Goal: Task Accomplishment & Management: Use online tool/utility

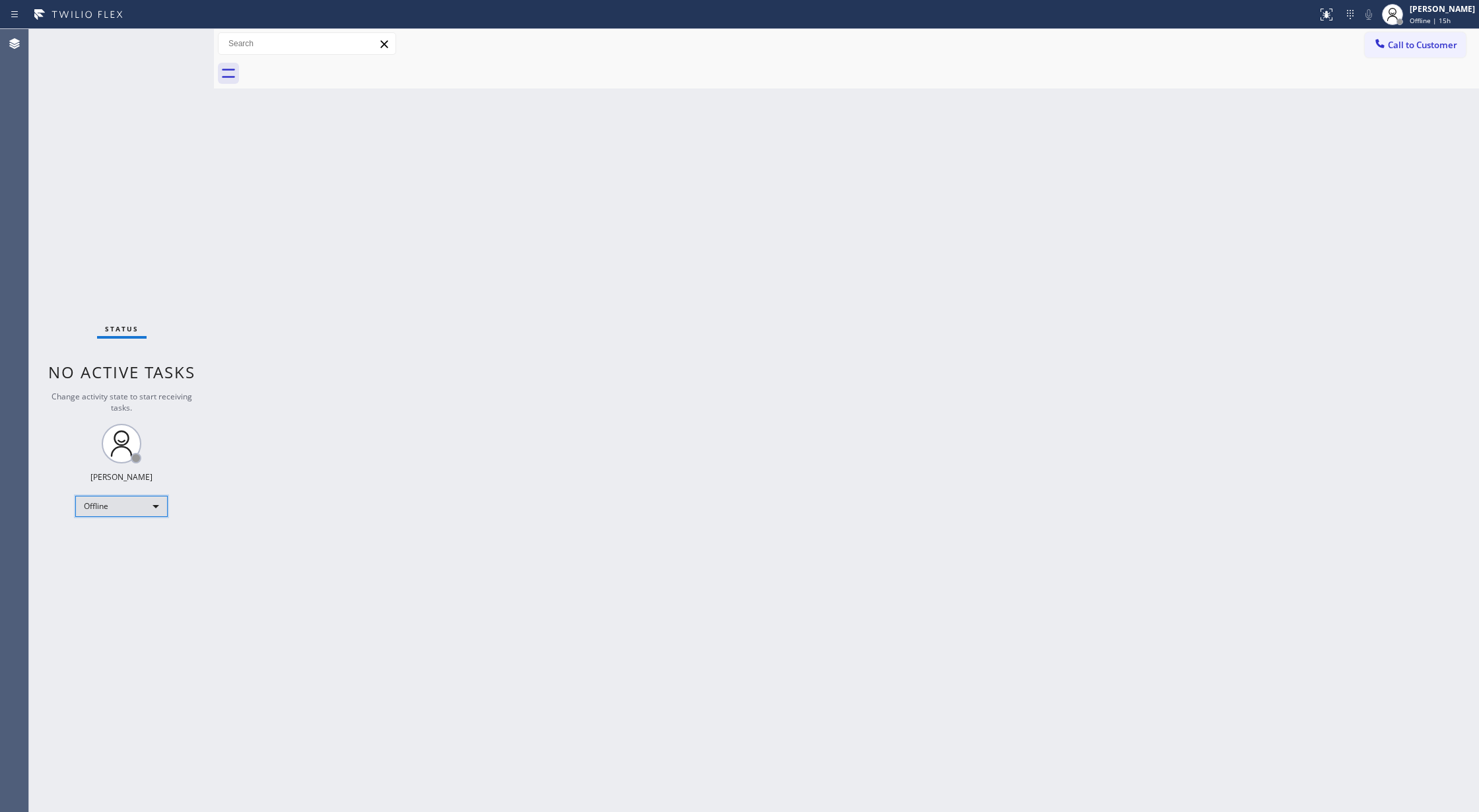
click at [110, 509] on div "Offline" at bounding box center [121, 506] width 92 height 21
click at [128, 537] on li "Available" at bounding box center [120, 541] width 89 height 16
click at [178, 34] on div "Status No active tasks You are ready to start receiving tasks. [PERSON_NAME] Av…" at bounding box center [121, 420] width 185 height 783
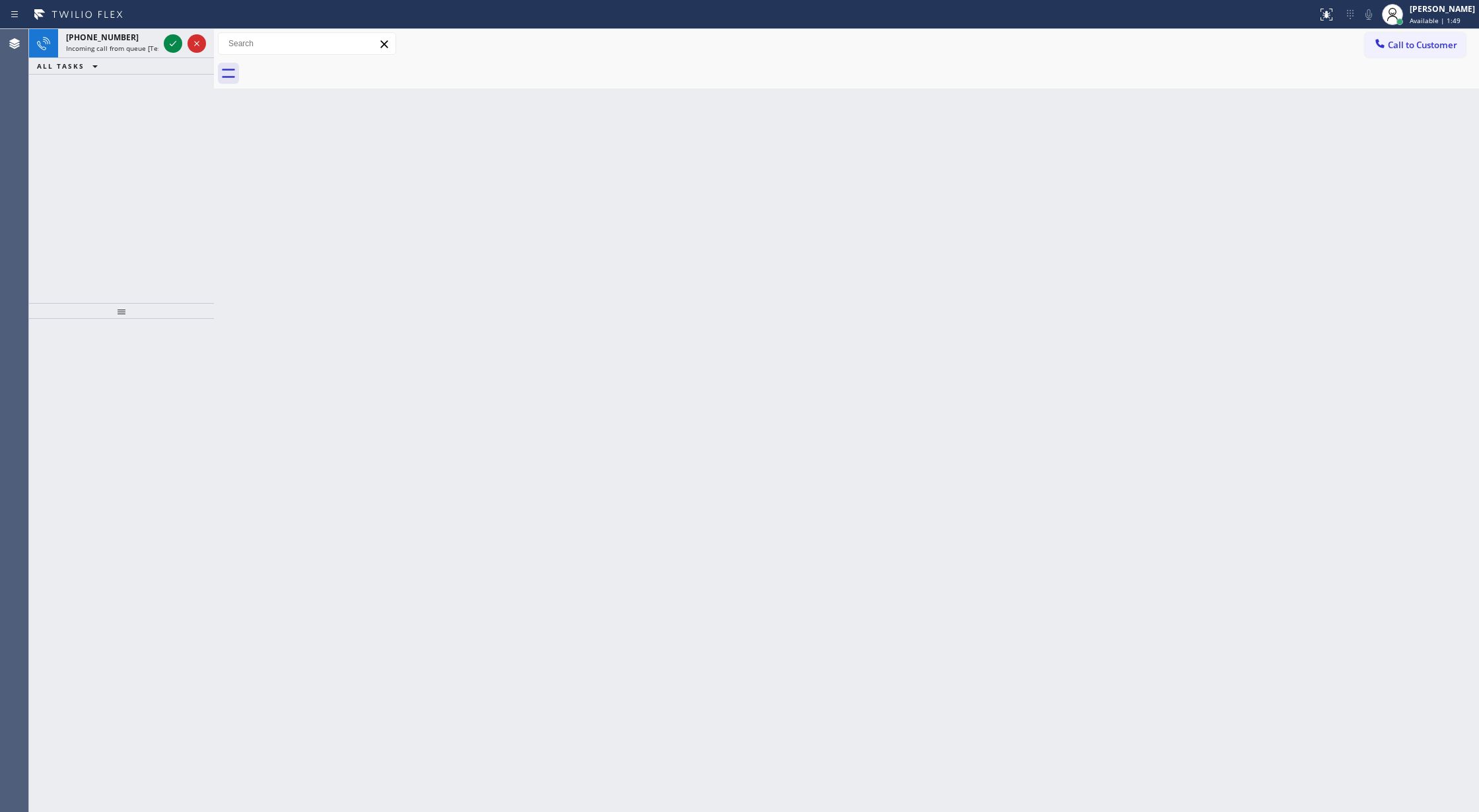
click at [175, 32] on div at bounding box center [184, 43] width 47 height 29
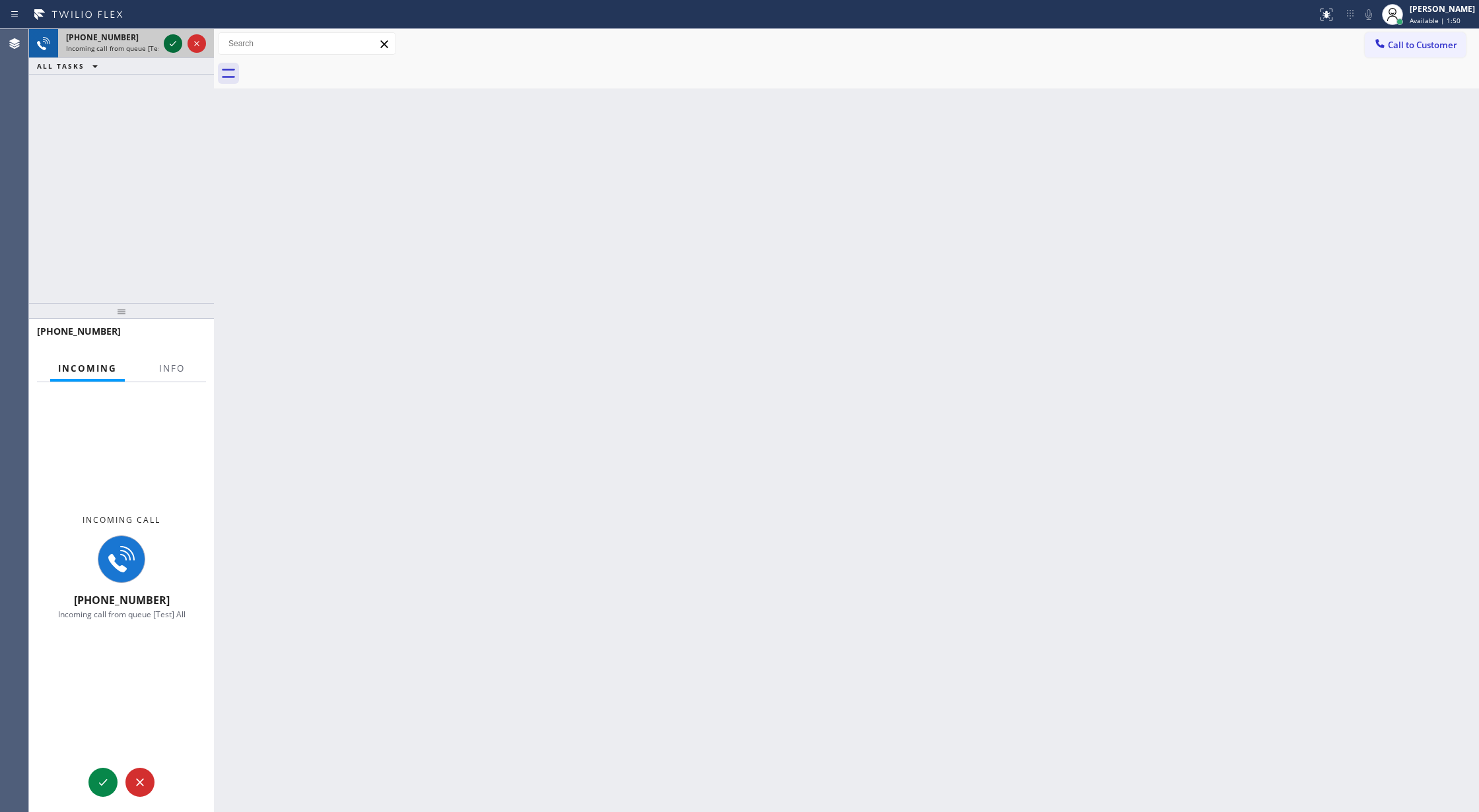
click at [167, 39] on icon at bounding box center [173, 44] width 16 height 16
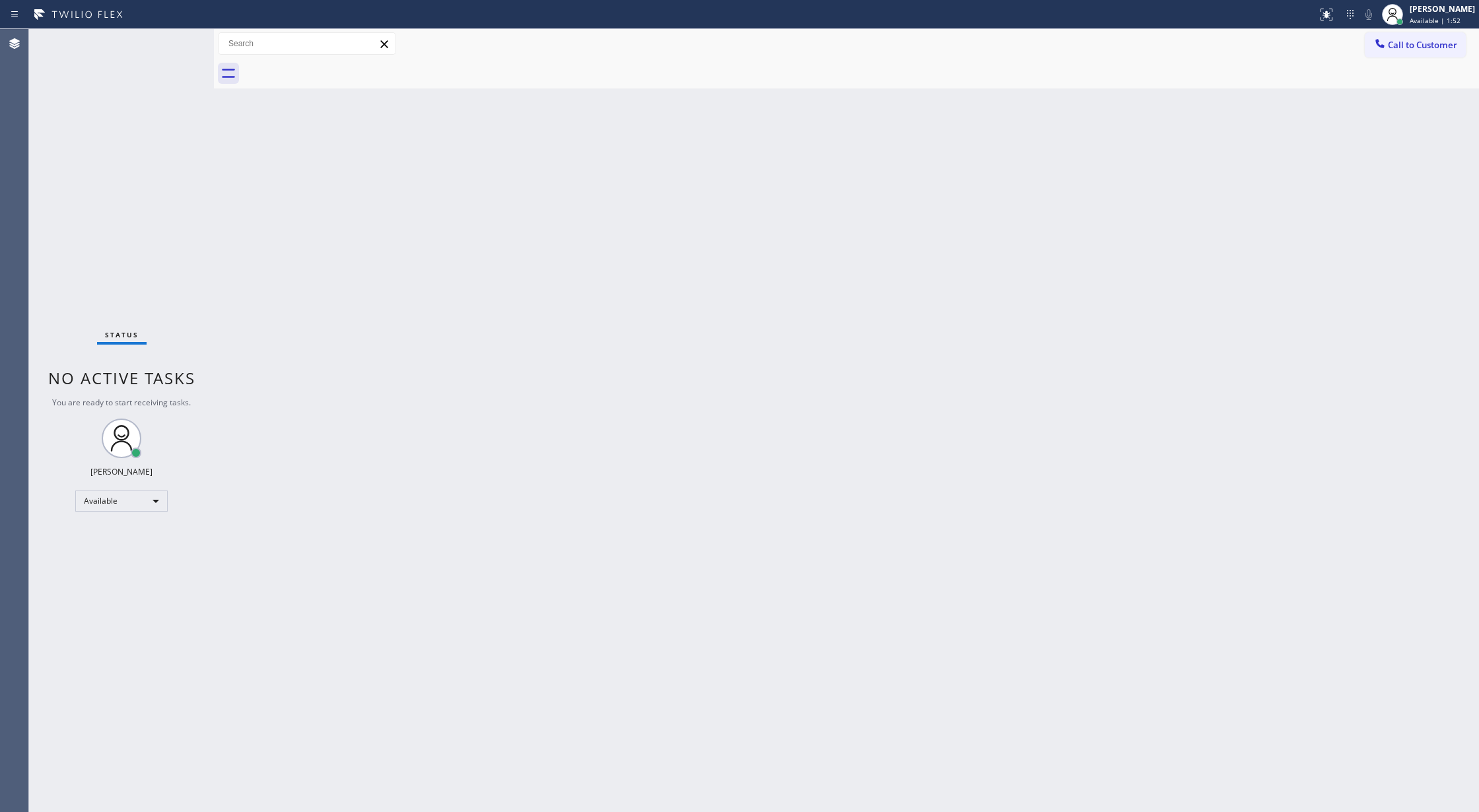
click at [164, 371] on span "No active tasks" at bounding box center [122, 377] width 147 height 22
click at [181, 38] on div "Status No active tasks You are ready to start receiving tasks. [PERSON_NAME] Av…" at bounding box center [121, 420] width 185 height 783
click at [214, 240] on div at bounding box center [214, 420] width 0 height 783
click at [175, 37] on div "Status No active tasks You are ready to start receiving tasks. [PERSON_NAME] Av…" at bounding box center [121, 420] width 185 height 783
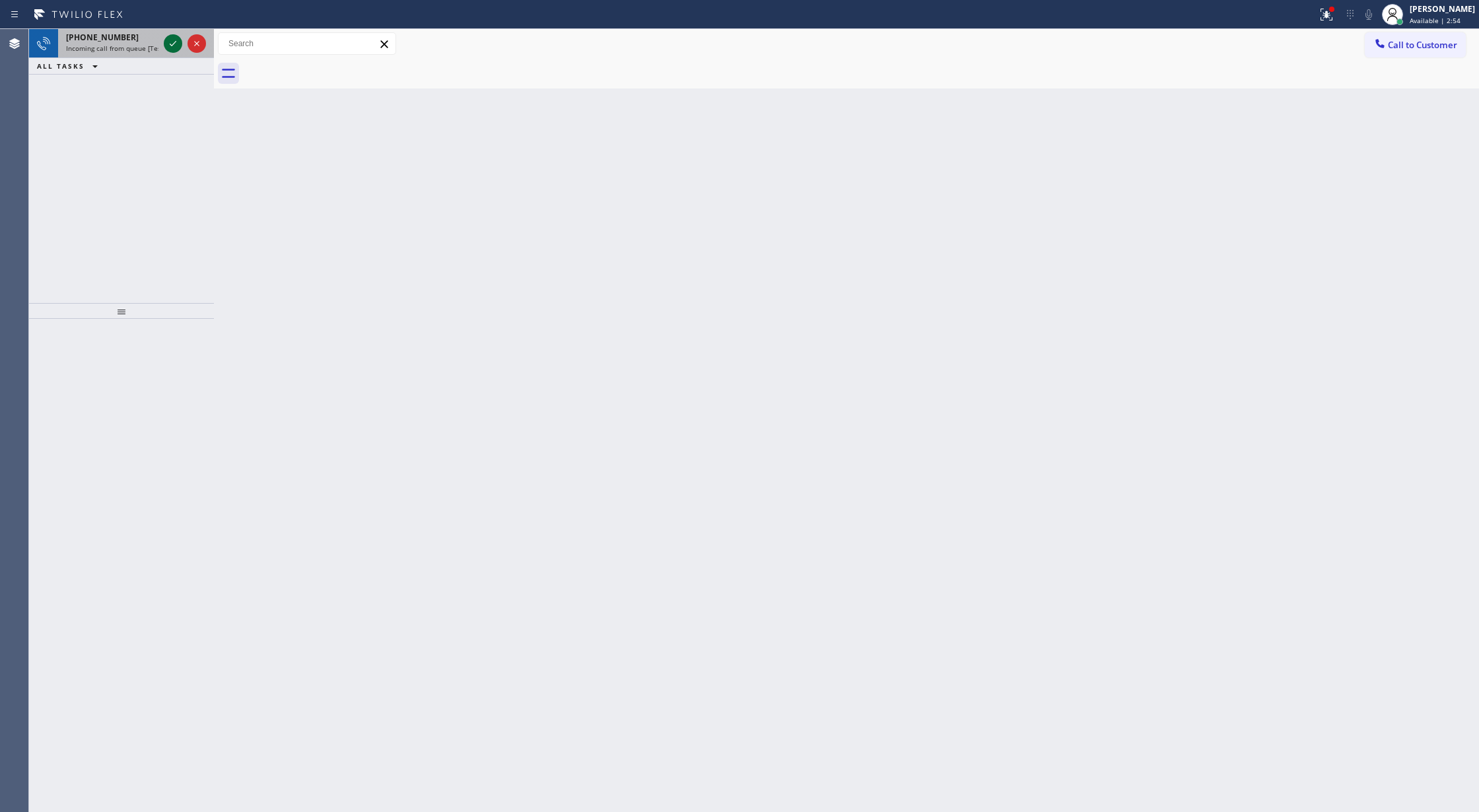
click at [169, 45] on icon at bounding box center [173, 44] width 16 height 16
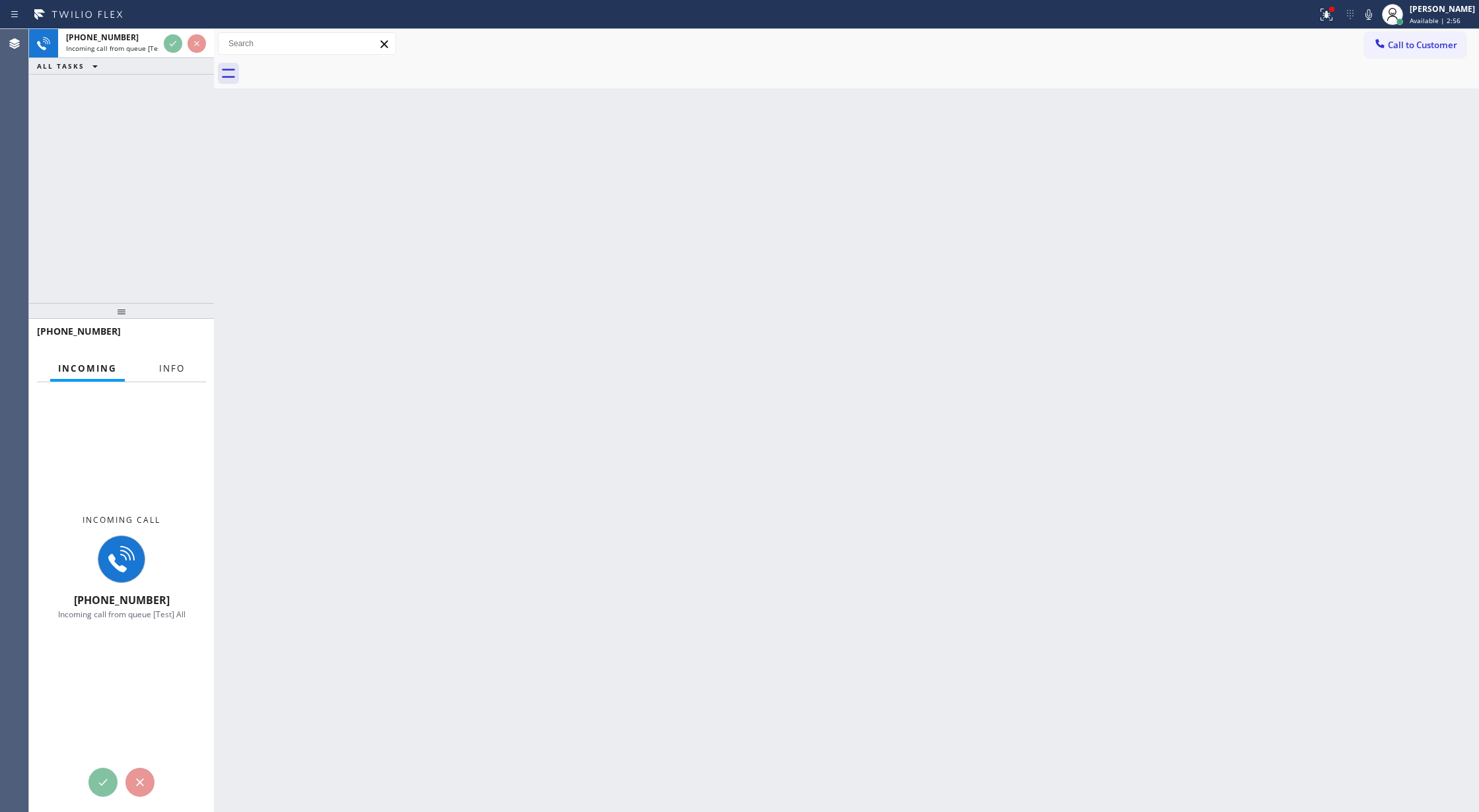
click at [175, 360] on button "Info" at bounding box center [172, 368] width 42 height 26
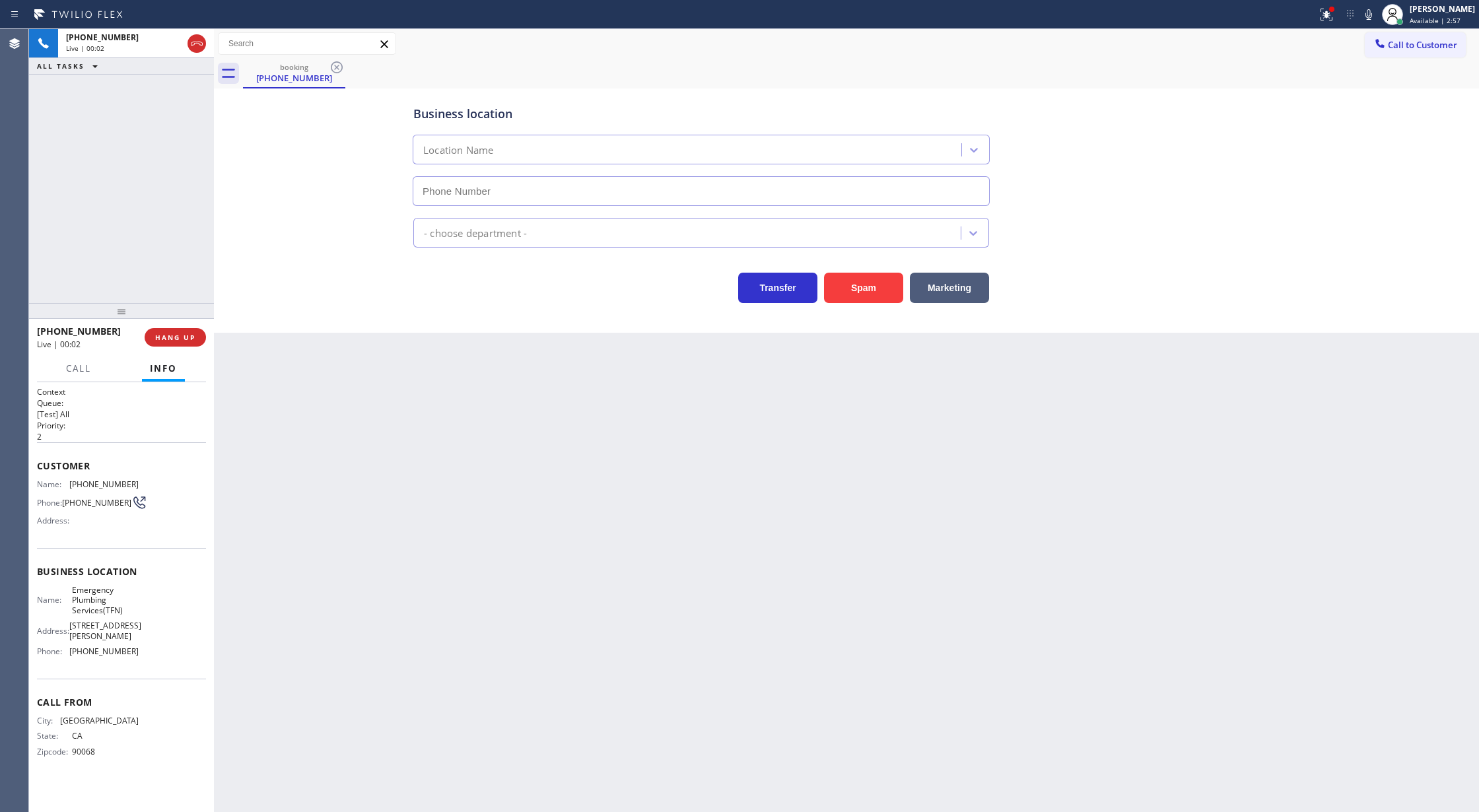
type input "[PHONE_NUMBER]"
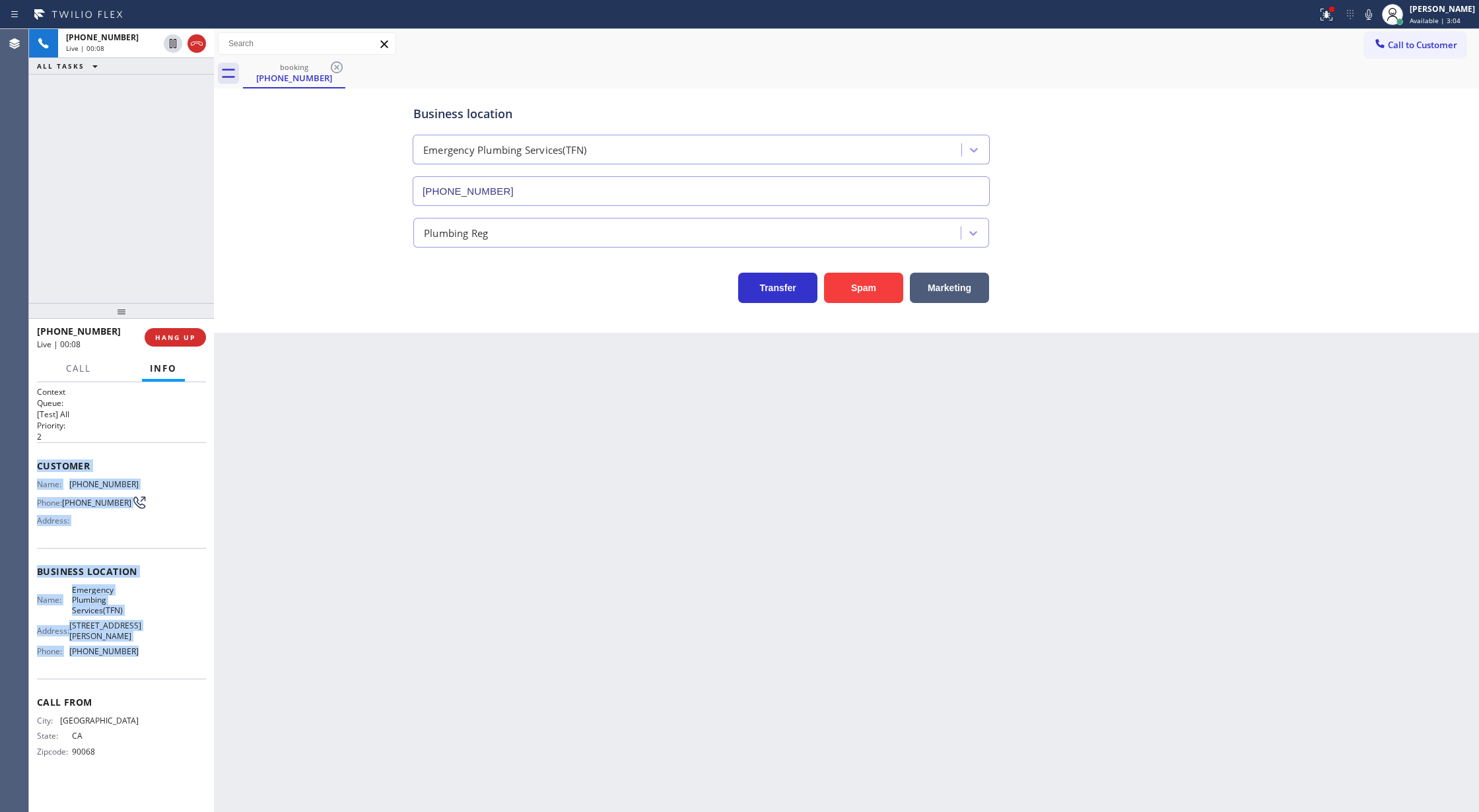
copy div "Customer Name: (323) 401-3365 Phone: (323) 401-3365 Address: Business location …"
drag, startPoint x: 83, startPoint y: 499, endPoint x: 156, endPoint y: 642, distance: 160.6
click at [156, 642] on div "Context Queue: [Test] All Priority: 2 Customer Name: (323) 401-3365 Phone: (323…" at bounding box center [121, 582] width 169 height 392
click at [1374, 14] on icon at bounding box center [1369, 14] width 16 height 16
click at [1376, 17] on icon at bounding box center [1369, 14] width 16 height 16
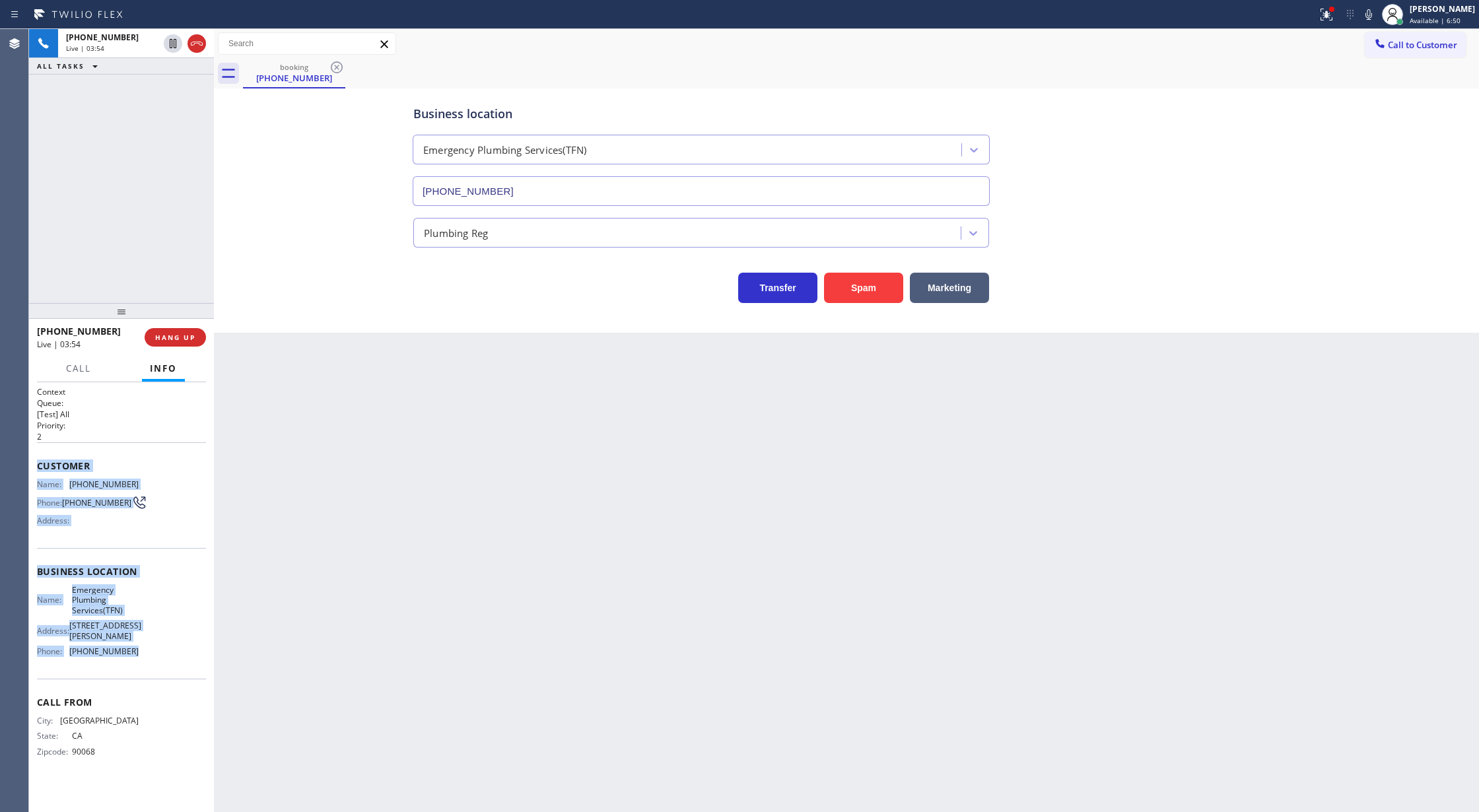
drag, startPoint x: 1379, startPoint y: 12, endPoint x: 1305, endPoint y: 54, distance: 85.1
click at [1377, 12] on icon at bounding box center [1369, 14] width 16 height 16
click at [1374, 13] on rect at bounding box center [1369, 14] width 10 height 10
click at [1377, 13] on icon at bounding box center [1369, 14] width 16 height 16
click at [1372, 10] on icon at bounding box center [1369, 14] width 6 height 10
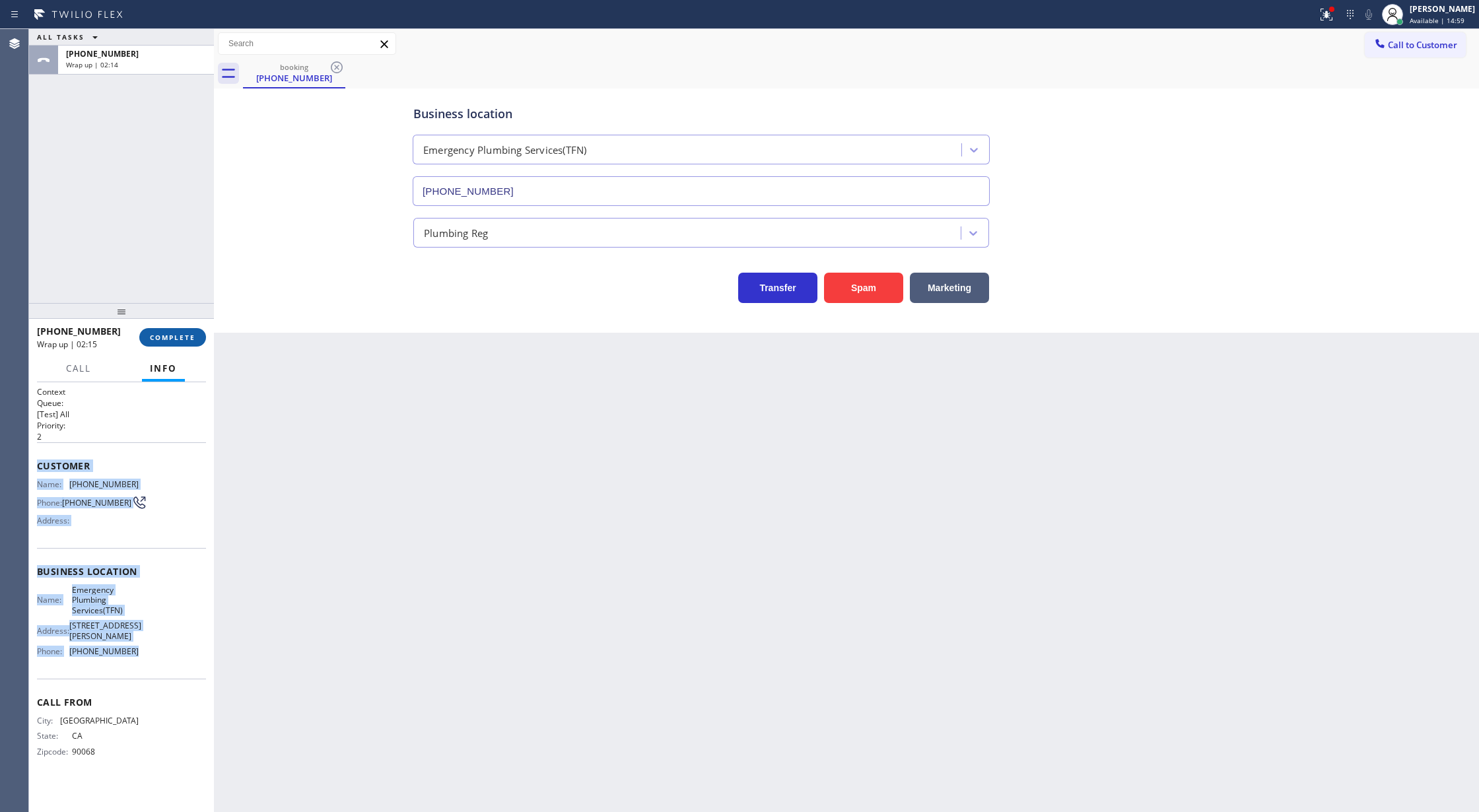
click at [178, 332] on span "COMPLETE" at bounding box center [172, 337] width 46 height 10
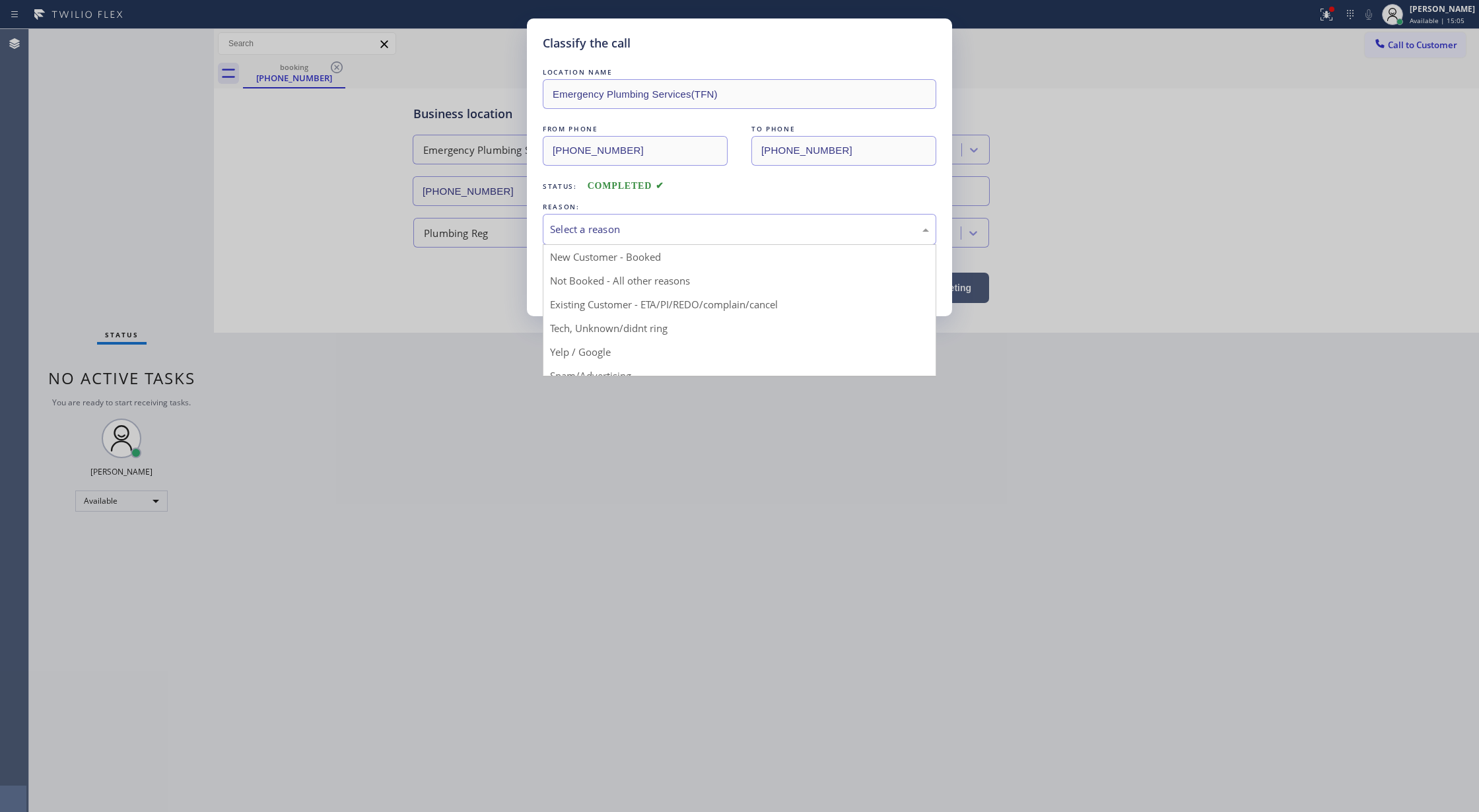
click at [605, 227] on div "Select a reason" at bounding box center [740, 229] width 379 height 15
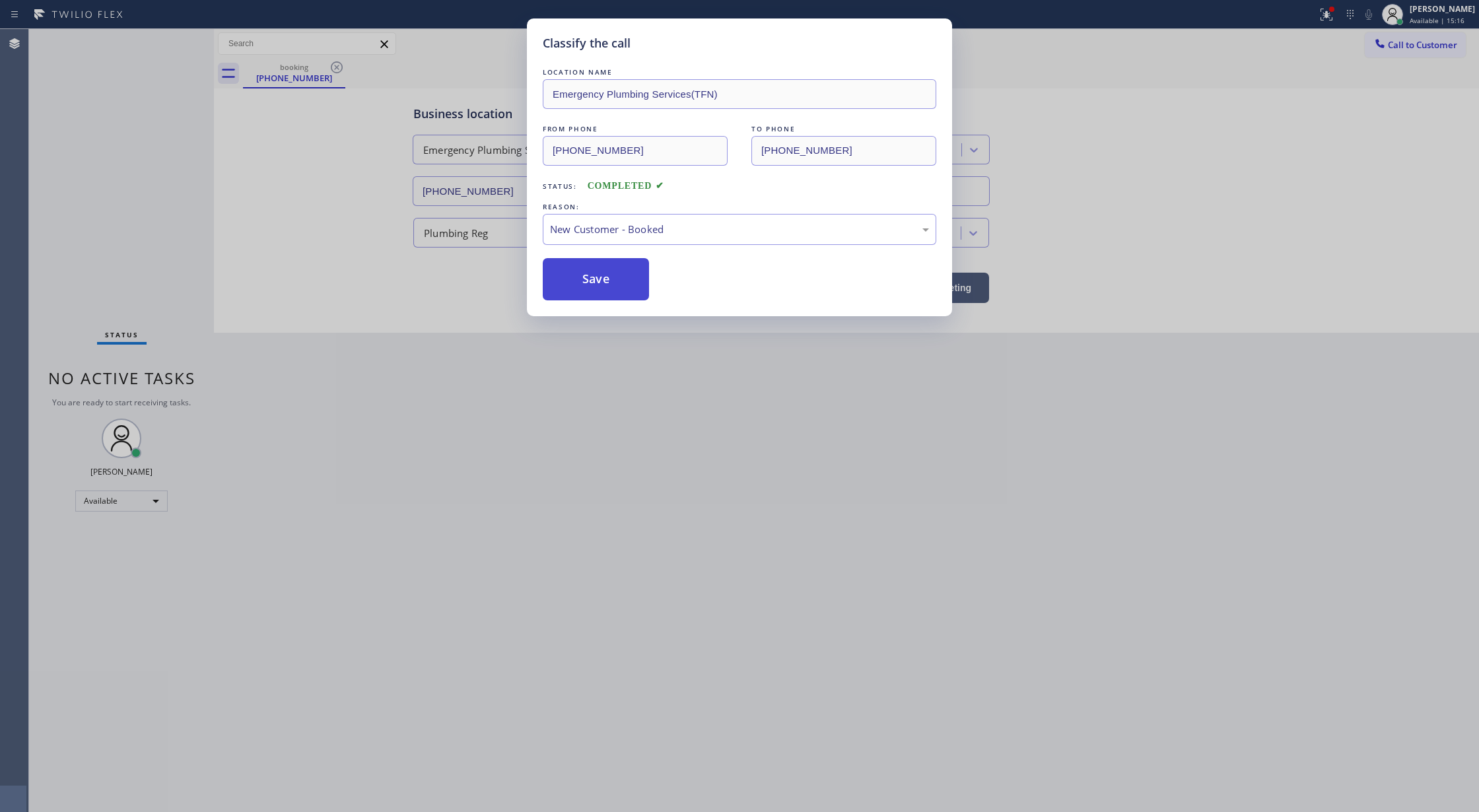
click at [582, 291] on button "Save" at bounding box center [596, 279] width 107 height 42
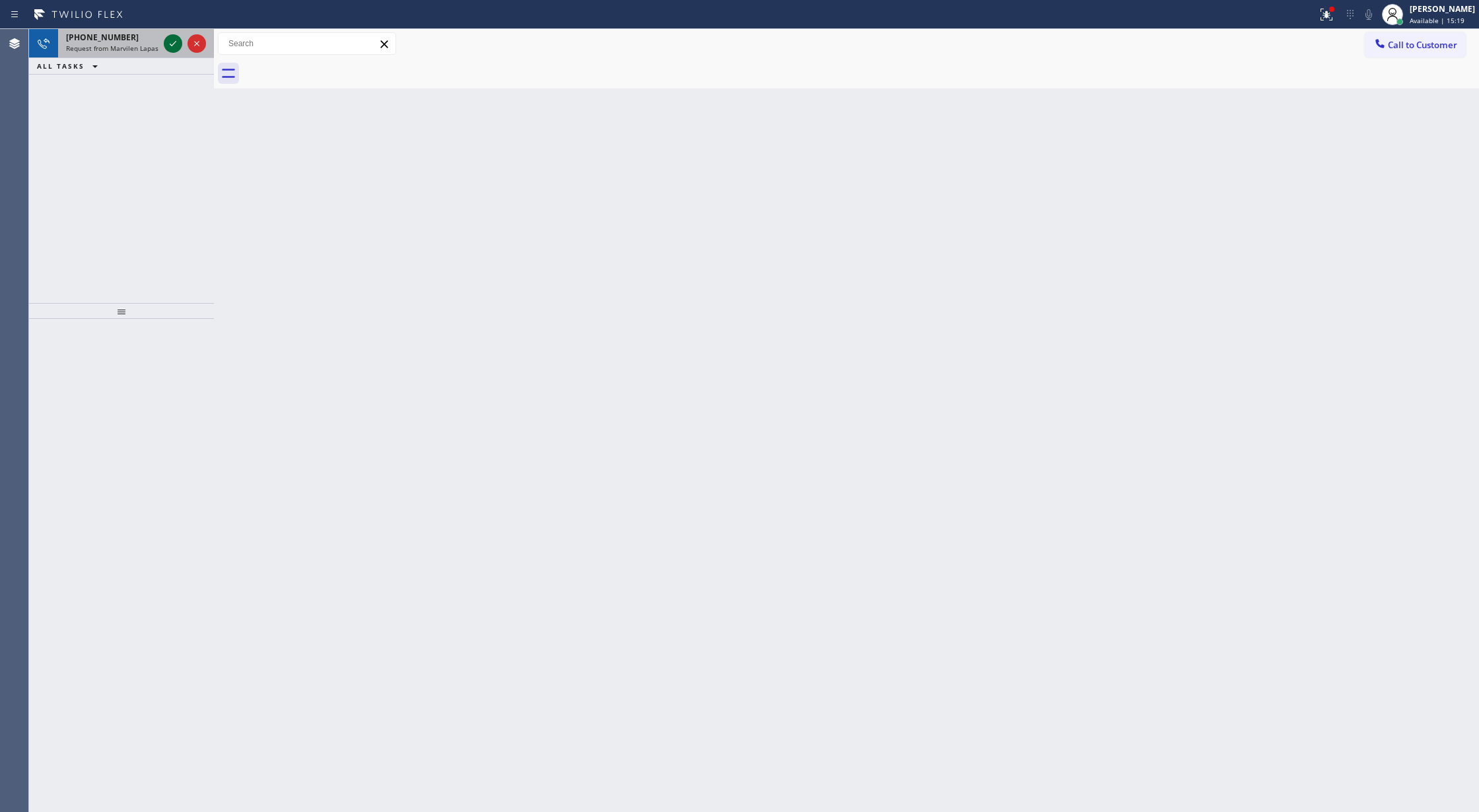
click at [170, 43] on icon at bounding box center [173, 43] width 6 height 6
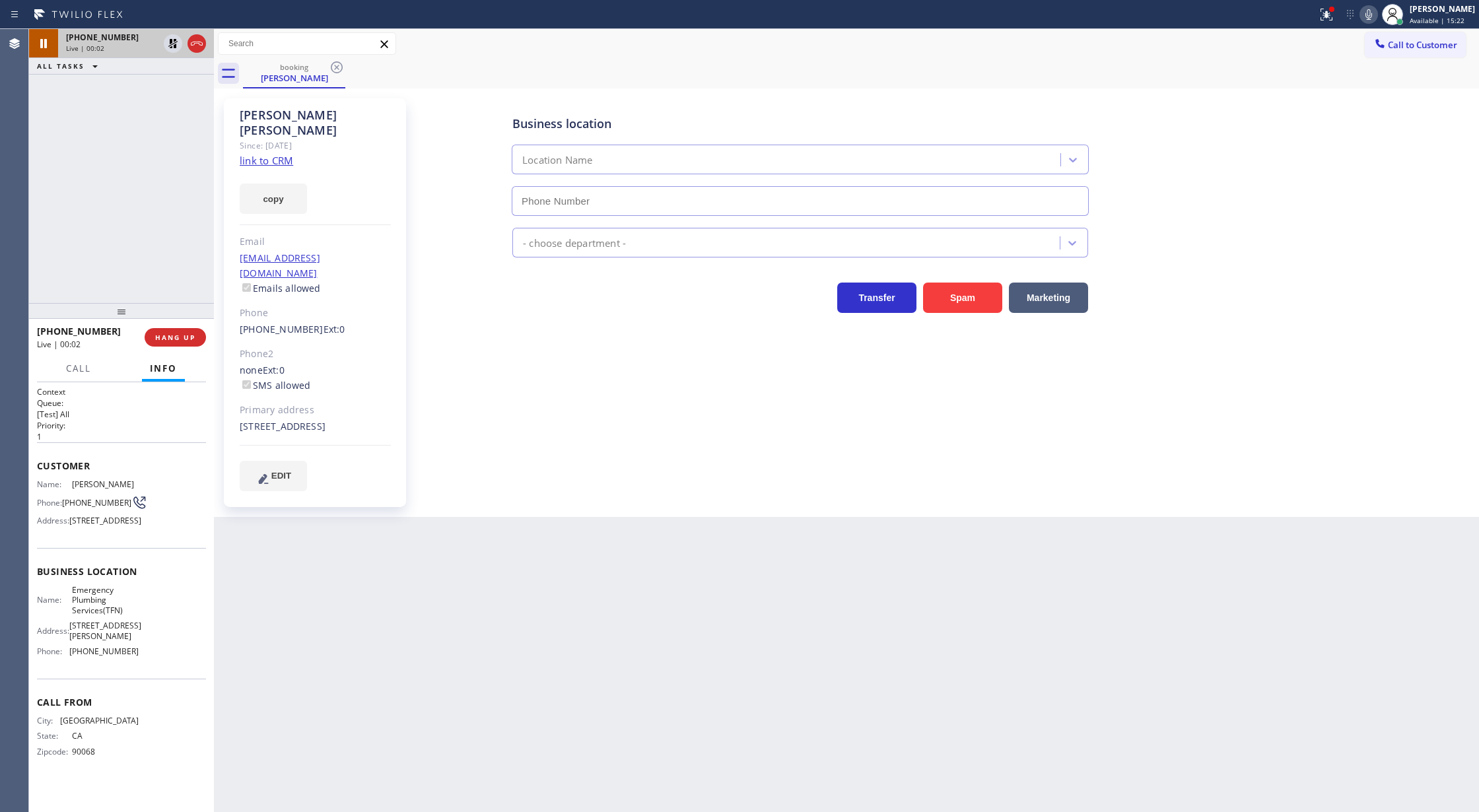
type input "[PHONE_NUMBER]"
drag, startPoint x: 171, startPoint y: 328, endPoint x: 239, endPoint y: 341, distance: 69.2
click at [171, 328] on button "COMPLETE" at bounding box center [172, 337] width 66 height 18
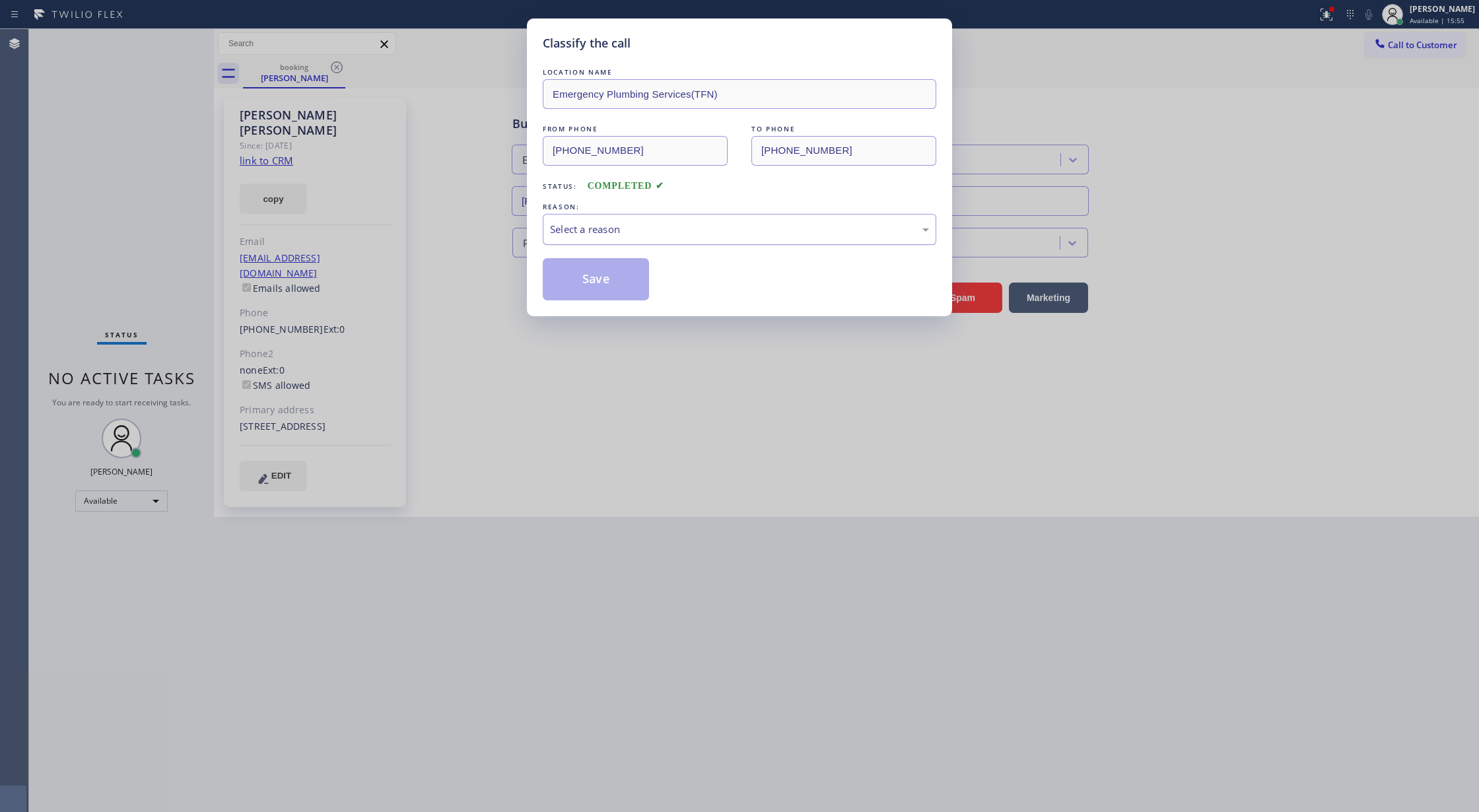
click at [598, 231] on div "Select a reason" at bounding box center [740, 229] width 379 height 15
click at [587, 268] on button "Save" at bounding box center [596, 279] width 107 height 42
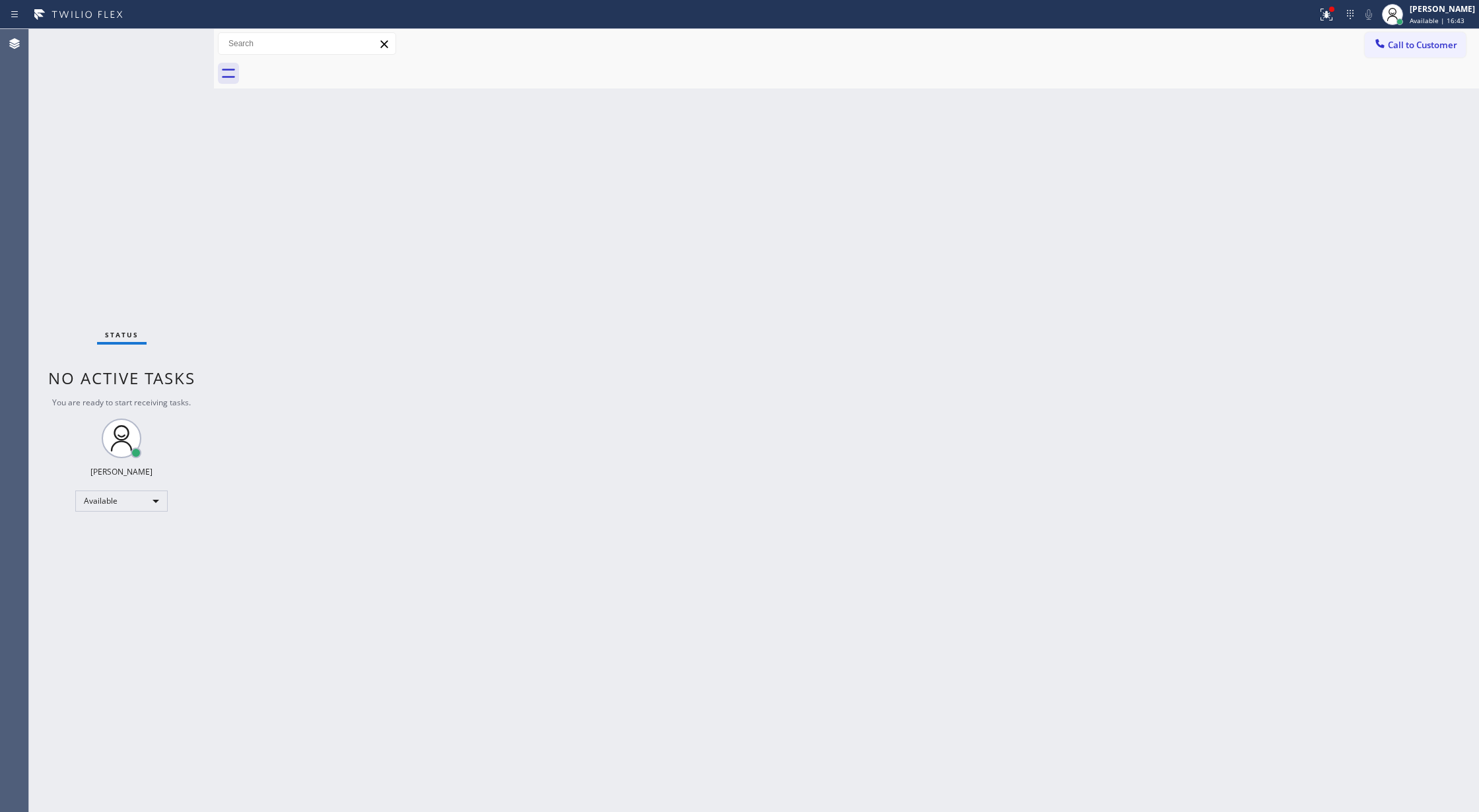
click at [179, 43] on div "Status No active tasks You are ready to start receiving tasks. [PERSON_NAME] Av…" at bounding box center [121, 420] width 185 height 783
click at [179, 42] on div "Status No active tasks You are ready to start receiving tasks. [PERSON_NAME] Av…" at bounding box center [121, 420] width 185 height 783
click at [177, 38] on div "Status No active tasks You are ready to start receiving tasks. [PERSON_NAME] Av…" at bounding box center [121, 420] width 185 height 783
click at [173, 43] on div "Status No active tasks You are ready to start receiving tasks. [PERSON_NAME] Av…" at bounding box center [121, 420] width 185 height 783
click at [183, 43] on div "Status No active tasks You are ready to start receiving tasks. [PERSON_NAME] Av…" at bounding box center [121, 420] width 185 height 783
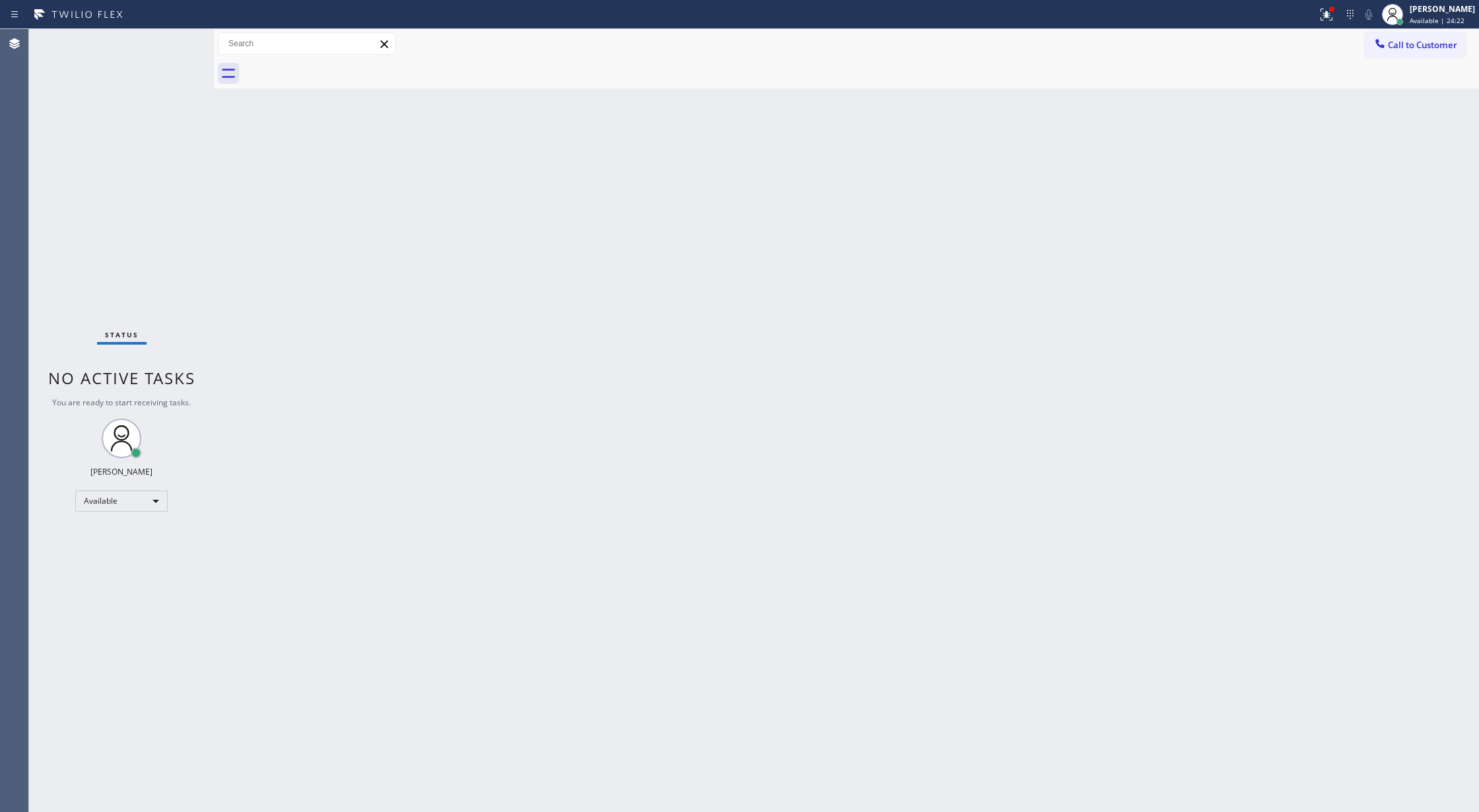
click at [175, 38] on div "Status No active tasks You are ready to start receiving tasks. [PERSON_NAME] Av…" at bounding box center [121, 420] width 185 height 783
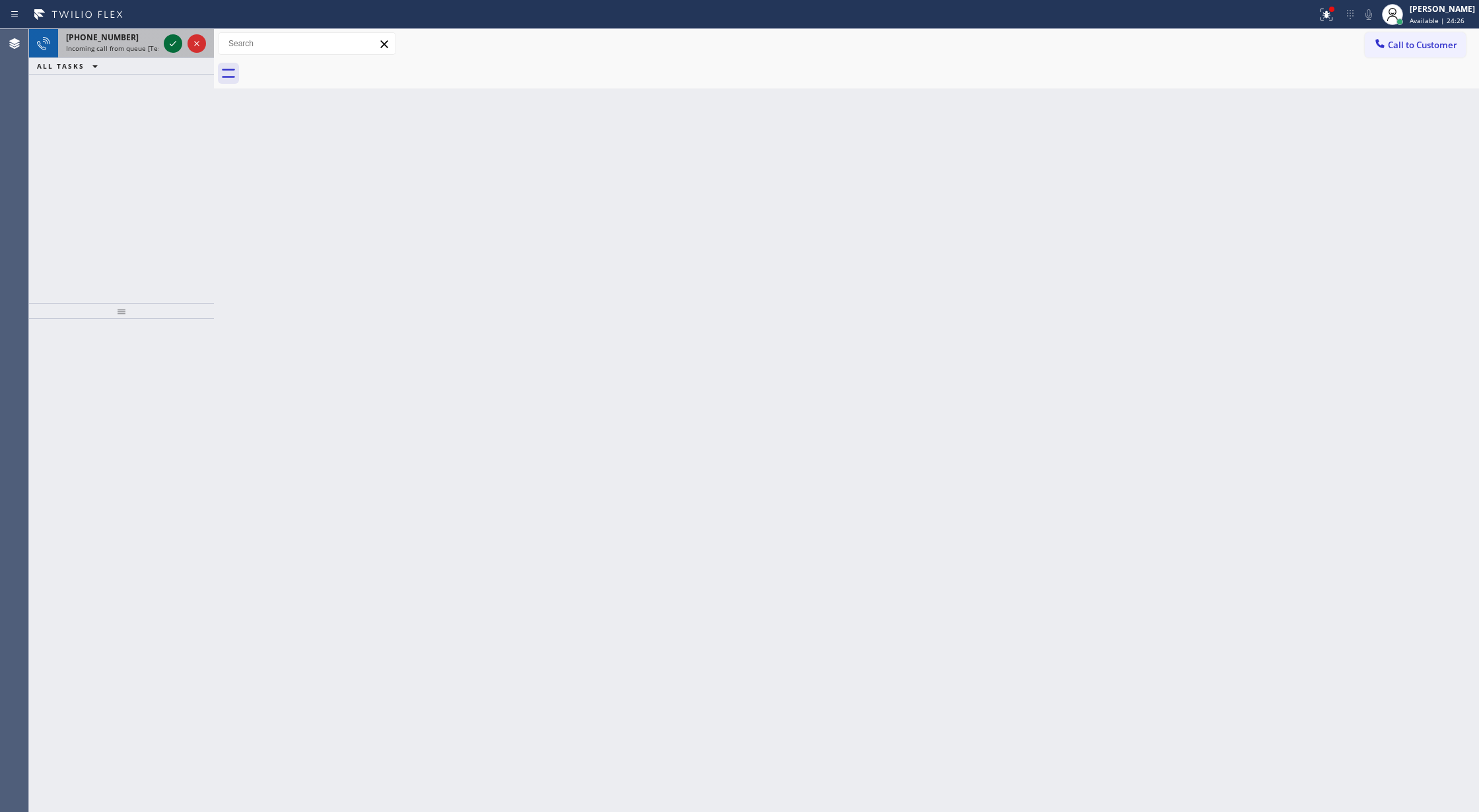
click at [172, 42] on icon at bounding box center [173, 44] width 16 height 16
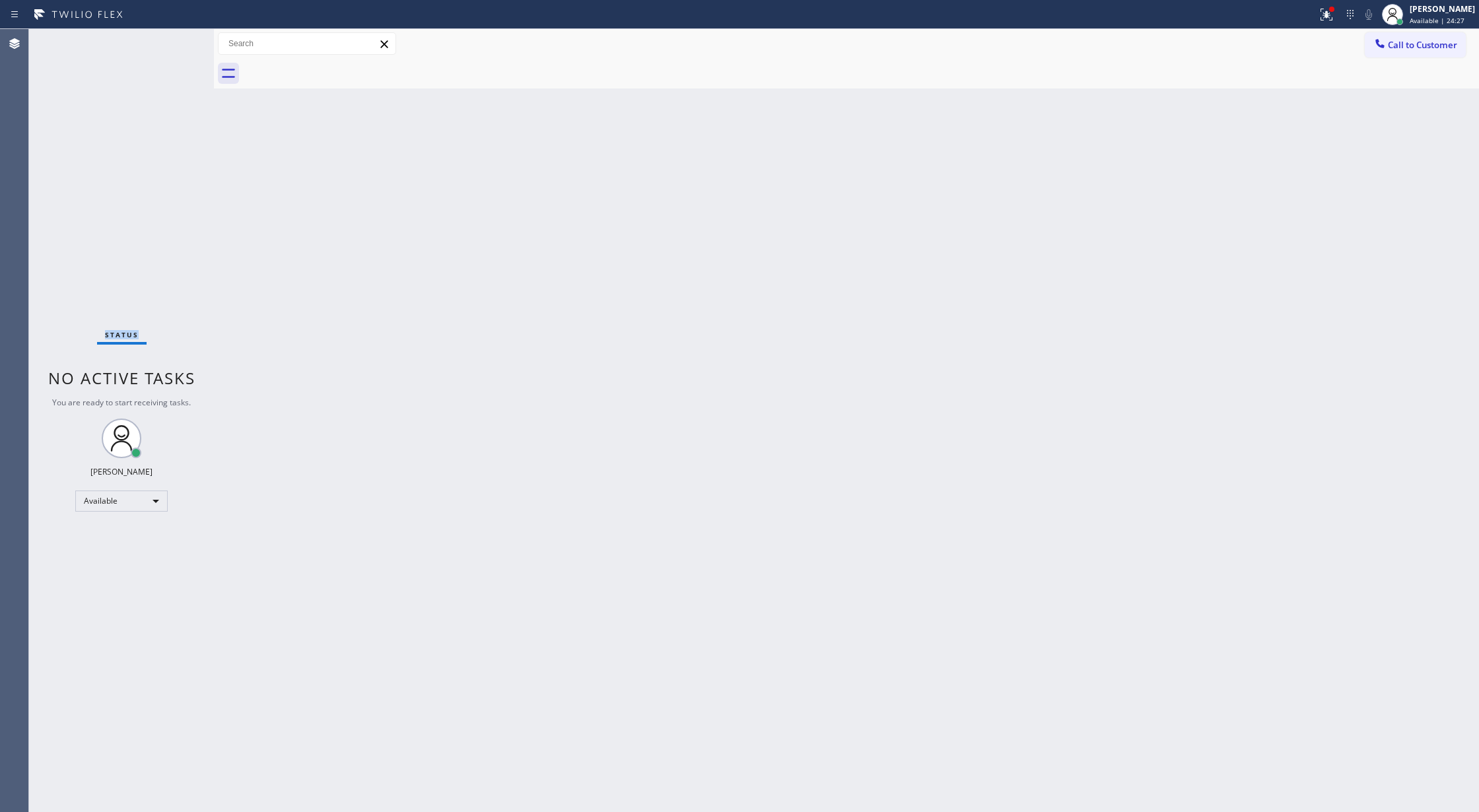
click at [172, 42] on div "Status No active tasks You are ready to start receiving tasks. [PERSON_NAME] Av…" at bounding box center [121, 420] width 185 height 783
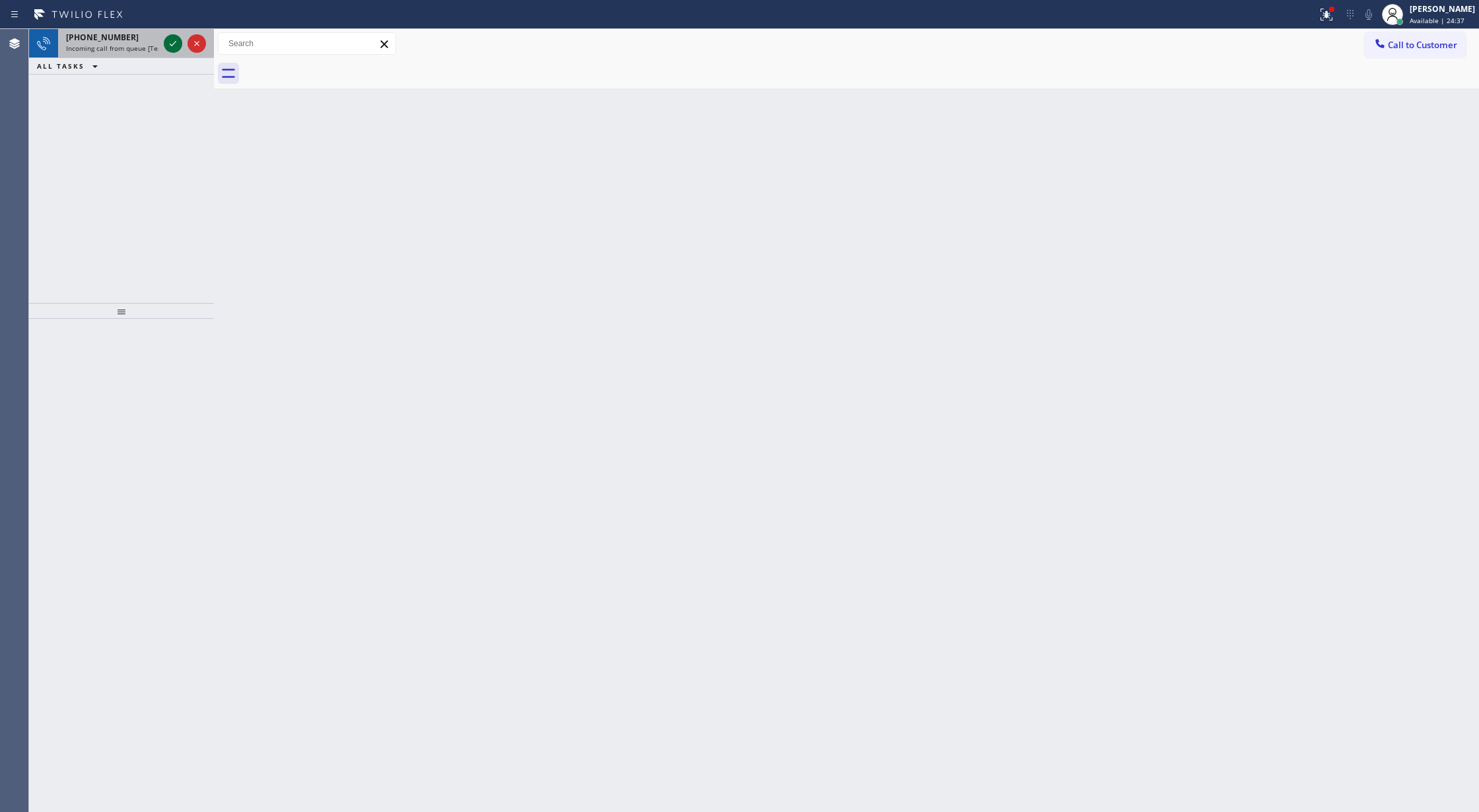
click at [171, 46] on icon at bounding box center [173, 43] width 6 height 6
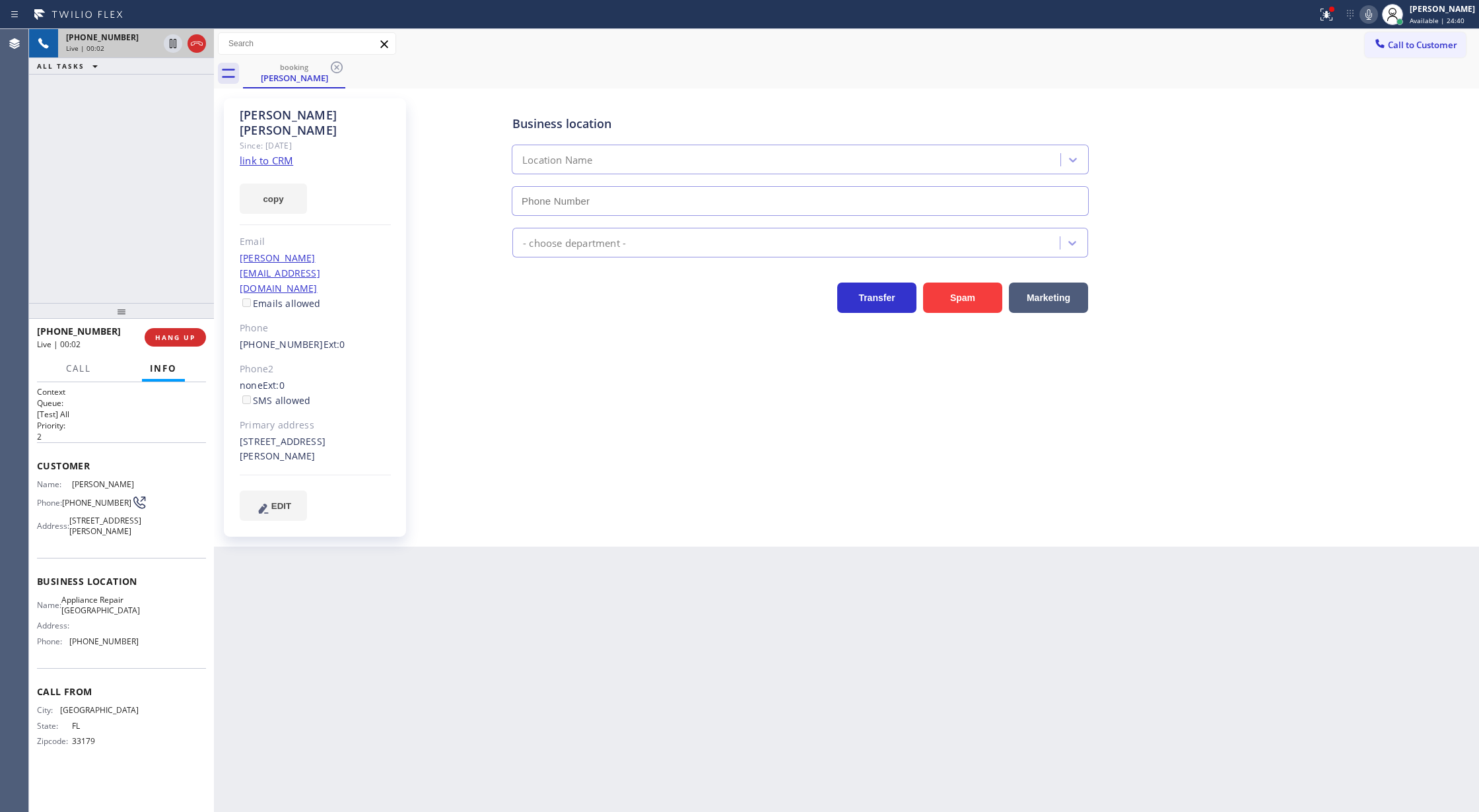
type input "[PHONE_NUMBER]"
click at [252, 154] on link "link to CRM" at bounding box center [266, 160] width 54 height 13
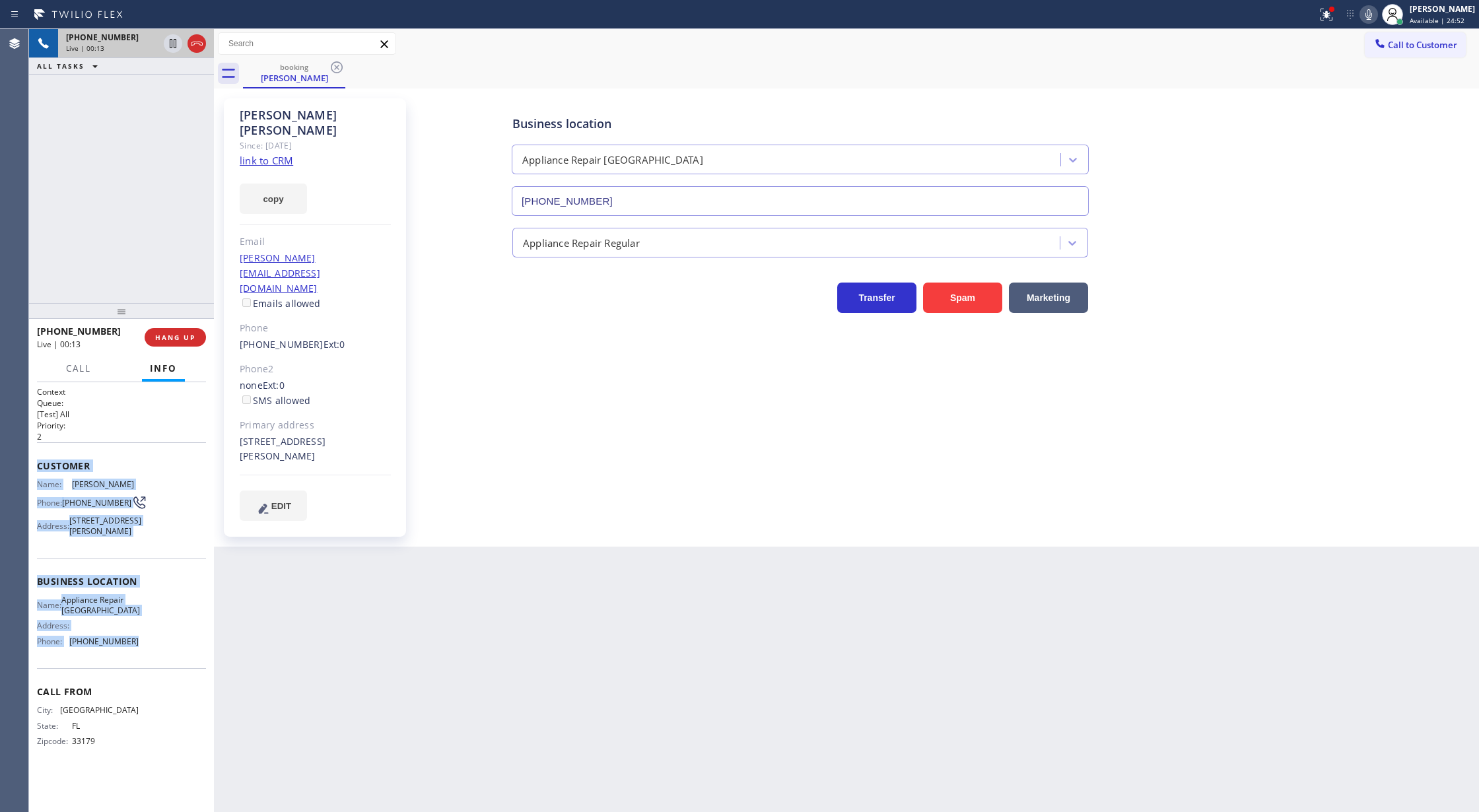
drag, startPoint x: 34, startPoint y: 465, endPoint x: 139, endPoint y: 673, distance: 233.0
click at [139, 673] on div "Context Queue: [Test] All Priority: 2 Customer Name: Anastasia Kuznetsova Phone…" at bounding box center [121, 597] width 185 height 430
click at [1372, 6] on icon at bounding box center [1369, 14] width 16 height 16
click at [1374, 12] on icon at bounding box center [1369, 14] width 16 height 16
click at [195, 40] on icon at bounding box center [197, 44] width 16 height 16
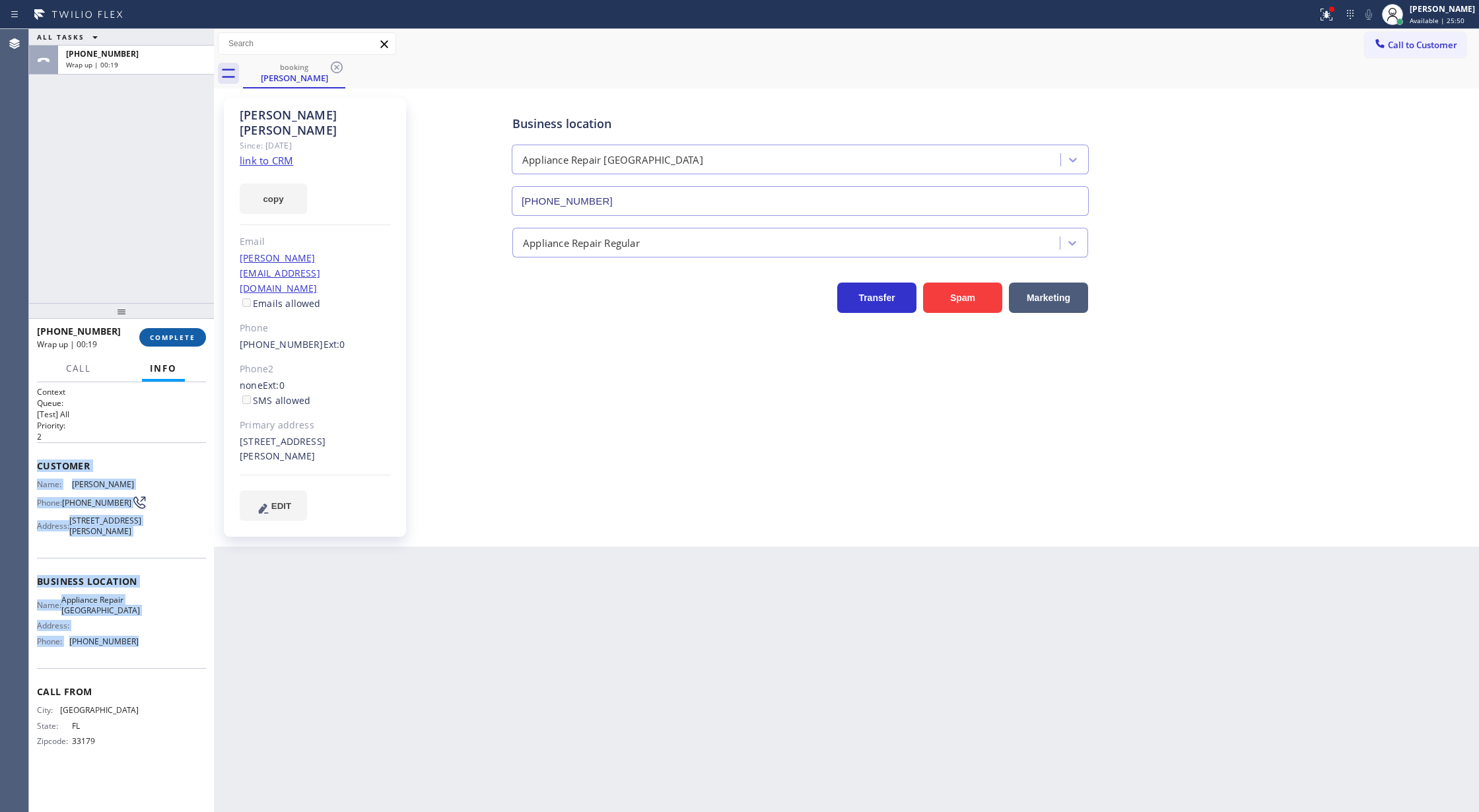
click at [171, 336] on span "COMPLETE" at bounding box center [172, 337] width 46 height 10
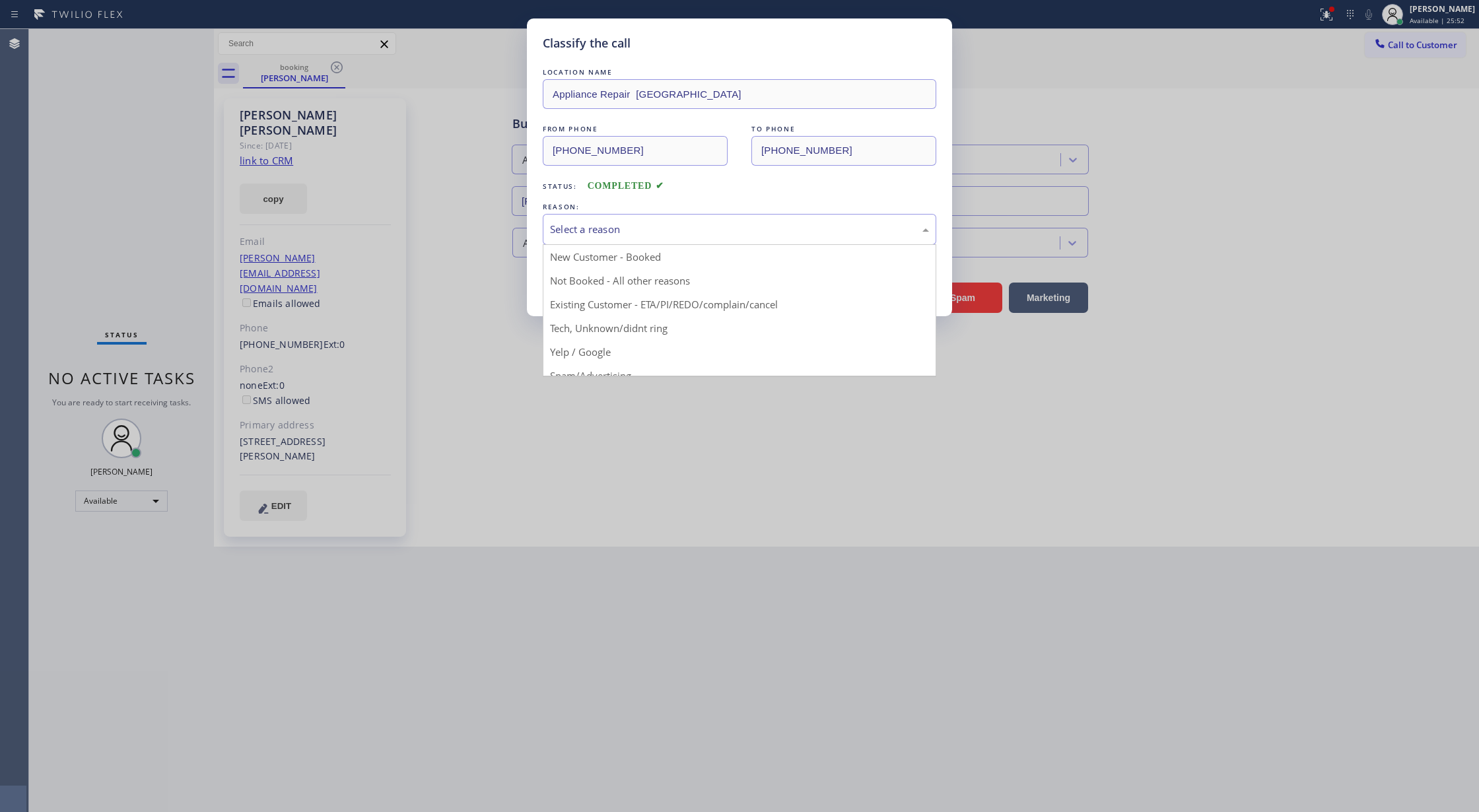
click at [625, 235] on div "Select a reason" at bounding box center [740, 229] width 379 height 15
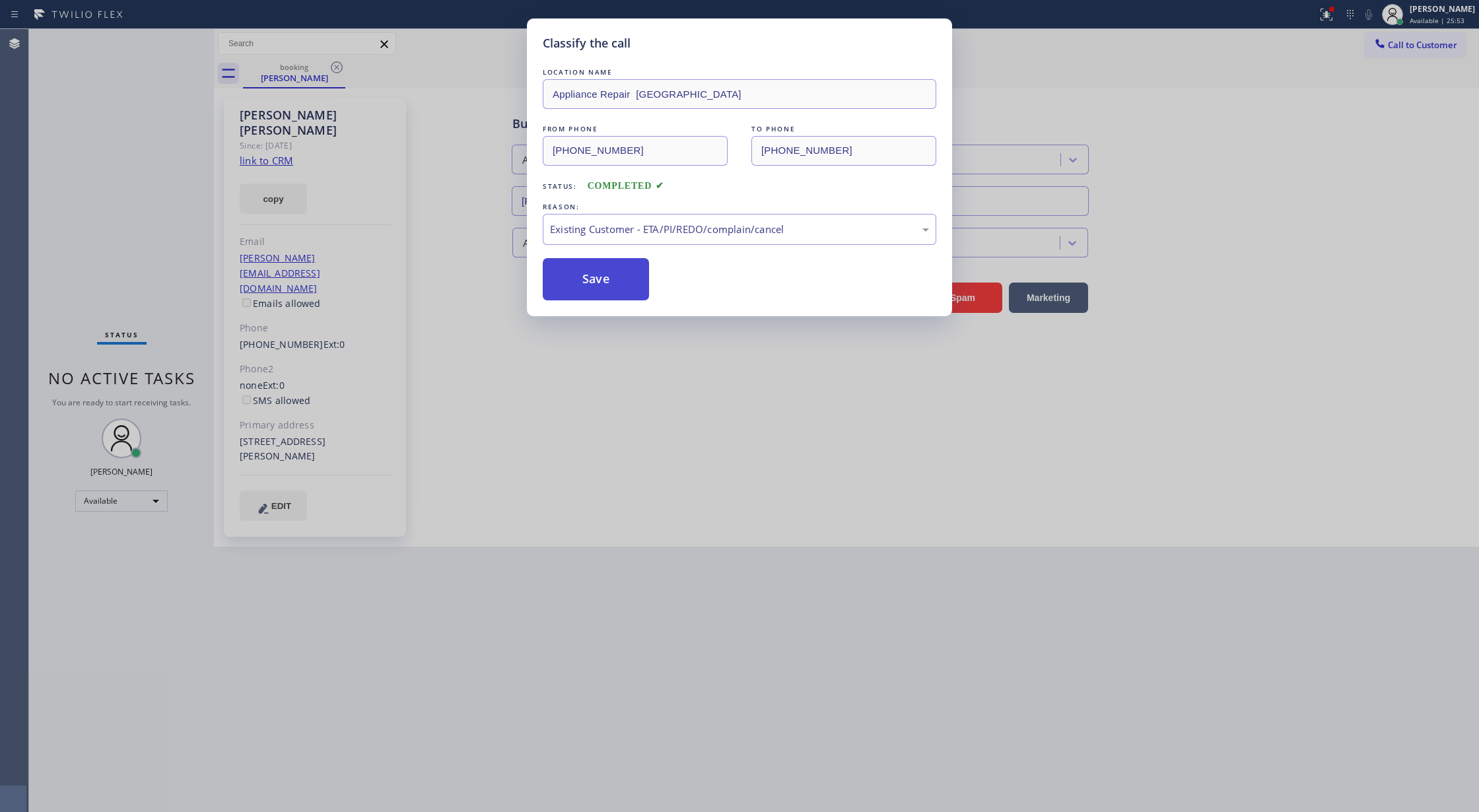
click at [593, 265] on button "Save" at bounding box center [596, 279] width 107 height 42
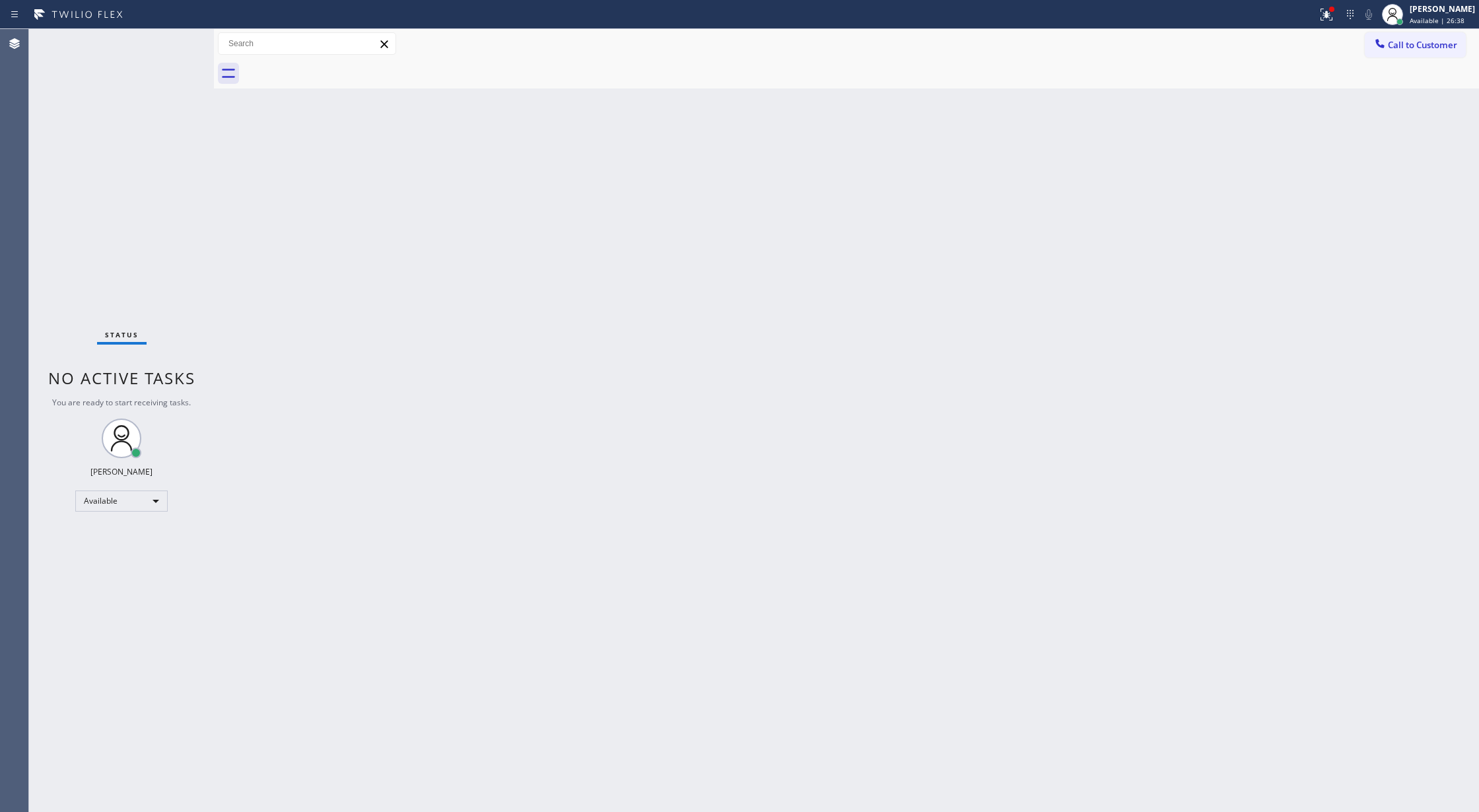
click at [186, 38] on div "Status No active tasks You are ready to start receiving tasks. [PERSON_NAME] Av…" at bounding box center [121, 420] width 185 height 783
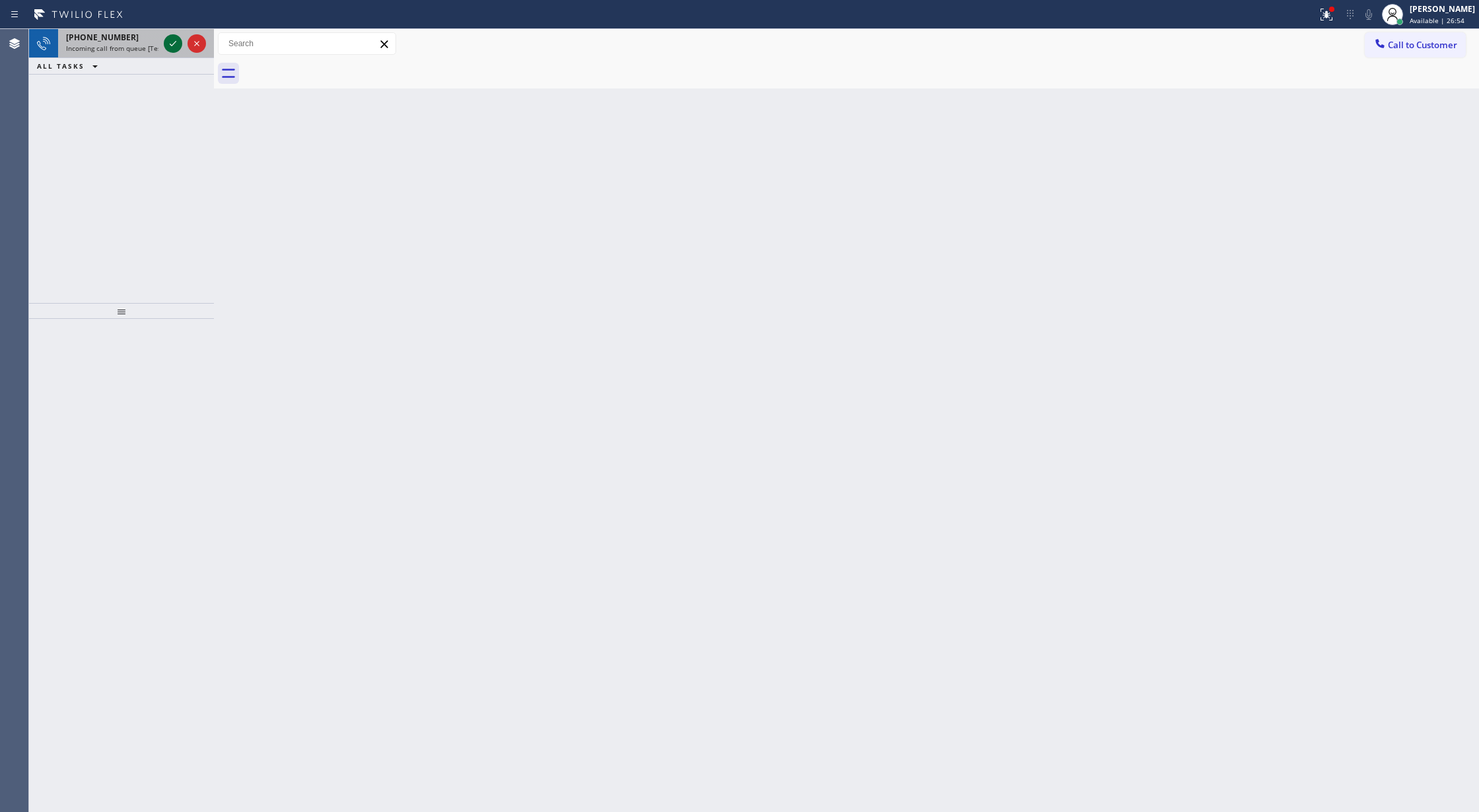
drag, startPoint x: 177, startPoint y: 33, endPoint x: 179, endPoint y: 50, distance: 17.1
click at [179, 46] on div at bounding box center [184, 43] width 47 height 29
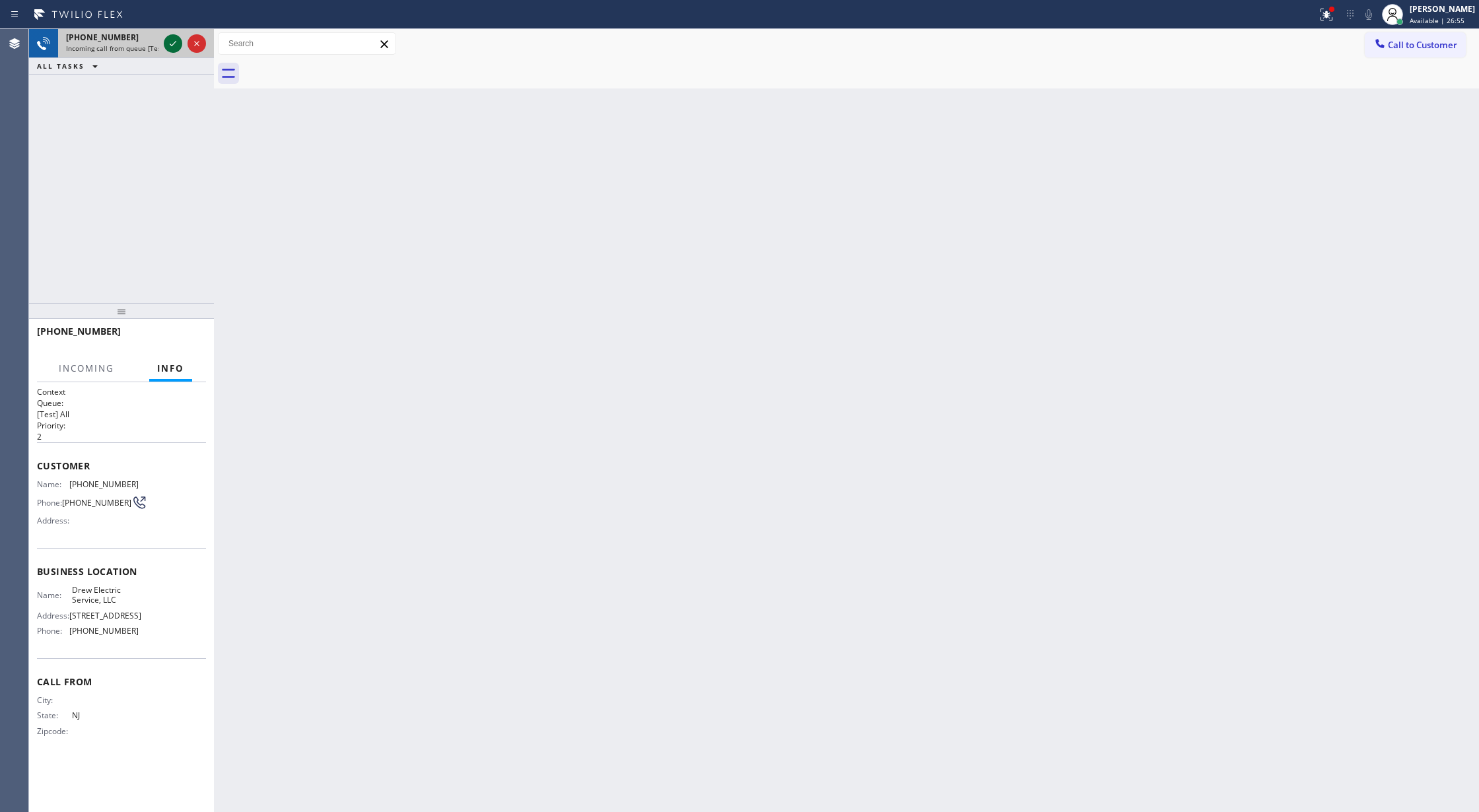
click at [172, 39] on icon at bounding box center [173, 44] width 16 height 16
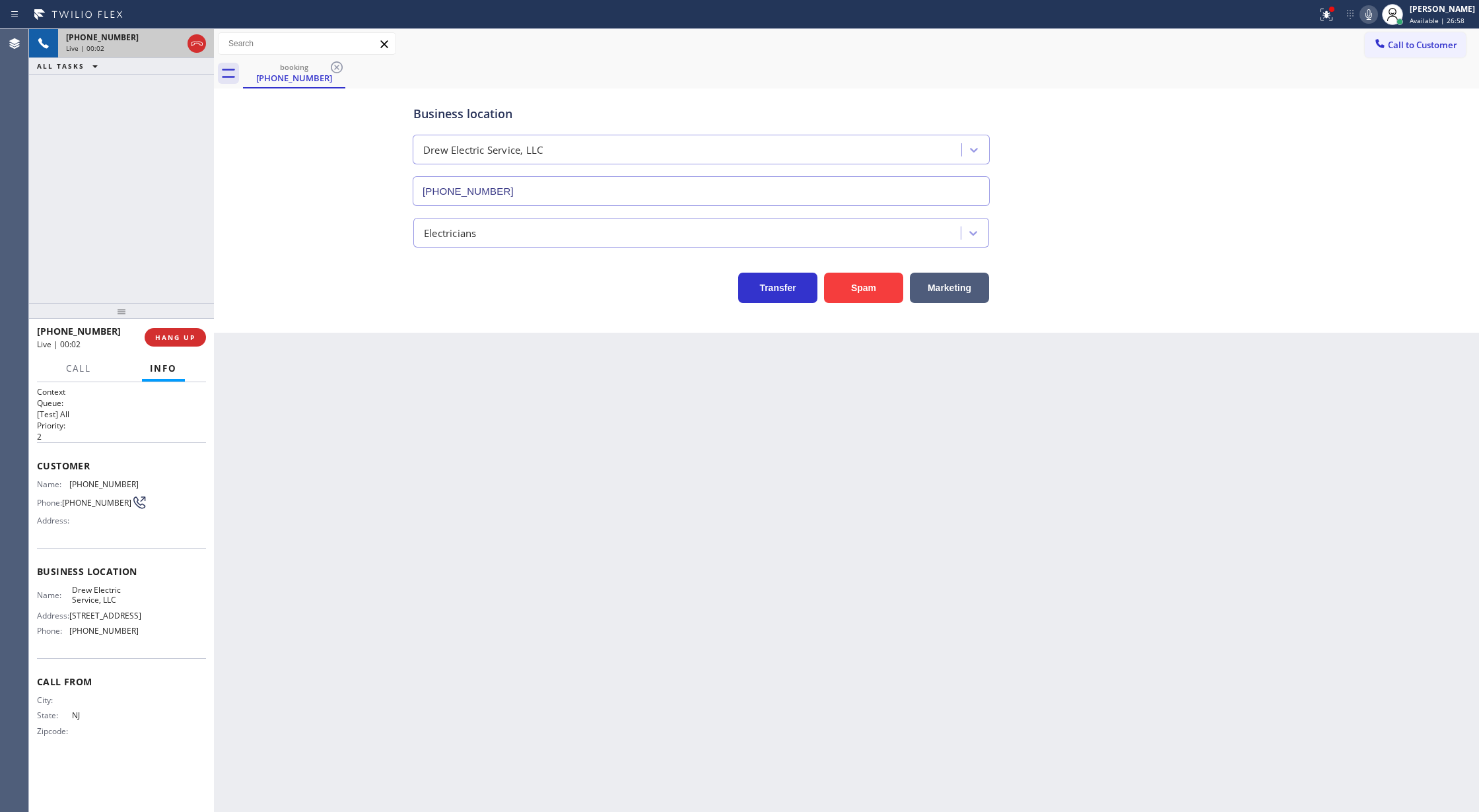
type input "(848) 315-2306"
click at [878, 276] on button "Spam" at bounding box center [864, 287] width 79 height 30
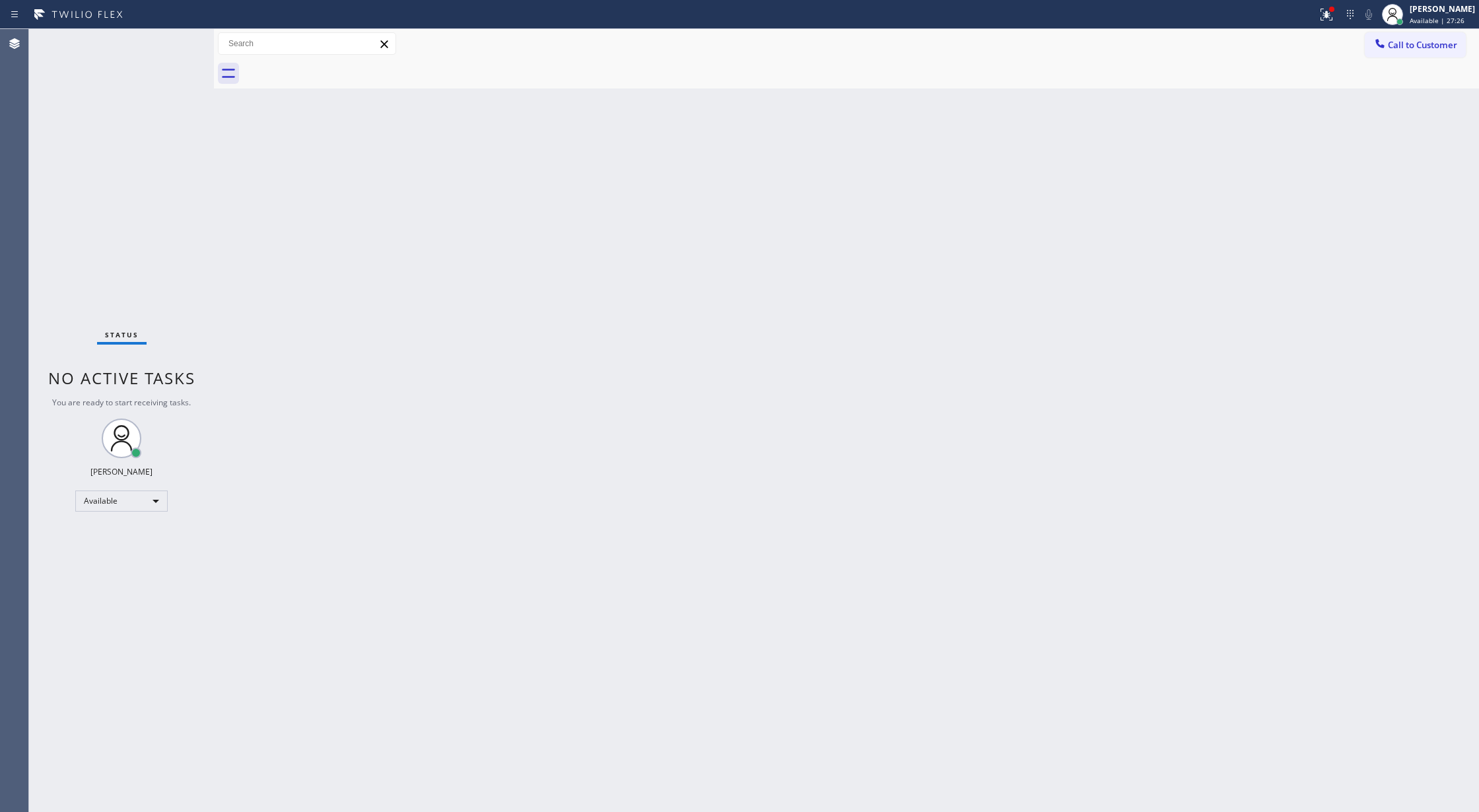
click at [179, 43] on div "Status No active tasks You are ready to start receiving tasks. [PERSON_NAME] Av…" at bounding box center [121, 420] width 185 height 783
click at [170, 43] on div "Status No active tasks You are ready to start receiving tasks. [PERSON_NAME] Av…" at bounding box center [121, 420] width 185 height 783
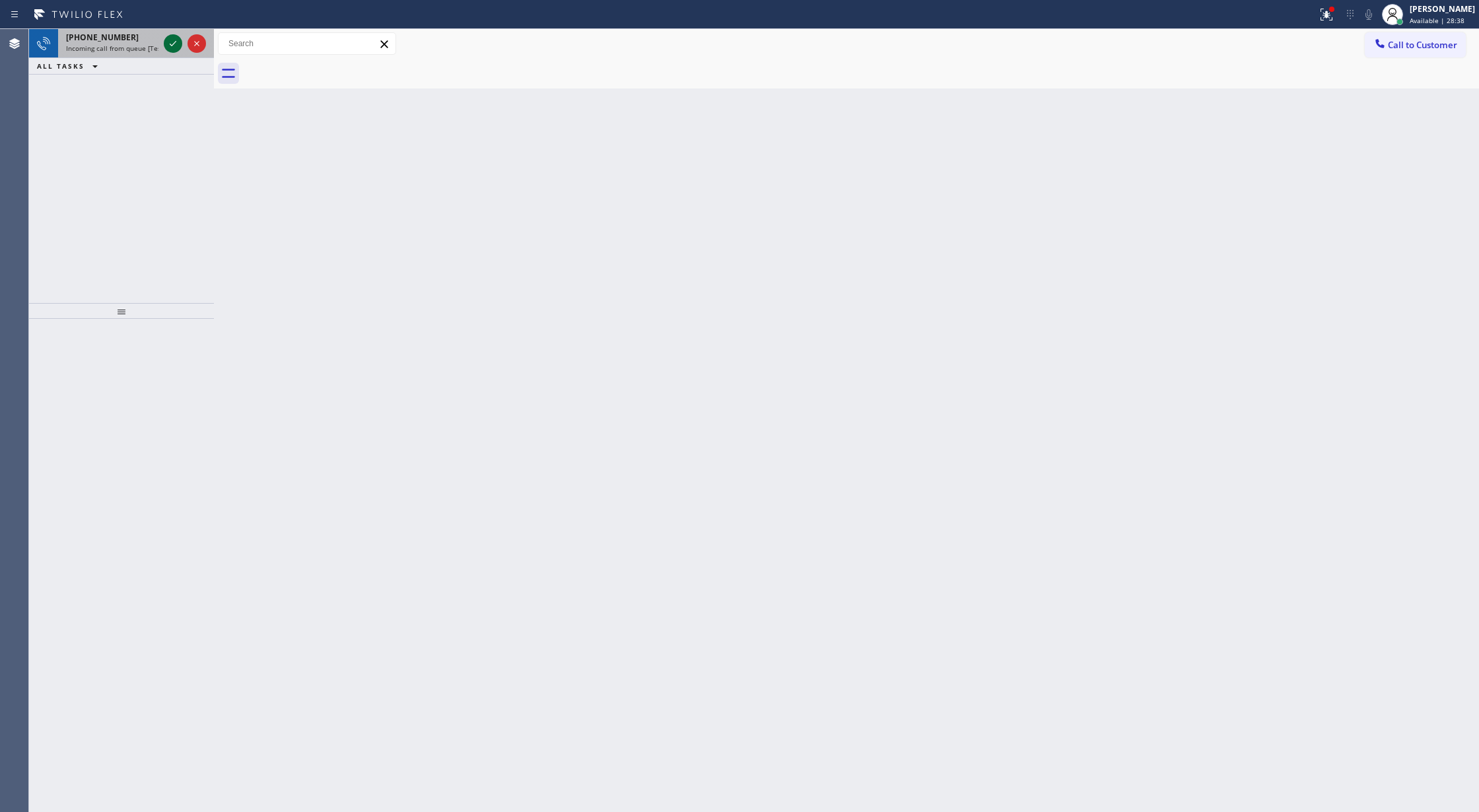
click at [170, 38] on icon at bounding box center [173, 44] width 16 height 16
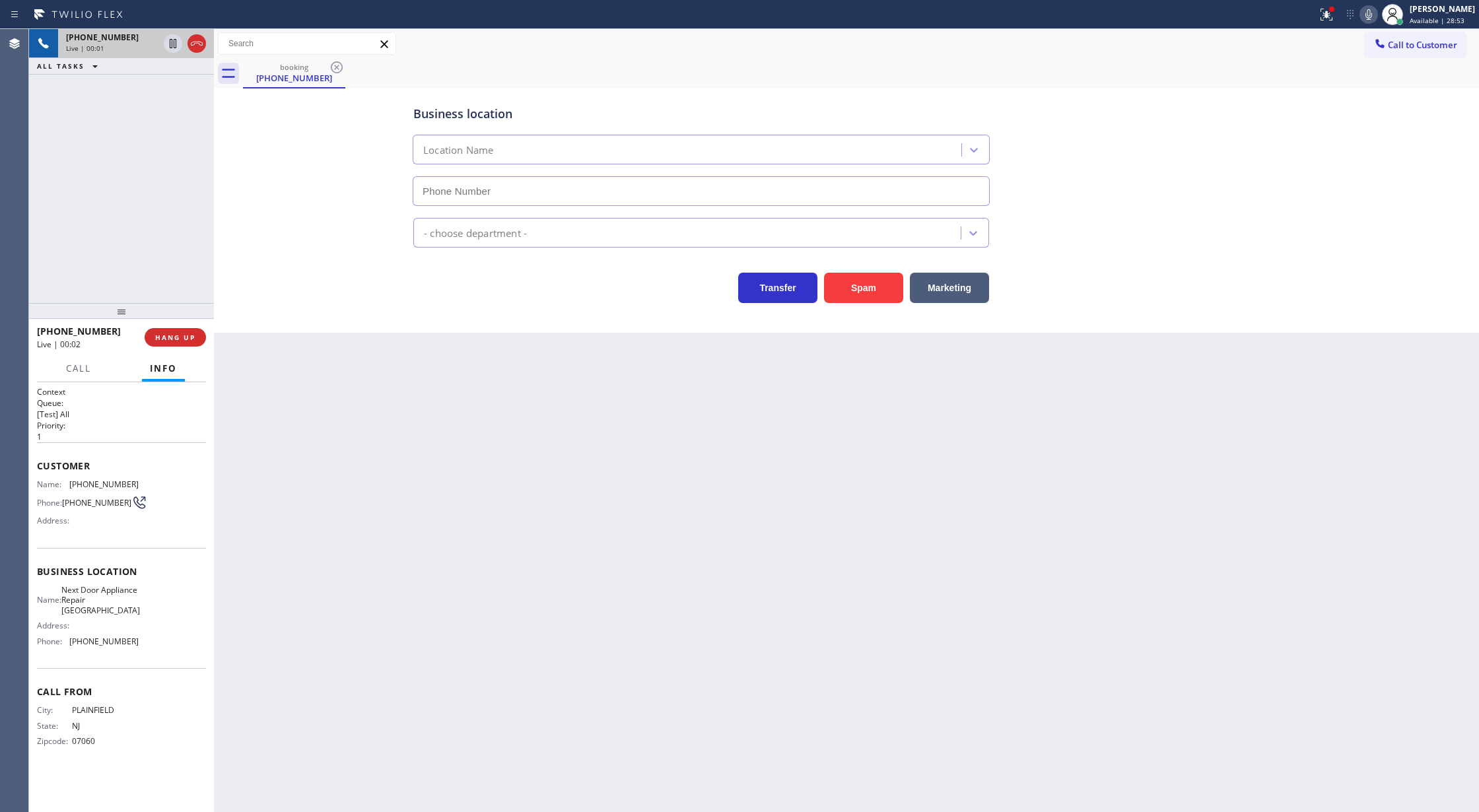
type input "[PHONE_NUMBER]"
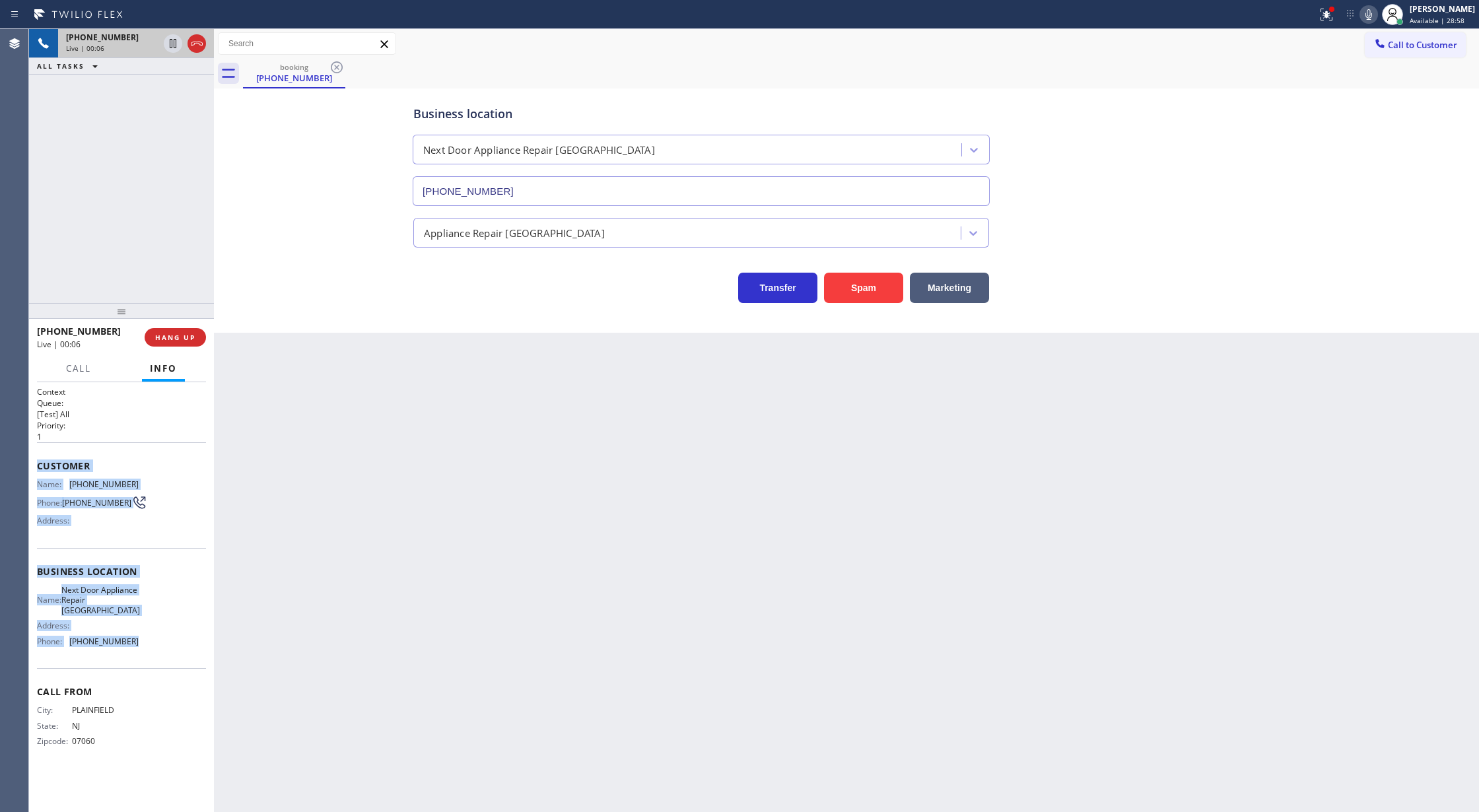
copy div "Customer Name: (908) 644-6357 Phone: (908) 644-6357 Address: Business location …"
drag, startPoint x: 38, startPoint y: 465, endPoint x: 185, endPoint y: 648, distance: 234.7
click at [185, 648] on div "Context Queue: [Test] All Priority: 1 Customer Name: (908) 644-6357 Phone: (908…" at bounding box center [121, 577] width 169 height 382
click at [1377, 12] on icon at bounding box center [1369, 14] width 16 height 16
drag, startPoint x: 1381, startPoint y: 11, endPoint x: 261, endPoint y: 571, distance: 1252.2
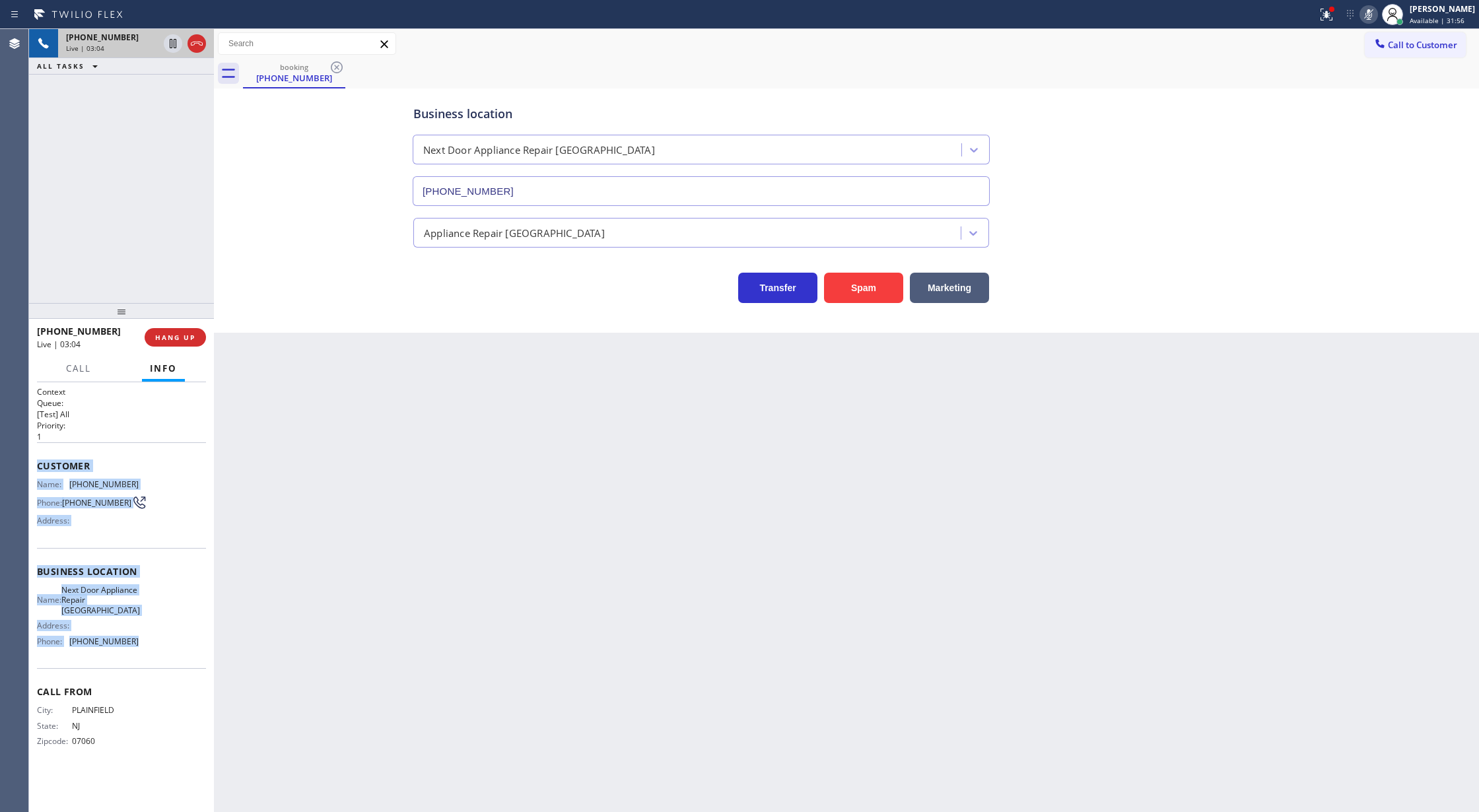
click at [1377, 12] on icon at bounding box center [1369, 14] width 16 height 16
click at [159, 336] on span "COMPLETE" at bounding box center [172, 337] width 46 height 10
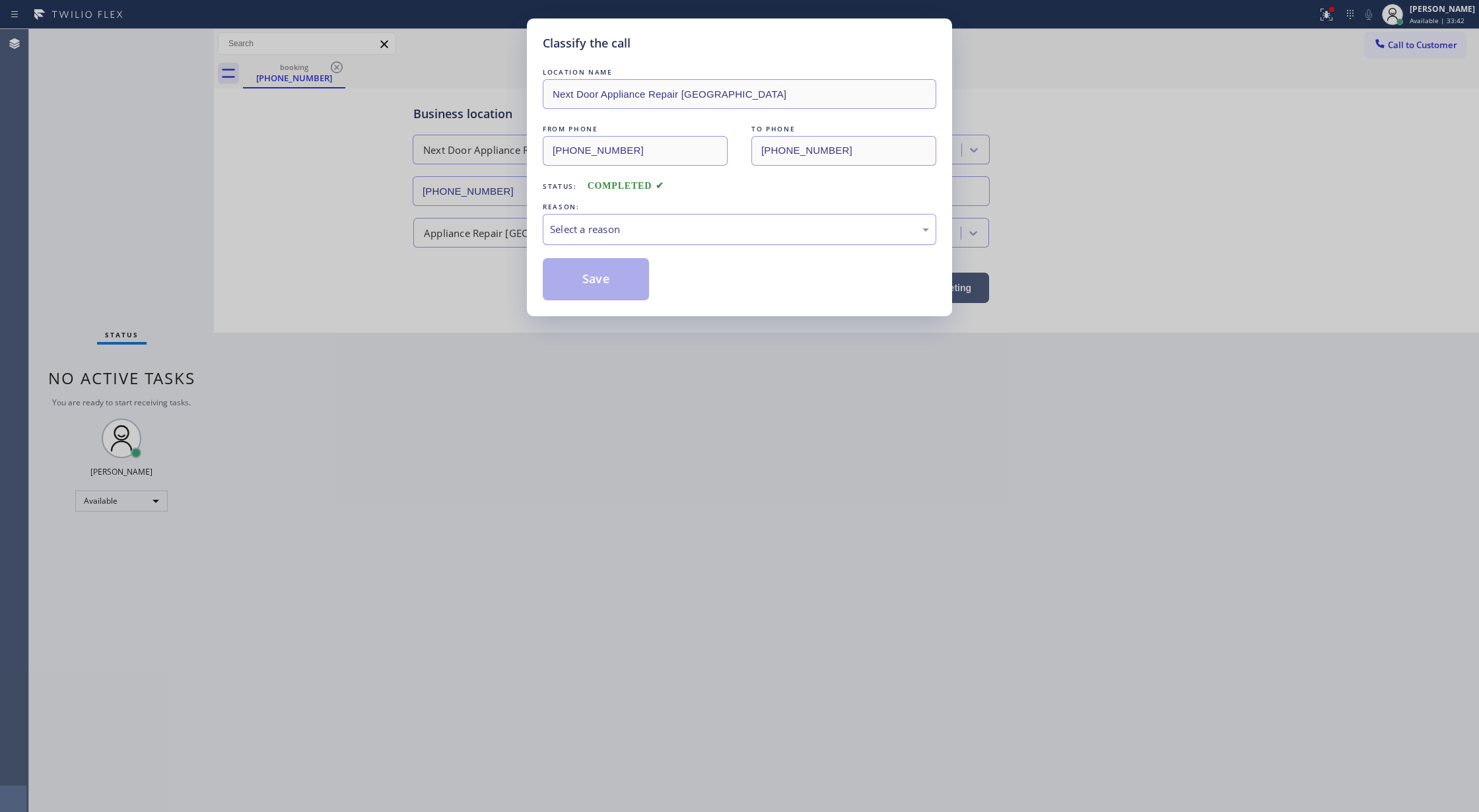
click at [627, 223] on div "Select a reason" at bounding box center [740, 229] width 379 height 15
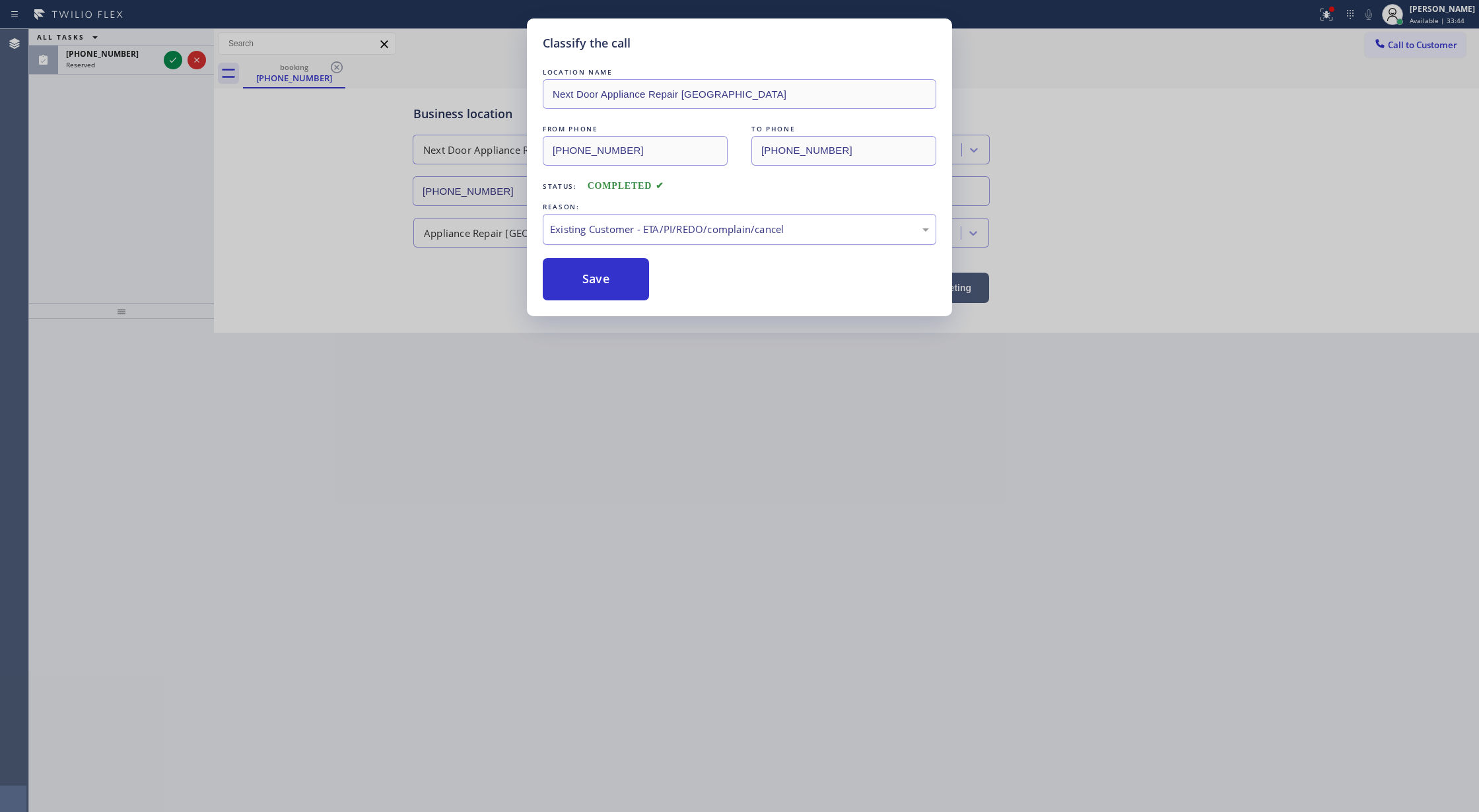
click at [598, 228] on div "Existing Customer - ETA/PI/REDO/complain/cancel" at bounding box center [740, 229] width 379 height 15
click at [590, 279] on button "Save" at bounding box center [596, 279] width 107 height 42
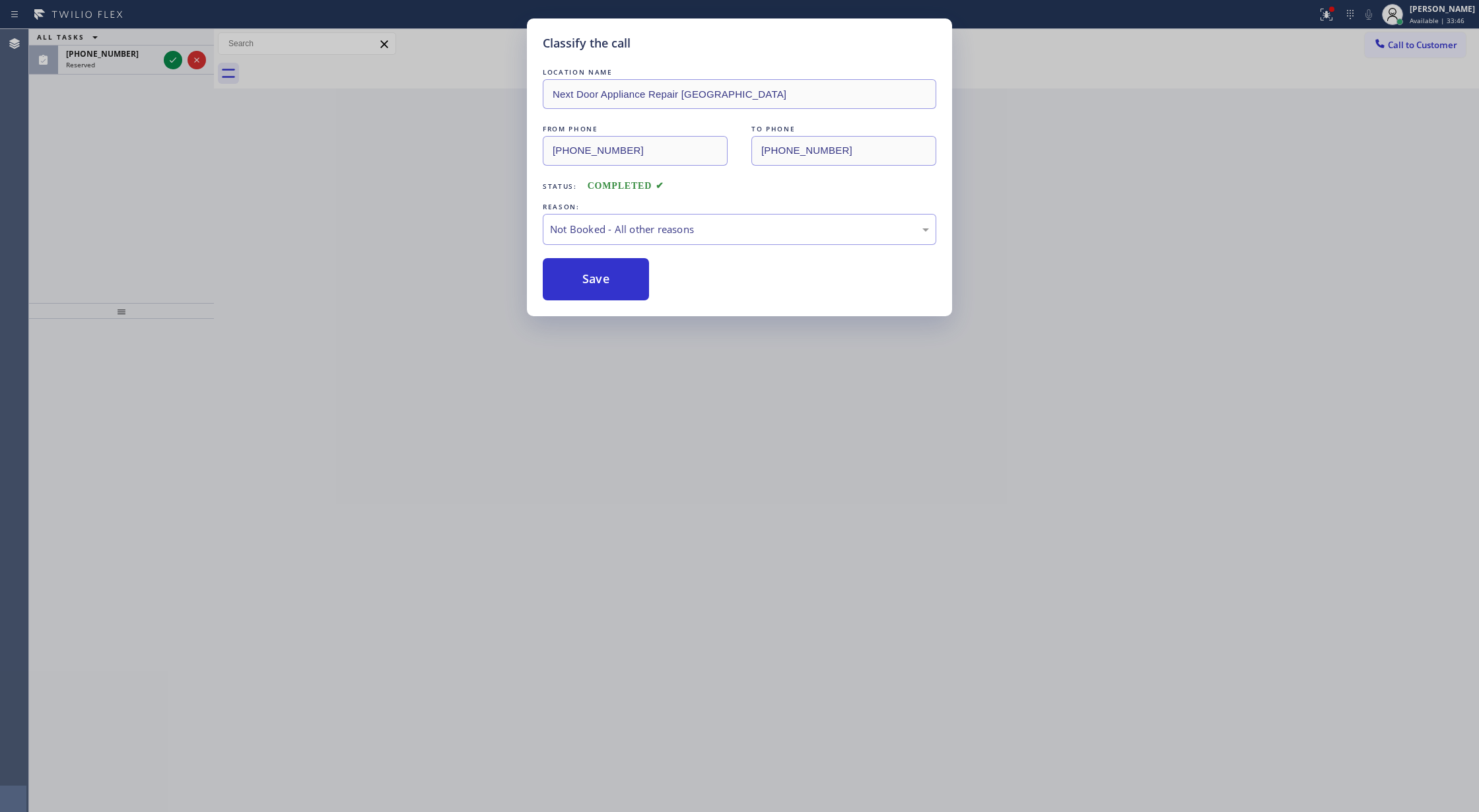
click at [167, 58] on div "Classify the call LOCATION NAME Next Door Appliance Repair Trenton FROM PHONE (…" at bounding box center [740, 406] width 1479 height 812
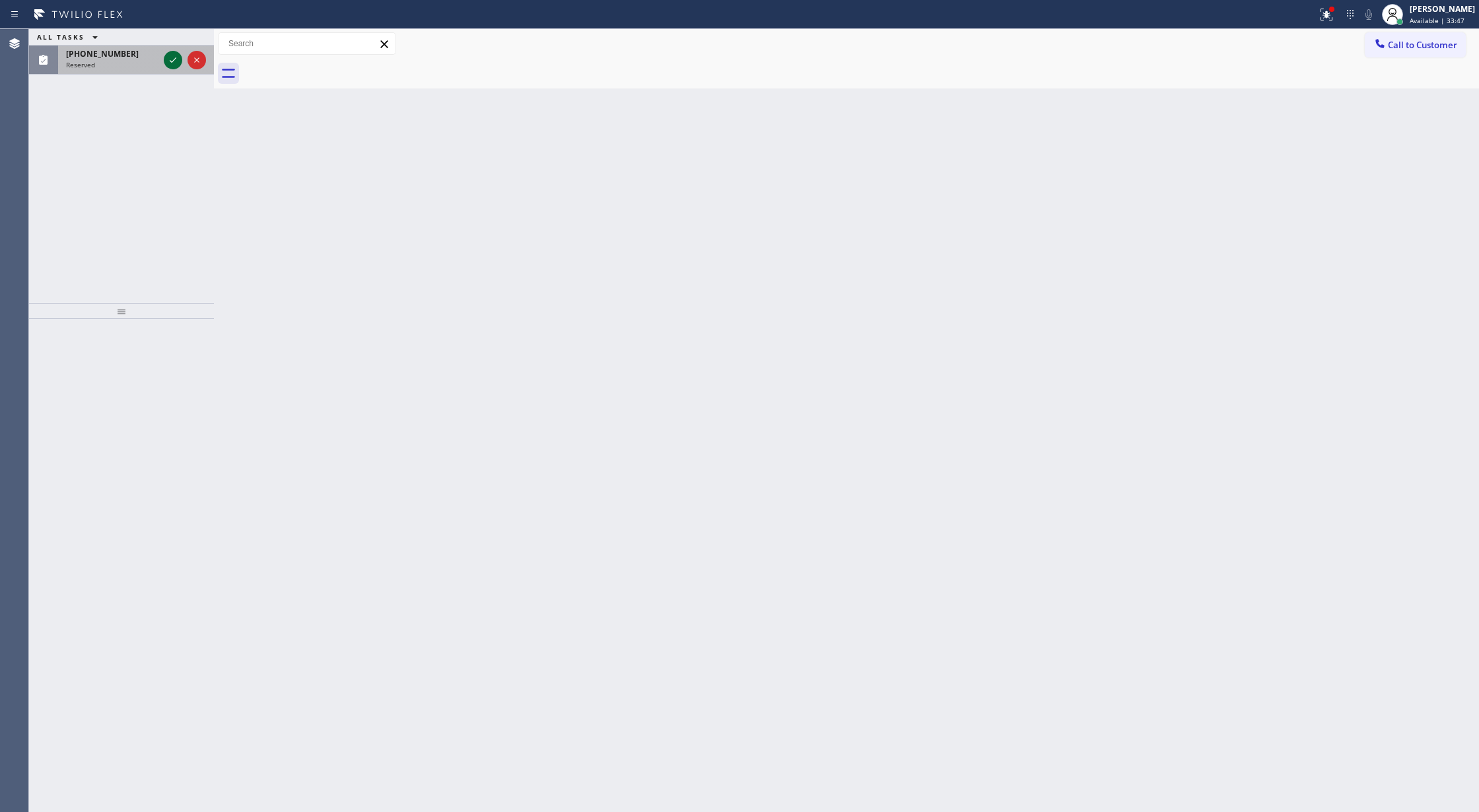
click at [165, 59] on icon at bounding box center [173, 60] width 16 height 16
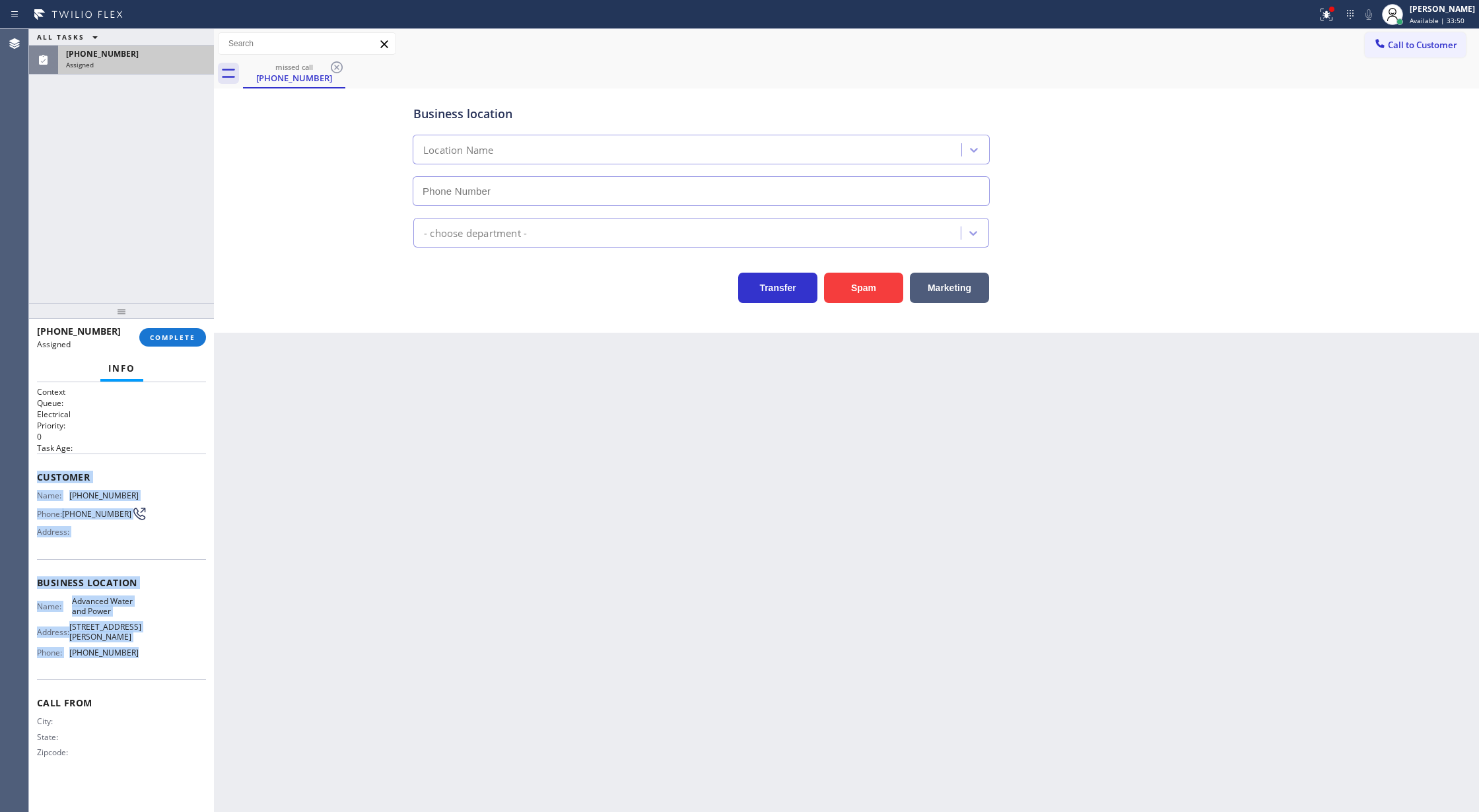
type input "[PHONE_NUMBER]"
drag, startPoint x: 35, startPoint y: 475, endPoint x: 163, endPoint y: 686, distance: 246.8
click at [163, 686] on div "Context Queue: Electrical Priority: 0 Task Age: Customer Name: (909) 580-6017 P…" at bounding box center [121, 597] width 185 height 430
copy div "Customer Name: (909) 580-6017 Phone: (909) 580-6017 Address: Business location …"
click at [167, 338] on span "COMPLETE" at bounding box center [172, 337] width 46 height 10
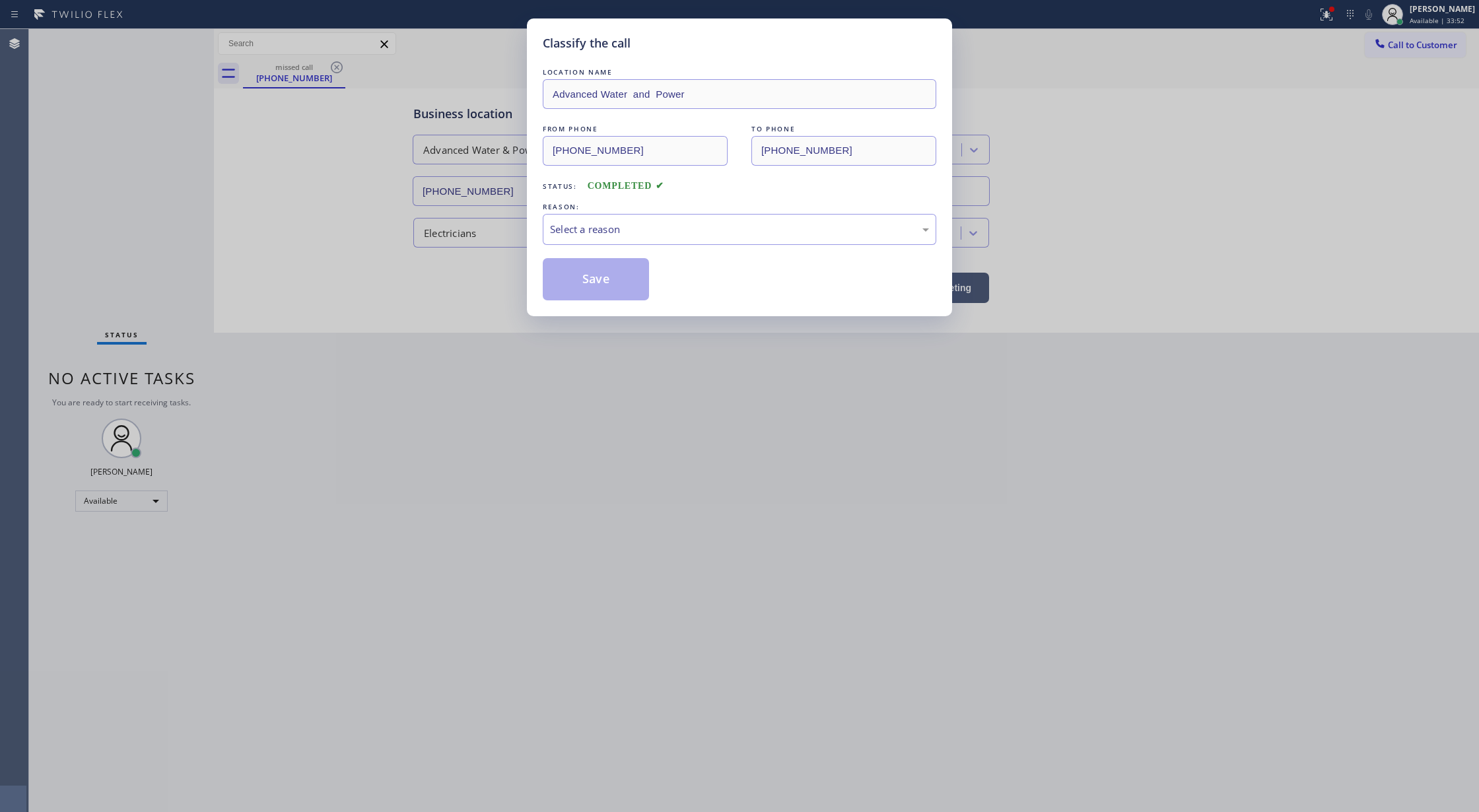
click at [600, 203] on div "REASON:" at bounding box center [740, 207] width 393 height 14
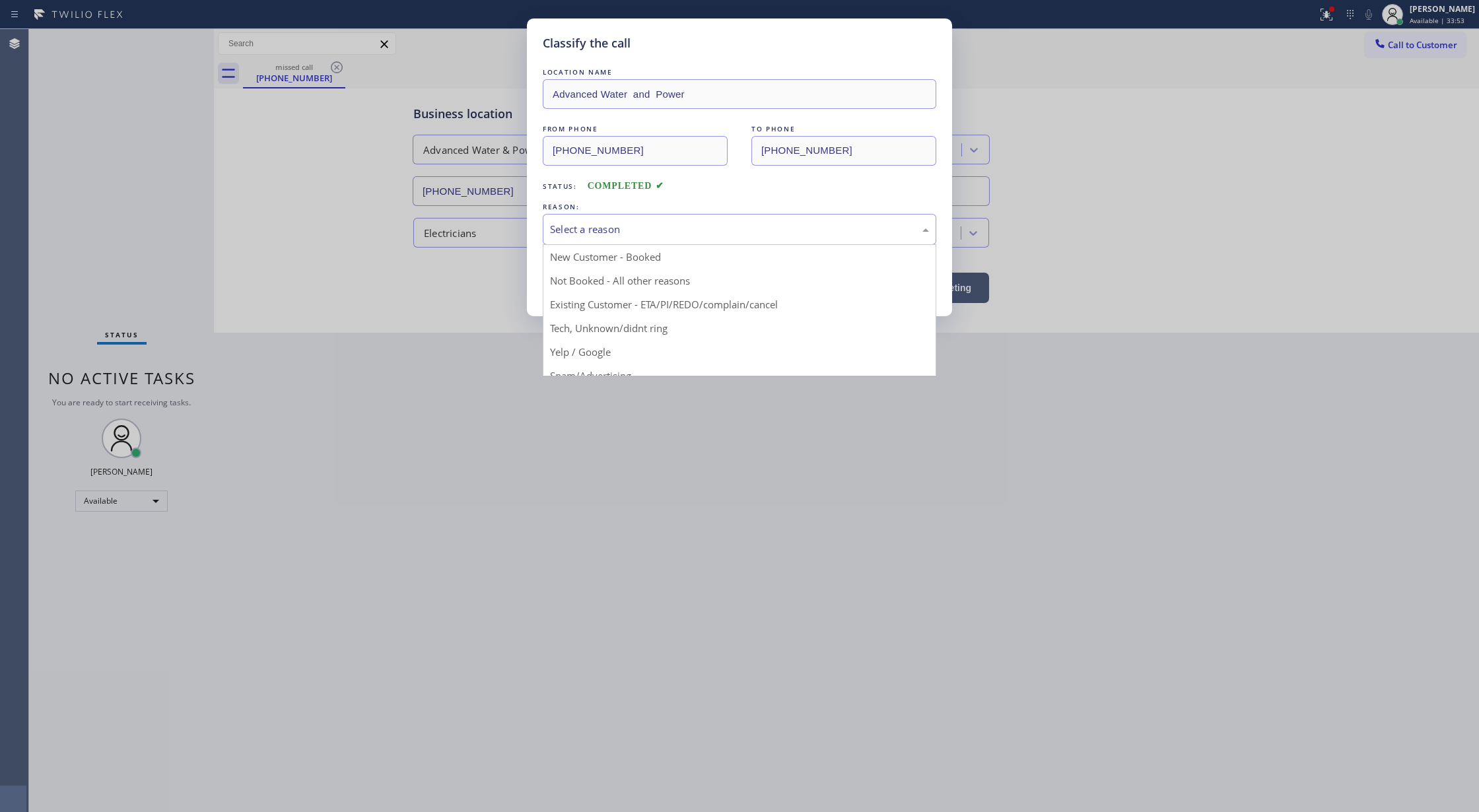
click at [578, 222] on div "Select a reason" at bounding box center [740, 229] width 379 height 15
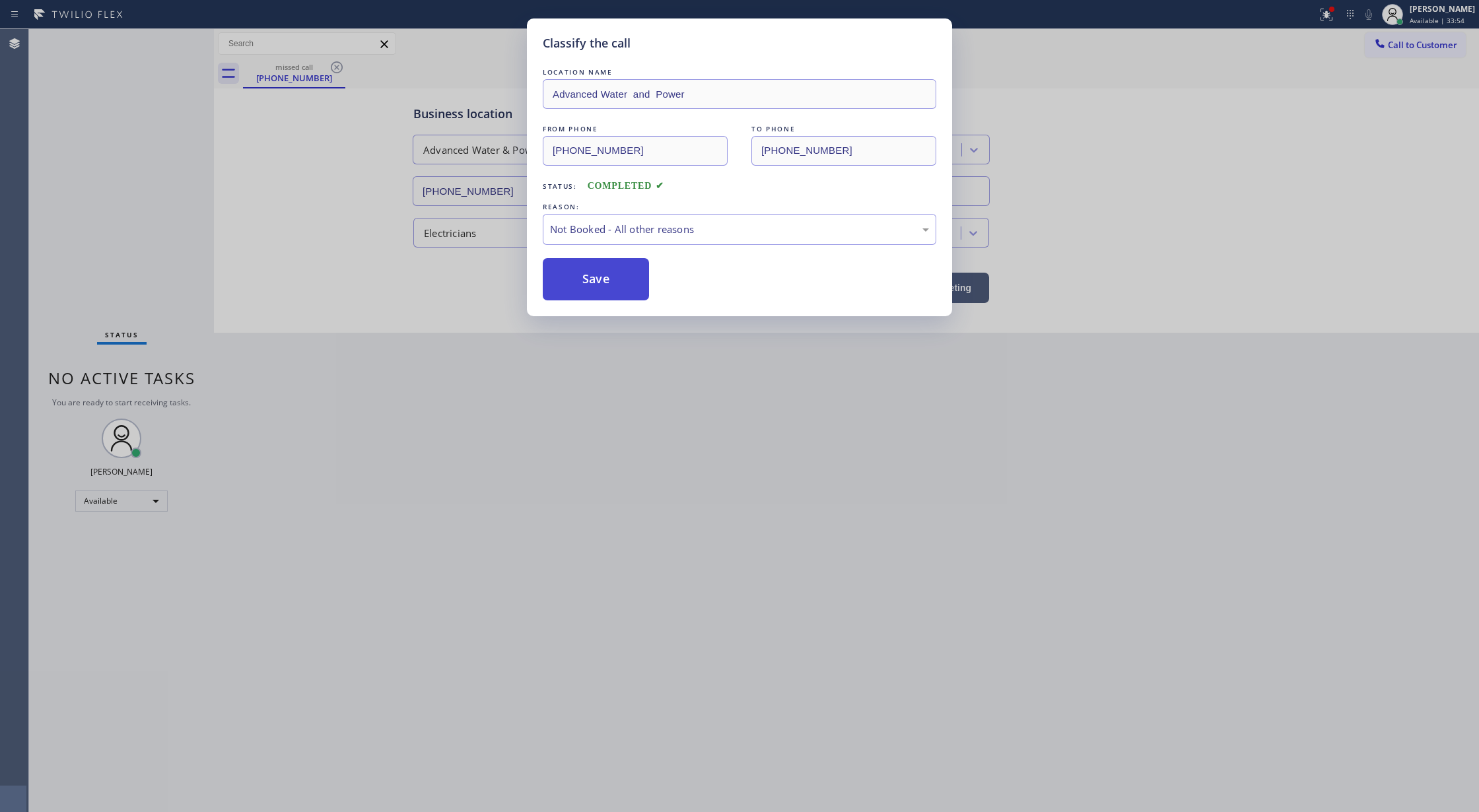
drag, startPoint x: 584, startPoint y: 289, endPoint x: 568, endPoint y: 289, distance: 16.0
click at [584, 287] on button "Save" at bounding box center [596, 279] width 107 height 42
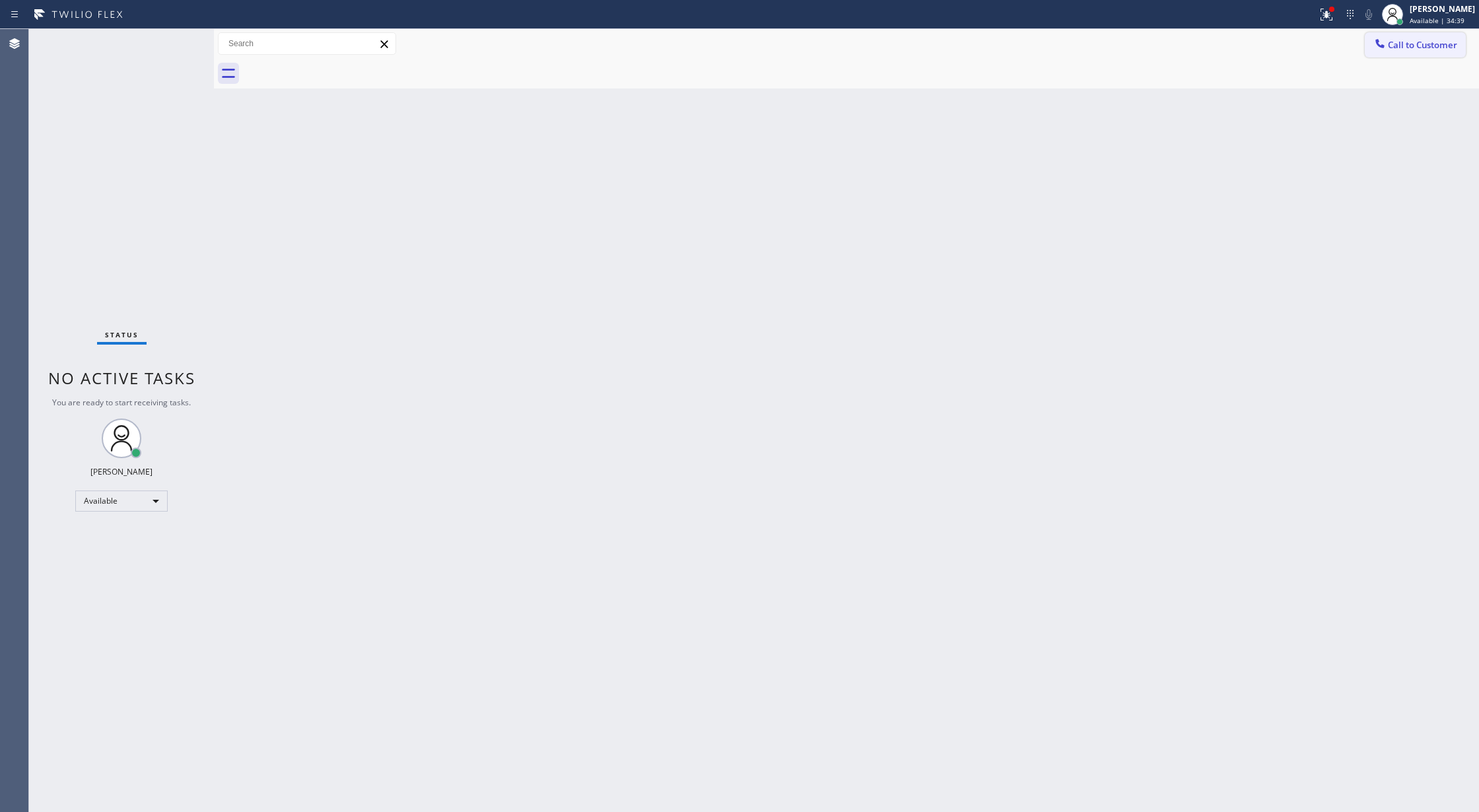
click at [1390, 54] on button "Call to Customer" at bounding box center [1416, 44] width 101 height 25
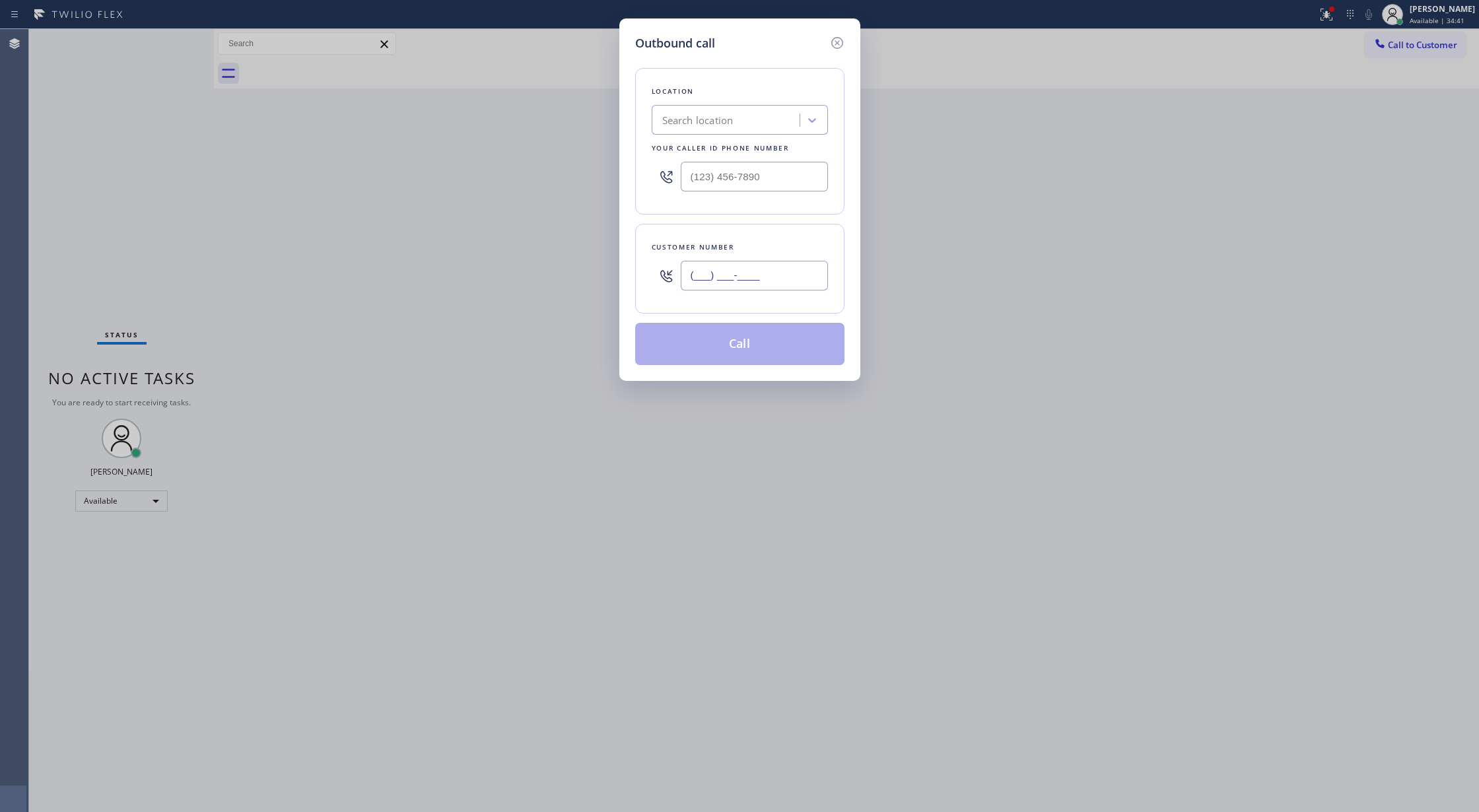
click at [695, 279] on input "(___) ___-____" at bounding box center [755, 275] width 147 height 30
click at [690, 279] on input "(___) ___-____" at bounding box center [755, 275] width 147 height 30
paste input "908) 644-6357"
type input "[PHONE_NUMBER]"
click at [836, 38] on icon at bounding box center [837, 43] width 16 height 16
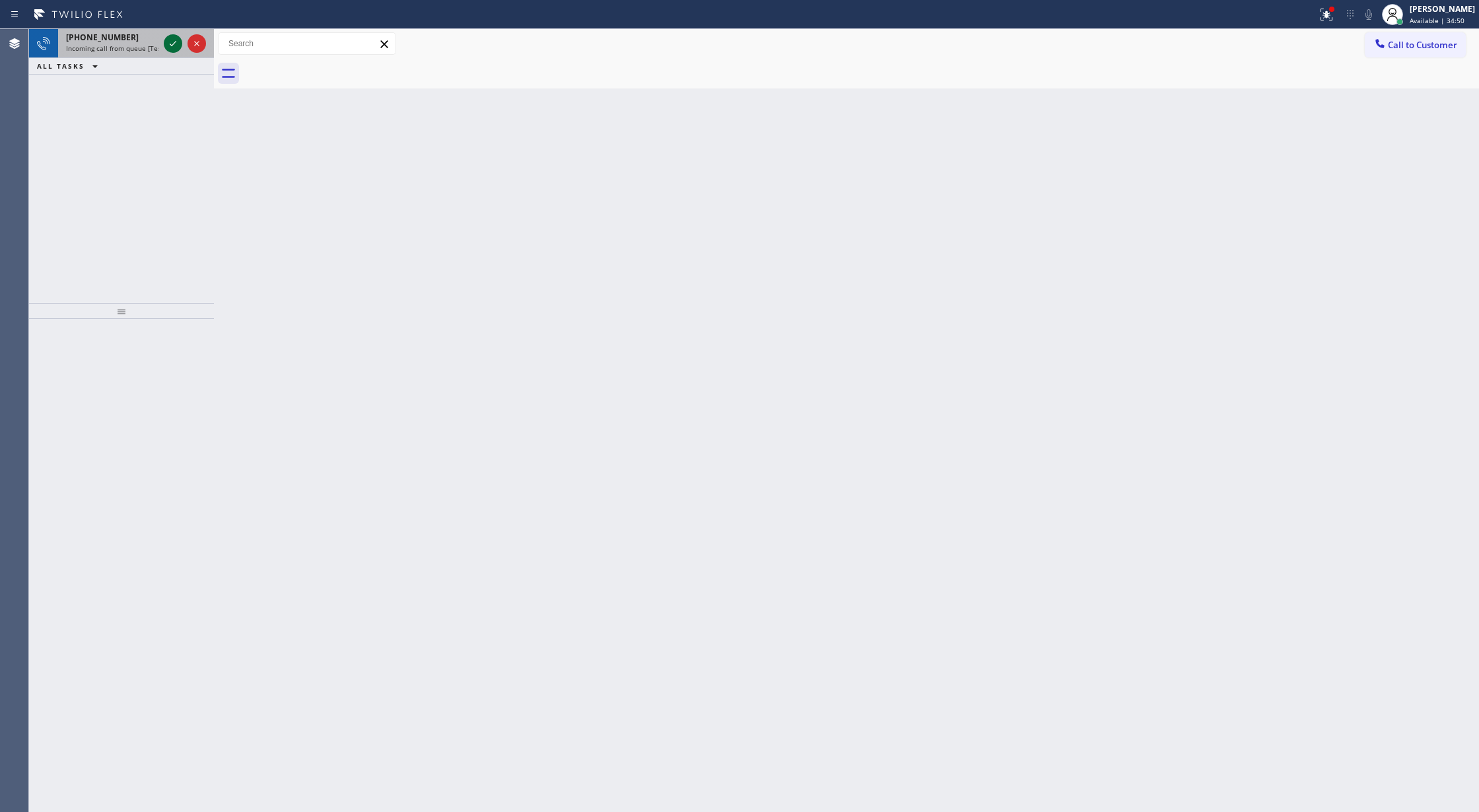
click at [169, 43] on icon at bounding box center [173, 44] width 16 height 16
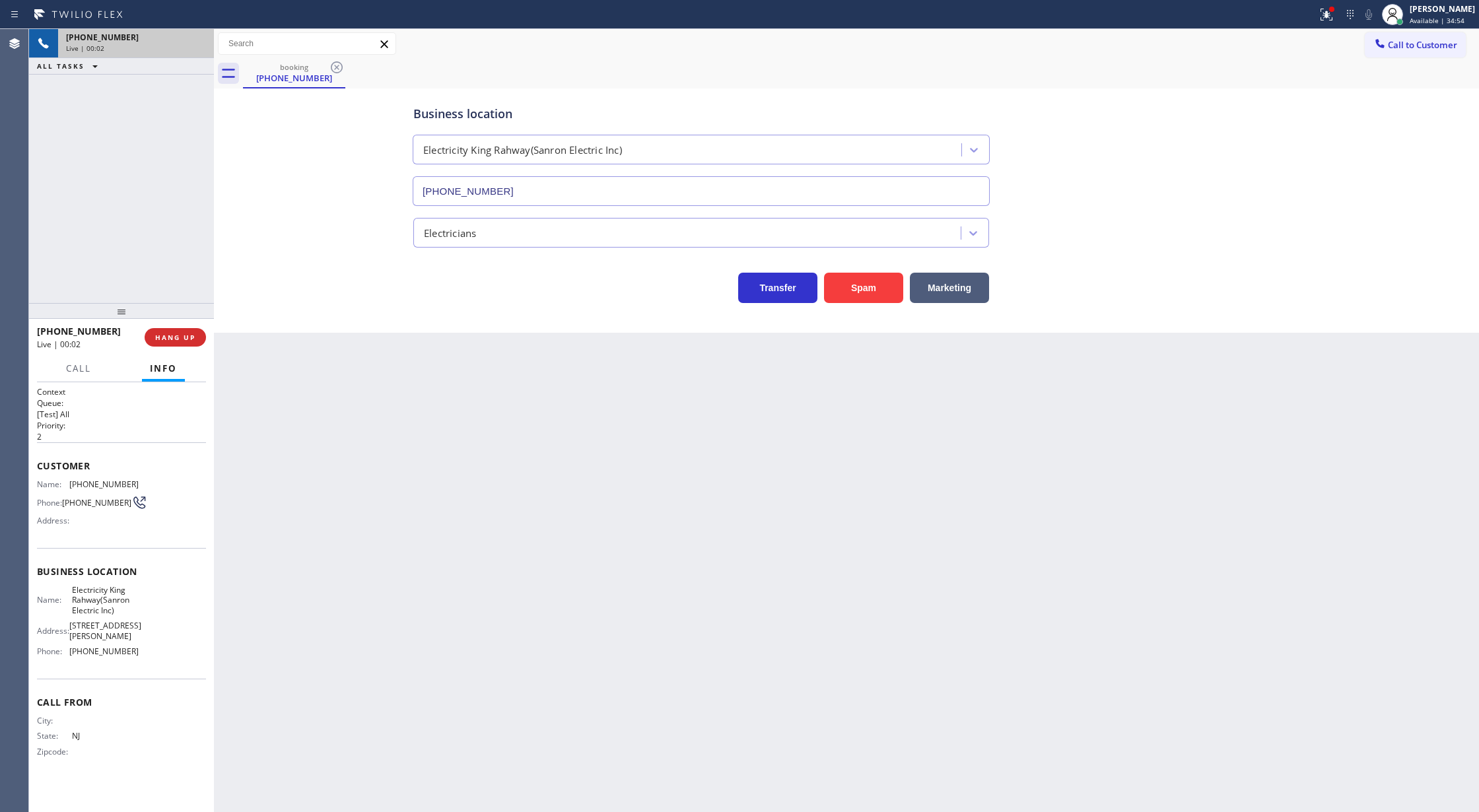
type input "[PHONE_NUMBER]"
click at [171, 332] on button "COMPLETE" at bounding box center [172, 337] width 66 height 18
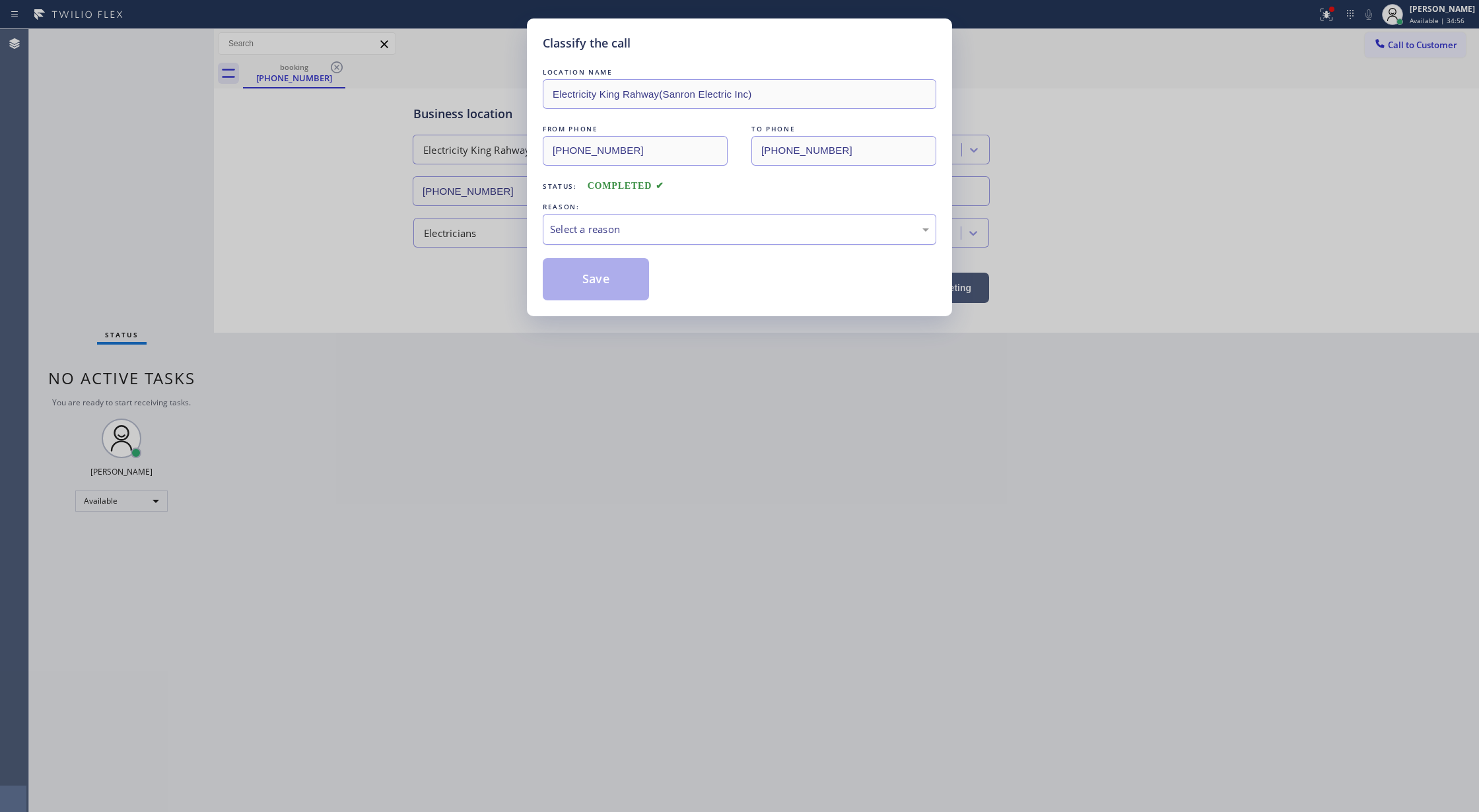
click at [691, 231] on div "Select a reason" at bounding box center [740, 229] width 379 height 15
click at [607, 287] on button "Save" at bounding box center [596, 279] width 107 height 42
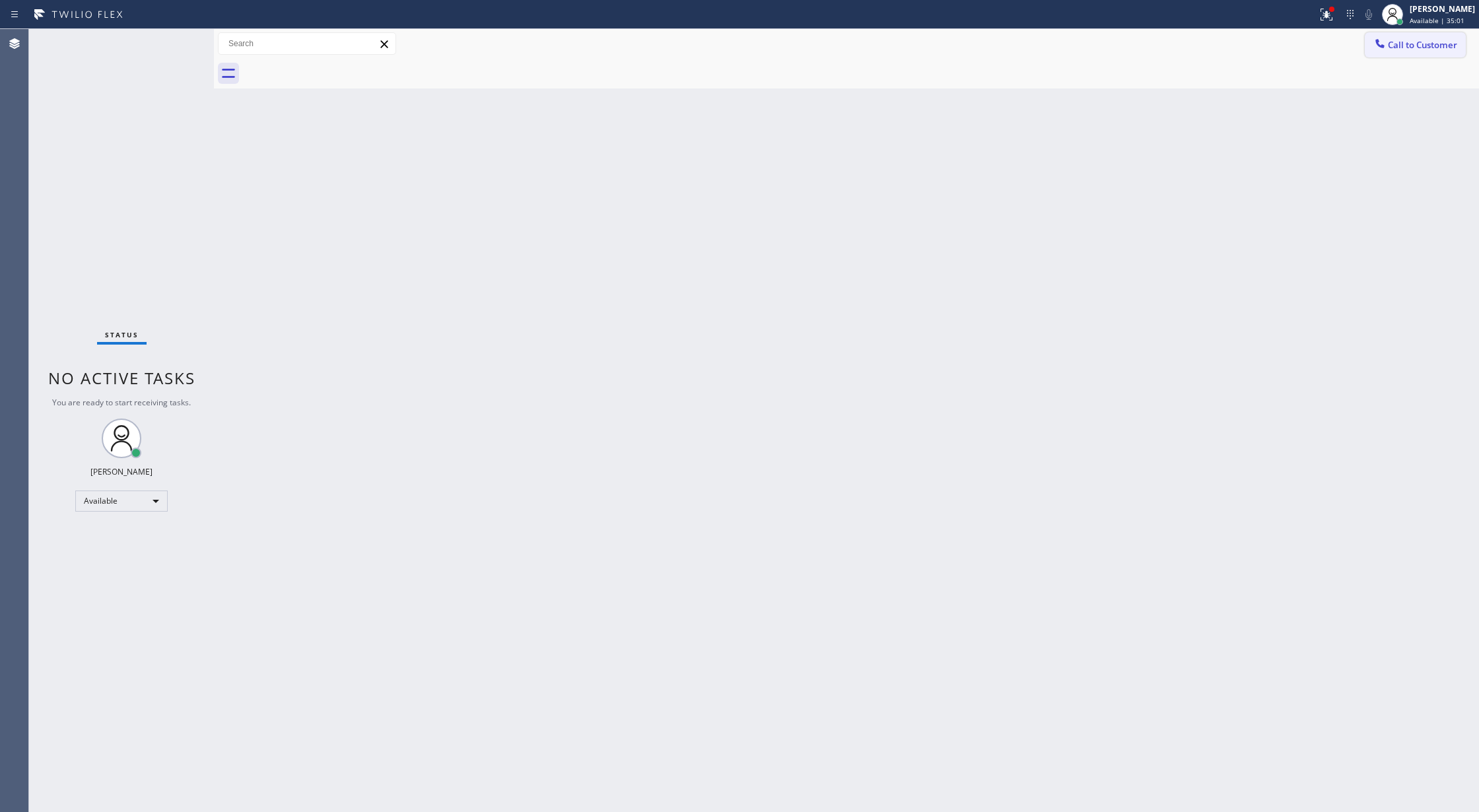
click at [1432, 41] on span "Call to Customer" at bounding box center [1423, 45] width 70 height 12
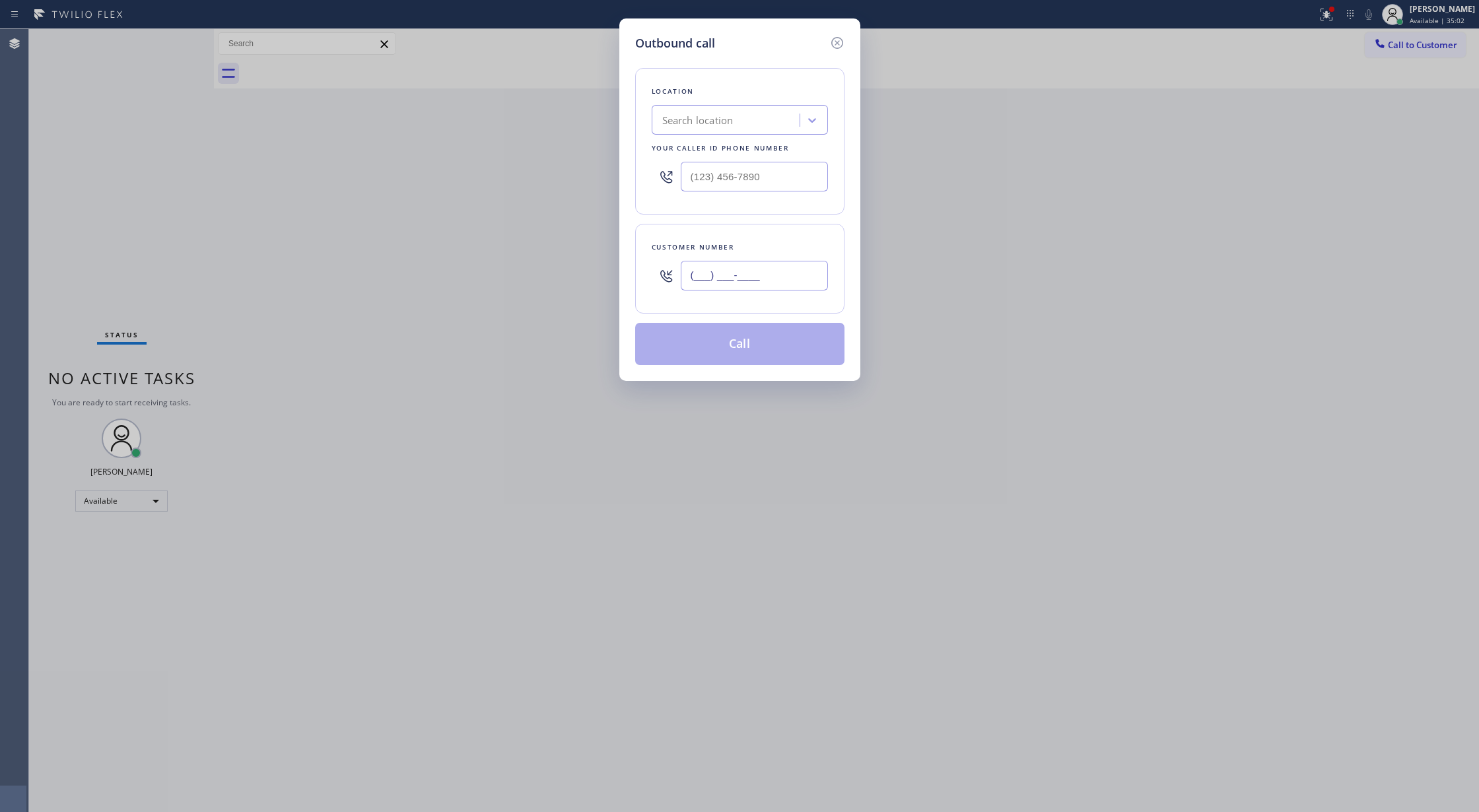
click at [687, 280] on input "(___) ___-____" at bounding box center [755, 275] width 147 height 30
paste input "908) 644-6357"
type input "[PHONE_NUMBER]"
drag, startPoint x: 765, startPoint y: 167, endPoint x: 555, endPoint y: 170, distance: 210.0
click at [558, 170] on div "Outbound call Location Search location Your caller id phone number (___) ___-__…" at bounding box center [740, 406] width 1479 height 812
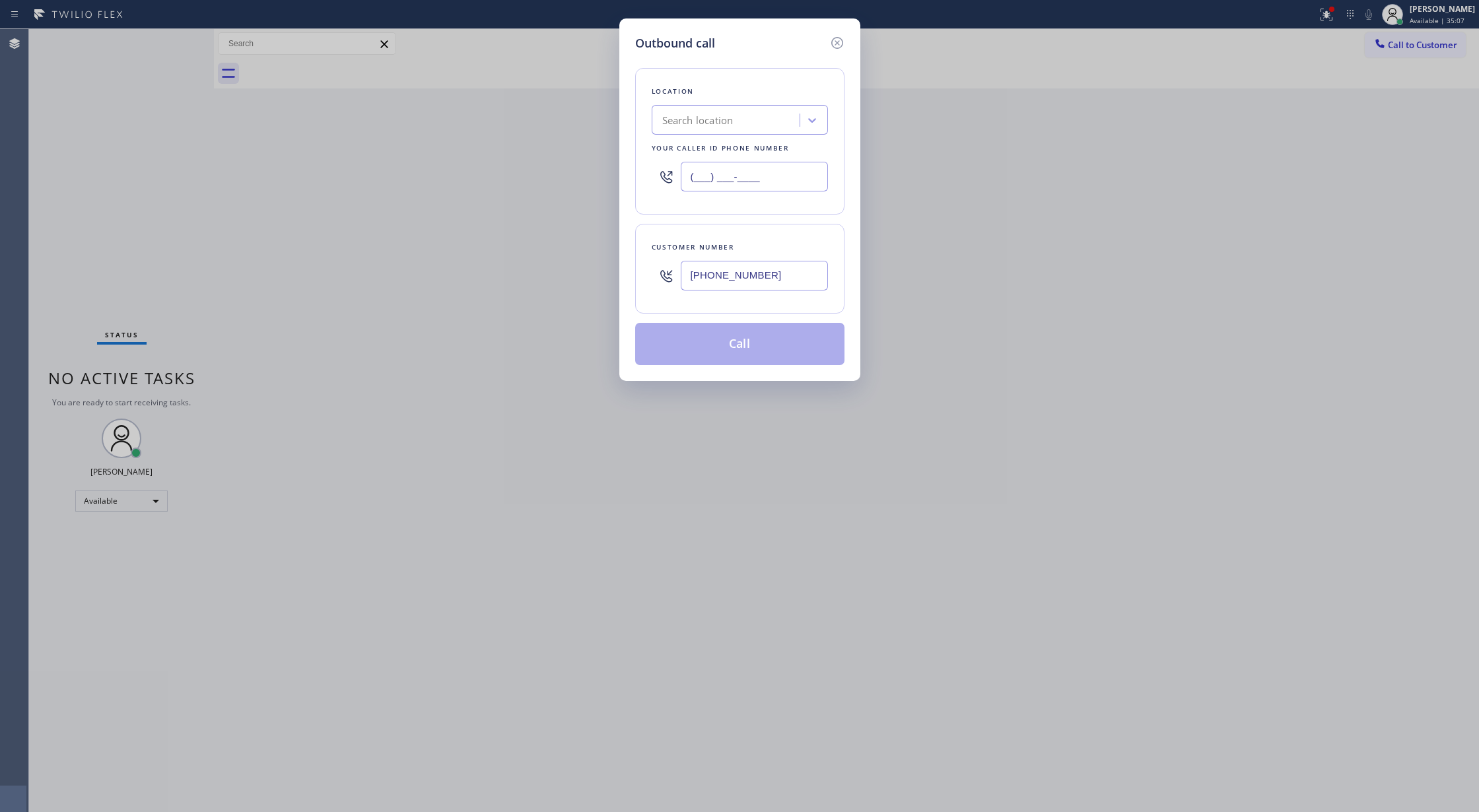
paste input "609) 710-8354"
type input "[PHONE_NUMBER]"
click at [727, 344] on button "Call" at bounding box center [740, 344] width 209 height 42
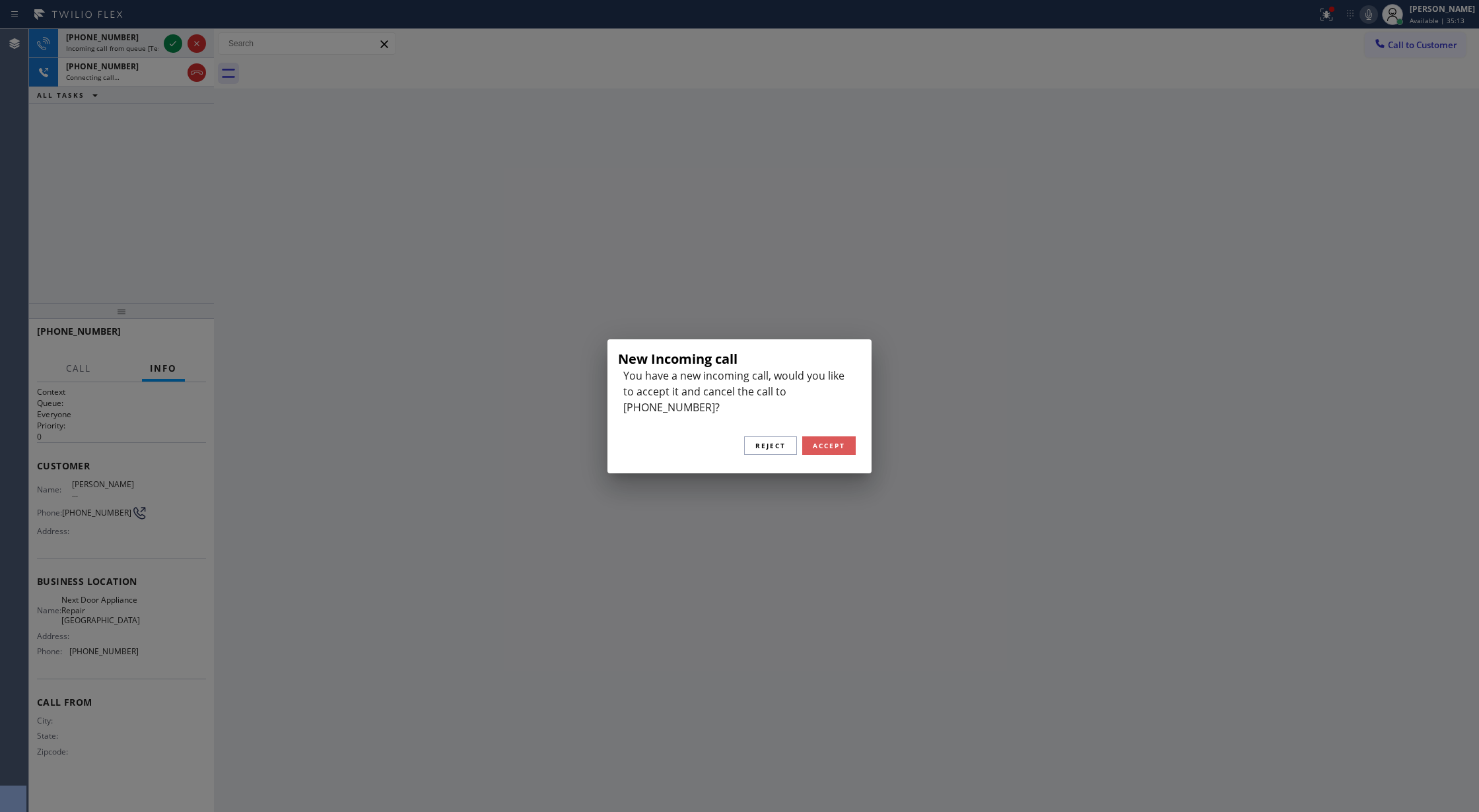
click at [832, 441] on span "Accept" at bounding box center [829, 446] width 32 height 10
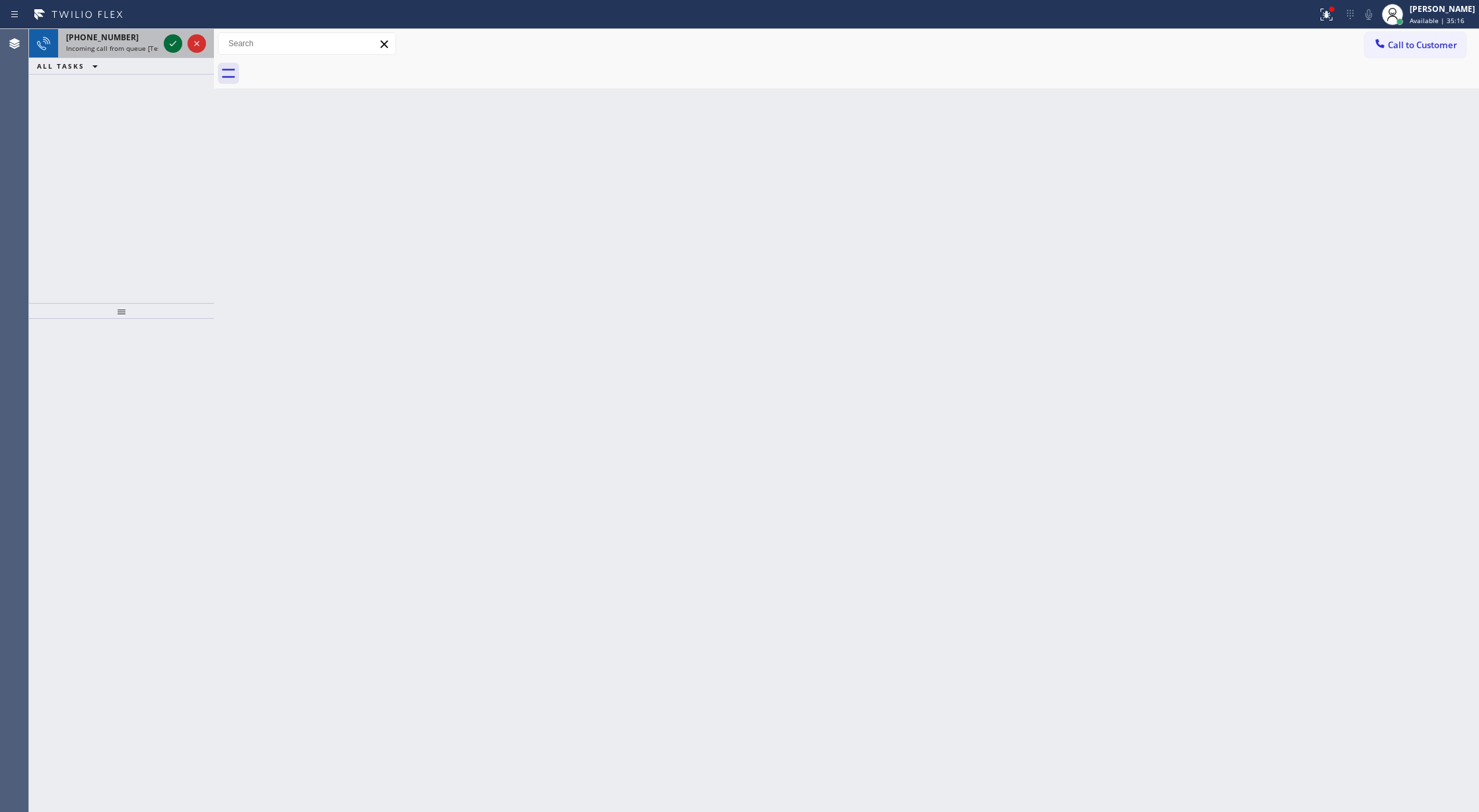
click at [175, 43] on icon at bounding box center [173, 44] width 16 height 16
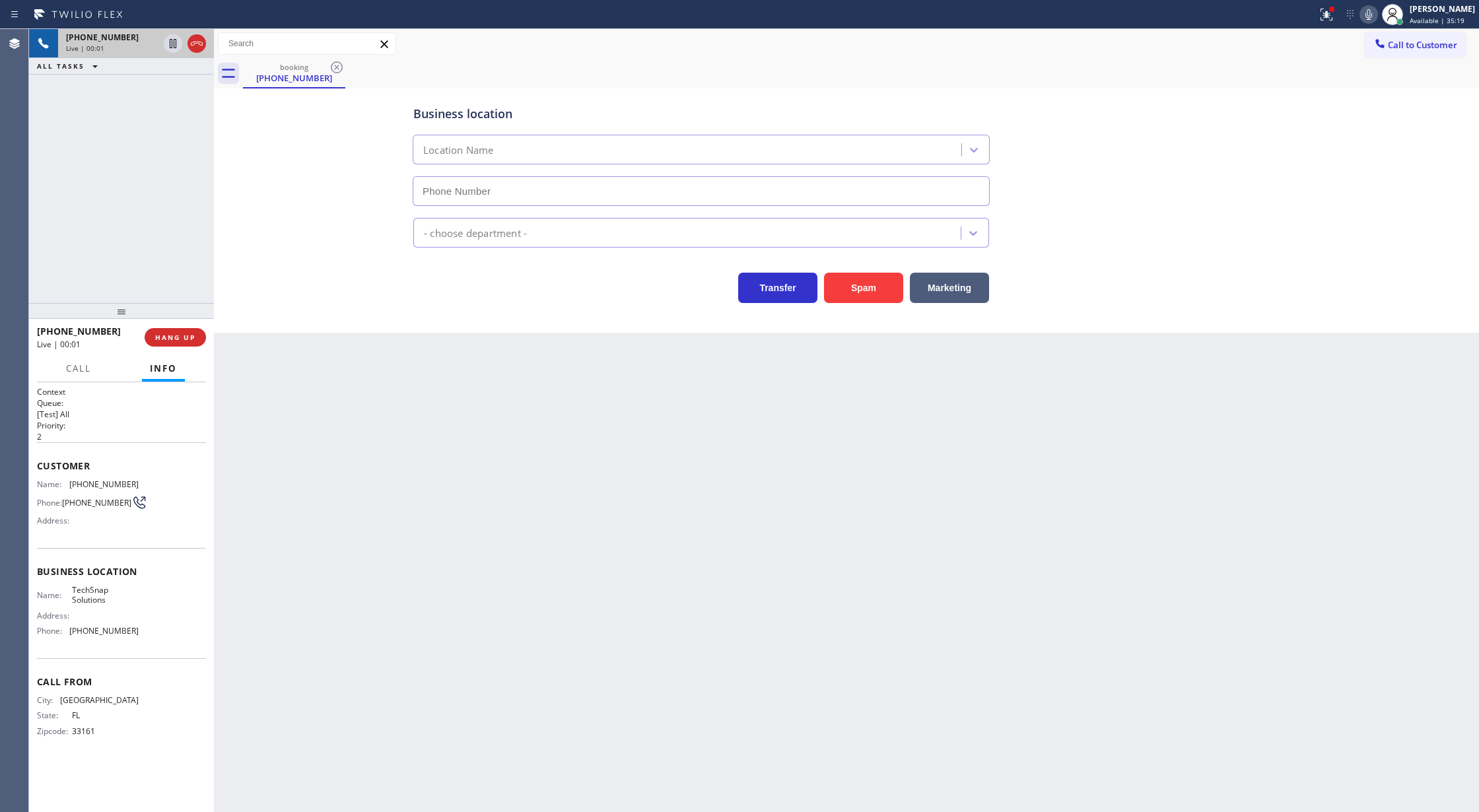
type input "[PHONE_NUMBER]"
click at [199, 34] on button at bounding box center [196, 43] width 18 height 18
click at [163, 340] on span "COMPLETE" at bounding box center [172, 337] width 46 height 10
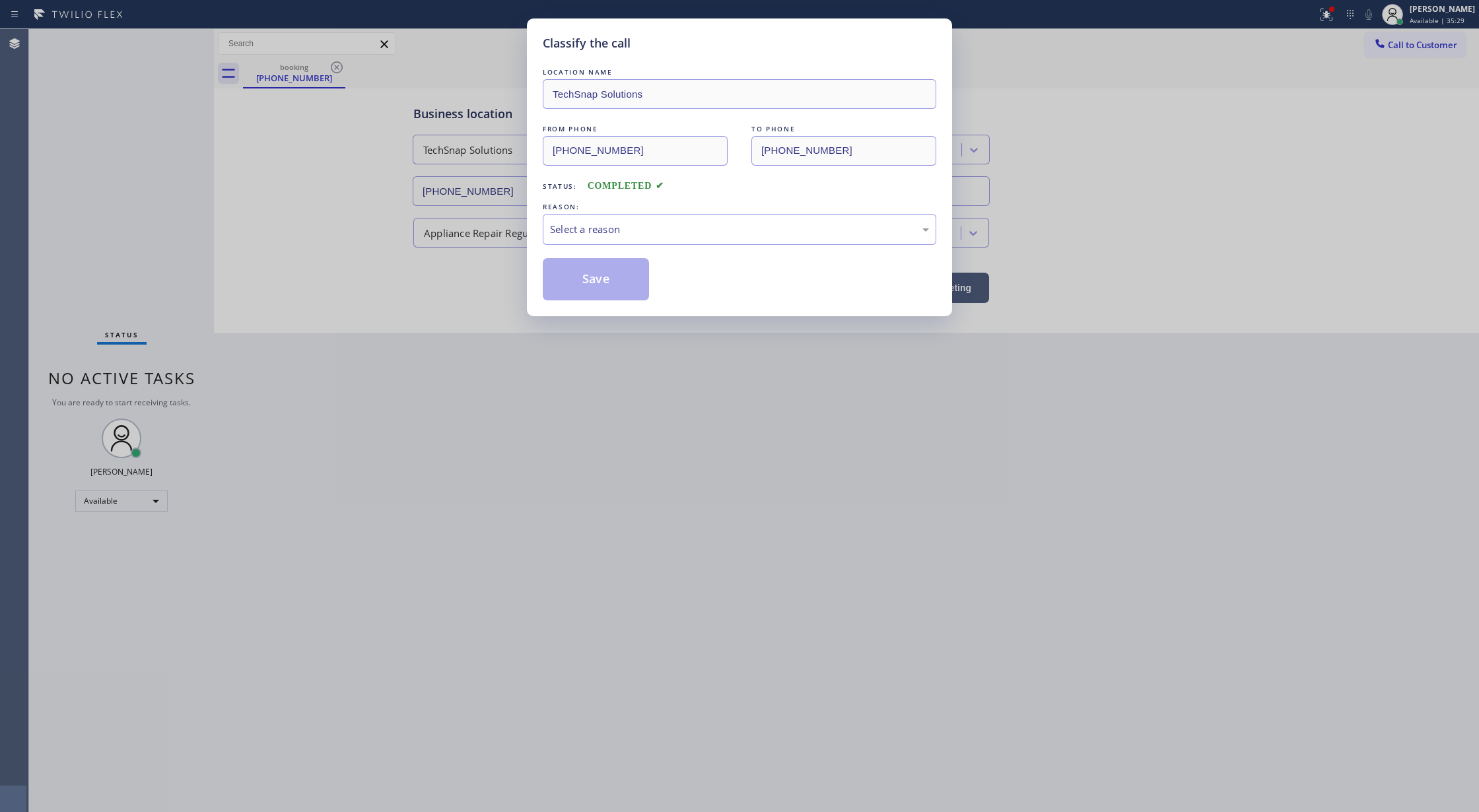
click at [697, 248] on div "LOCATION NAME TechSnap Solutions FROM PHONE (786) 290-3001 TO PHONE (786) 474-9…" at bounding box center [740, 183] width 393 height 235
click at [660, 227] on div "Select a reason" at bounding box center [740, 229] width 379 height 15
click at [607, 279] on button "Save" at bounding box center [596, 279] width 107 height 42
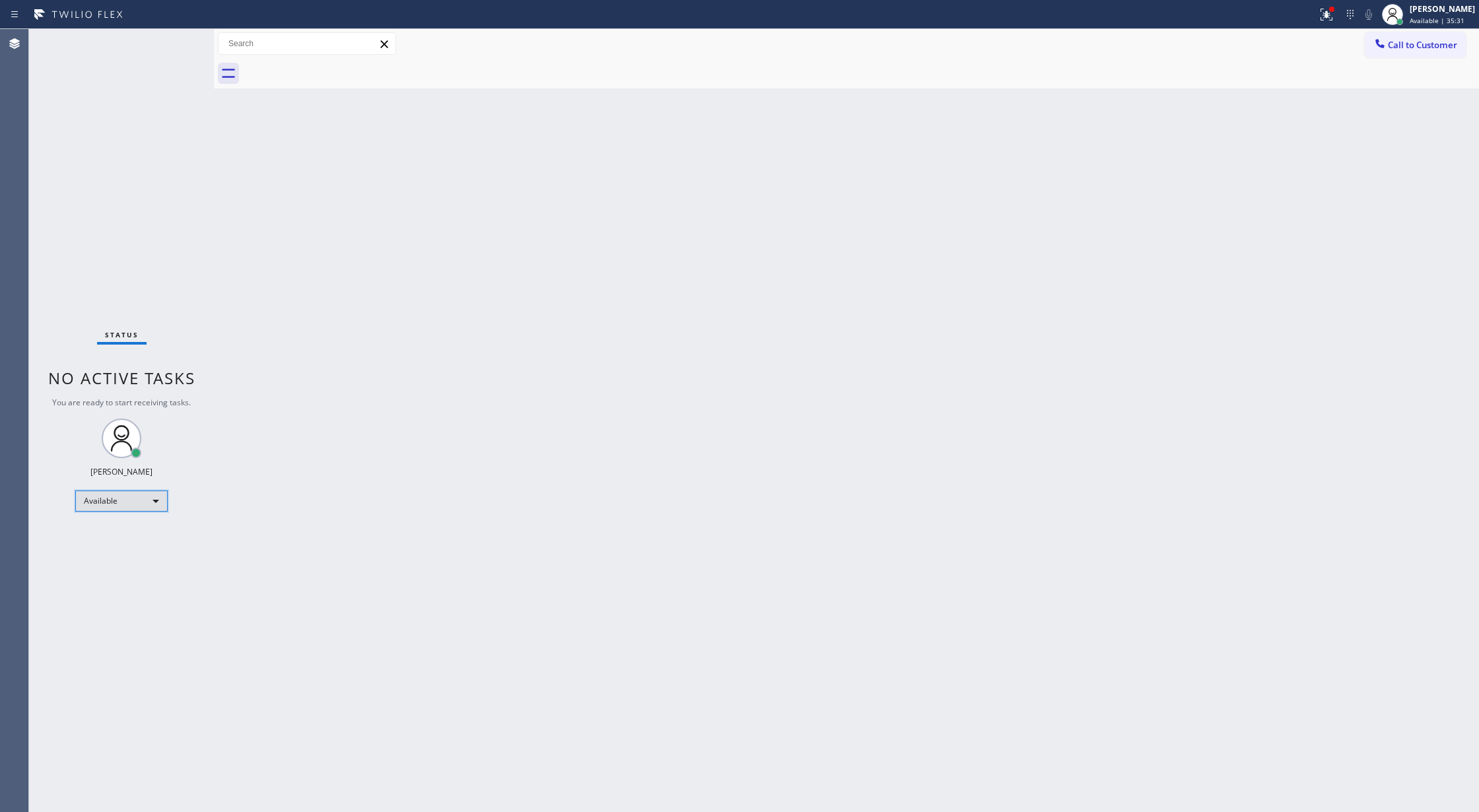
click at [155, 500] on div "Available" at bounding box center [121, 500] width 92 height 21
click at [141, 555] on li "Unavailable" at bounding box center [120, 553] width 89 height 16
click at [1400, 46] on span "Call to Customer" at bounding box center [1423, 45] width 70 height 12
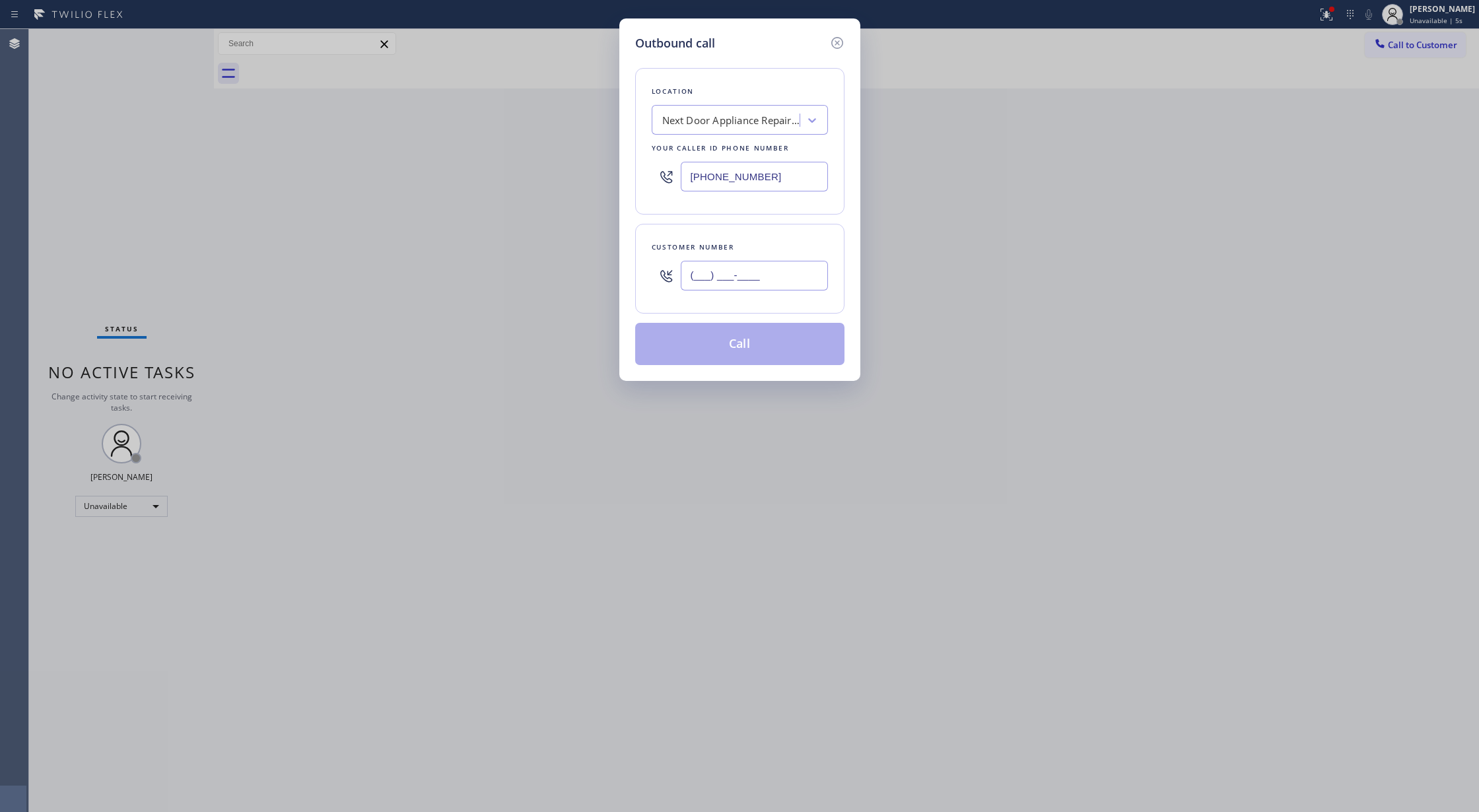
click at [698, 279] on input "(___) ___-____" at bounding box center [755, 275] width 147 height 30
paste input "908) 644-6357"
type input "[PHONE_NUMBER]"
drag, startPoint x: 768, startPoint y: 178, endPoint x: 534, endPoint y: 156, distance: 235.0
click at [534, 156] on div "Outbound call Location Next Door Appliance Repair Trenton Your caller id phone …" at bounding box center [740, 406] width 1479 height 812
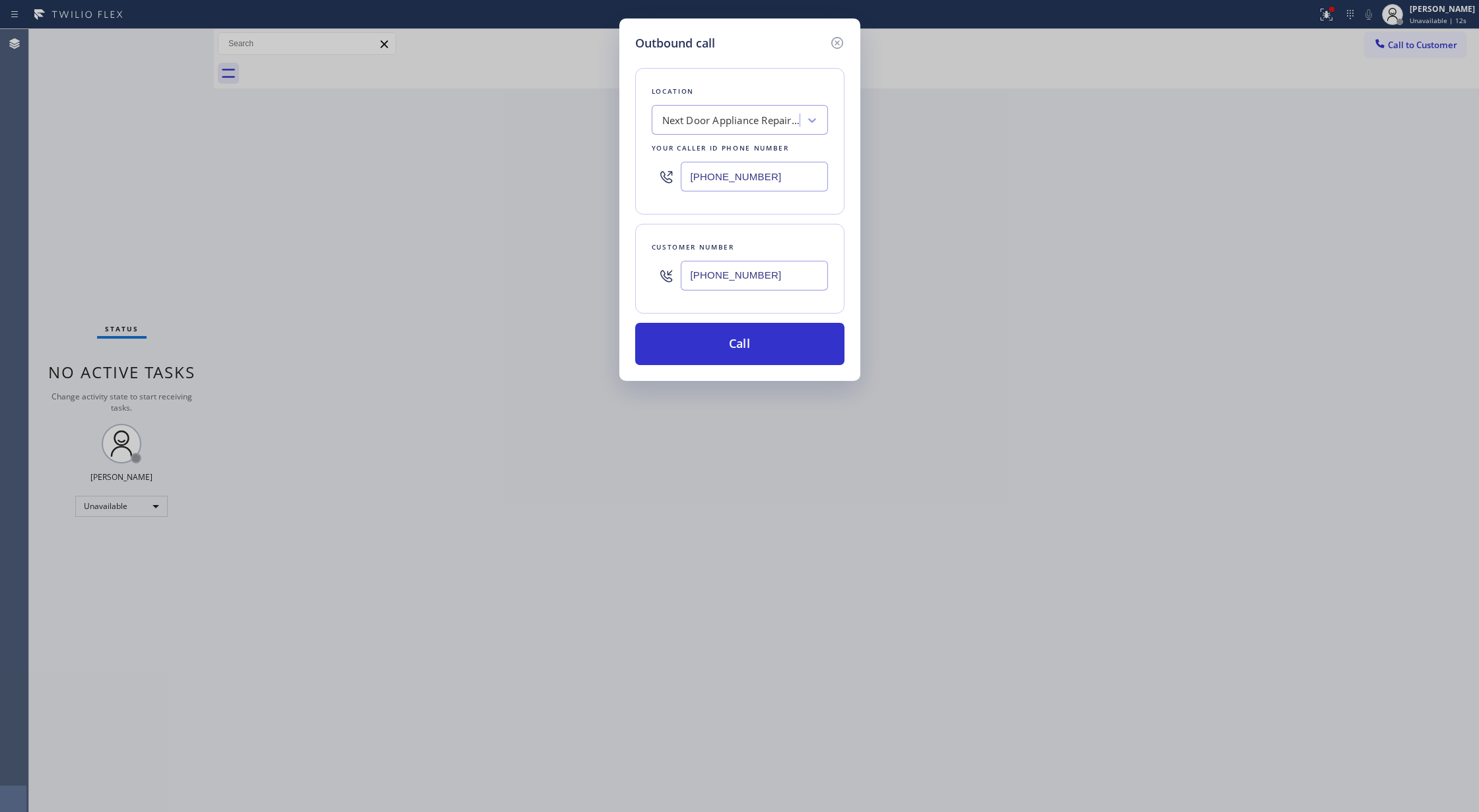
paste input "text"
type input "[PHONE_NUMBER]"
click at [732, 344] on button "Call" at bounding box center [740, 344] width 209 height 42
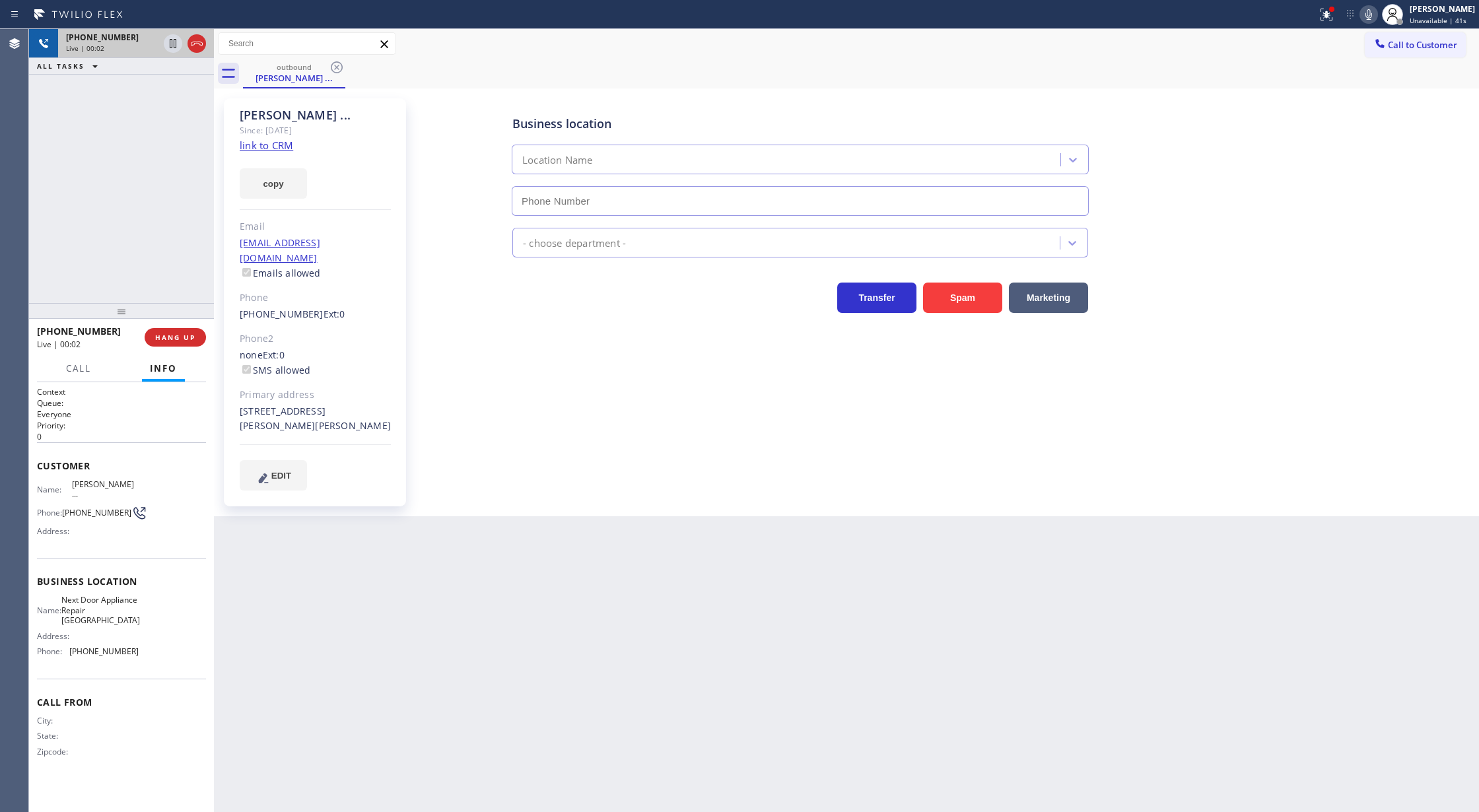
type input "[PHONE_NUMBER]"
click at [195, 46] on icon at bounding box center [197, 44] width 16 height 16
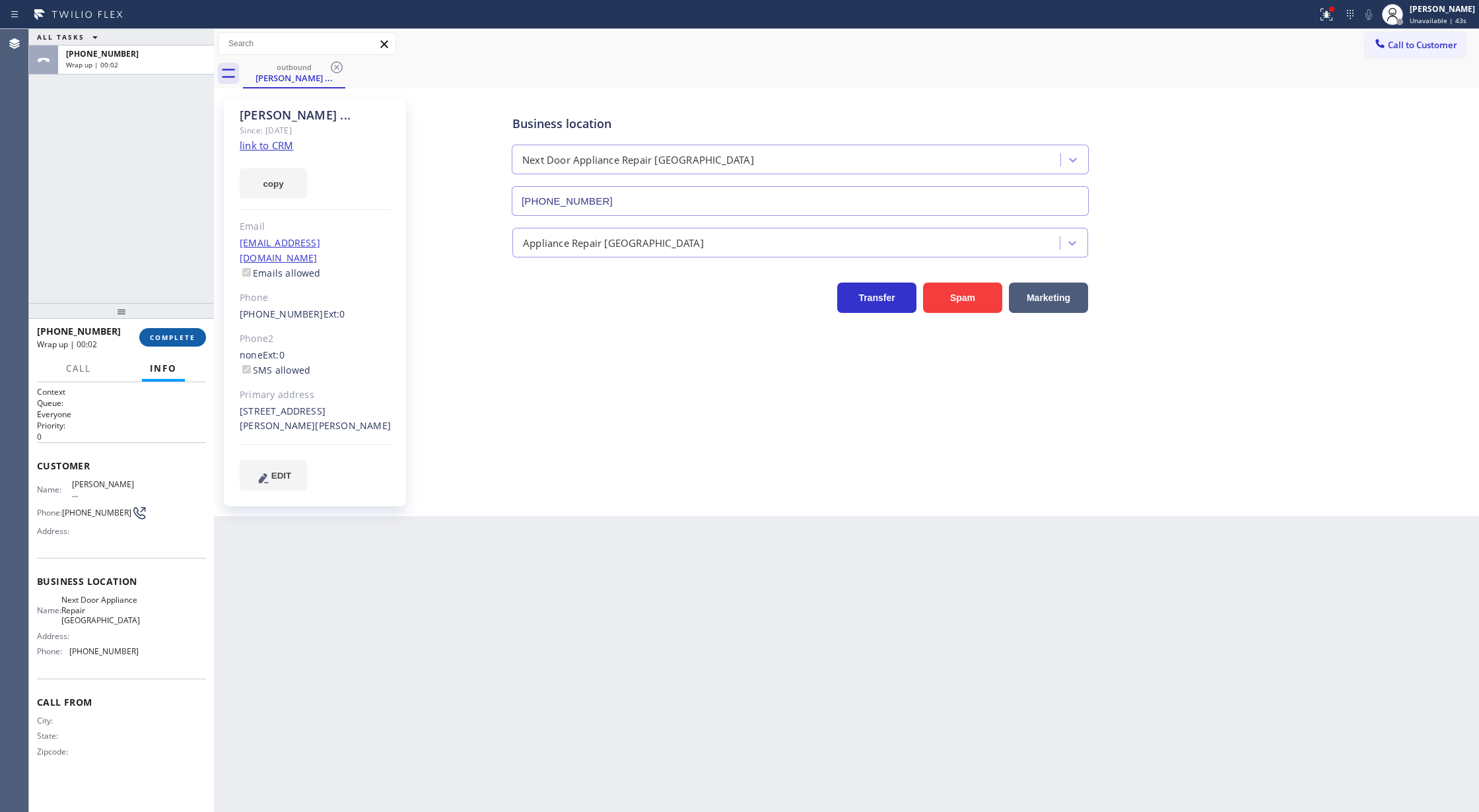
click at [167, 332] on span "COMPLETE" at bounding box center [172, 337] width 46 height 10
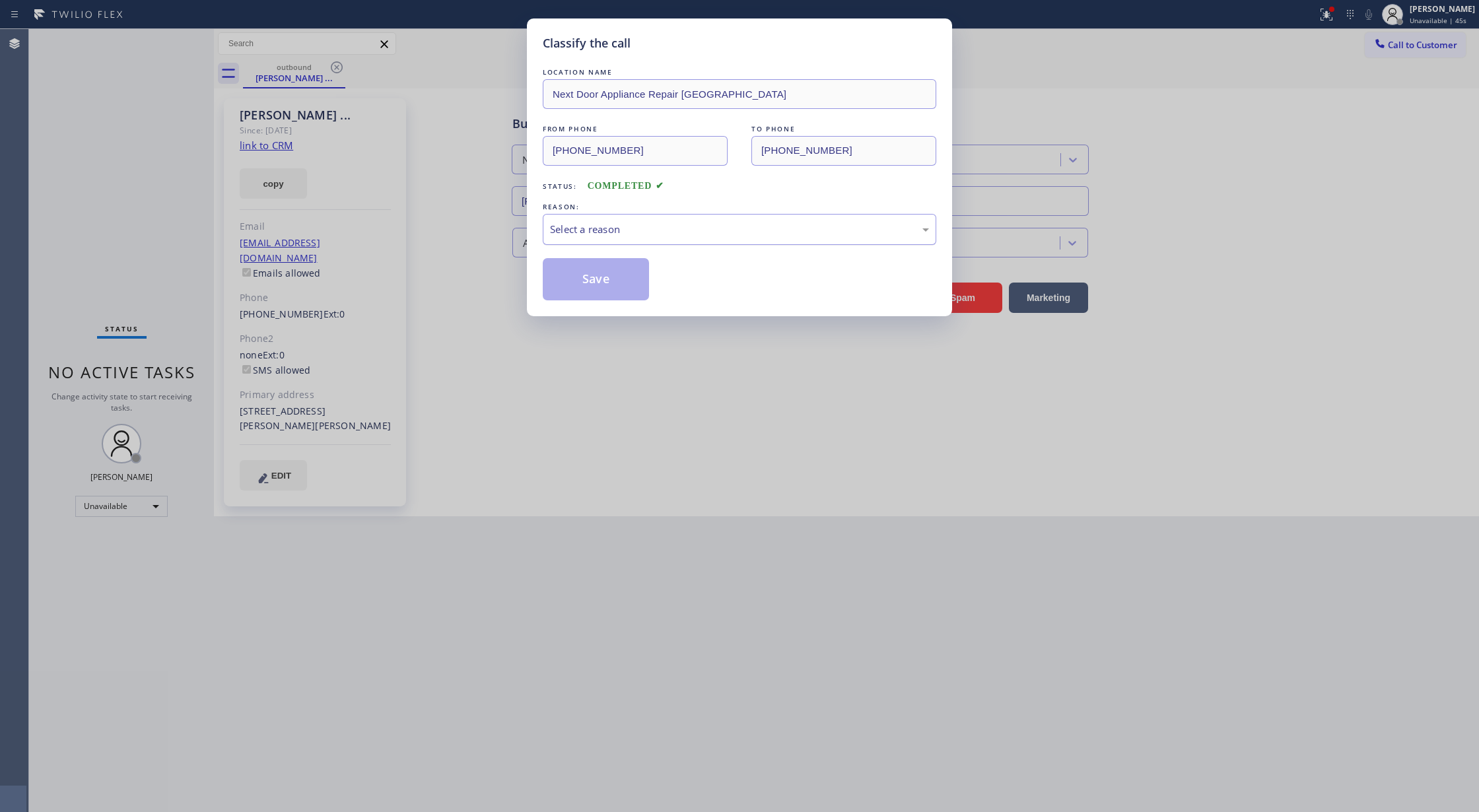
click at [572, 234] on div "Select a reason" at bounding box center [740, 229] width 379 height 15
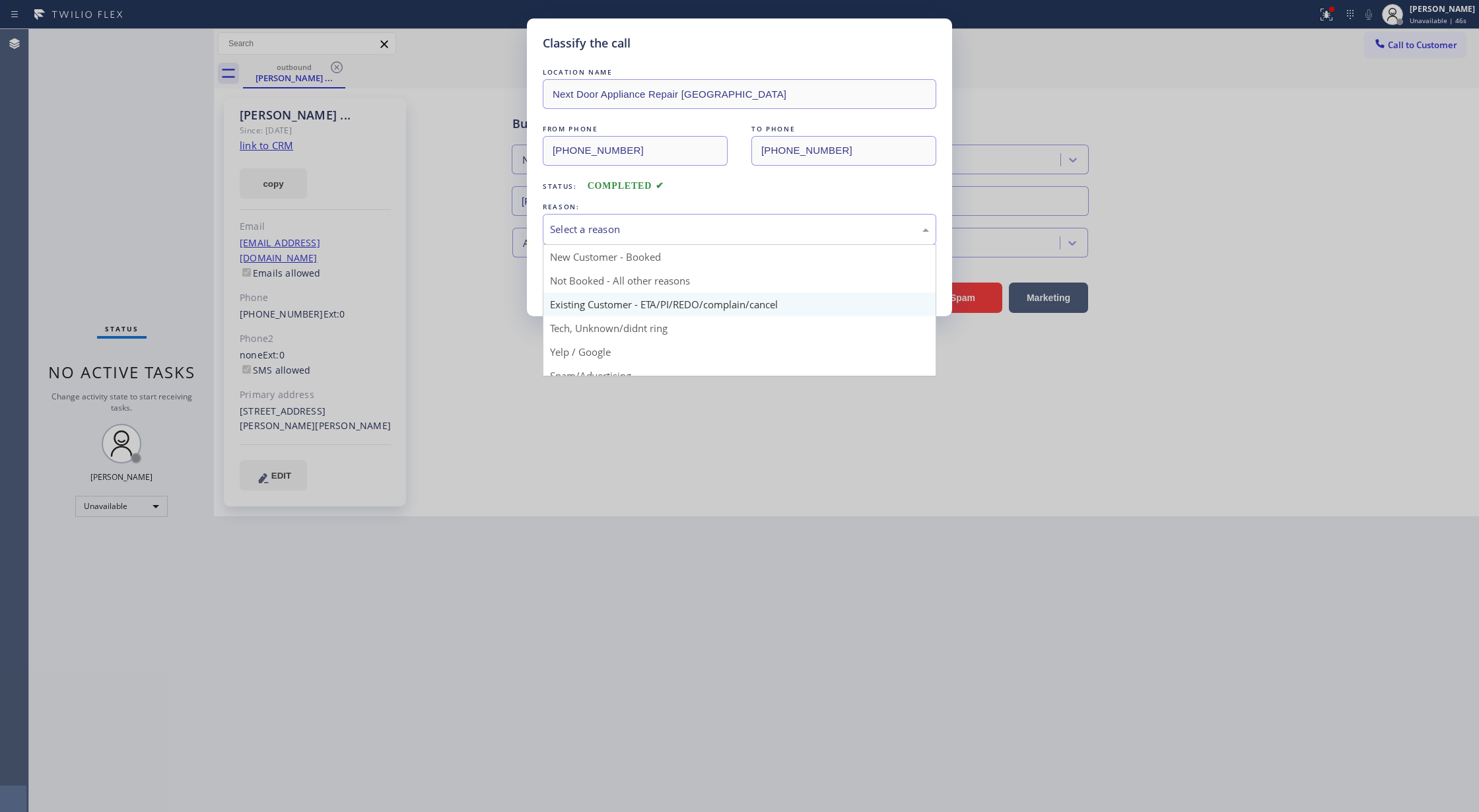
drag, startPoint x: 578, startPoint y: 303, endPoint x: 603, endPoint y: 281, distance: 33.3
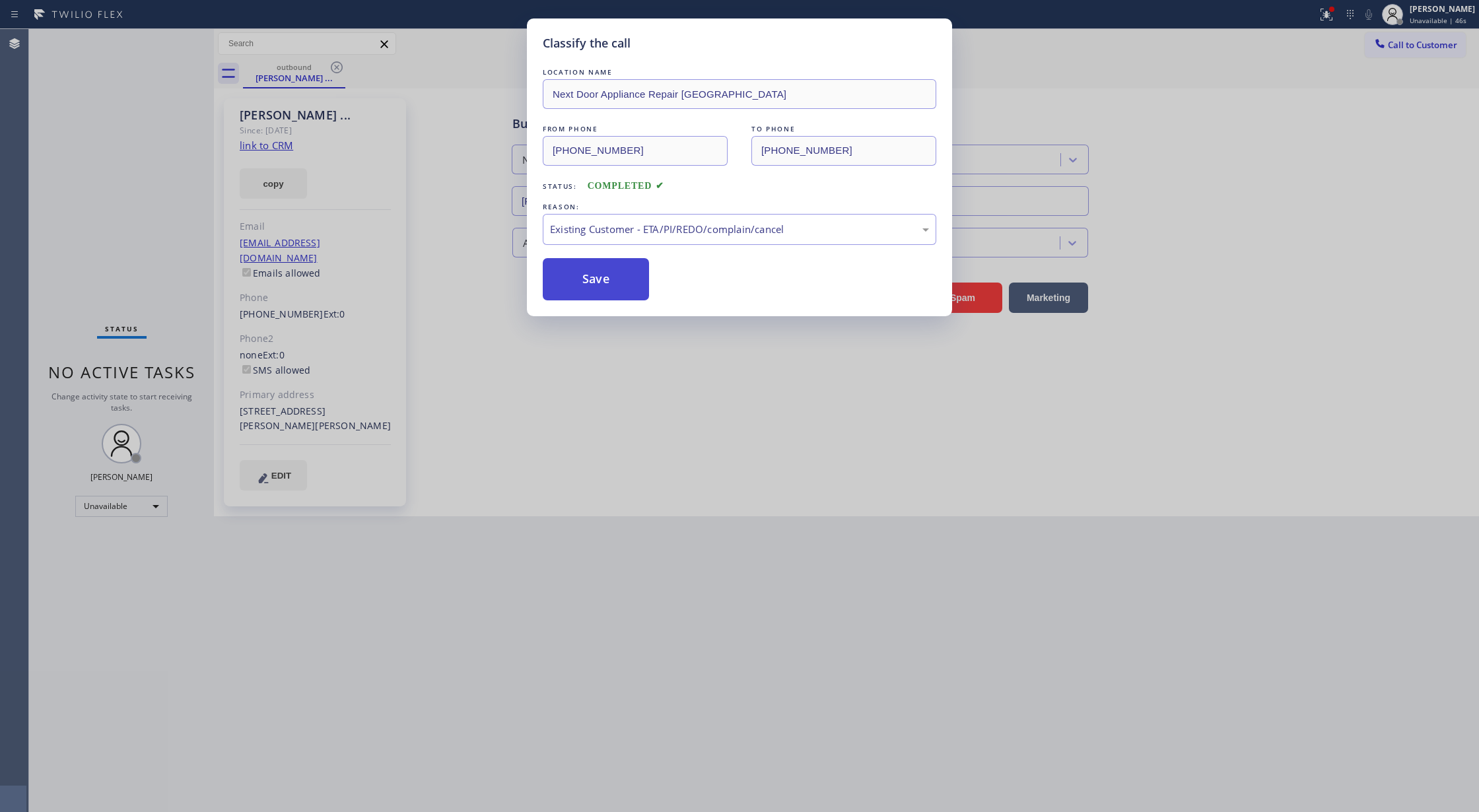
click at [606, 272] on button "Save" at bounding box center [596, 279] width 107 height 42
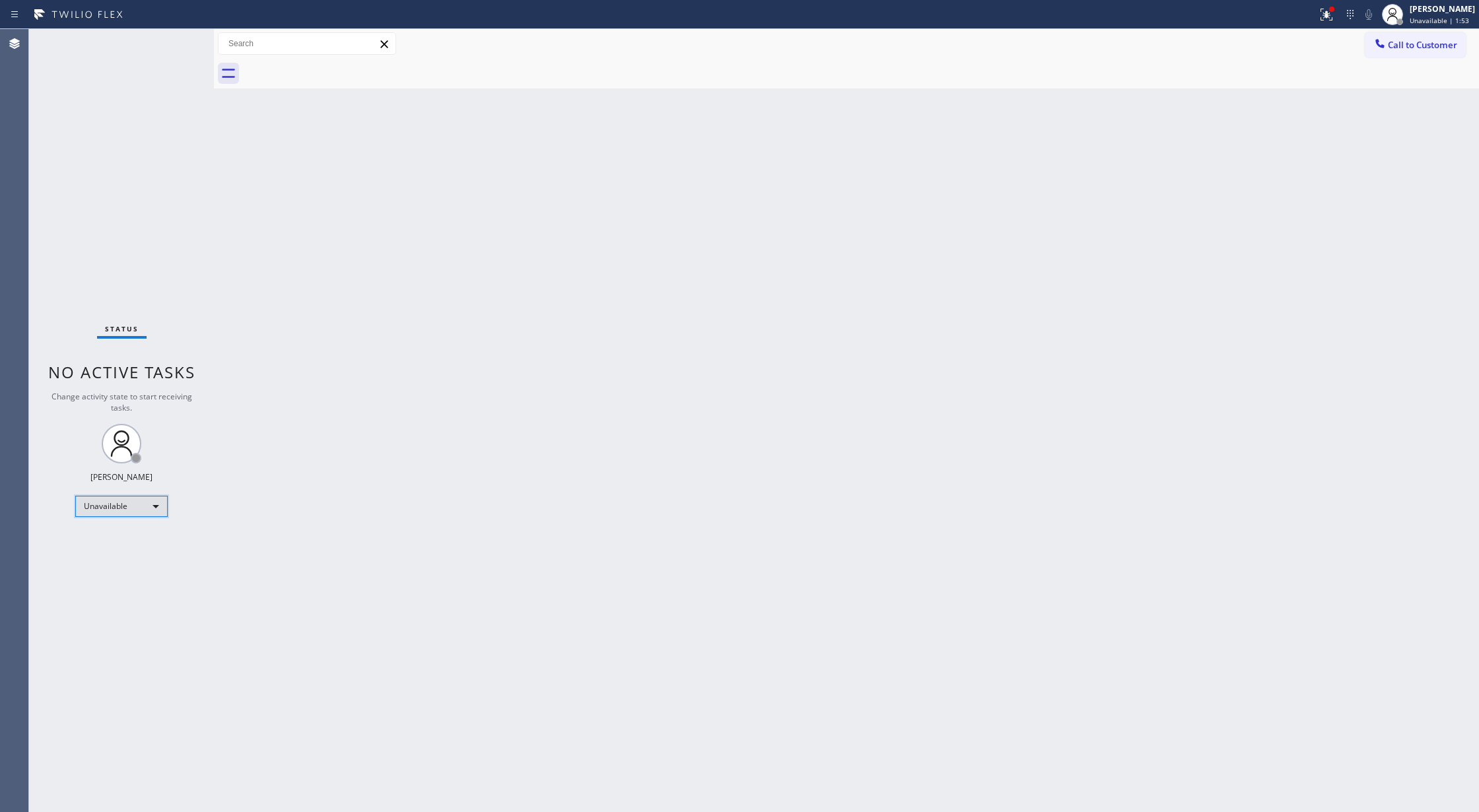
click at [136, 507] on div "Unavailable" at bounding box center [121, 506] width 92 height 21
click at [140, 545] on li "Available" at bounding box center [120, 541] width 89 height 16
click at [173, 35] on div "Status No active tasks You are ready to start receiving tasks. [PERSON_NAME] Av…" at bounding box center [121, 420] width 185 height 783
click at [179, 50] on div "Status No active tasks You are ready to start receiving tasks. [PERSON_NAME] Av…" at bounding box center [121, 420] width 185 height 783
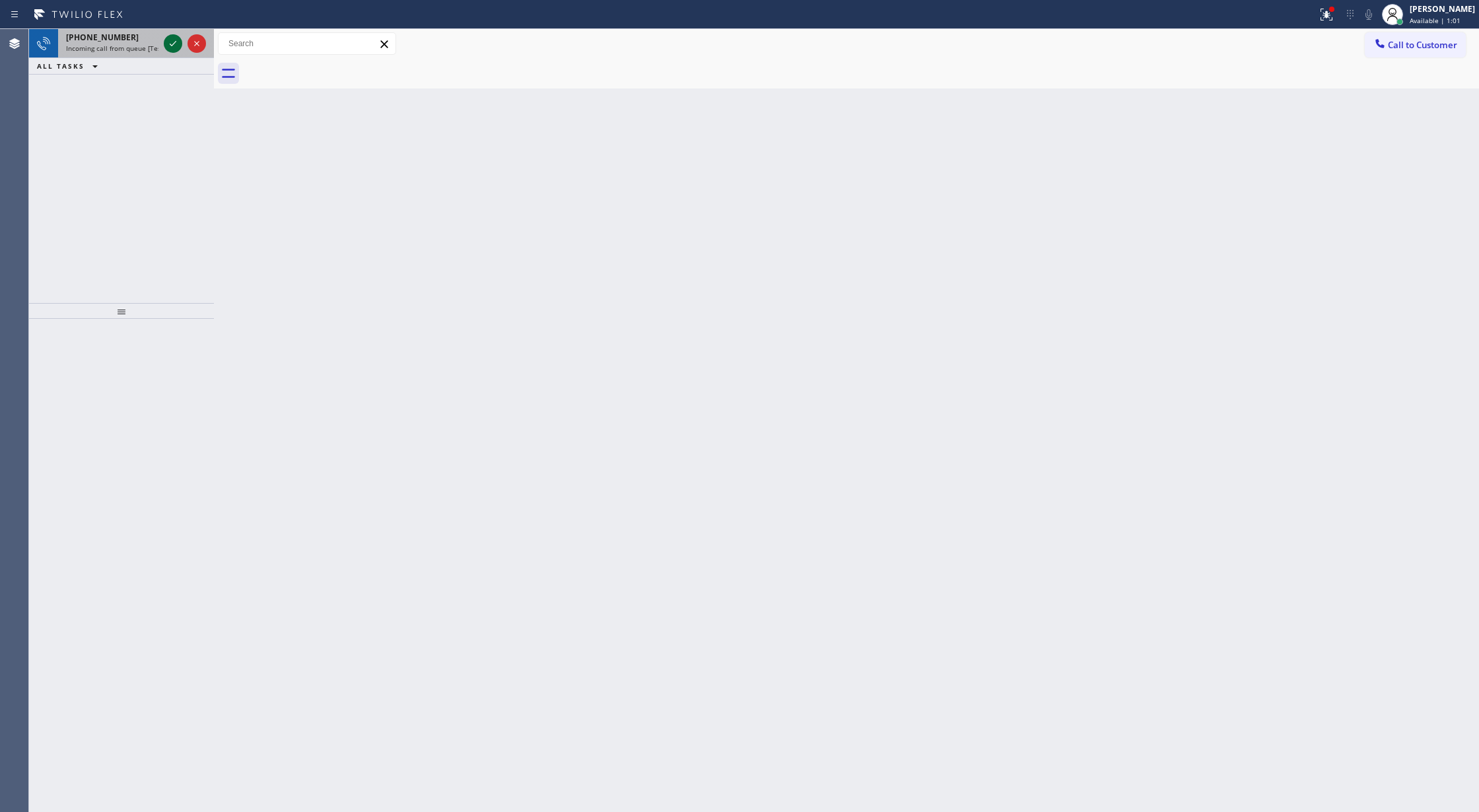
click at [173, 45] on icon at bounding box center [173, 44] width 16 height 16
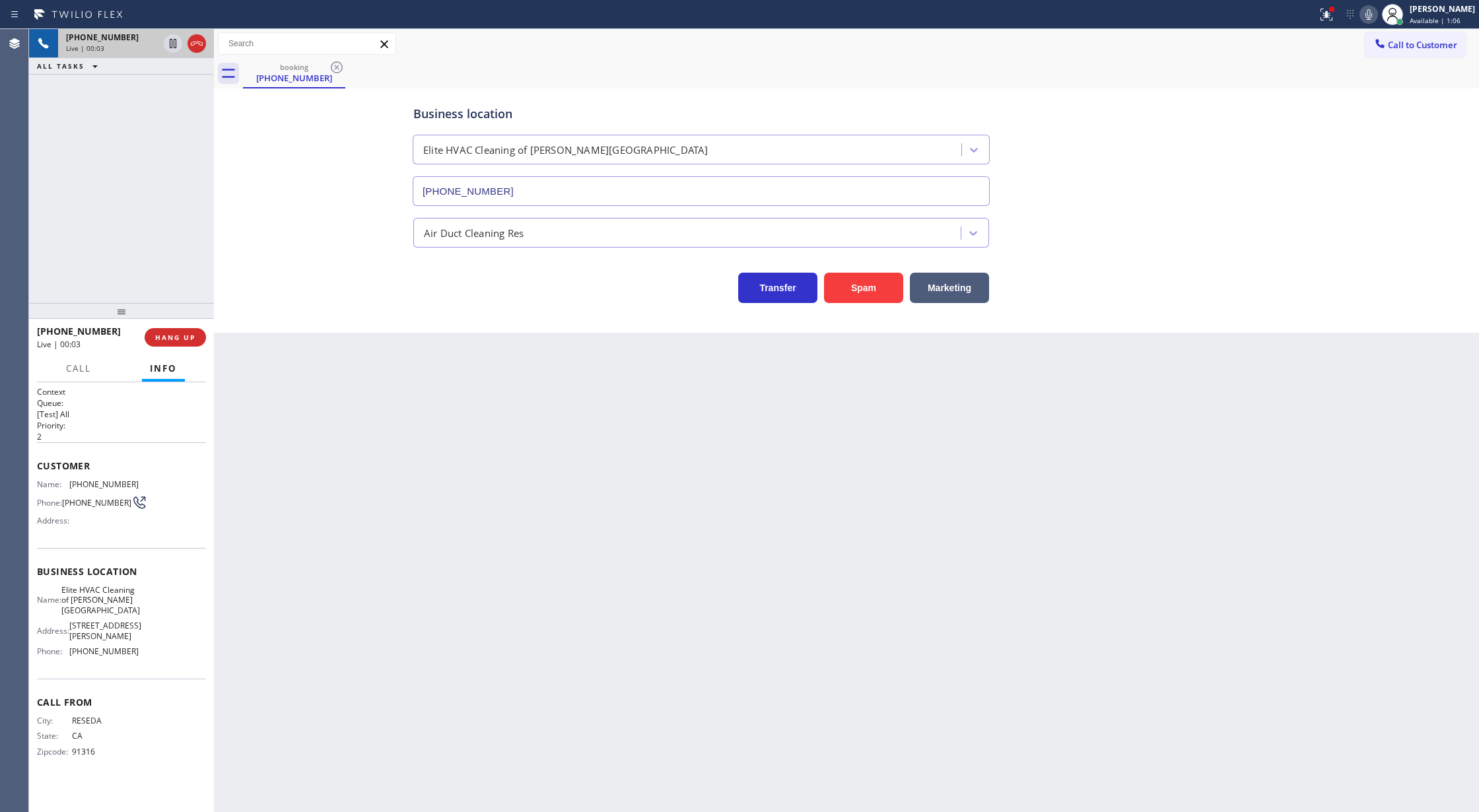
type input "(818) 654-4177"
click at [859, 291] on button "Spam" at bounding box center [864, 287] width 79 height 30
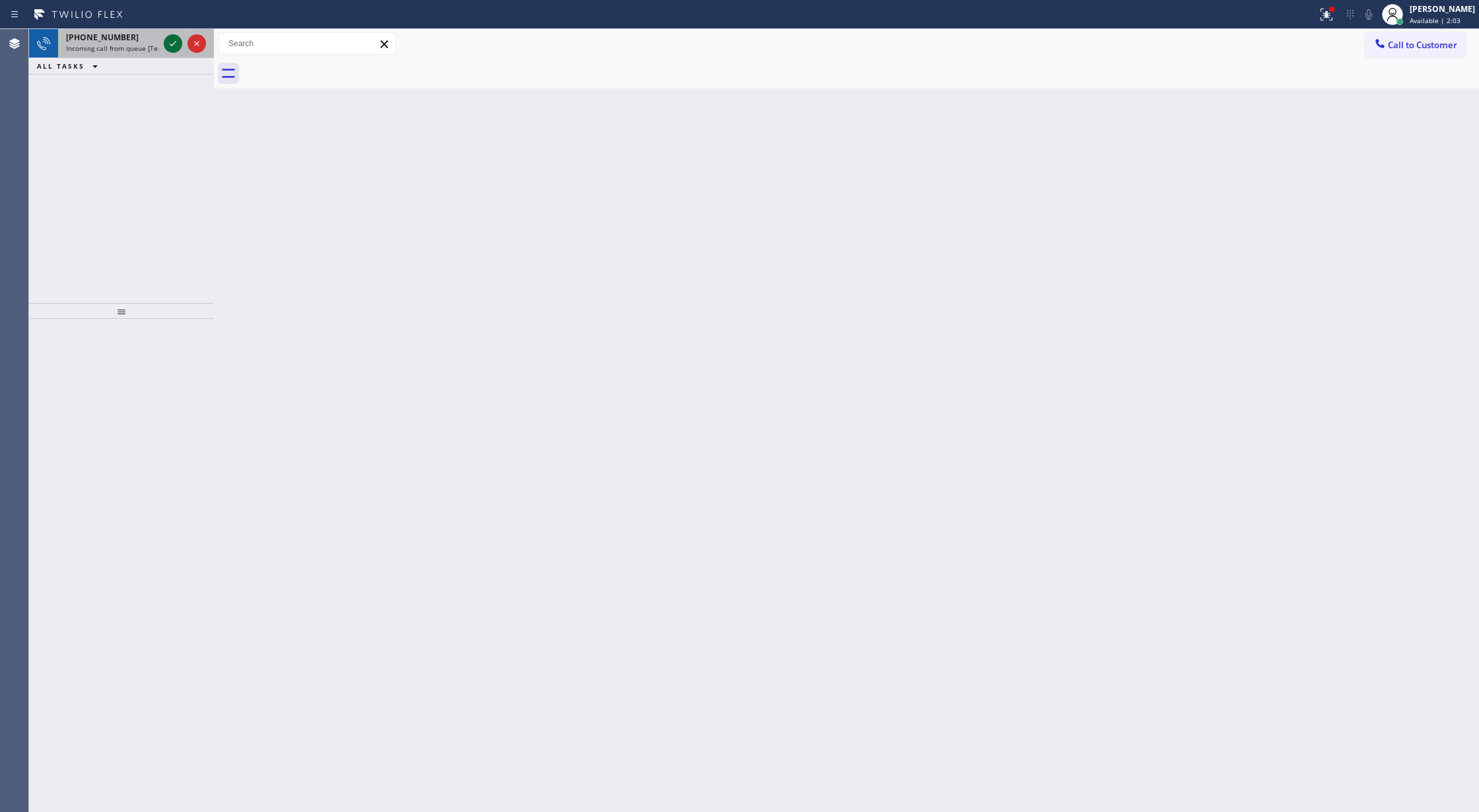
click at [167, 41] on icon at bounding box center [173, 44] width 16 height 16
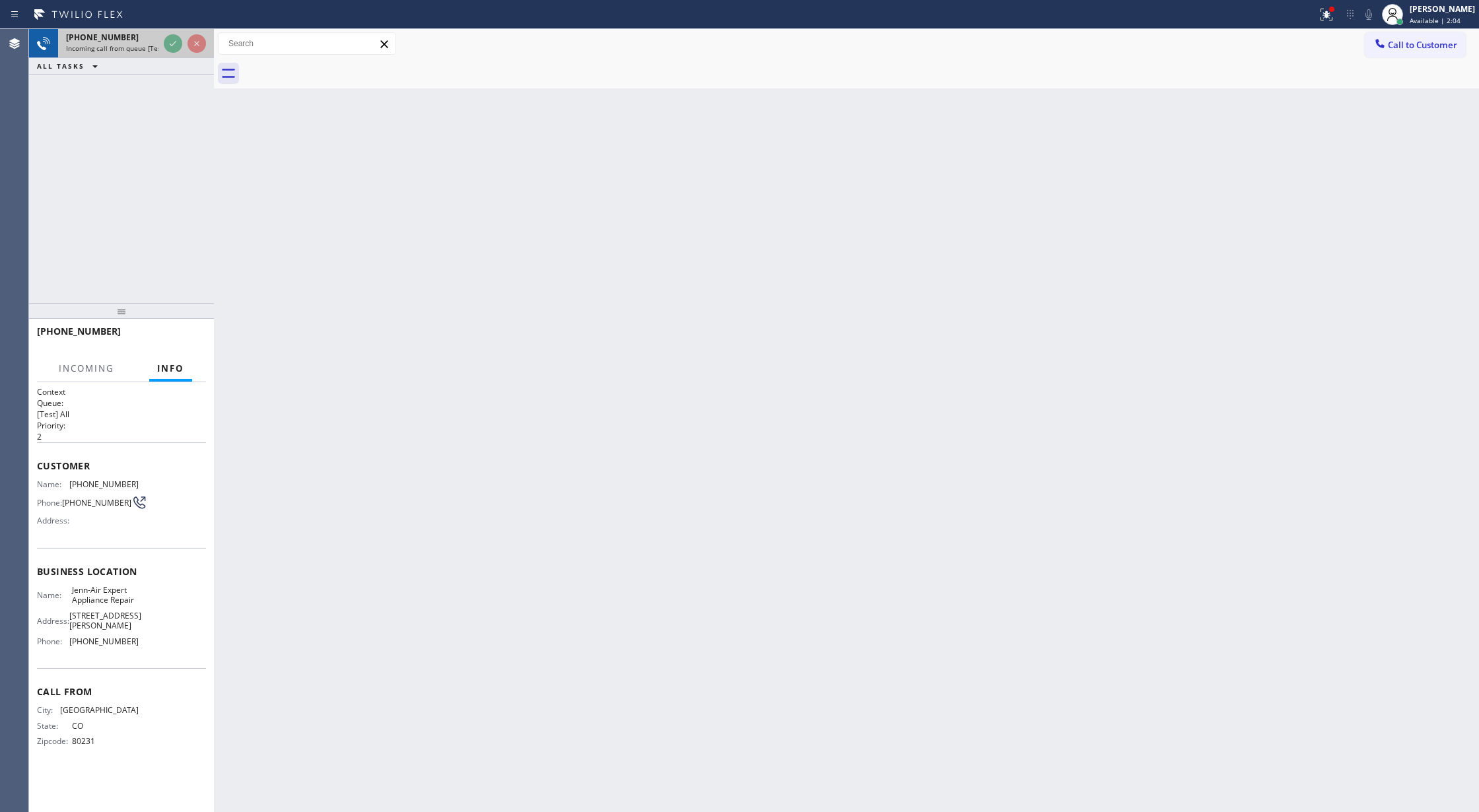
click at [163, 45] on div at bounding box center [184, 43] width 47 height 29
click at [163, 46] on div at bounding box center [184, 43] width 47 height 29
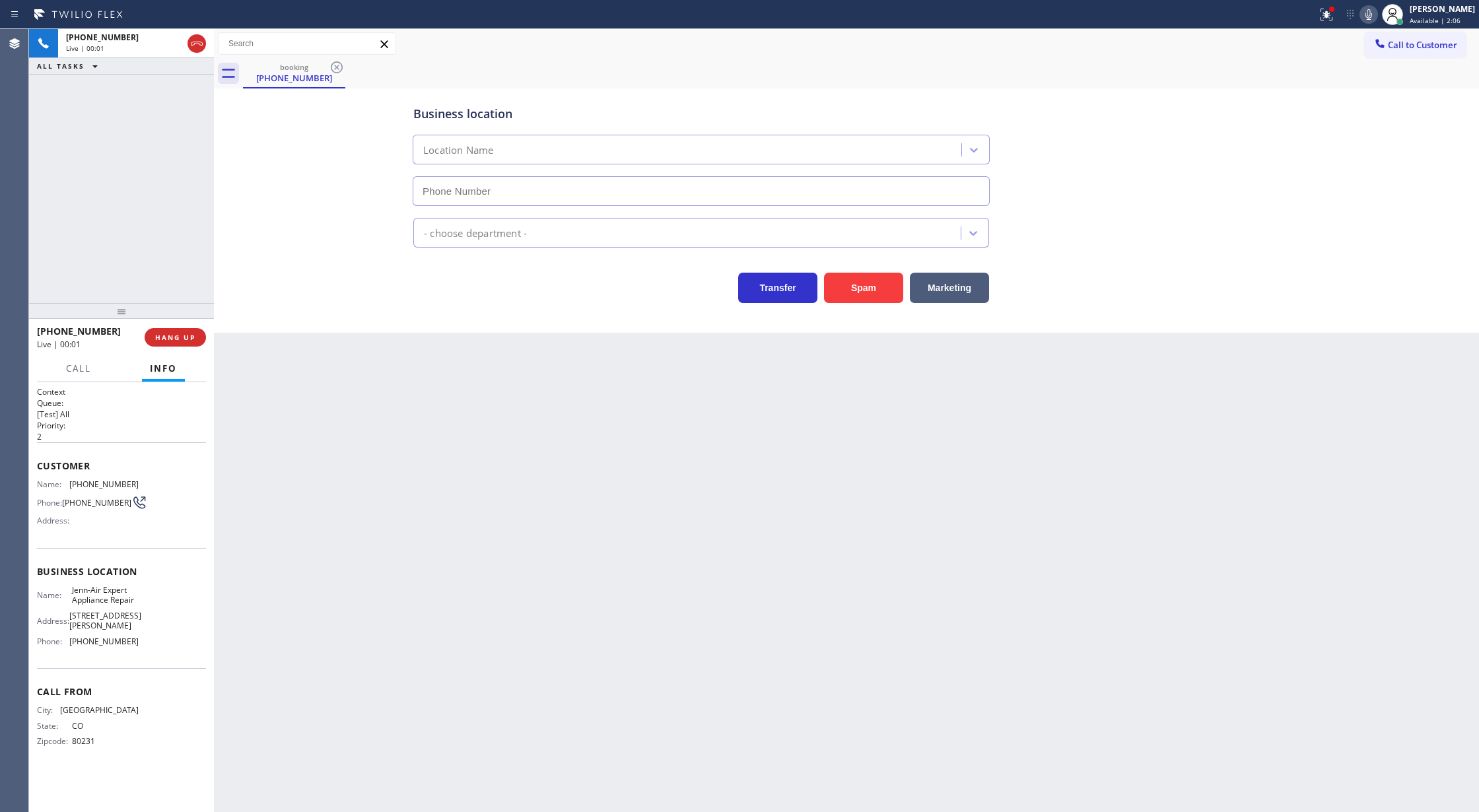
type input "[PHONE_NUMBER]"
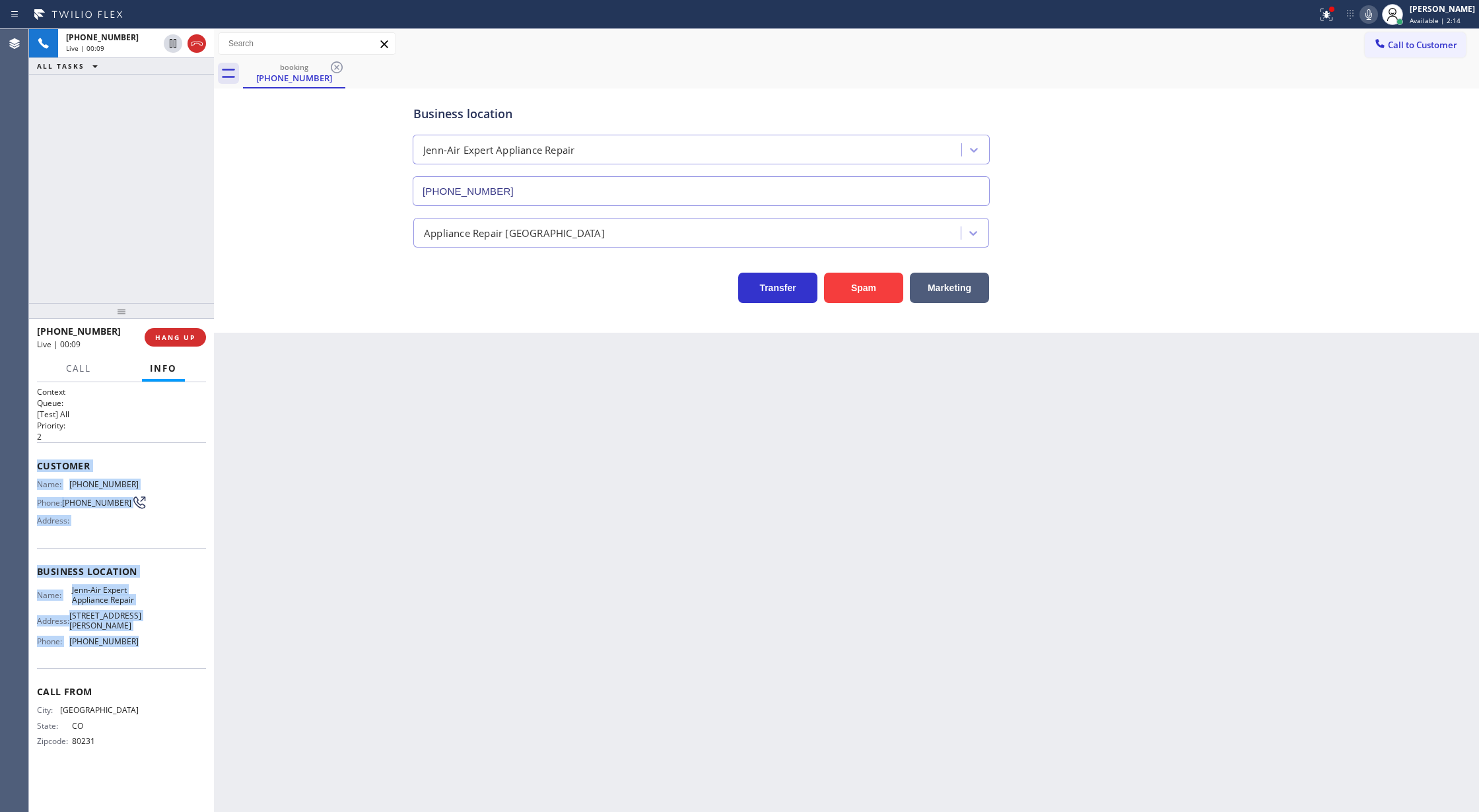
drag, startPoint x: 37, startPoint y: 465, endPoint x: 195, endPoint y: 655, distance: 247.1
click at [195, 655] on div "Context Queue: [Test] All Priority: 2 Customer Name: (720) 988-0395 Phone: (720…" at bounding box center [121, 577] width 169 height 382
copy div "Customer Name: (720) 988-0395 Phone: (720) 988-0395 Address: Business location …"
click at [148, 521] on div "Name: (720) 988-0395 Phone: (720) 988-0395 Address:" at bounding box center [121, 504] width 169 height 52
drag, startPoint x: 37, startPoint y: 463, endPoint x: 151, endPoint y: 660, distance: 227.6
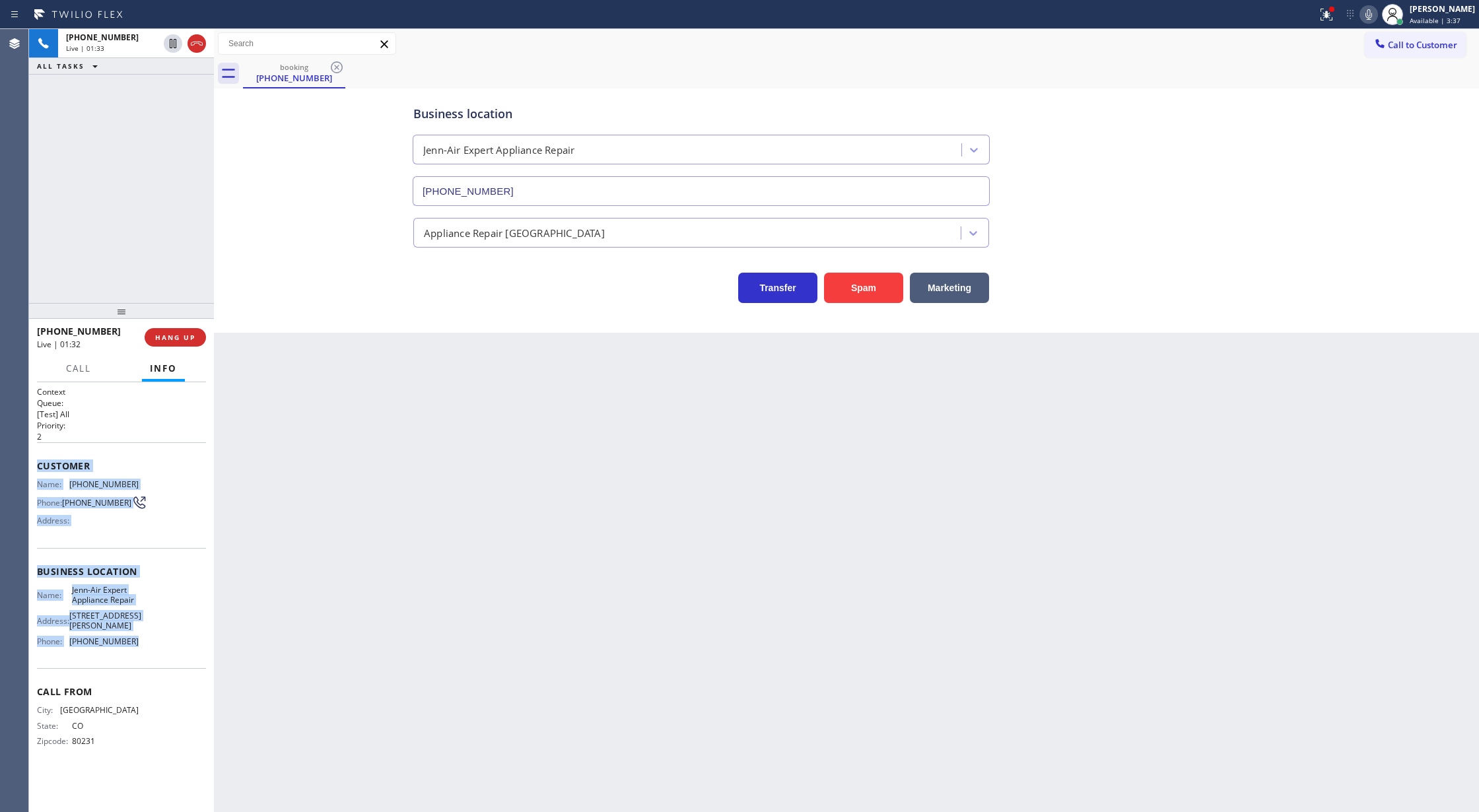
click at [151, 660] on div "Context Queue: [Test] All Priority: 2 Customer Name: (720) 988-0395 Phone: (720…" at bounding box center [121, 577] width 169 height 382
copy div "Customer Name: (720) 988-0395 Phone: (720) 988-0395 Address: Business location …"
drag, startPoint x: 194, startPoint y: 45, endPoint x: 149, endPoint y: 3, distance: 61.6
click at [194, 45] on icon at bounding box center [196, 43] width 12 height 4
click at [169, 340] on span "COMPLETE" at bounding box center [172, 337] width 46 height 10
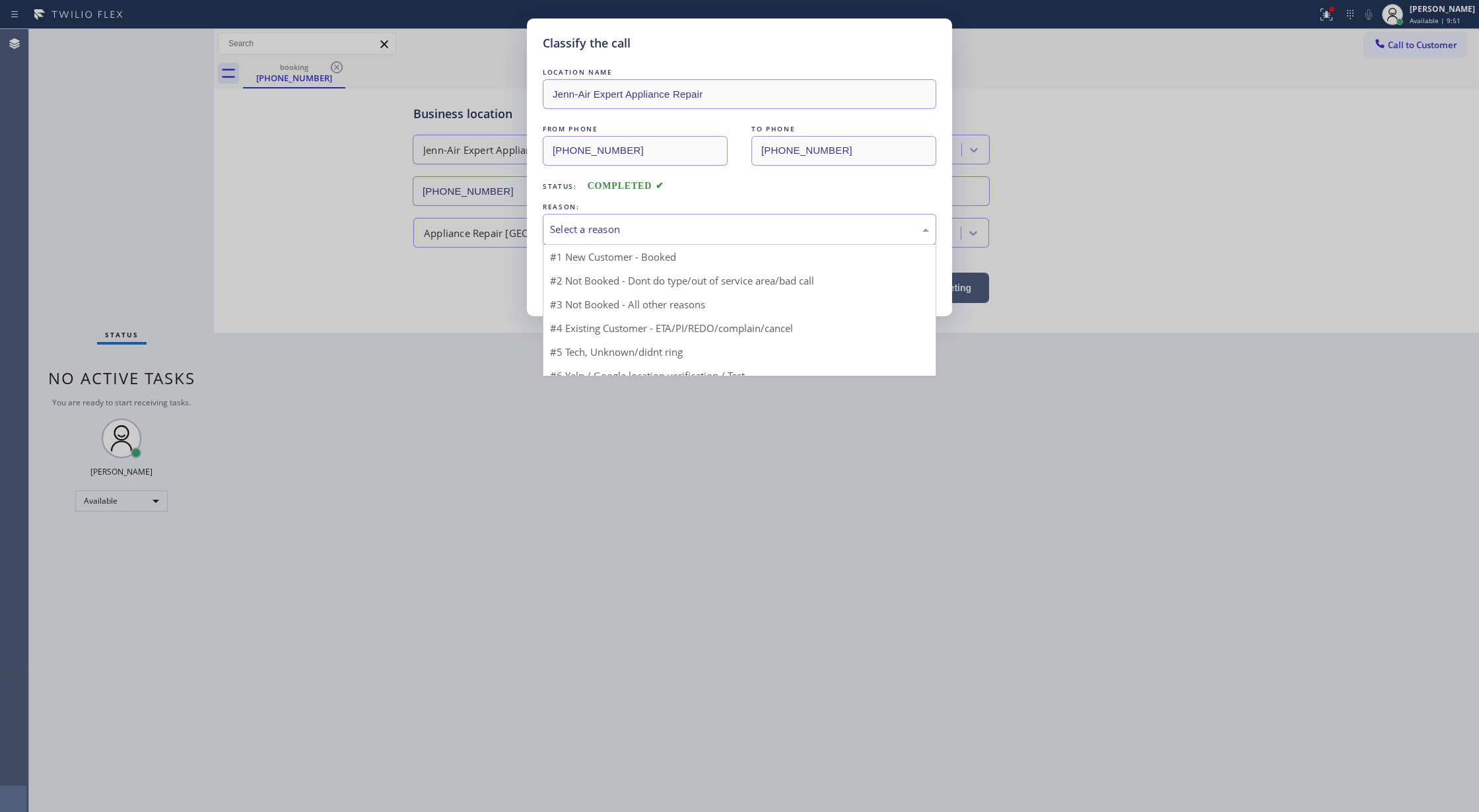
click at [596, 231] on div "Select a reason" at bounding box center [740, 229] width 379 height 15
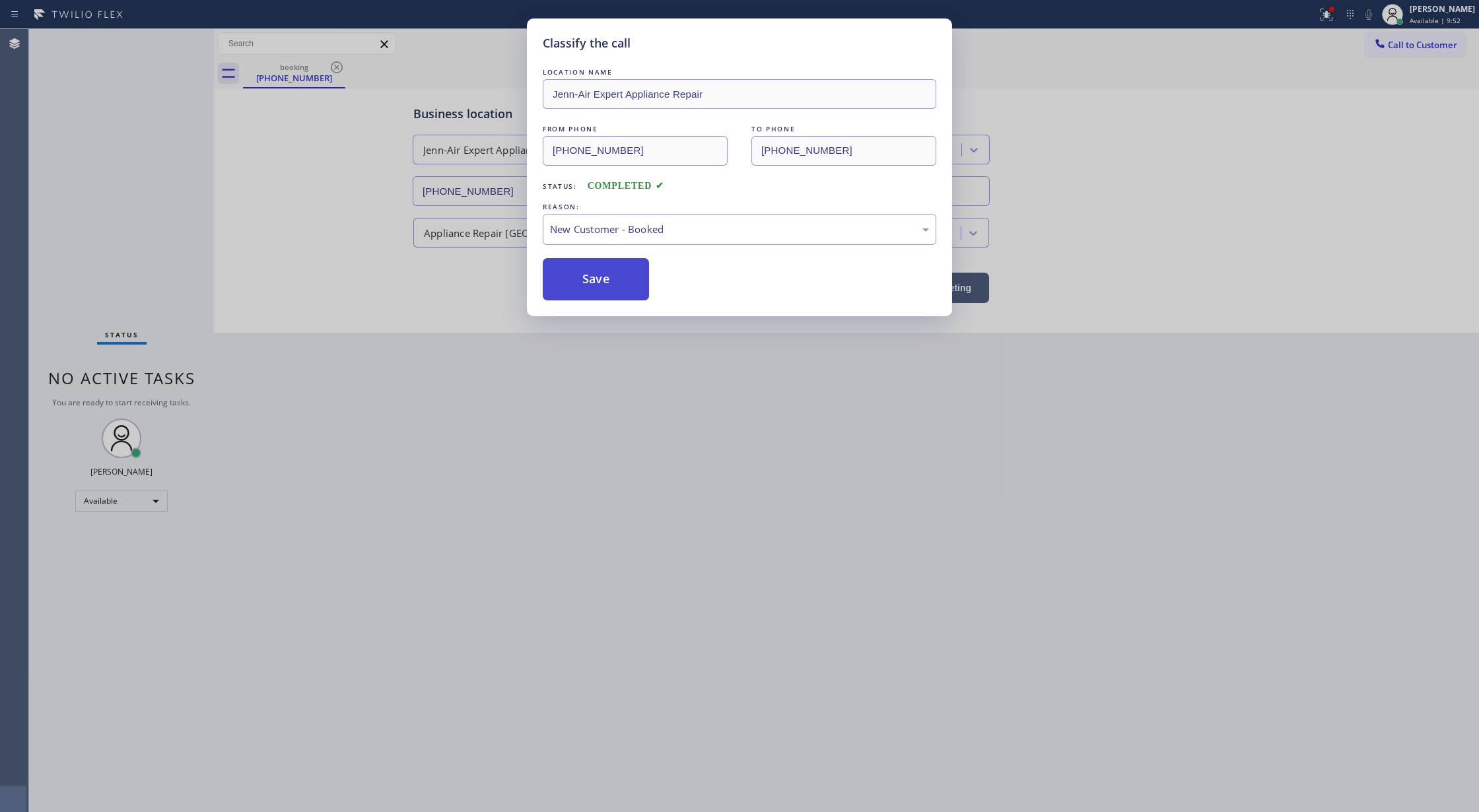
click at [599, 279] on button "Save" at bounding box center [596, 279] width 107 height 42
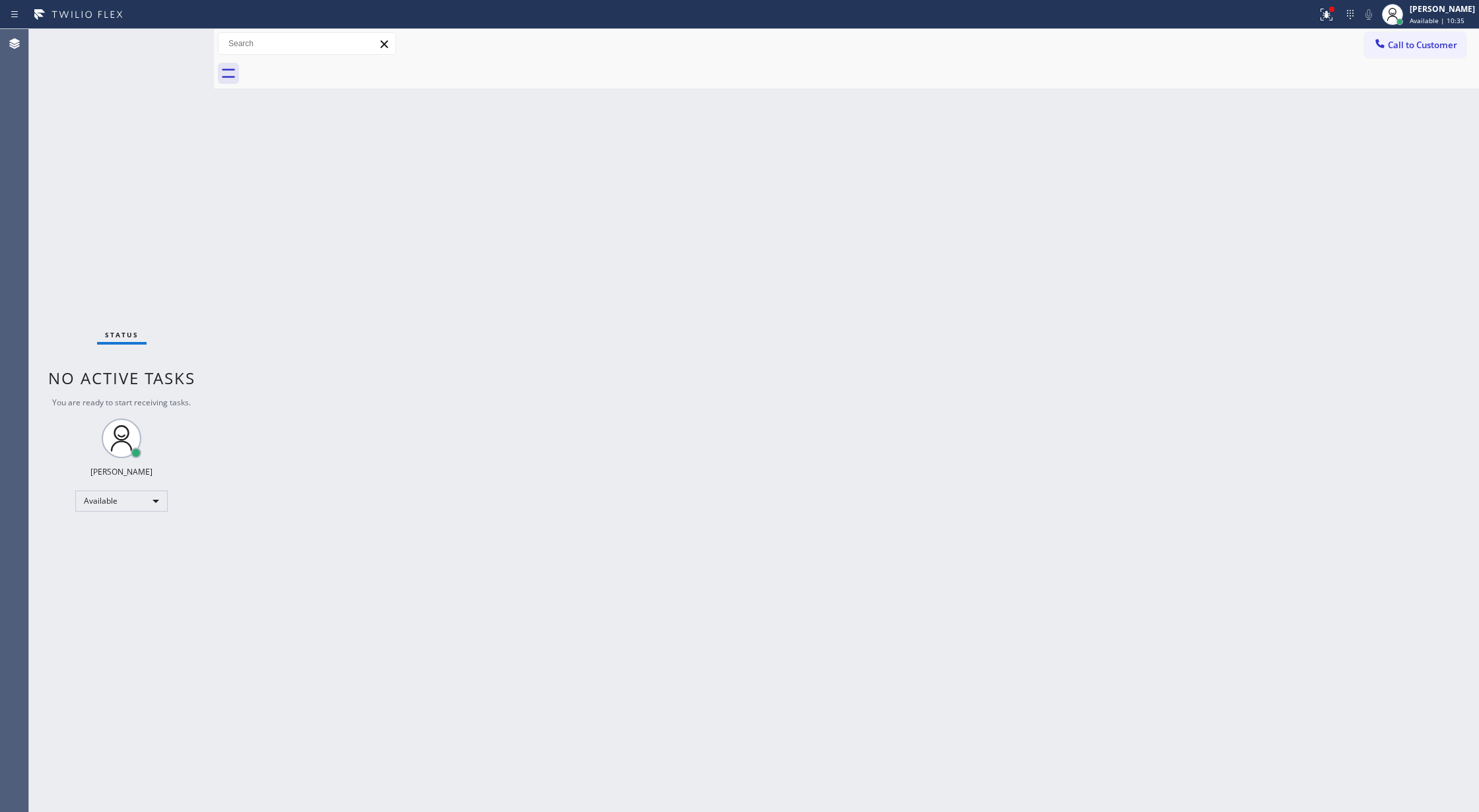
click at [171, 50] on div "Status No active tasks You are ready to start receiving tasks. [PERSON_NAME] Av…" at bounding box center [121, 420] width 185 height 783
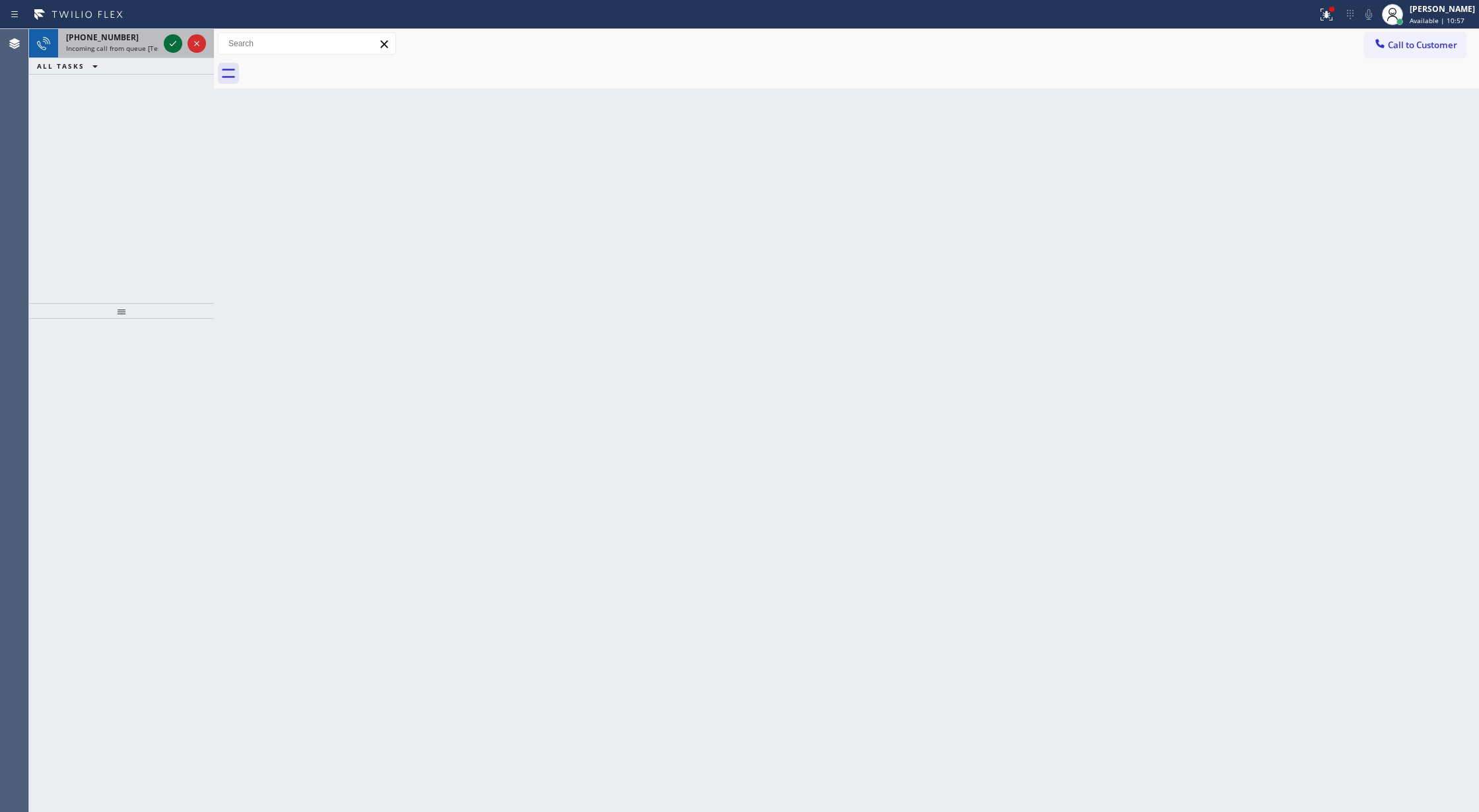
click at [167, 38] on icon at bounding box center [173, 44] width 16 height 16
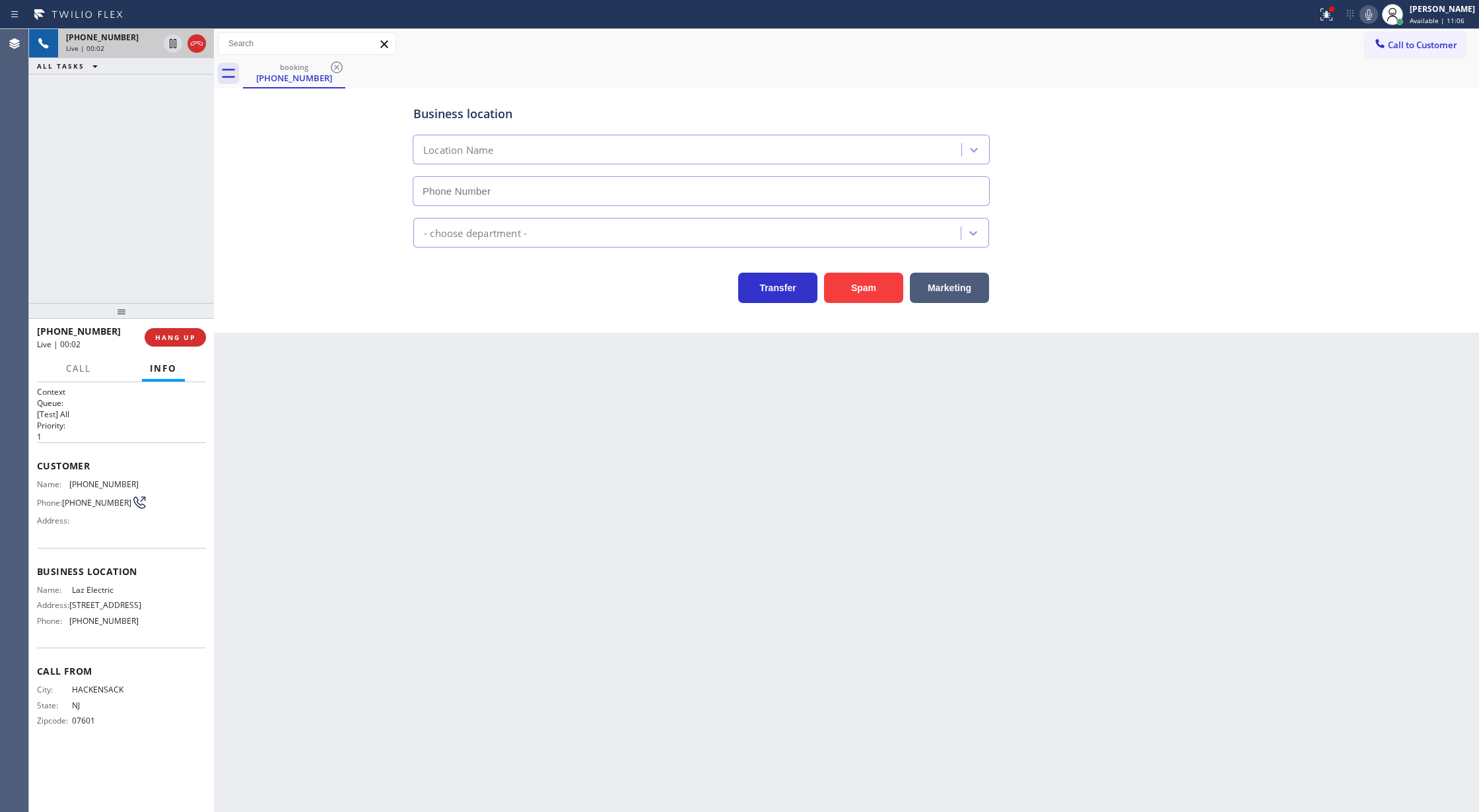
type input "[PHONE_NUMBER]"
drag, startPoint x: 40, startPoint y: 468, endPoint x: 148, endPoint y: 639, distance: 202.2
click at [148, 639] on div "Context Queue: [Test] All Priority: 1 Customer Name: (201) 655-3765 Phone: (201…" at bounding box center [121, 567] width 169 height 362
copy div "ustomer Name: (201) 655-3765 Phone: (201) 655-3765 Address: Business location N…"
click at [172, 46] on icon at bounding box center [173, 44] width 16 height 16
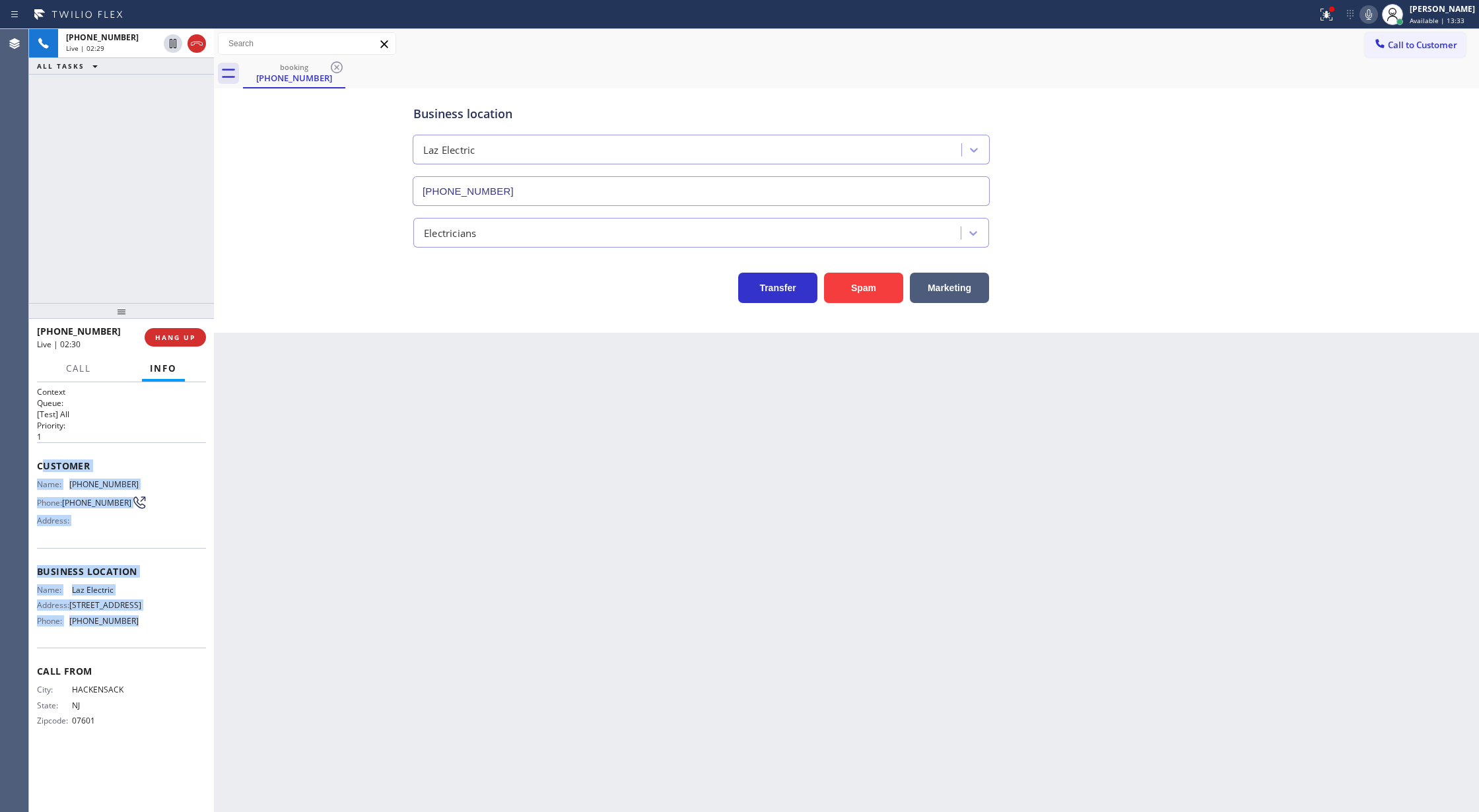
click at [1372, 16] on icon at bounding box center [1369, 14] width 6 height 10
click at [170, 43] on icon at bounding box center [173, 44] width 10 height 10
click at [1372, 11] on icon at bounding box center [1369, 14] width 6 height 10
drag, startPoint x: 299, startPoint y: 333, endPoint x: 275, endPoint y: 251, distance: 85.4
click at [299, 332] on div "Business location Laz Electric (609) 391-2222 Electricians Transfer Spam Market…" at bounding box center [846, 210] width 1265 height 244
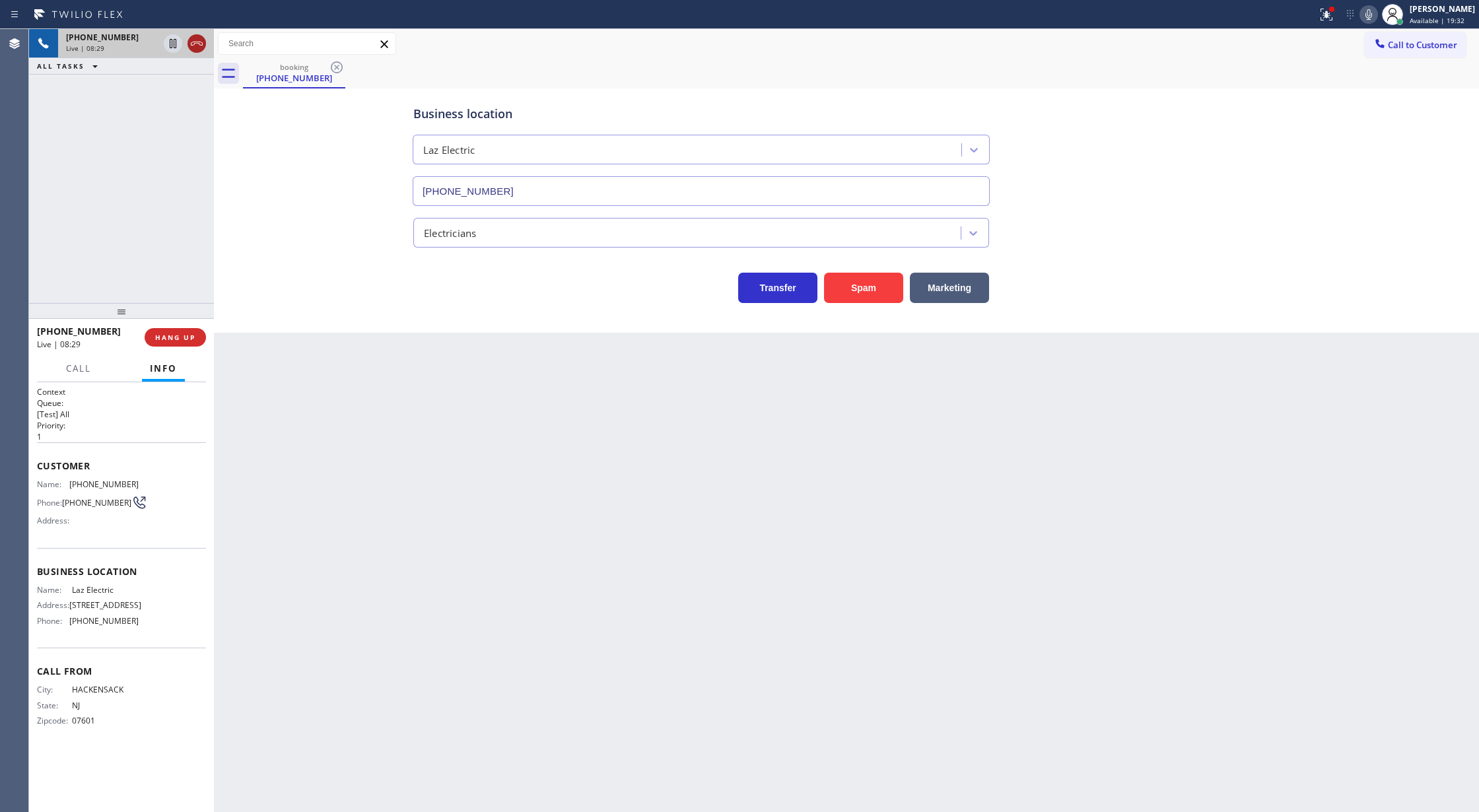
click at [195, 41] on icon at bounding box center [197, 44] width 16 height 16
click at [167, 339] on span "COMPLETE" at bounding box center [172, 337] width 46 height 10
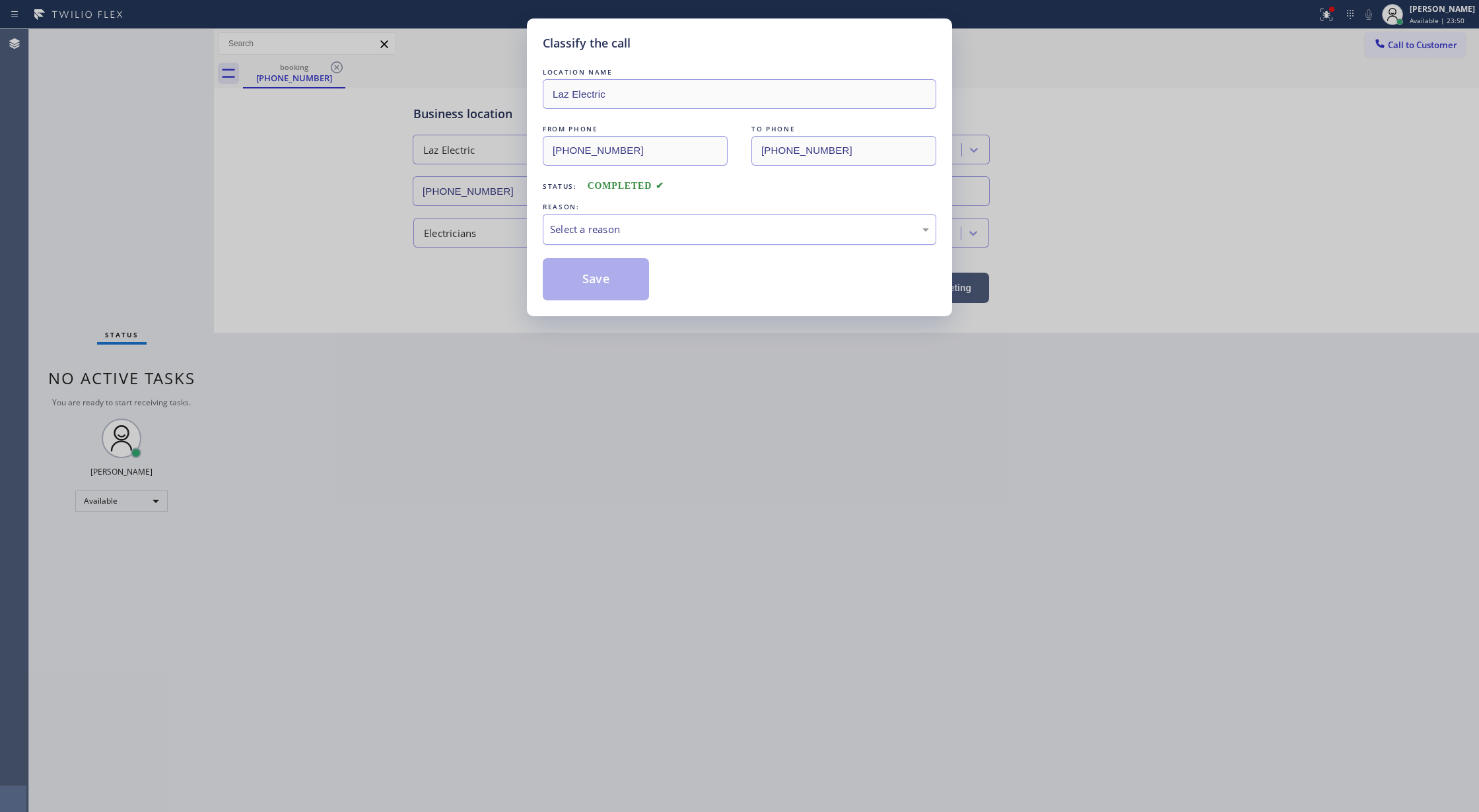
click at [573, 231] on div "Select a reason" at bounding box center [740, 229] width 379 height 15
click at [582, 276] on button "Save" at bounding box center [596, 279] width 107 height 42
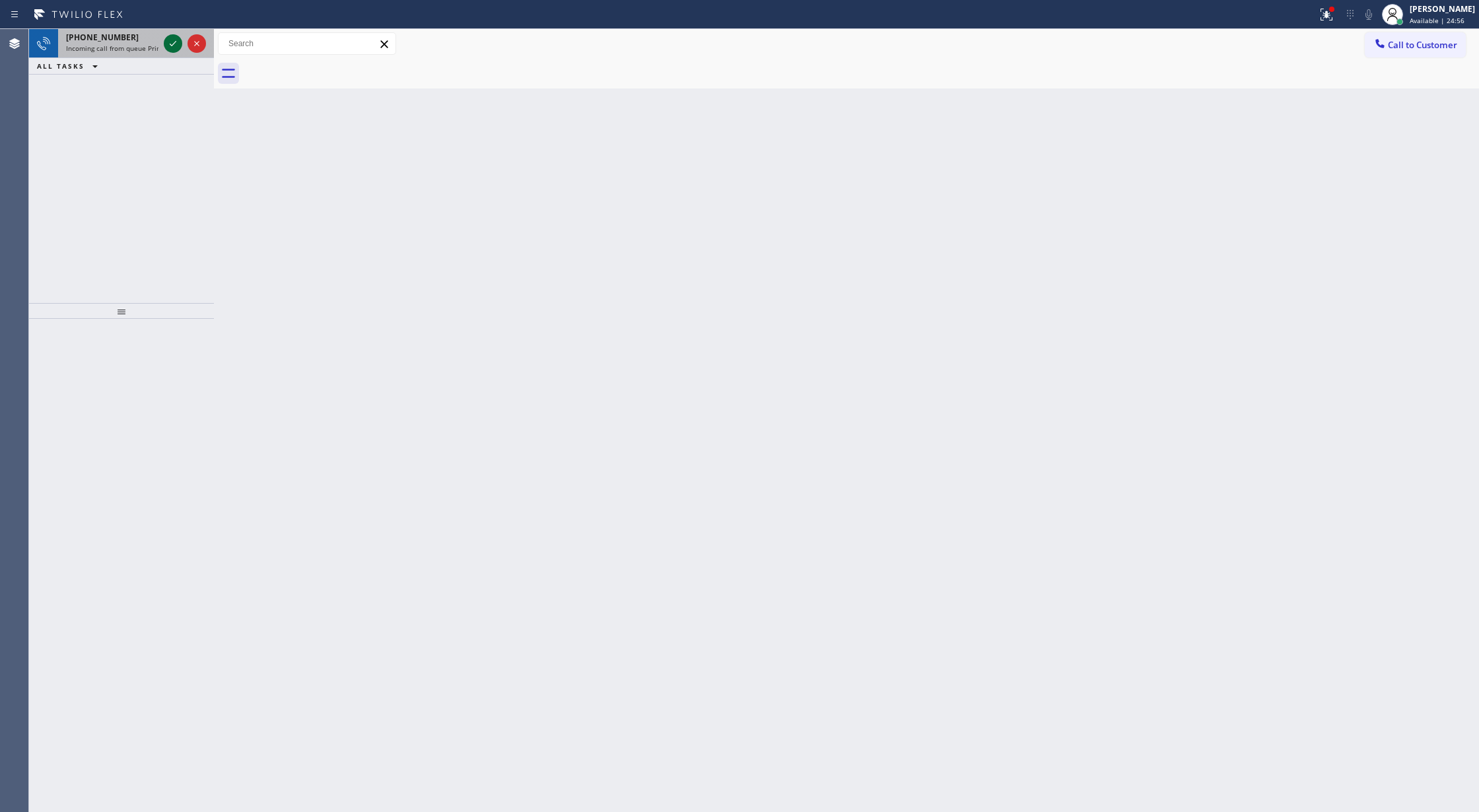
click at [175, 38] on icon at bounding box center [173, 44] width 16 height 16
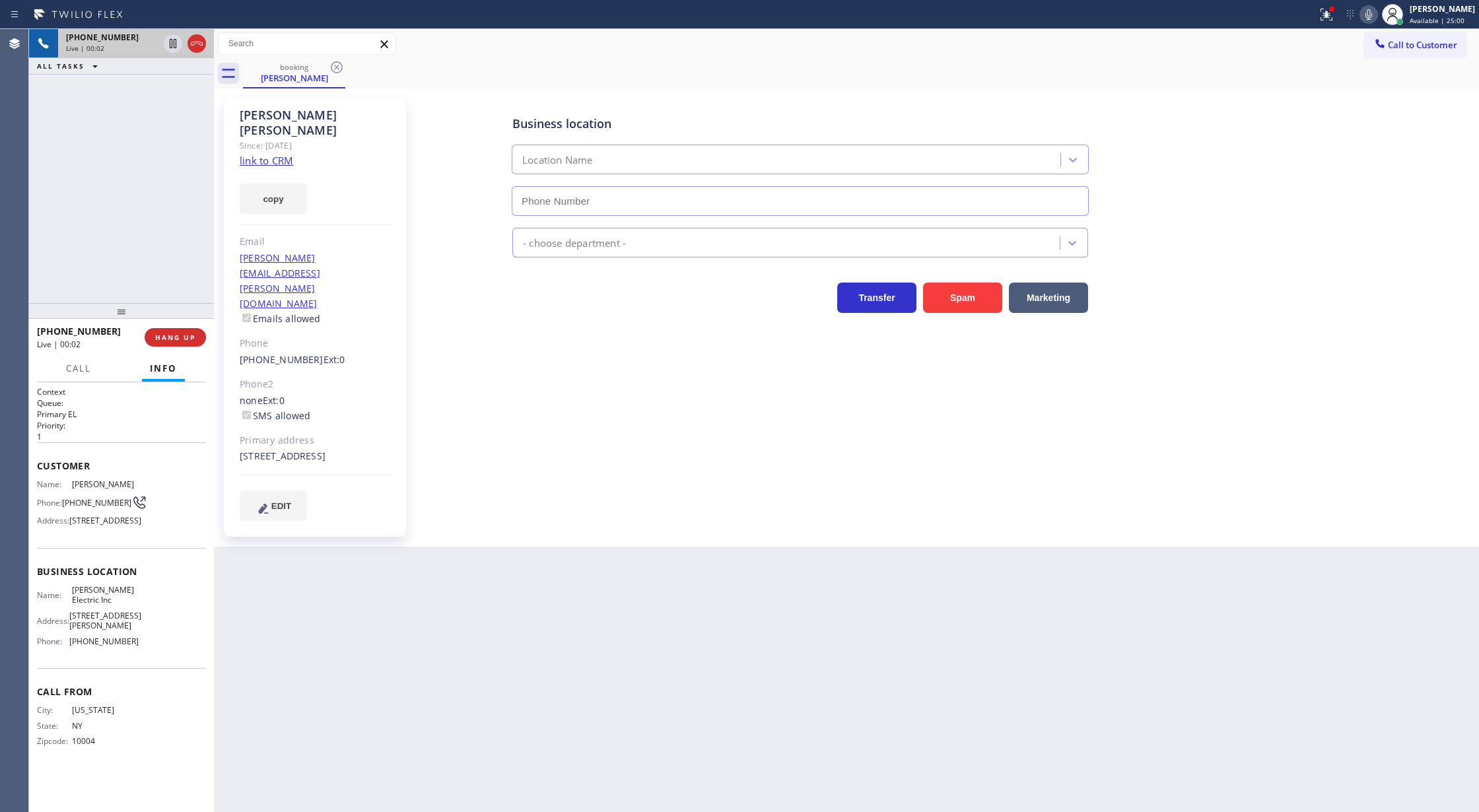
type input "[PHONE_NUMBER]"
click at [260, 154] on link "link to CRM" at bounding box center [266, 160] width 54 height 13
drag, startPoint x: 169, startPoint y: 339, endPoint x: 501, endPoint y: 272, distance: 338.7
click at [169, 340] on span "COMPLETE" at bounding box center [172, 337] width 46 height 10
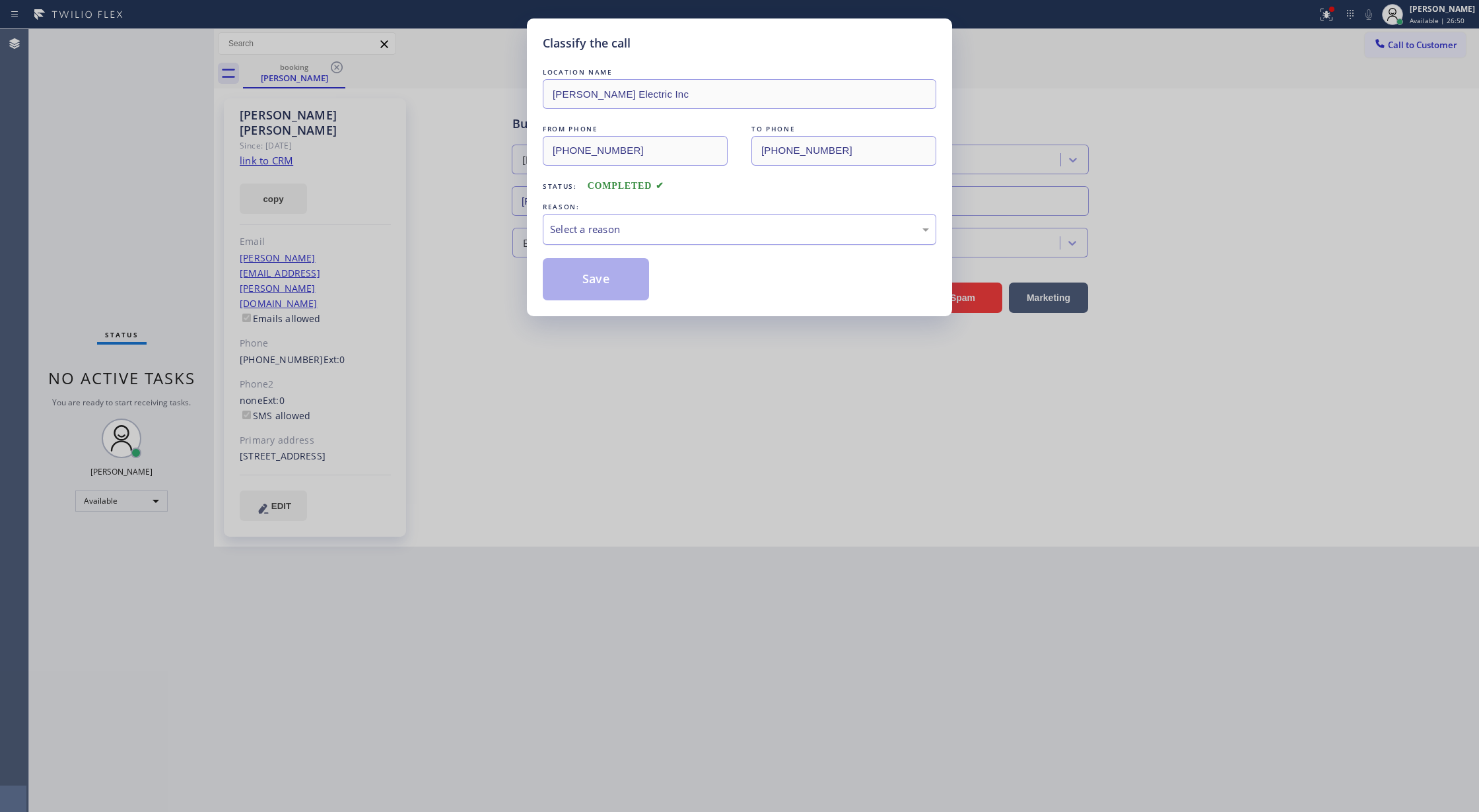
click at [645, 225] on div "Select a reason" at bounding box center [740, 229] width 379 height 15
click at [596, 276] on button "Save" at bounding box center [596, 279] width 107 height 42
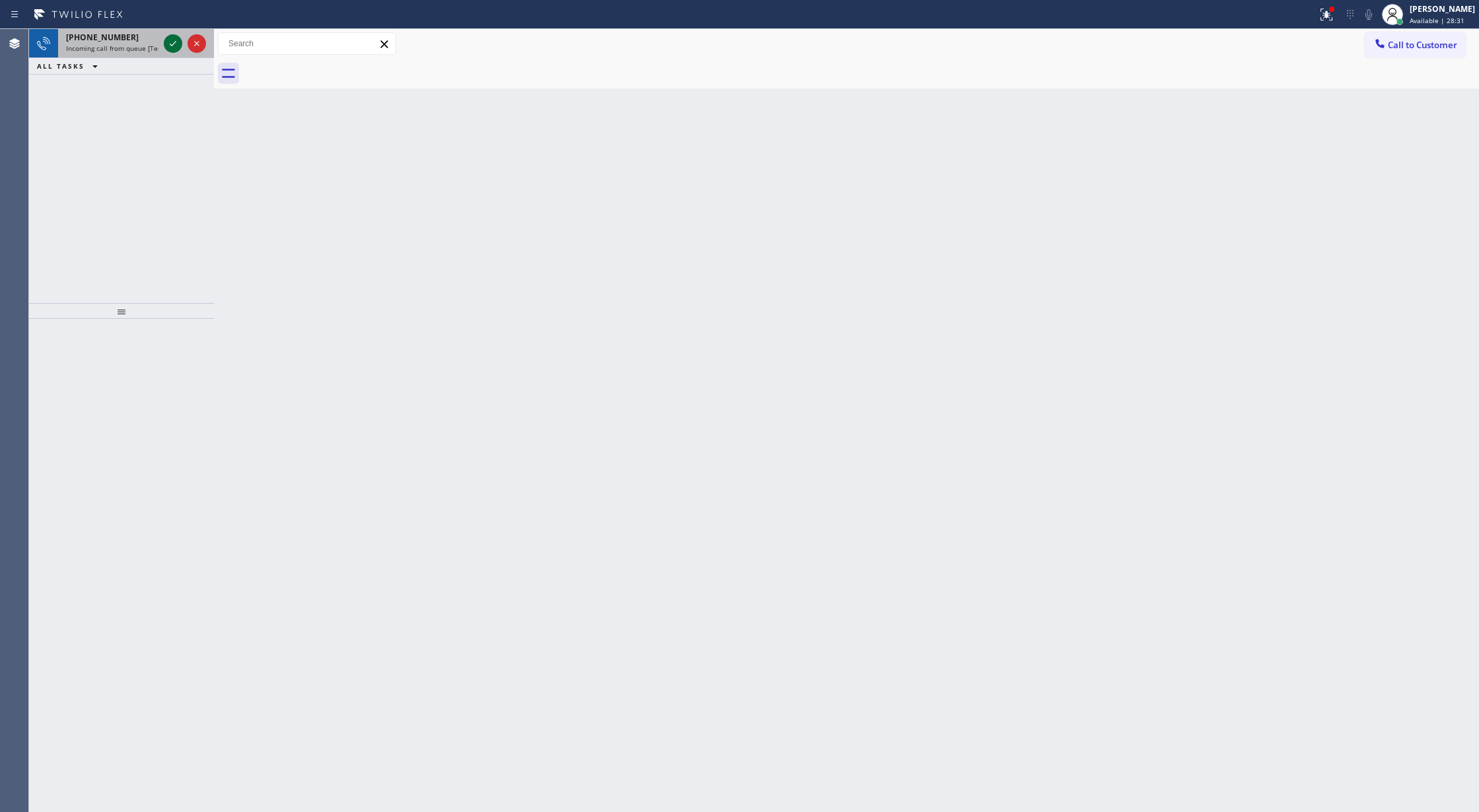
click at [171, 47] on icon at bounding box center [173, 44] width 16 height 16
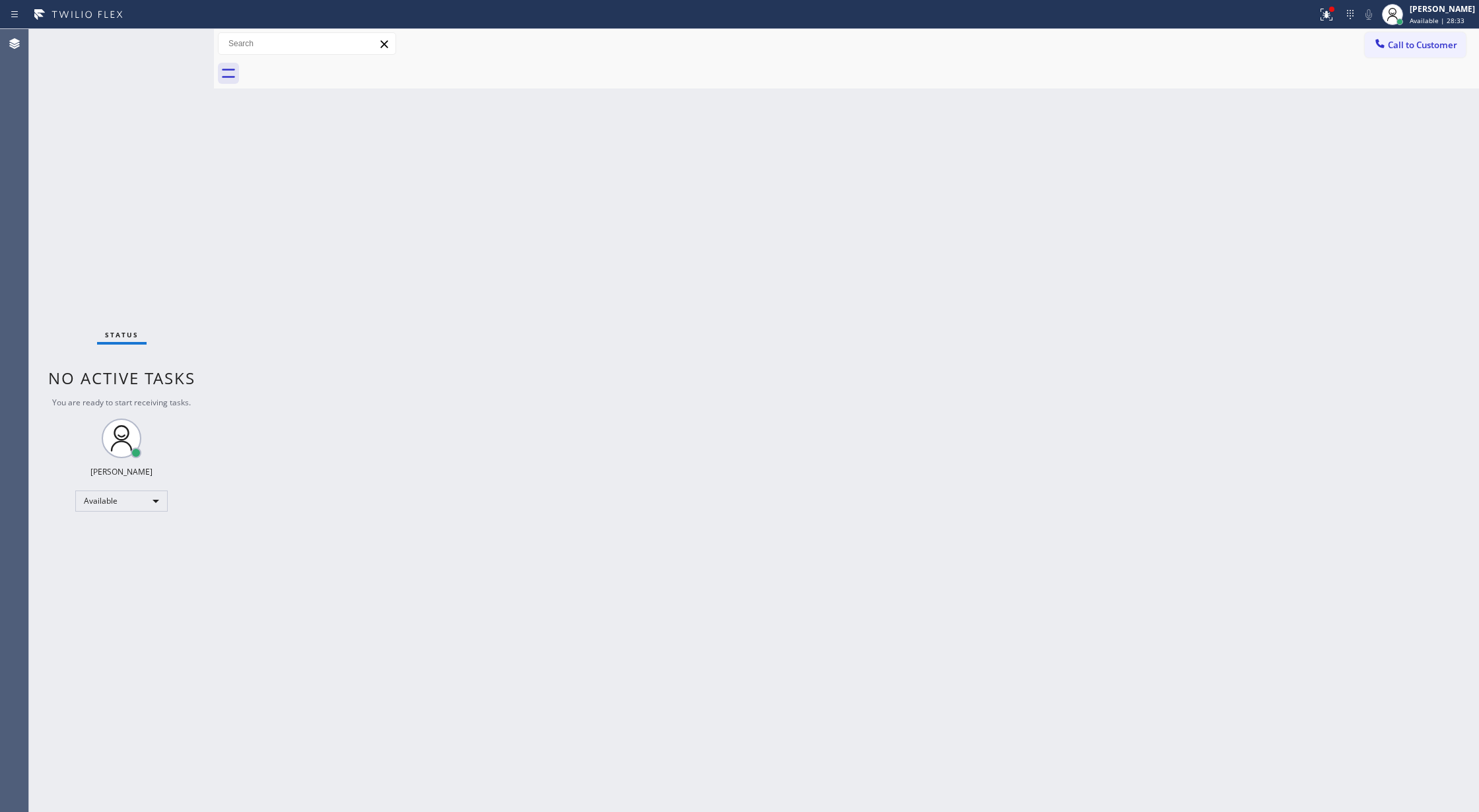
click at [171, 47] on div "Status No active tasks You are ready to start receiving tasks. [PERSON_NAME] Av…" at bounding box center [121, 420] width 185 height 783
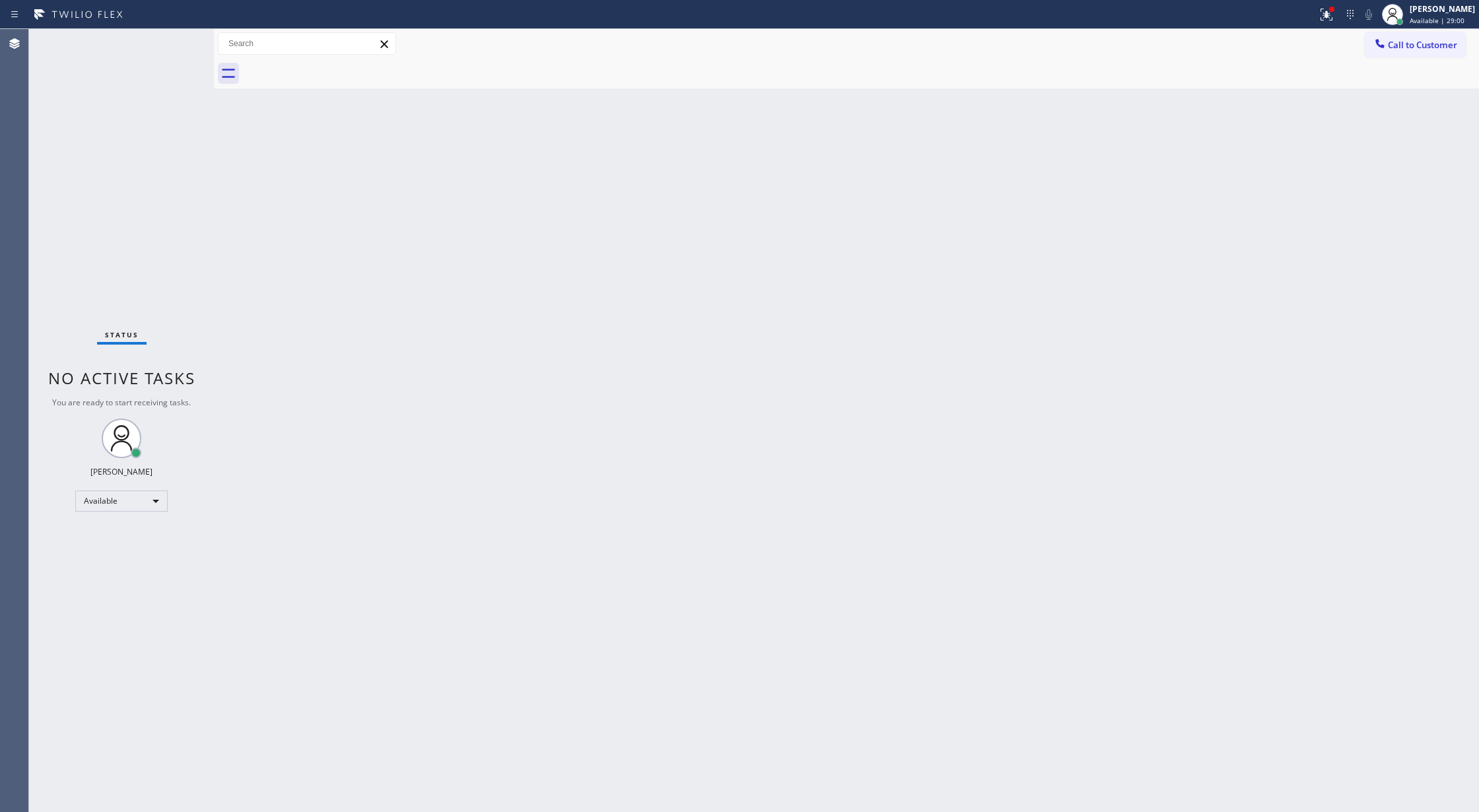
drag, startPoint x: 232, startPoint y: 244, endPoint x: 239, endPoint y: 215, distance: 29.8
click at [232, 241] on div "Back to Dashboard Change Sender ID Customers Technicians Select a contact Outbo…" at bounding box center [846, 420] width 1265 height 783
click at [180, 36] on div "Status No active tasks You are ready to start receiving tasks. [PERSON_NAME] Av…" at bounding box center [121, 420] width 185 height 783
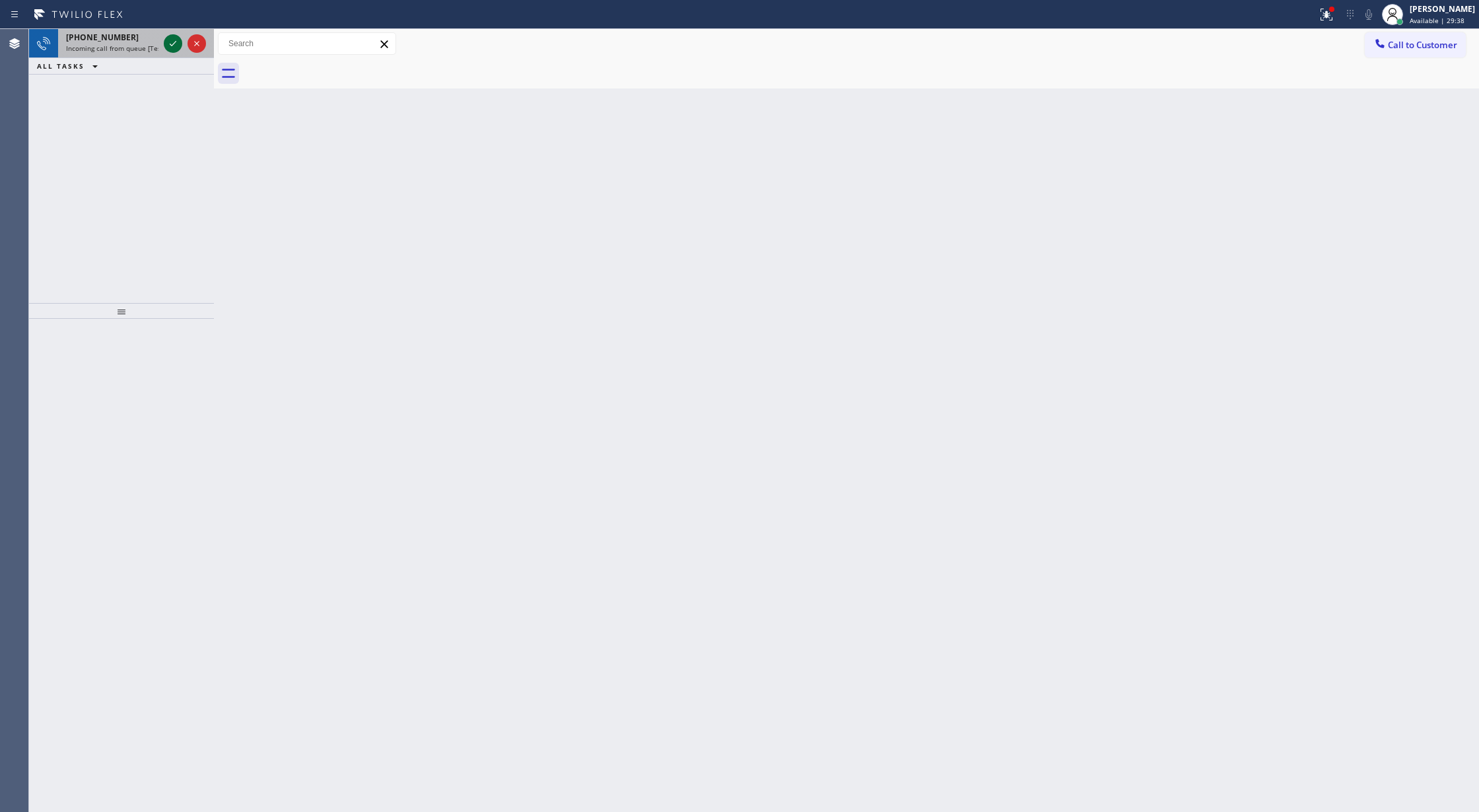
click at [169, 40] on icon at bounding box center [173, 44] width 16 height 16
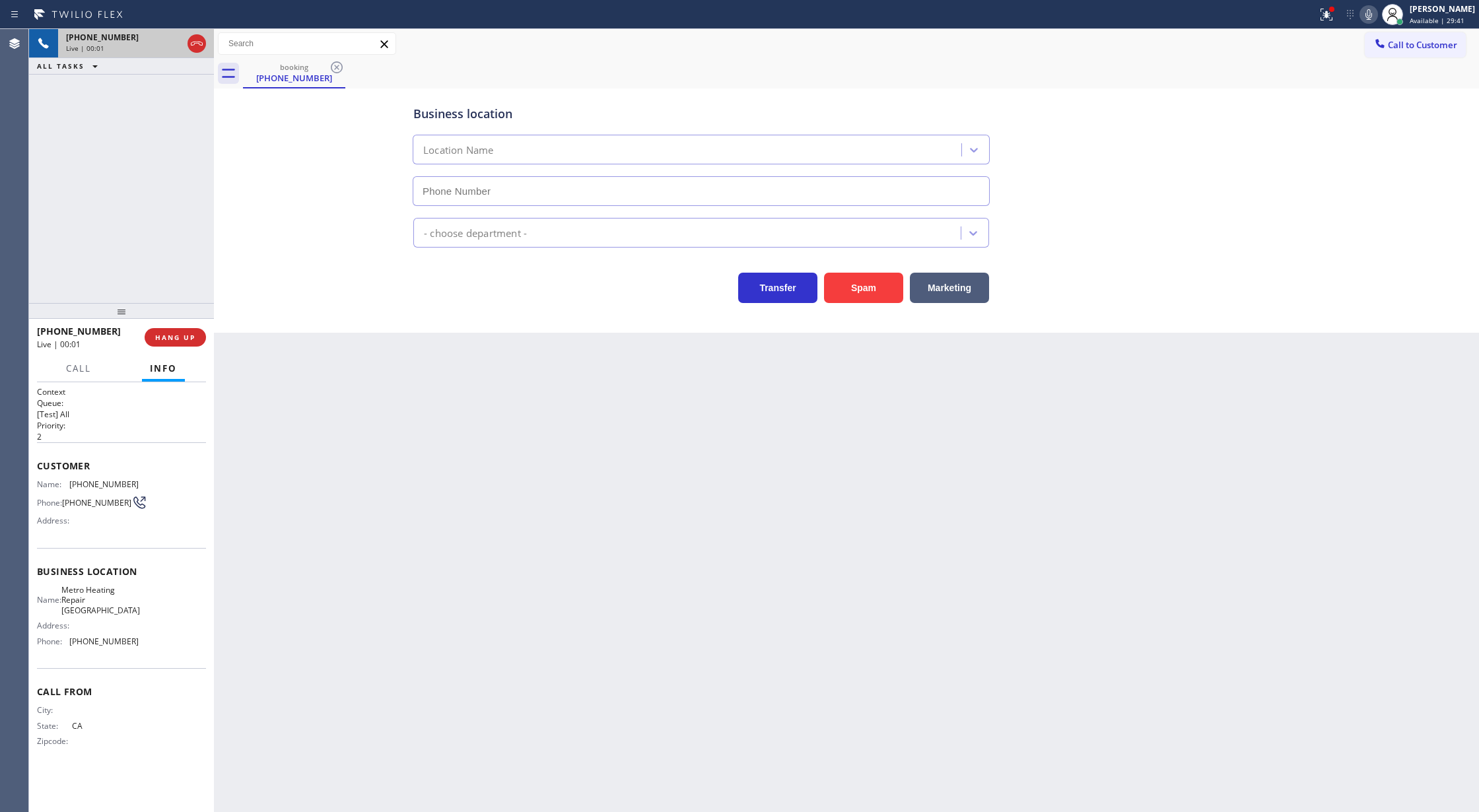
type input "(510) 737-7917"
click at [856, 291] on button "Spam" at bounding box center [864, 287] width 79 height 30
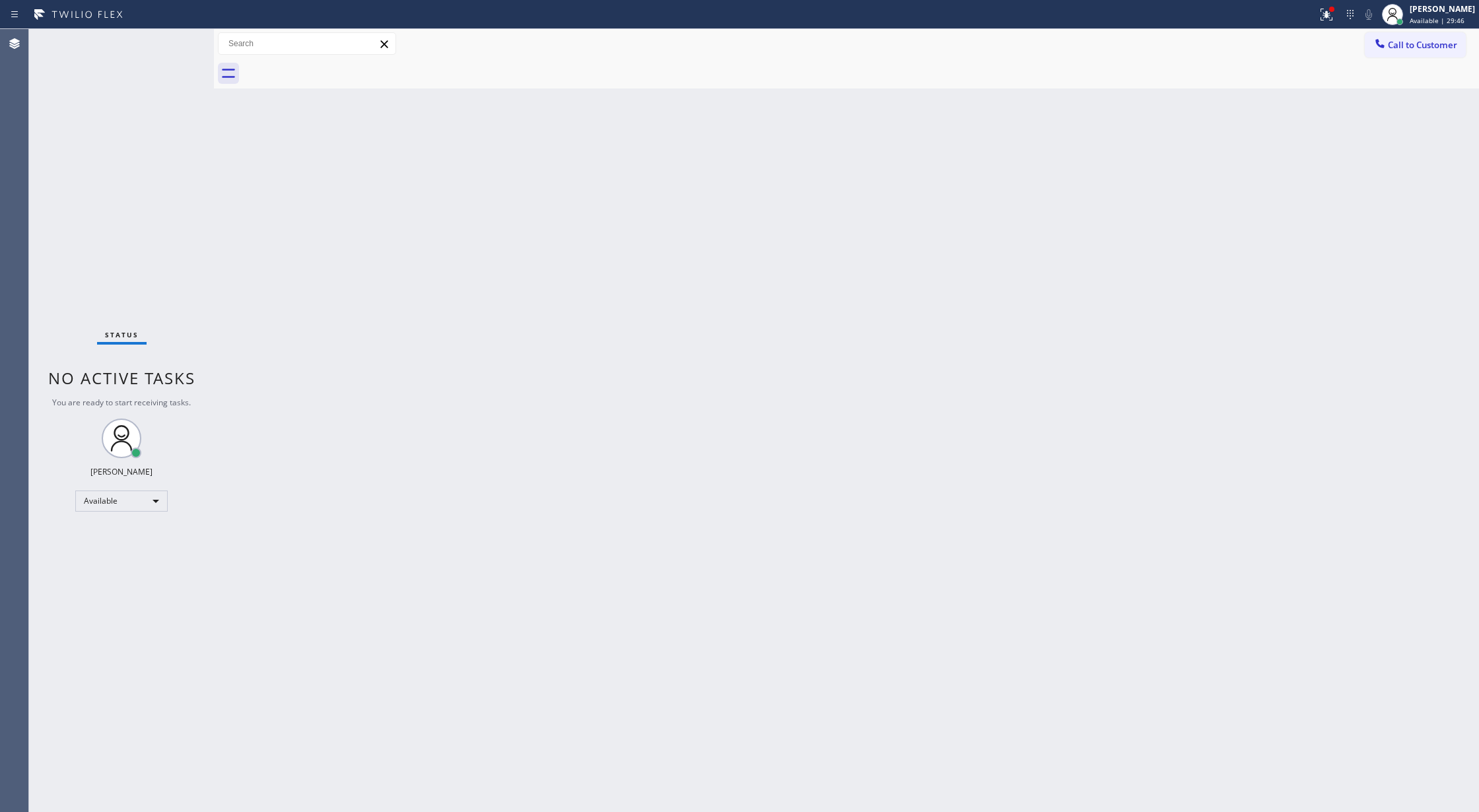
drag, startPoint x: 187, startPoint y: 43, endPoint x: 285, endPoint y: 396, distance: 366.4
click at [186, 42] on div "Status No active tasks You are ready to start receiving tasks. [PERSON_NAME] Av…" at bounding box center [121, 420] width 185 height 783
click at [611, 808] on div "Back to Dashboard Change Sender ID Customers Technicians Select a contact Outbo…" at bounding box center [846, 420] width 1265 height 783
click at [183, 48] on div "Status No active tasks You are ready to start receiving tasks. [PERSON_NAME] Av…" at bounding box center [121, 420] width 185 height 783
click at [181, 40] on div "Status No active tasks You are ready to start receiving tasks. [PERSON_NAME] Av…" at bounding box center [121, 420] width 185 height 783
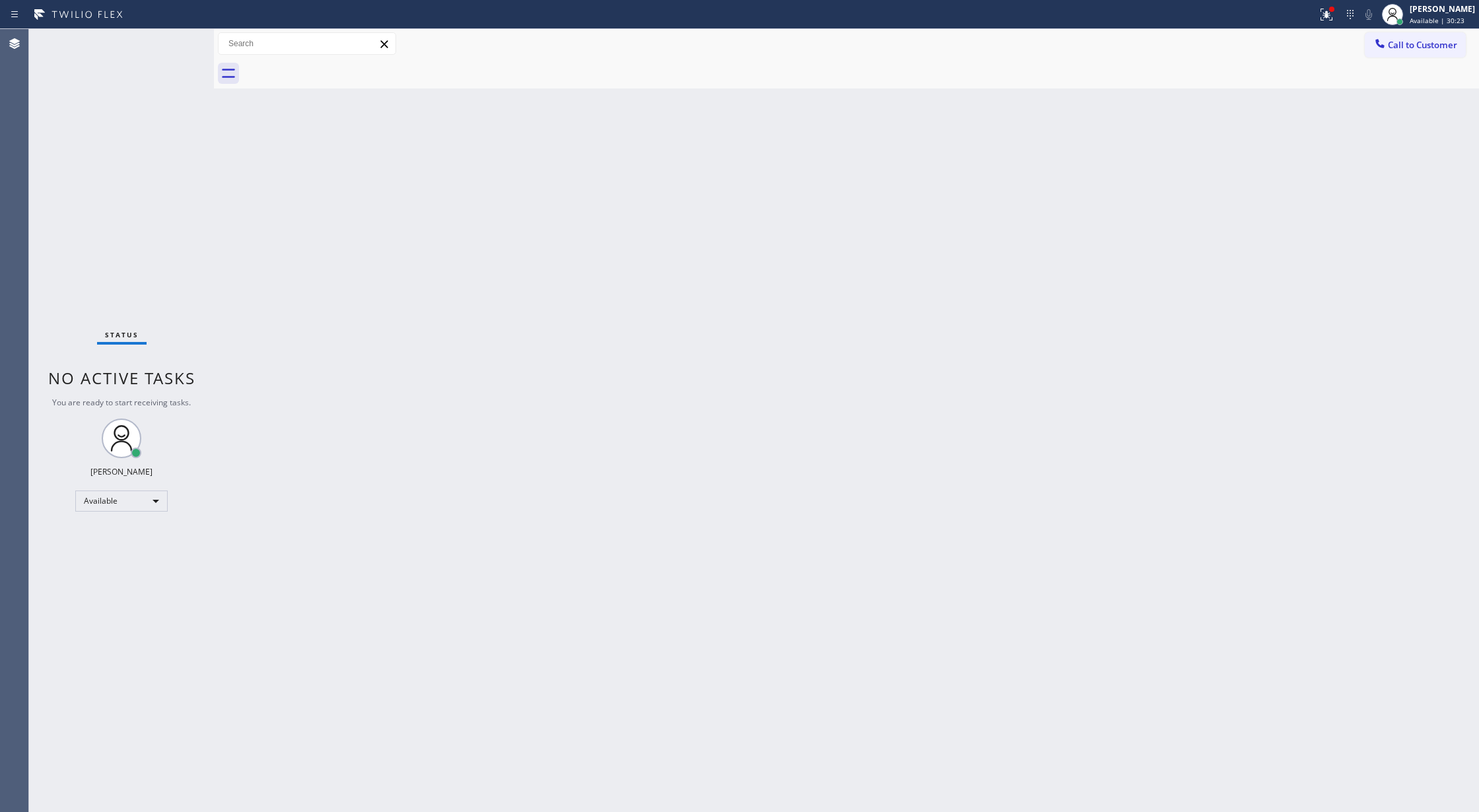
click at [179, 35] on div "Status No active tasks You are ready to start receiving tasks. [PERSON_NAME] Av…" at bounding box center [121, 420] width 185 height 783
click at [175, 38] on div "Status No active tasks You are ready to start receiving tasks. [PERSON_NAME] Av…" at bounding box center [121, 420] width 185 height 783
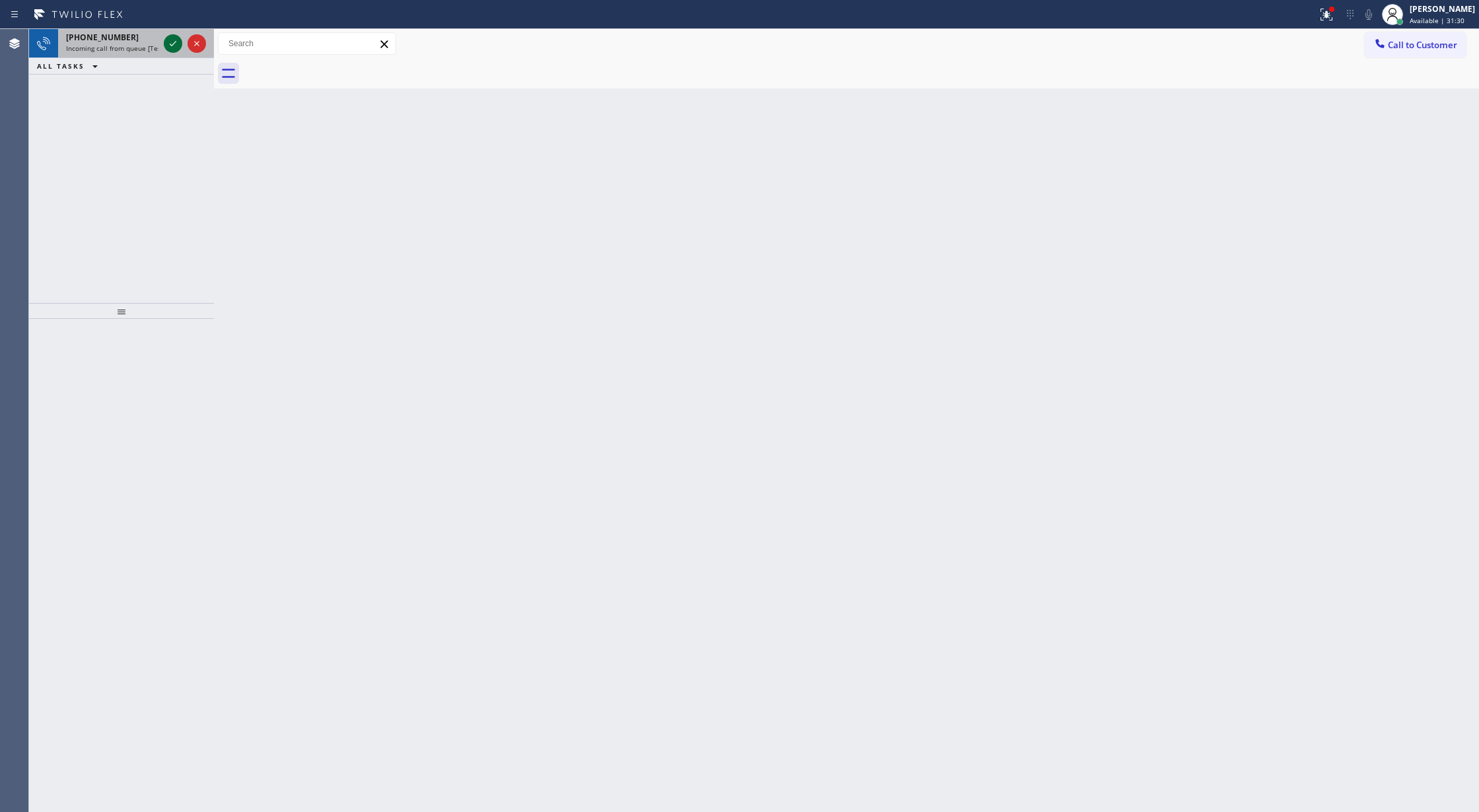
click at [173, 51] on button at bounding box center [172, 43] width 18 height 18
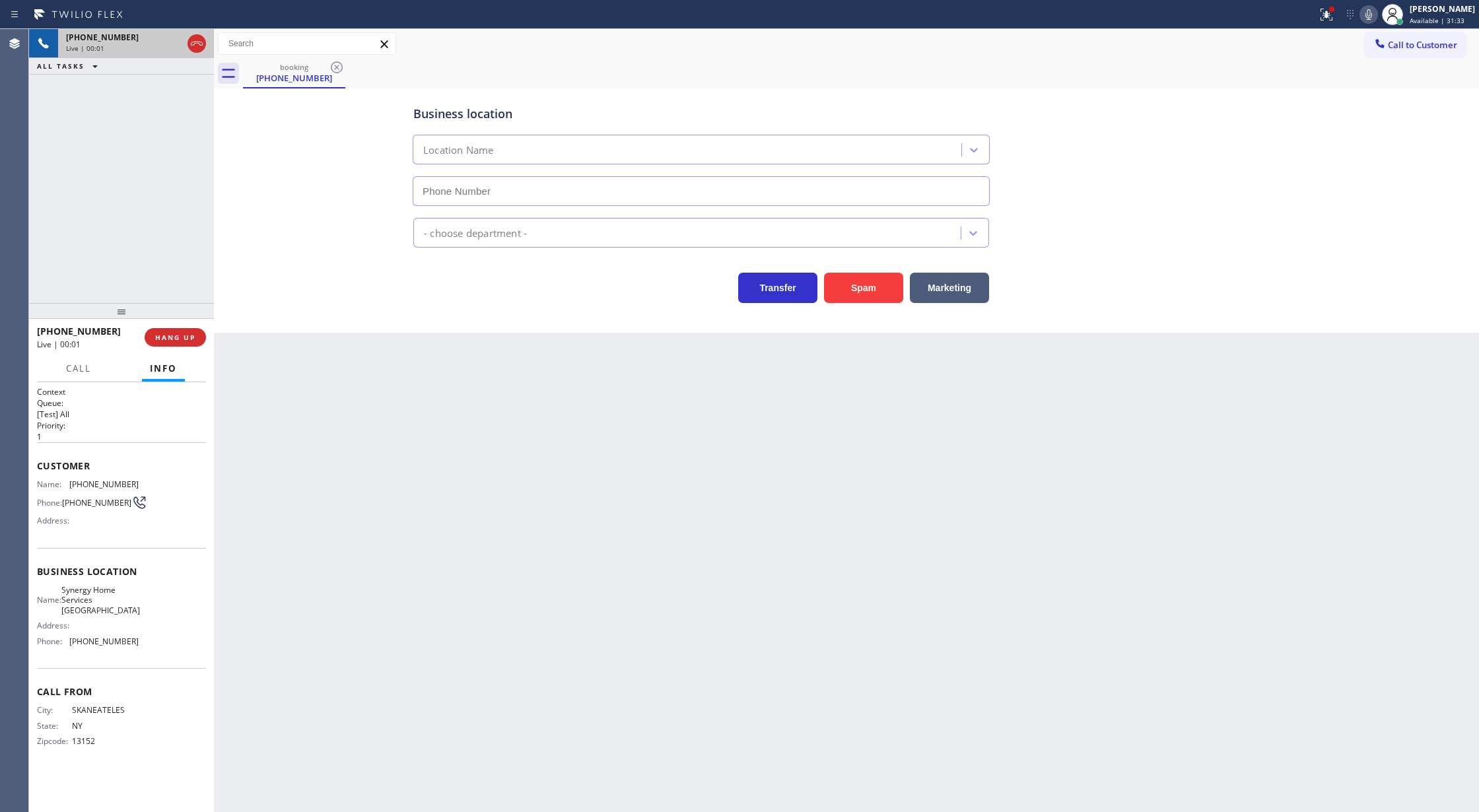
type input "(917) 905-7606"
click at [862, 293] on button "Spam" at bounding box center [864, 287] width 79 height 30
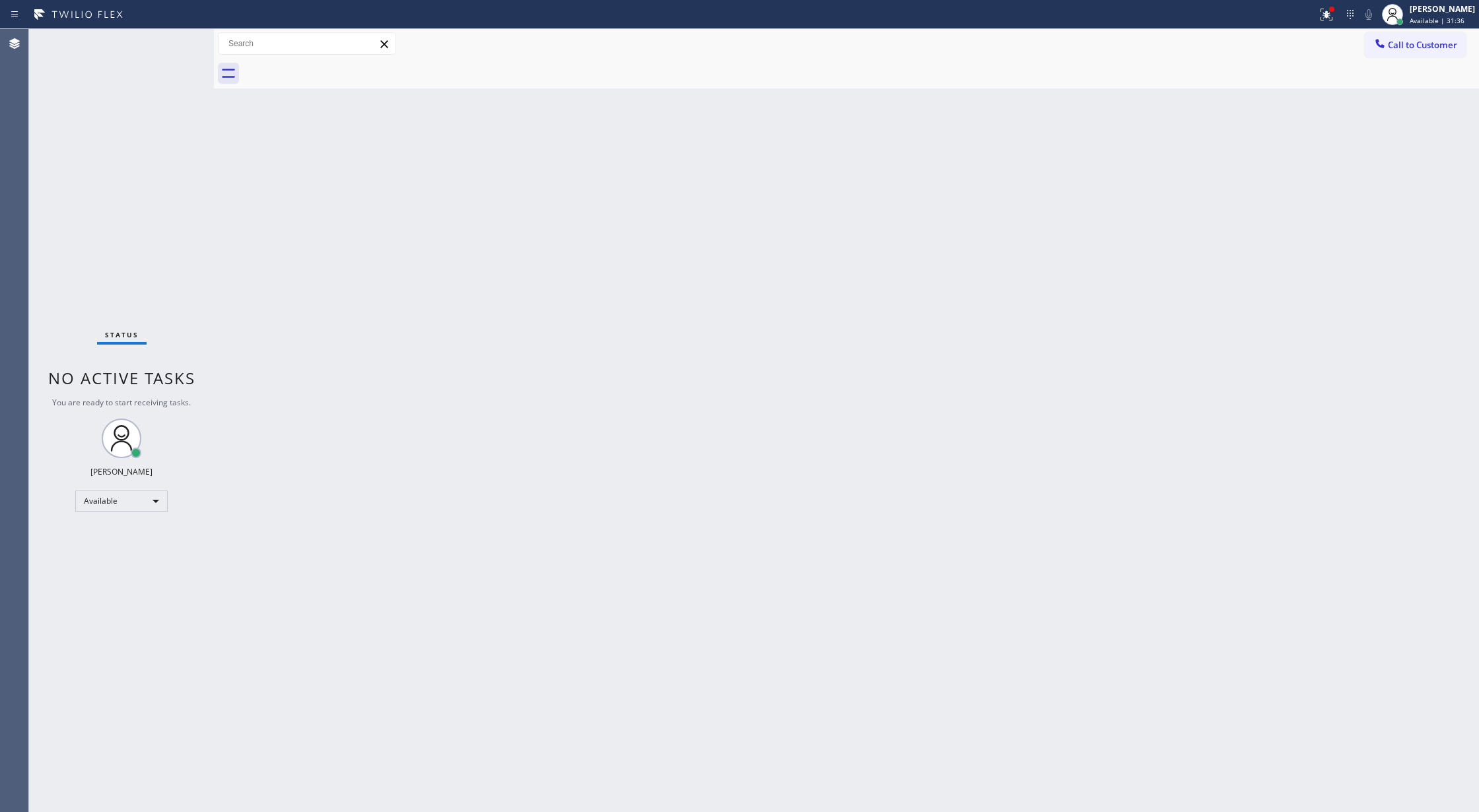
click at [175, 40] on div "Status No active tasks You are ready to start receiving tasks. [PERSON_NAME] Av…" at bounding box center [121, 420] width 185 height 783
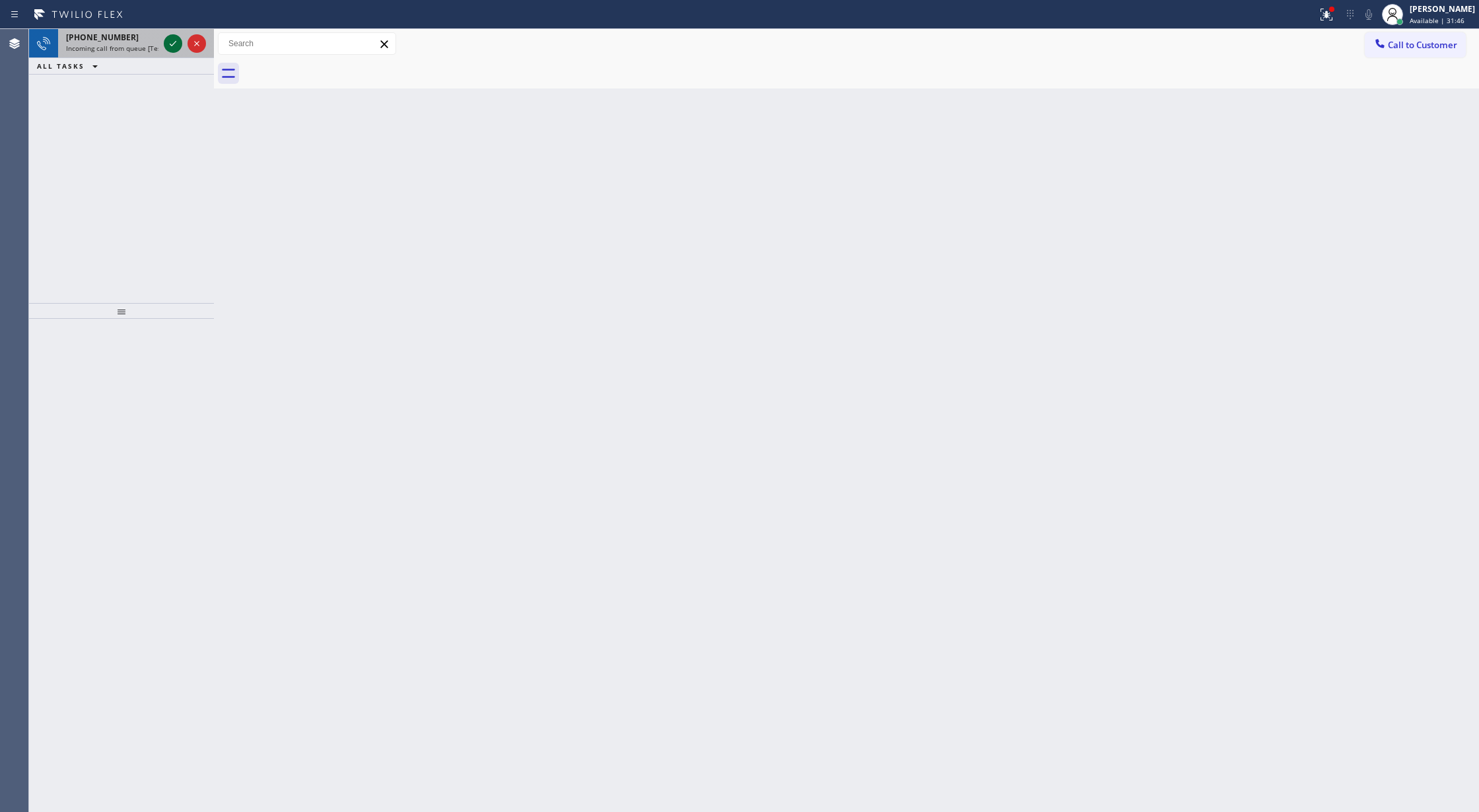
click at [178, 42] on icon at bounding box center [173, 44] width 16 height 16
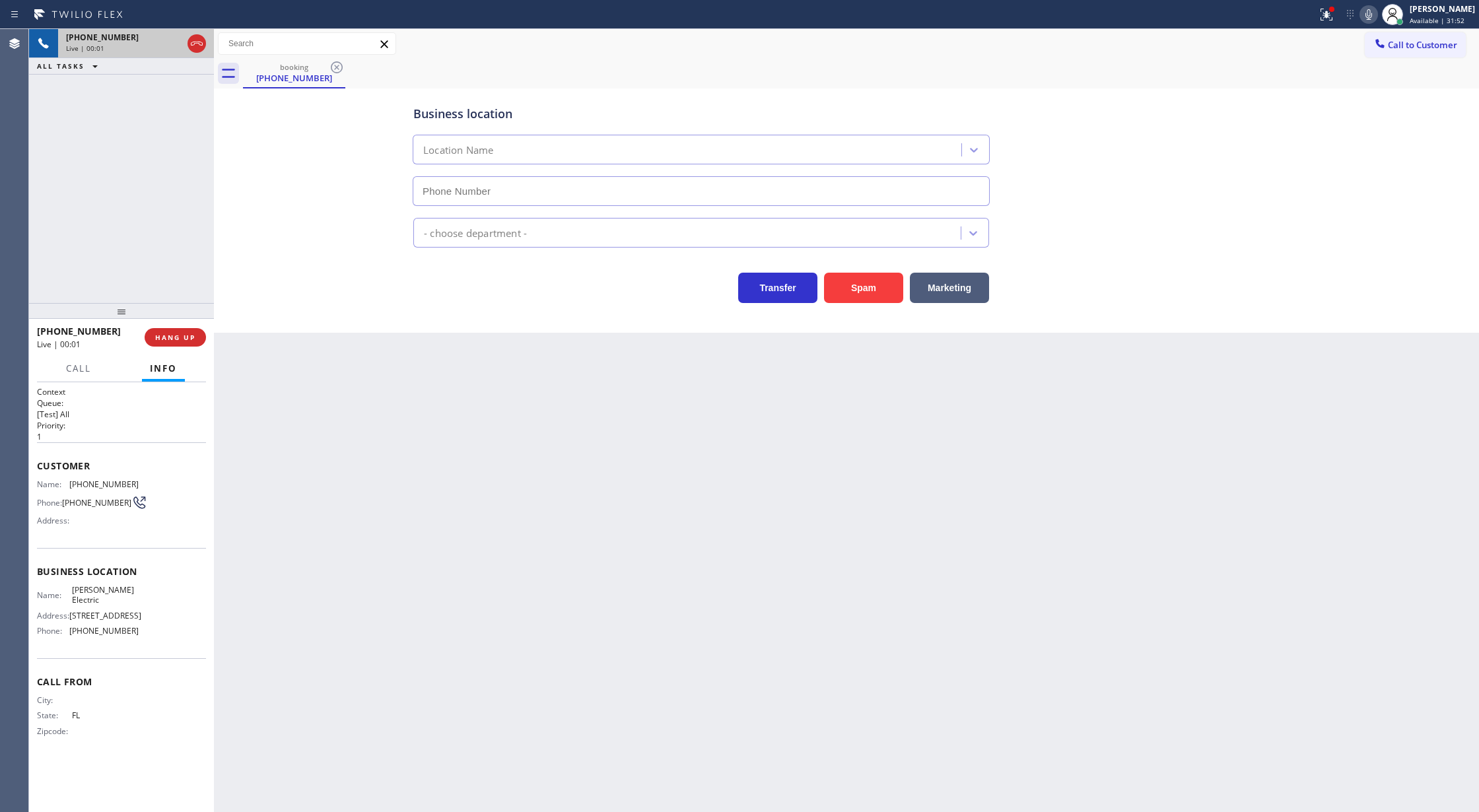
type input "(954) 738-7814"
click at [870, 291] on button "Spam" at bounding box center [864, 287] width 79 height 30
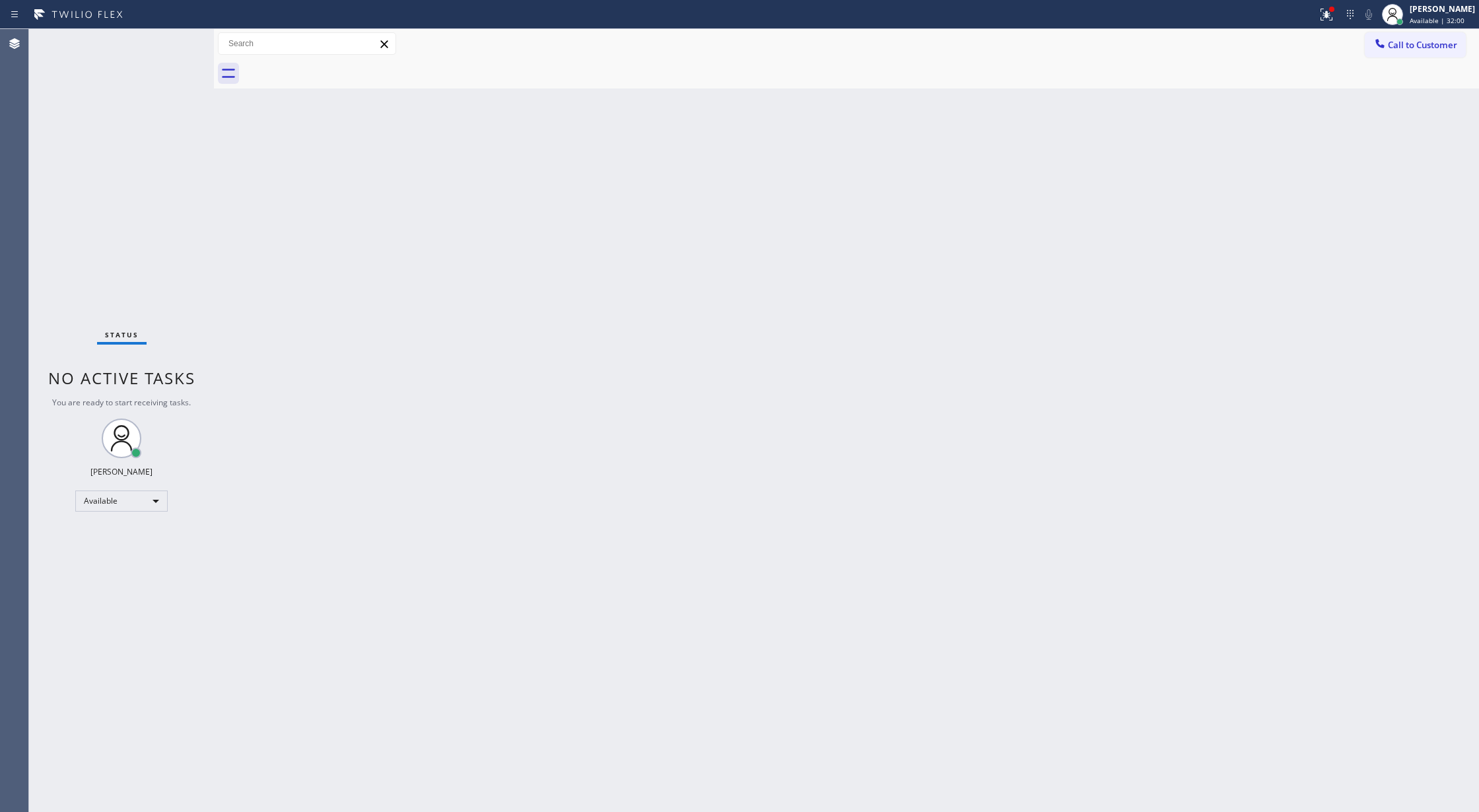
click at [180, 38] on div "Status No active tasks You are ready to start receiving tasks. [PERSON_NAME] Av…" at bounding box center [121, 420] width 185 height 783
click at [177, 38] on div "Status No active tasks You are ready to start receiving tasks. [PERSON_NAME] Av…" at bounding box center [121, 420] width 185 height 783
click at [183, 38] on div "Status No active tasks You are ready to start receiving tasks. [PERSON_NAME] Av…" at bounding box center [121, 420] width 185 height 783
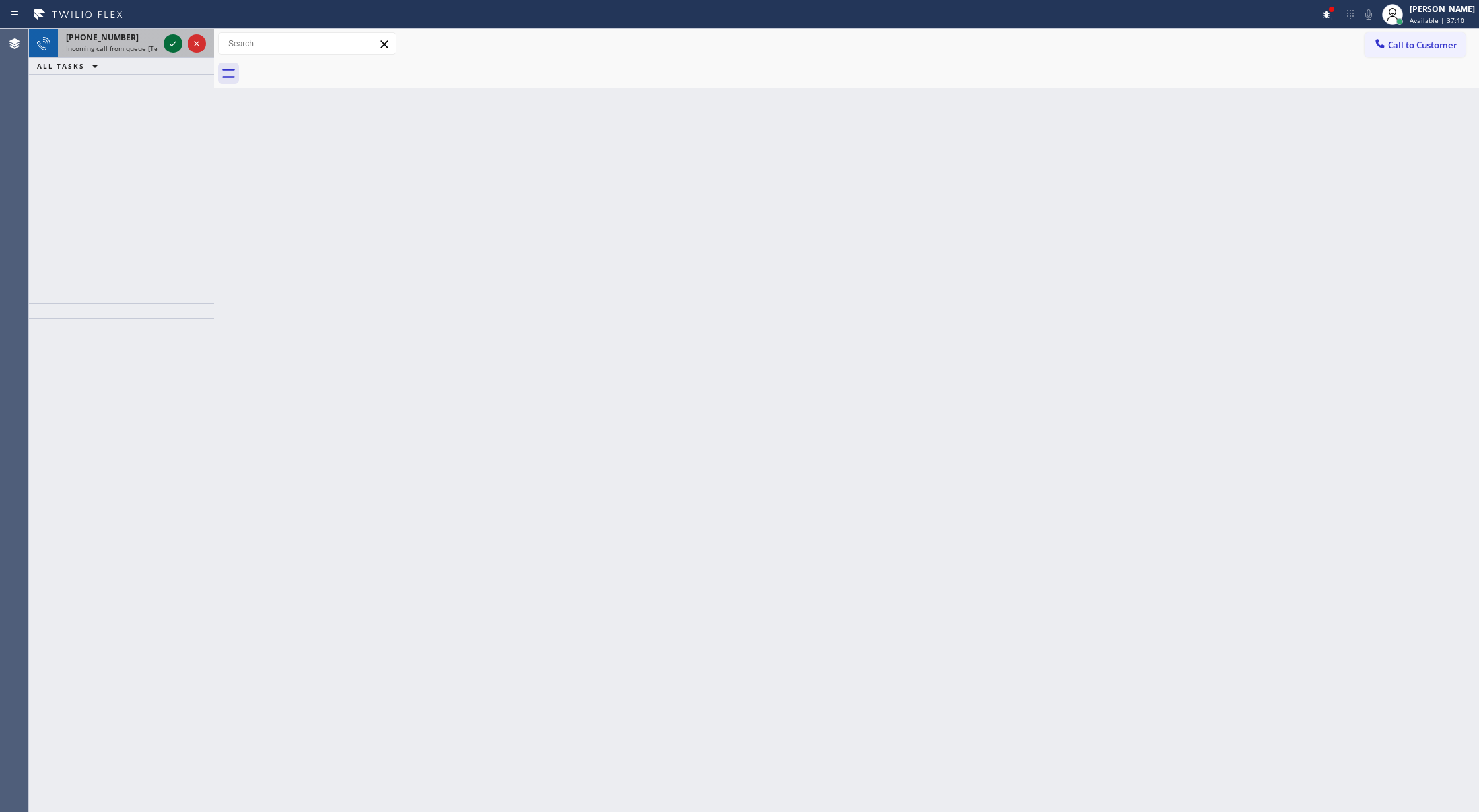
click at [173, 42] on icon at bounding box center [173, 44] width 16 height 16
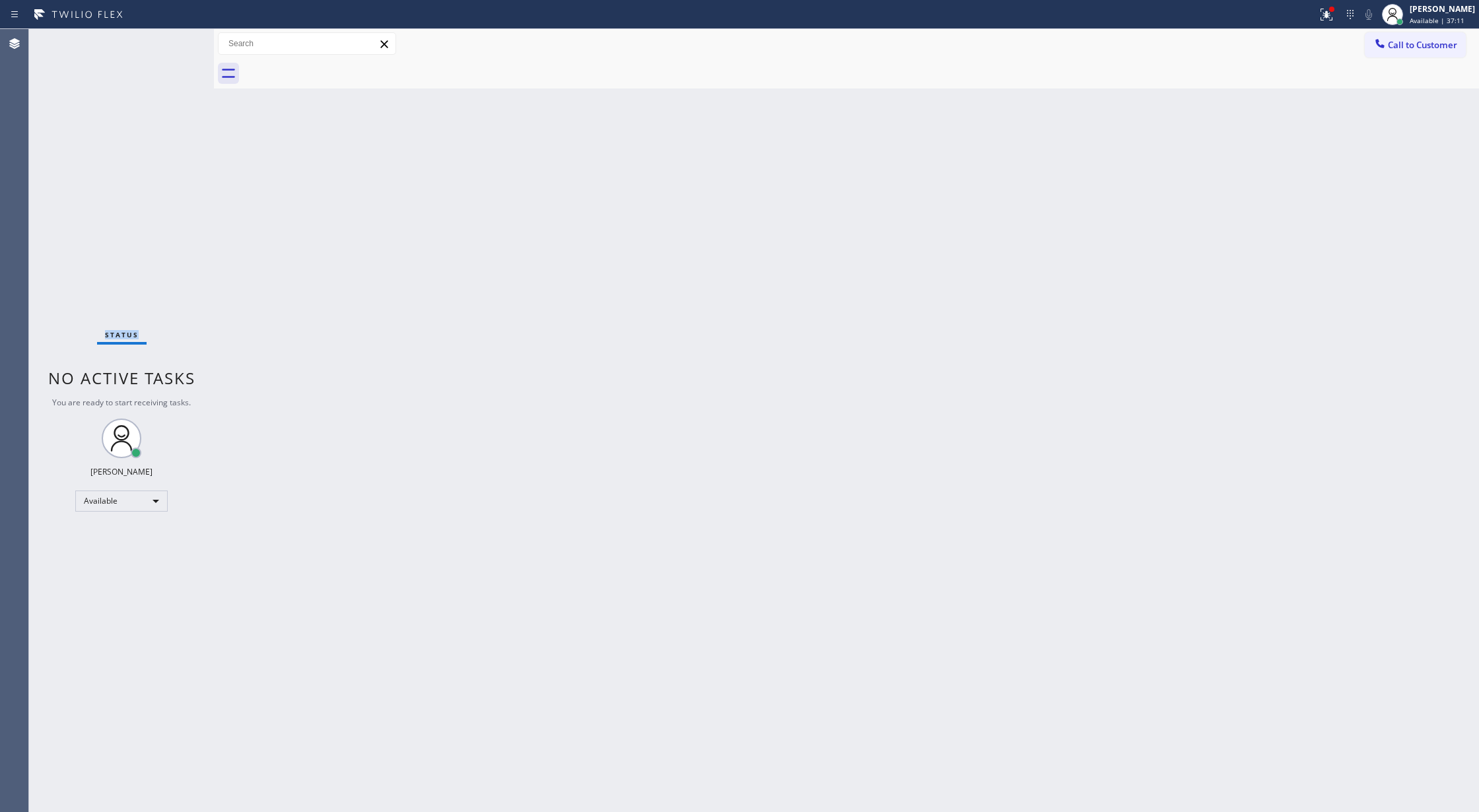
click at [173, 42] on div "Status No active tasks You are ready to start receiving tasks. [PERSON_NAME] Av…" at bounding box center [121, 420] width 185 height 783
click at [167, 46] on div "Status No active tasks You are ready to start receiving tasks. [PERSON_NAME] Av…" at bounding box center [121, 420] width 185 height 783
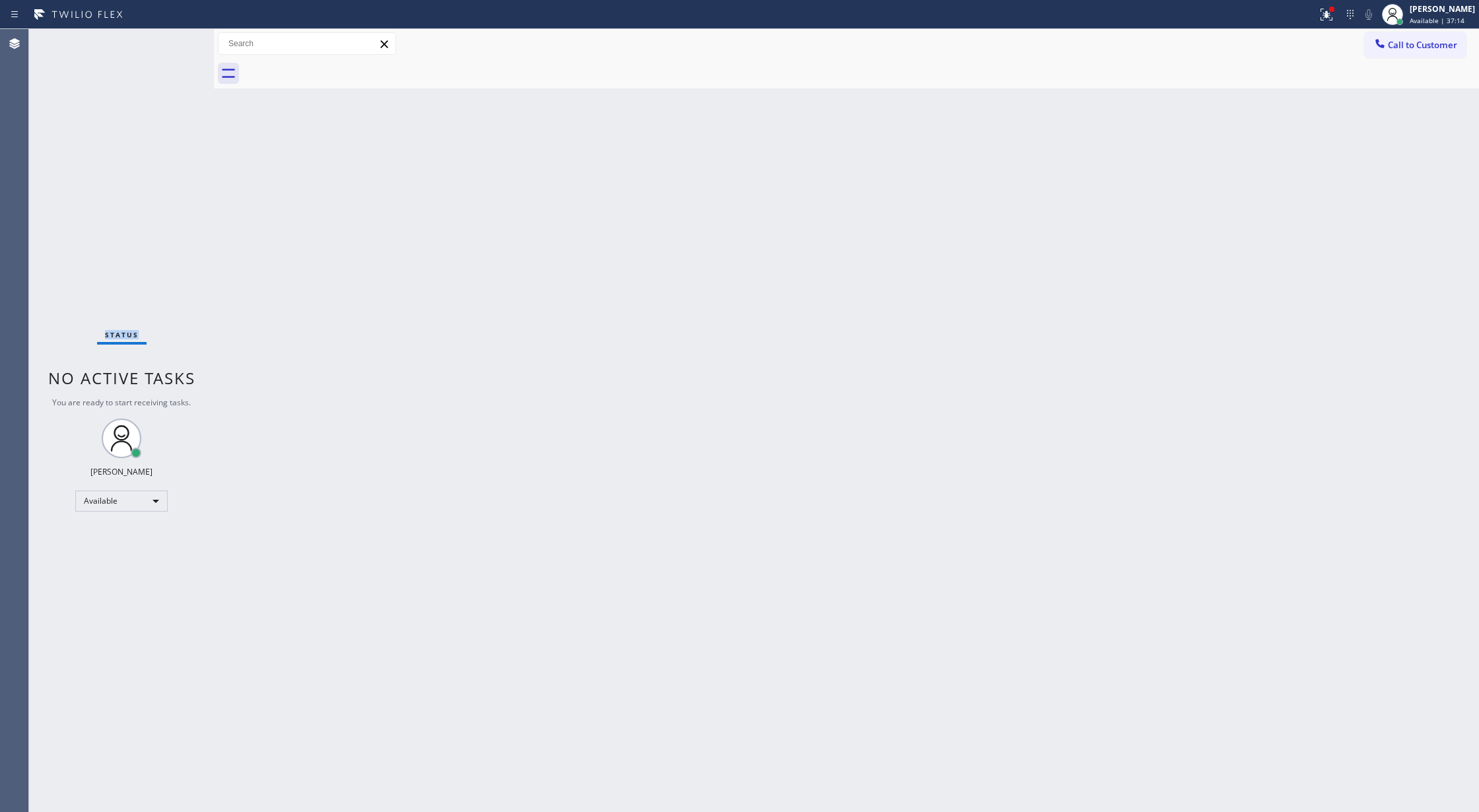
click at [167, 45] on div "Status No active tasks You are ready to start receiving tasks. [PERSON_NAME] Av…" at bounding box center [121, 420] width 185 height 783
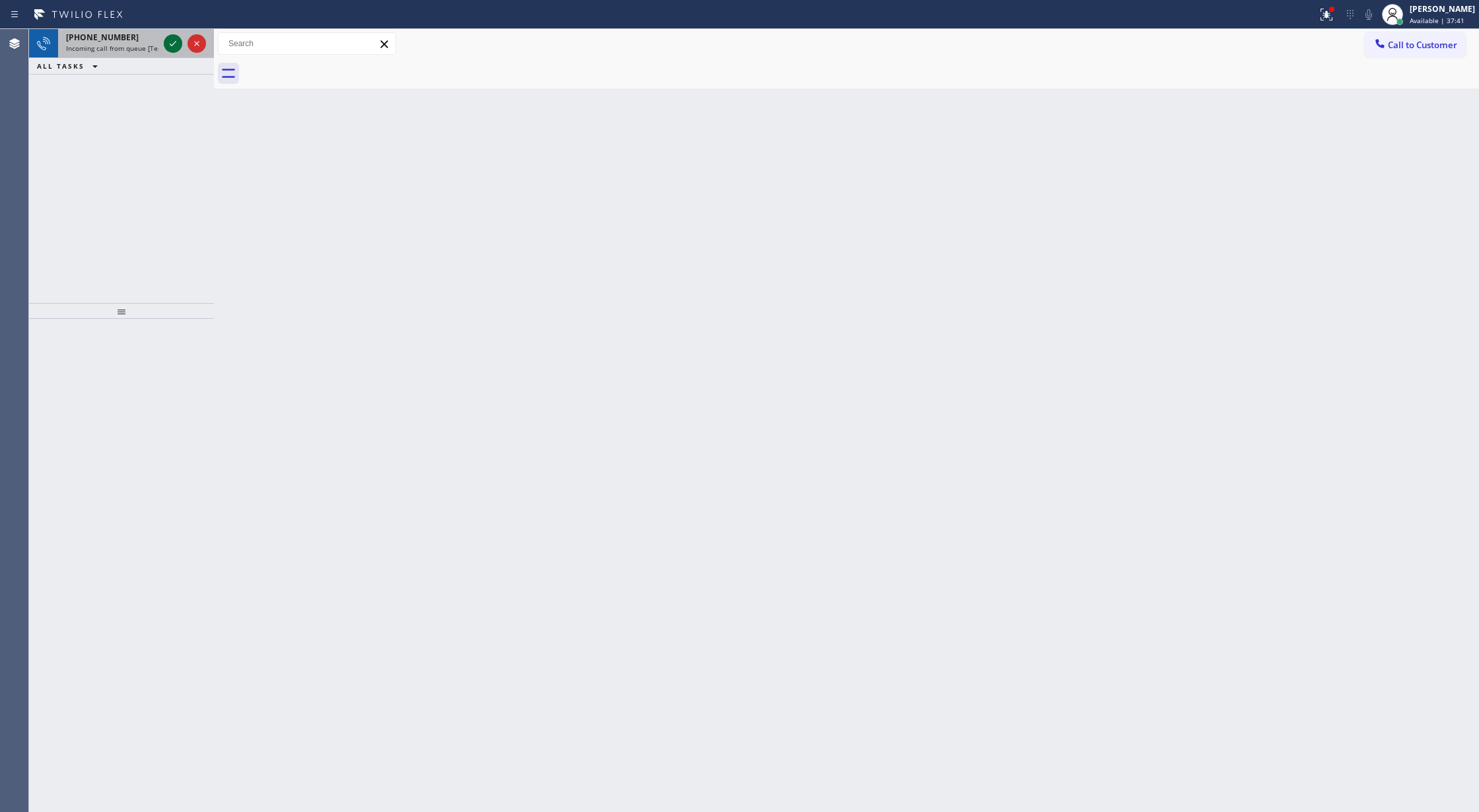
click at [172, 42] on icon at bounding box center [173, 44] width 16 height 16
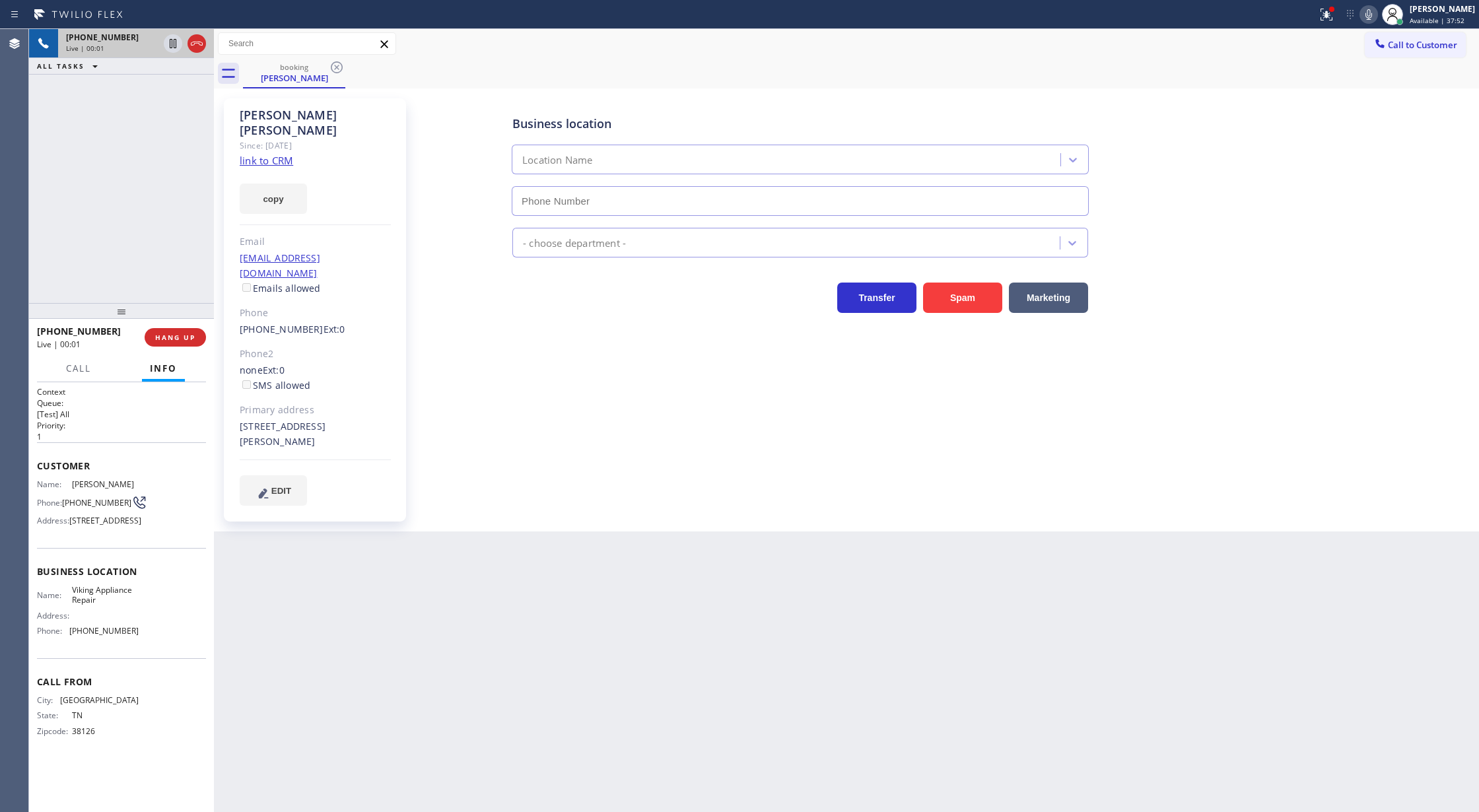
type input "[PHONE_NUMBER]"
click at [265, 154] on link "link to CRM" at bounding box center [266, 160] width 54 height 13
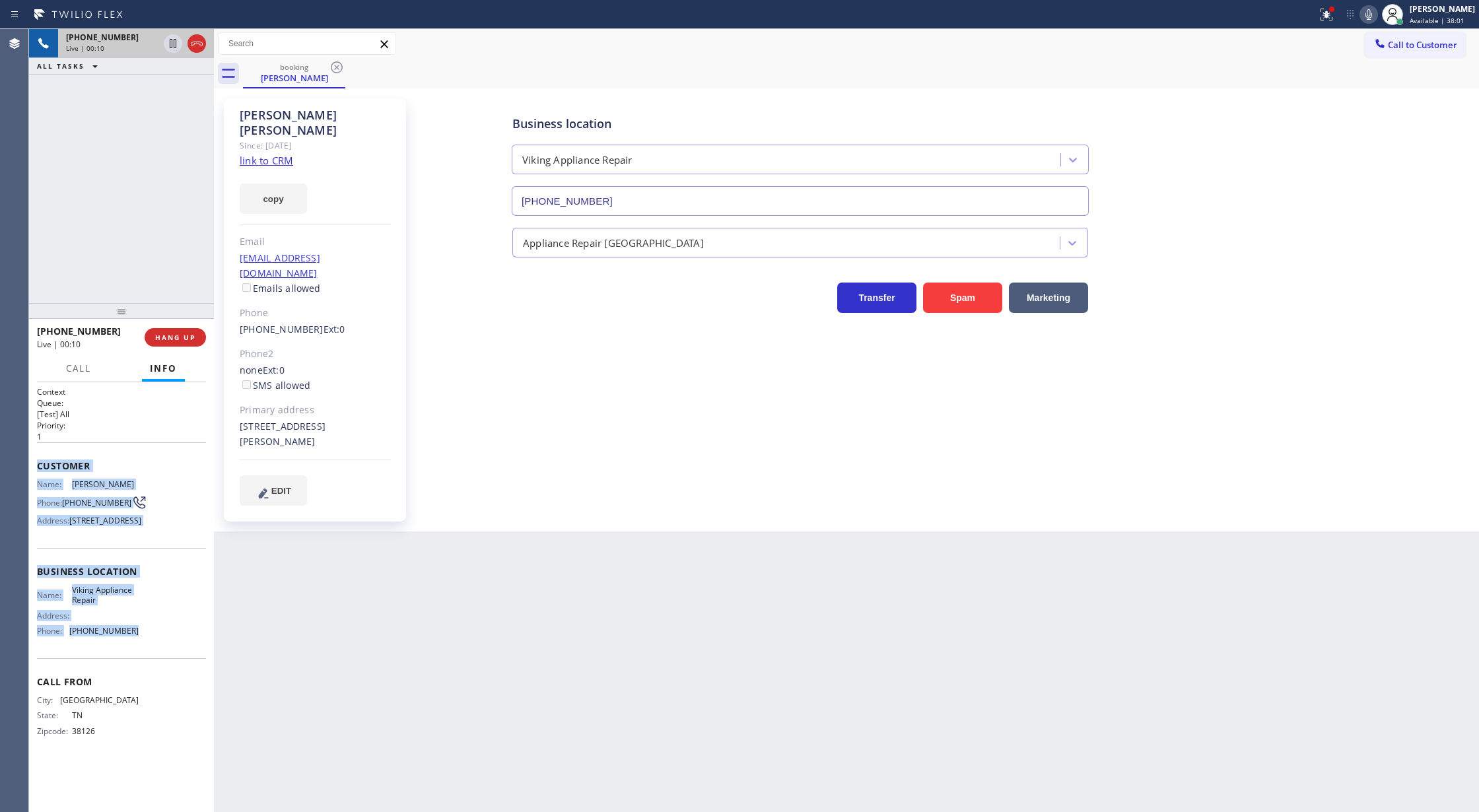
drag, startPoint x: 37, startPoint y: 462, endPoint x: 161, endPoint y: 655, distance: 229.4
click at [161, 655] on div "Context Queue: [Test] All Priority: 1 Customer Name: Cora Tecson Phone: (901) 6…" at bounding box center [121, 572] width 169 height 372
click at [1372, 14] on icon at bounding box center [1369, 14] width 16 height 16
click at [125, 458] on div "Customer Name: Cora Tecson Phone: (901) 626-5750 Address: 2912 Lake Terrace Dr,…" at bounding box center [121, 495] width 169 height 106
copy div "Customer Name: Cora Tecson Phone: (901) 626-5750 Address: 2912 Lake Terrace Dr,…"
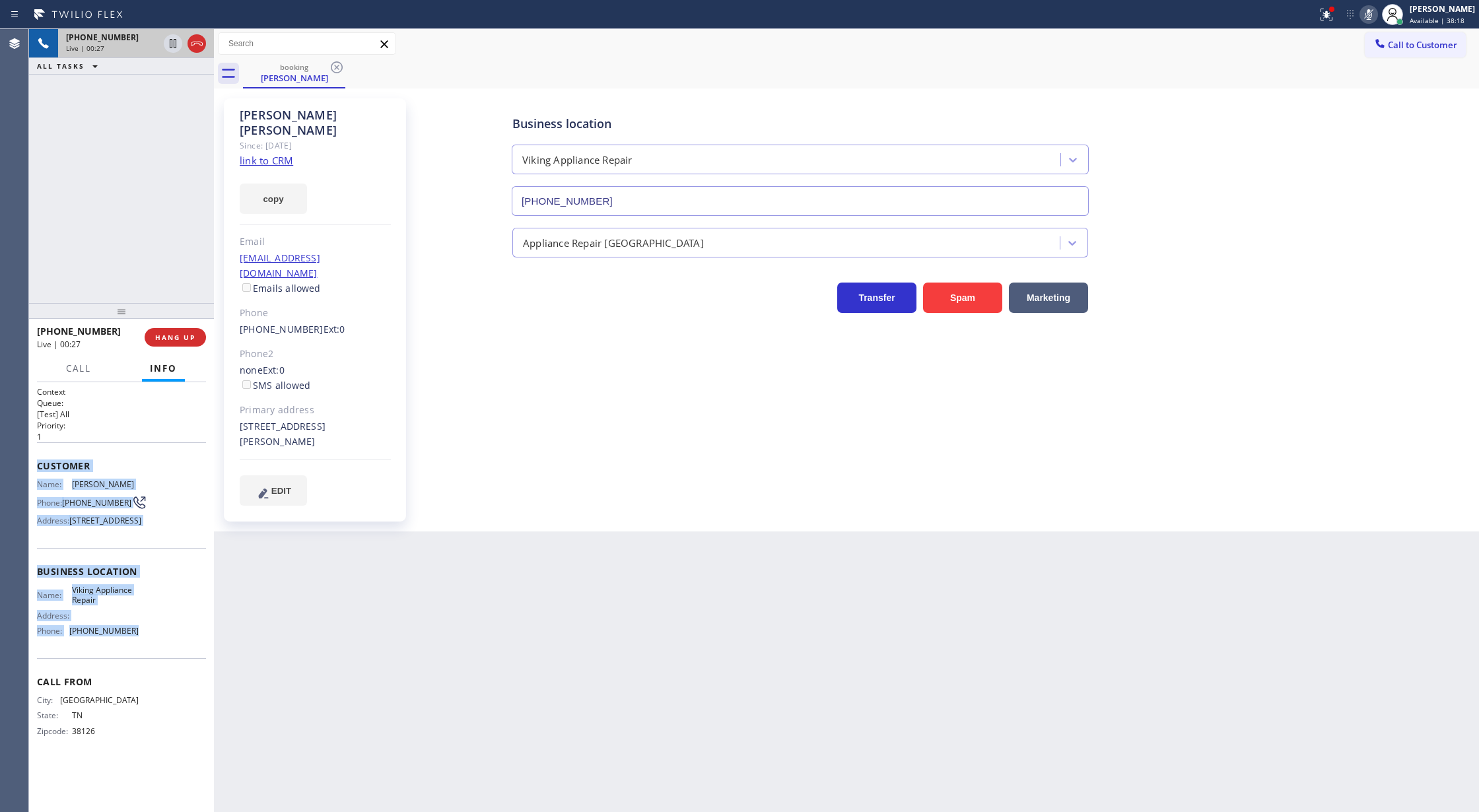
drag, startPoint x: 30, startPoint y: 468, endPoint x: 167, endPoint y: 665, distance: 240.0
click at [167, 665] on div "Context Queue: [Test] All Priority: 1 Customer Name: Cora Tecson Phone: (901) 6…" at bounding box center [121, 597] width 185 height 430
click at [1377, 12] on icon at bounding box center [1369, 14] width 16 height 16
click at [66, 375] on button "Call" at bounding box center [79, 368] width 41 height 26
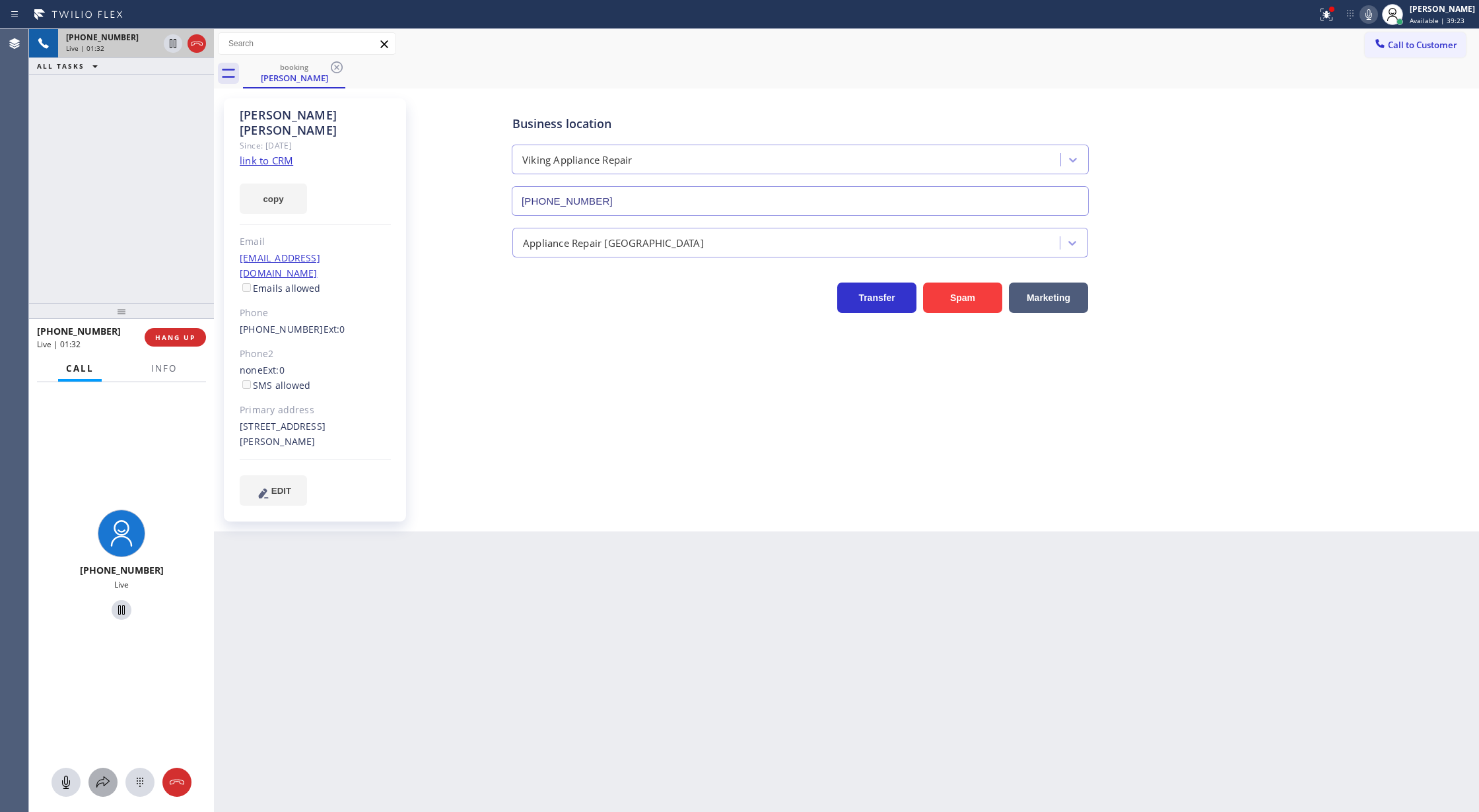
click at [99, 776] on icon at bounding box center [103, 782] width 16 height 16
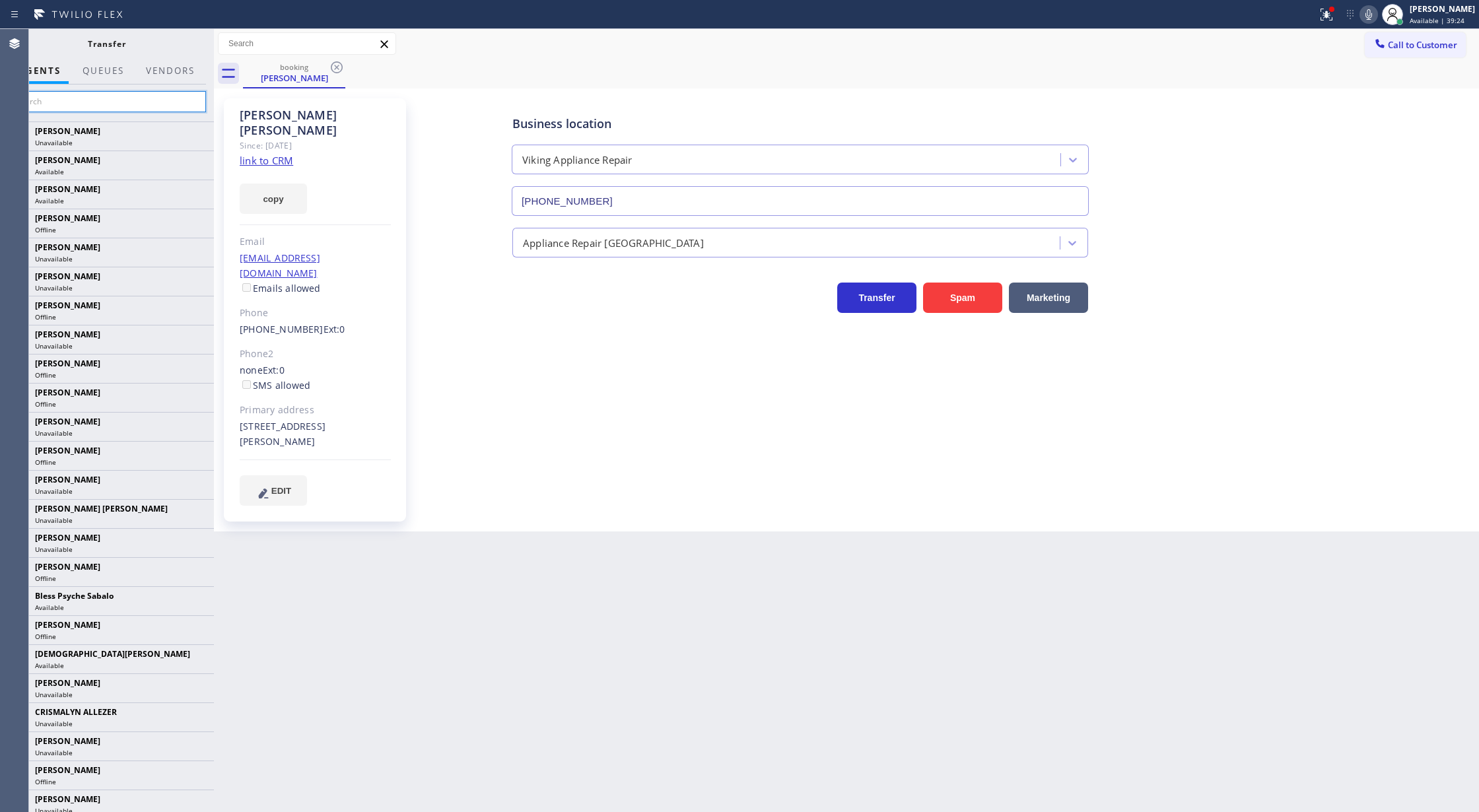
click at [86, 106] on input "text" at bounding box center [107, 102] width 199 height 21
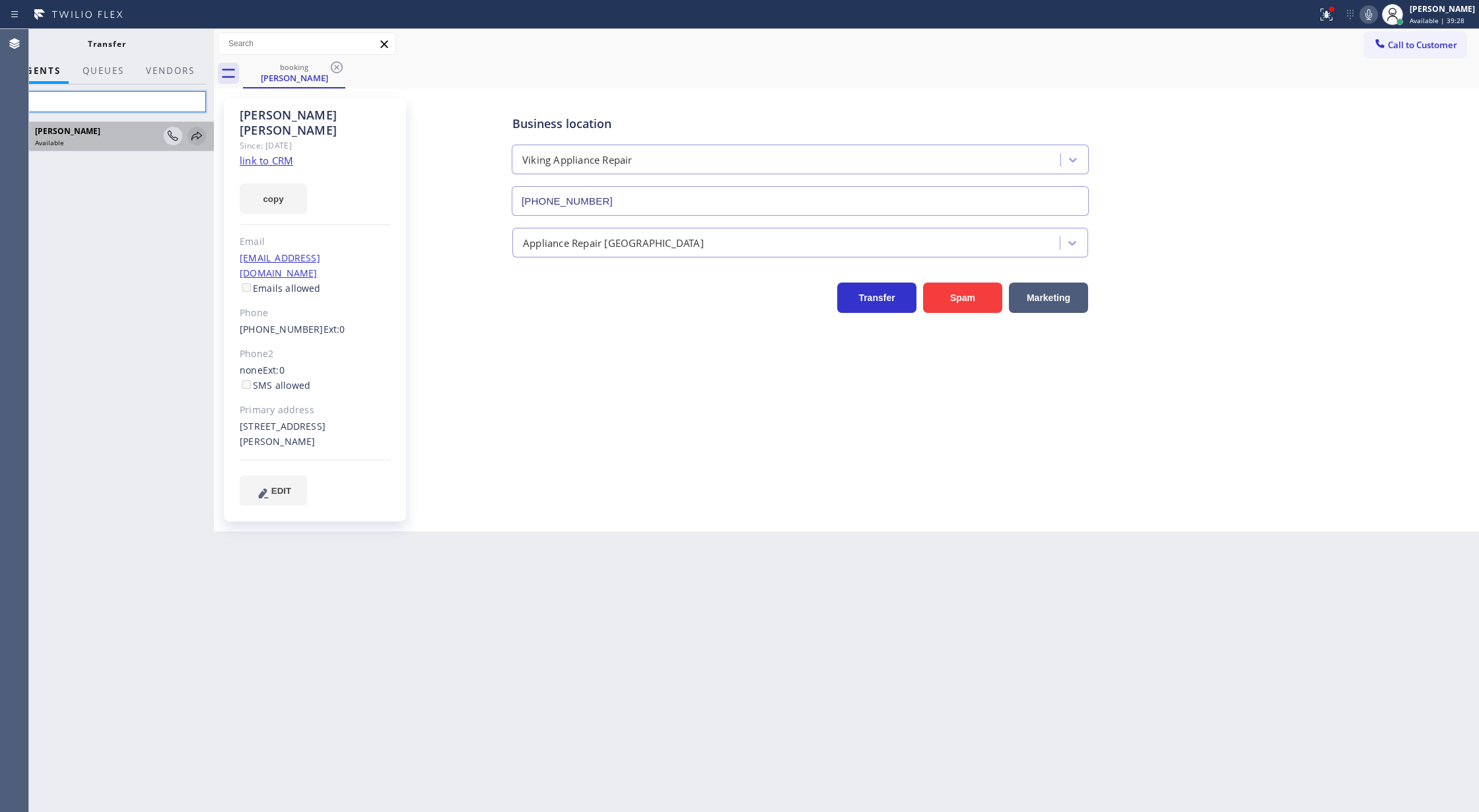
type input "ada"
click at [194, 134] on icon at bounding box center [197, 136] width 16 height 16
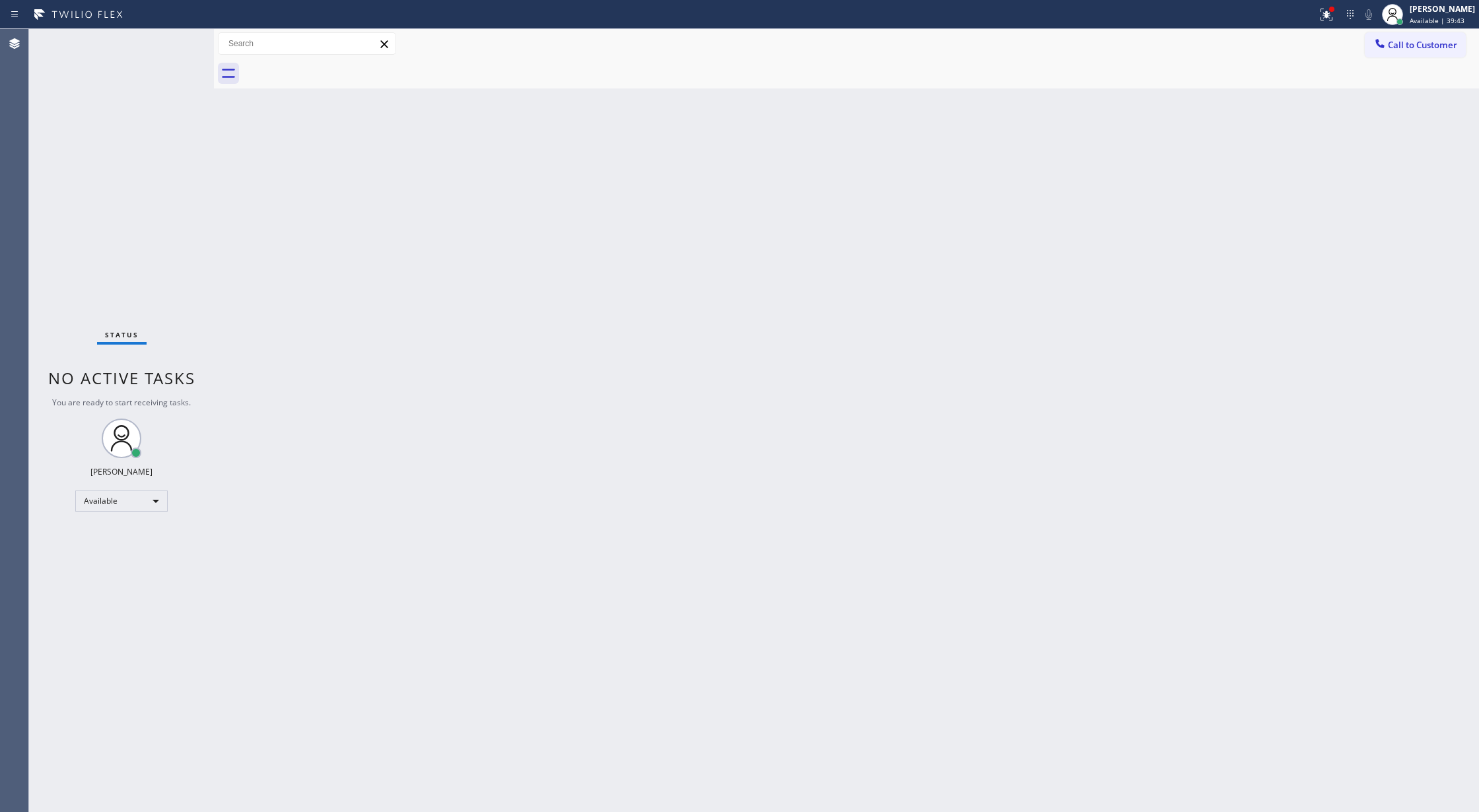
click at [180, 43] on div "Status No active tasks You are ready to start receiving tasks. [PERSON_NAME] Av…" at bounding box center [121, 420] width 185 height 783
click at [260, 299] on div "Back to Dashboard Change Sender ID Customers Technicians Select a contact Outbo…" at bounding box center [846, 420] width 1265 height 783
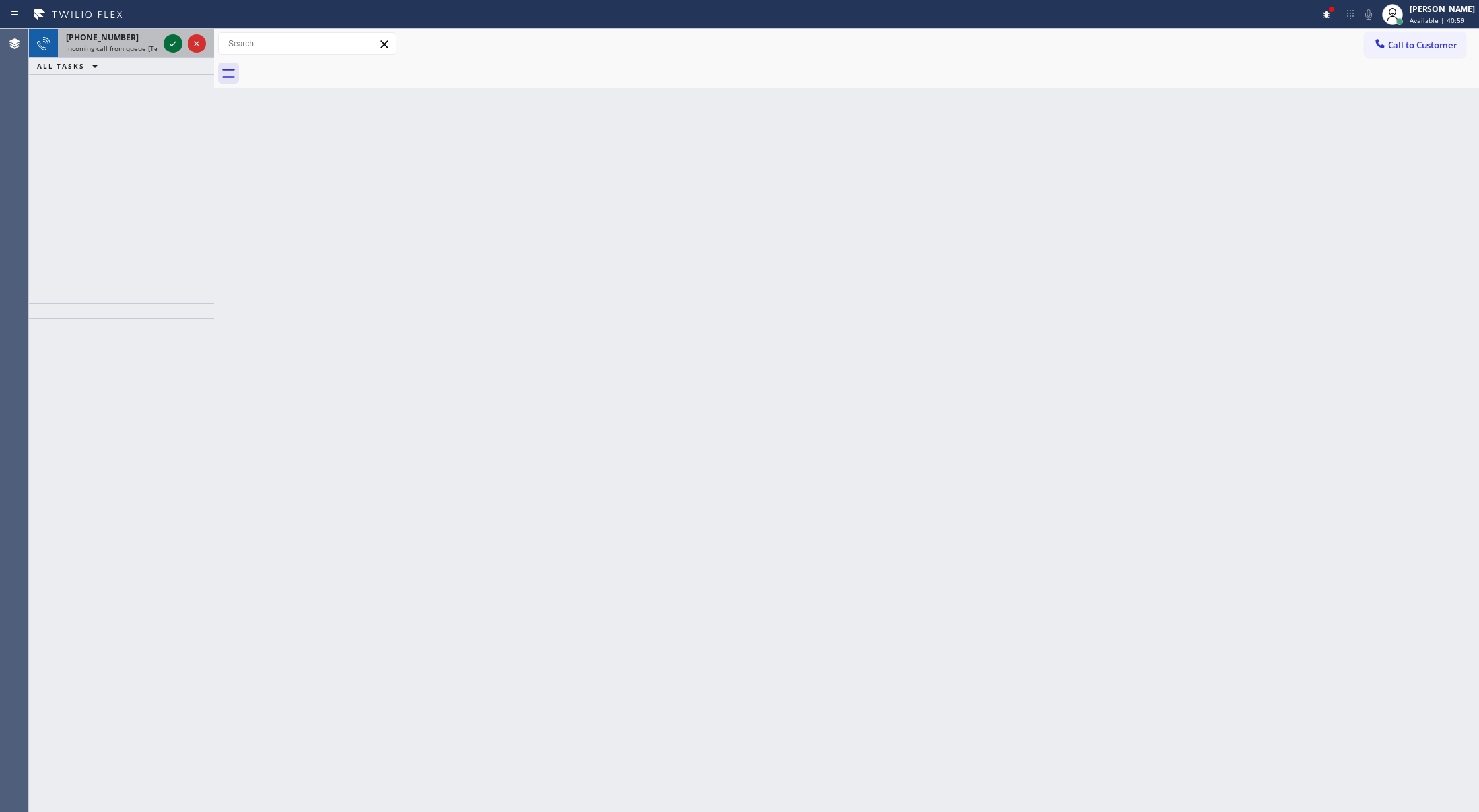
click at [172, 46] on icon at bounding box center [173, 44] width 16 height 16
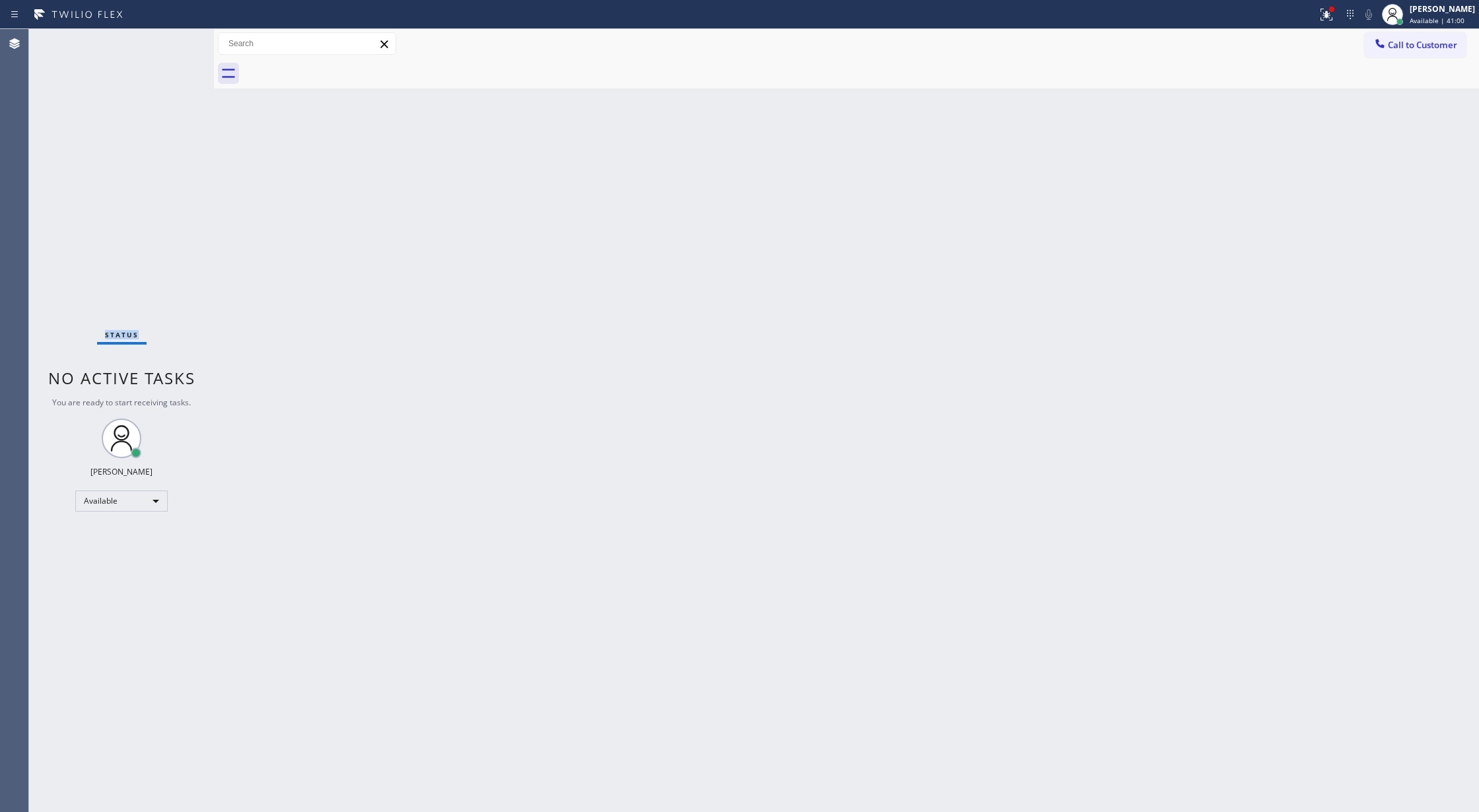
click at [172, 46] on div "Status No active tasks You are ready to start receiving tasks. [PERSON_NAME] Av…" at bounding box center [121, 420] width 185 height 783
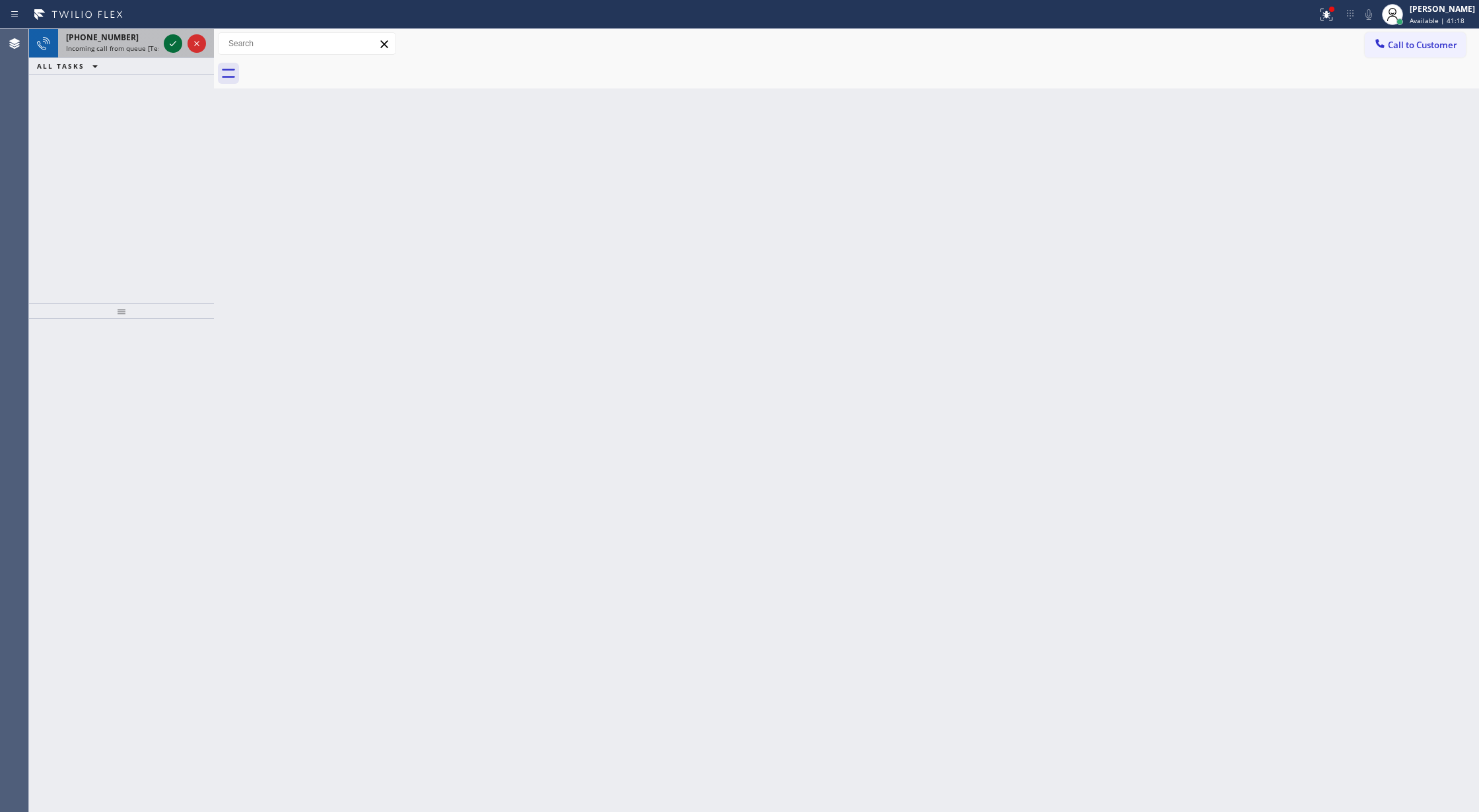
click at [178, 43] on icon at bounding box center [173, 44] width 16 height 16
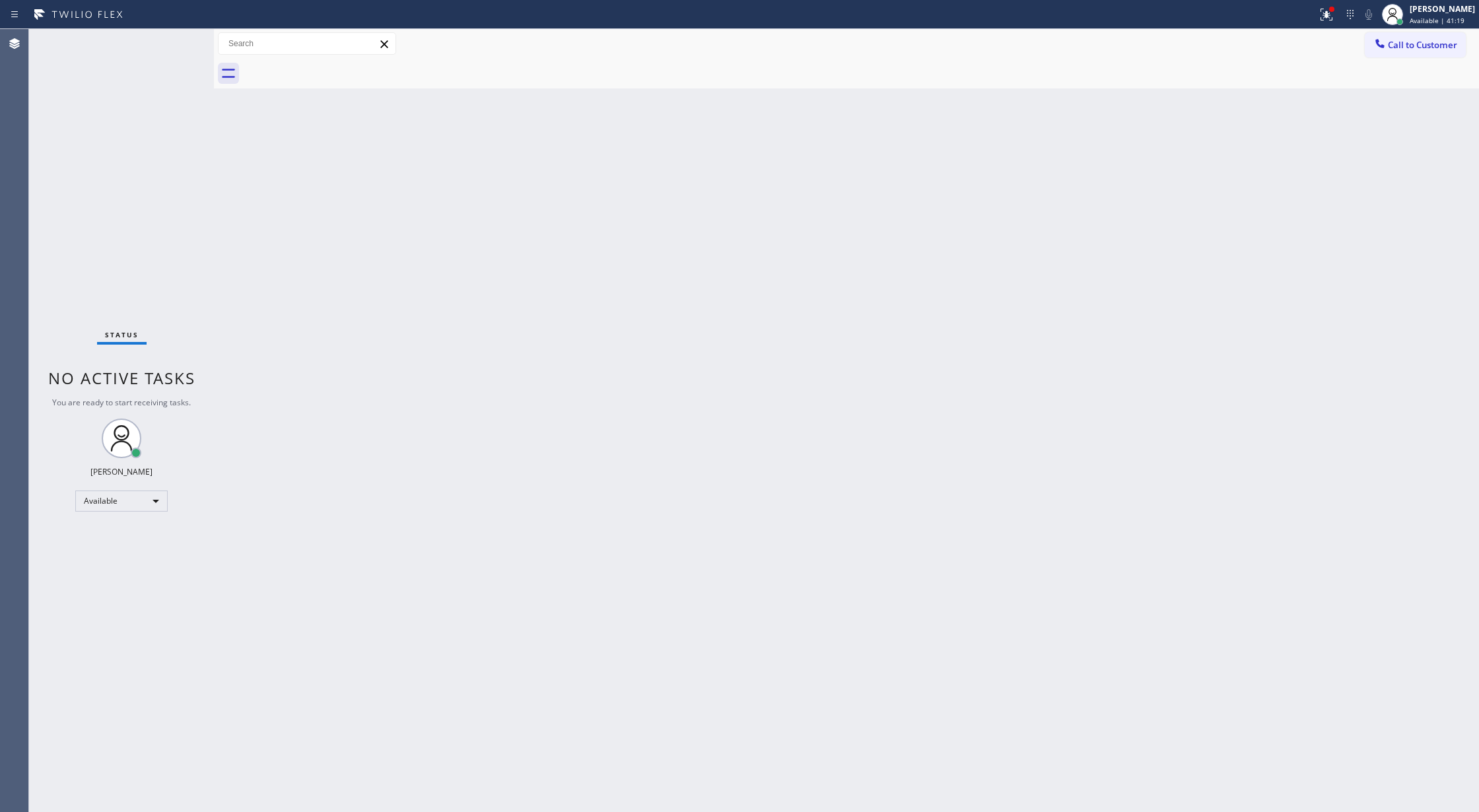
click at [175, 42] on div "Status No active tasks You are ready to start receiving tasks. [PERSON_NAME] Av…" at bounding box center [121, 420] width 185 height 783
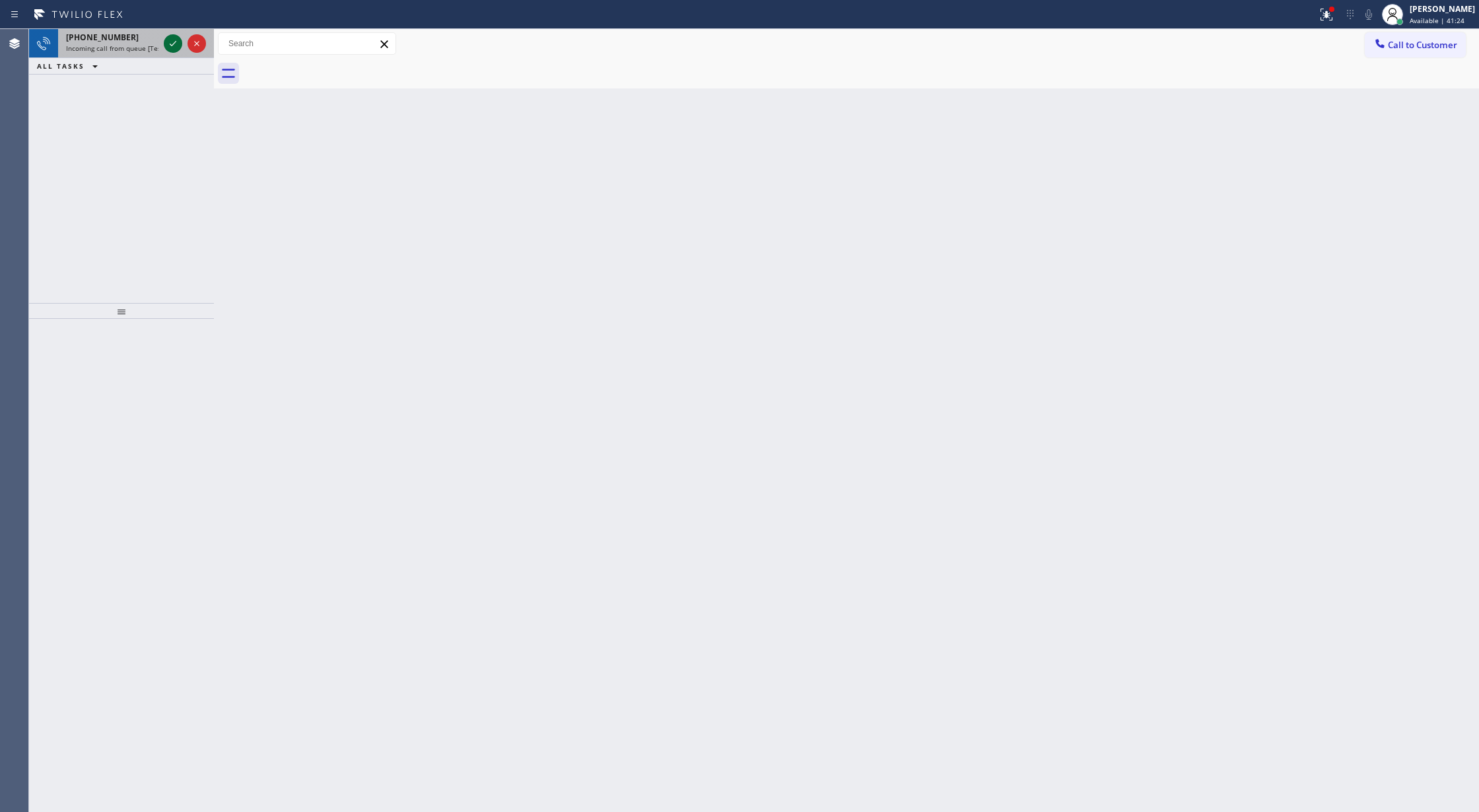
click at [167, 45] on icon at bounding box center [173, 44] width 16 height 16
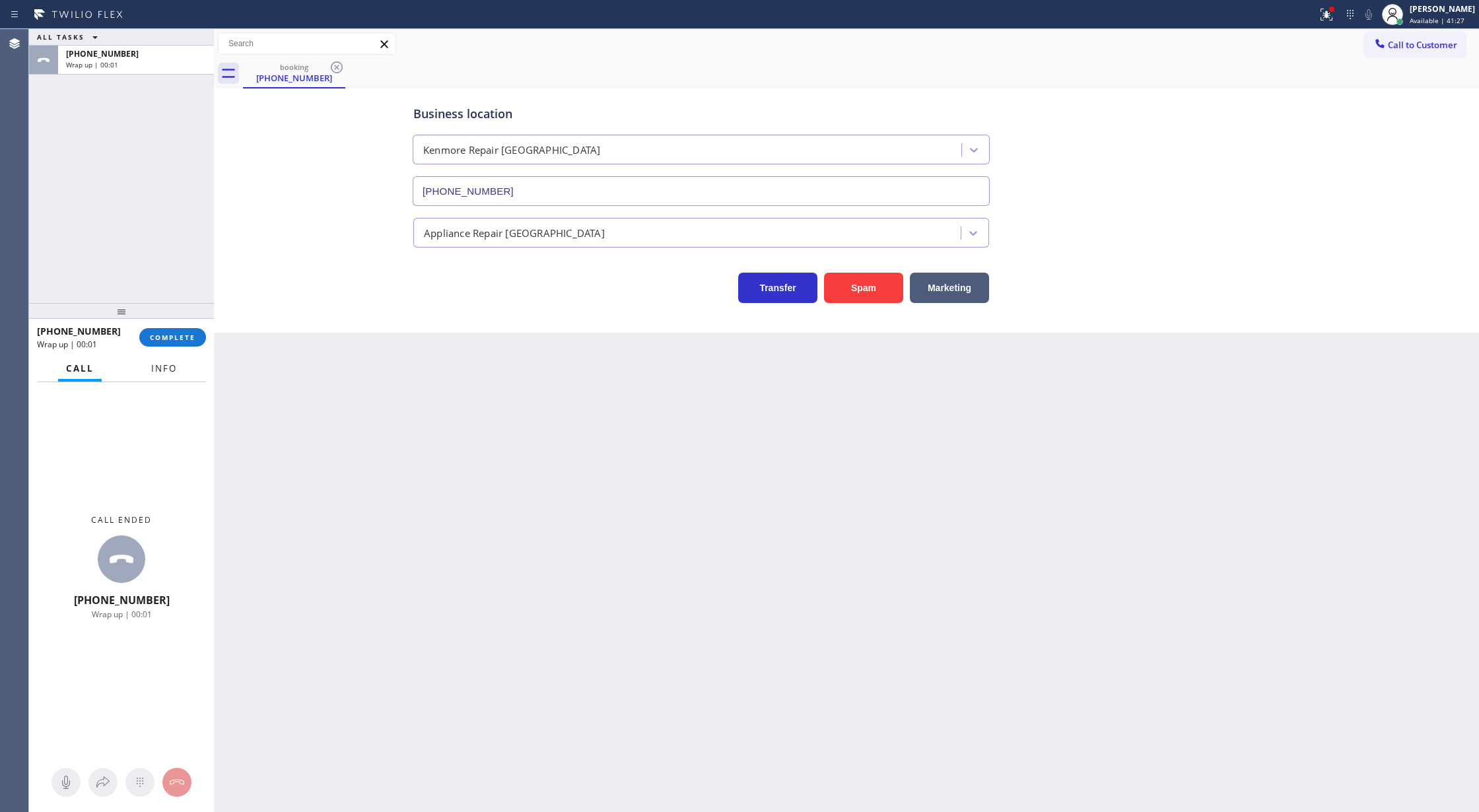
type input "[PHONE_NUMBER]"
click at [170, 360] on button "Info" at bounding box center [164, 368] width 42 height 26
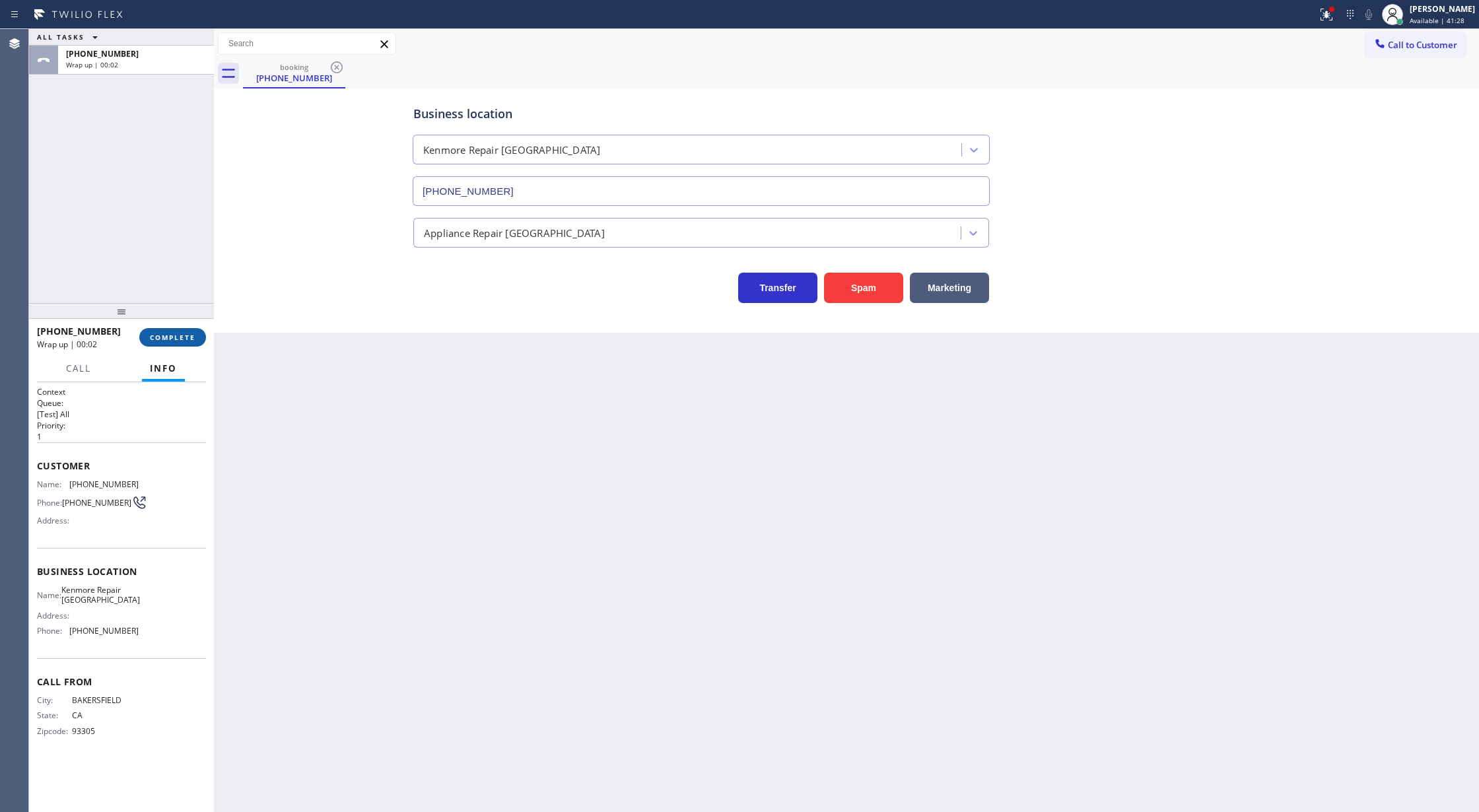
click at [167, 341] on span "COMPLETE" at bounding box center [172, 337] width 46 height 10
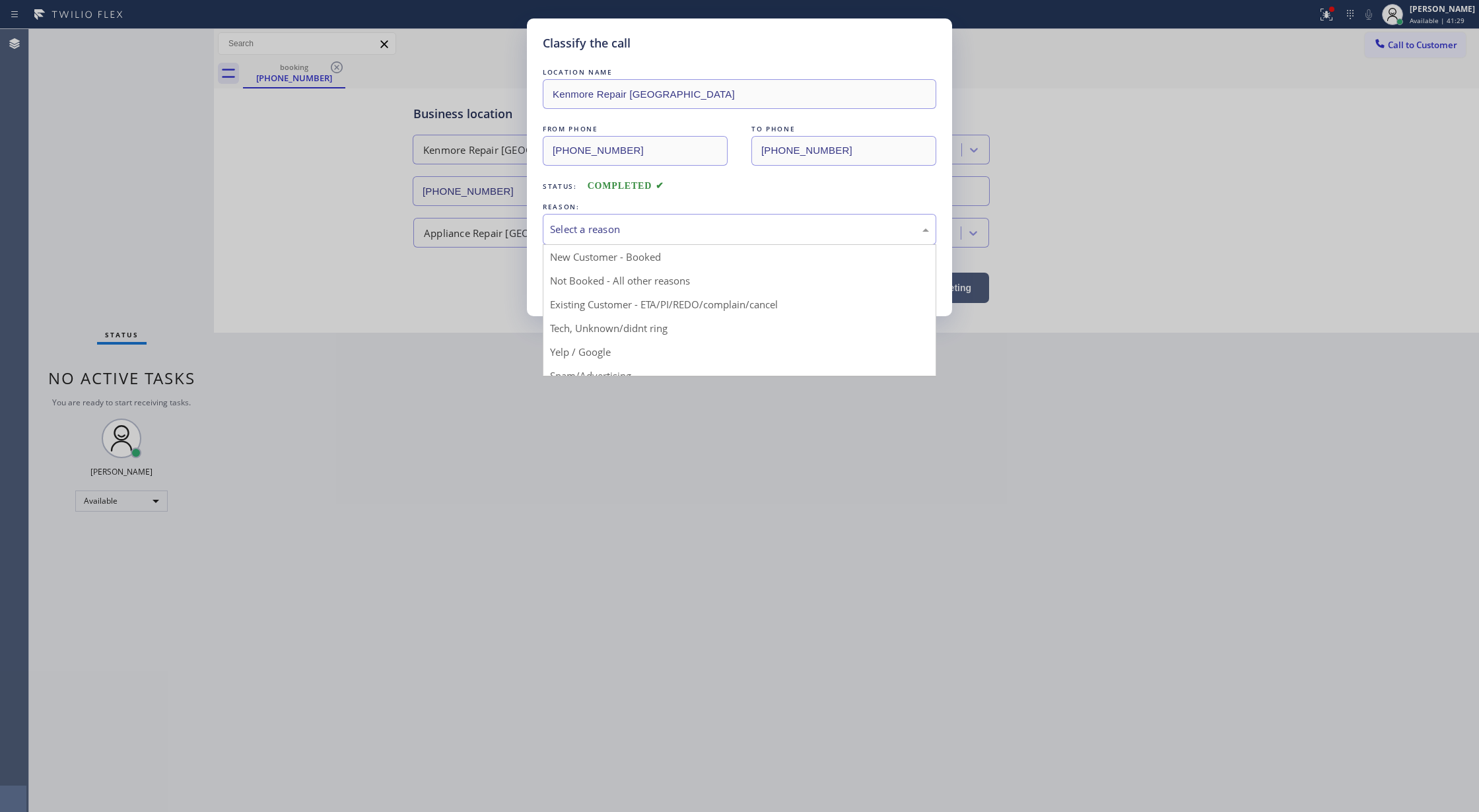
click at [659, 245] on div "Select a reason New Customer - Booked Not Booked - All other reasons Existing C…" at bounding box center [740, 229] width 393 height 31
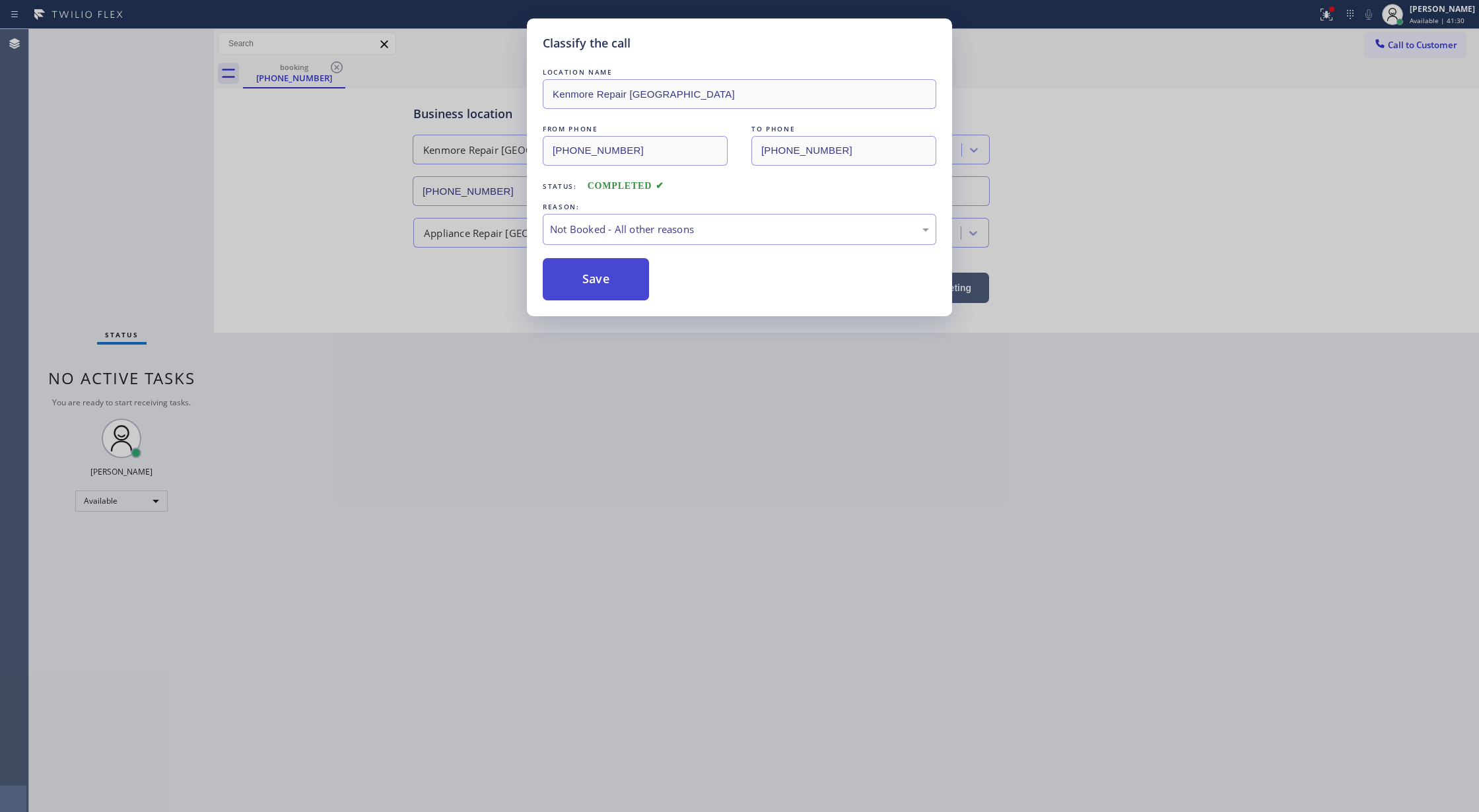
click at [590, 283] on button "Save" at bounding box center [596, 279] width 107 height 42
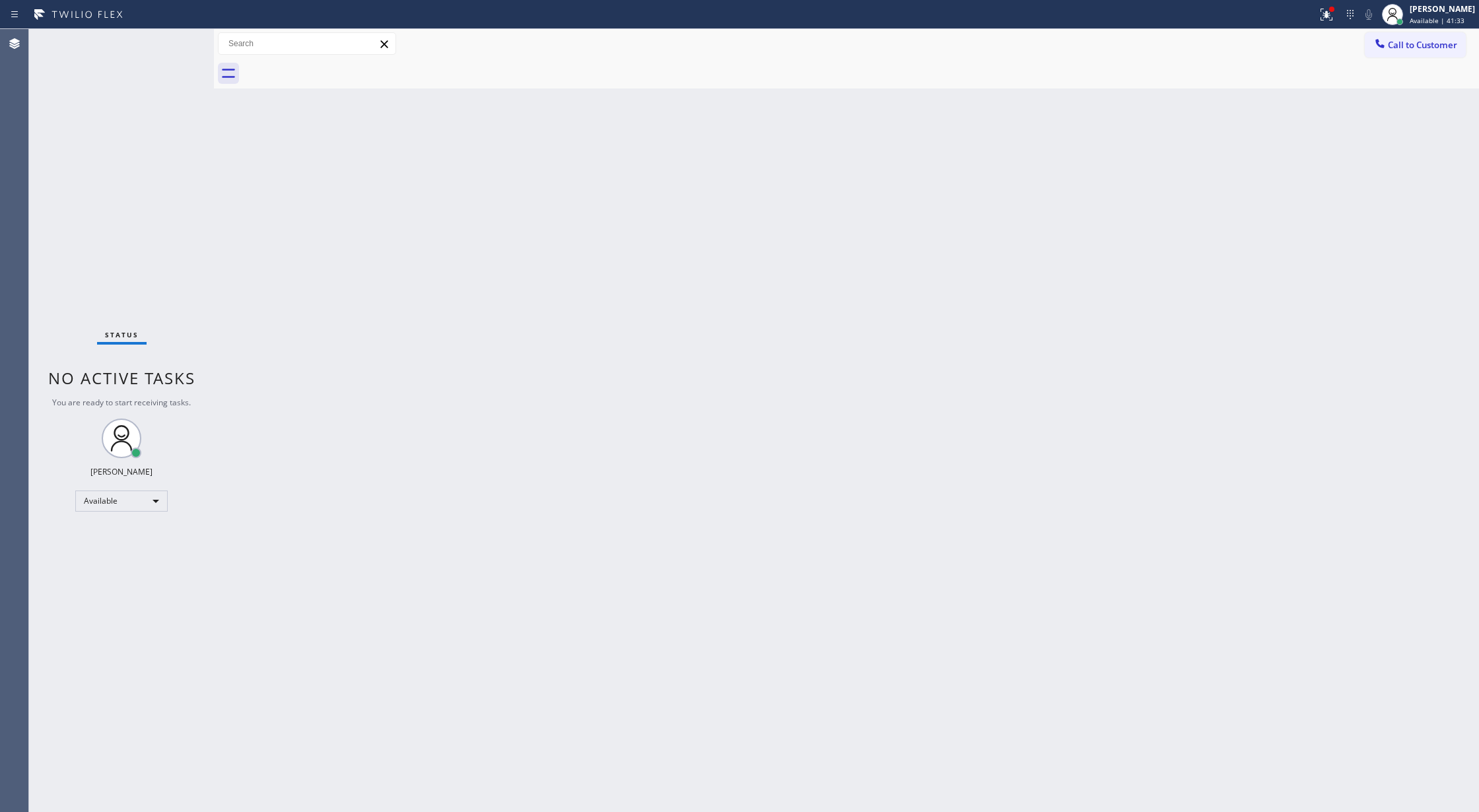
click at [180, 32] on div "Status No active tasks You are ready to start receiving tasks. [PERSON_NAME] Av…" at bounding box center [121, 420] width 185 height 783
click at [177, 38] on div "Status No active tasks You are ready to start receiving tasks. [PERSON_NAME] Av…" at bounding box center [121, 420] width 185 height 783
click at [175, 38] on div "Status No active tasks You are ready to start receiving tasks. [PERSON_NAME] Av…" at bounding box center [121, 420] width 185 height 783
click at [172, 38] on div "Status No active tasks You are ready to start receiving tasks. [PERSON_NAME] Av…" at bounding box center [121, 420] width 185 height 783
click at [175, 48] on div "Status No active tasks You are ready to start receiving tasks. [PERSON_NAME] Av…" at bounding box center [121, 420] width 185 height 783
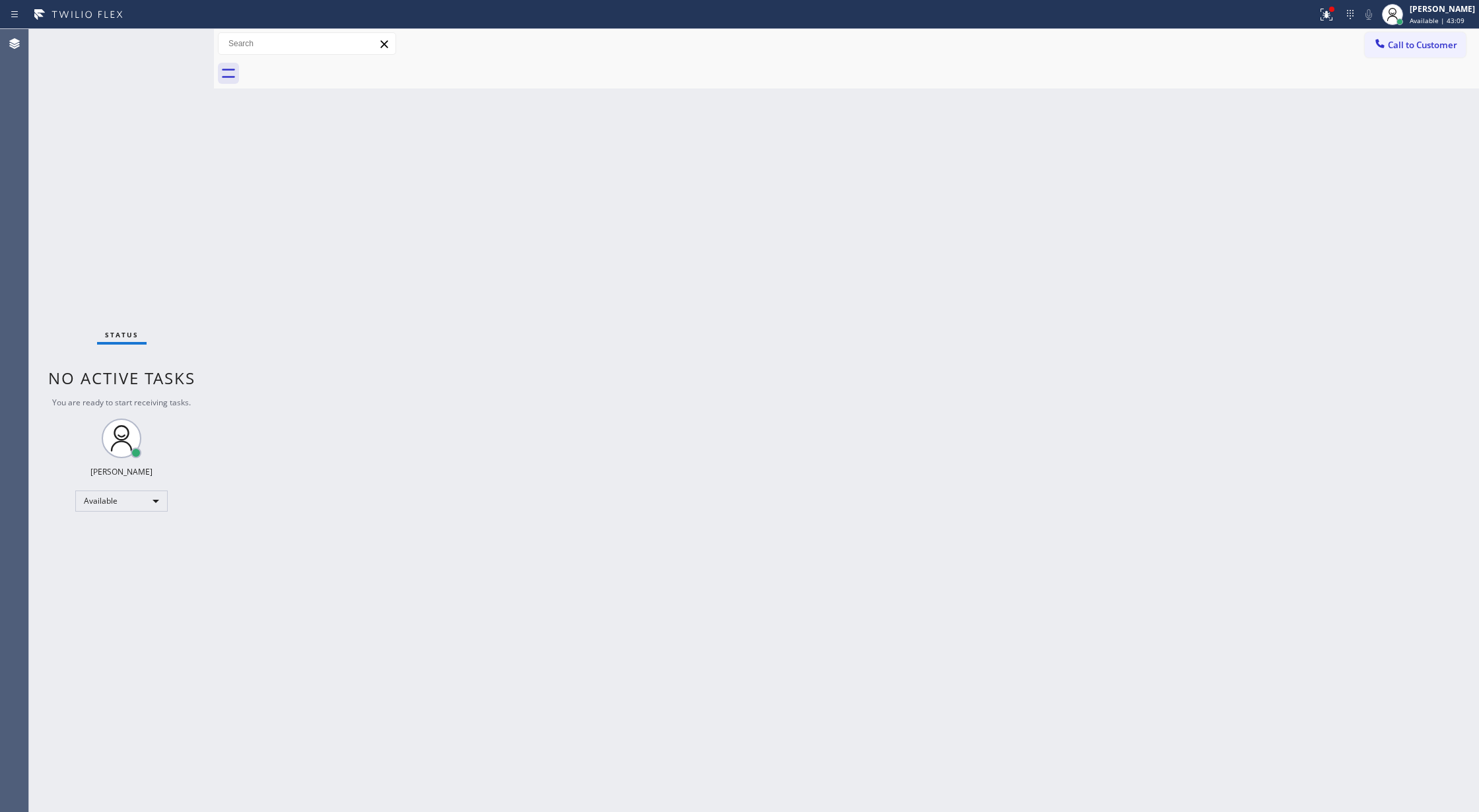
click at [175, 41] on div "Status No active tasks You are ready to start receiving tasks. [PERSON_NAME] Av…" at bounding box center [121, 420] width 185 height 783
click at [183, 41] on div "Status No active tasks You are ready to start receiving tasks. [PERSON_NAME] Av…" at bounding box center [121, 420] width 185 height 783
click at [183, 39] on div "Status No active tasks You are ready to start receiving tasks. [PERSON_NAME] Av…" at bounding box center [121, 420] width 185 height 783
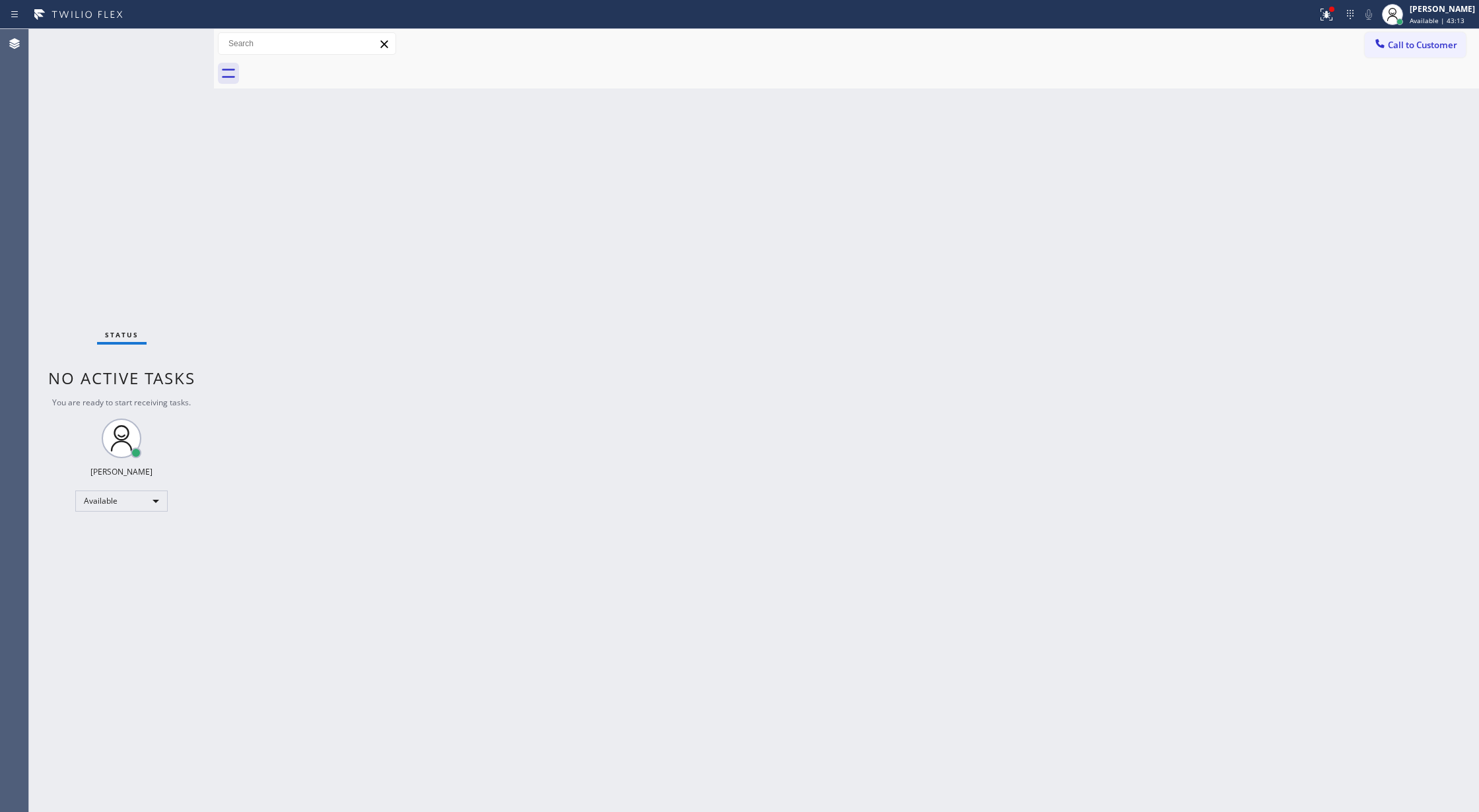
click at [171, 39] on div "Status No active tasks You are ready to start receiving tasks. [PERSON_NAME] Av…" at bounding box center [121, 420] width 185 height 783
click at [172, 36] on div "Status No active tasks You are ready to start receiving tasks. [PERSON_NAME] Av…" at bounding box center [121, 420] width 185 height 783
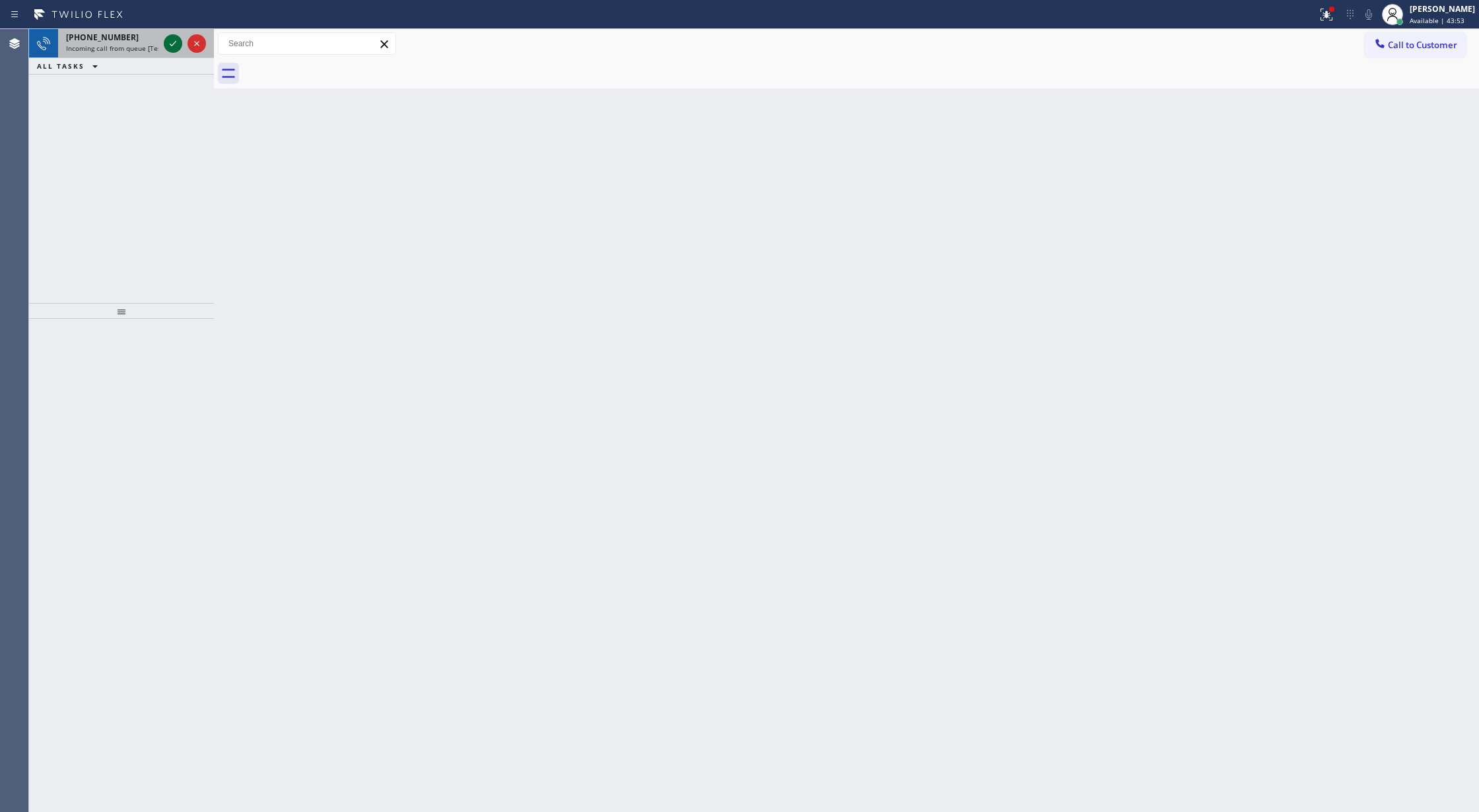
click at [167, 48] on icon at bounding box center [173, 44] width 16 height 16
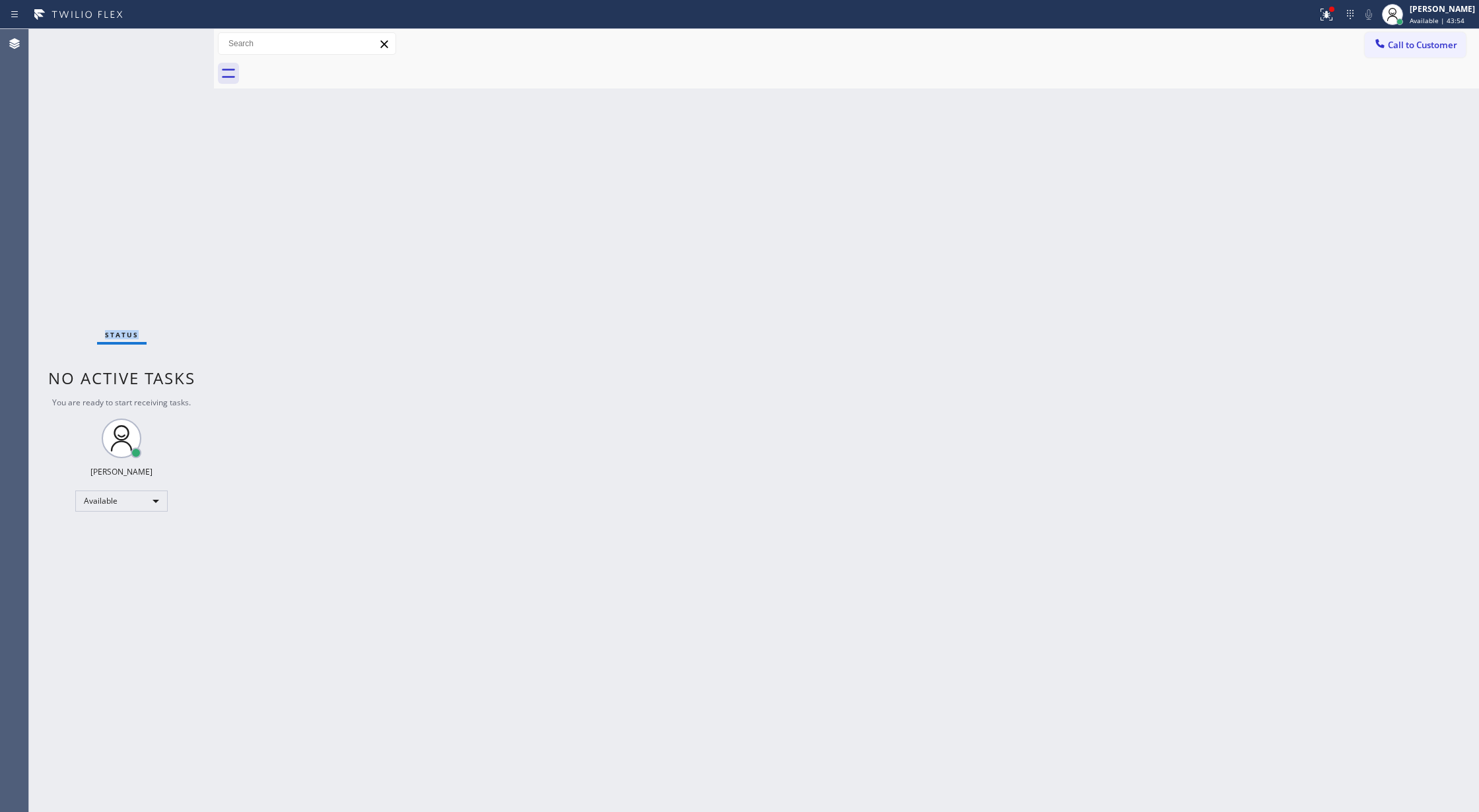
click at [167, 46] on div "Status No active tasks You are ready to start receiving tasks. [PERSON_NAME] Av…" at bounding box center [121, 420] width 185 height 783
click at [171, 50] on div "Status No active tasks You are ready to start receiving tasks. [PERSON_NAME] Av…" at bounding box center [121, 420] width 185 height 783
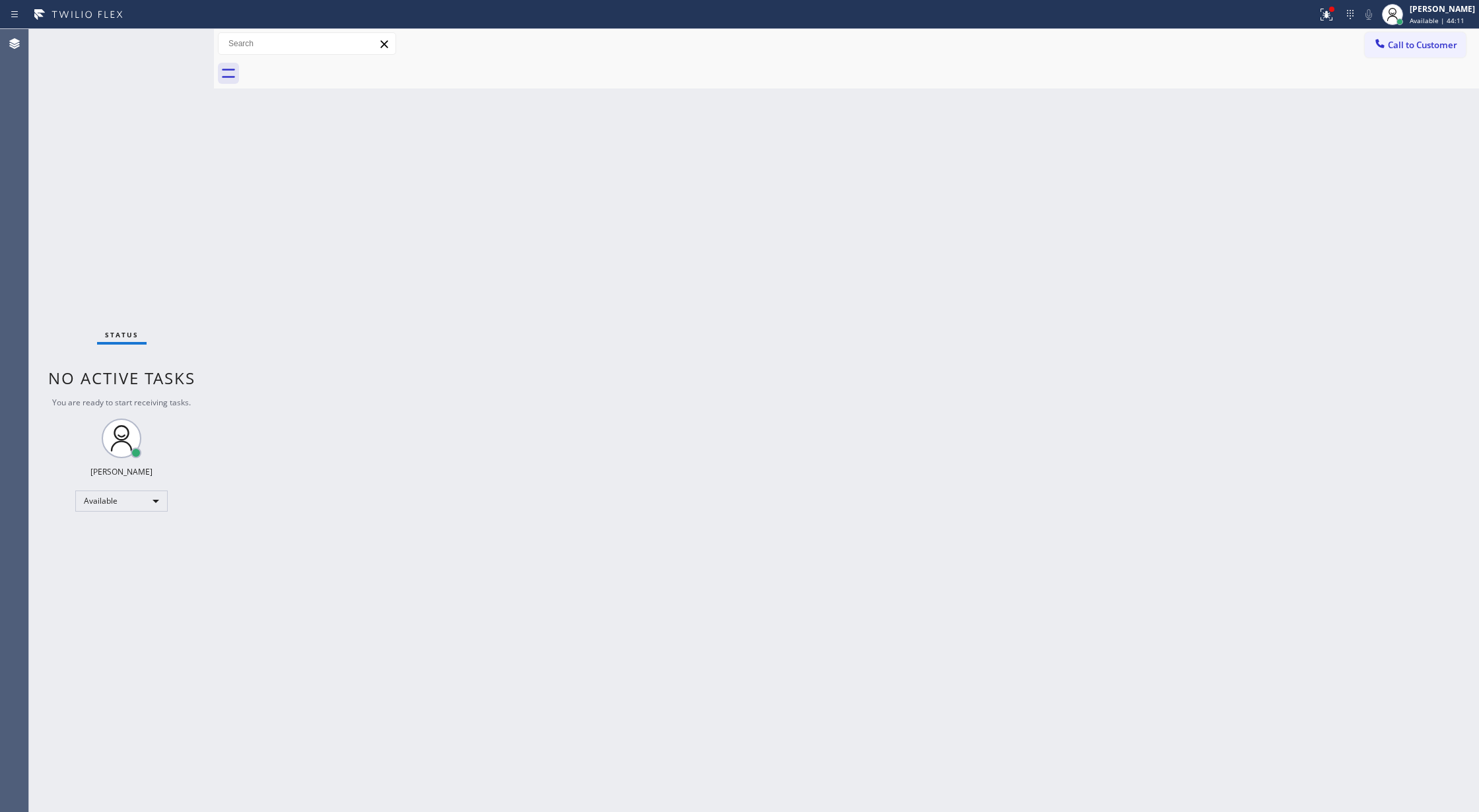
click at [175, 41] on div "Status No active tasks You are ready to start receiving tasks. [PERSON_NAME] Av…" at bounding box center [121, 420] width 185 height 783
click at [171, 42] on div "Status No active tasks You are ready to start receiving tasks. [PERSON_NAME] Av…" at bounding box center [121, 420] width 185 height 783
click at [177, 41] on div "Status No active tasks You are ready to start receiving tasks. [PERSON_NAME] Av…" at bounding box center [121, 420] width 185 height 783
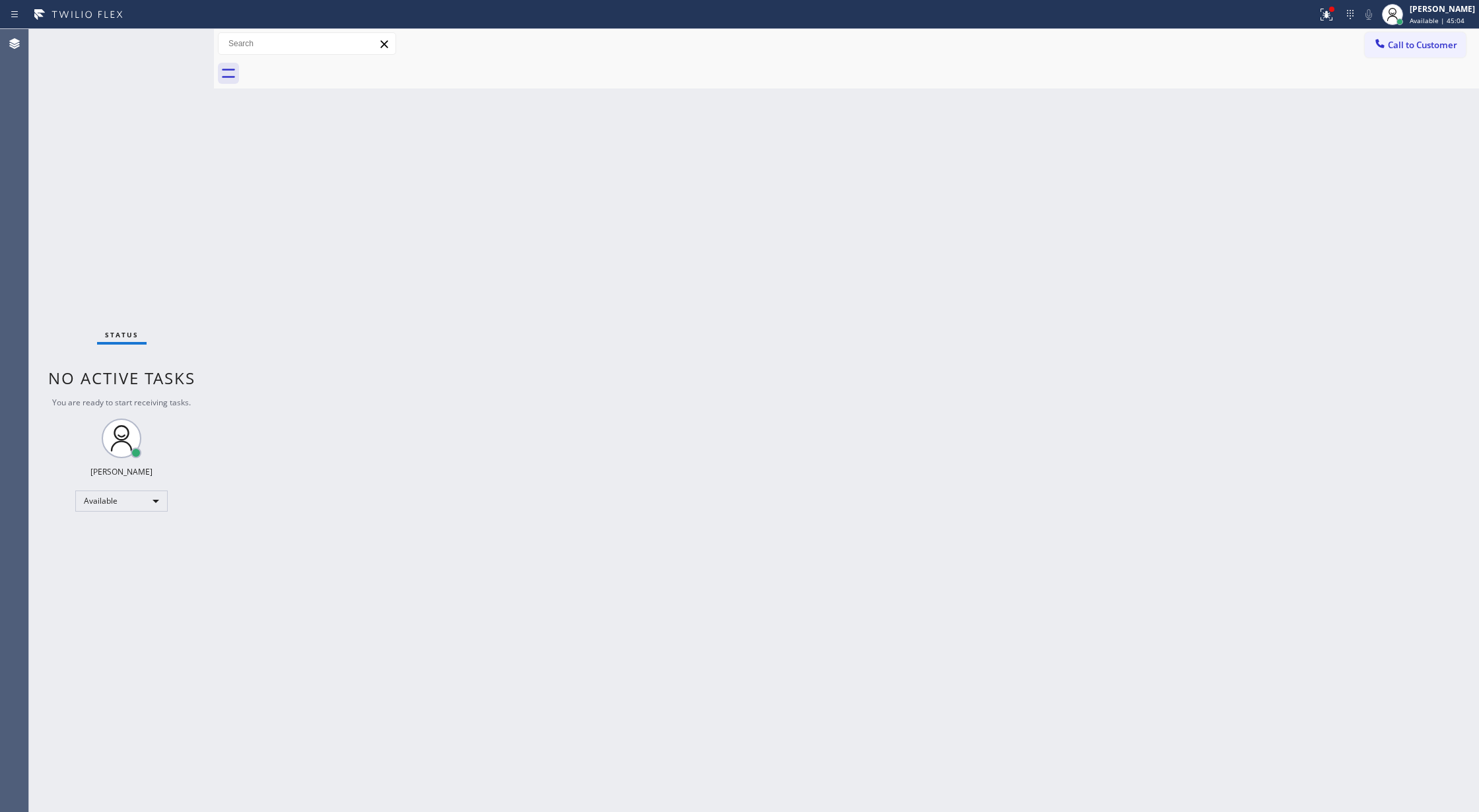
click at [177, 41] on div "Status No active tasks You are ready to start receiving tasks. [PERSON_NAME] Av…" at bounding box center [121, 420] width 185 height 783
click at [175, 43] on div "Status No active tasks You are ready to start receiving tasks. [PERSON_NAME] Av…" at bounding box center [121, 420] width 185 height 783
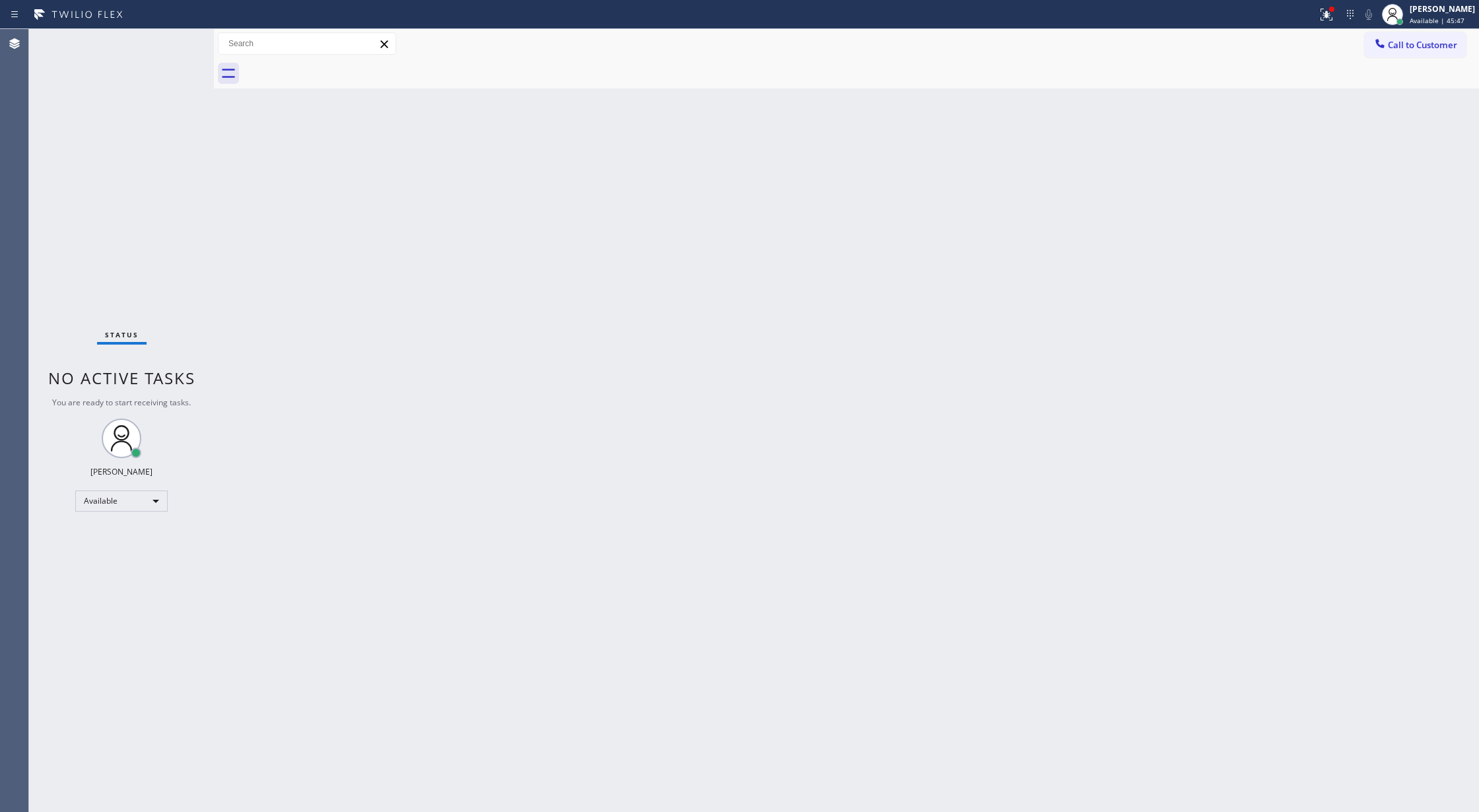
click at [175, 38] on div "Status No active tasks You are ready to start receiving tasks. [PERSON_NAME] Av…" at bounding box center [121, 420] width 185 height 783
click at [178, 38] on div "Status No active tasks You are ready to start receiving tasks. [PERSON_NAME] Av…" at bounding box center [121, 420] width 185 height 783
click at [945, 529] on div "Back to Dashboard Change Sender ID Customers Technicians Select a contact Outbo…" at bounding box center [846, 420] width 1265 height 783
click at [183, 43] on div "Status No active tasks You are ready to start receiving tasks. [PERSON_NAME] Av…" at bounding box center [121, 420] width 185 height 783
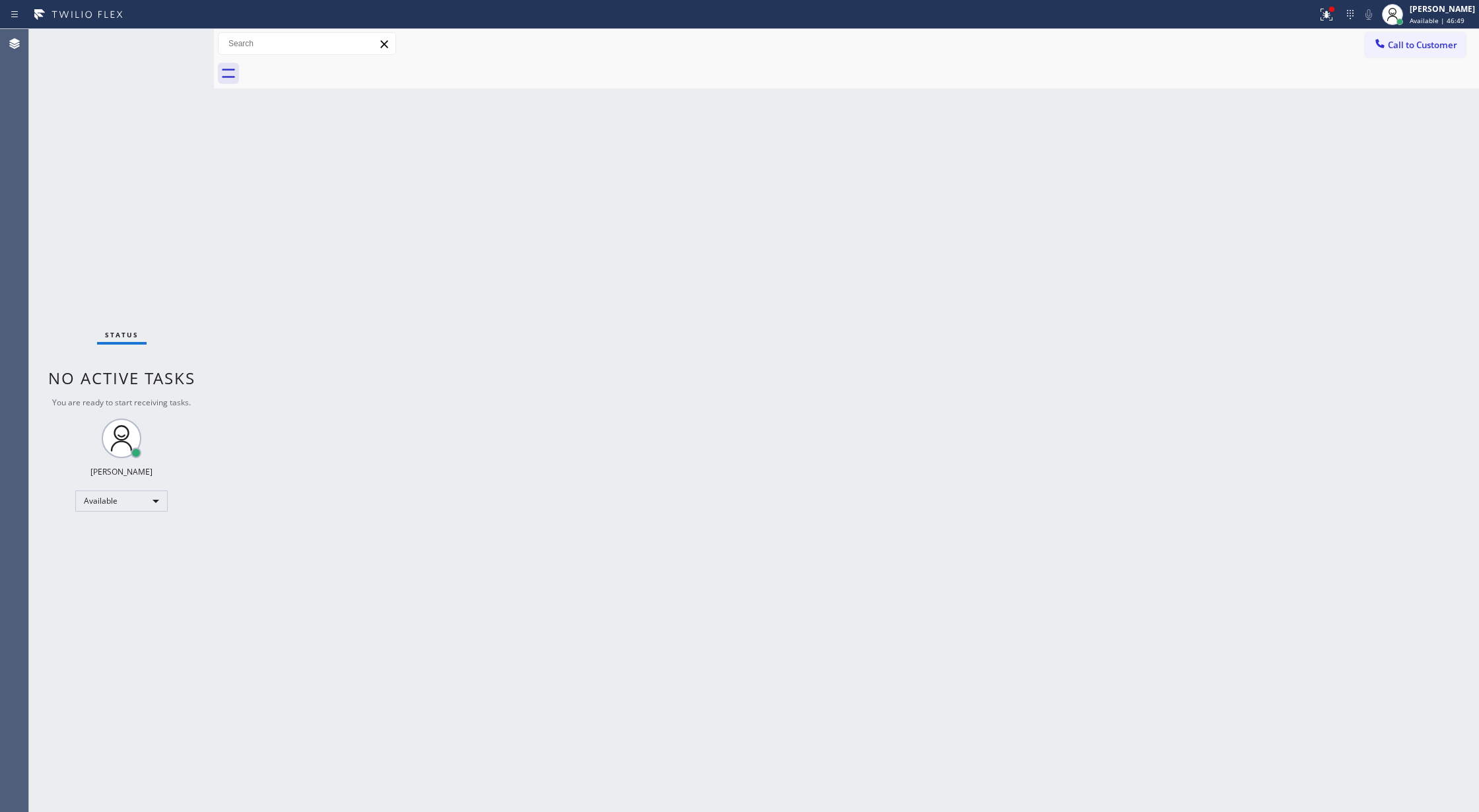
click at [183, 43] on div "Status No active tasks You are ready to start receiving tasks. [PERSON_NAME] Av…" at bounding box center [121, 420] width 185 height 783
click at [175, 38] on div "Status No active tasks You are ready to start receiving tasks. [PERSON_NAME] Av…" at bounding box center [121, 420] width 185 height 783
click at [171, 43] on div "Status No active tasks You are ready to start receiving tasks. [PERSON_NAME] Av…" at bounding box center [121, 420] width 185 height 783
click at [167, 43] on div "Status No active tasks You are ready to start receiving tasks. [PERSON_NAME] Av…" at bounding box center [121, 420] width 185 height 783
click at [175, 34] on div "Status No active tasks You are ready to start receiving tasks. [PERSON_NAME] Av…" at bounding box center [121, 420] width 185 height 783
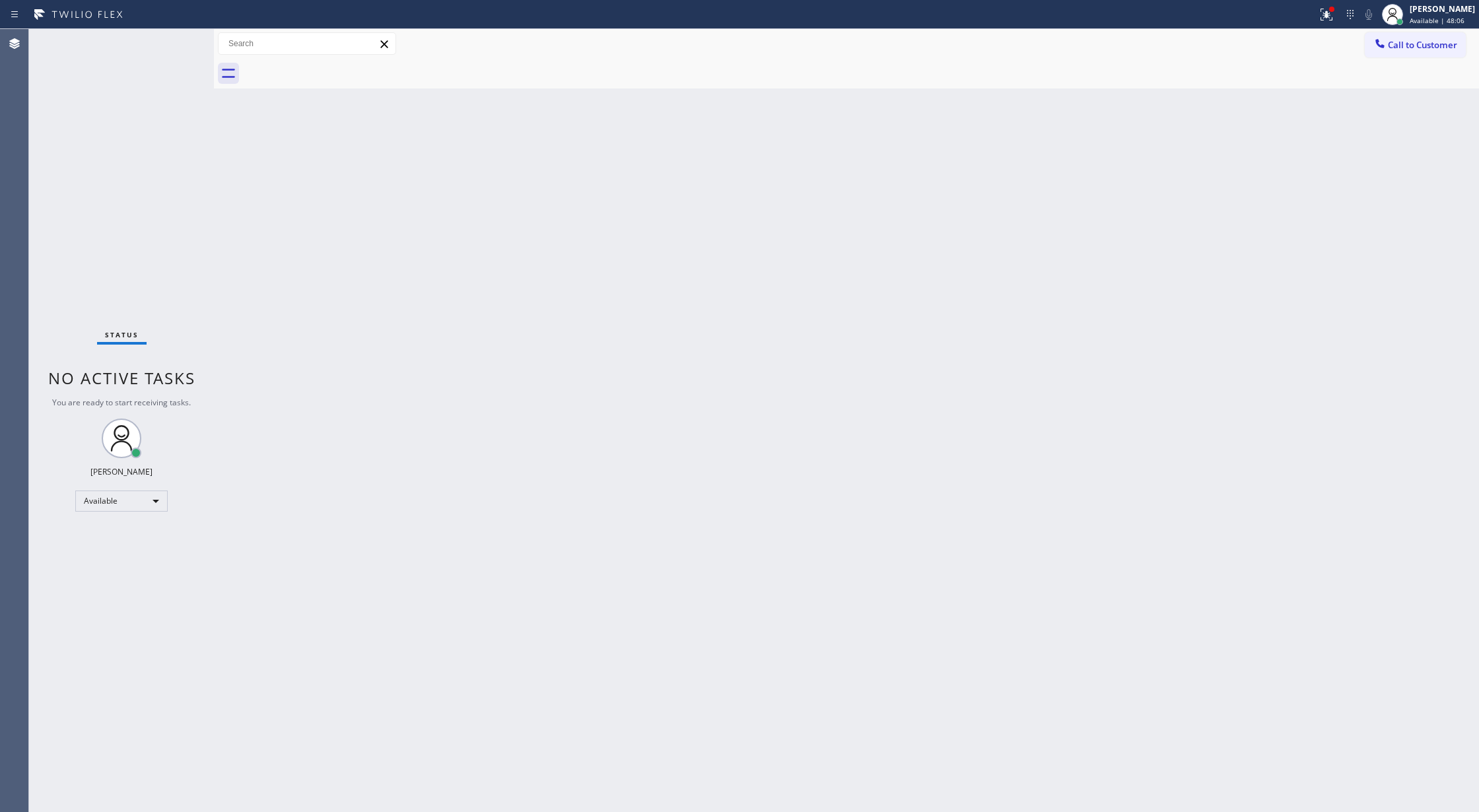
click at [177, 40] on div "Status No active tasks You are ready to start receiving tasks. [PERSON_NAME] Av…" at bounding box center [121, 420] width 185 height 783
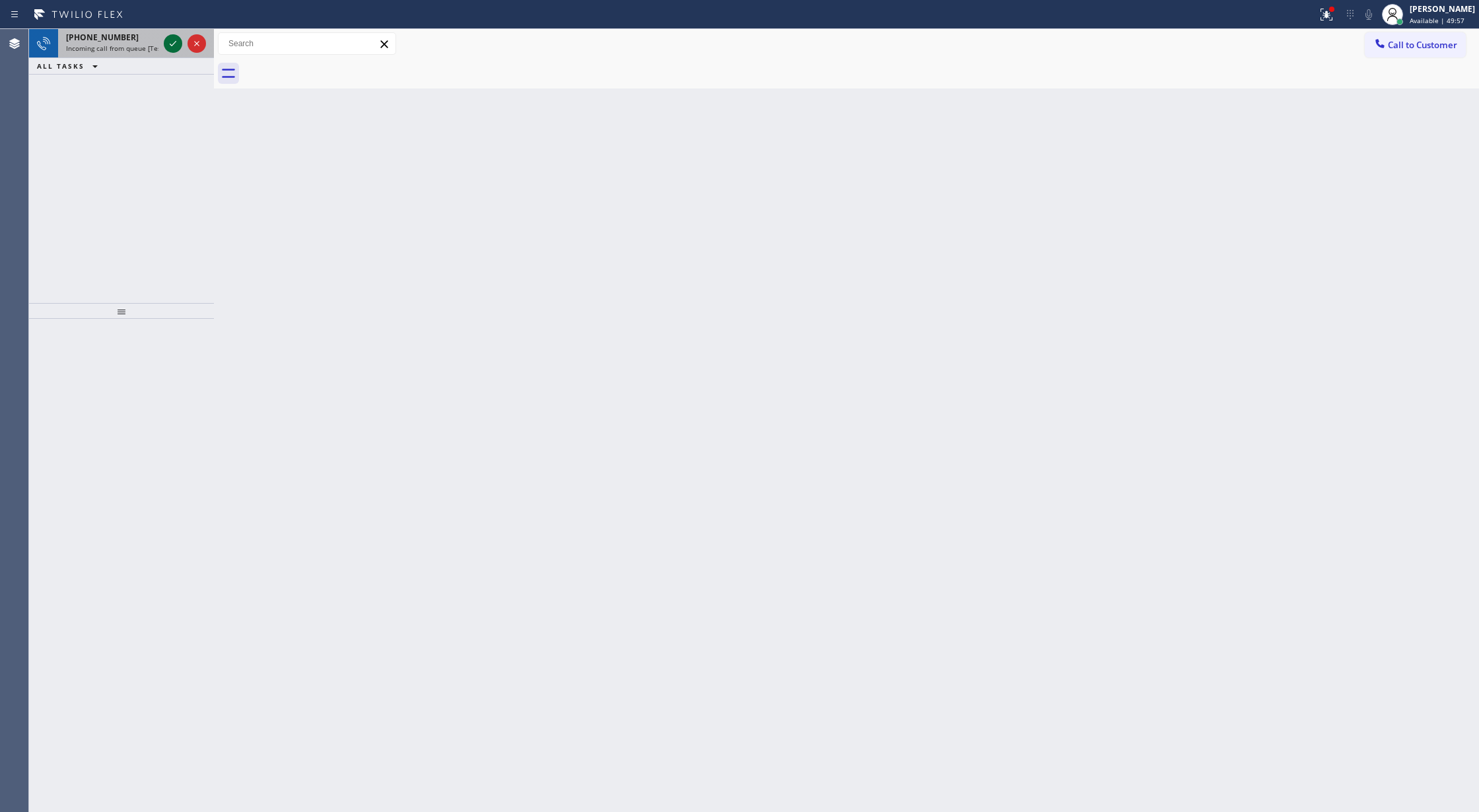
click at [171, 41] on icon at bounding box center [173, 44] width 16 height 16
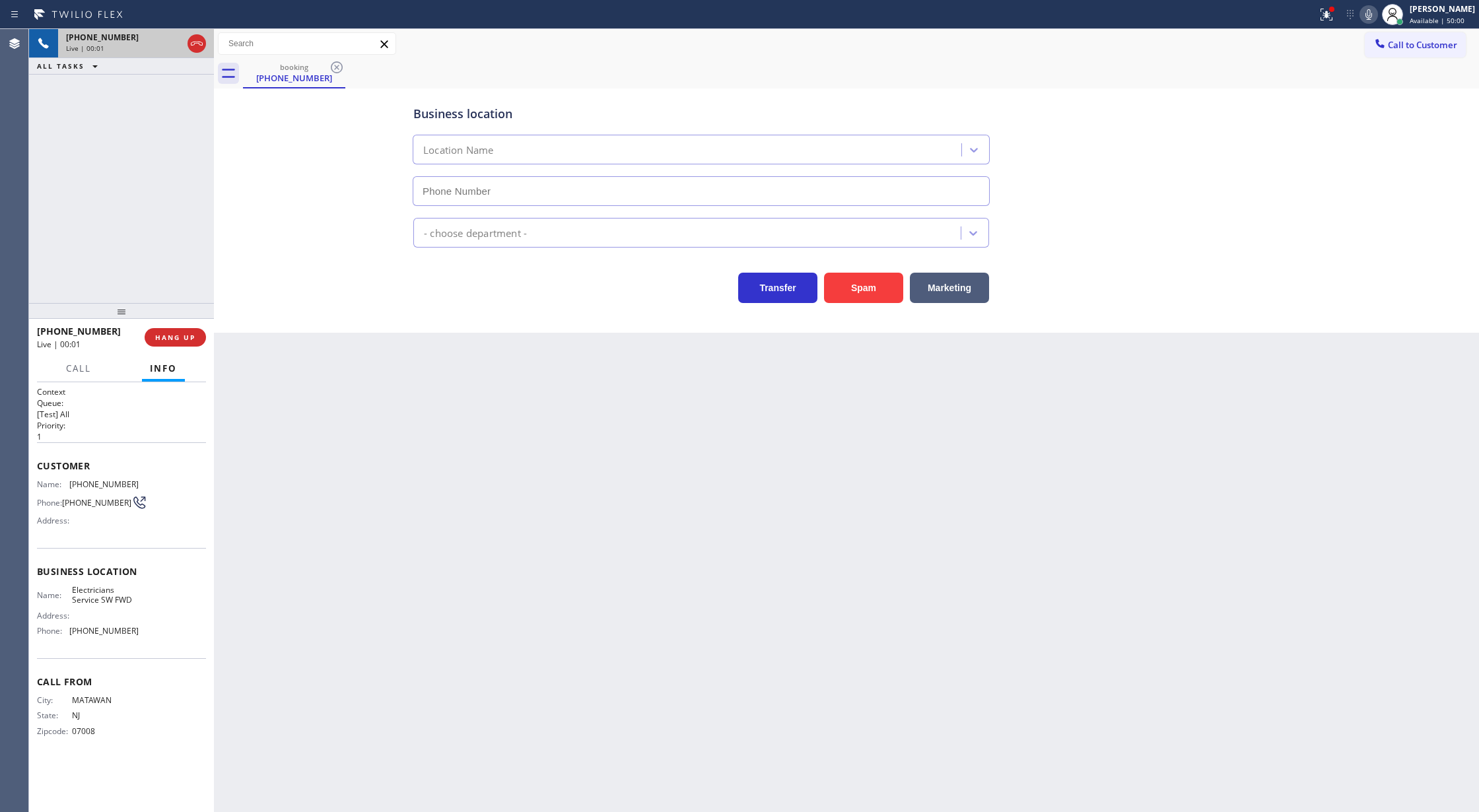
type input "(213) 566-1222"
click at [865, 287] on button "Spam" at bounding box center [864, 287] width 79 height 30
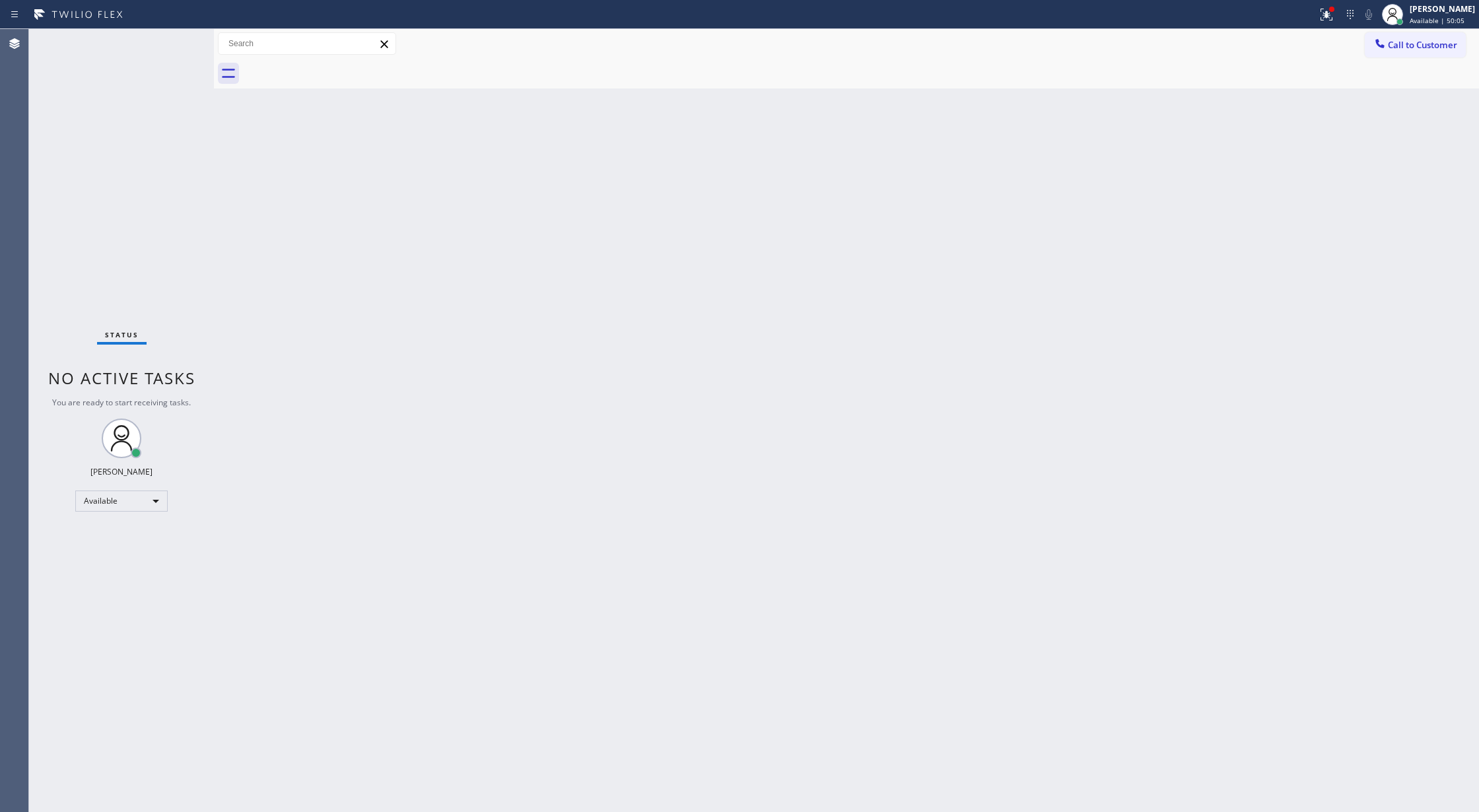
click at [175, 45] on div "Status No active tasks You are ready to start receiving tasks. [PERSON_NAME] Av…" at bounding box center [121, 420] width 185 height 783
click at [178, 34] on div "Status No active tasks You are ready to start receiving tasks. [PERSON_NAME] Av…" at bounding box center [121, 420] width 185 height 783
click at [186, 37] on div "Status No active tasks You are ready to start receiving tasks. [PERSON_NAME] Av…" at bounding box center [121, 420] width 185 height 783
click at [186, 36] on div "Status No active tasks You are ready to start receiving tasks. [PERSON_NAME] Av…" at bounding box center [121, 420] width 185 height 783
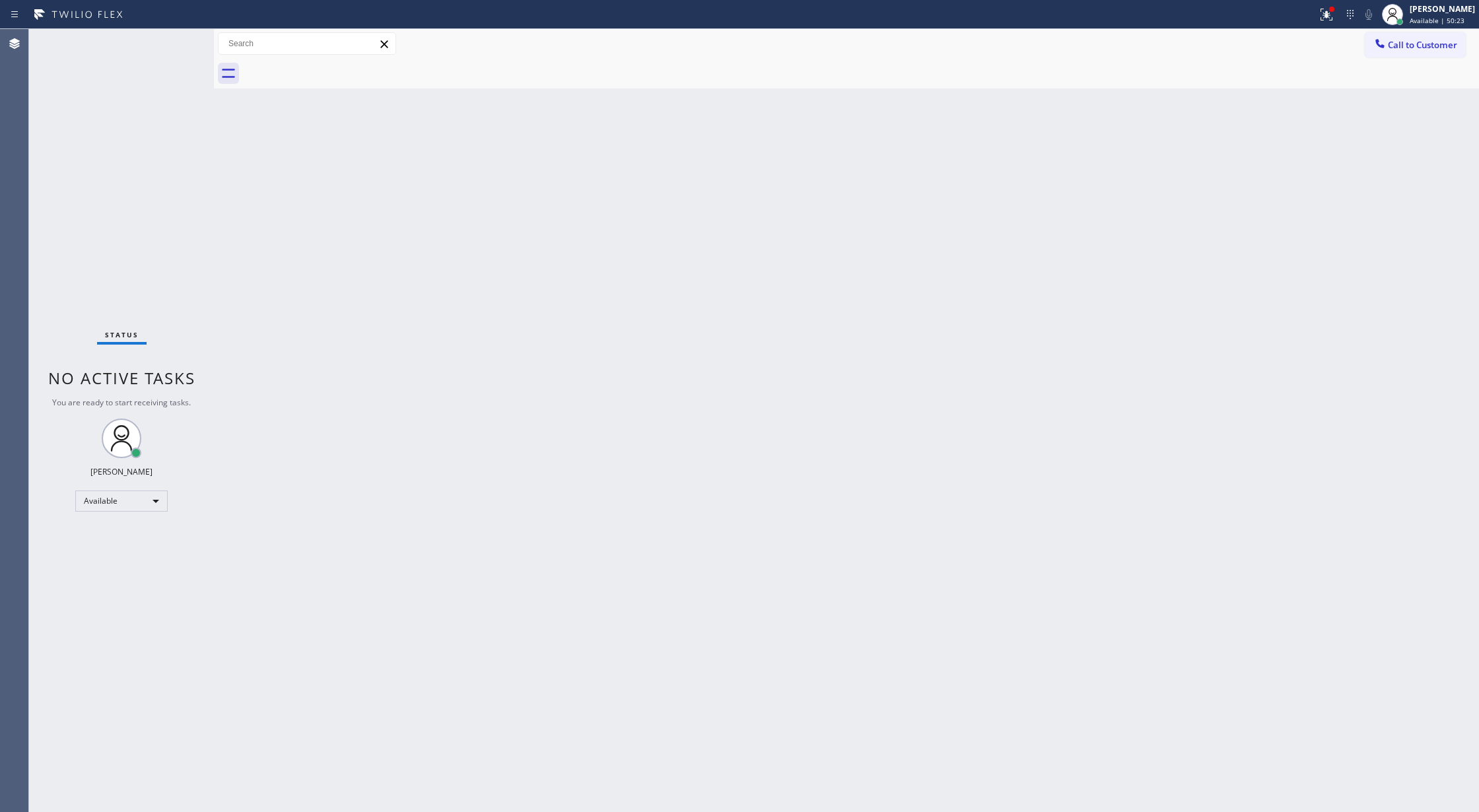
drag, startPoint x: 179, startPoint y: 38, endPoint x: 153, endPoint y: 42, distance: 26.3
click at [154, 42] on div "Status No active tasks You are ready to start receiving tasks. [PERSON_NAME] Av…" at bounding box center [121, 420] width 185 height 783
click at [171, 38] on div "Status No active tasks You are ready to start receiving tasks. [PERSON_NAME] Av…" at bounding box center [121, 420] width 185 height 783
click at [175, 38] on div "Status No active tasks You are ready to start receiving tasks. [PERSON_NAME] Av…" at bounding box center [121, 420] width 185 height 783
click at [175, 39] on div "Status No active tasks You are ready to start receiving tasks. [PERSON_NAME] Av…" at bounding box center [121, 420] width 185 height 783
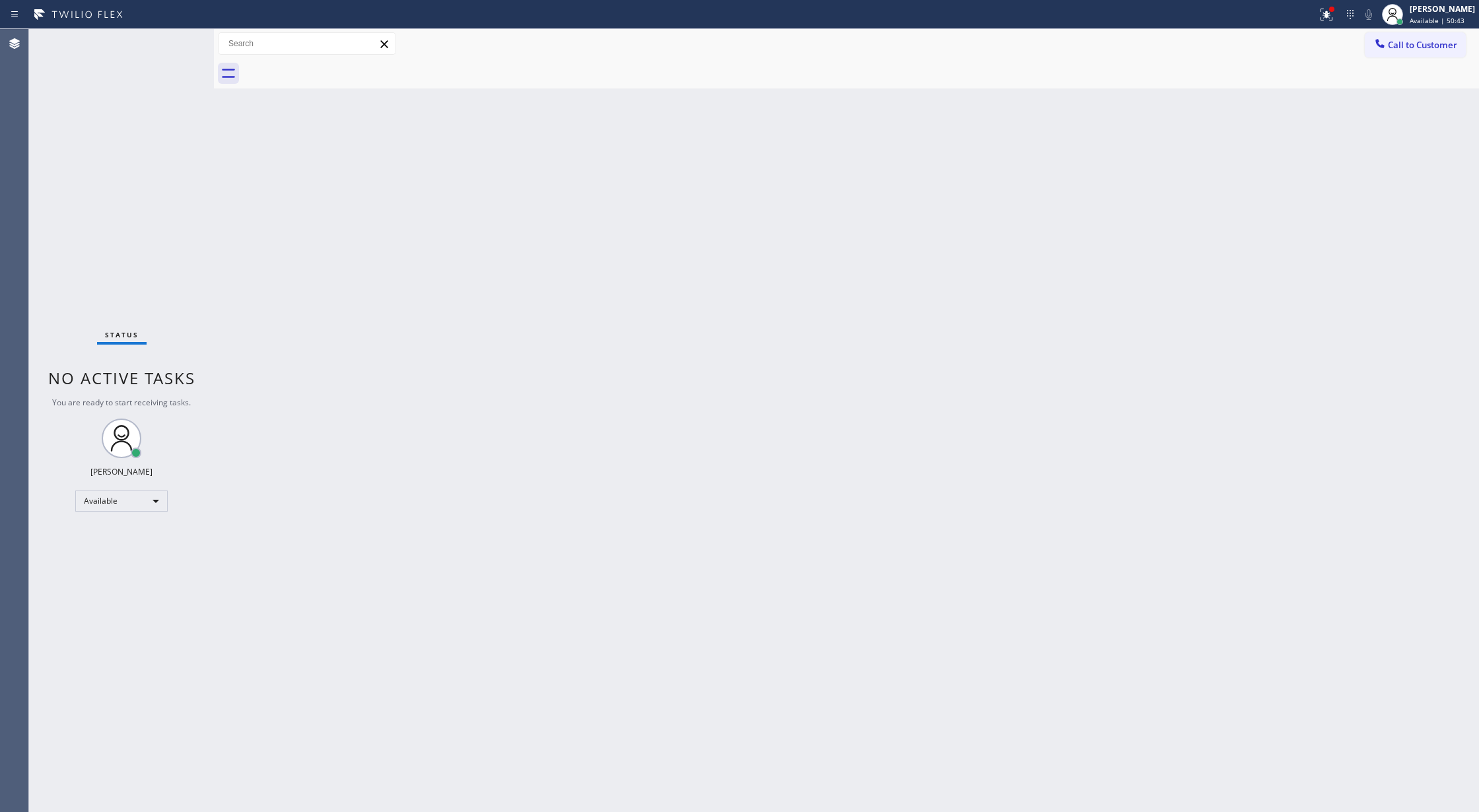
click at [172, 48] on div "Status No active tasks You are ready to start receiving tasks. [PERSON_NAME] Av…" at bounding box center [121, 420] width 185 height 783
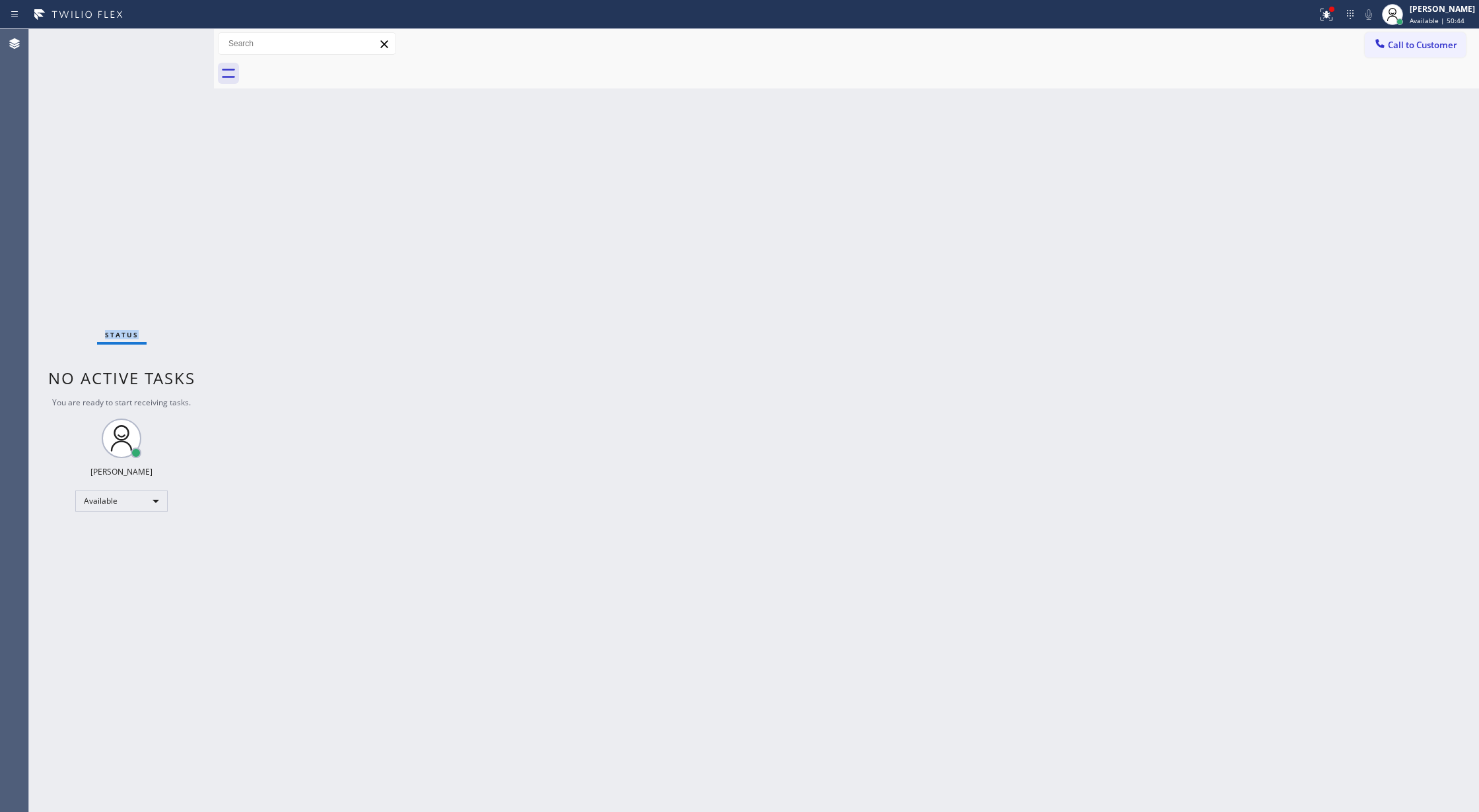
click at [172, 48] on div "Status No active tasks You are ready to start receiving tasks. [PERSON_NAME] Av…" at bounding box center [121, 420] width 185 height 783
click at [175, 38] on div "Status No active tasks You are ready to start receiving tasks. [PERSON_NAME] Av…" at bounding box center [121, 420] width 185 height 783
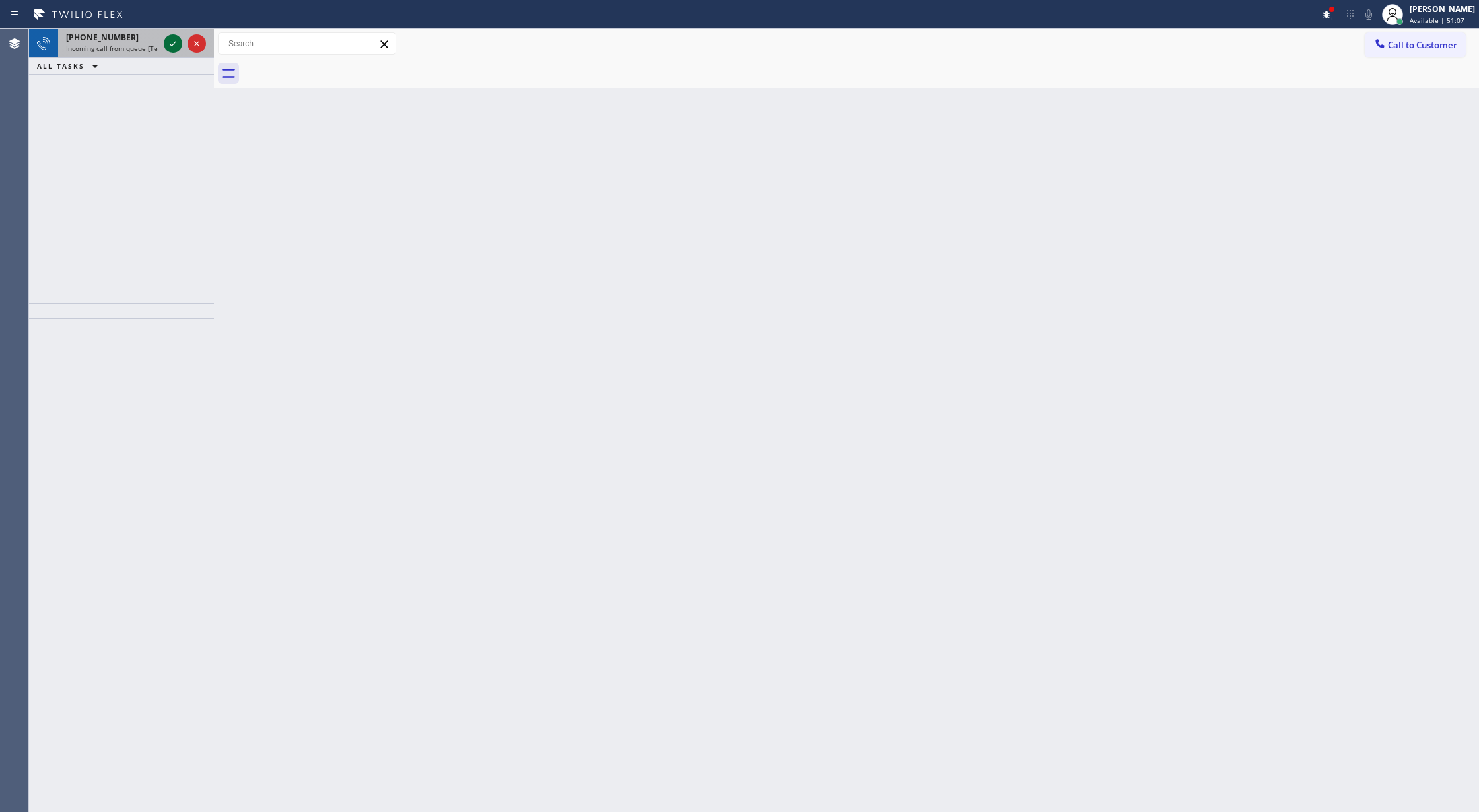
click at [173, 46] on icon at bounding box center [173, 44] width 16 height 16
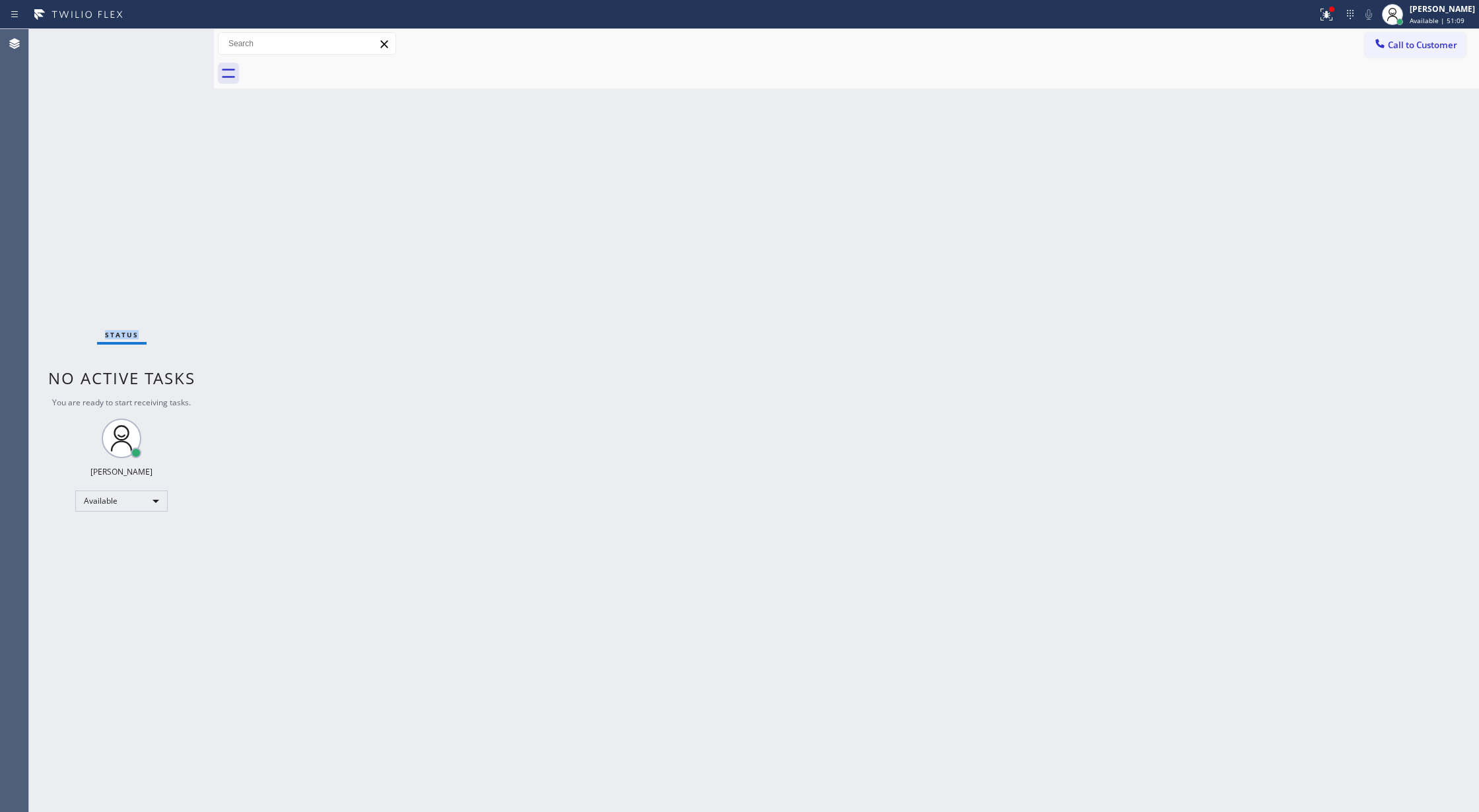
click at [173, 46] on div "Status No active tasks You are ready to start receiving tasks. [PERSON_NAME] Av…" at bounding box center [121, 420] width 185 height 783
click at [178, 38] on div "Status No active tasks You are ready to start receiving tasks. [PERSON_NAME] Av…" at bounding box center [121, 420] width 185 height 783
click at [175, 42] on div "Status No active tasks You are ready to start receiving tasks. [PERSON_NAME] Av…" at bounding box center [121, 420] width 185 height 783
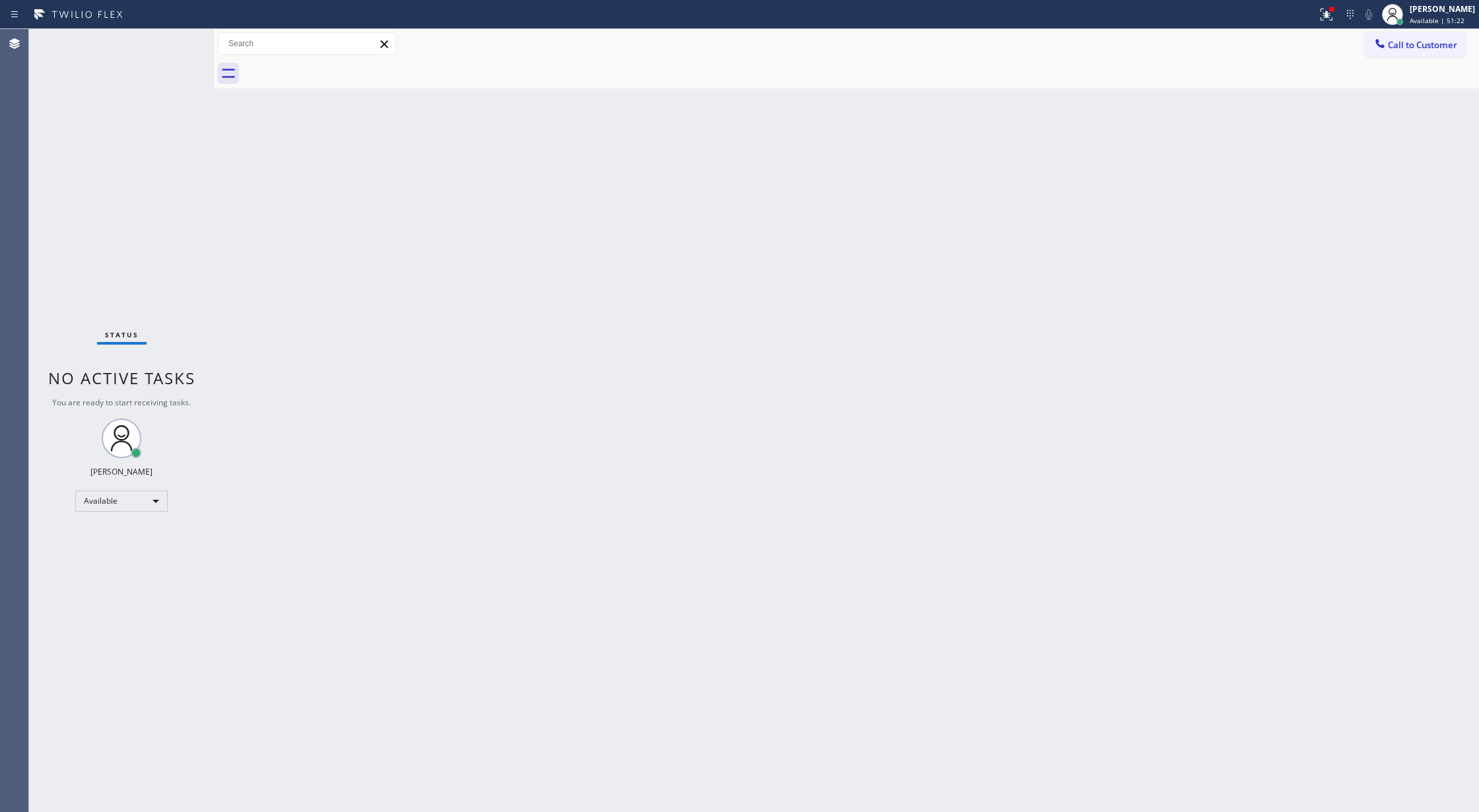
click at [175, 42] on div "Status No active tasks You are ready to start receiving tasks. [PERSON_NAME] Av…" at bounding box center [121, 420] width 185 height 783
click at [183, 43] on div "Status No active tasks You are ready to start receiving tasks. [PERSON_NAME] Av…" at bounding box center [121, 420] width 185 height 783
click at [178, 43] on div "Status No active tasks You are ready to start receiving tasks. [PERSON_NAME] Av…" at bounding box center [121, 420] width 185 height 783
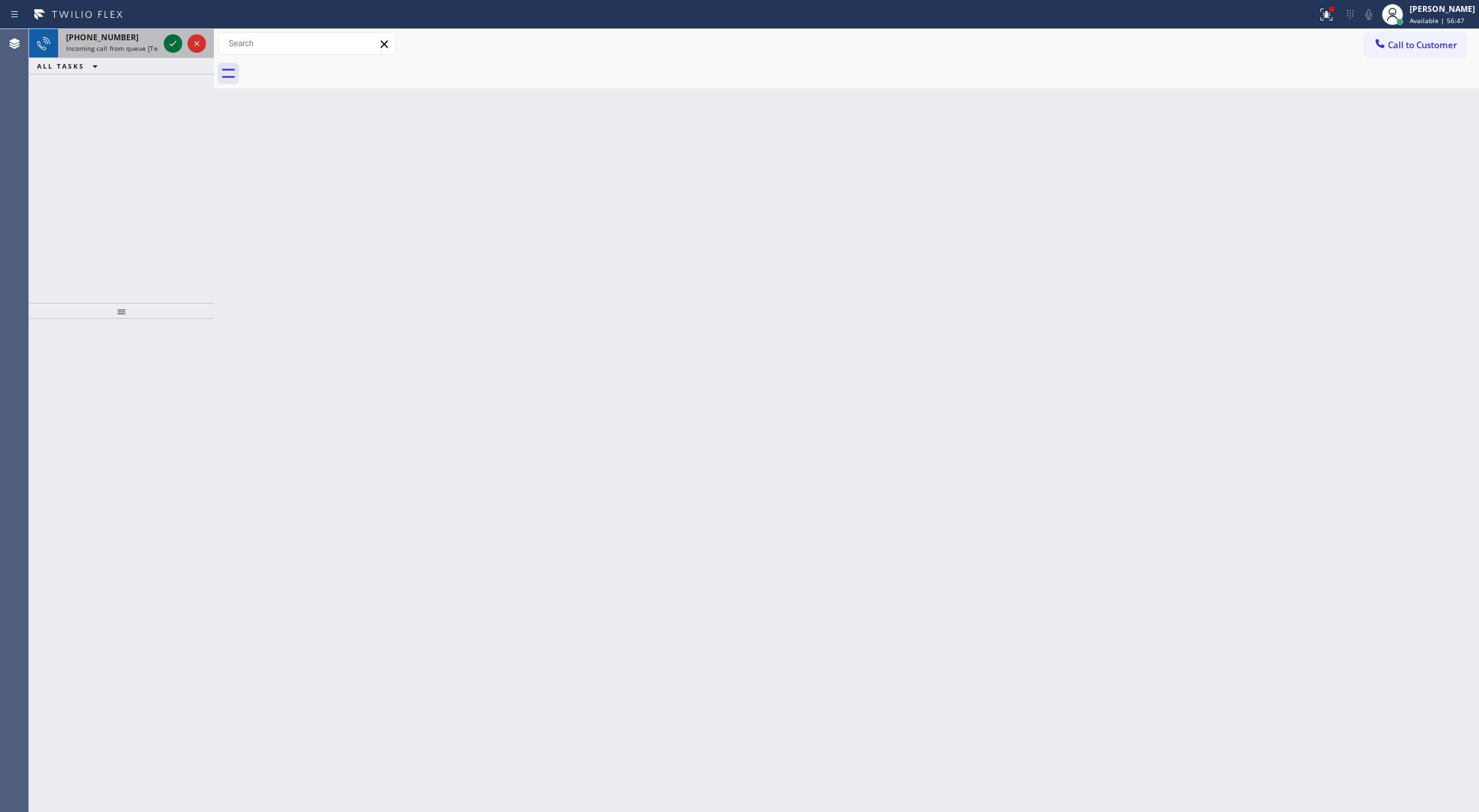
click at [175, 43] on icon at bounding box center [173, 44] width 16 height 16
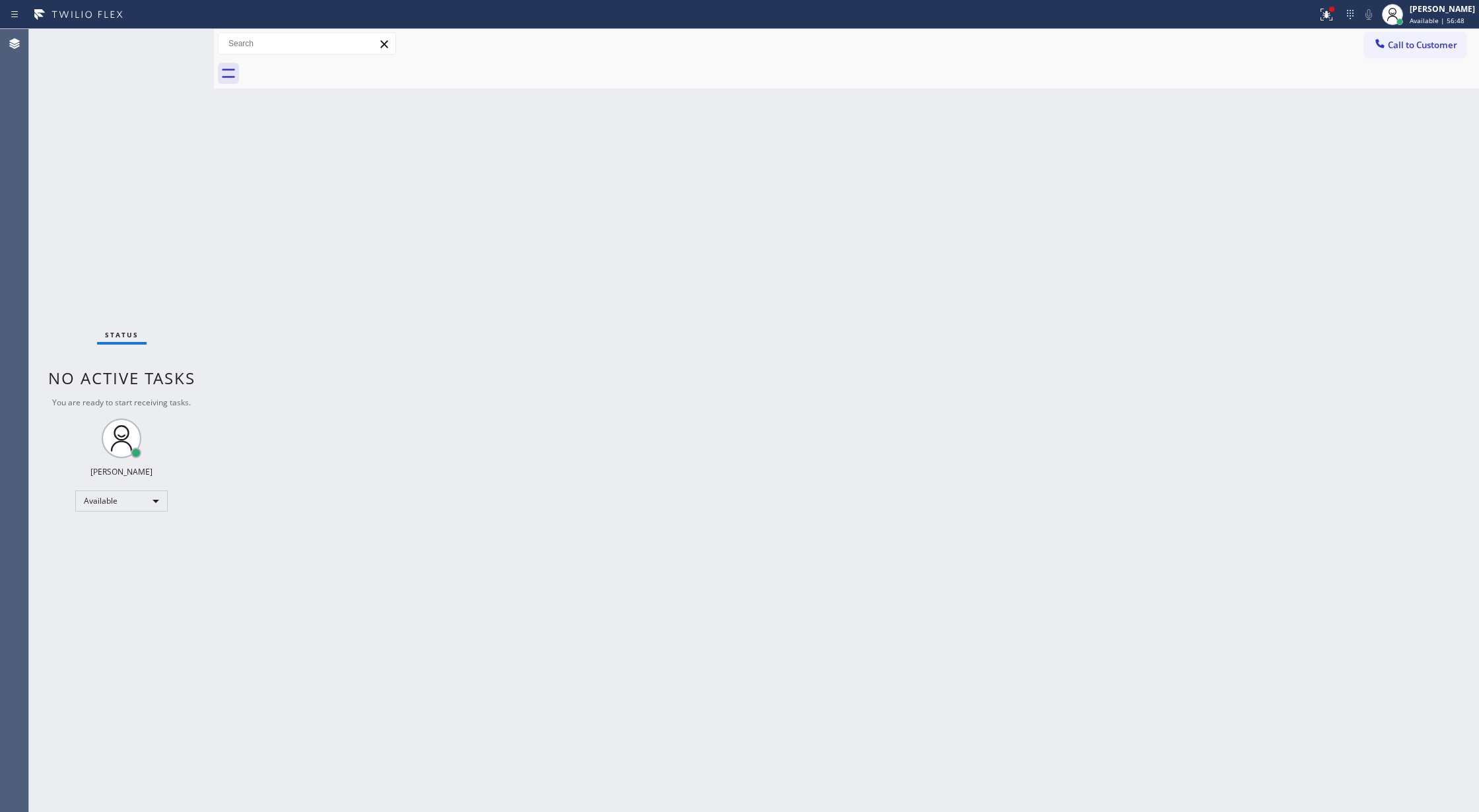
click at [175, 43] on div "Status No active tasks You are ready to start receiving tasks. [PERSON_NAME] Av…" at bounding box center [121, 420] width 185 height 783
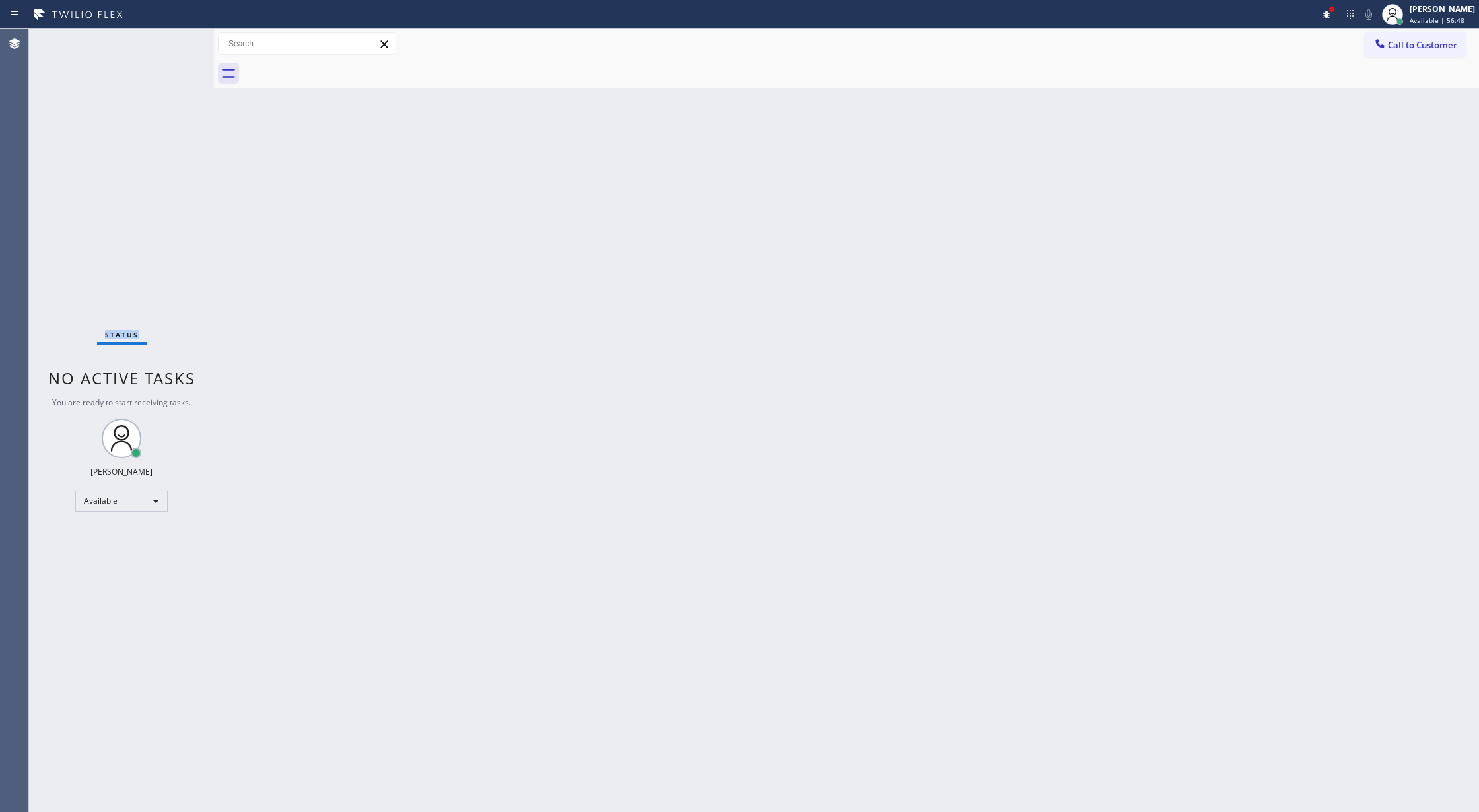
click at [175, 43] on div "Status No active tasks You are ready to start receiving tasks. [PERSON_NAME] Av…" at bounding box center [121, 420] width 185 height 783
click at [178, 45] on div "Status No active tasks You are ready to start receiving tasks. [PERSON_NAME] Av…" at bounding box center [121, 420] width 185 height 783
click at [186, 43] on div "Status No active tasks You are ready to start receiving tasks. [PERSON_NAME] Av…" at bounding box center [121, 420] width 185 height 783
click at [193, 40] on icon at bounding box center [197, 44] width 16 height 16
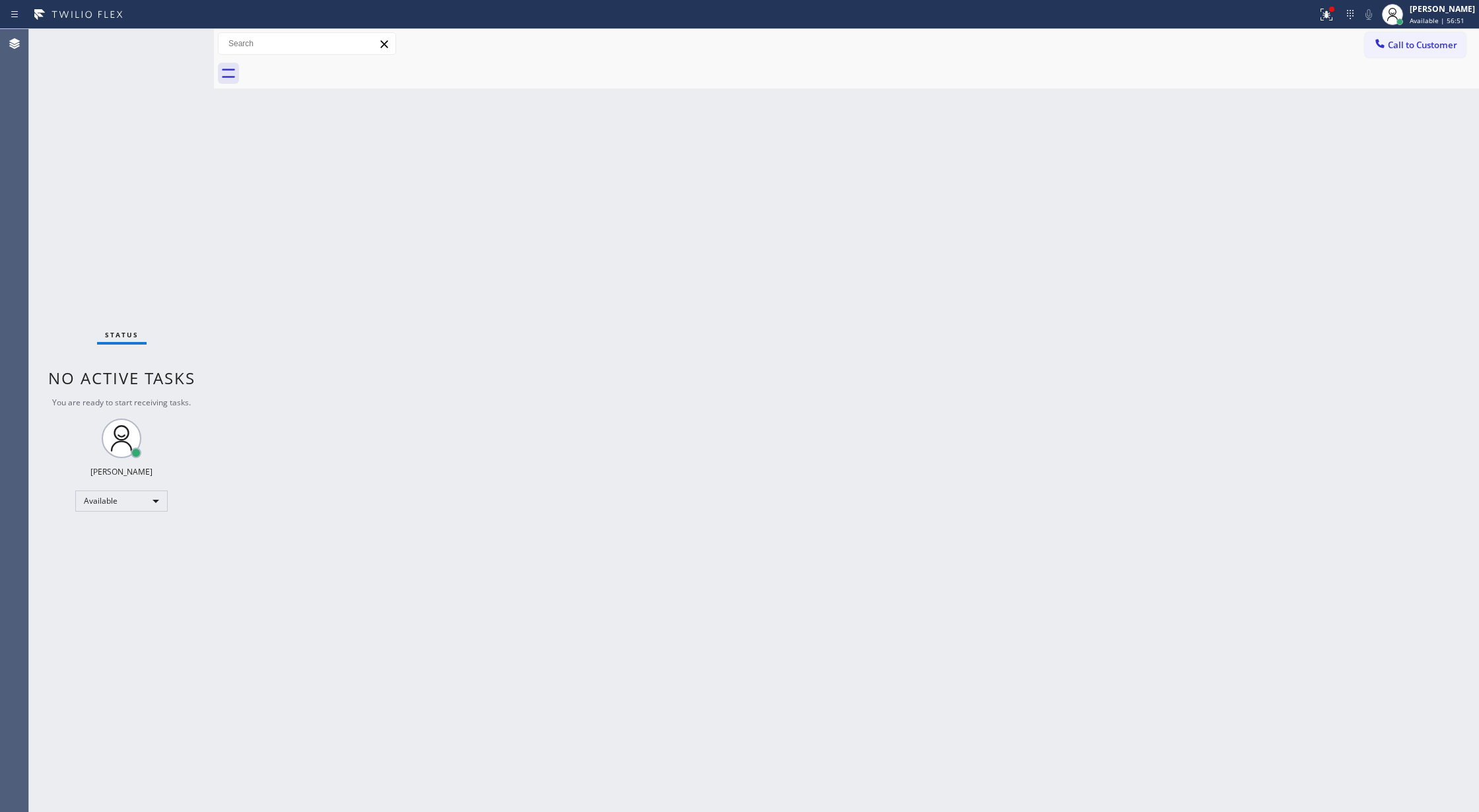
click at [183, 43] on div "Status No active tasks You are ready to start receiving tasks. [PERSON_NAME] Av…" at bounding box center [121, 420] width 185 height 783
click at [179, 42] on div "Status No active tasks You are ready to start receiving tasks. [PERSON_NAME] Av…" at bounding box center [121, 420] width 185 height 783
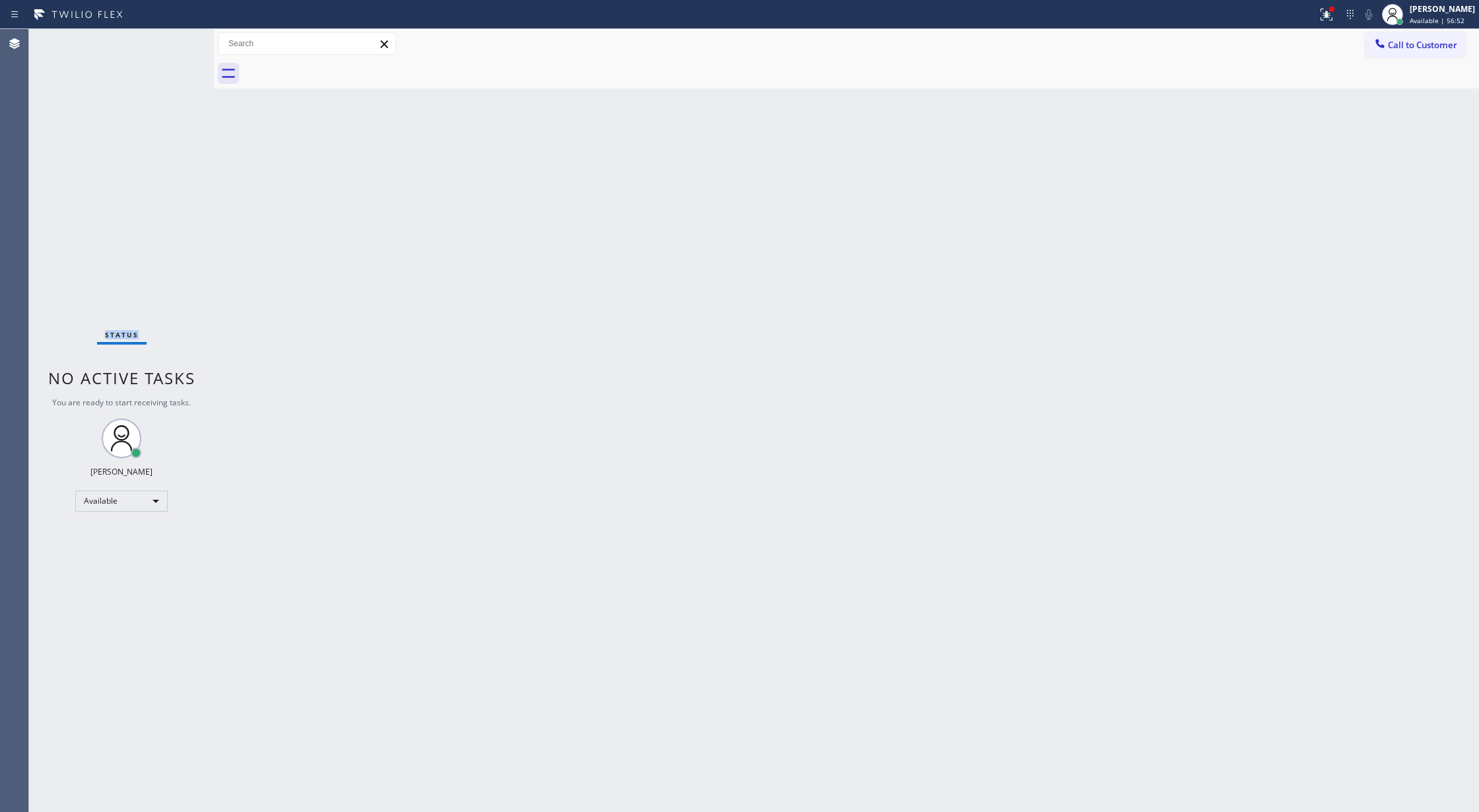
click at [178, 42] on div "Status No active tasks You are ready to start receiving tasks. [PERSON_NAME] Av…" at bounding box center [121, 420] width 185 height 783
click at [177, 43] on div "Status No active tasks You are ready to start receiving tasks. [PERSON_NAME] Av…" at bounding box center [121, 420] width 185 height 783
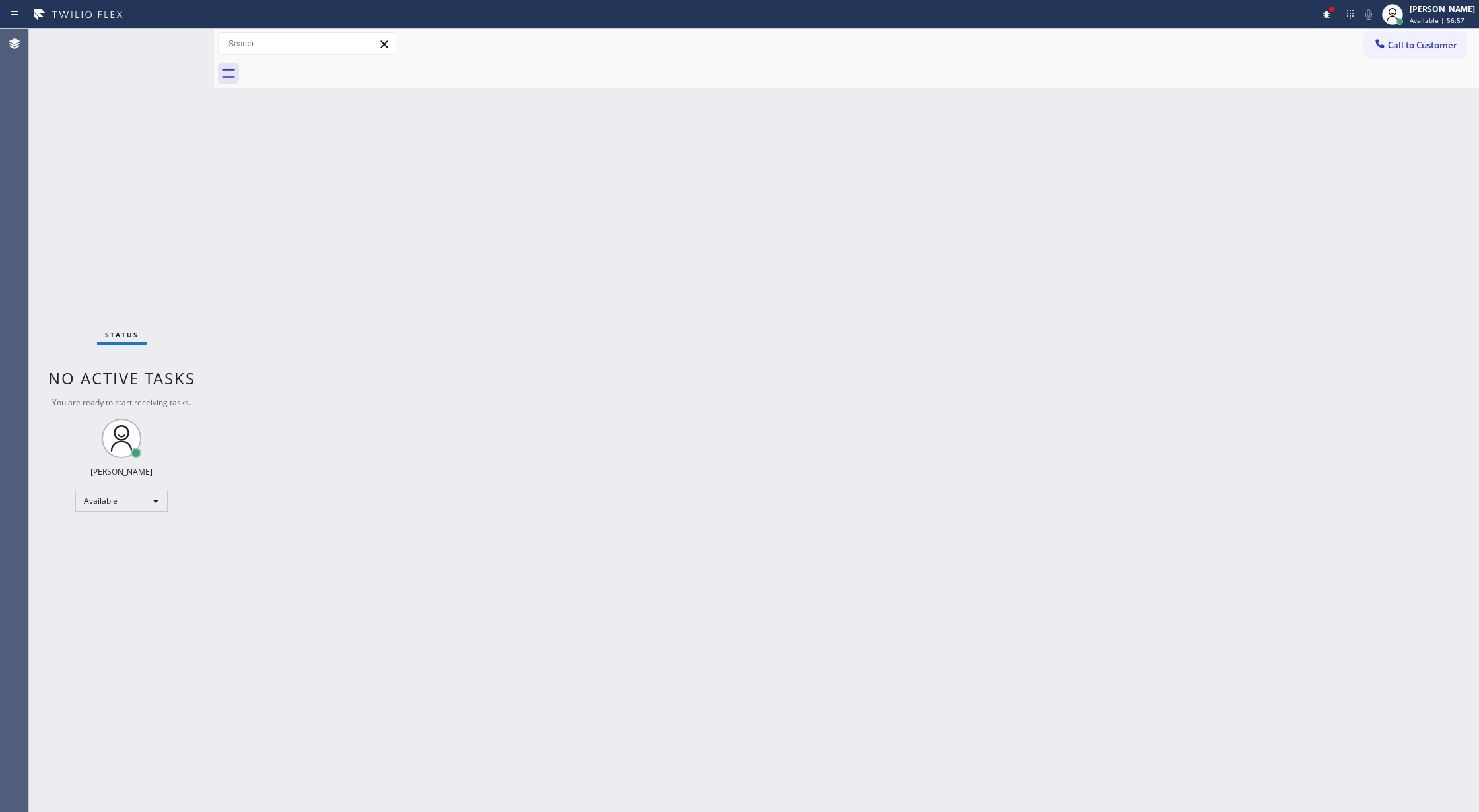
click at [177, 43] on div "Status No active tasks You are ready to start receiving tasks. [PERSON_NAME] Av…" at bounding box center [121, 420] width 185 height 783
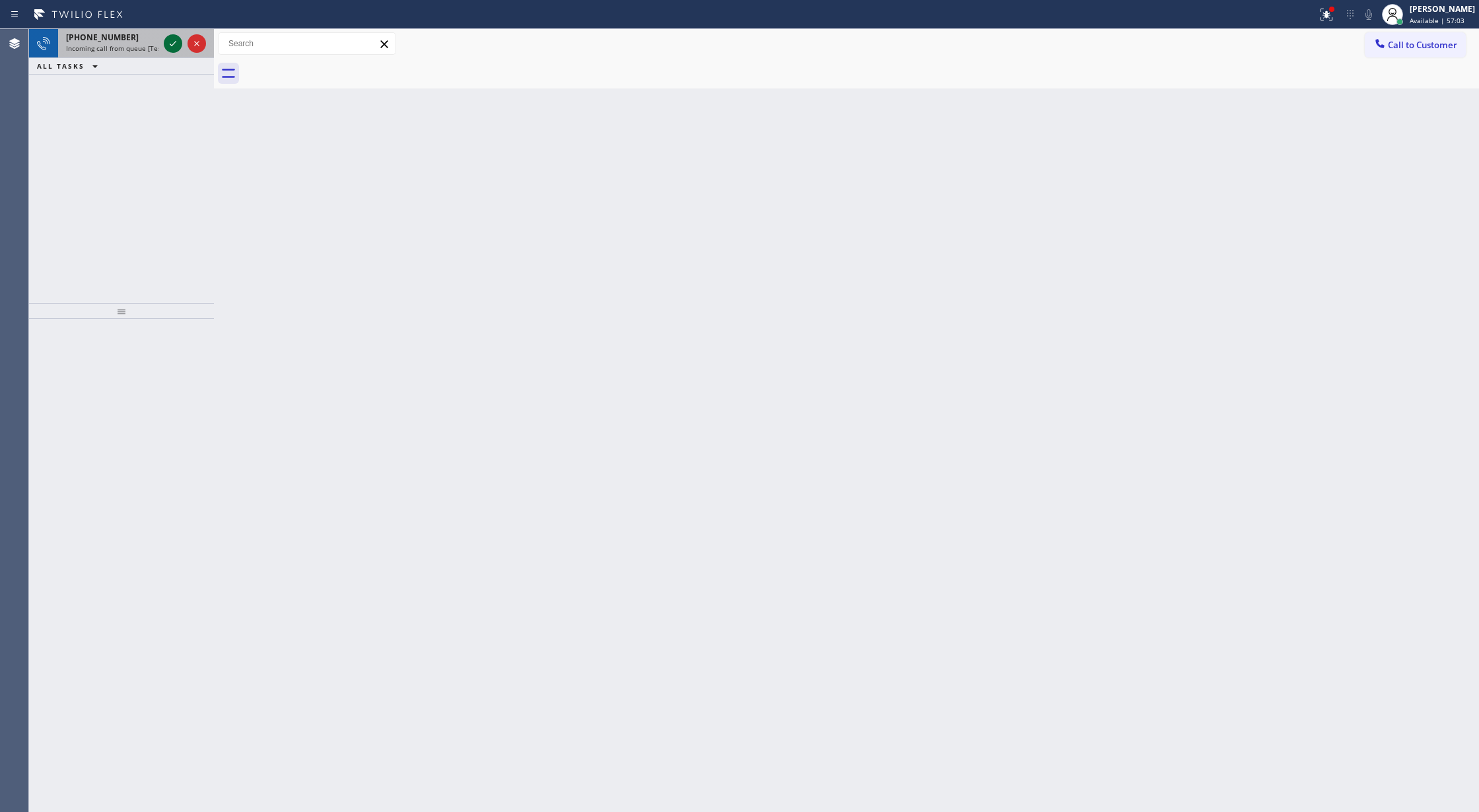
click at [177, 43] on icon at bounding box center [173, 44] width 16 height 16
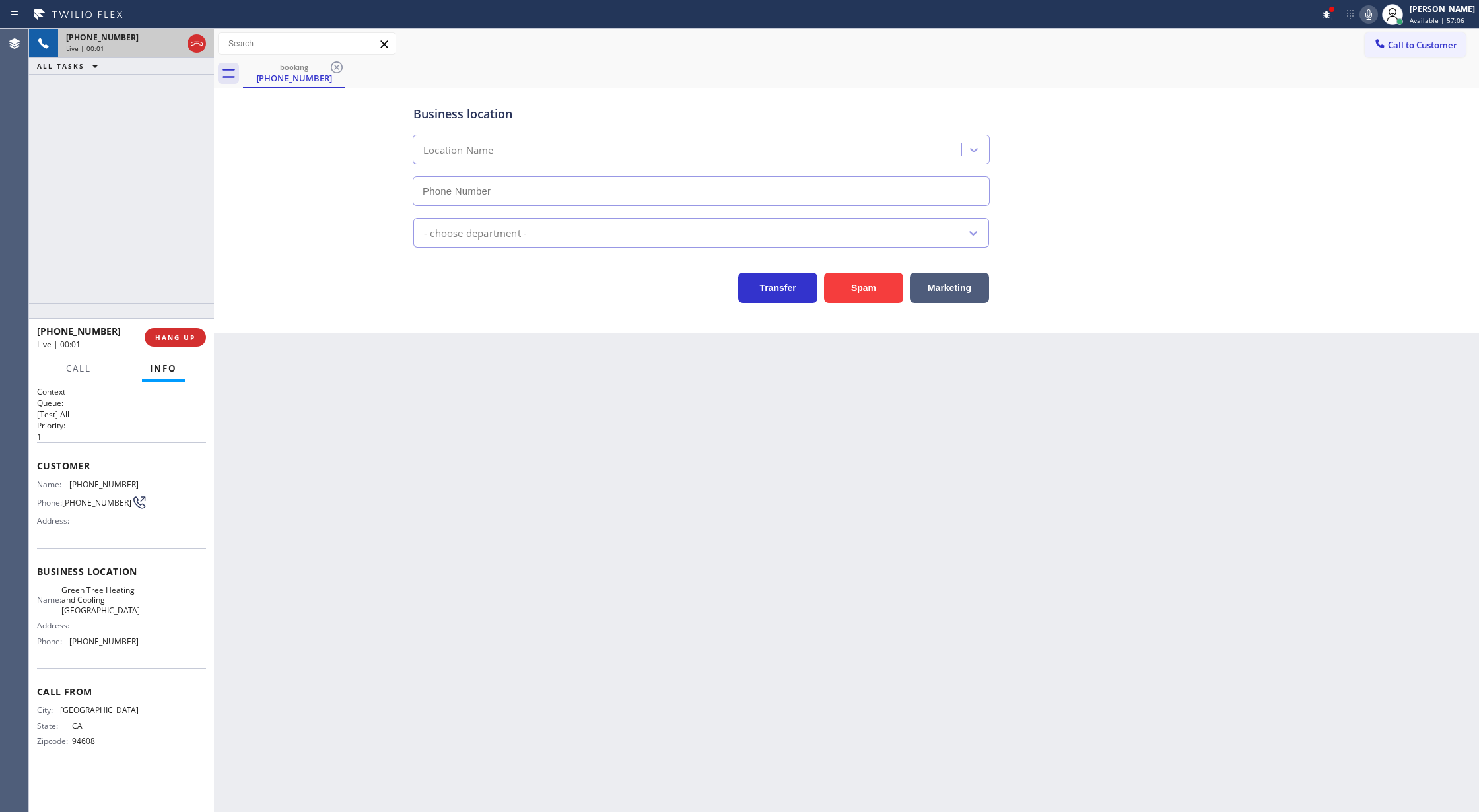
type input "(650) 699-6069"
click at [870, 286] on button "Spam" at bounding box center [864, 287] width 79 height 30
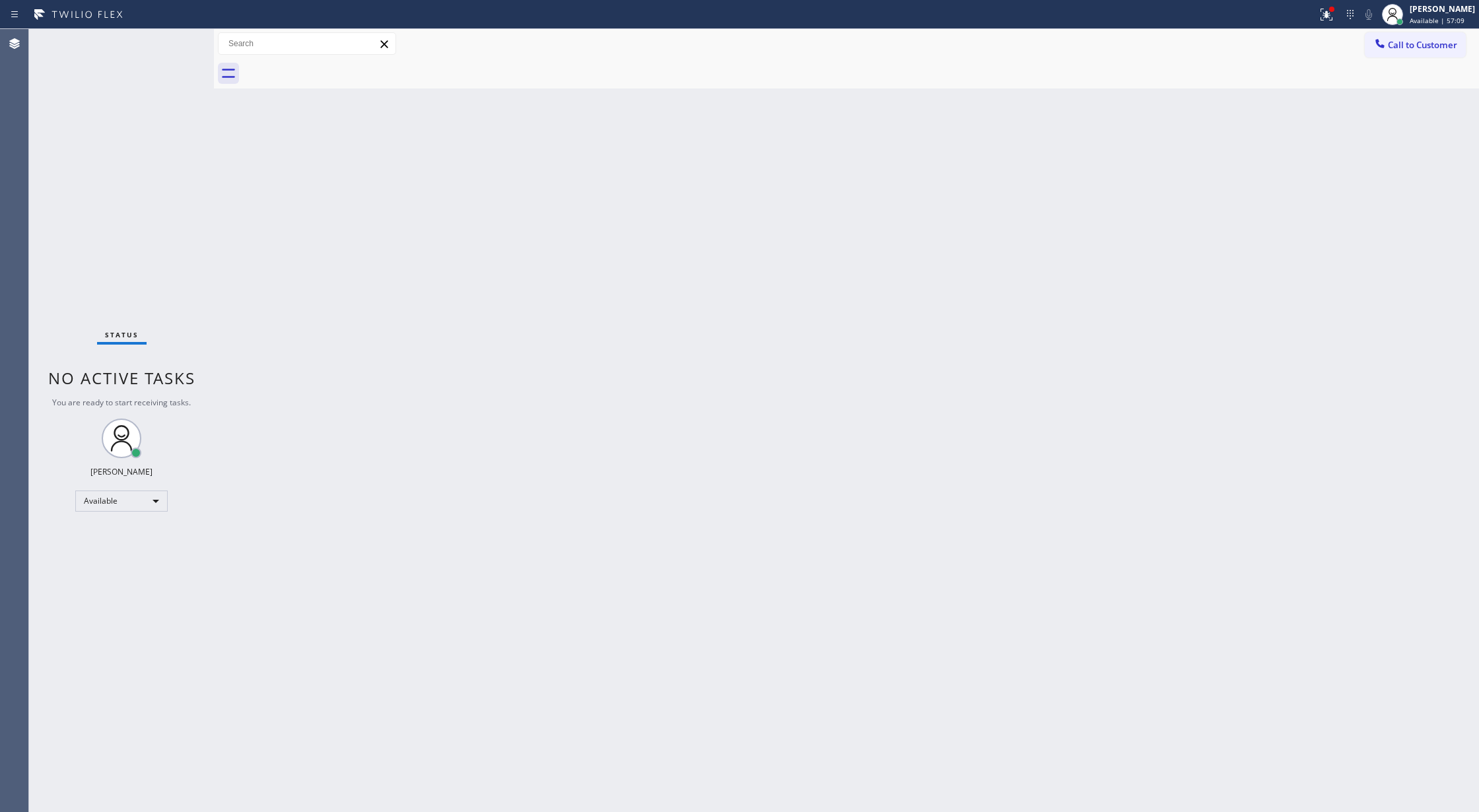
click at [175, 49] on div "Status No active tasks You are ready to start receiving tasks. [PERSON_NAME] Av…" at bounding box center [121, 420] width 185 height 783
click at [175, 43] on div "Status No active tasks You are ready to start receiving tasks. [PERSON_NAME] Av…" at bounding box center [121, 420] width 185 height 783
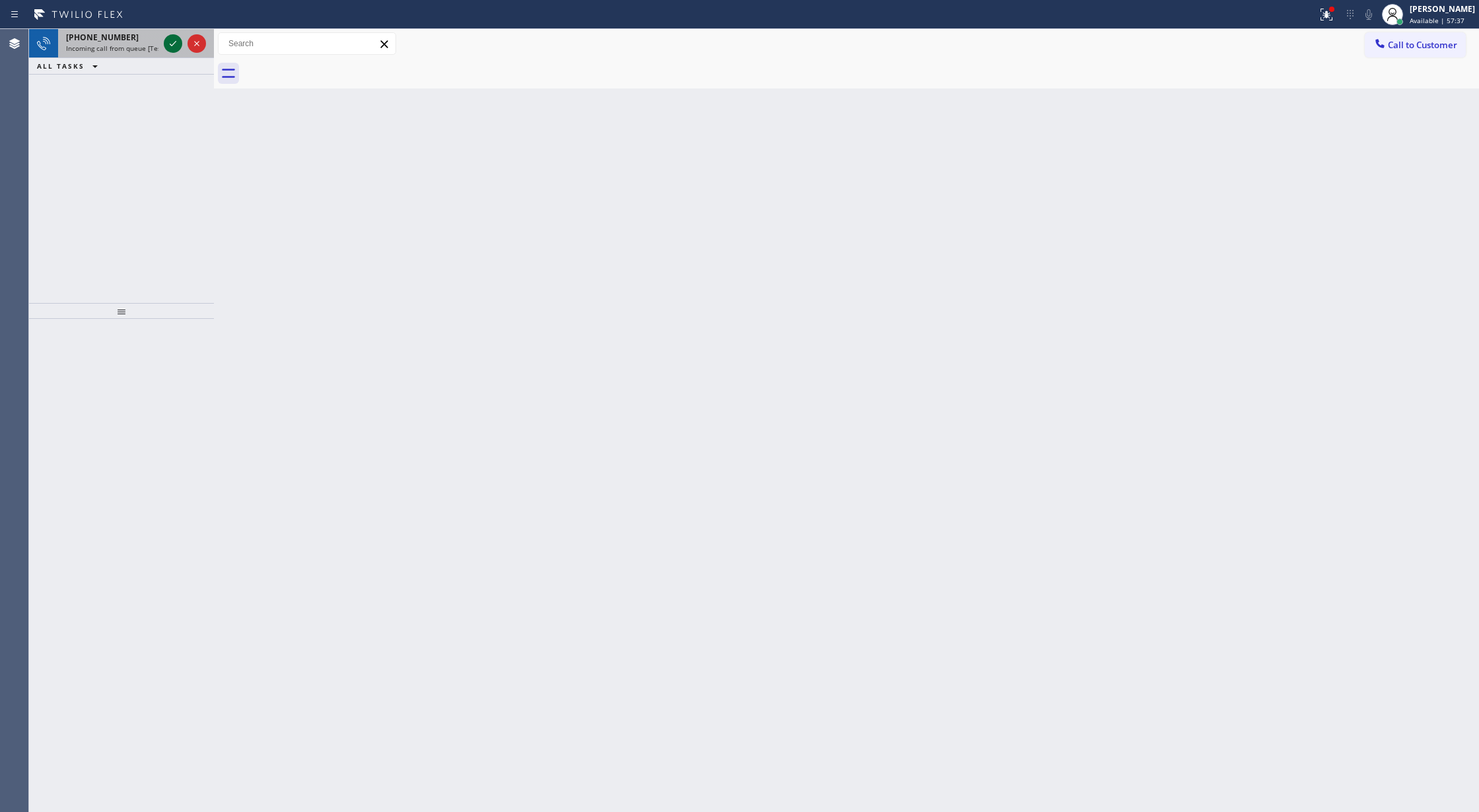
click at [180, 41] on icon at bounding box center [173, 44] width 16 height 16
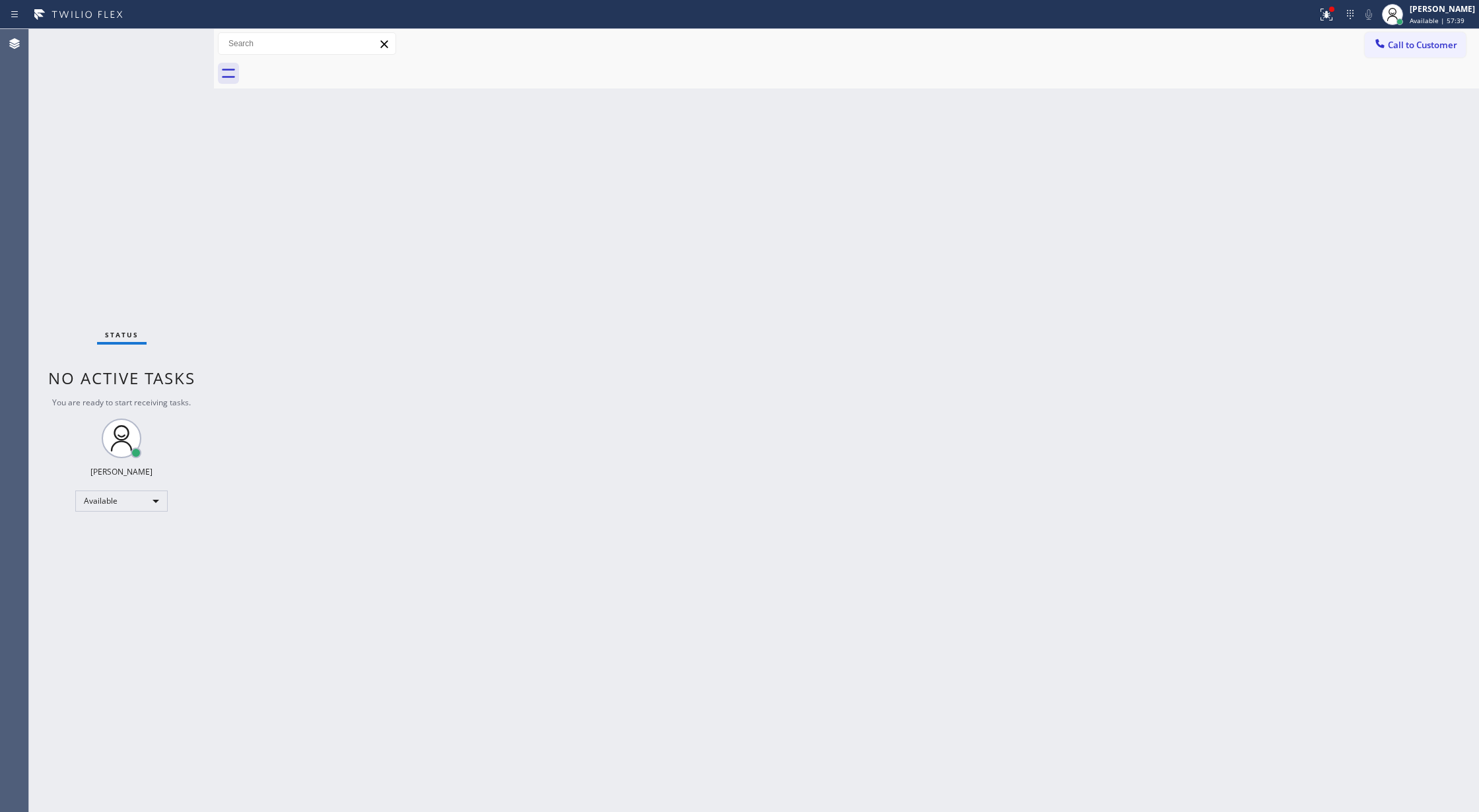
click at [169, 37] on div "Status No active tasks You are ready to start receiving tasks. [PERSON_NAME] Av…" at bounding box center [121, 420] width 185 height 783
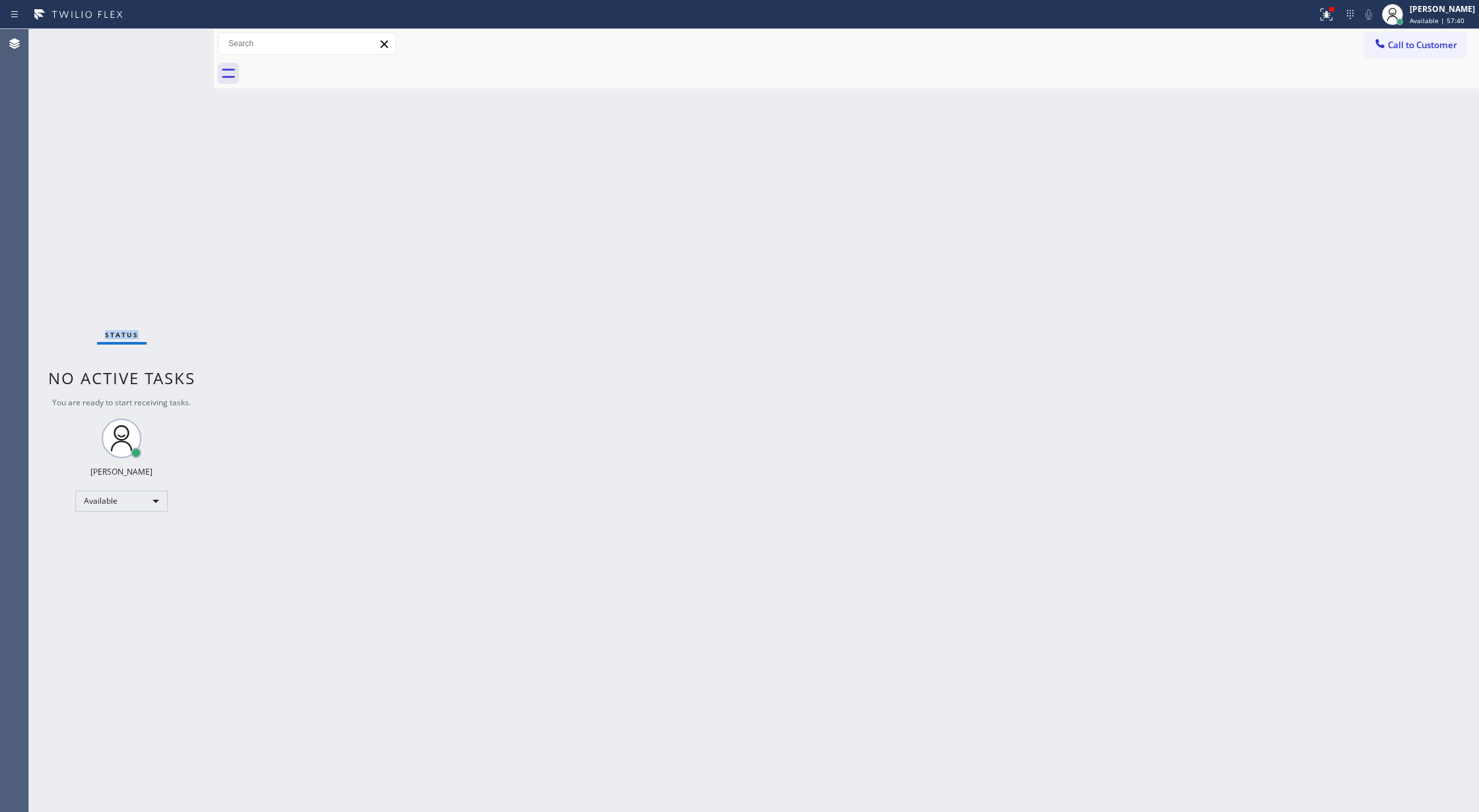
click at [171, 43] on div "Status No active tasks You are ready to start receiving tasks. [PERSON_NAME] Av…" at bounding box center [121, 420] width 185 height 783
click at [171, 41] on div "Status No active tasks You are ready to start receiving tasks. [PERSON_NAME] Av…" at bounding box center [121, 420] width 185 height 783
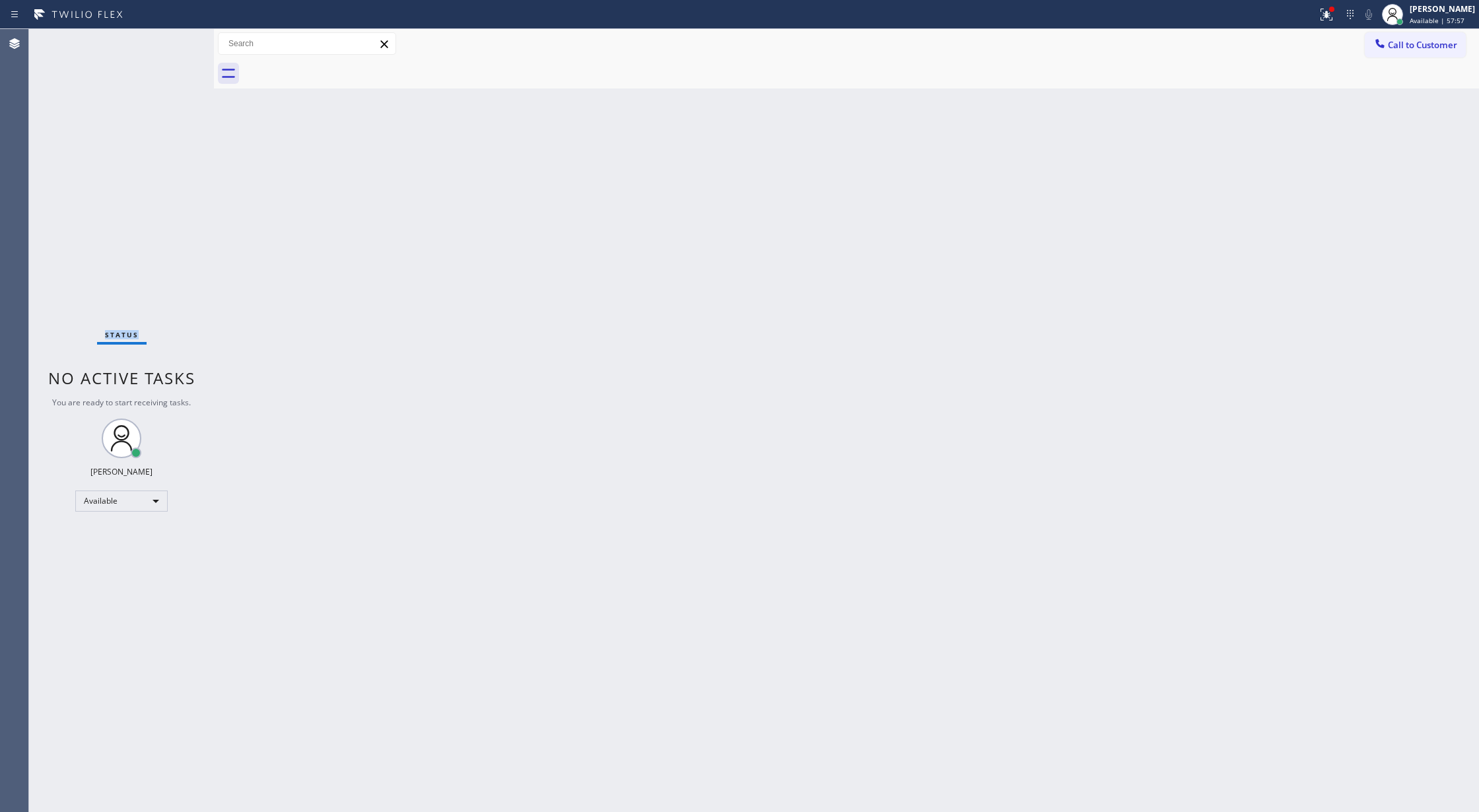
click at [171, 41] on div "Status No active tasks You are ready to start receiving tasks. [PERSON_NAME] Av…" at bounding box center [121, 420] width 185 height 783
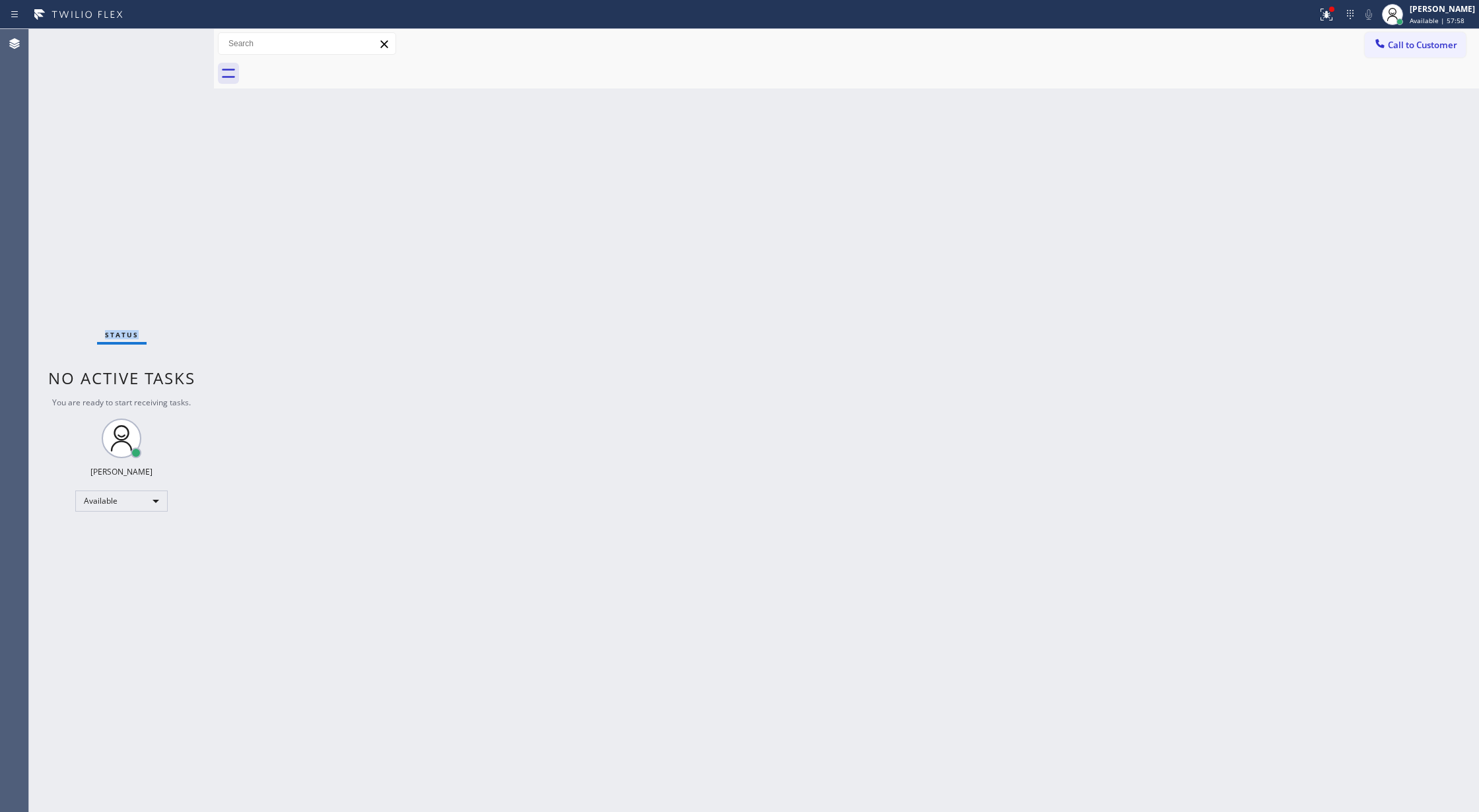
click at [172, 38] on div "Status No active tasks You are ready to start receiving tasks. [PERSON_NAME] Av…" at bounding box center [121, 420] width 185 height 783
click at [179, 42] on div "Status No active tasks You are ready to start receiving tasks. [PERSON_NAME] Av…" at bounding box center [121, 420] width 185 height 783
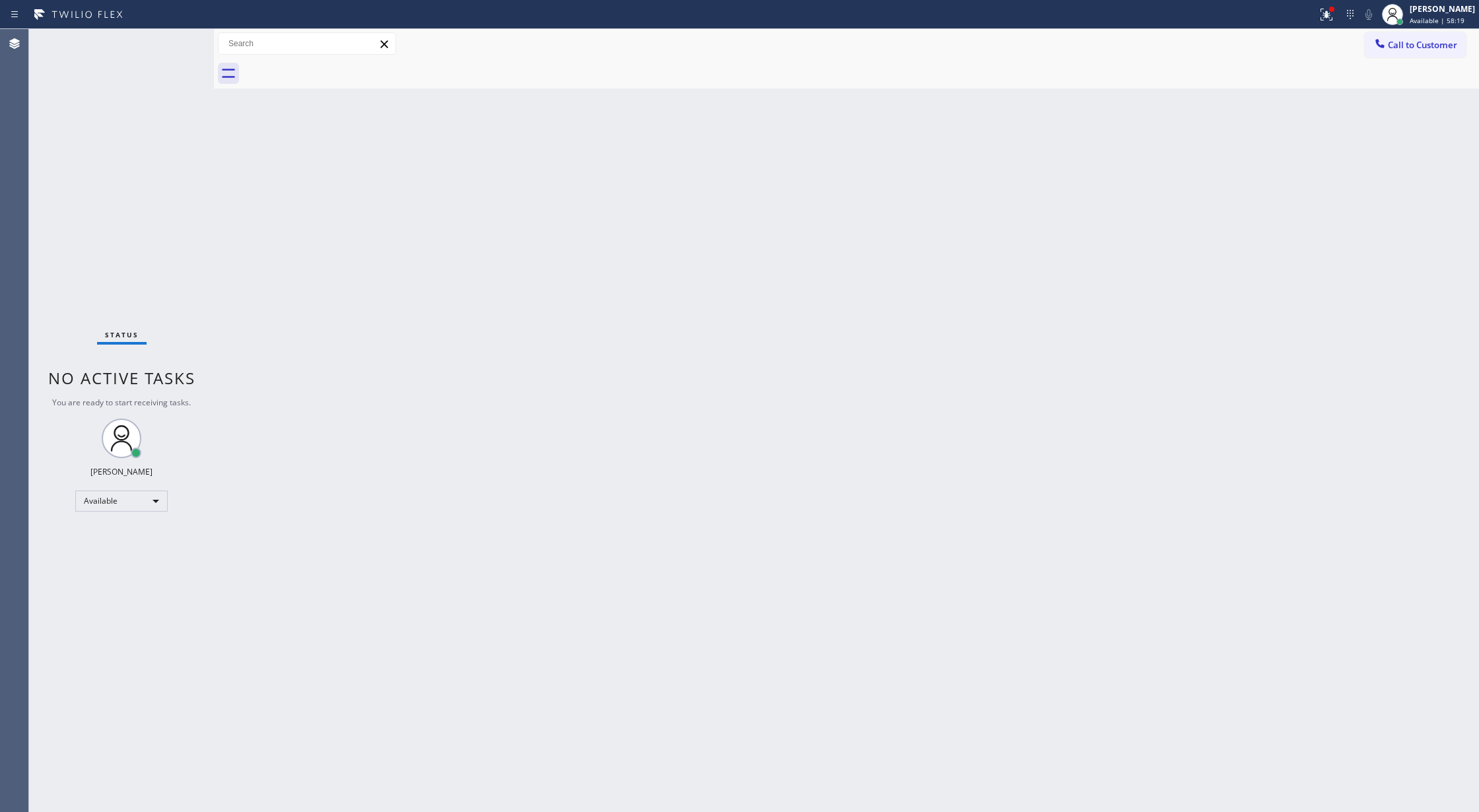
click at [179, 42] on div "Status No active tasks You are ready to start receiving tasks. [PERSON_NAME] Av…" at bounding box center [121, 420] width 185 height 783
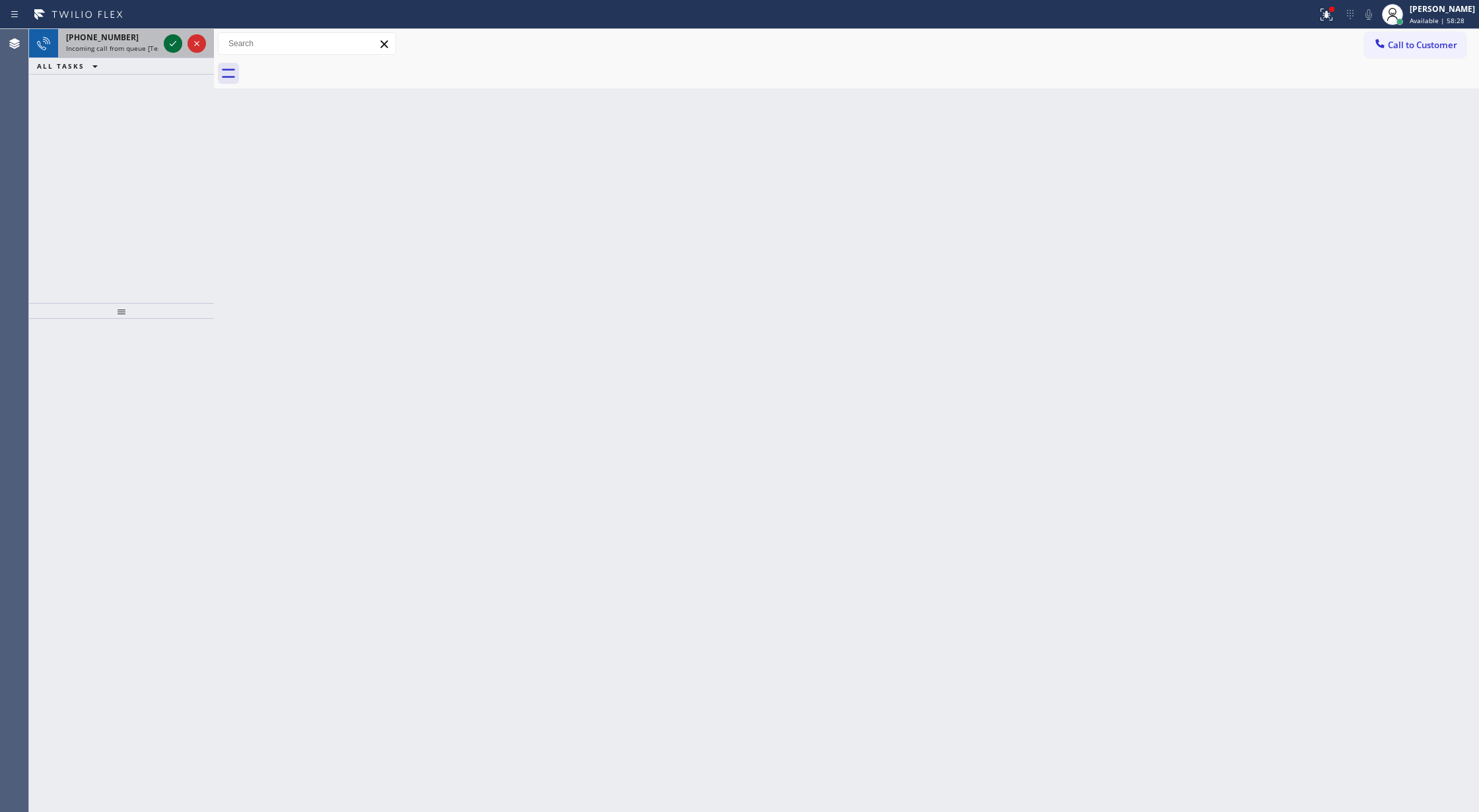
click at [172, 40] on icon at bounding box center [173, 44] width 16 height 16
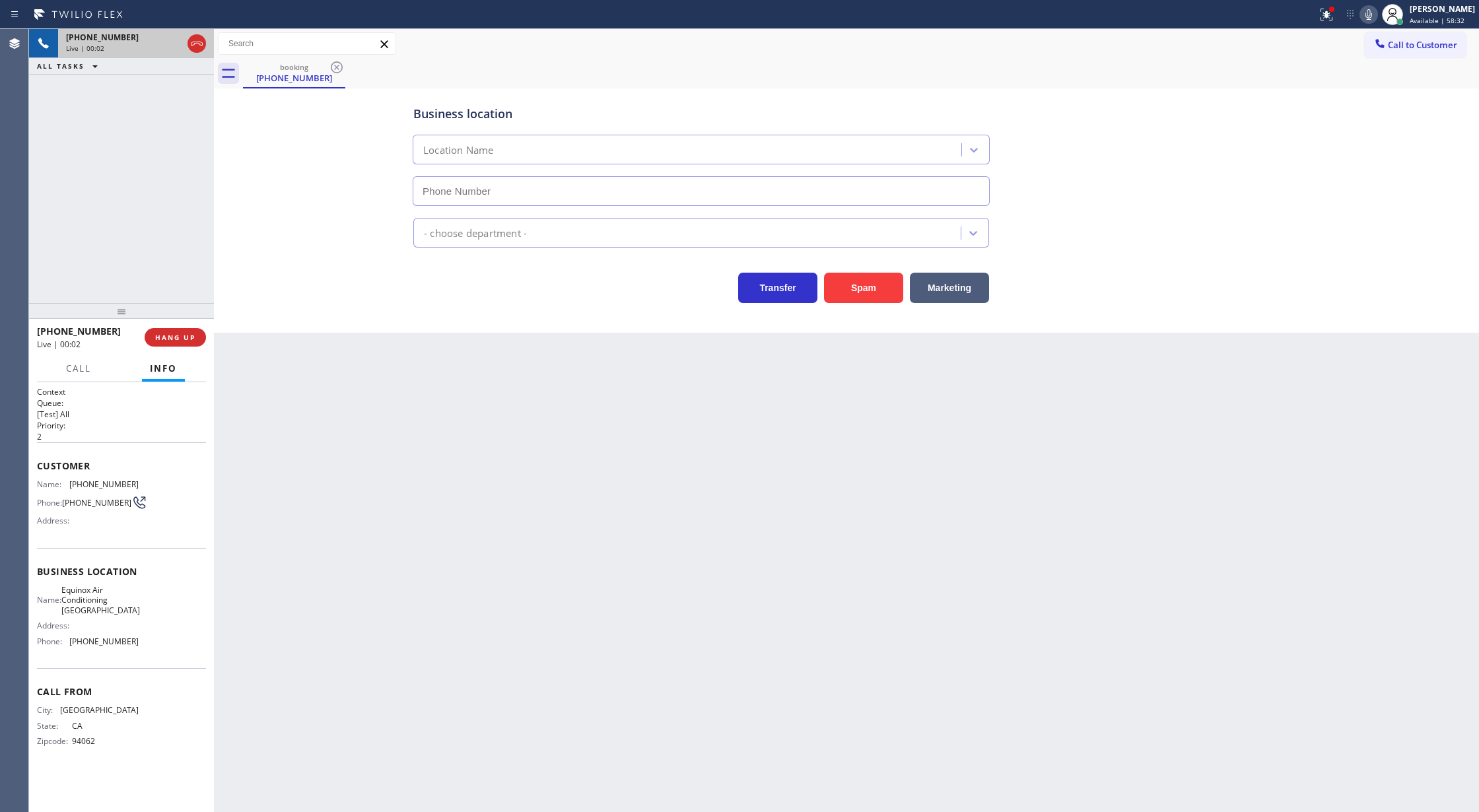
type input "(650) 360-9334"
click at [848, 294] on button "Spam" at bounding box center [864, 287] width 79 height 30
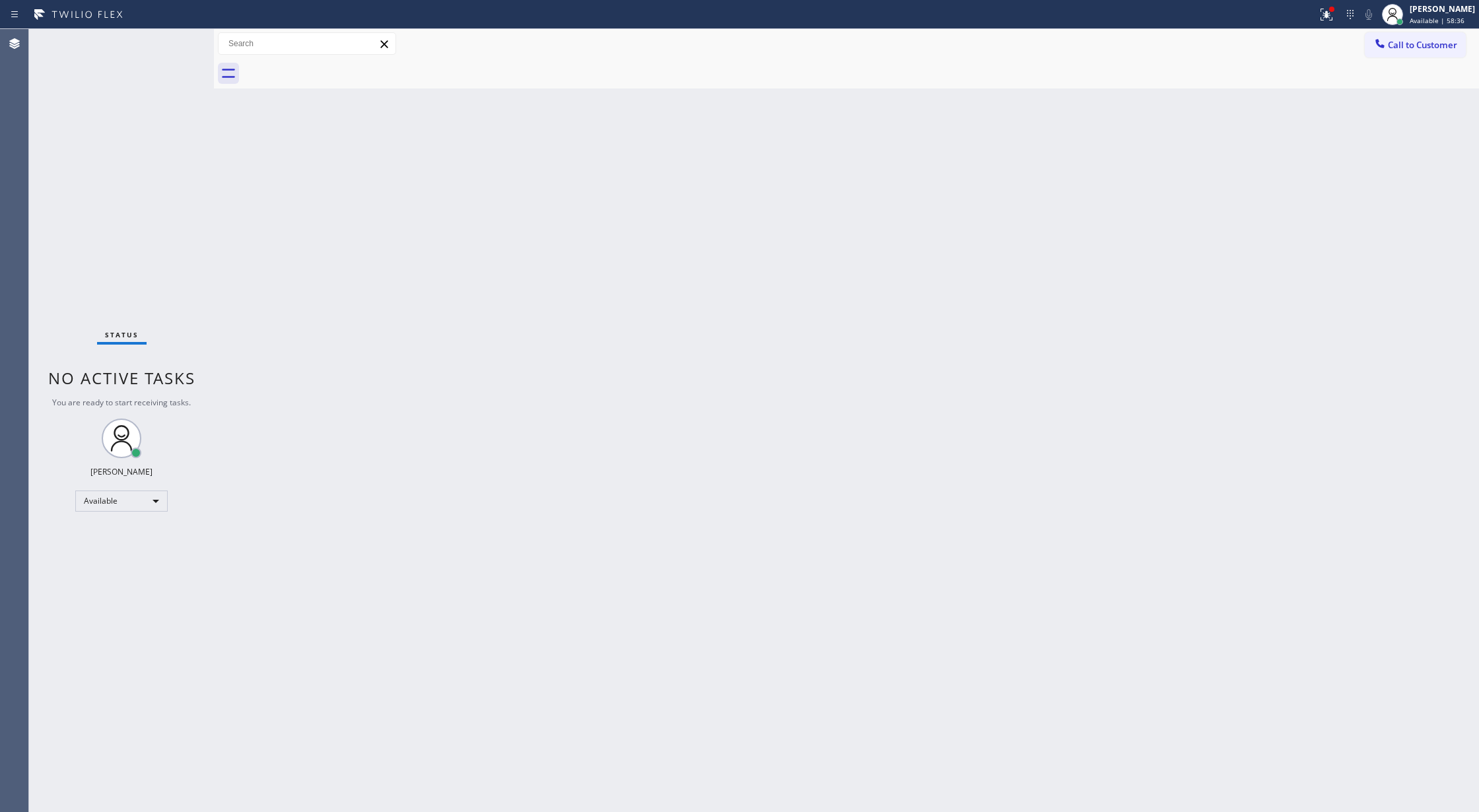
click at [173, 41] on div "Status No active tasks You are ready to start receiving tasks. [PERSON_NAME] Av…" at bounding box center [121, 420] width 185 height 783
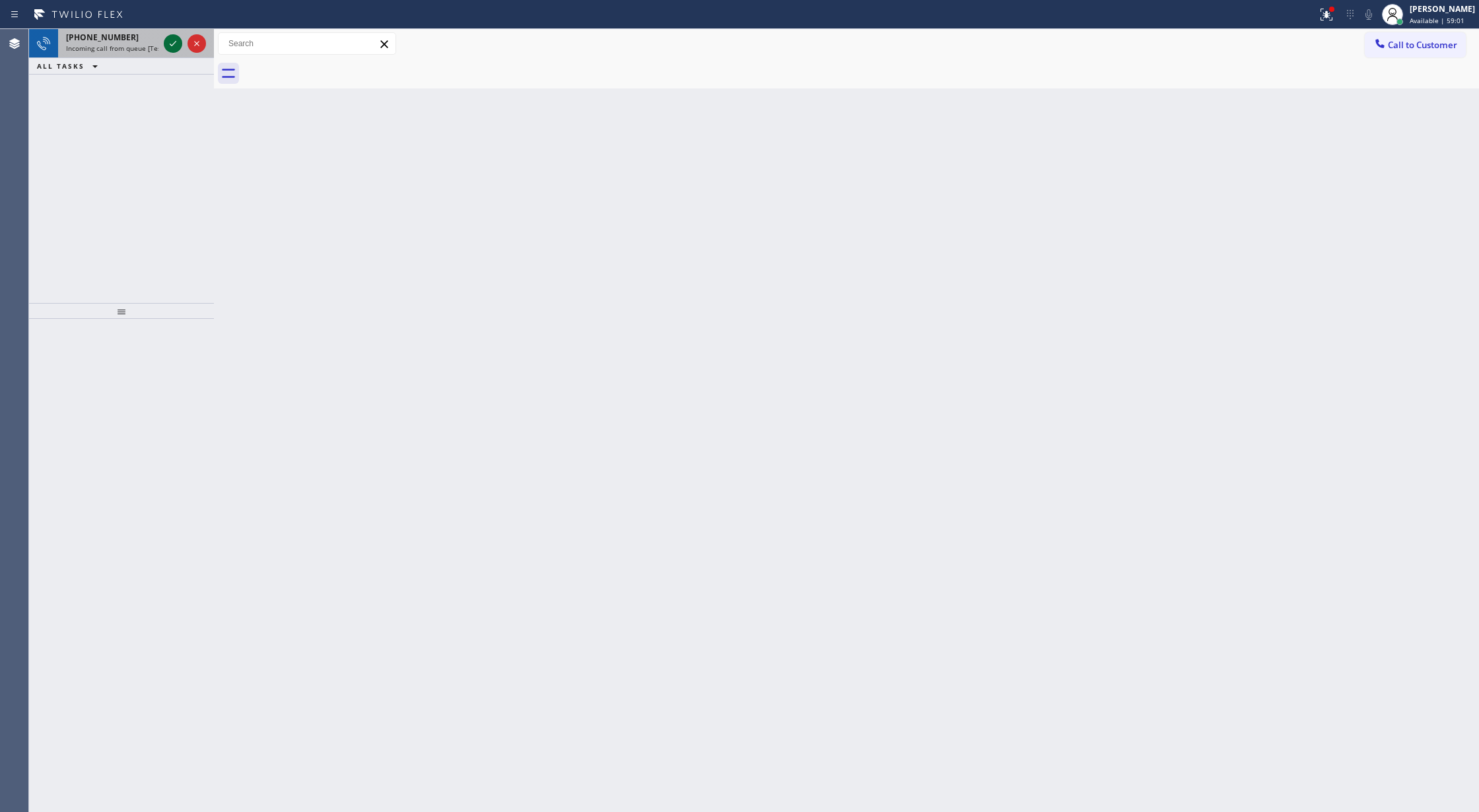
click at [173, 41] on icon at bounding box center [173, 44] width 16 height 16
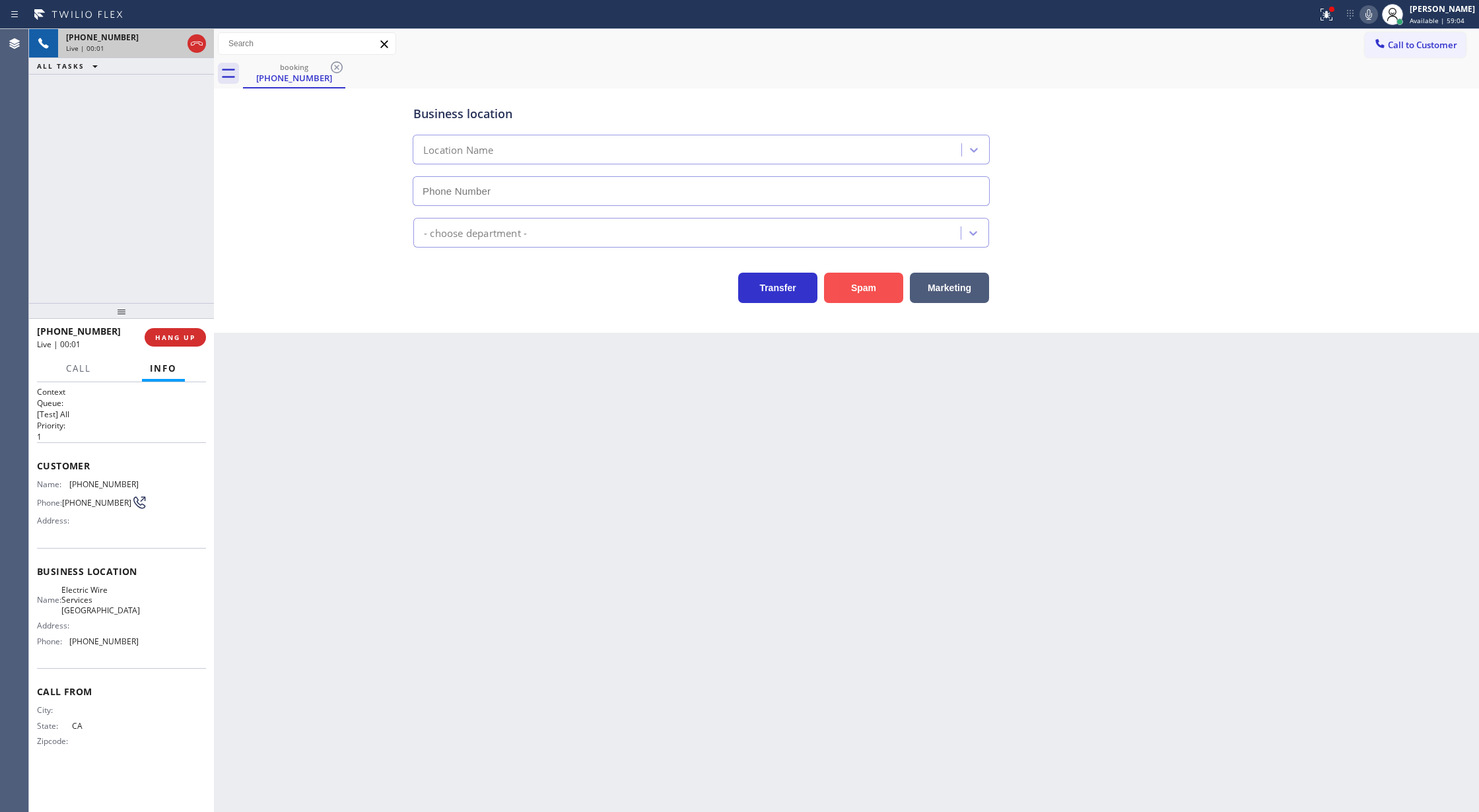
type input "(805) 222-7723"
click at [862, 279] on button "Spam" at bounding box center [864, 287] width 79 height 30
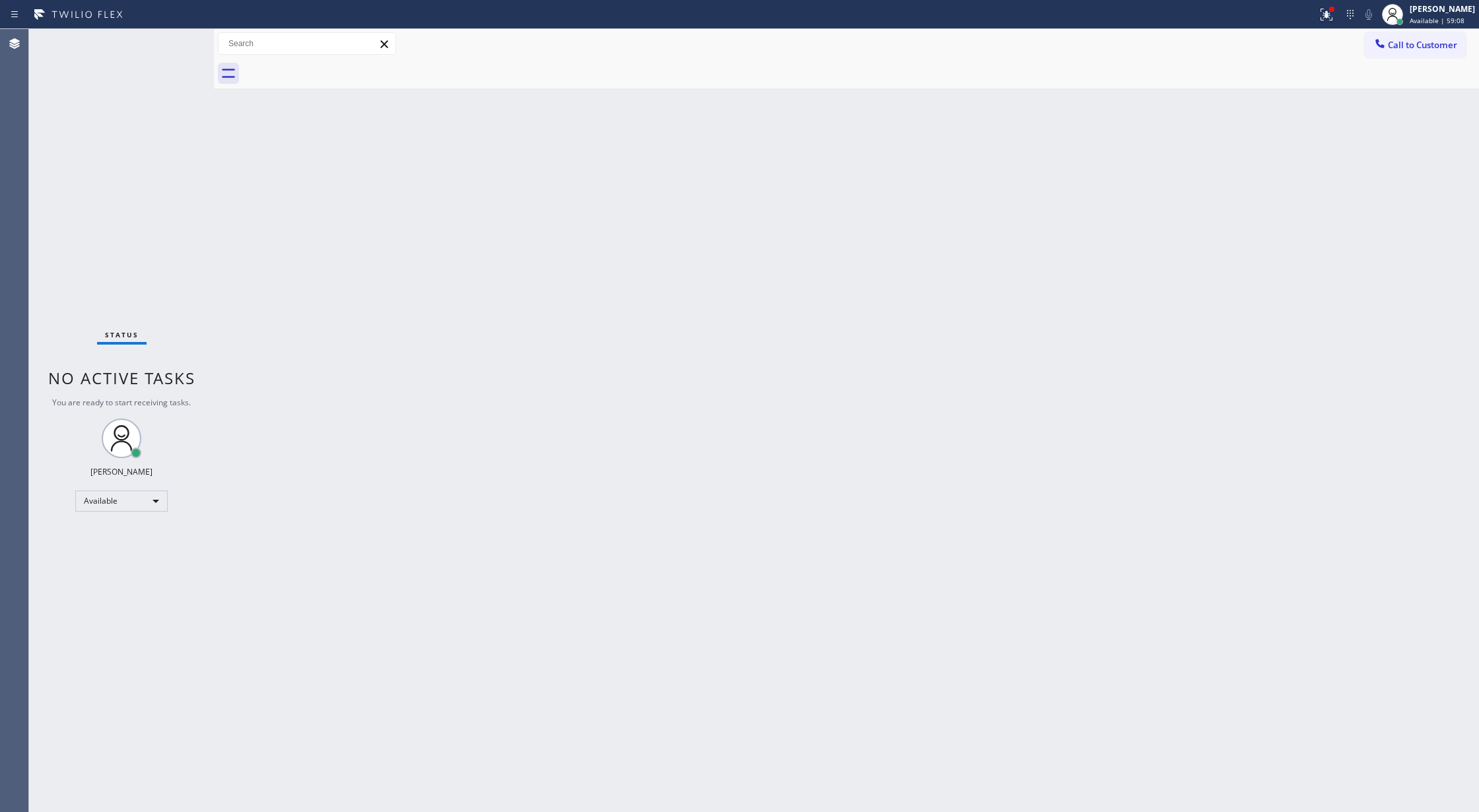
click at [177, 38] on div "Status No active tasks You are ready to start receiving tasks. [PERSON_NAME] Av…" at bounding box center [121, 420] width 185 height 783
click at [175, 37] on div "Status No active tasks You are ready to start receiving tasks. [PERSON_NAME] Av…" at bounding box center [121, 420] width 185 height 783
click at [179, 41] on div "Status No active tasks You are ready to start receiving tasks. [PERSON_NAME] Av…" at bounding box center [121, 420] width 185 height 783
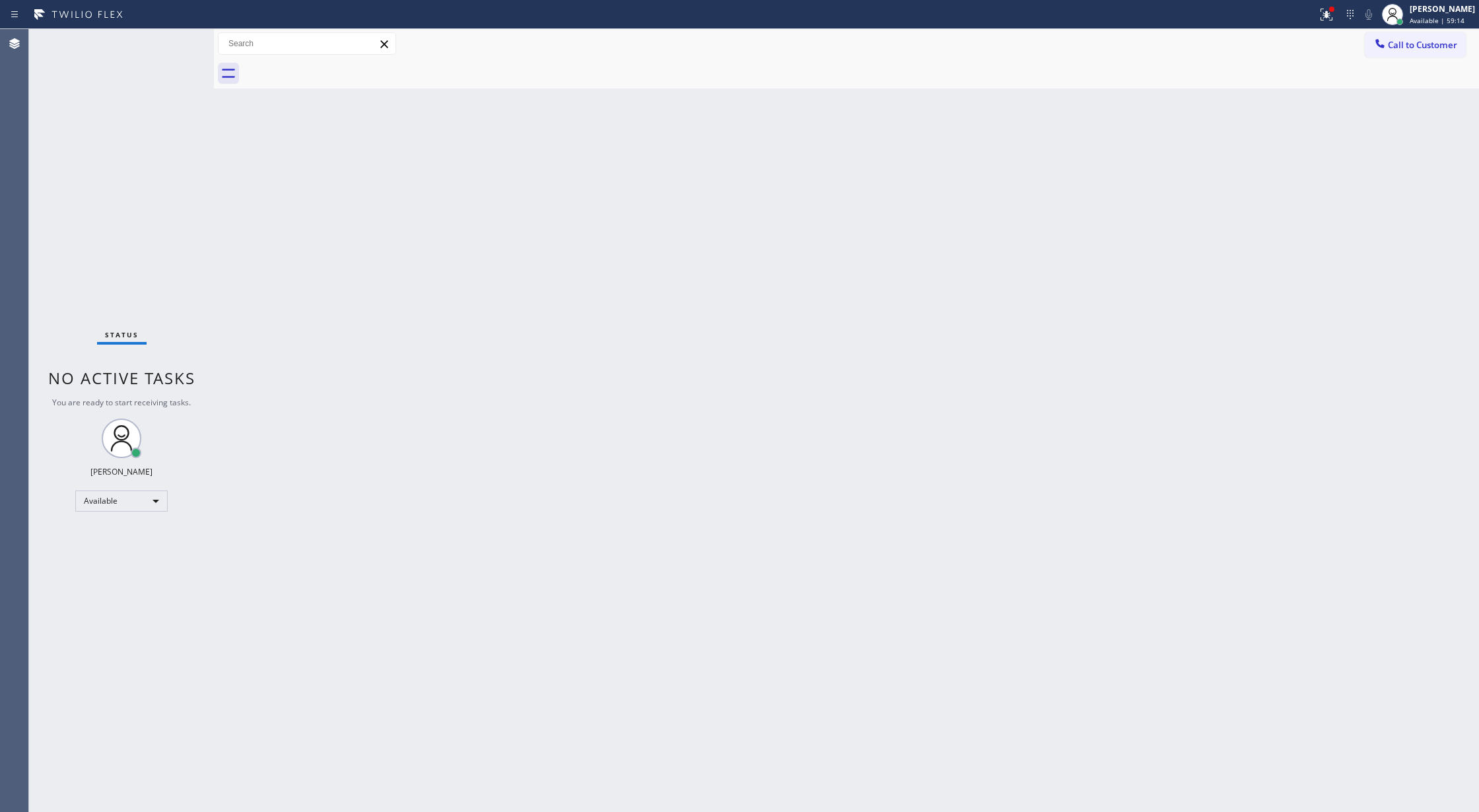
click at [175, 40] on div "Status No active tasks You are ready to start receiving tasks. [PERSON_NAME] Av…" at bounding box center [121, 420] width 185 height 783
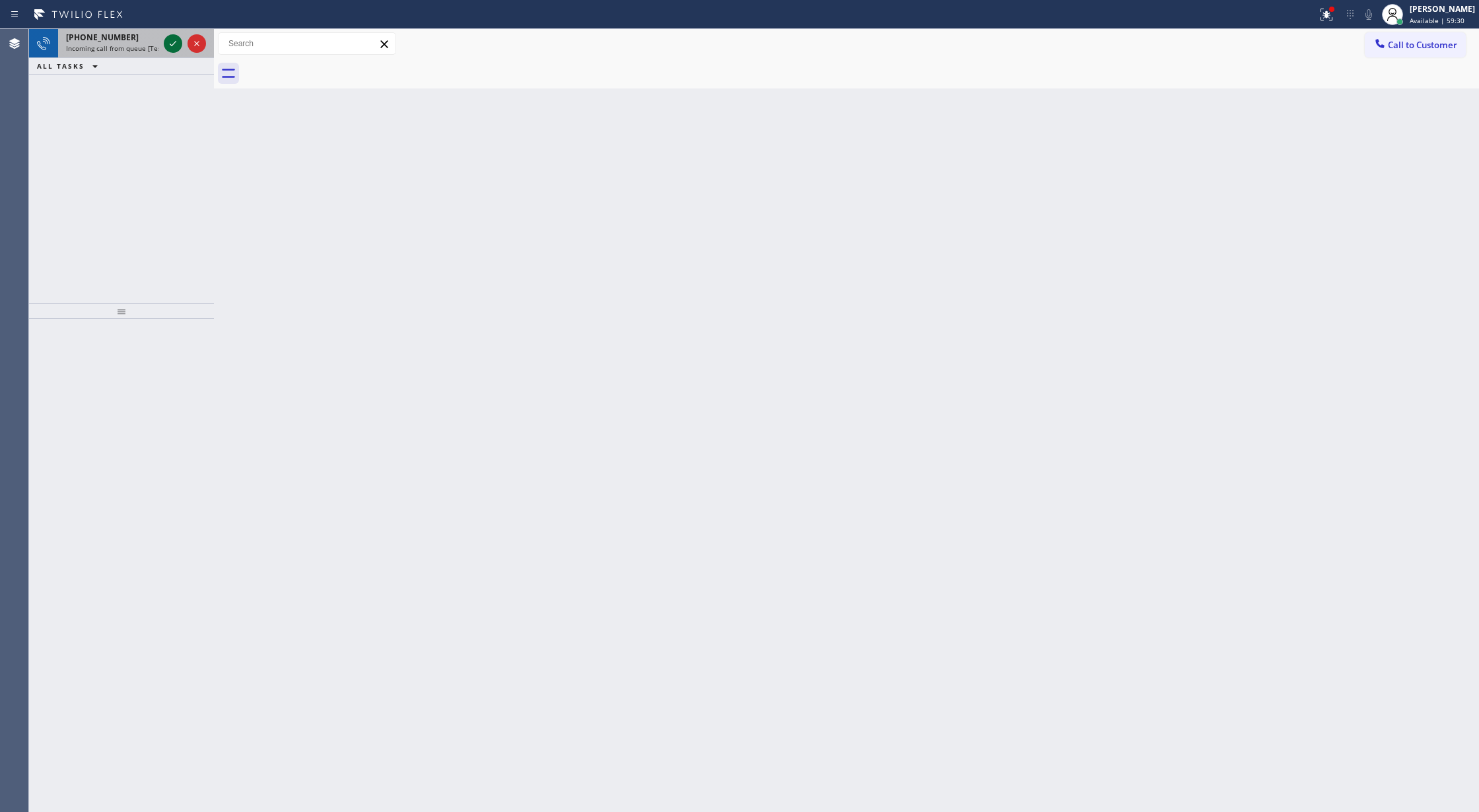
click at [171, 42] on icon at bounding box center [173, 44] width 16 height 16
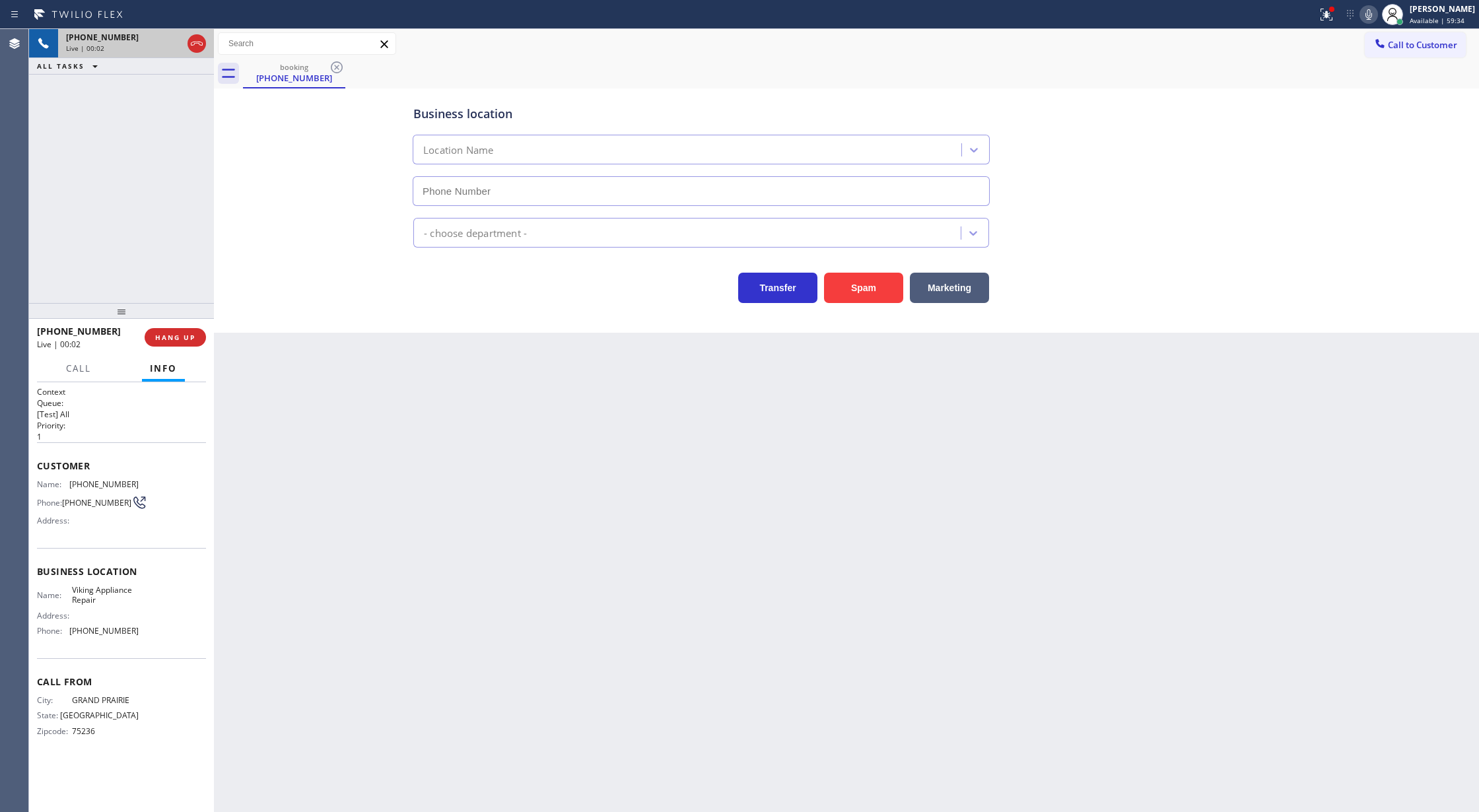
type input "[PHONE_NUMBER]"
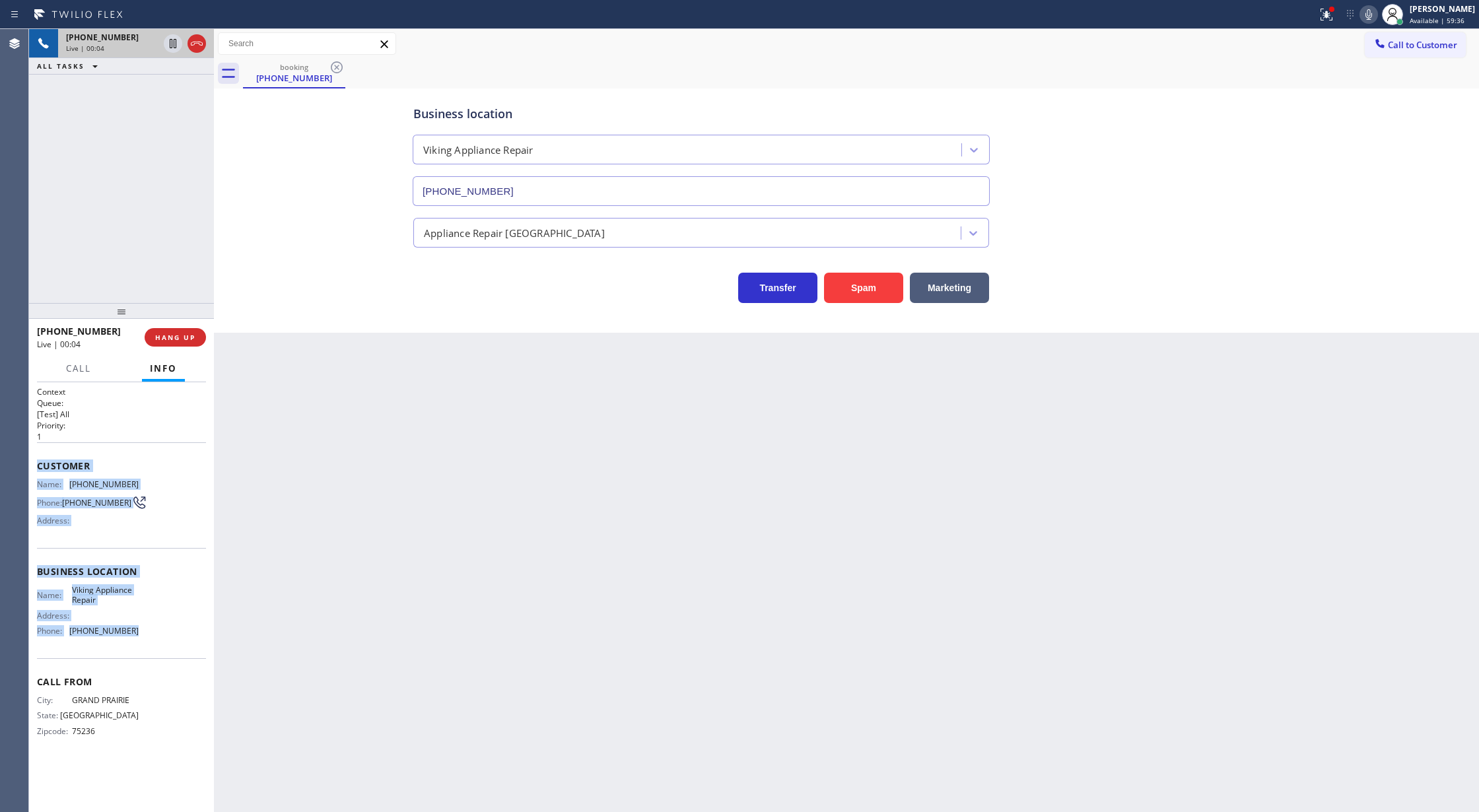
copy div "Customer Name: (214) 536-9698 Phone: (214) 536-9698 Address: Business location …"
drag, startPoint x: 37, startPoint y: 466, endPoint x: 170, endPoint y: 648, distance: 225.4
click at [170, 648] on div "Context Queue: [Test] All Priority: 1 Customer Name: (214) 536-9698 Phone: (214…" at bounding box center [121, 572] width 169 height 372
click at [167, 342] on button "COMPLETE" at bounding box center [172, 337] width 66 height 18
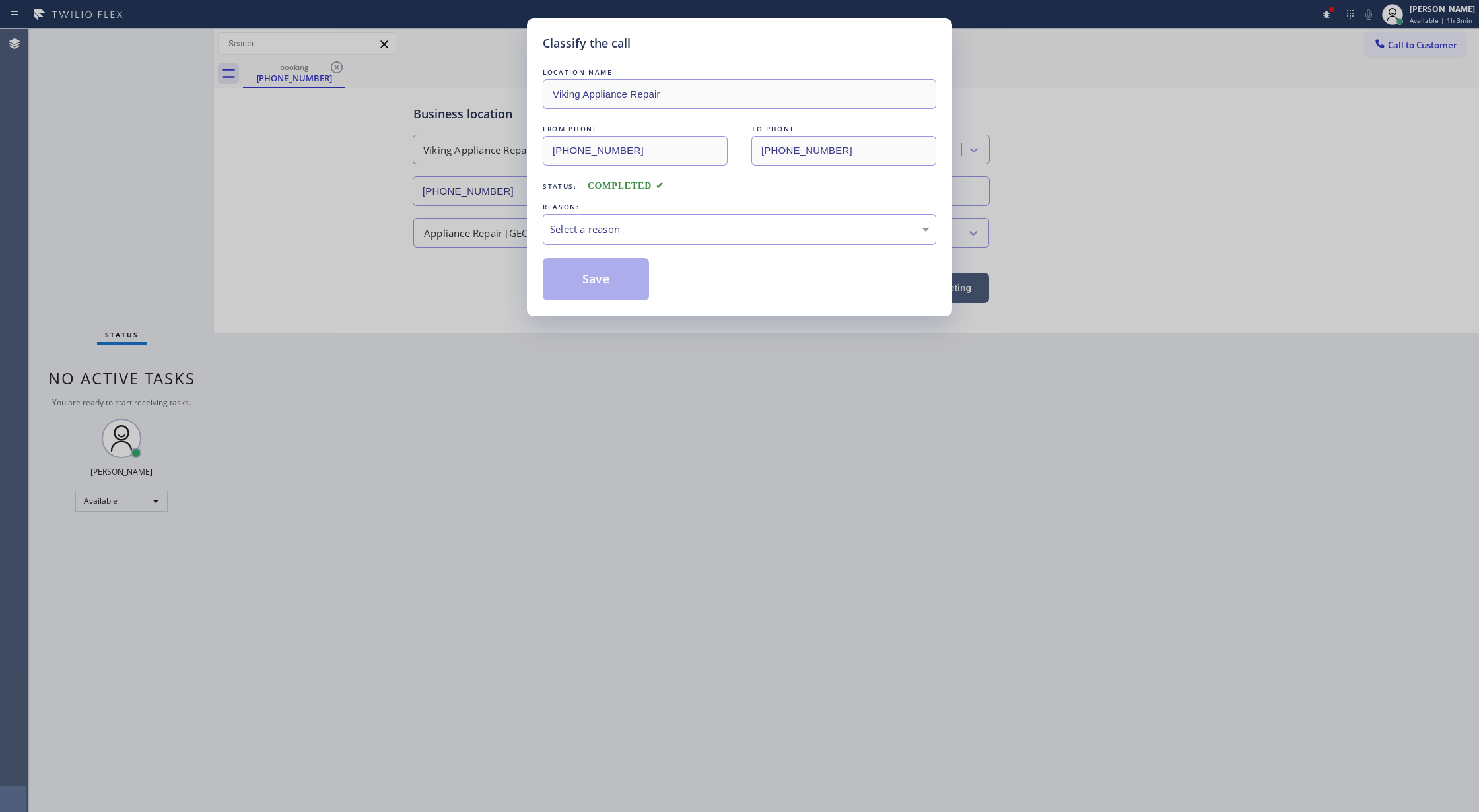
click at [699, 215] on div "Select a reason" at bounding box center [740, 229] width 393 height 31
click at [587, 268] on button "Save" at bounding box center [596, 279] width 107 height 42
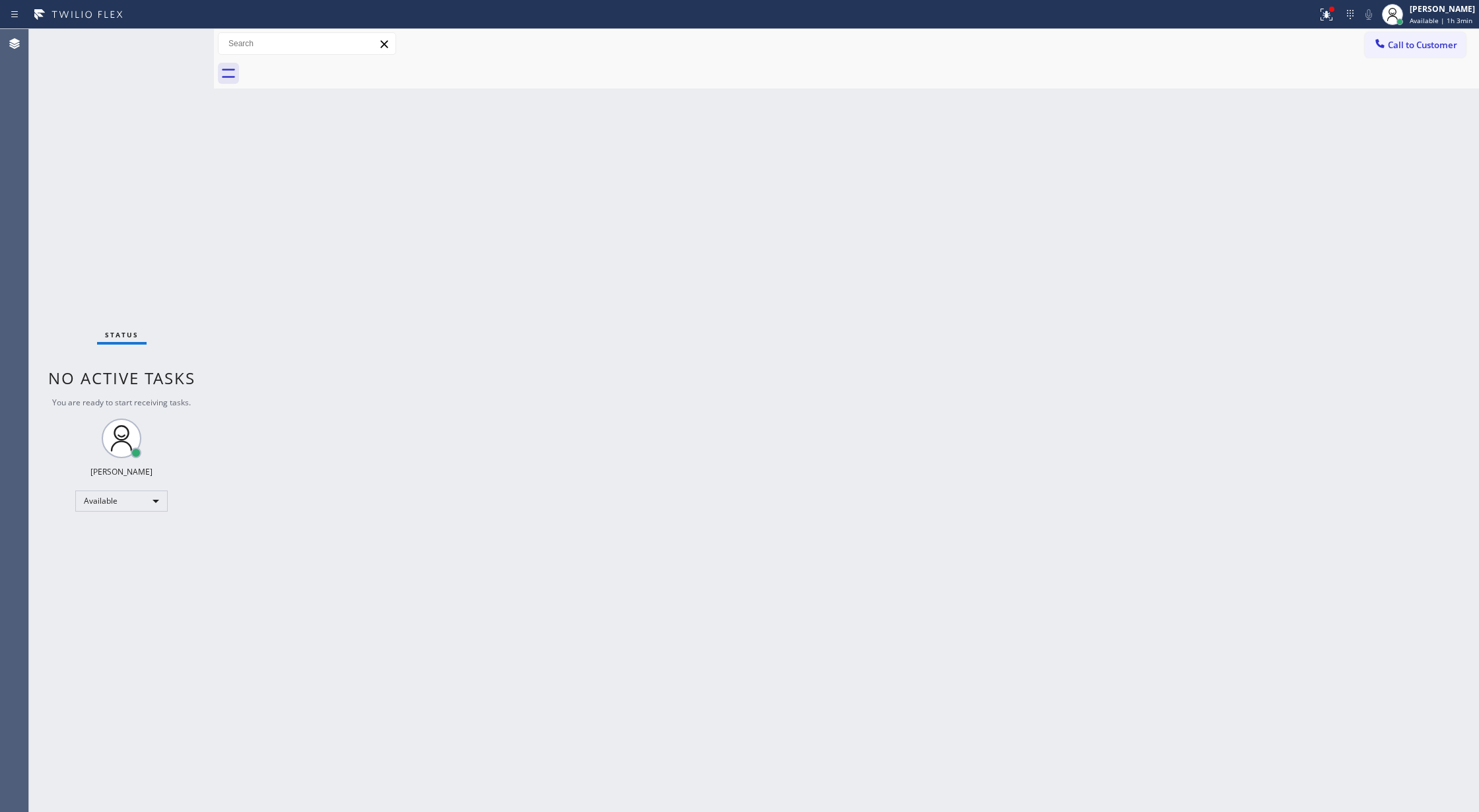
click at [169, 46] on div "Status No active tasks You are ready to start receiving tasks. [PERSON_NAME] Av…" at bounding box center [121, 420] width 185 height 783
click at [171, 45] on div "Status No active tasks You are ready to start receiving tasks. [PERSON_NAME] Av…" at bounding box center [121, 420] width 185 height 783
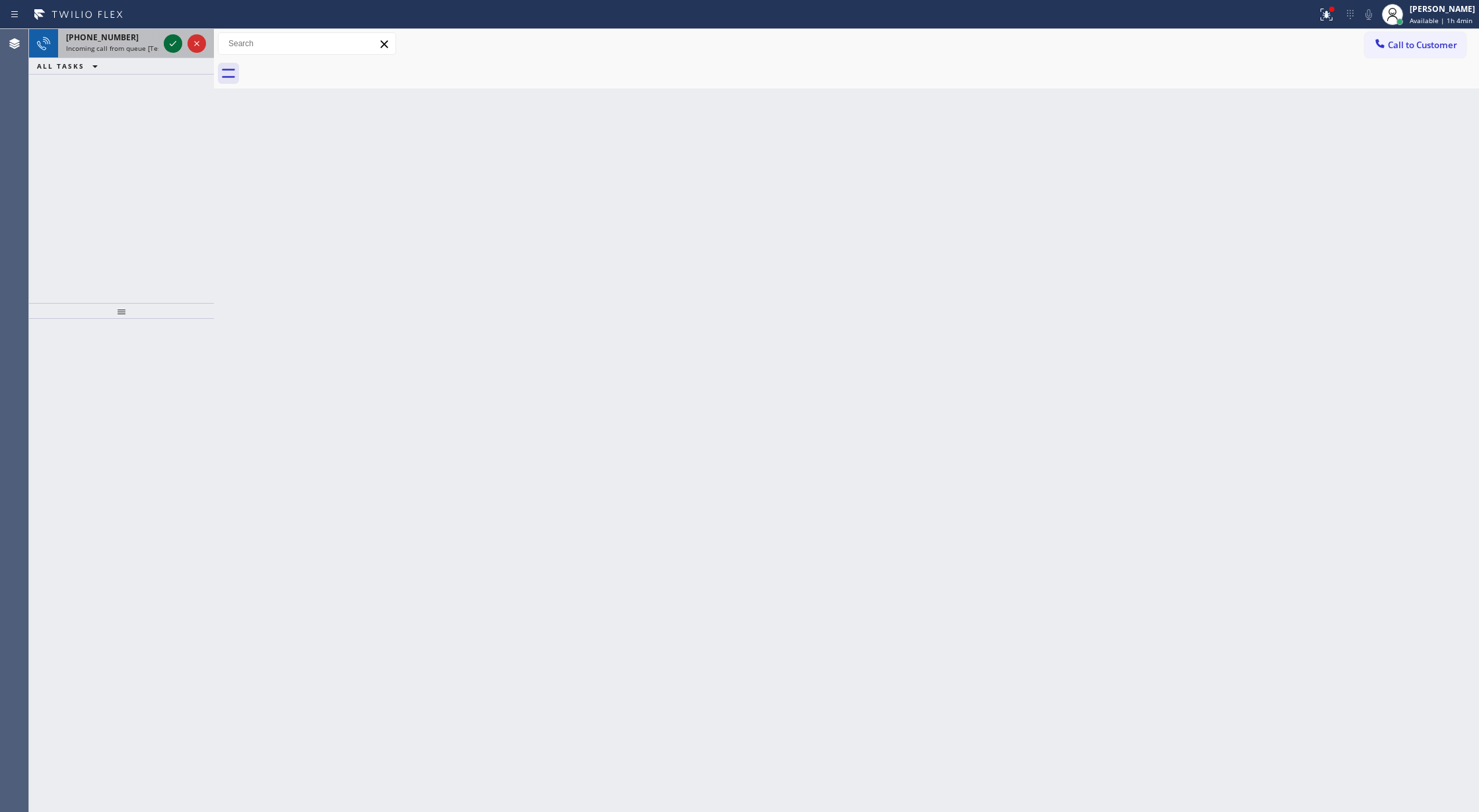
click at [173, 43] on icon at bounding box center [173, 44] width 16 height 16
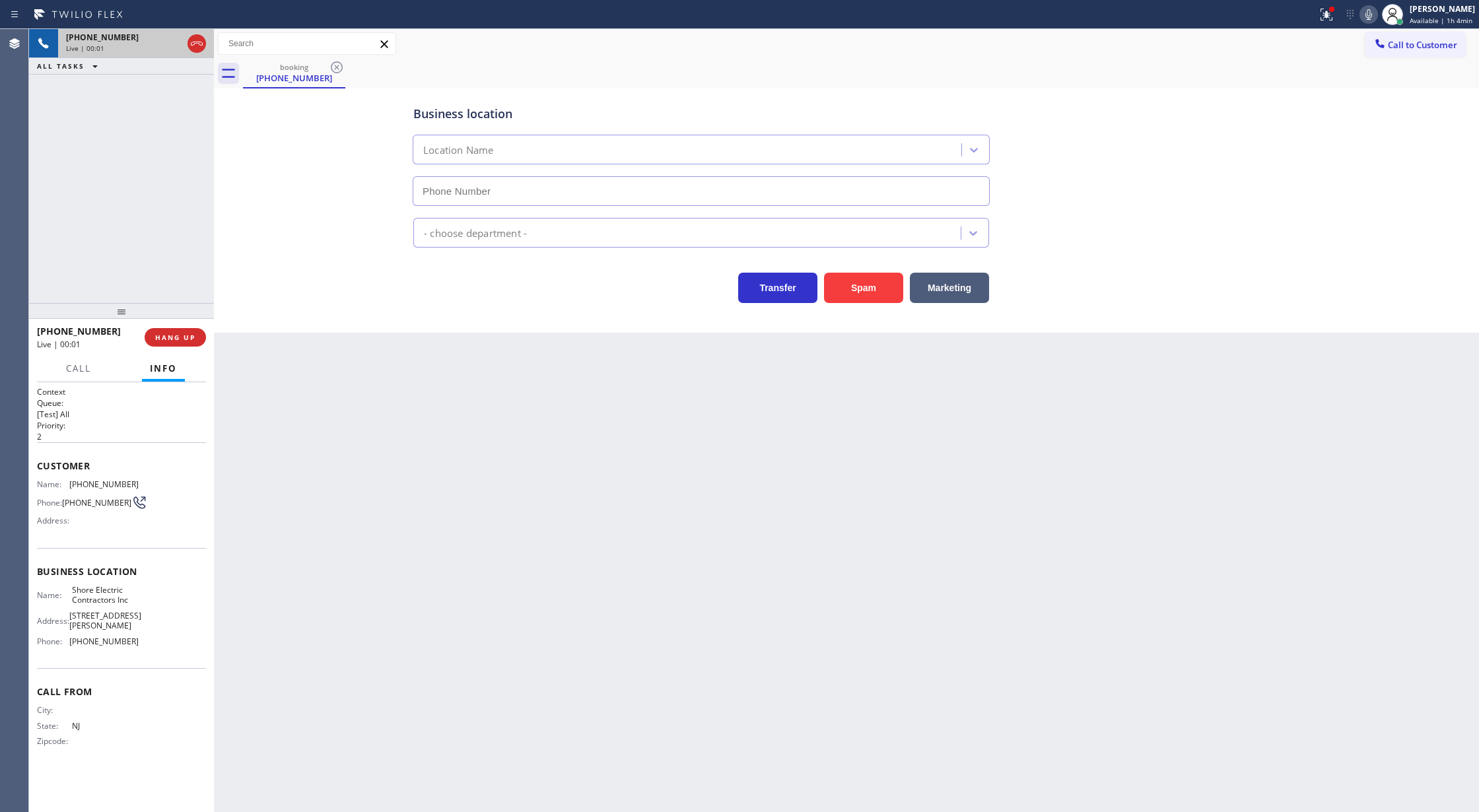
type input "(848) 331-2674"
click at [852, 277] on button "Spam" at bounding box center [864, 287] width 79 height 30
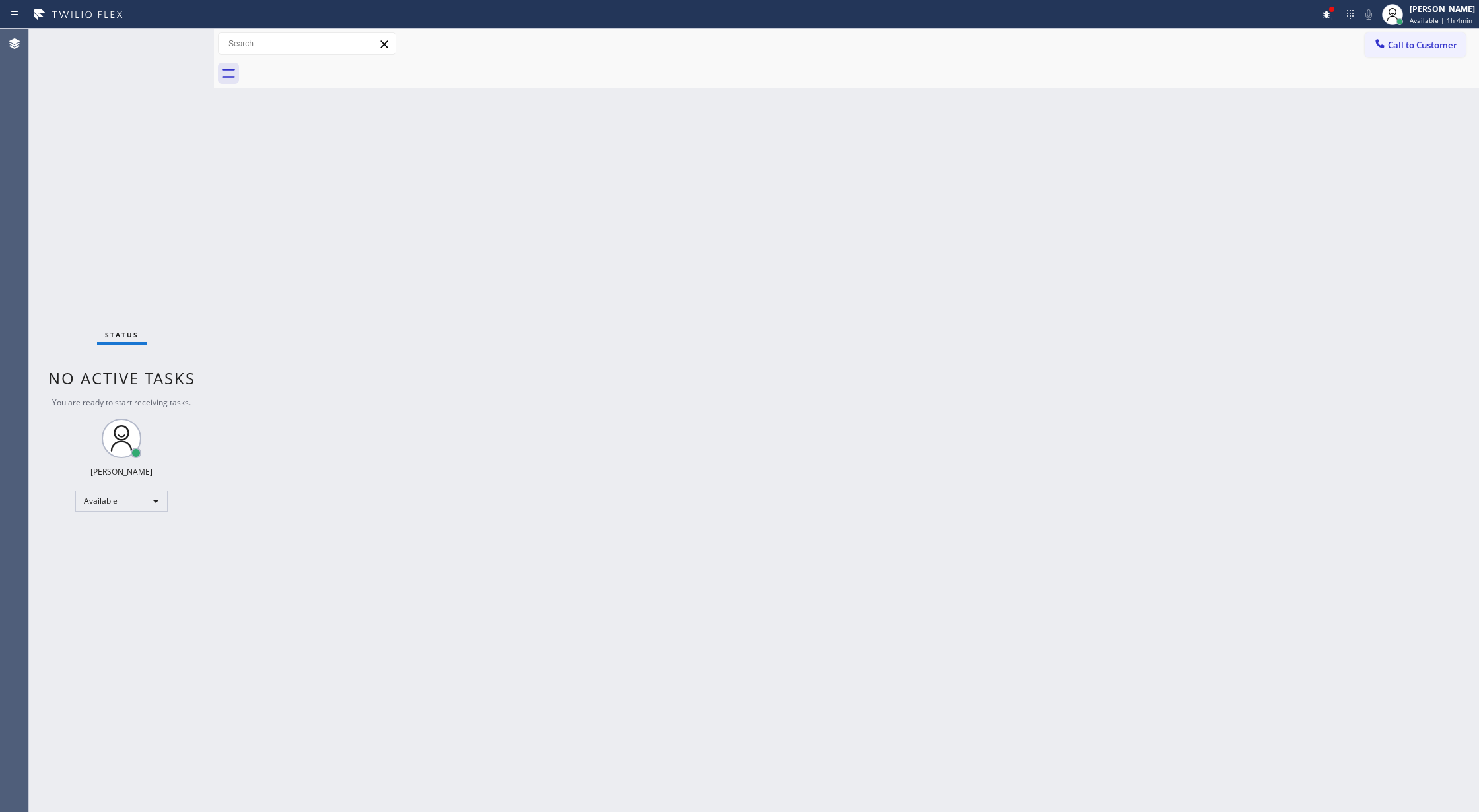
click at [172, 40] on div "Status No active tasks You are ready to start receiving tasks. [PERSON_NAME] Av…" at bounding box center [121, 420] width 185 height 783
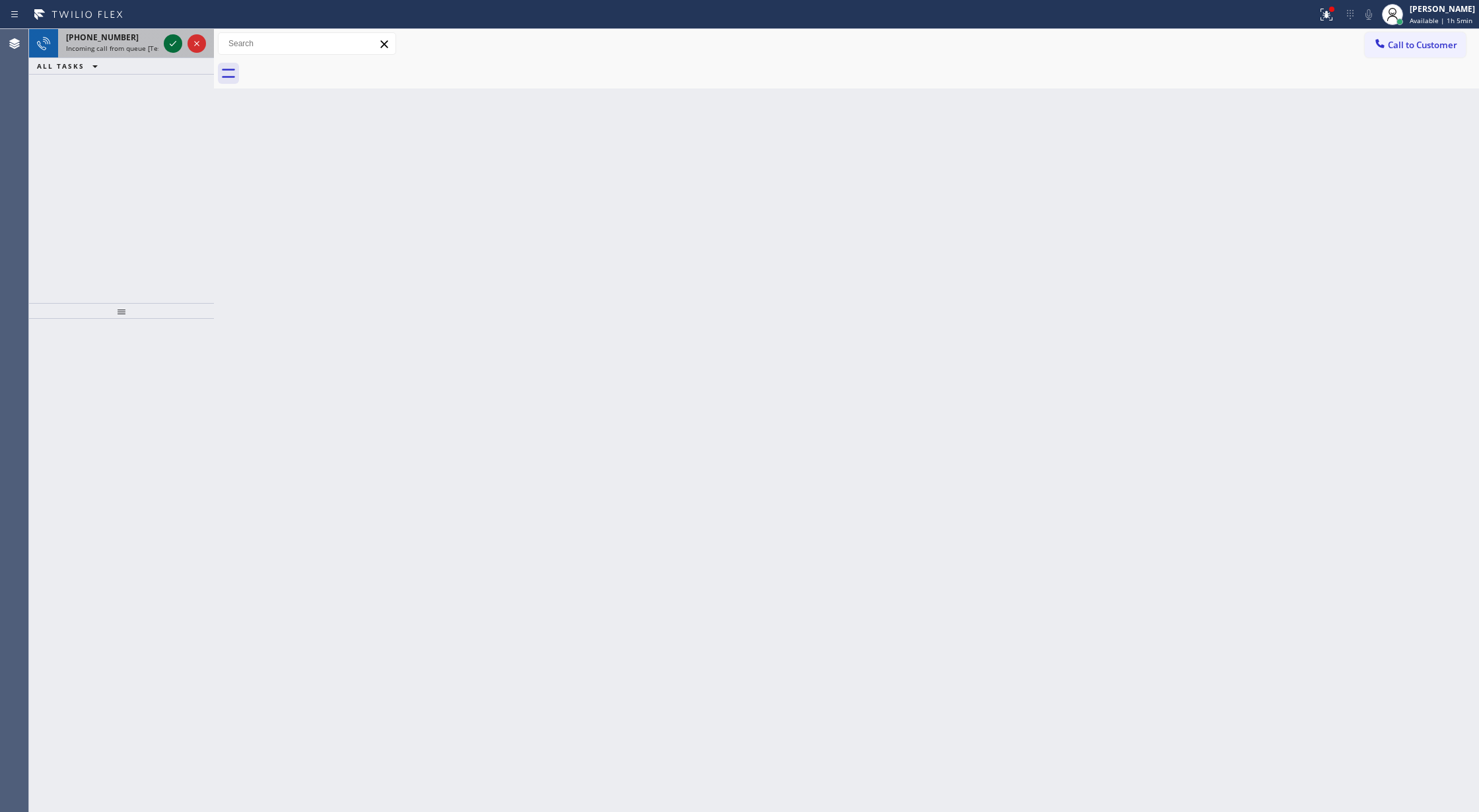
click at [172, 40] on icon at bounding box center [173, 44] width 16 height 16
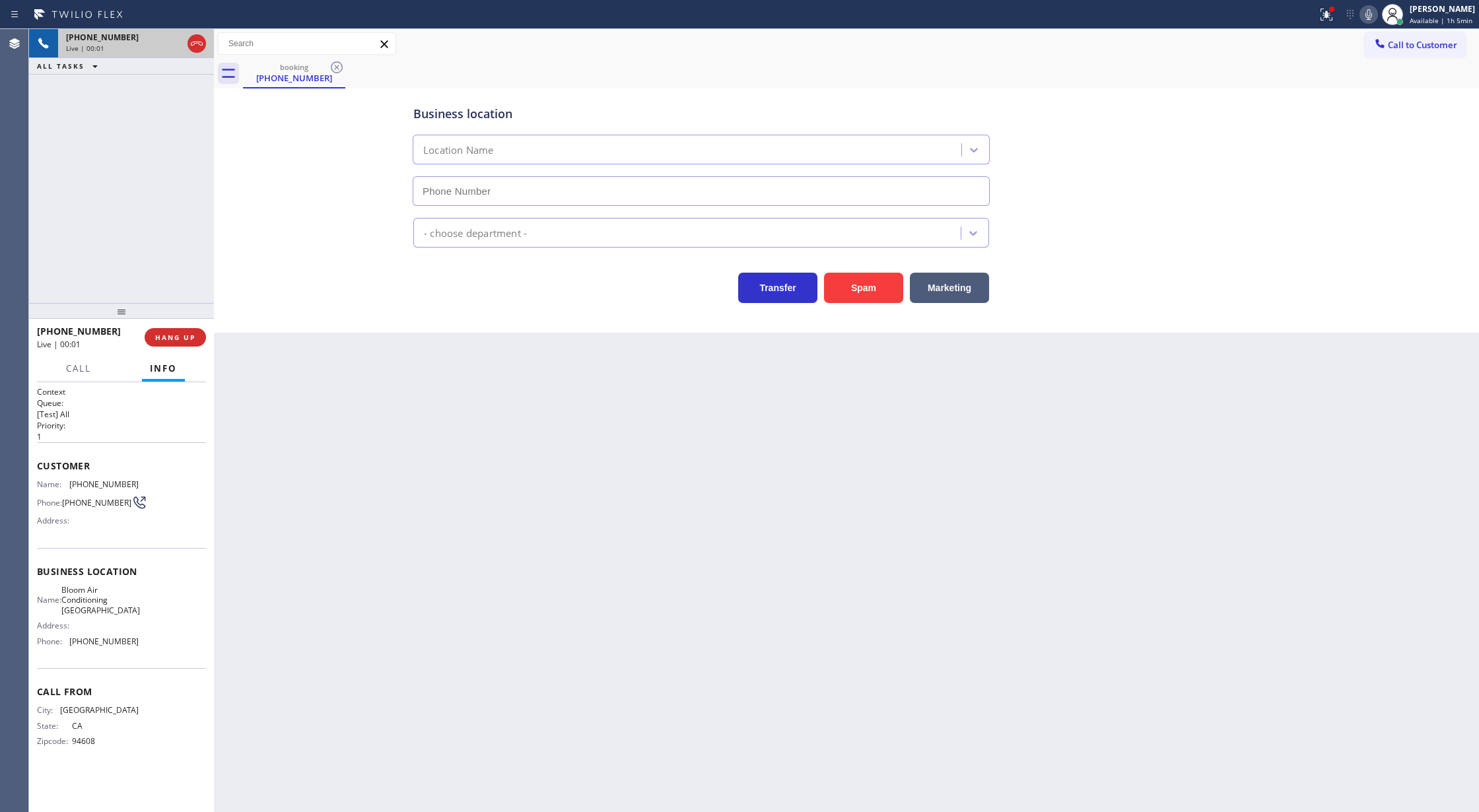
type input "(650) 800-6848"
click at [881, 289] on button "Spam" at bounding box center [864, 287] width 79 height 30
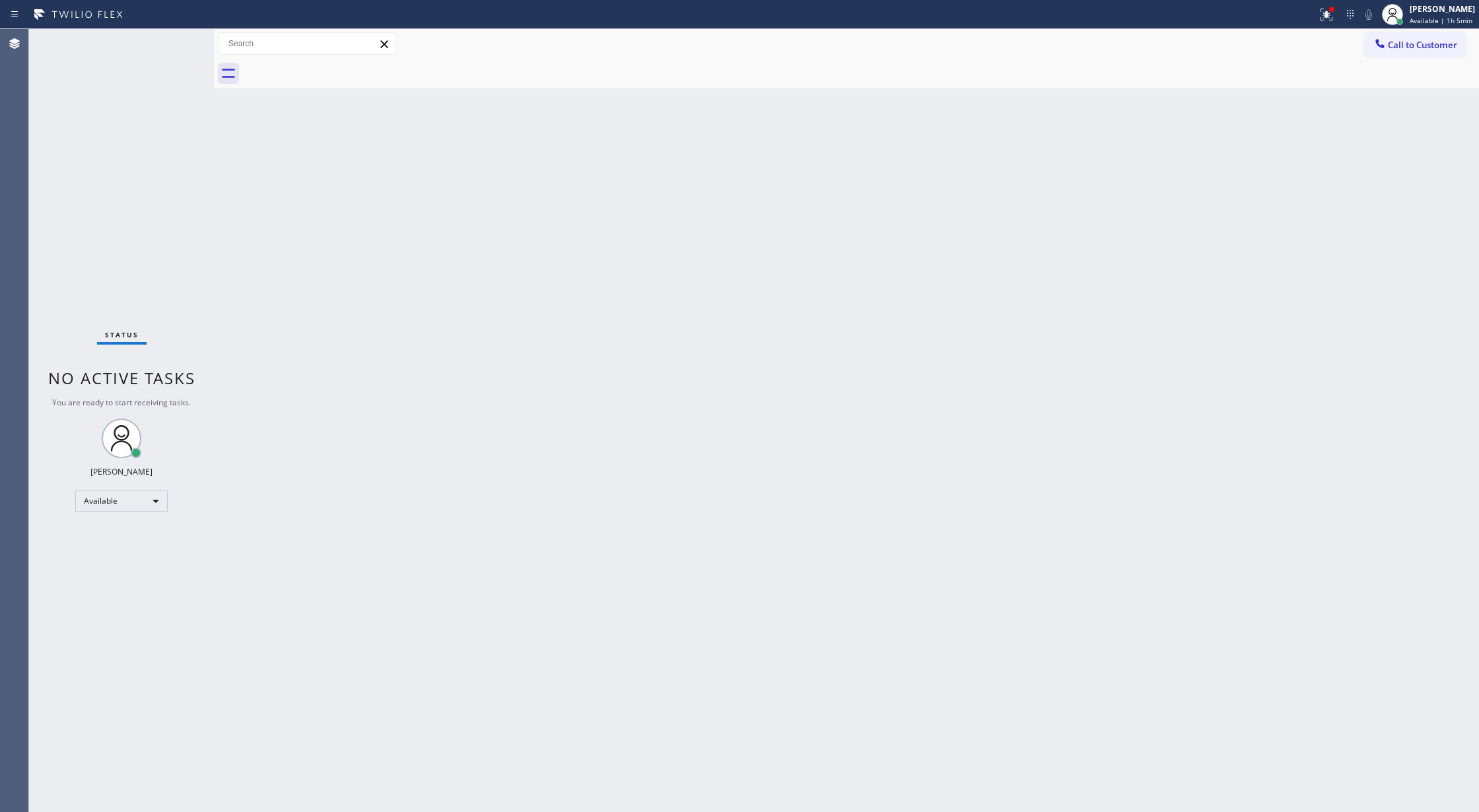
click at [175, 43] on div "Status No active tasks You are ready to start receiving tasks. [PERSON_NAME] Av…" at bounding box center [121, 420] width 185 height 783
click at [175, 40] on div "Status No active tasks You are ready to start receiving tasks. [PERSON_NAME] Av…" at bounding box center [121, 420] width 185 height 783
click at [869, 269] on div "Back to Dashboard Change Sender ID Customers Technicians Select a contact Outbo…" at bounding box center [846, 420] width 1265 height 783
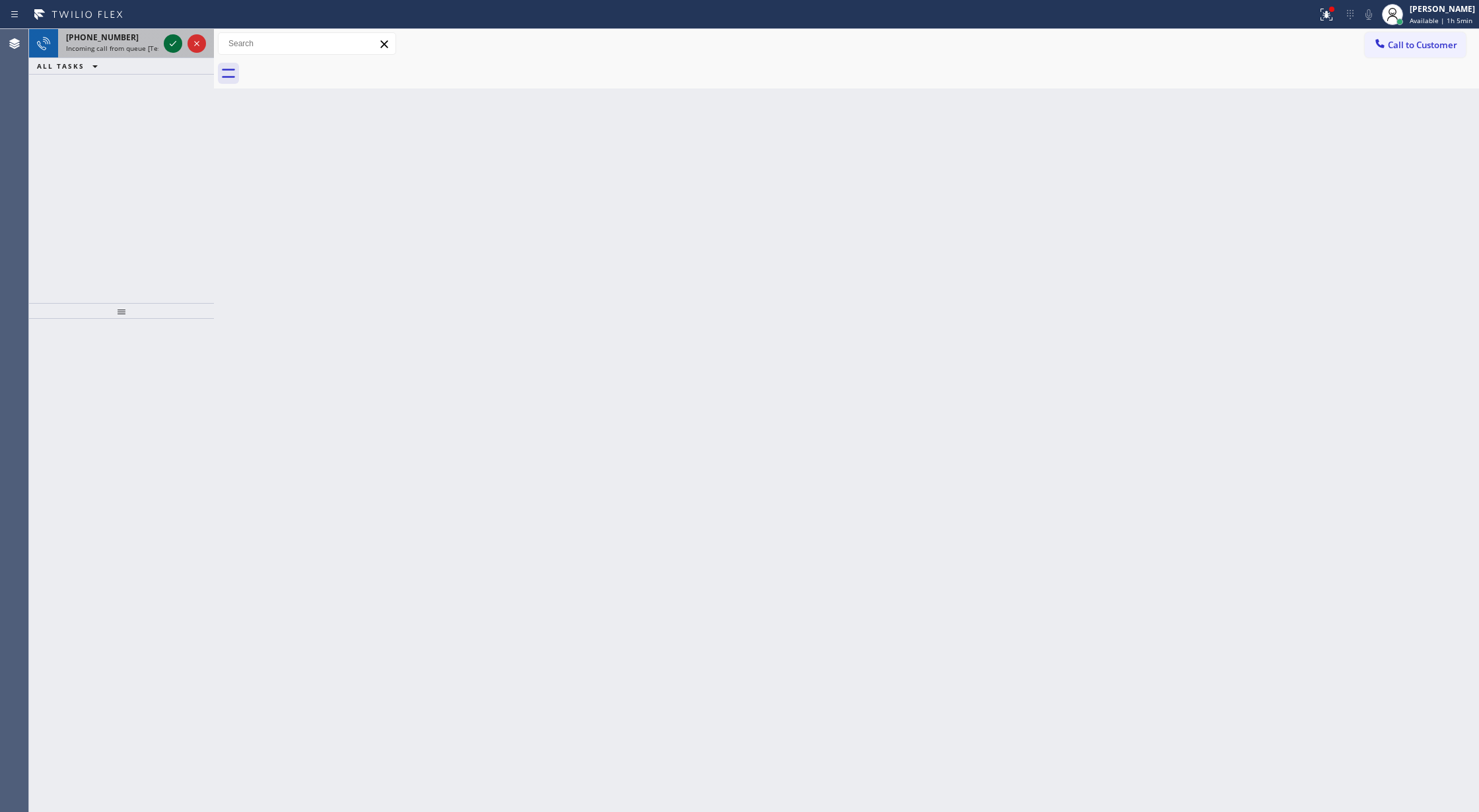
click at [179, 47] on icon at bounding box center [173, 44] width 16 height 16
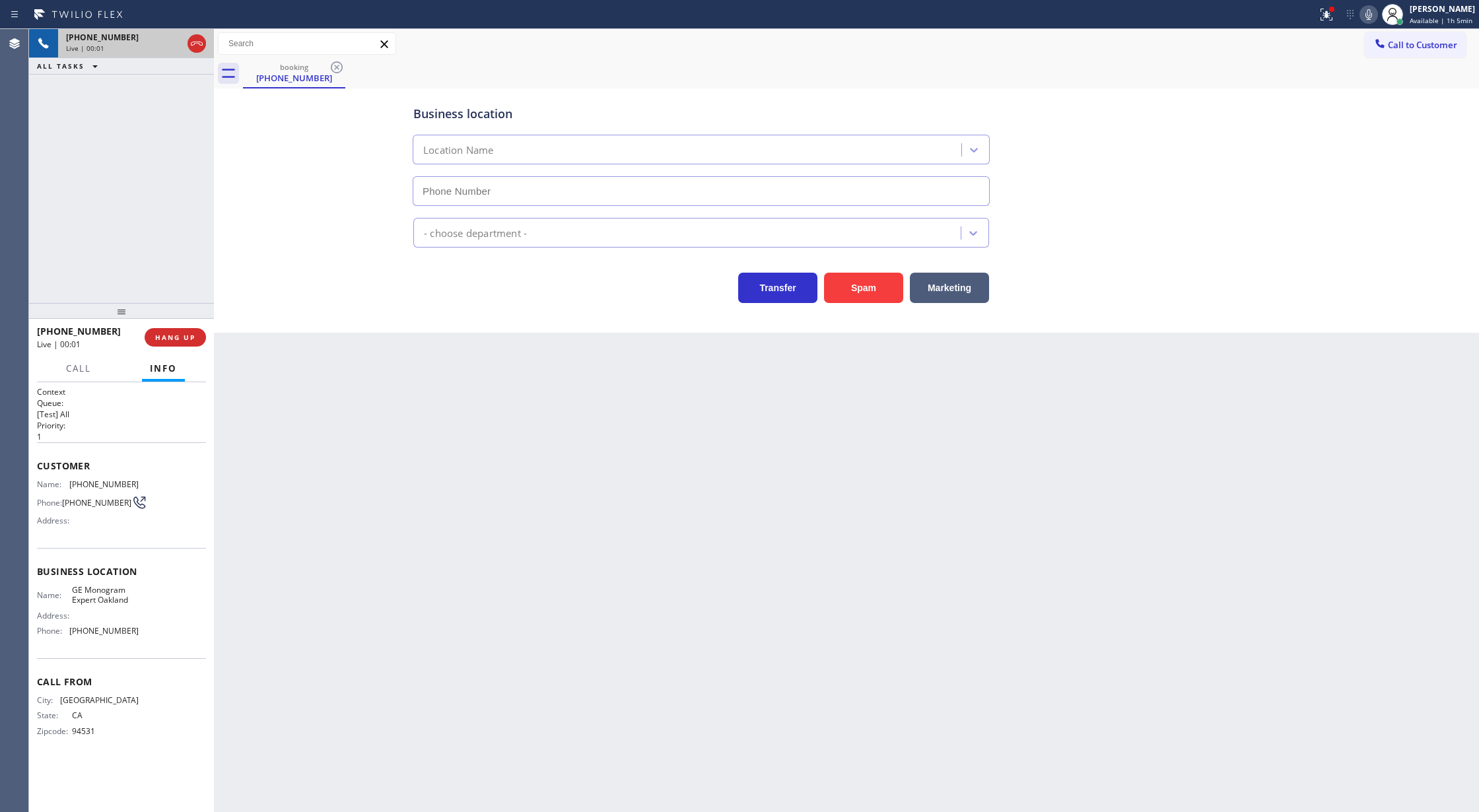
type input "[PHONE_NUMBER]"
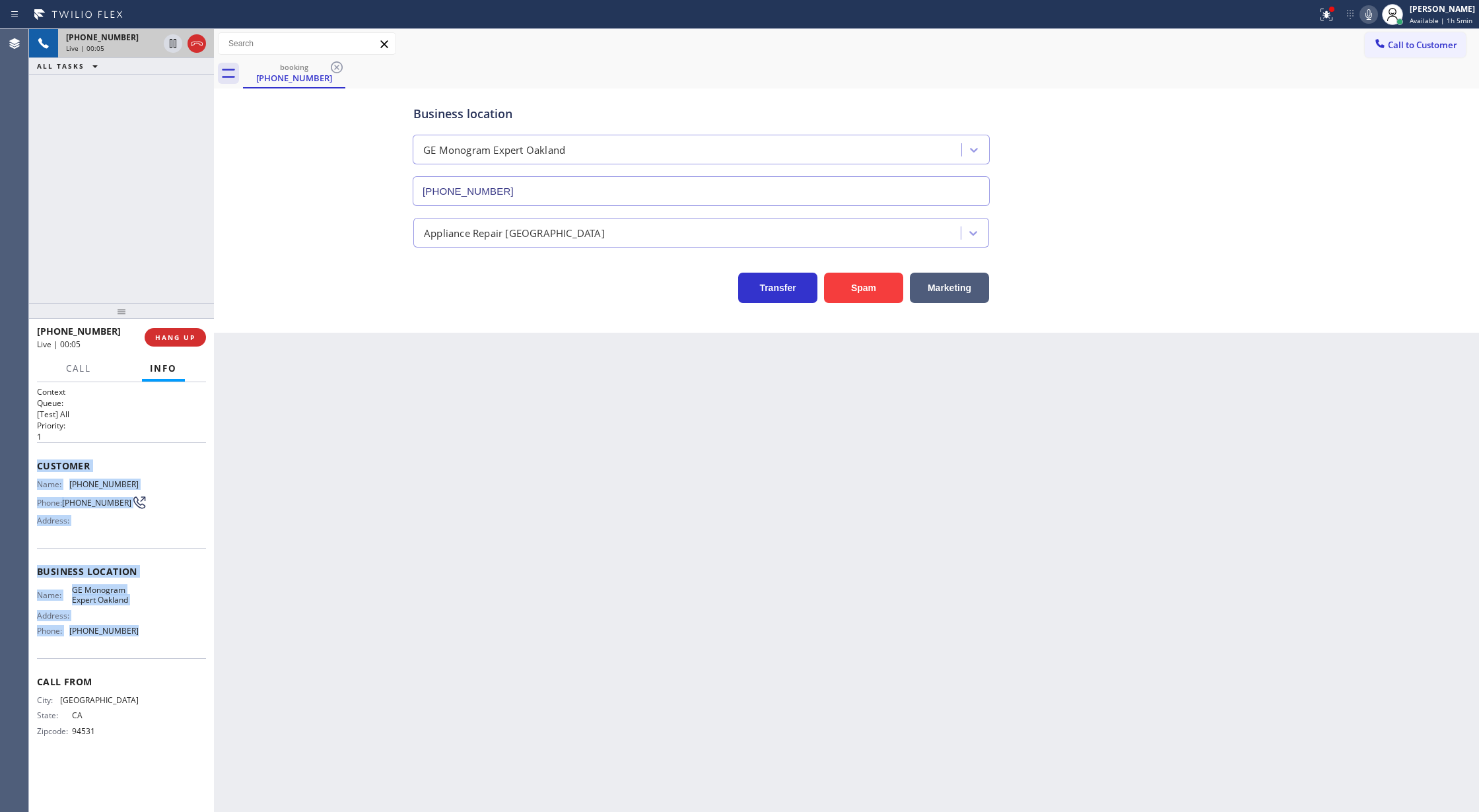
copy div "Customer Name: (510) 914-9960 Phone: (510) 914-9960 Address: Business location …"
drag, startPoint x: 36, startPoint y: 464, endPoint x: 169, endPoint y: 641, distance: 221.4
click at [169, 641] on div "Context Queue: [Test] All Priority: 1 Customer Name: (510) 914-9960 Phone: (510…" at bounding box center [121, 597] width 185 height 430
click at [1369, 17] on icon at bounding box center [1369, 14] width 16 height 16
click at [1374, 11] on rect at bounding box center [1369, 14] width 10 height 10
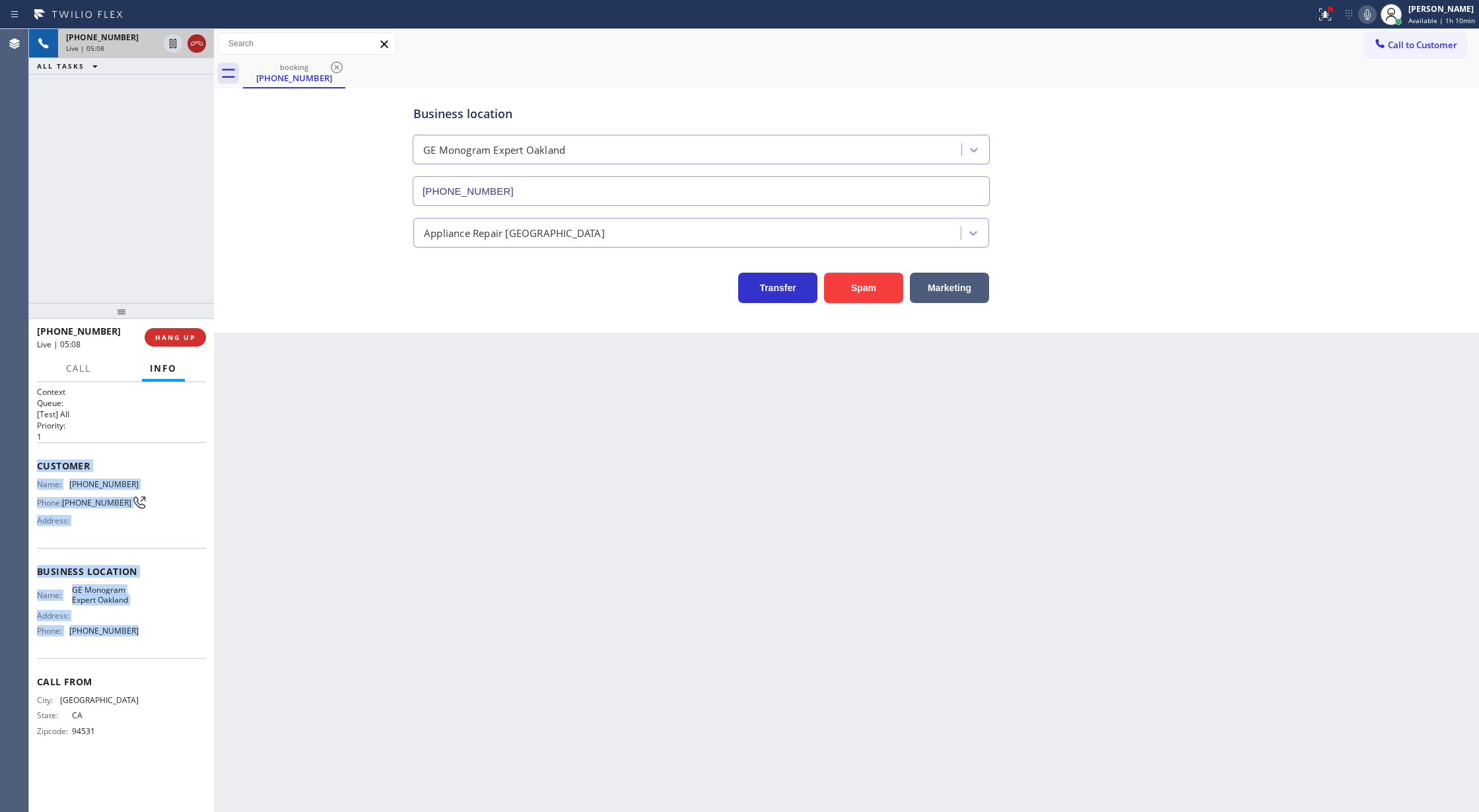
click at [196, 45] on icon at bounding box center [197, 44] width 16 height 16
click at [169, 331] on button "COMPLETE" at bounding box center [172, 337] width 66 height 18
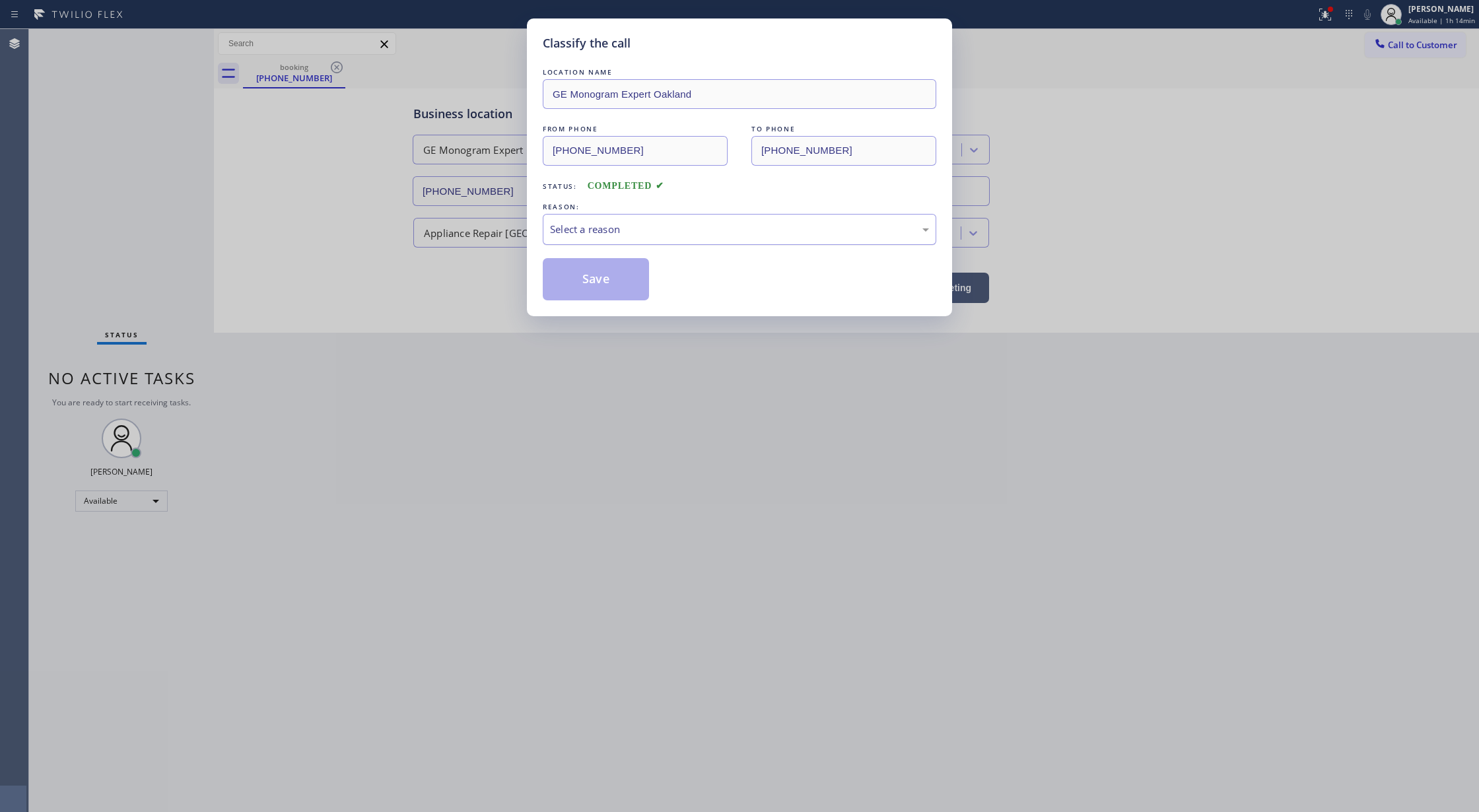
click at [619, 234] on div "Select a reason" at bounding box center [740, 229] width 379 height 15
click at [580, 283] on button "Save" at bounding box center [596, 279] width 107 height 42
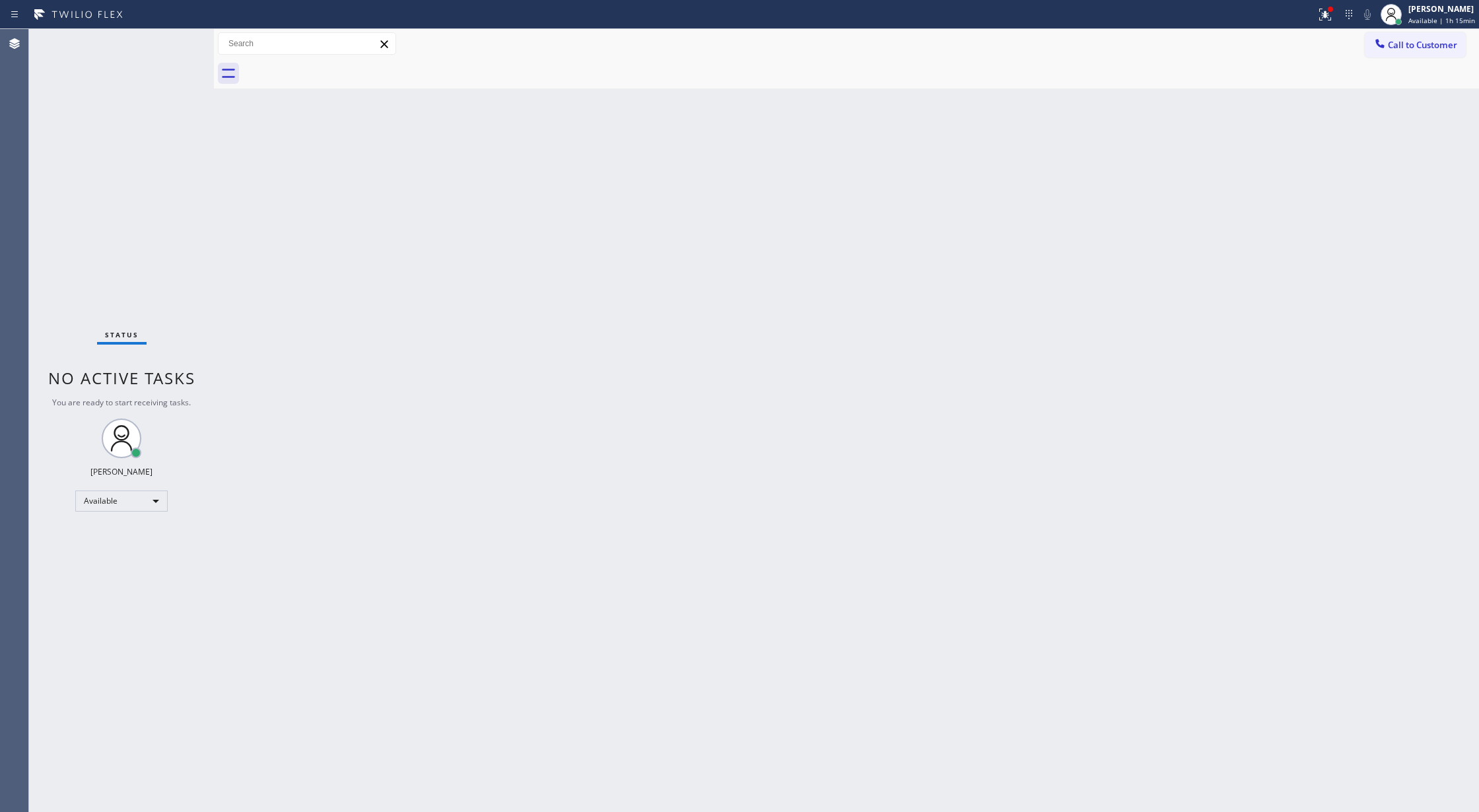
click at [181, 40] on div "Status No active tasks You are ready to start receiving tasks. [PERSON_NAME] Av…" at bounding box center [121, 420] width 185 height 783
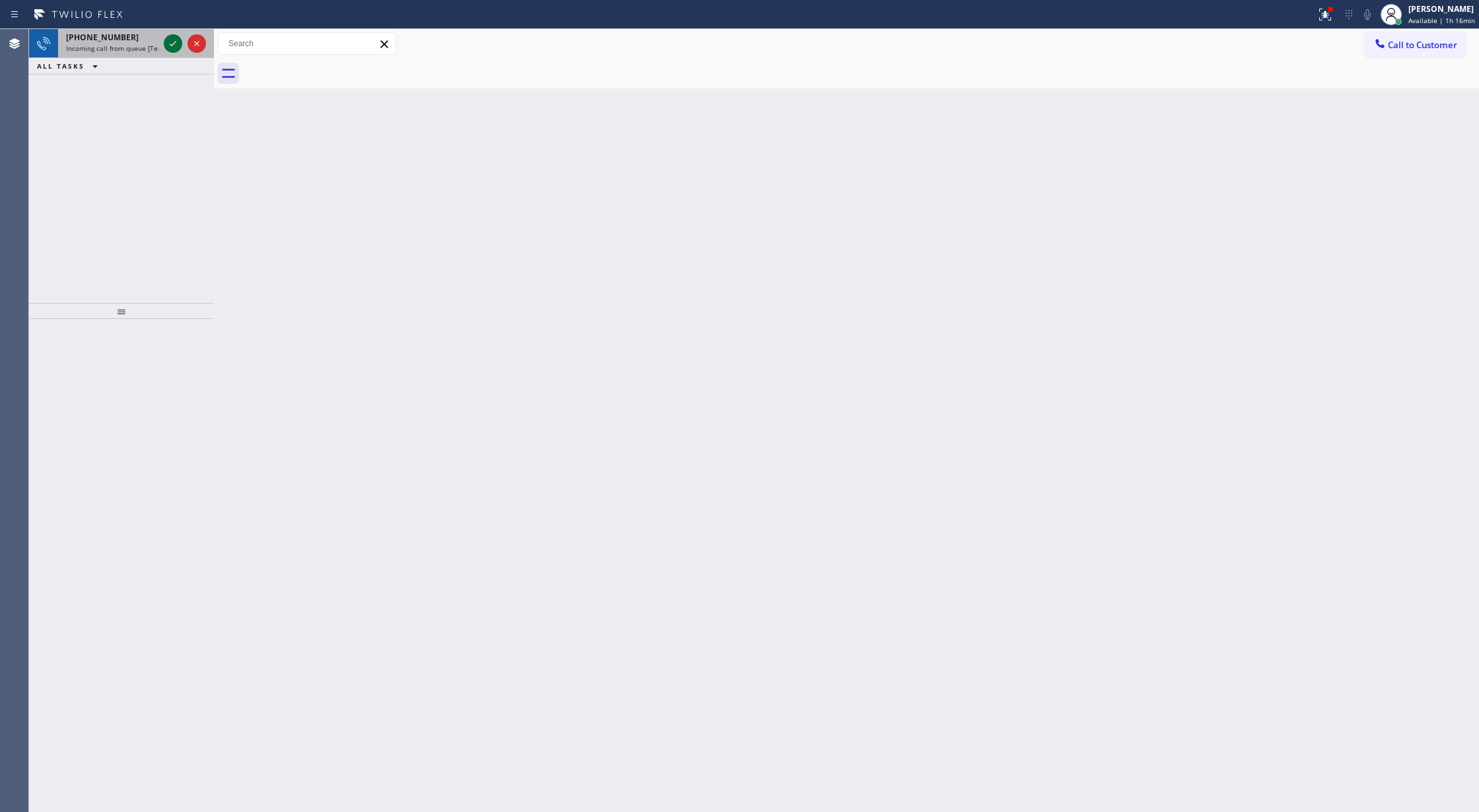
click at [172, 39] on icon at bounding box center [173, 44] width 16 height 16
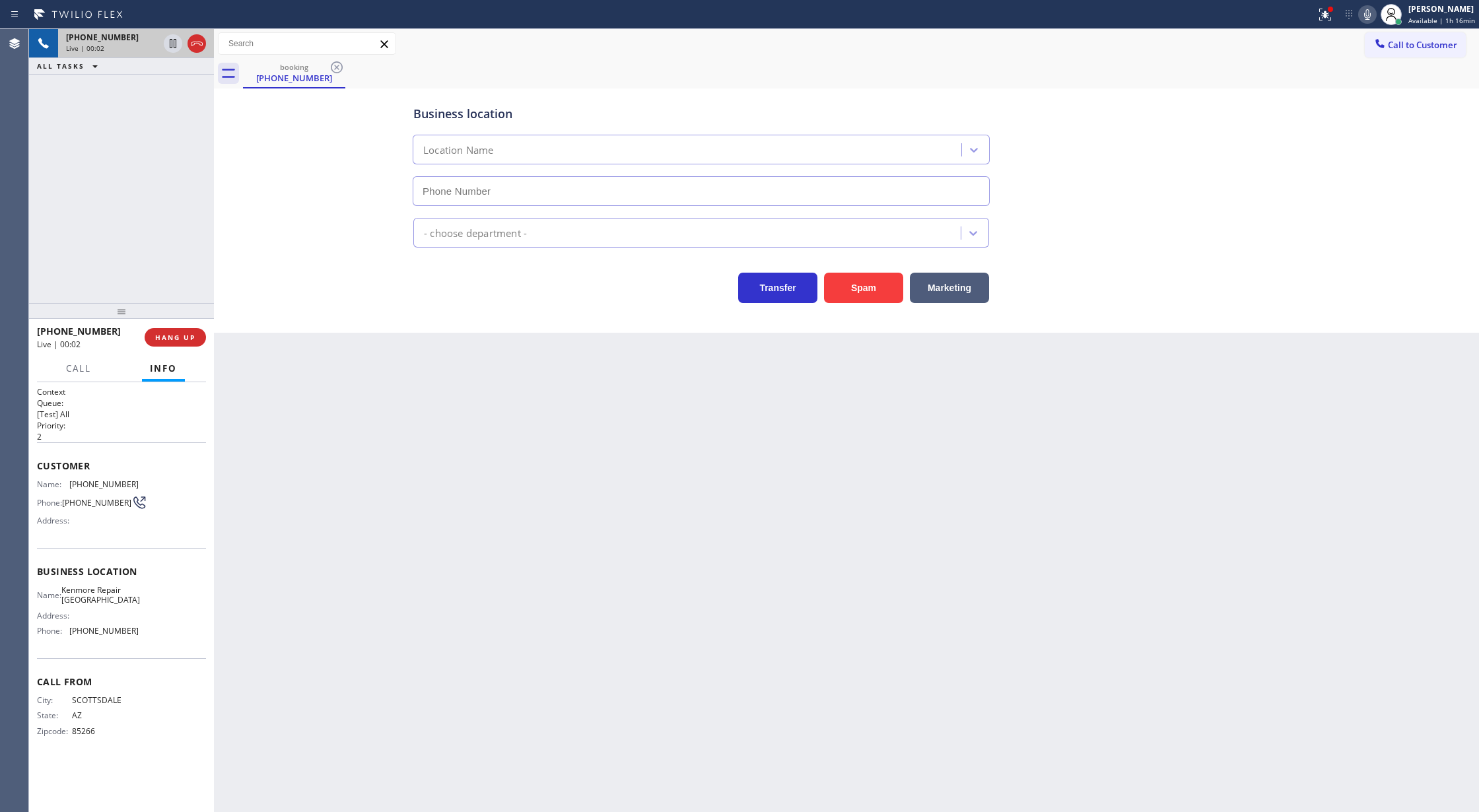
type input "(602) 693-0127"
click at [855, 285] on button "Spam" at bounding box center [864, 287] width 79 height 30
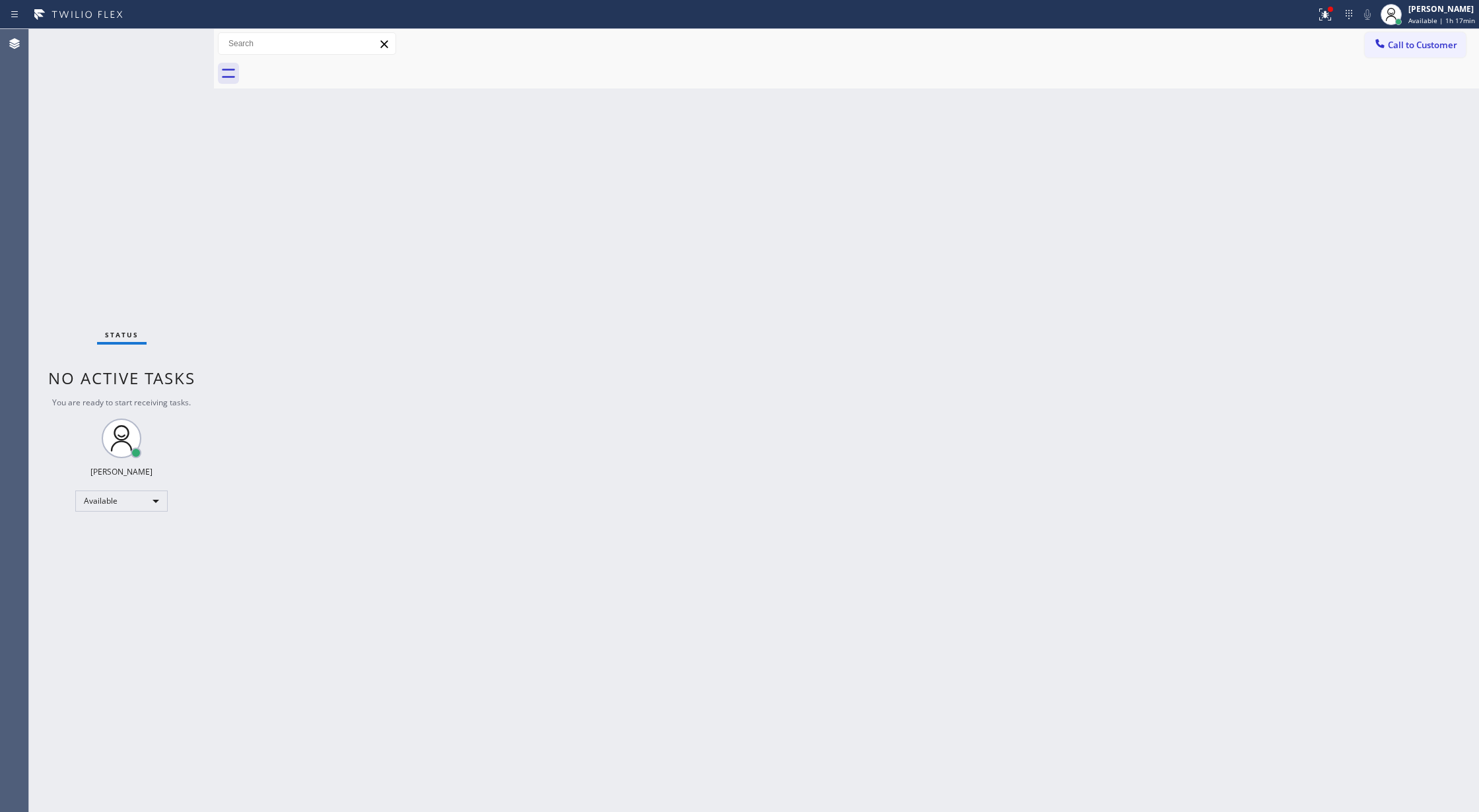
click at [173, 42] on div "Status No active tasks You are ready to start receiving tasks. [PERSON_NAME] Av…" at bounding box center [121, 420] width 185 height 783
click at [177, 36] on div "Status No active tasks You are ready to start receiving tasks. [PERSON_NAME] Av…" at bounding box center [121, 420] width 185 height 783
click at [180, 43] on div "Status No active tasks You are ready to start receiving tasks. [PERSON_NAME] Av…" at bounding box center [121, 420] width 185 height 783
click at [175, 34] on div "Status No active tasks You are ready to start receiving tasks. [PERSON_NAME] Av…" at bounding box center [121, 420] width 185 height 783
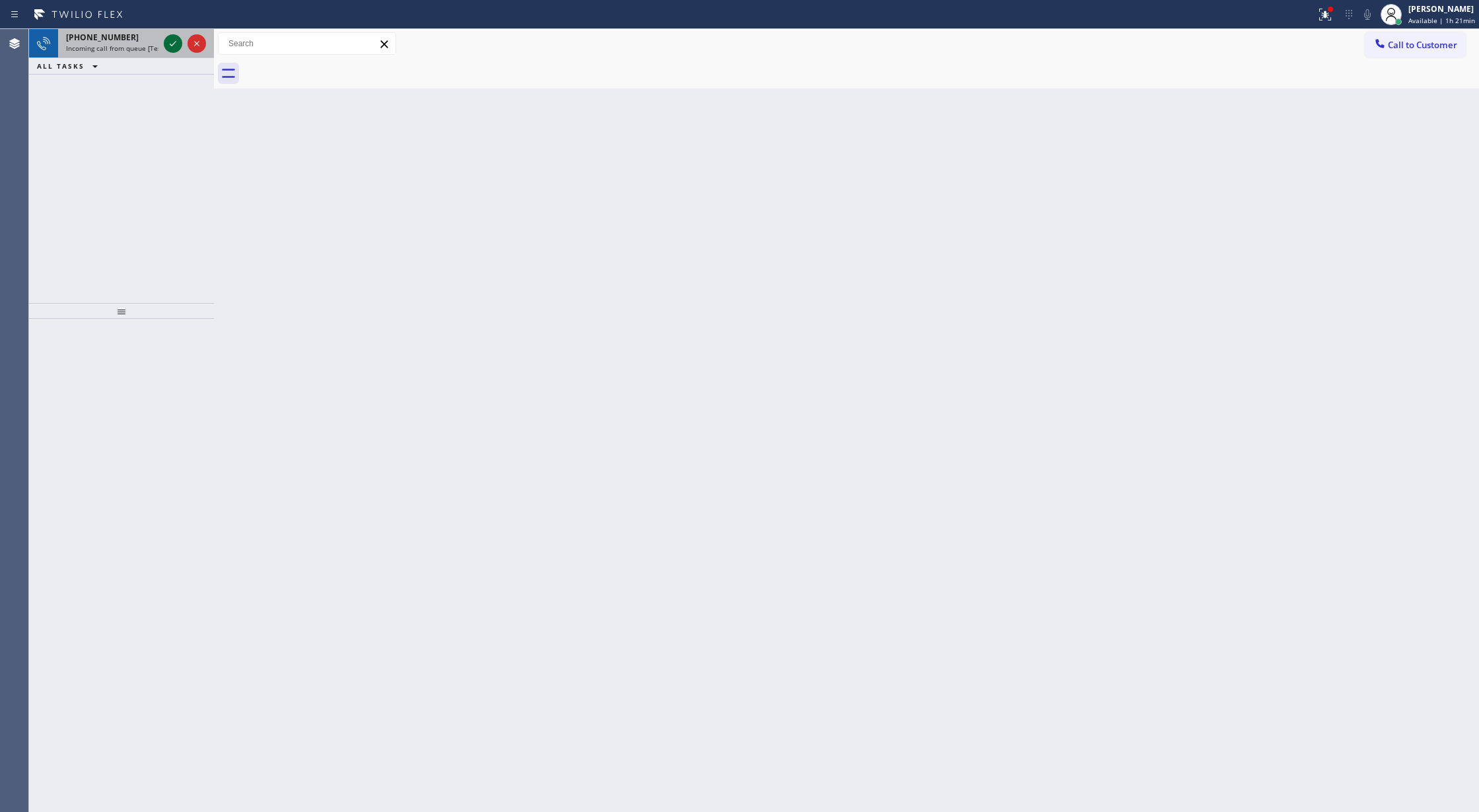
click at [175, 34] on button at bounding box center [172, 43] width 18 height 18
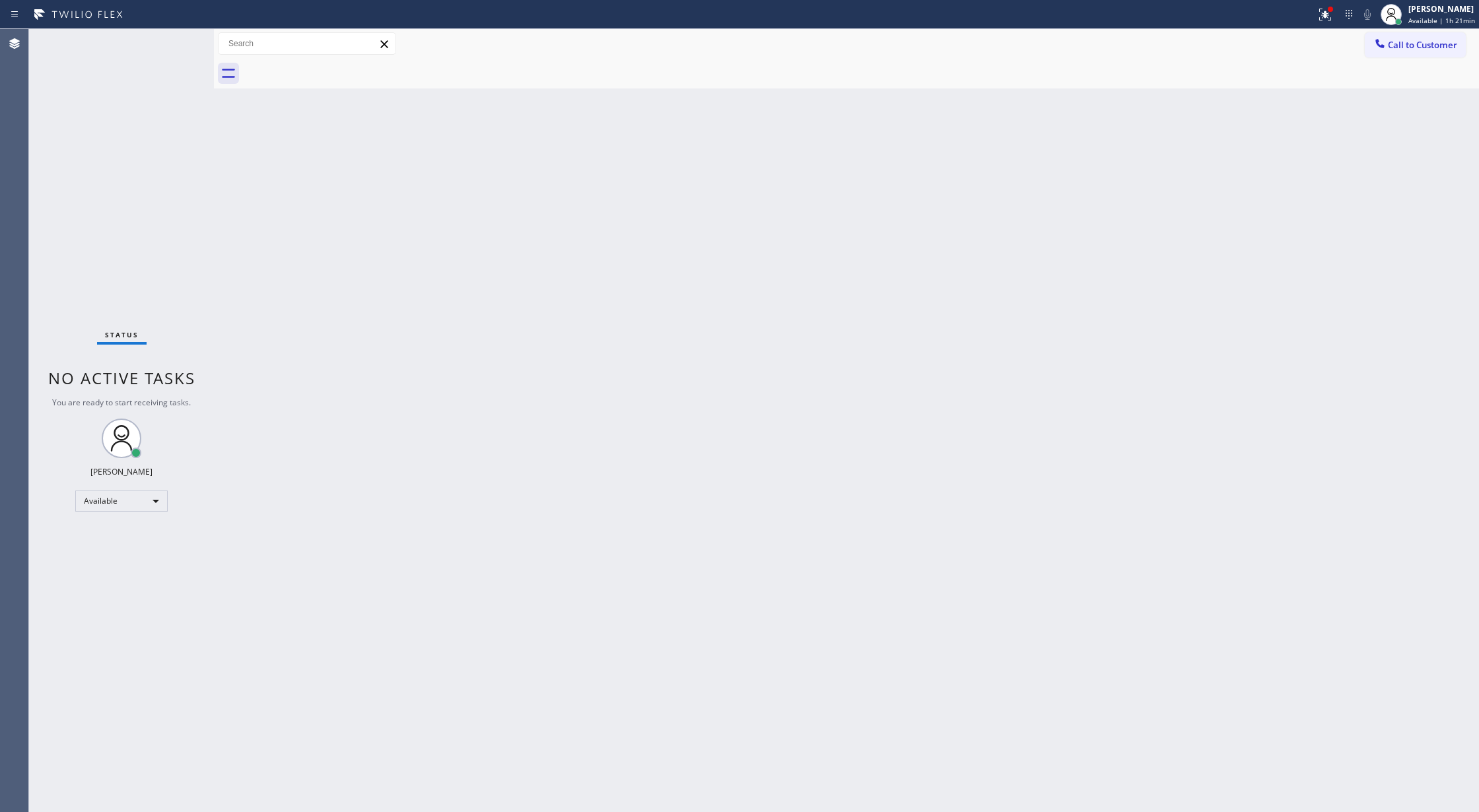
click at [164, 48] on div "Status No active tasks You are ready to start receiving tasks. [PERSON_NAME] Av…" at bounding box center [121, 420] width 185 height 783
click at [162, 65] on div "Status No active tasks You are ready to start receiving tasks. [PERSON_NAME] Av…" at bounding box center [121, 420] width 185 height 783
click at [175, 46] on div "Status No active tasks You are ready to start receiving tasks. [PERSON_NAME] Av…" at bounding box center [121, 420] width 185 height 783
click at [175, 45] on div "Status No active tasks You are ready to start receiving tasks. [PERSON_NAME] Av…" at bounding box center [121, 420] width 185 height 783
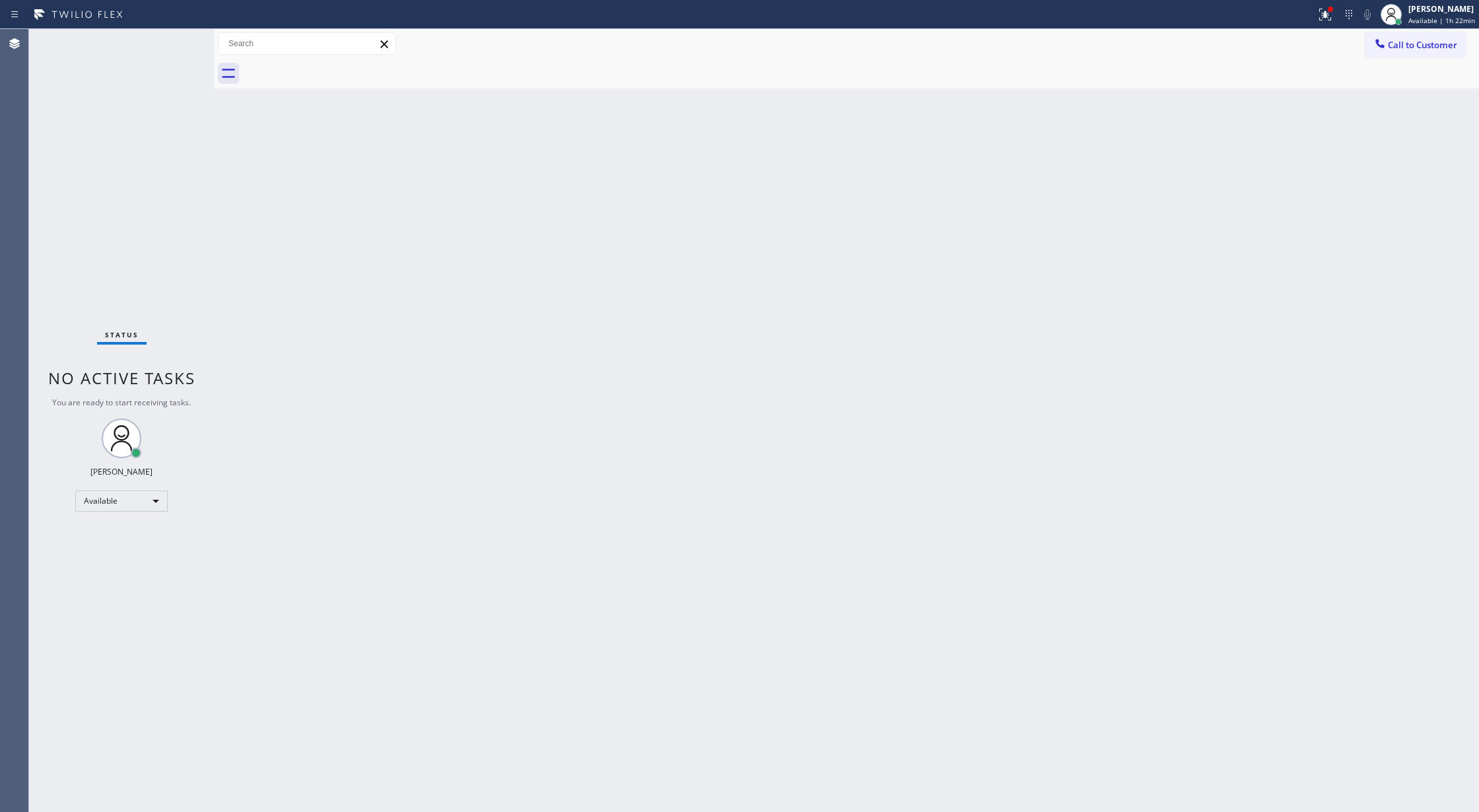
click at [175, 45] on div "Status No active tasks You are ready to start receiving tasks. [PERSON_NAME] Av…" at bounding box center [121, 420] width 185 height 783
click at [180, 42] on div "Status No active tasks You are ready to start receiving tasks. [PERSON_NAME] Av…" at bounding box center [121, 420] width 185 height 783
click at [171, 42] on div "Status No active tasks You are ready to start receiving tasks. [PERSON_NAME] Av…" at bounding box center [121, 420] width 185 height 783
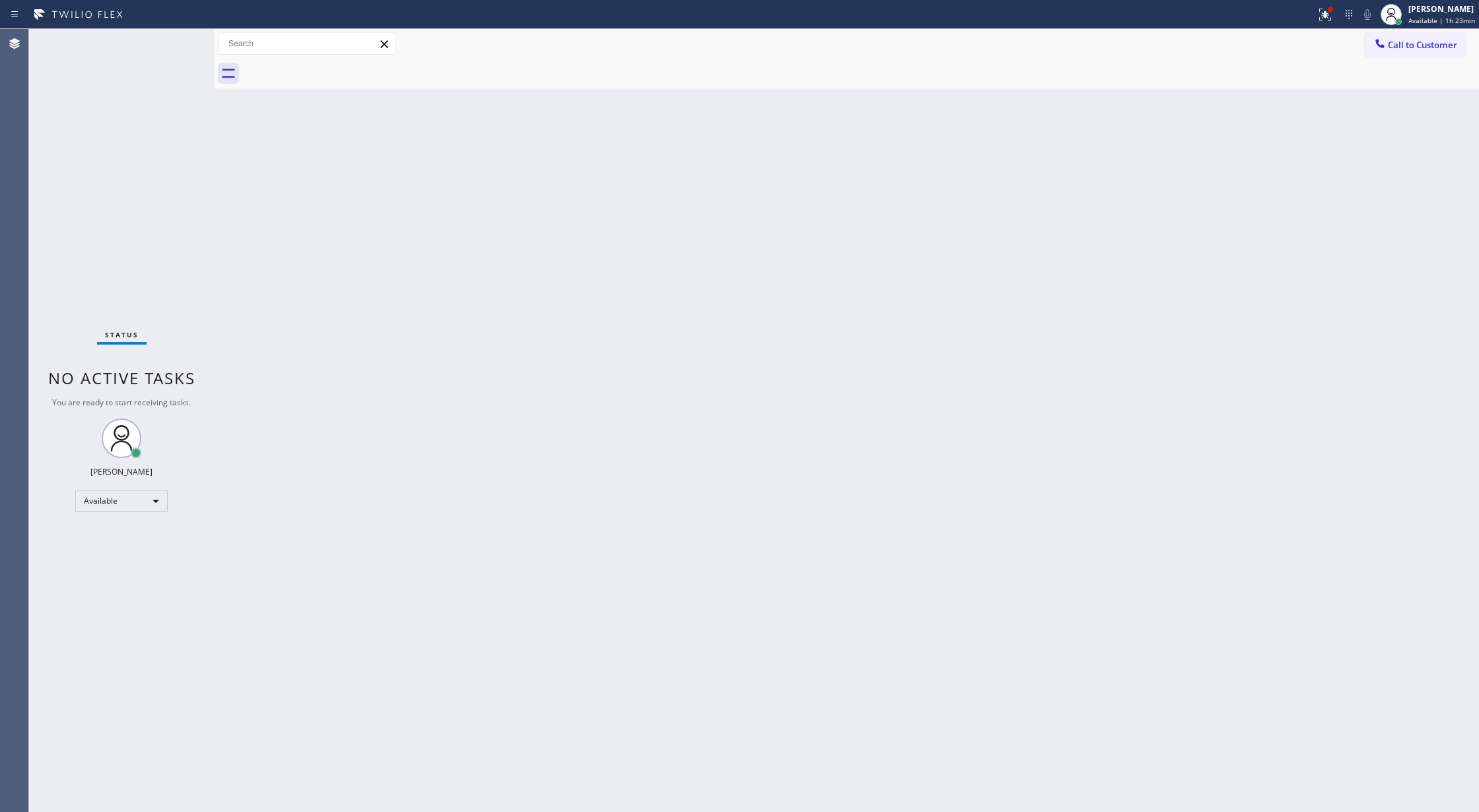
click at [170, 39] on div "Status No active tasks You are ready to start receiving tasks. [PERSON_NAME] Av…" at bounding box center [121, 420] width 185 height 783
click at [171, 38] on div "Status No active tasks You are ready to start receiving tasks. [PERSON_NAME] Av…" at bounding box center [121, 420] width 185 height 783
click at [173, 39] on div "Status No active tasks You are ready to start receiving tasks. [PERSON_NAME] Av…" at bounding box center [121, 420] width 185 height 783
click at [178, 39] on div "Status No active tasks You are ready to start receiving tasks. [PERSON_NAME] Av…" at bounding box center [121, 420] width 185 height 783
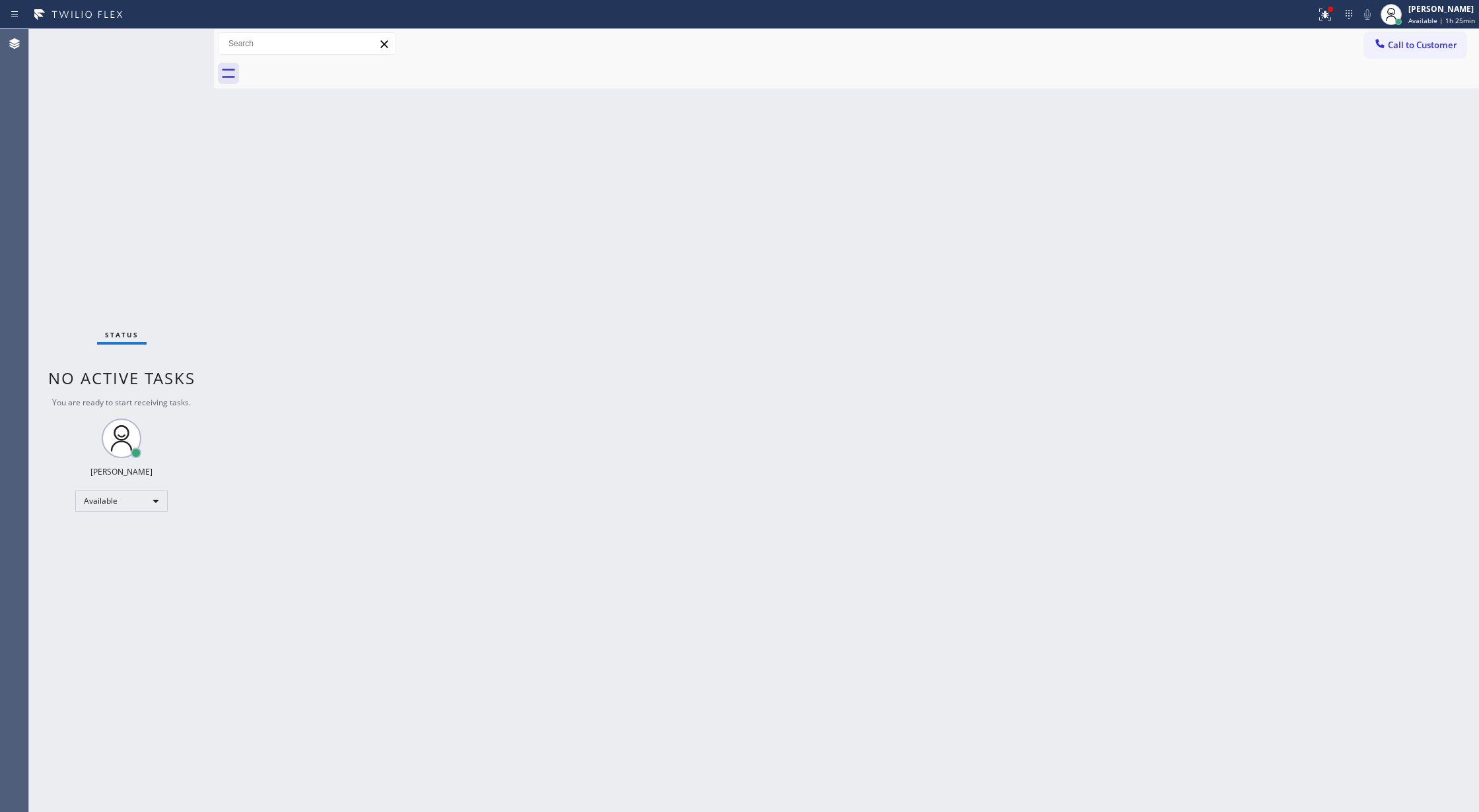
click at [177, 37] on div "Status No active tasks You are ready to start receiving tasks. [PERSON_NAME] Av…" at bounding box center [121, 420] width 185 height 783
click at [179, 38] on div "Status No active tasks You are ready to start receiving tasks. [PERSON_NAME] Av…" at bounding box center [121, 420] width 185 height 783
click at [179, 38] on div "Status No active tasks You are ready to start receiving tasks. [PERSON_NAME] Av…" at bounding box center [121, 420] width 185 height 783
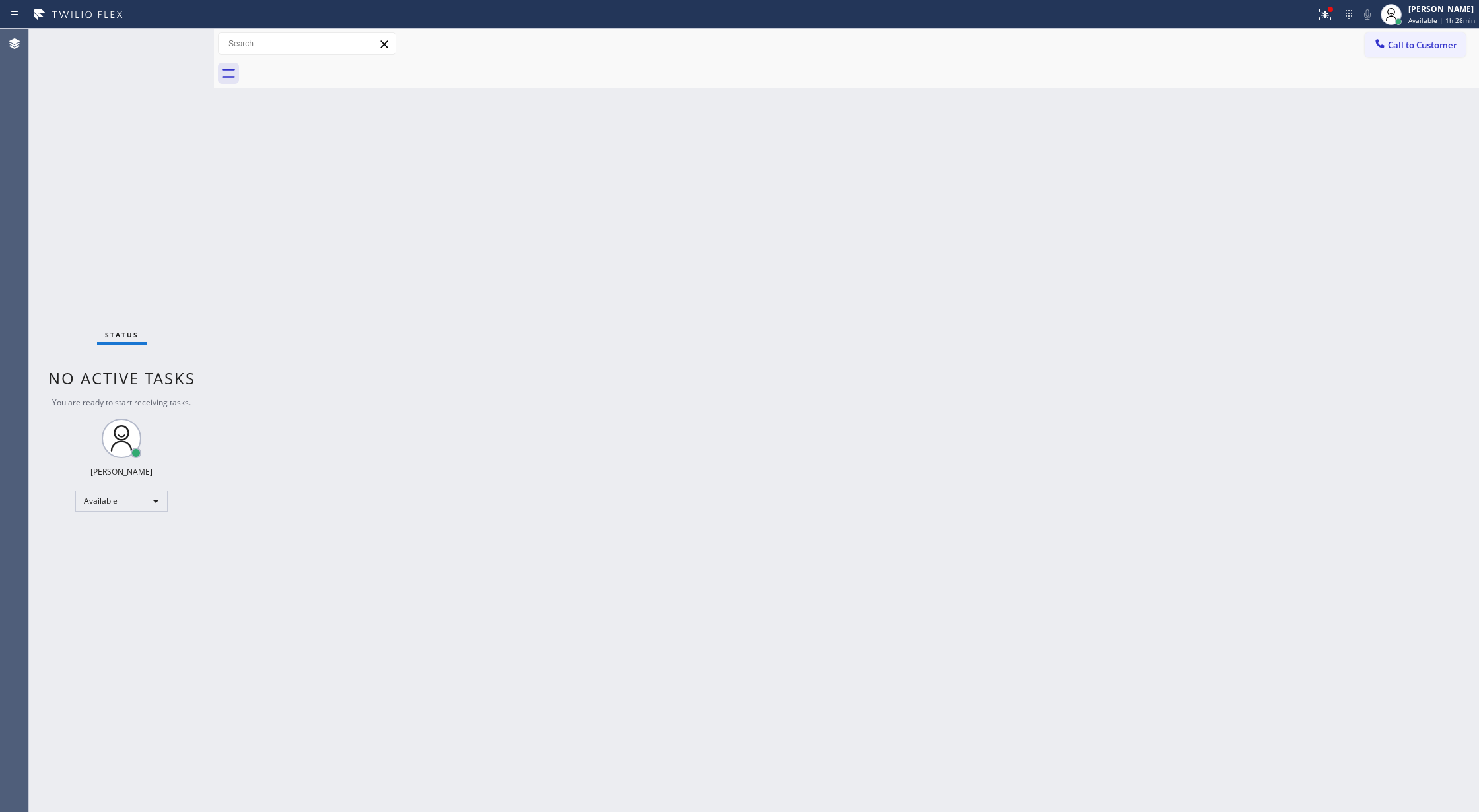
click at [177, 39] on div "Status No active tasks You are ready to start receiving tasks. [PERSON_NAME] Av…" at bounding box center [121, 420] width 185 height 783
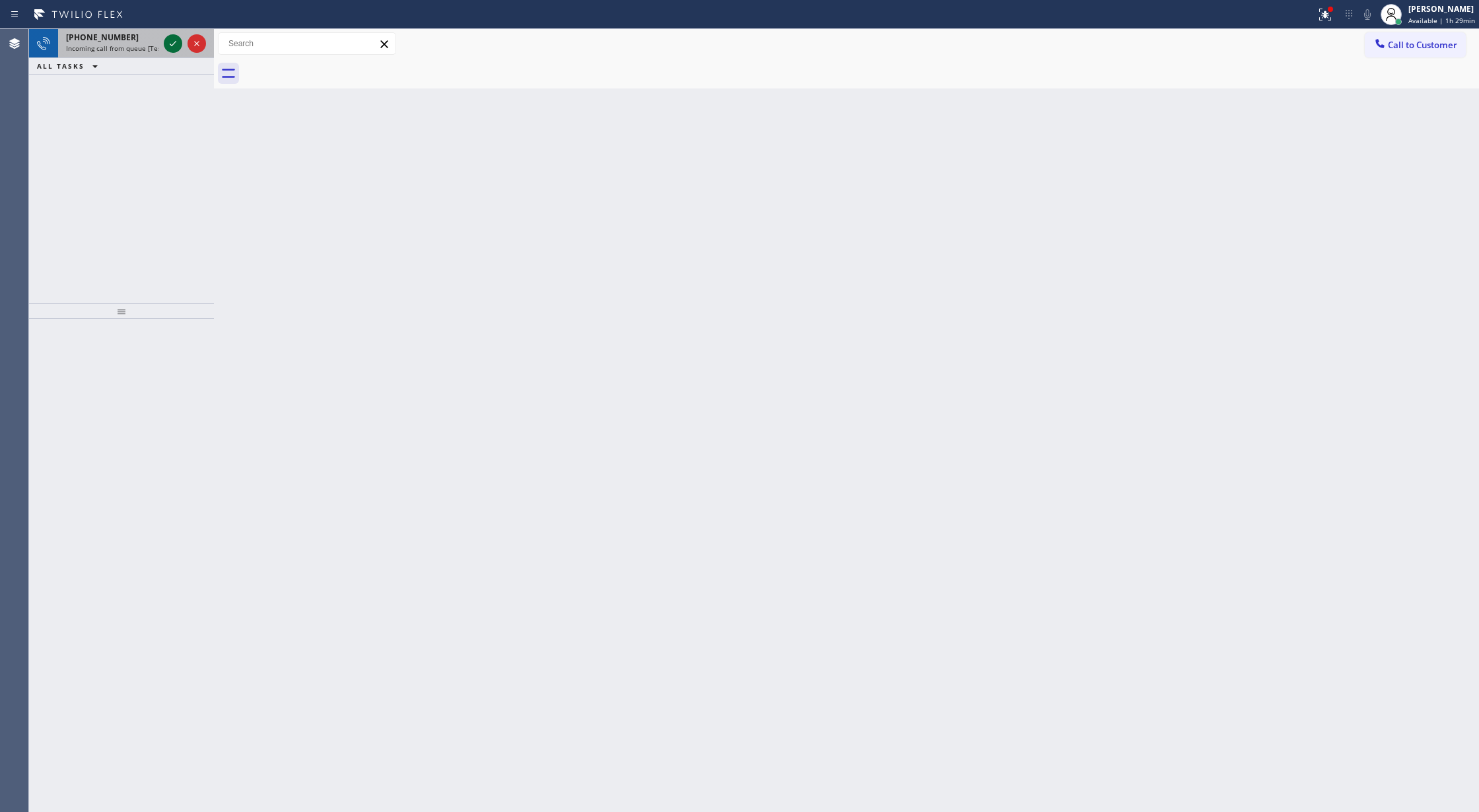
click at [175, 45] on icon at bounding box center [173, 44] width 16 height 16
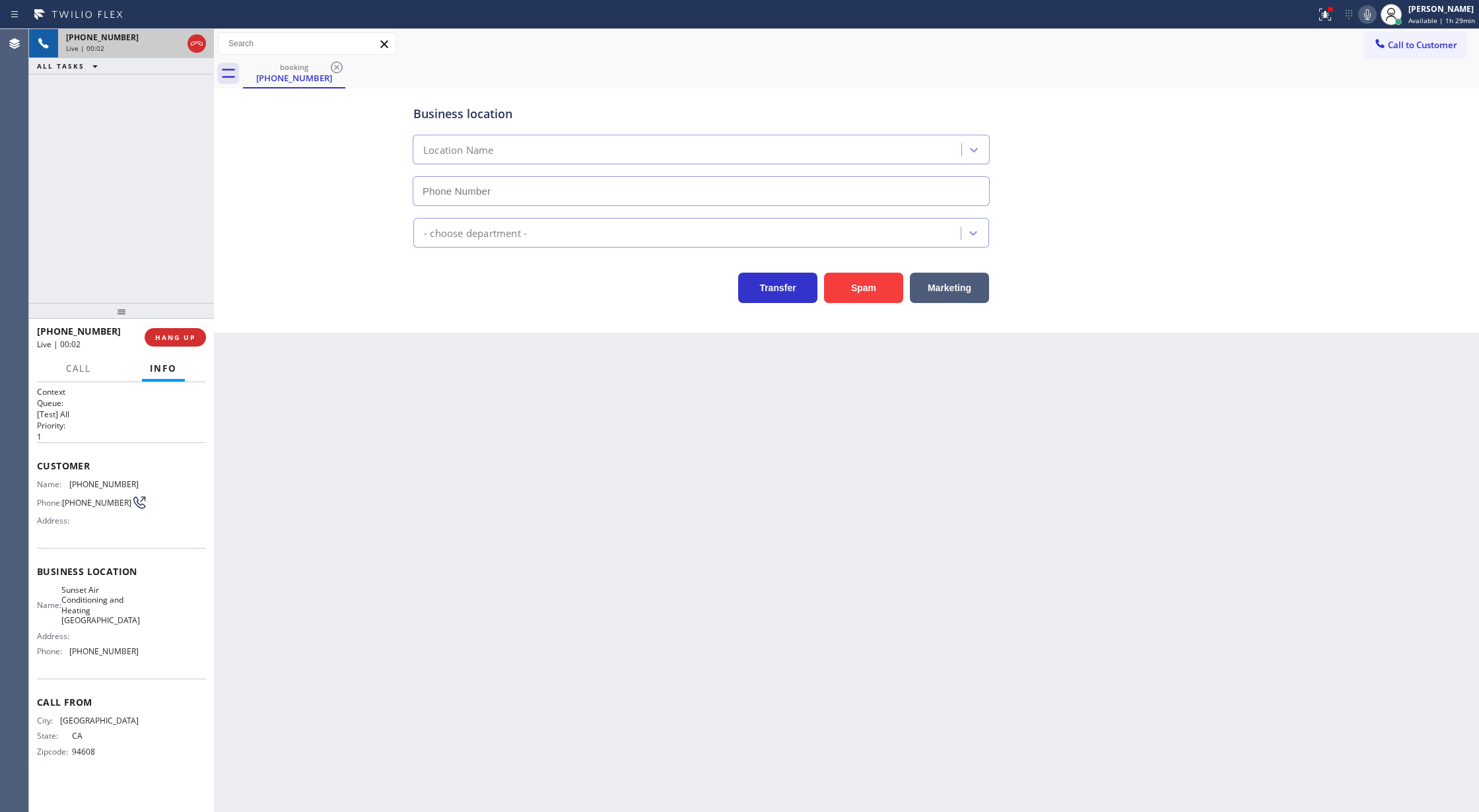
type input "(805) 659-8606"
click at [870, 297] on button "Spam" at bounding box center [864, 287] width 79 height 30
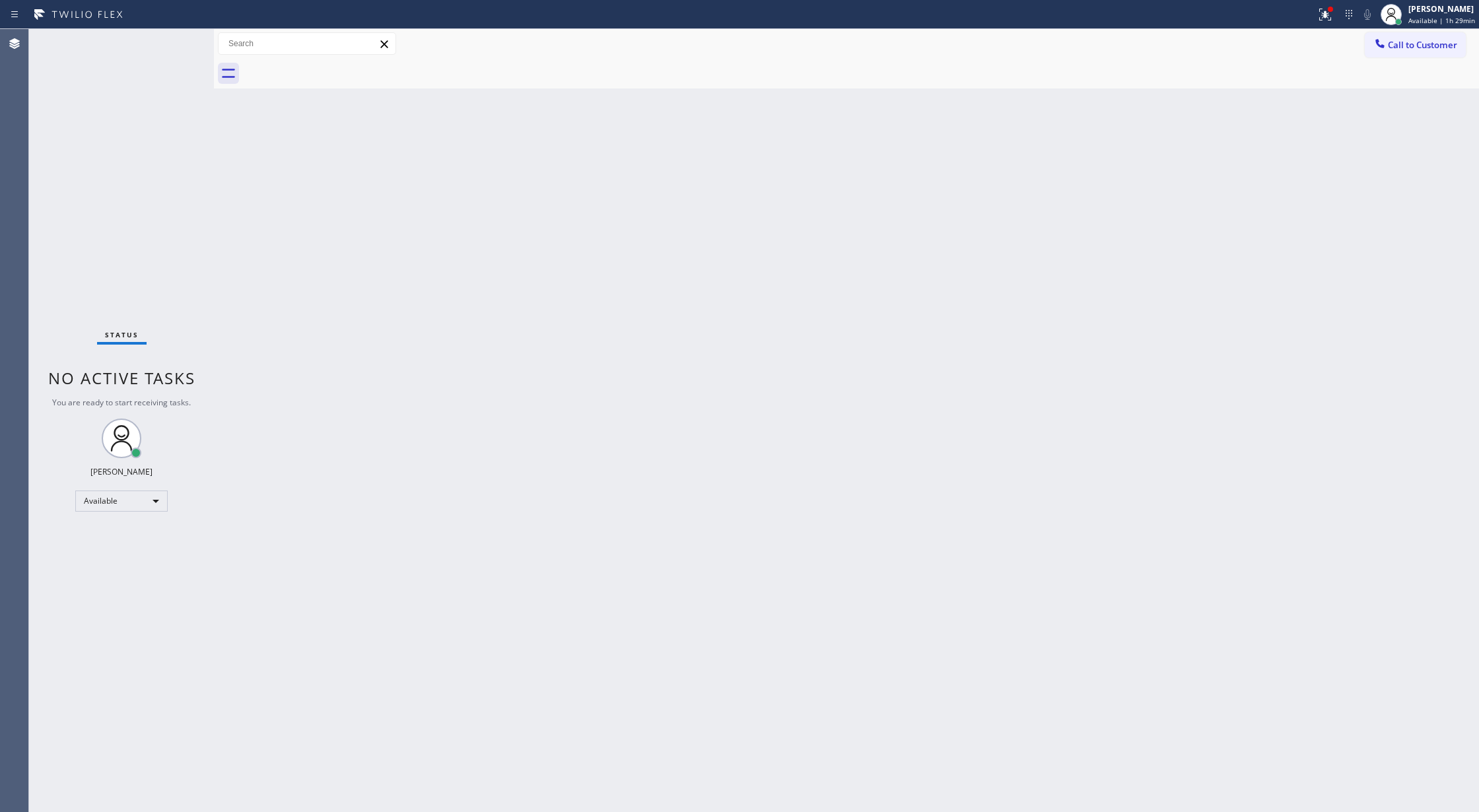
click at [178, 39] on div "Status No active tasks You are ready to start receiving tasks. [PERSON_NAME] Av…" at bounding box center [121, 420] width 185 height 783
click at [173, 39] on div "Status No active tasks You are ready to start receiving tasks. [PERSON_NAME] Av…" at bounding box center [121, 420] width 185 height 783
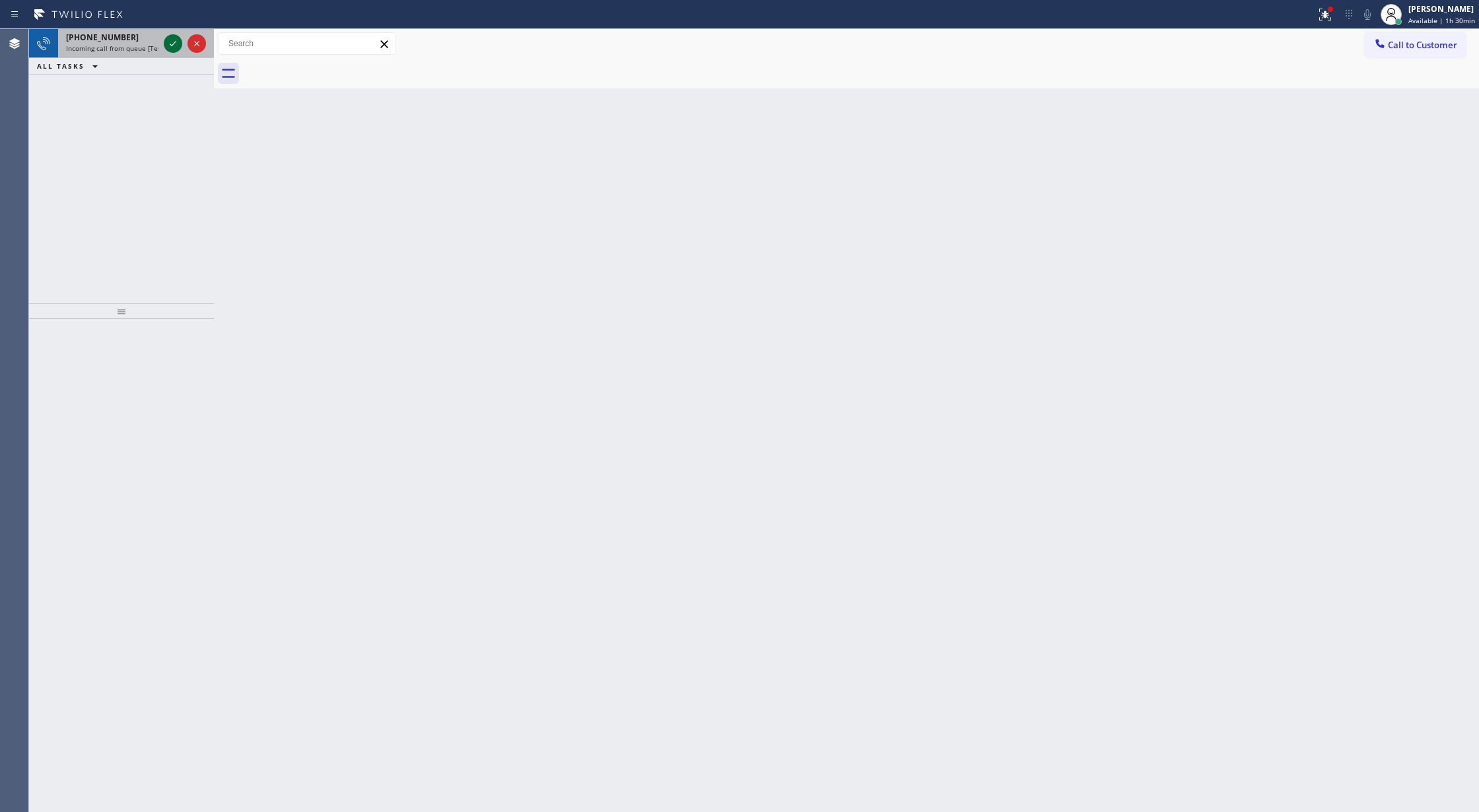
click at [172, 46] on icon at bounding box center [173, 44] width 16 height 16
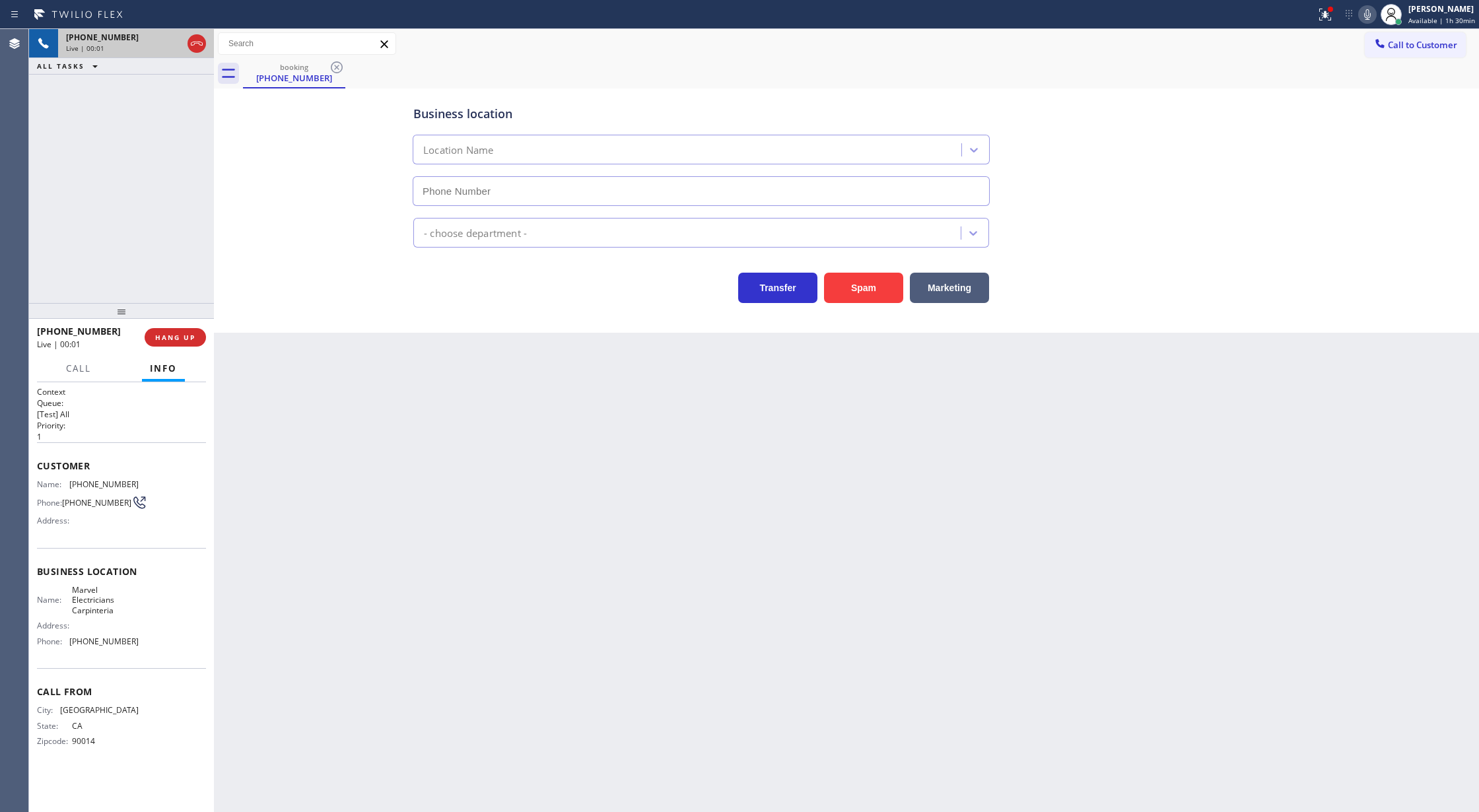
type input "(805) 360-4438"
click at [868, 288] on button "Spam" at bounding box center [864, 287] width 79 height 30
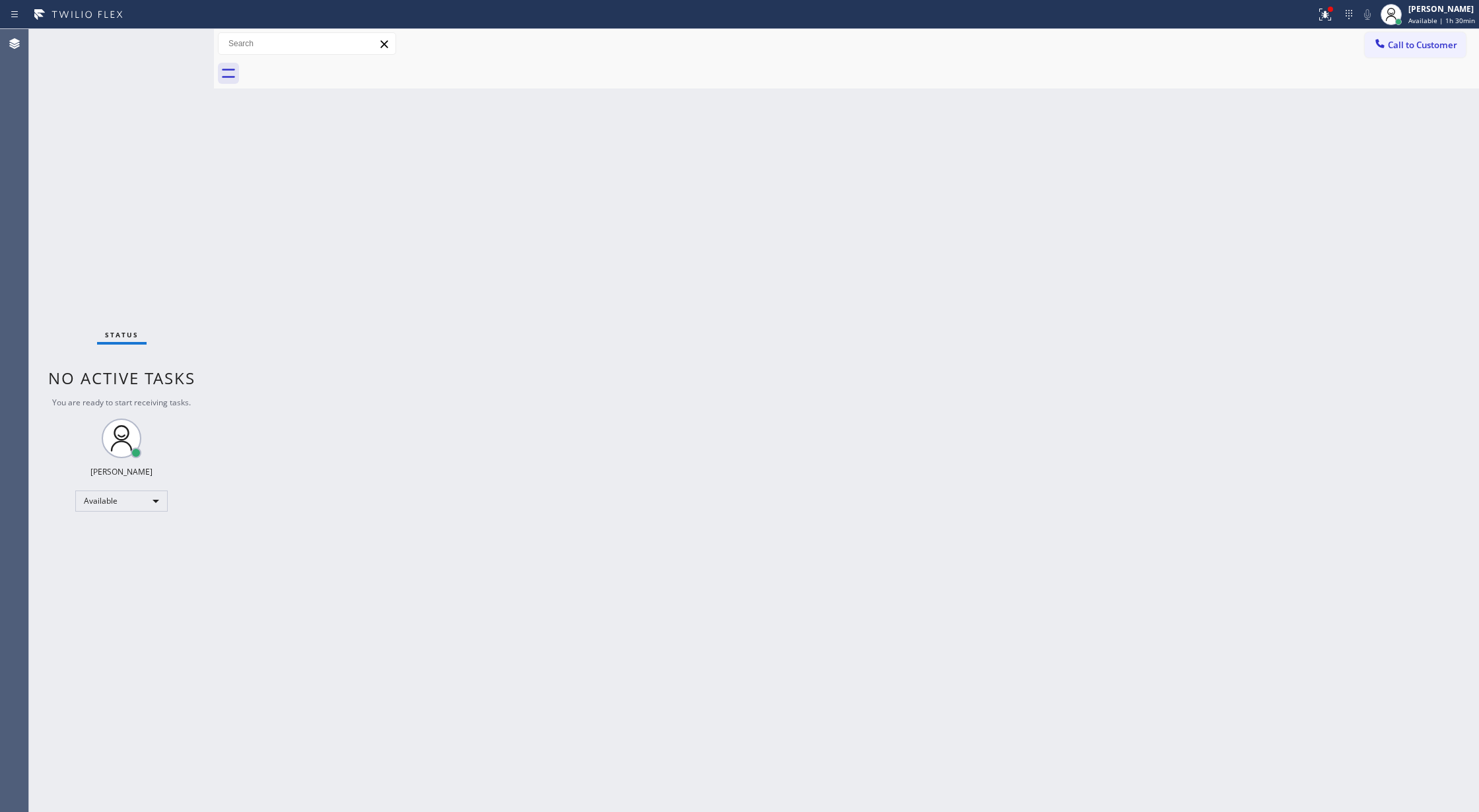
click at [171, 41] on div "Status No active tasks You are ready to start receiving tasks. [PERSON_NAME] Av…" at bounding box center [121, 420] width 185 height 783
click at [172, 40] on div "Status No active tasks You are ready to start receiving tasks. [PERSON_NAME] Av…" at bounding box center [121, 420] width 185 height 783
click at [175, 40] on div "Status No active tasks You are ready to start receiving tasks. [PERSON_NAME] Av…" at bounding box center [121, 420] width 185 height 783
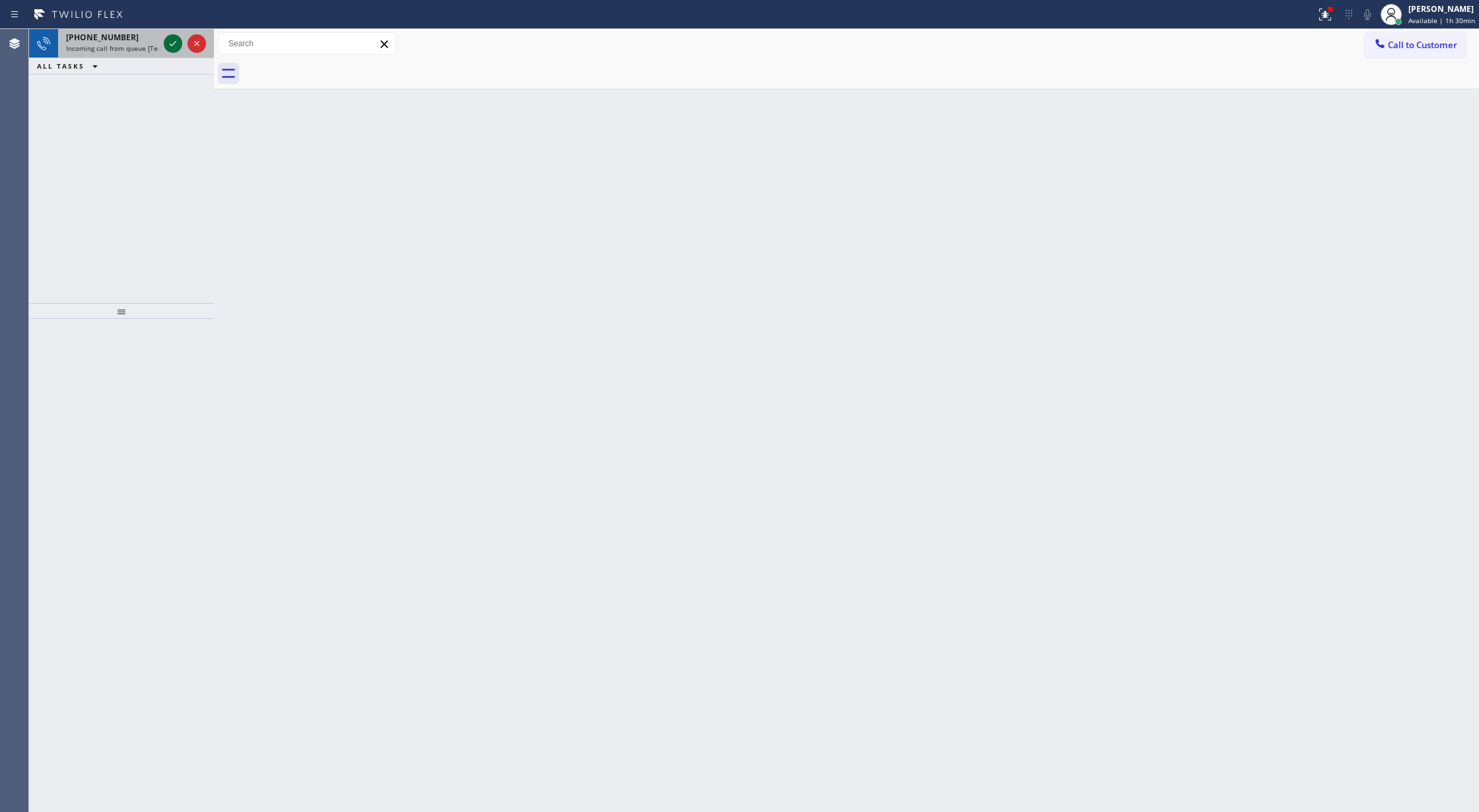
click at [175, 40] on icon at bounding box center [173, 44] width 16 height 16
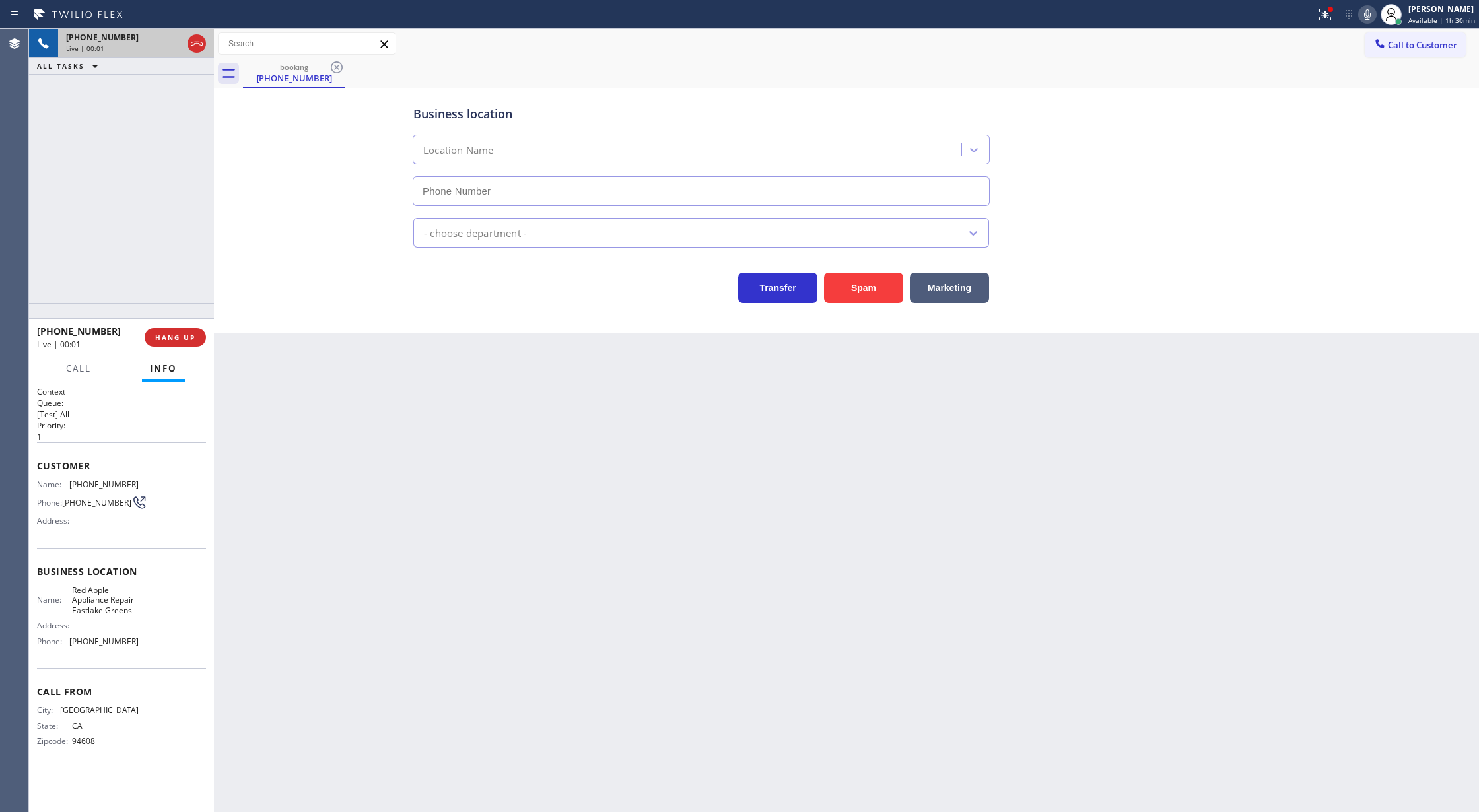
type input "(619) 369-0299"
click at [869, 287] on button "Spam" at bounding box center [864, 287] width 79 height 30
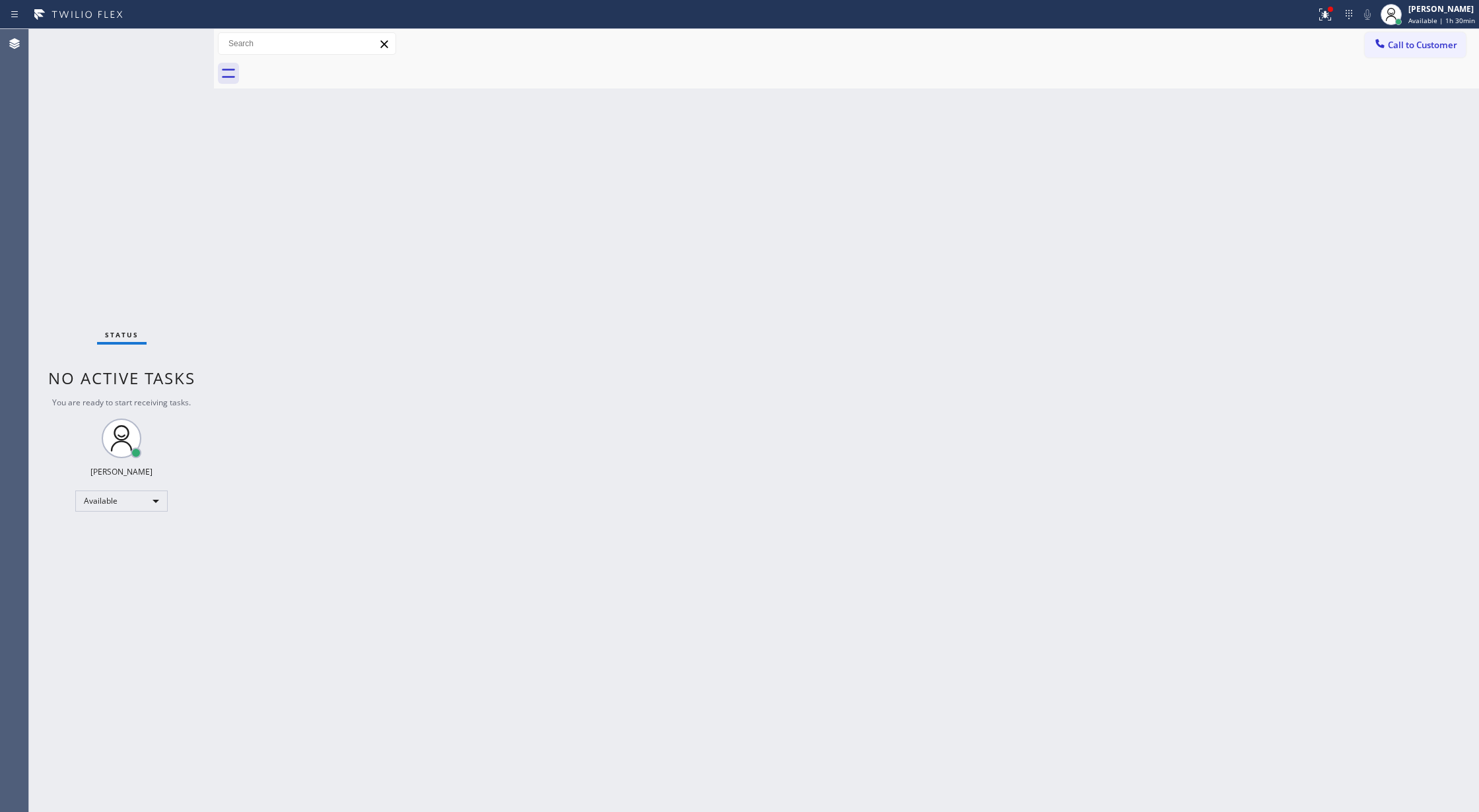
click at [169, 41] on div "Status No active tasks You are ready to start receiving tasks. [PERSON_NAME] Av…" at bounding box center [121, 420] width 185 height 783
click at [175, 38] on div "Status No active tasks You are ready to start receiving tasks. [PERSON_NAME] Av…" at bounding box center [121, 420] width 185 height 783
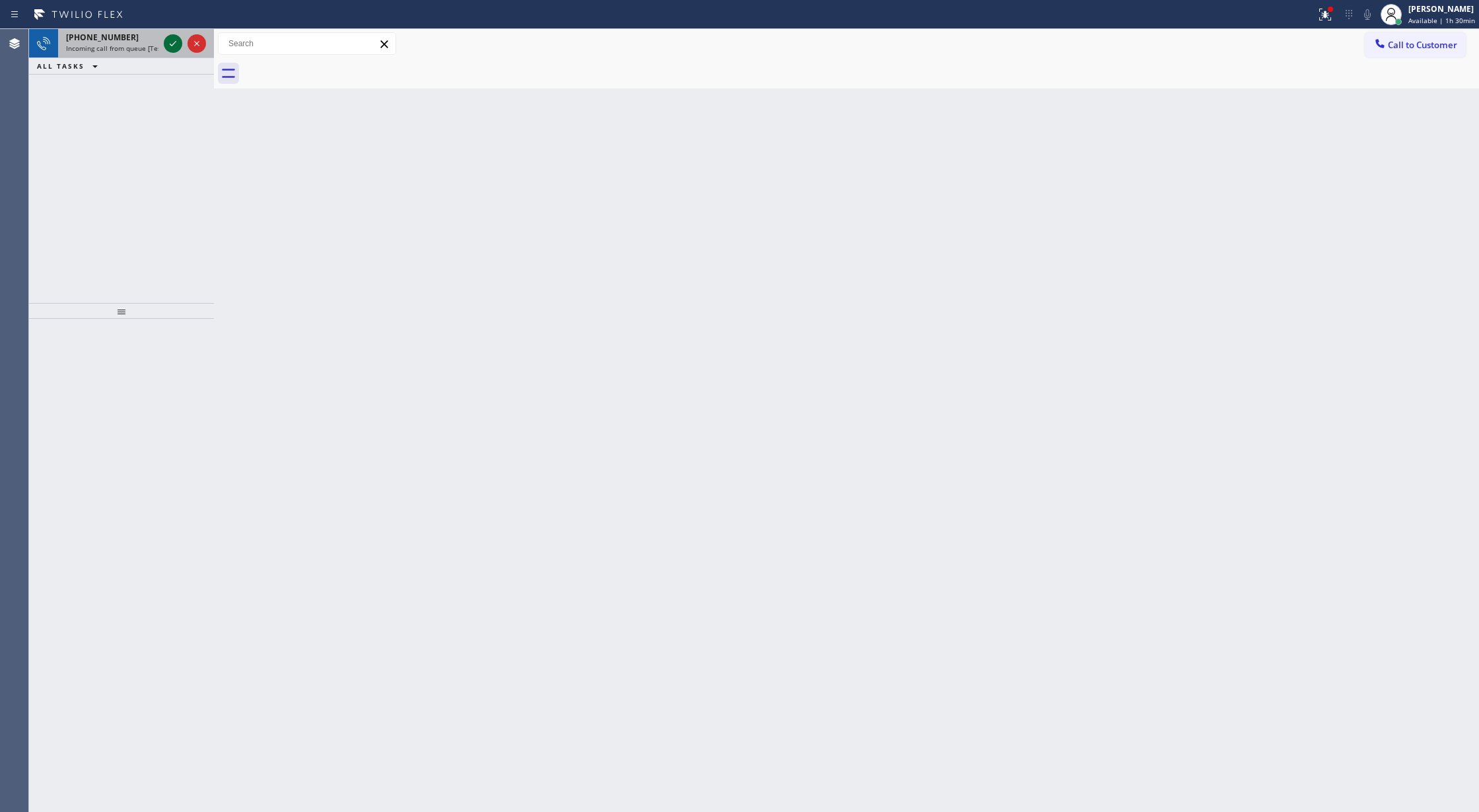
click at [172, 41] on icon at bounding box center [173, 44] width 16 height 16
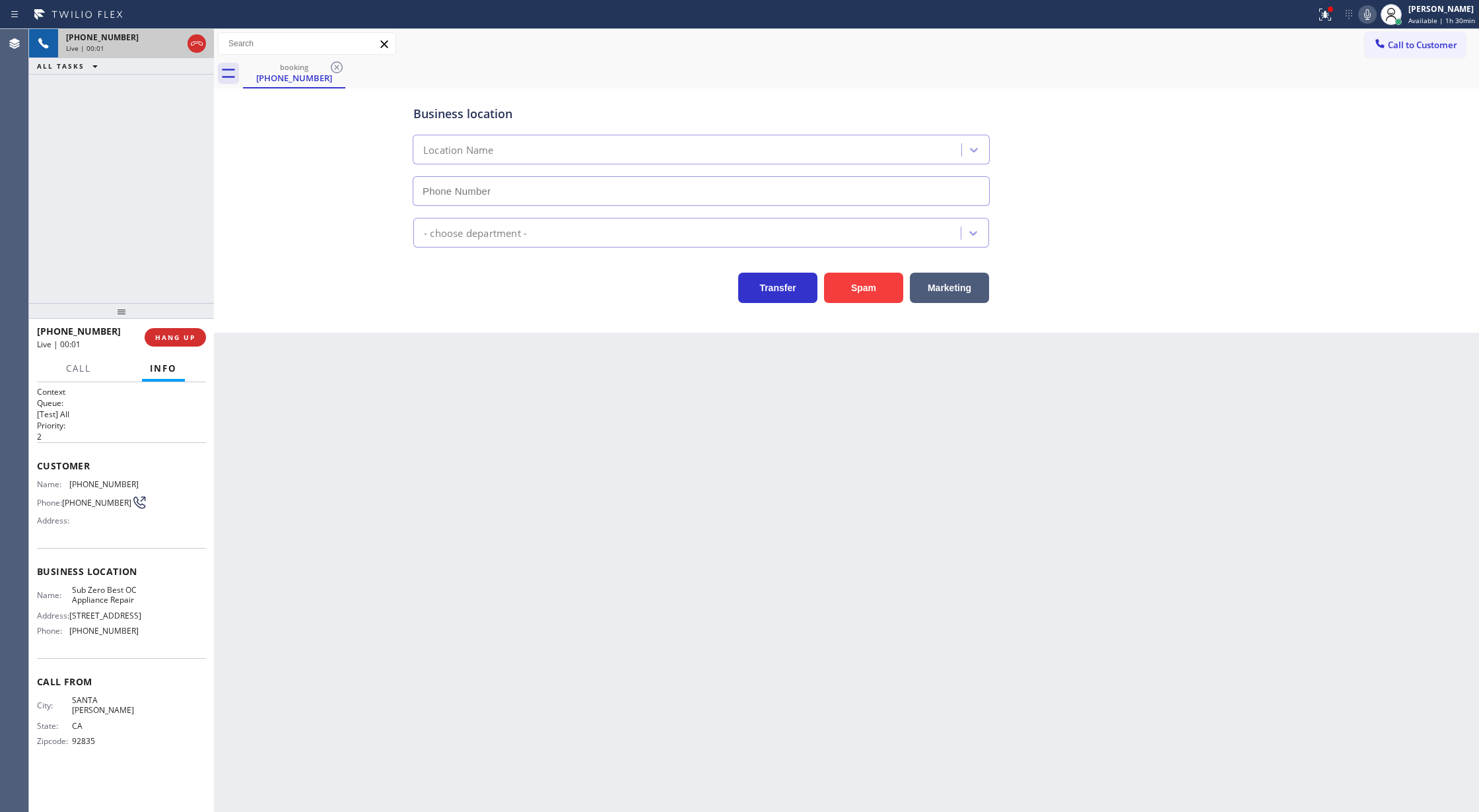
type input "[PHONE_NUMBER]"
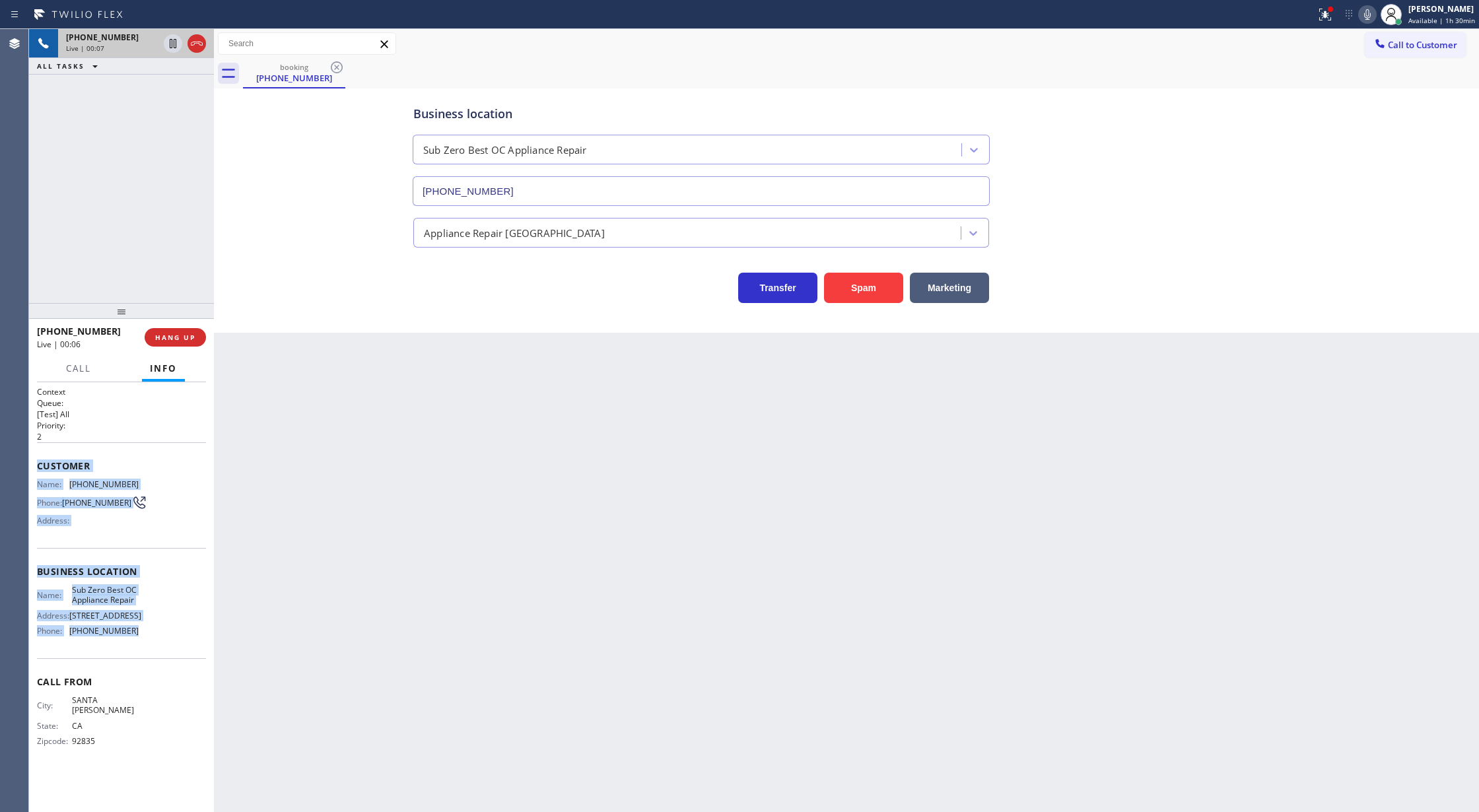
drag, startPoint x: 36, startPoint y: 468, endPoint x: 138, endPoint y: 647, distance: 206.0
click at [138, 647] on div "Context Queue: [Test] All Priority: 2 Customer Name: (714) 451-9929 Phone: (714…" at bounding box center [121, 597] width 185 height 430
copy div "Customer Name: (714) 451-9929 Phone: (714) 451-9929 Address: Business location …"
click at [177, 338] on span "COMPLETE" at bounding box center [172, 337] width 46 height 10
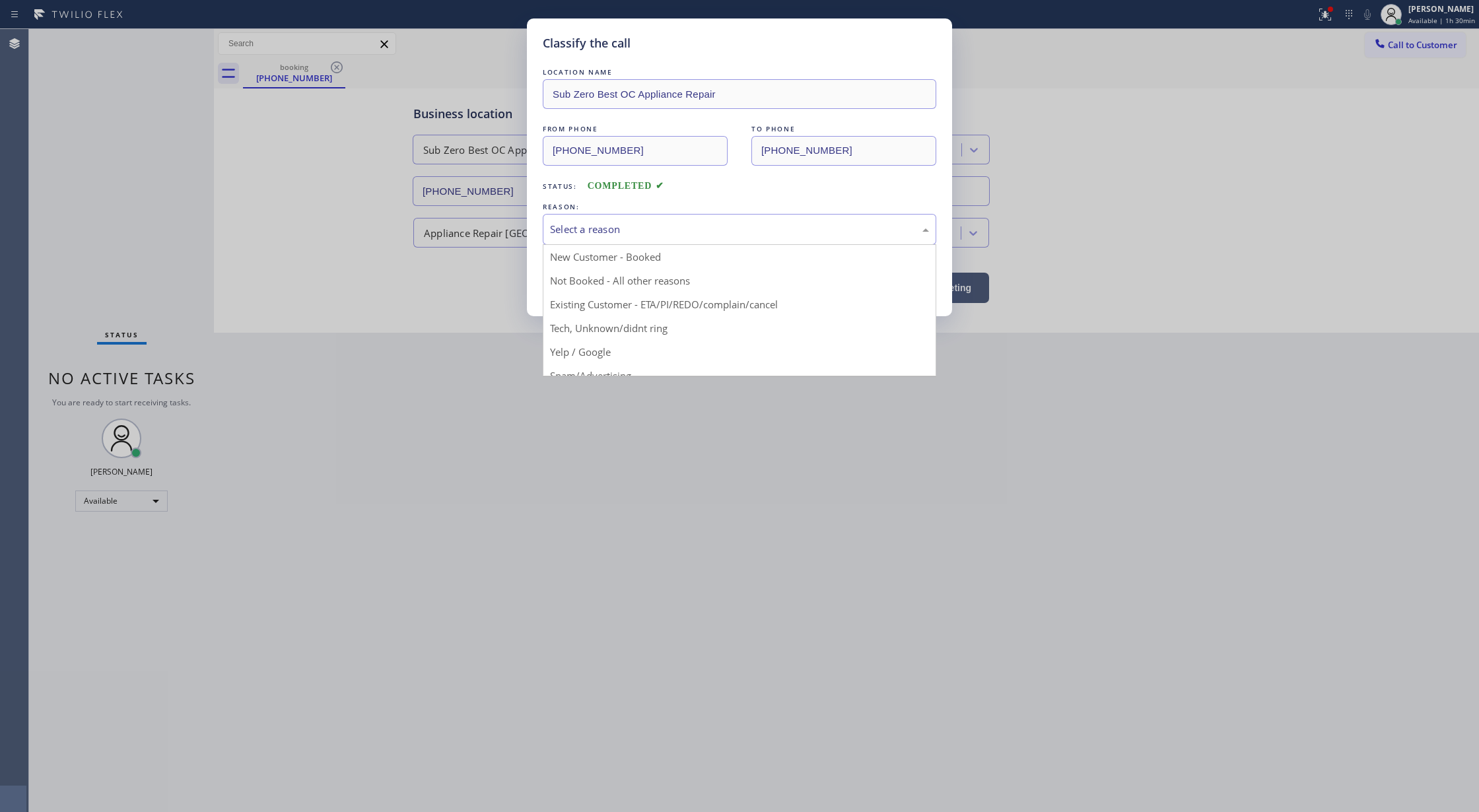
click at [598, 230] on div "Select a reason" at bounding box center [740, 229] width 379 height 15
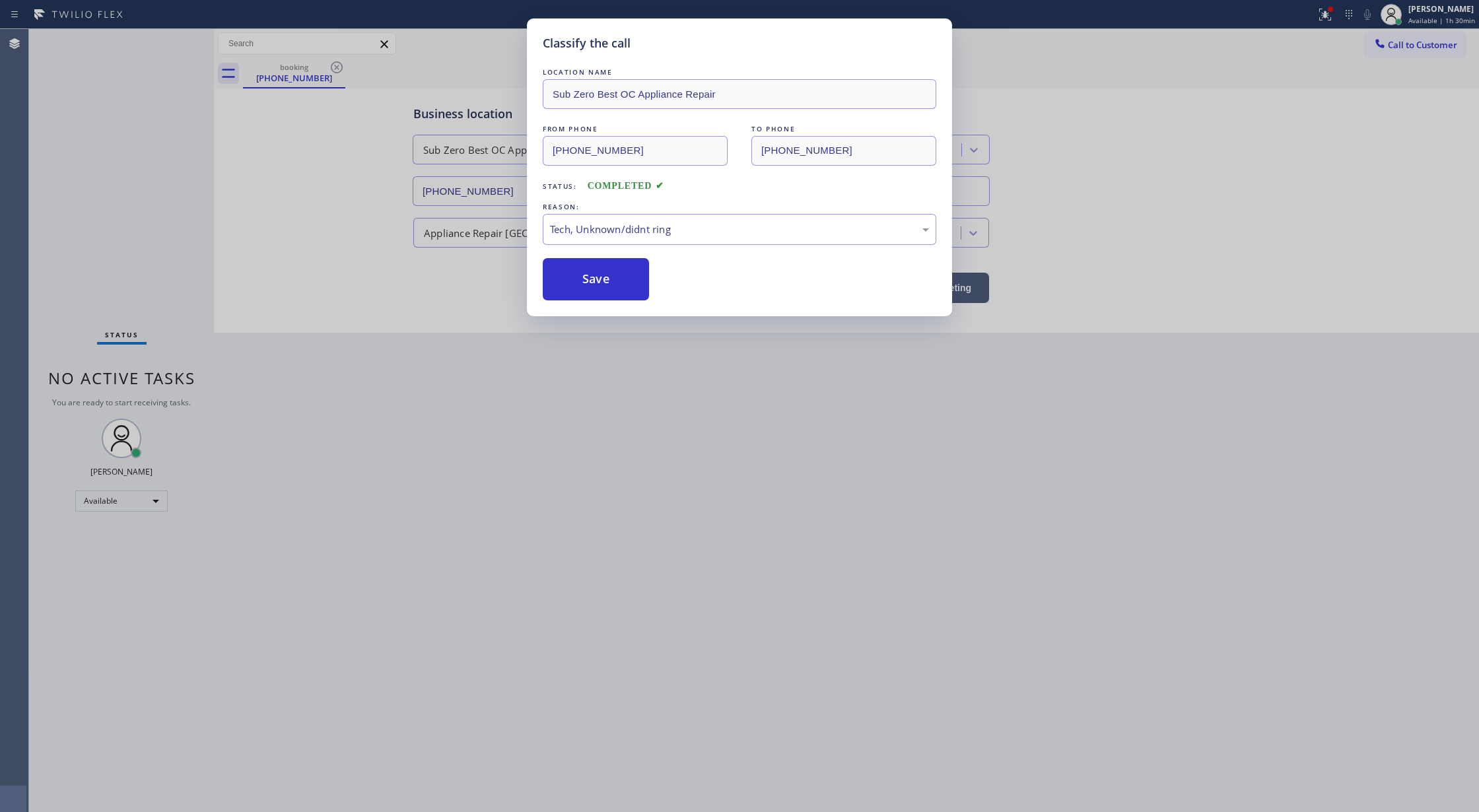
click at [598, 302] on div "Classify the call LOCATION NAME Sub Zero Best OC Appliance Repair FROM PHONE (7…" at bounding box center [740, 167] width 425 height 298
click at [598, 279] on button "Save" at bounding box center [596, 279] width 107 height 42
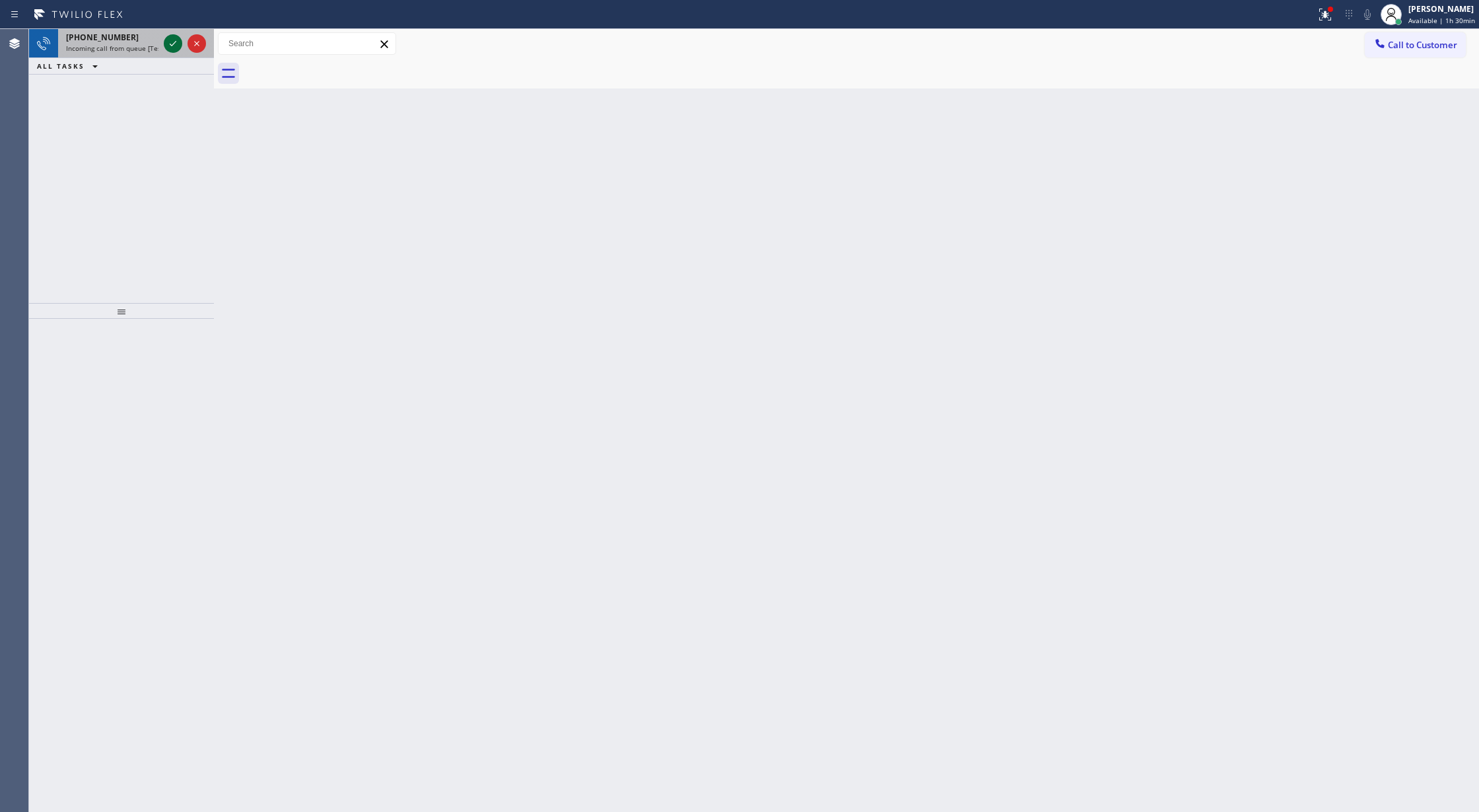
click at [171, 40] on icon at bounding box center [173, 44] width 16 height 16
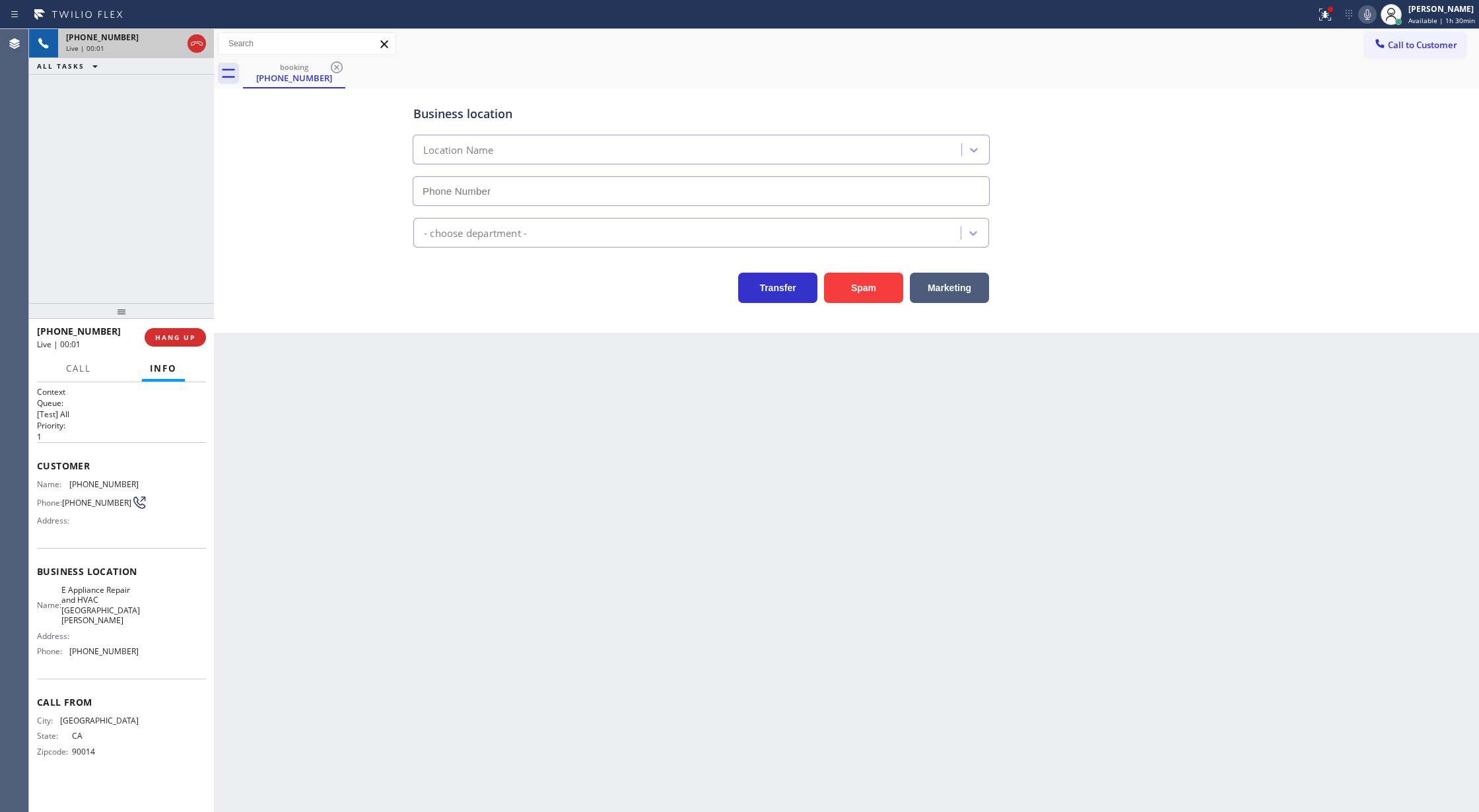
type input "(818) 456-1676"
click at [864, 287] on button "Spam" at bounding box center [864, 287] width 79 height 30
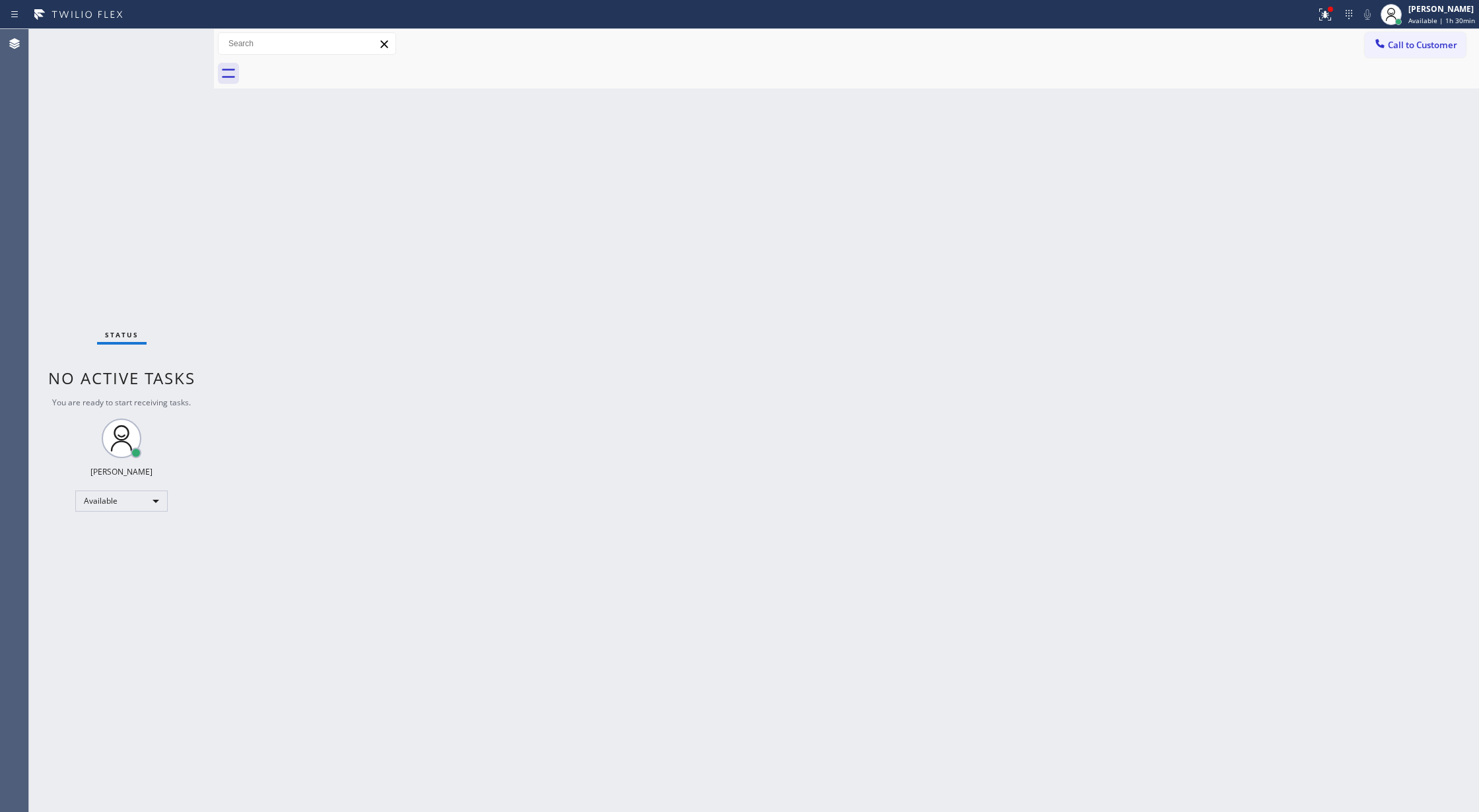
click at [178, 36] on div "Status No active tasks You are ready to start receiving tasks. [PERSON_NAME] Av…" at bounding box center [121, 420] width 185 height 783
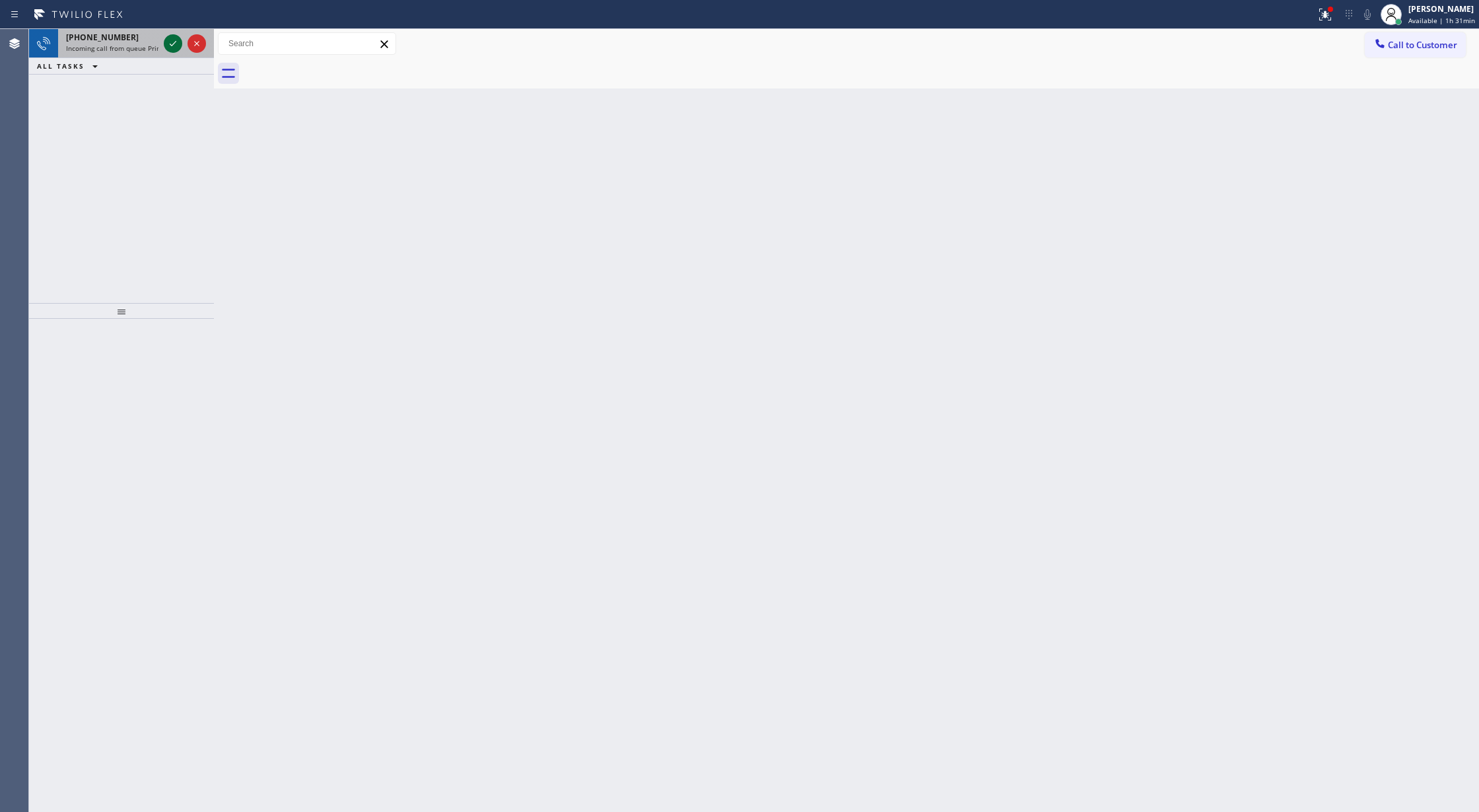
click at [172, 43] on icon at bounding box center [173, 44] width 16 height 16
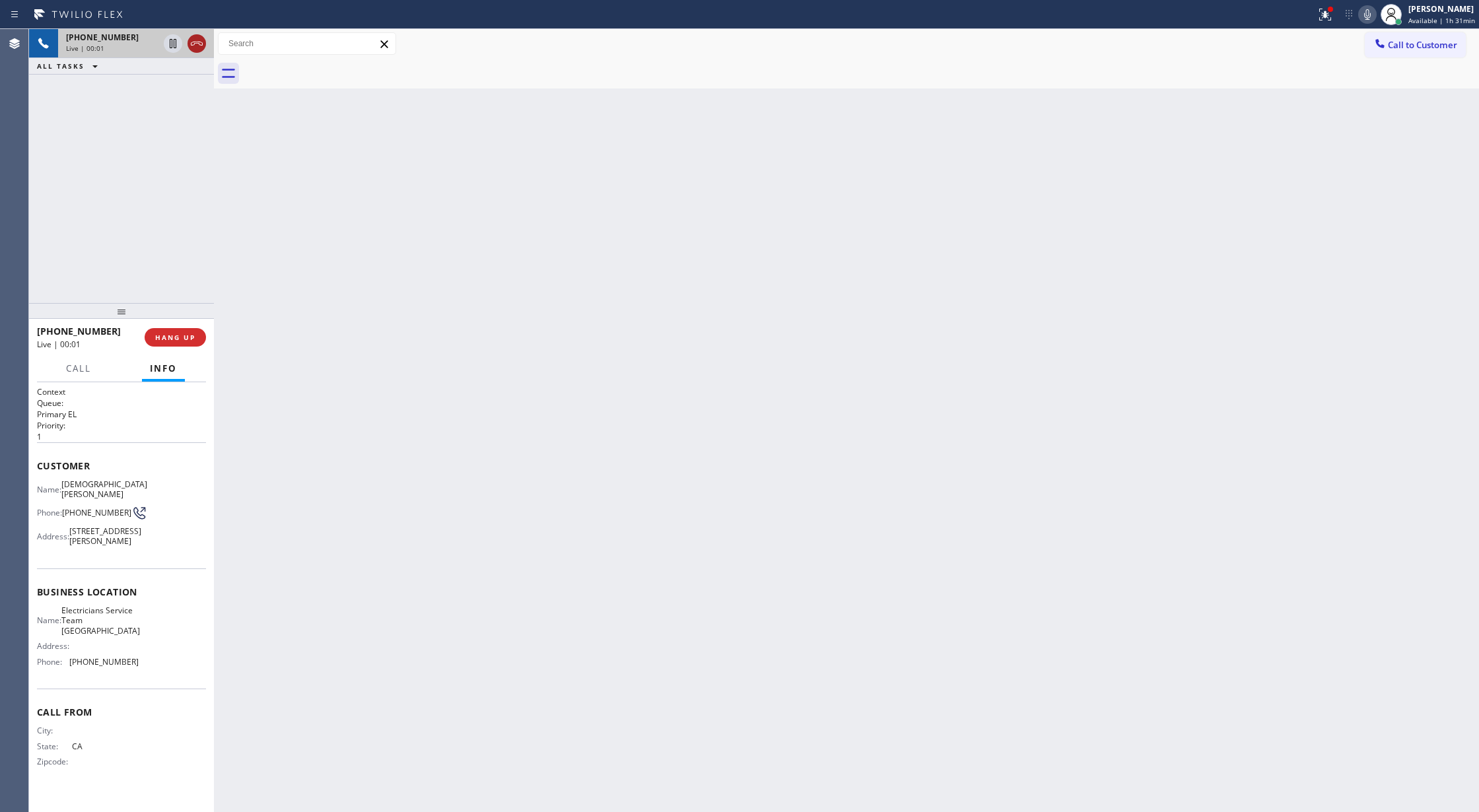
click at [191, 38] on icon at bounding box center [197, 44] width 16 height 16
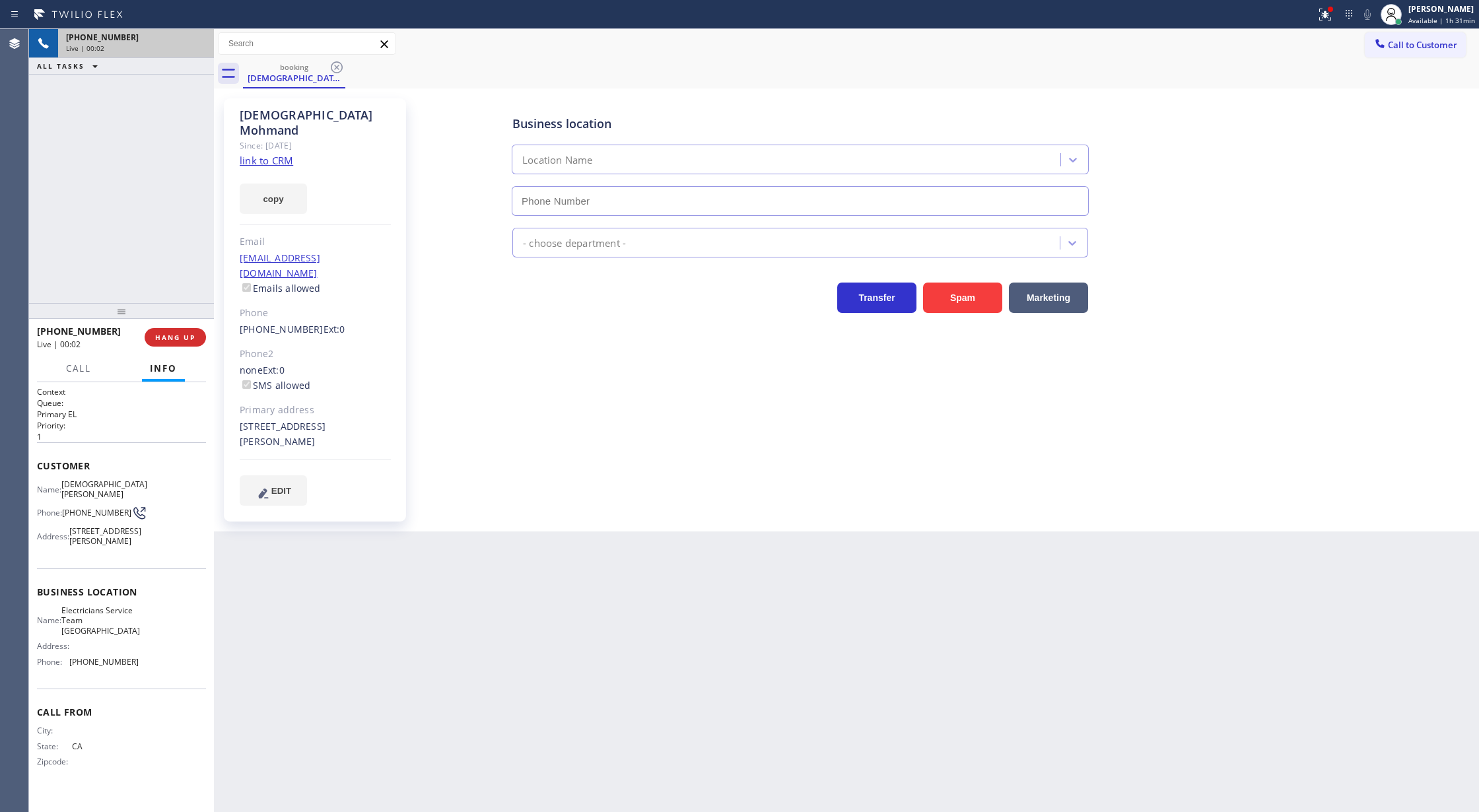
type input "[PHONE_NUMBER]"
click at [175, 332] on button "COMPLETE" at bounding box center [172, 337] width 66 height 18
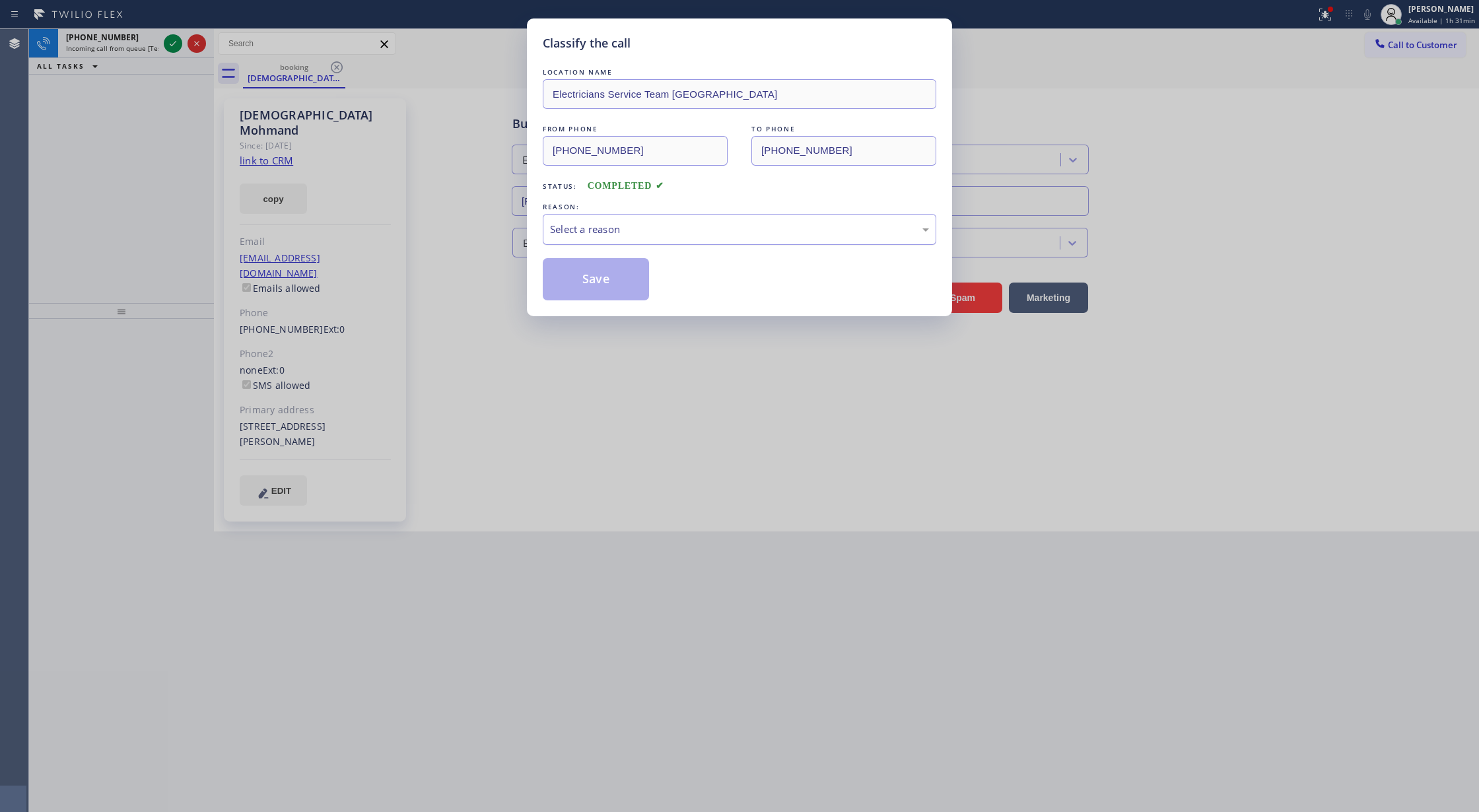
click at [682, 225] on div "Select a reason" at bounding box center [740, 229] width 379 height 15
click at [581, 273] on button "Save" at bounding box center [596, 279] width 107 height 42
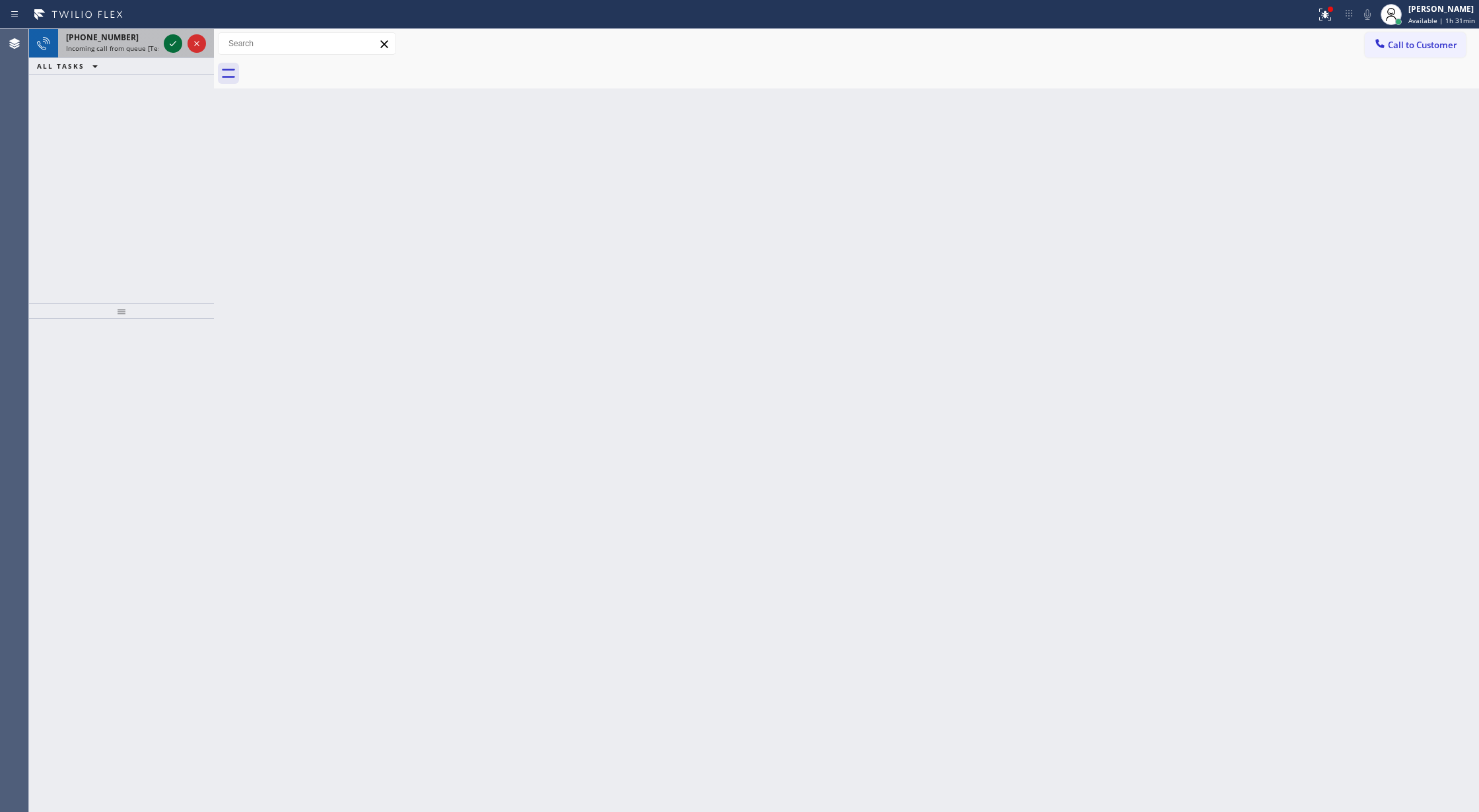
click at [173, 40] on icon at bounding box center [173, 44] width 16 height 16
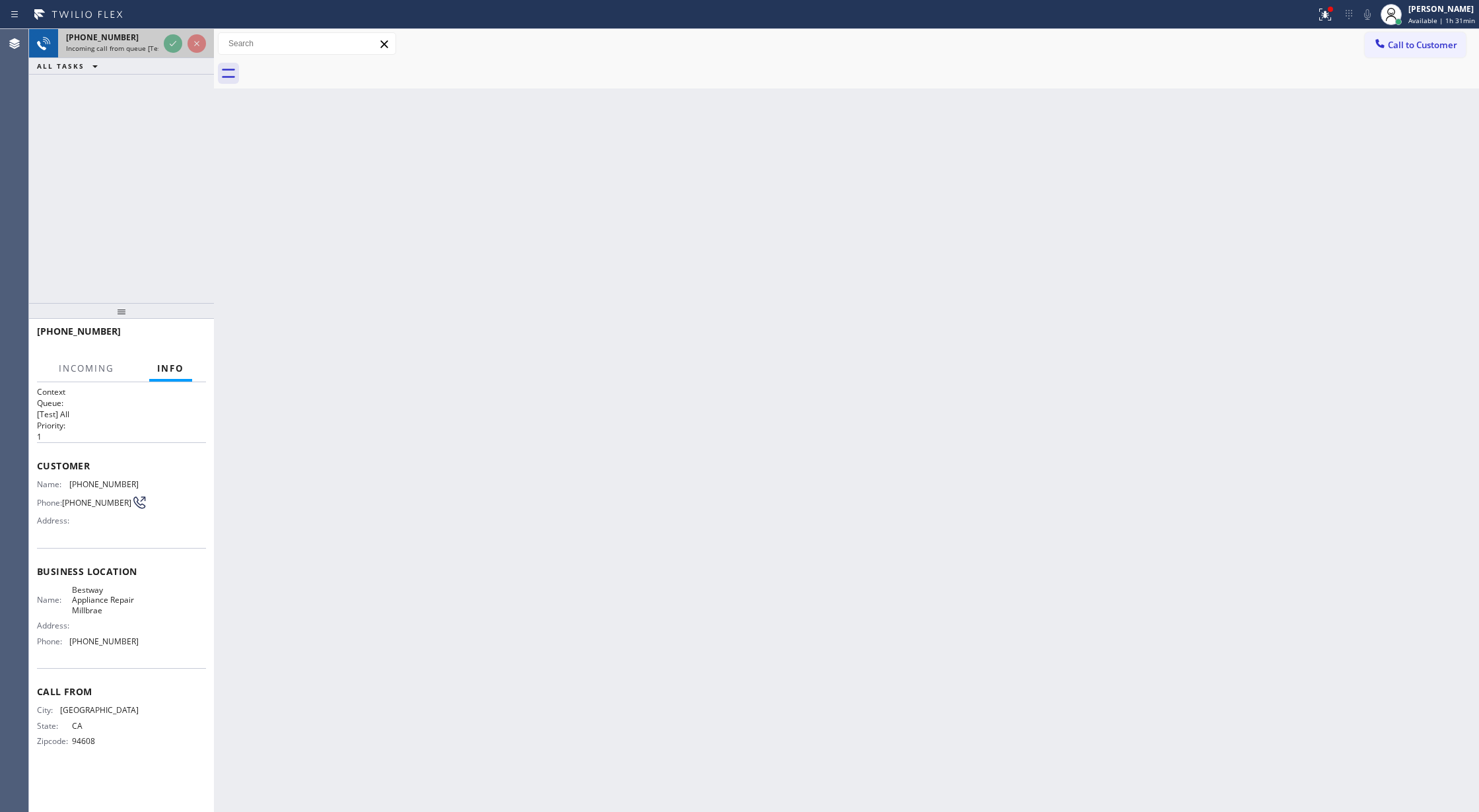
click at [172, 41] on icon at bounding box center [173, 44] width 16 height 16
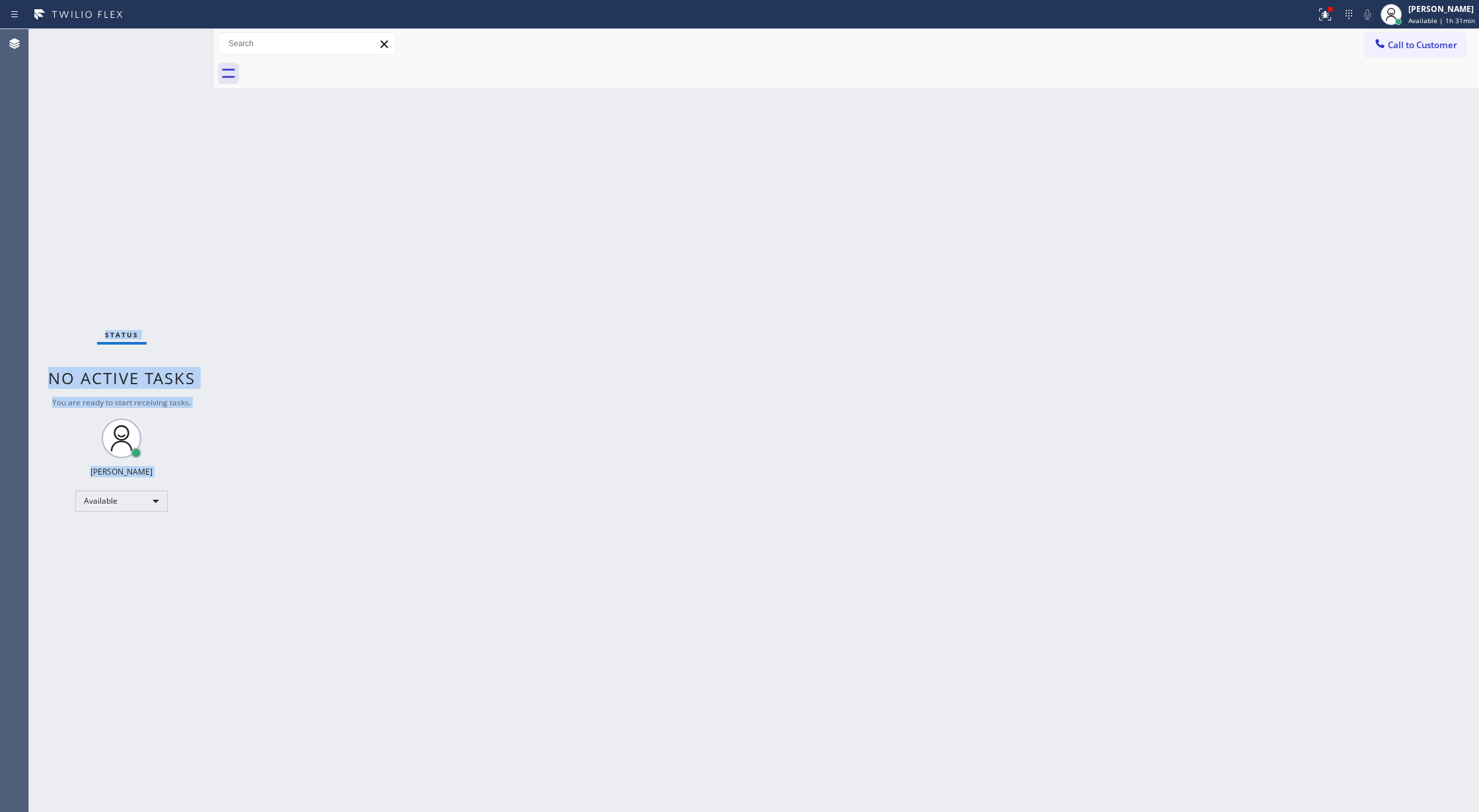
click at [172, 41] on div "Status No active tasks You are ready to start receiving tasks. [PERSON_NAME] Av…" at bounding box center [121, 420] width 185 height 783
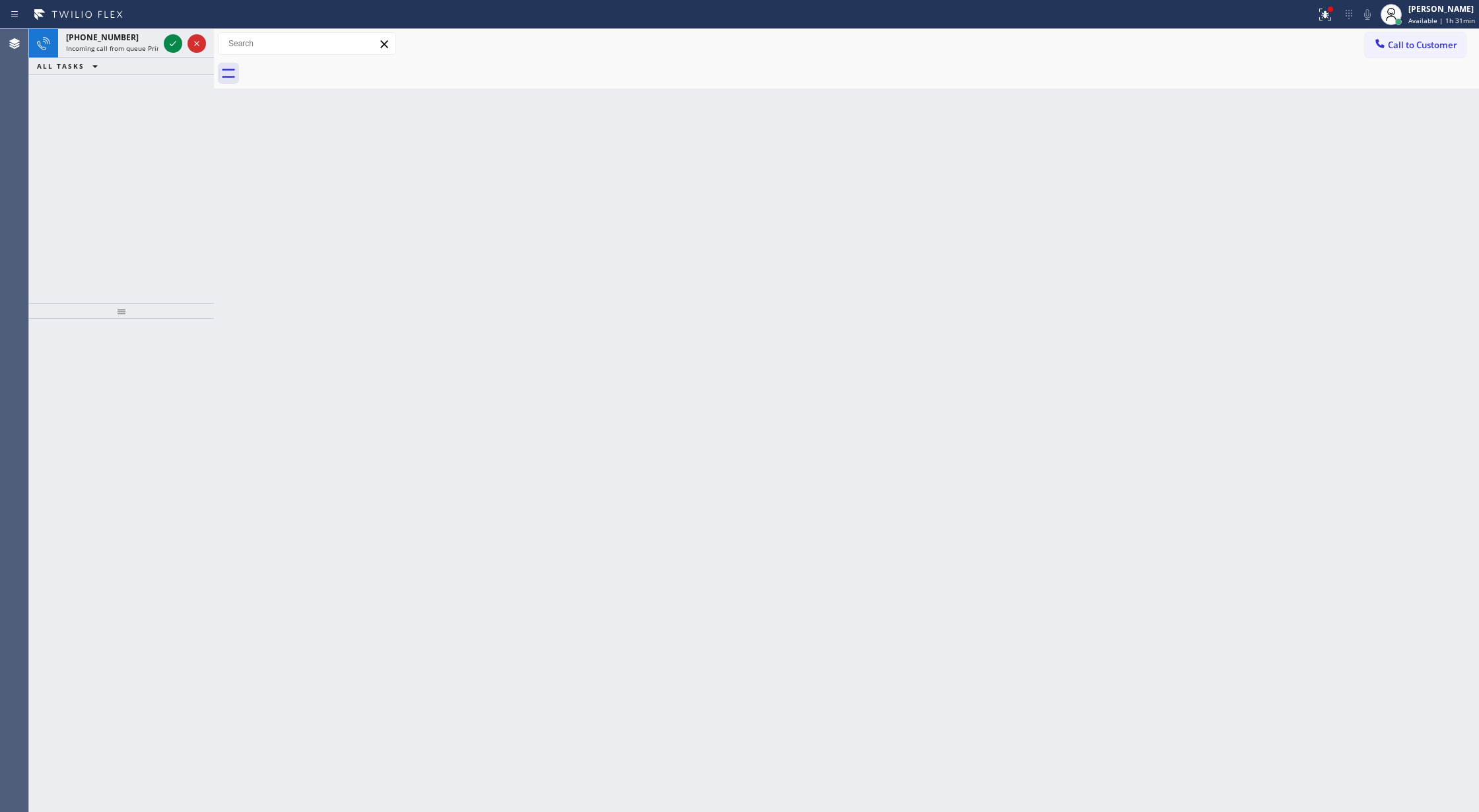
click at [172, 41] on icon at bounding box center [173, 44] width 16 height 16
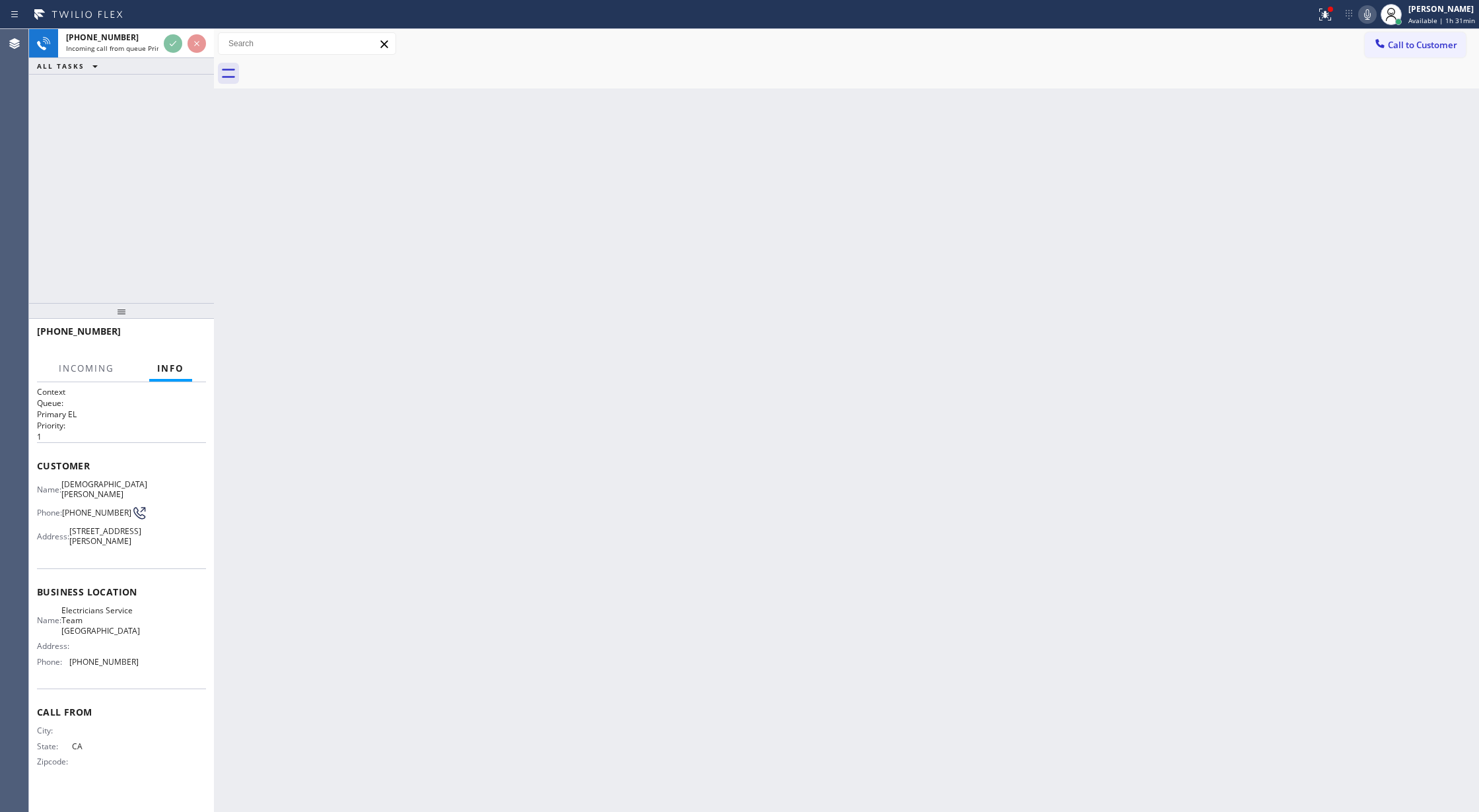
click at [190, 40] on div at bounding box center [184, 43] width 47 height 29
click at [207, 40] on div at bounding box center [184, 43] width 47 height 29
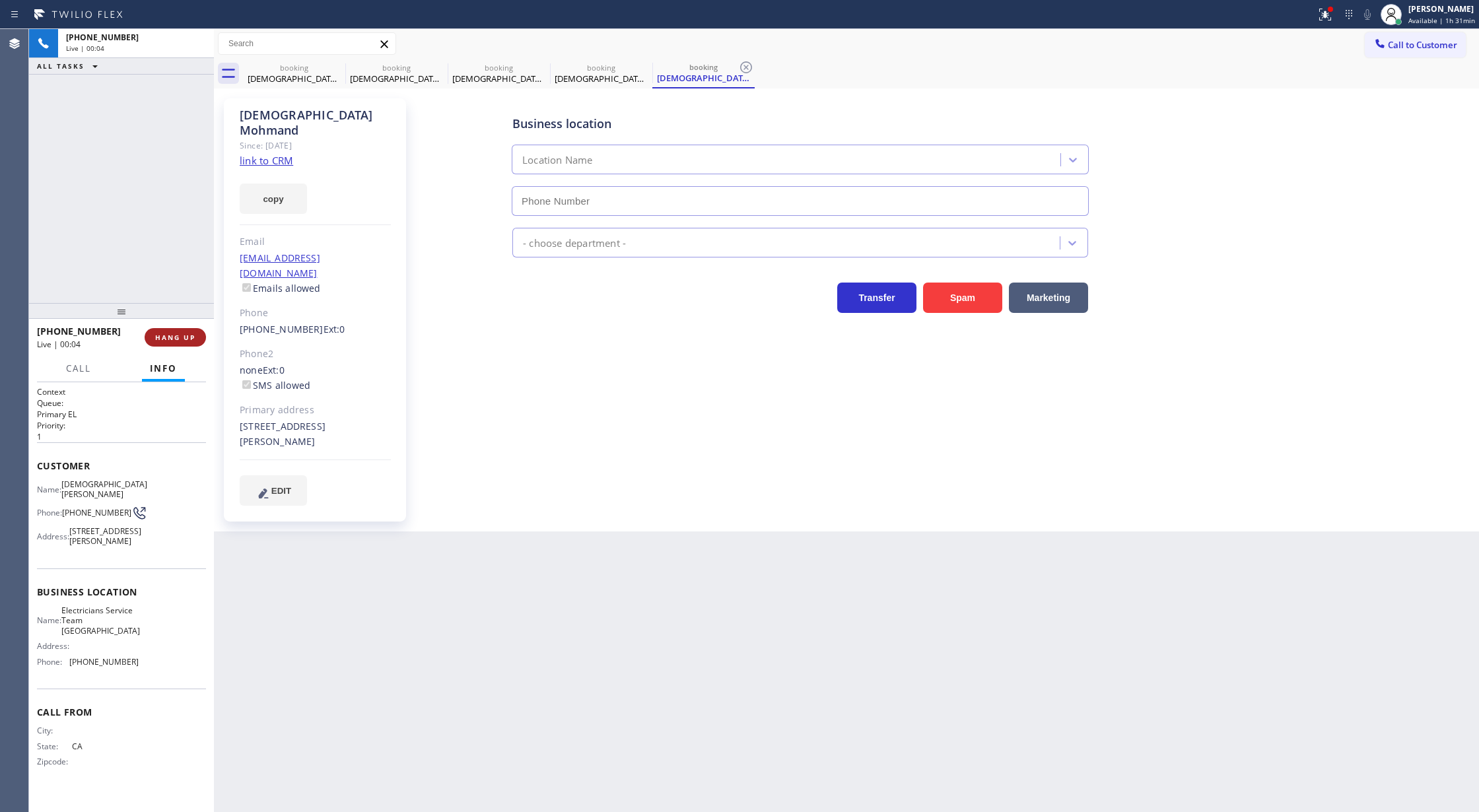
click at [179, 332] on span "HANG UP" at bounding box center [175, 337] width 40 height 10
click at [169, 340] on span "COMPLETE" at bounding box center [172, 337] width 46 height 10
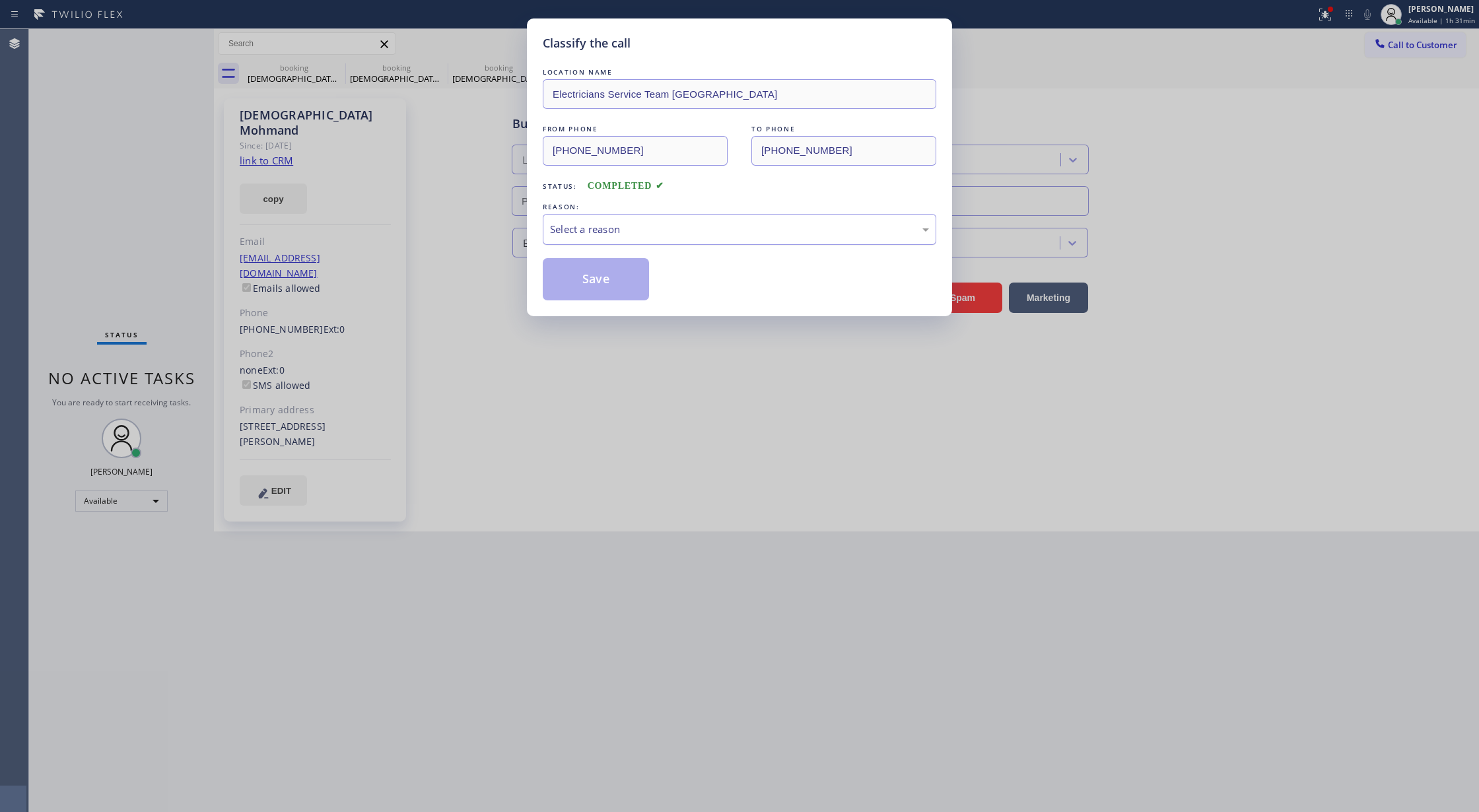
click at [576, 236] on div "Select a reason" at bounding box center [740, 229] width 379 height 15
click at [600, 280] on button "Save" at bounding box center [596, 279] width 107 height 42
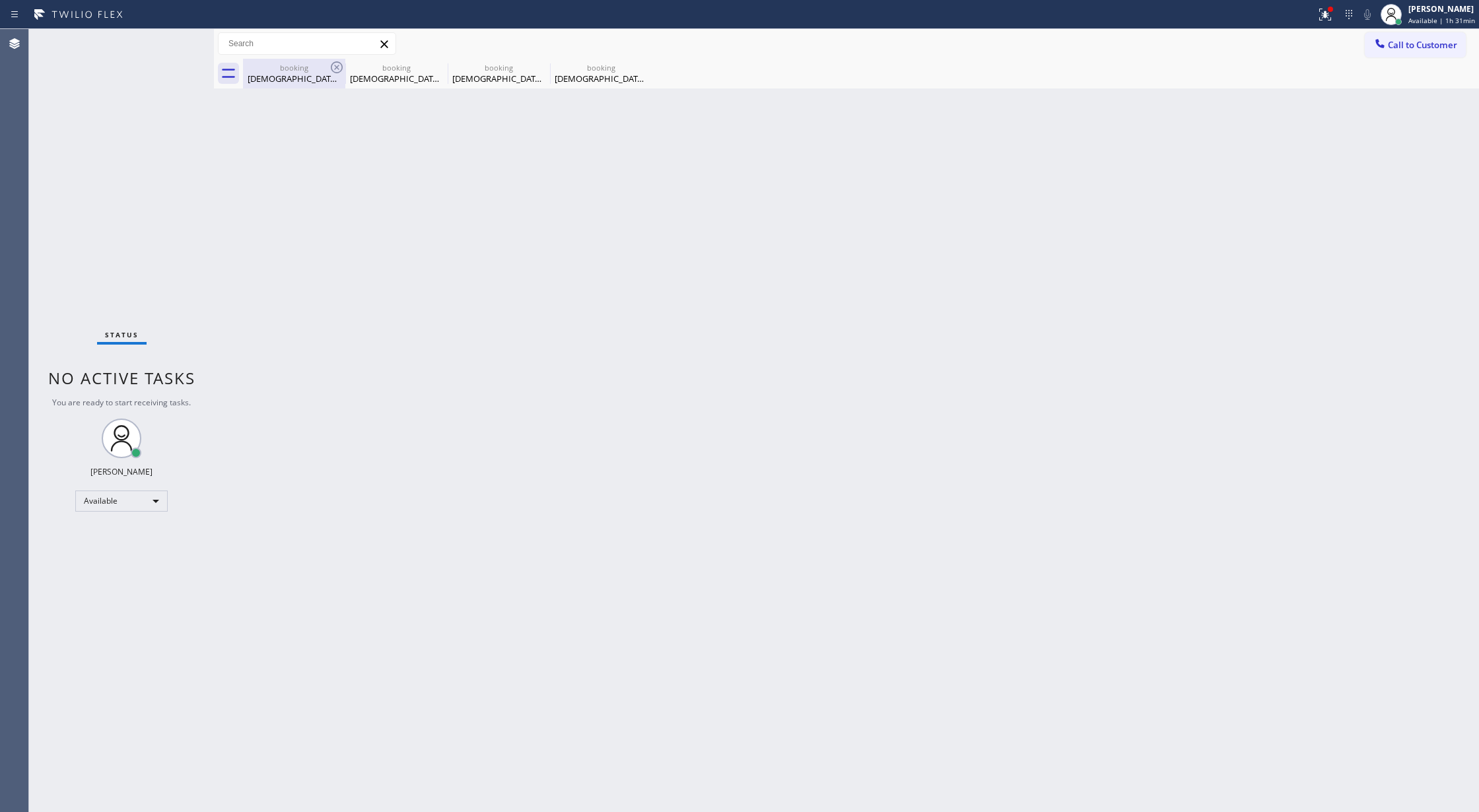
click at [331, 66] on icon at bounding box center [337, 67] width 12 height 12
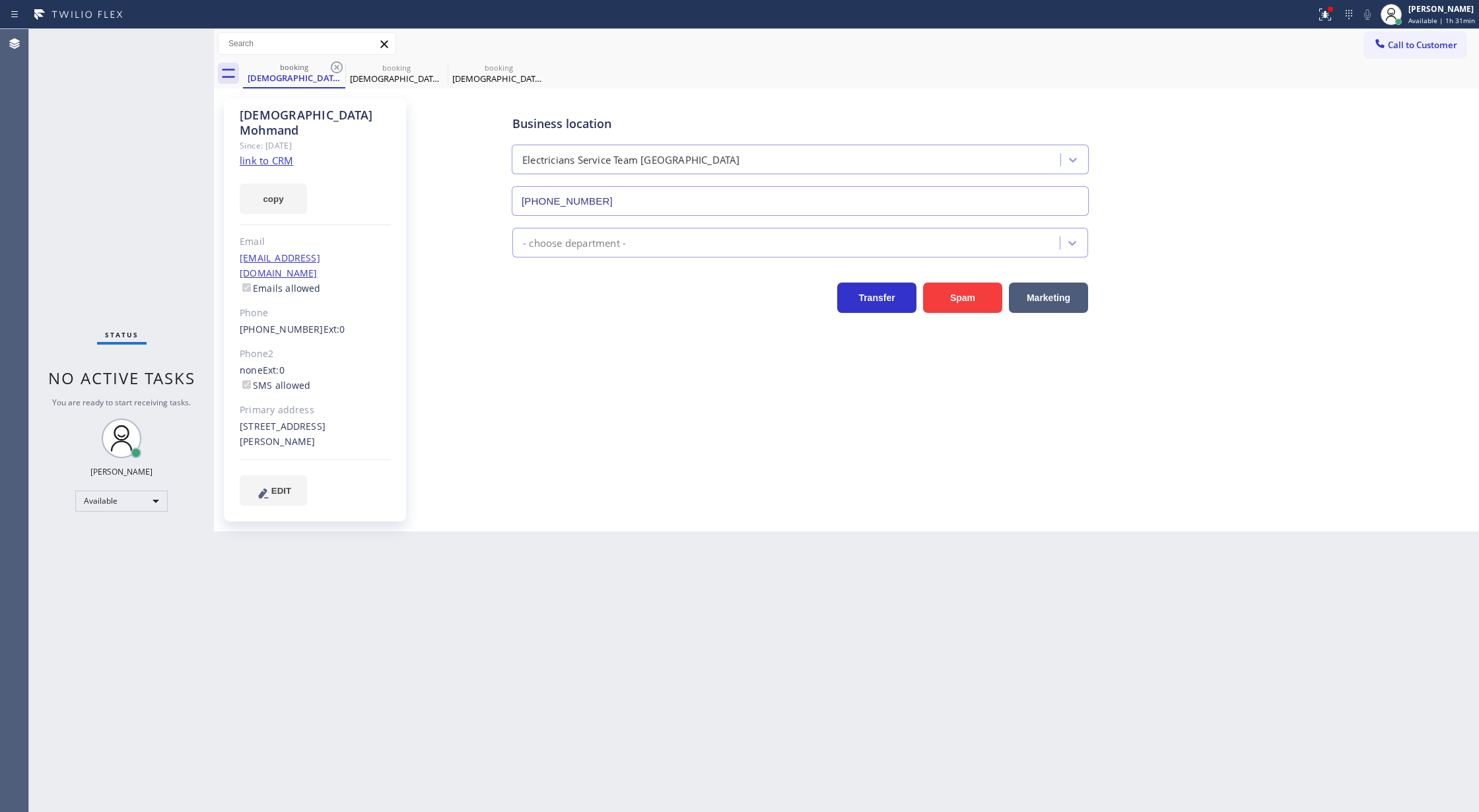
click at [331, 66] on icon at bounding box center [337, 67] width 12 height 12
click at [0, 0] on icon at bounding box center [0, 0] width 0 height 0
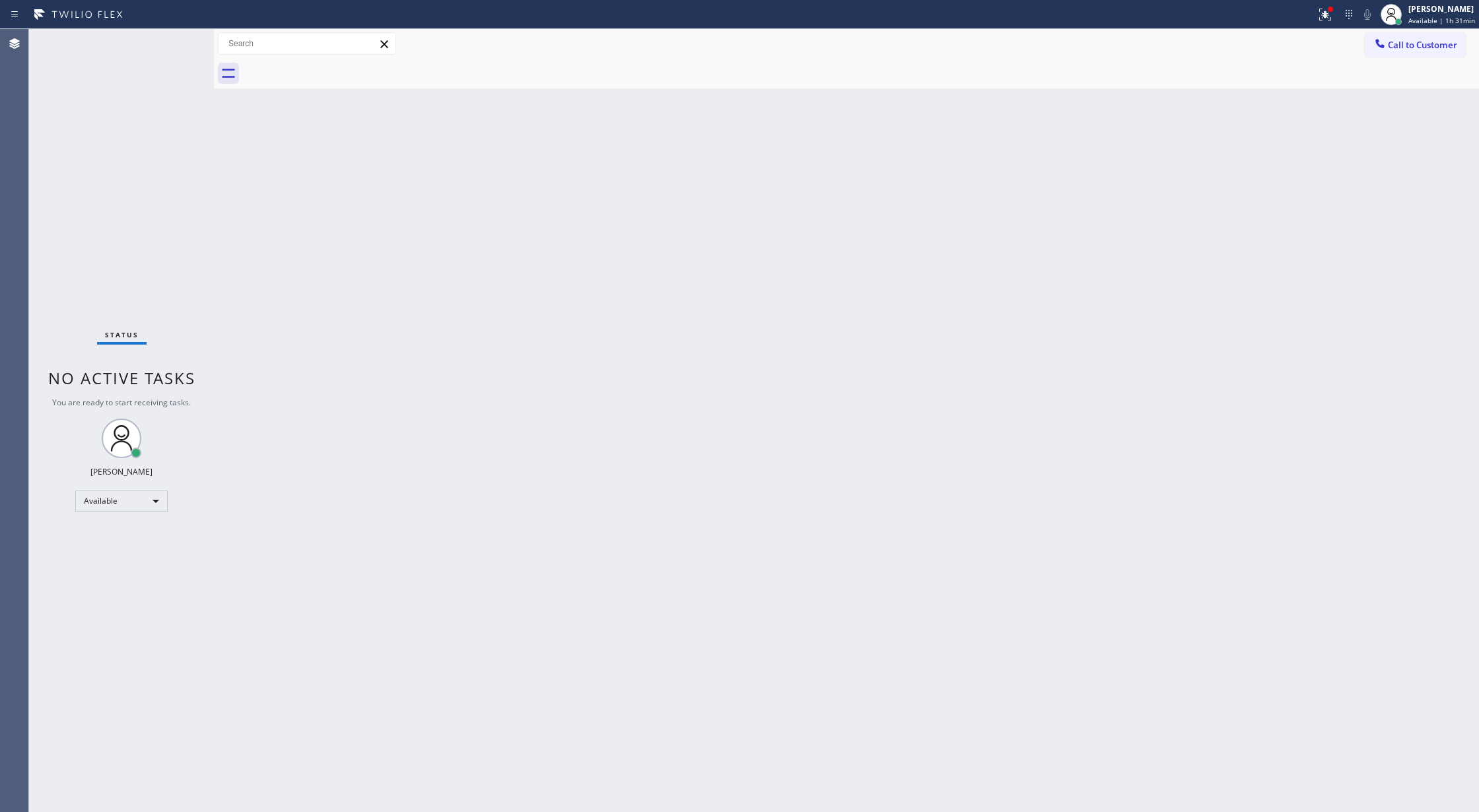
click at [179, 43] on div "Status No active tasks You are ready to start receiving tasks. [PERSON_NAME] Av…" at bounding box center [121, 420] width 185 height 783
click at [172, 43] on div "Status No active tasks You are ready to start receiving tasks. [PERSON_NAME] Av…" at bounding box center [121, 420] width 185 height 783
click at [167, 38] on div "Status No active tasks You are ready to start receiving tasks. [PERSON_NAME] Av…" at bounding box center [121, 420] width 185 height 783
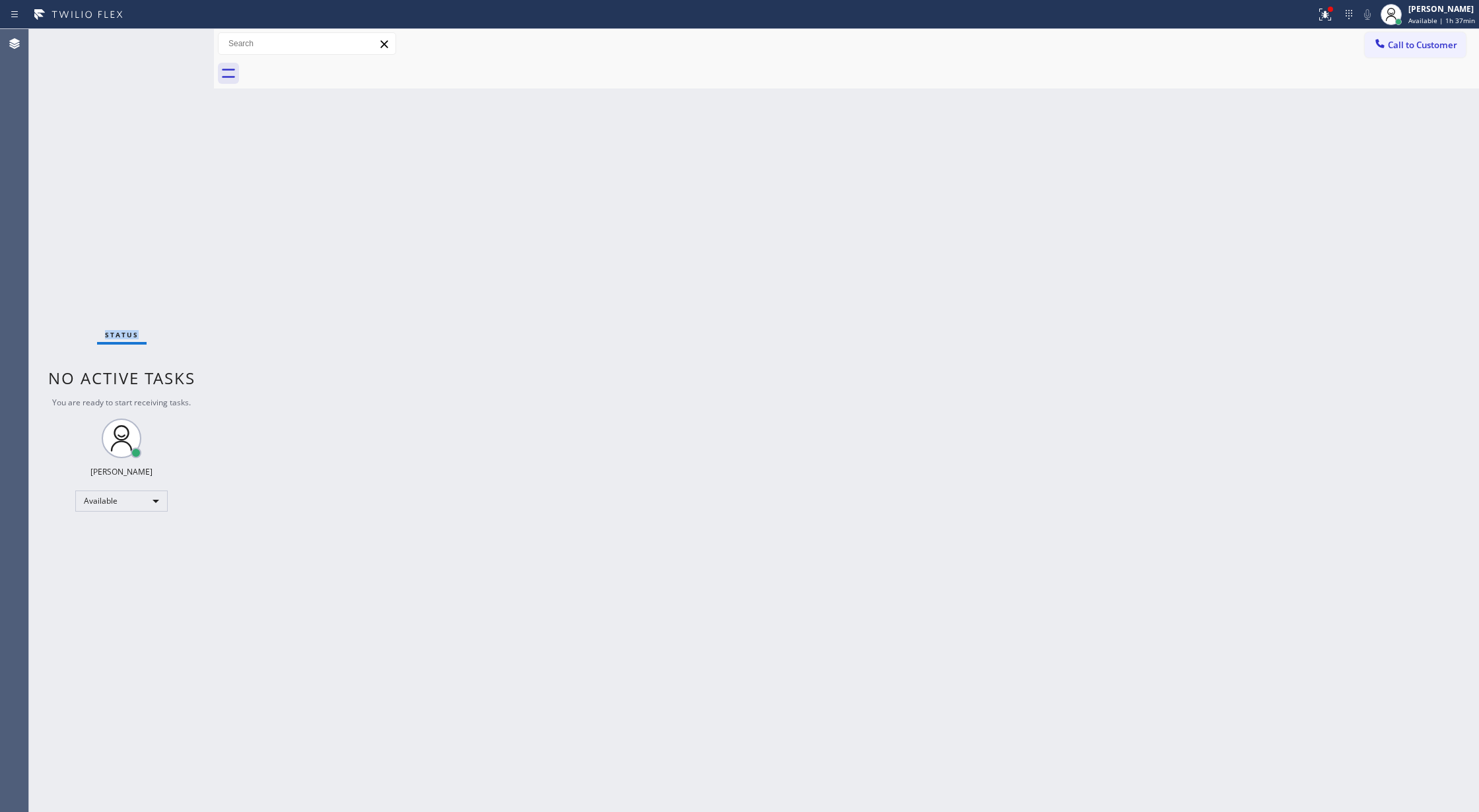
click at [167, 38] on div "Status No active tasks You are ready to start receiving tasks. [PERSON_NAME] Av…" at bounding box center [121, 420] width 185 height 783
click at [131, 507] on div "Available" at bounding box center [121, 500] width 92 height 21
click at [126, 574] on li "Break" at bounding box center [120, 569] width 89 height 16
drag, startPoint x: 250, startPoint y: 486, endPoint x: 262, endPoint y: 478, distance: 14.4
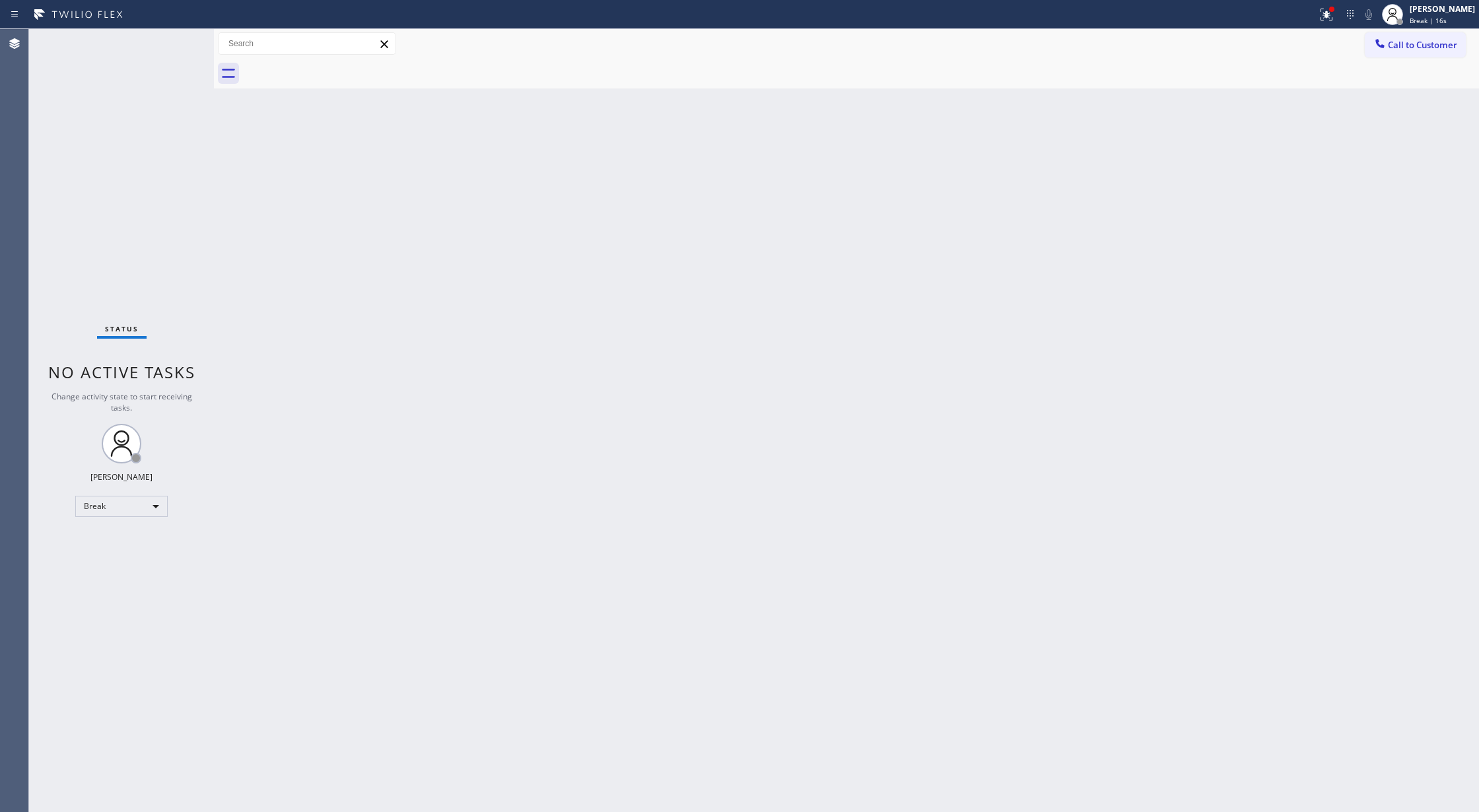
click at [250, 486] on div "Back to Dashboard Change Sender ID Customers Technicians Select a contact Outbo…" at bounding box center [846, 420] width 1265 height 783
click at [141, 505] on div "Break" at bounding box center [121, 506] width 92 height 21
click at [135, 537] on li "Available" at bounding box center [120, 541] width 89 height 16
click at [183, 40] on div "Status No active tasks You are ready to start receiving tasks. [PERSON_NAME] Av…" at bounding box center [121, 420] width 185 height 783
click at [171, 42] on div "Status No active tasks You are ready to start receiving tasks. [PERSON_NAME] Av…" at bounding box center [121, 420] width 185 height 783
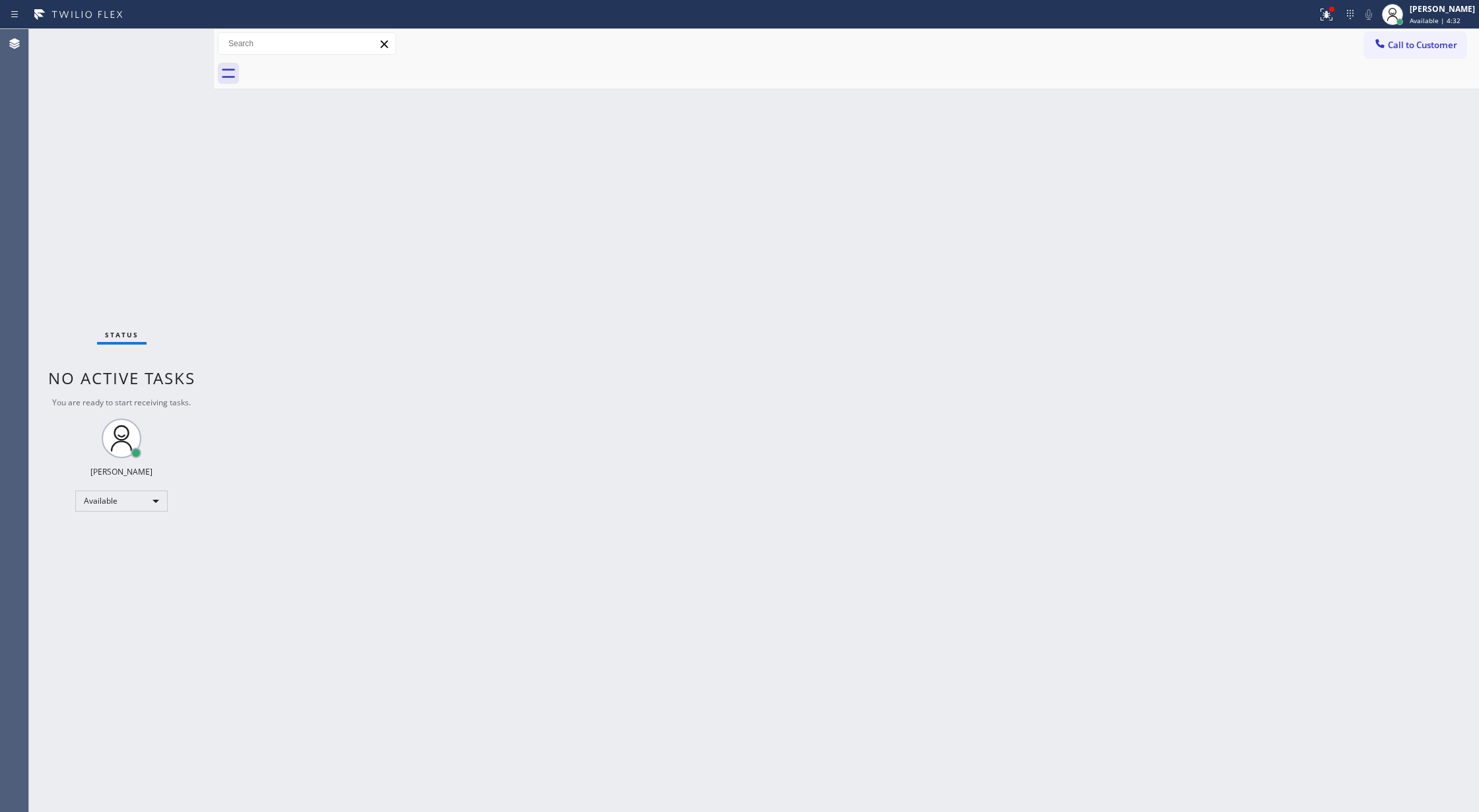
click at [181, 34] on div "Status No active tasks You are ready to start receiving tasks. [PERSON_NAME] Av…" at bounding box center [121, 420] width 185 height 783
click at [179, 36] on div "Status No active tasks You are ready to start receiving tasks. [PERSON_NAME] Av…" at bounding box center [121, 420] width 185 height 783
click at [178, 36] on div "Status No active tasks You are ready to start receiving tasks. [PERSON_NAME] Av…" at bounding box center [121, 420] width 185 height 783
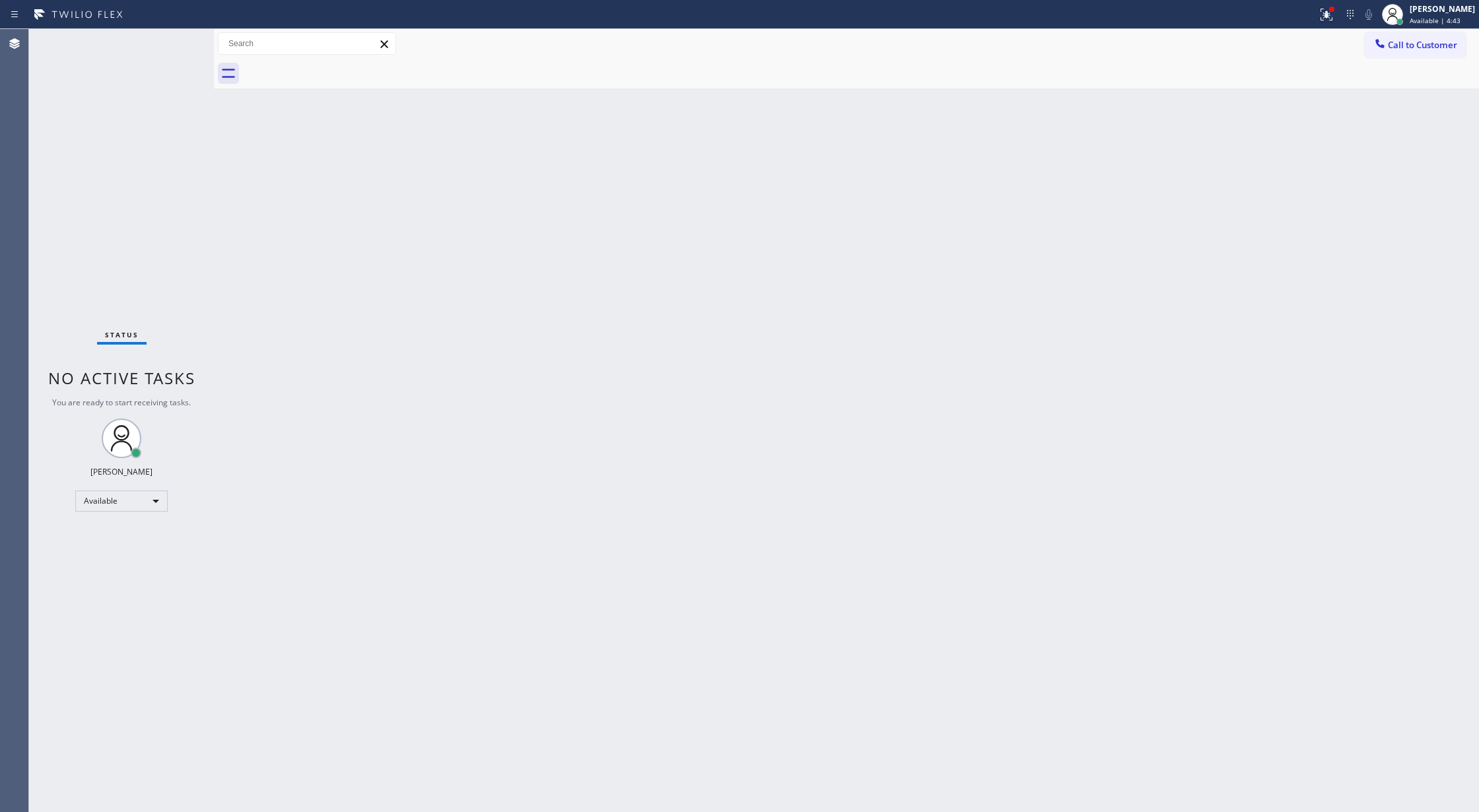
click at [178, 36] on div "Status No active tasks You are ready to start receiving tasks. [PERSON_NAME] Av…" at bounding box center [121, 420] width 185 height 783
click at [599, 747] on div "Back to Dashboard Change Sender ID Customers Technicians Select a contact Outbo…" at bounding box center [846, 420] width 1265 height 783
click at [173, 41] on div "Status No active tasks You are ready to start receiving tasks. [PERSON_NAME] Av…" at bounding box center [121, 420] width 185 height 783
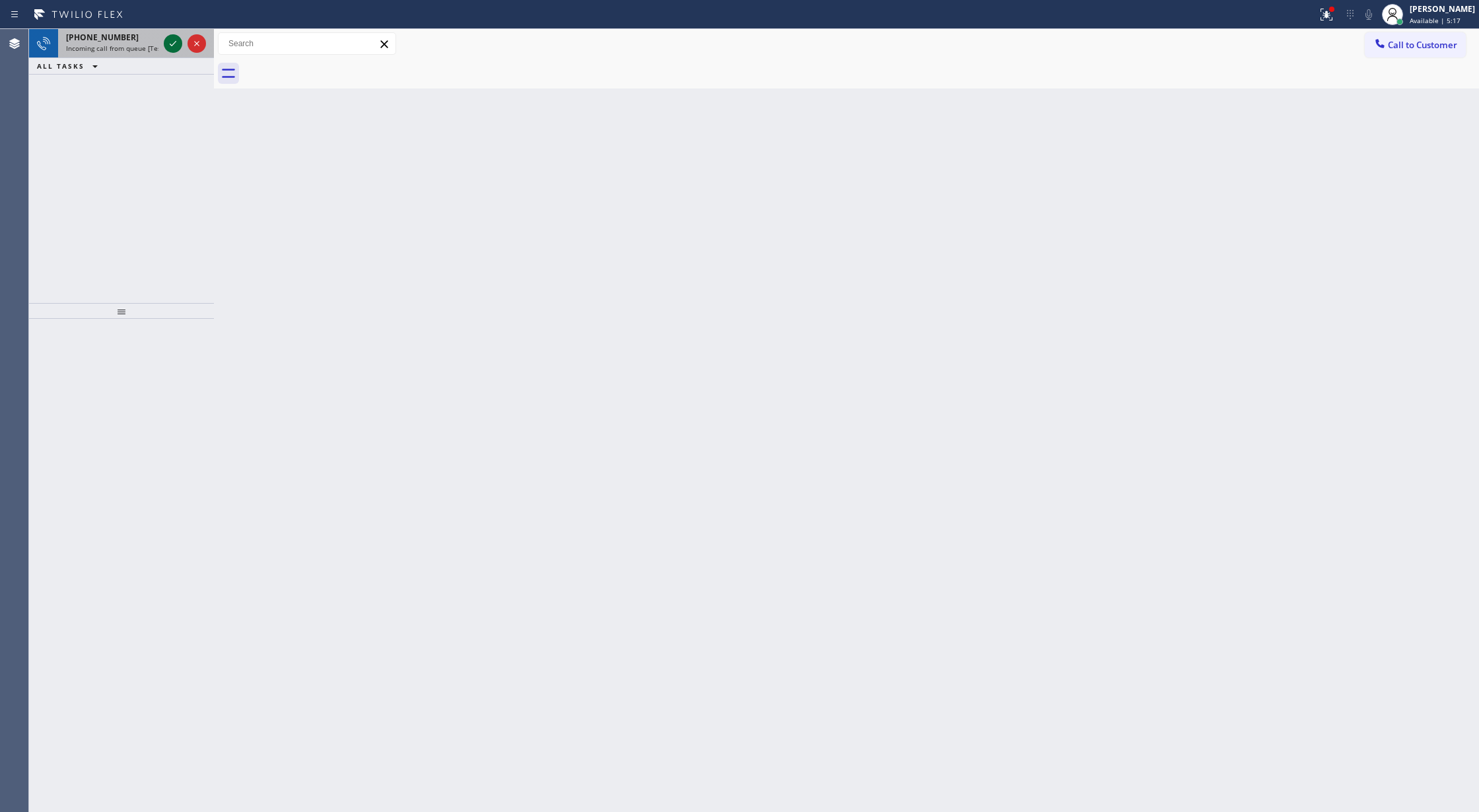
click at [172, 43] on icon at bounding box center [173, 44] width 16 height 16
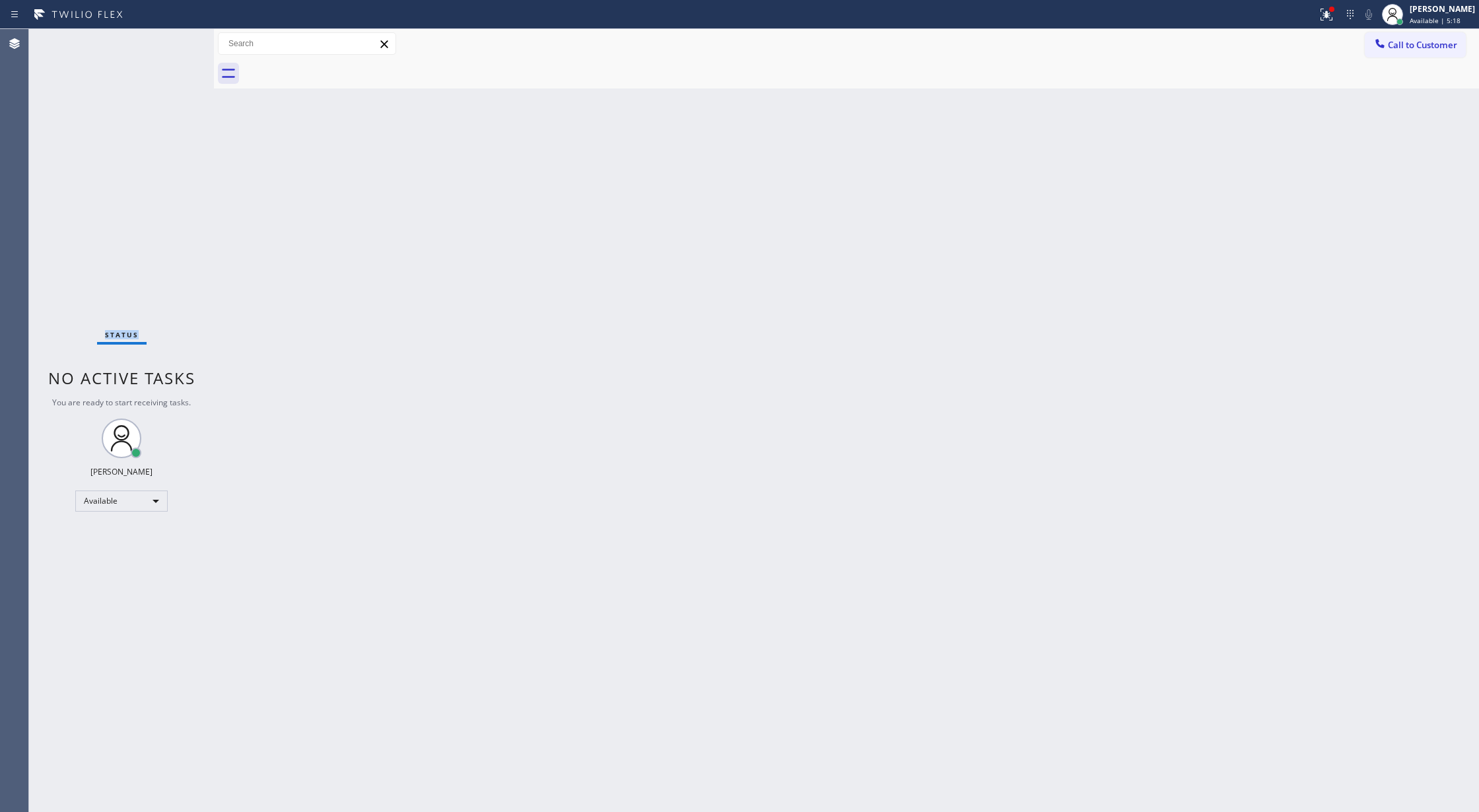
click at [172, 43] on div "Status No active tasks You are ready to start receiving tasks. [PERSON_NAME] Av…" at bounding box center [121, 420] width 185 height 783
click at [172, 43] on icon at bounding box center [173, 44] width 16 height 16
click at [172, 43] on div "Status No active tasks You are ready to start receiving tasks. [PERSON_NAME] Av…" at bounding box center [121, 420] width 185 height 783
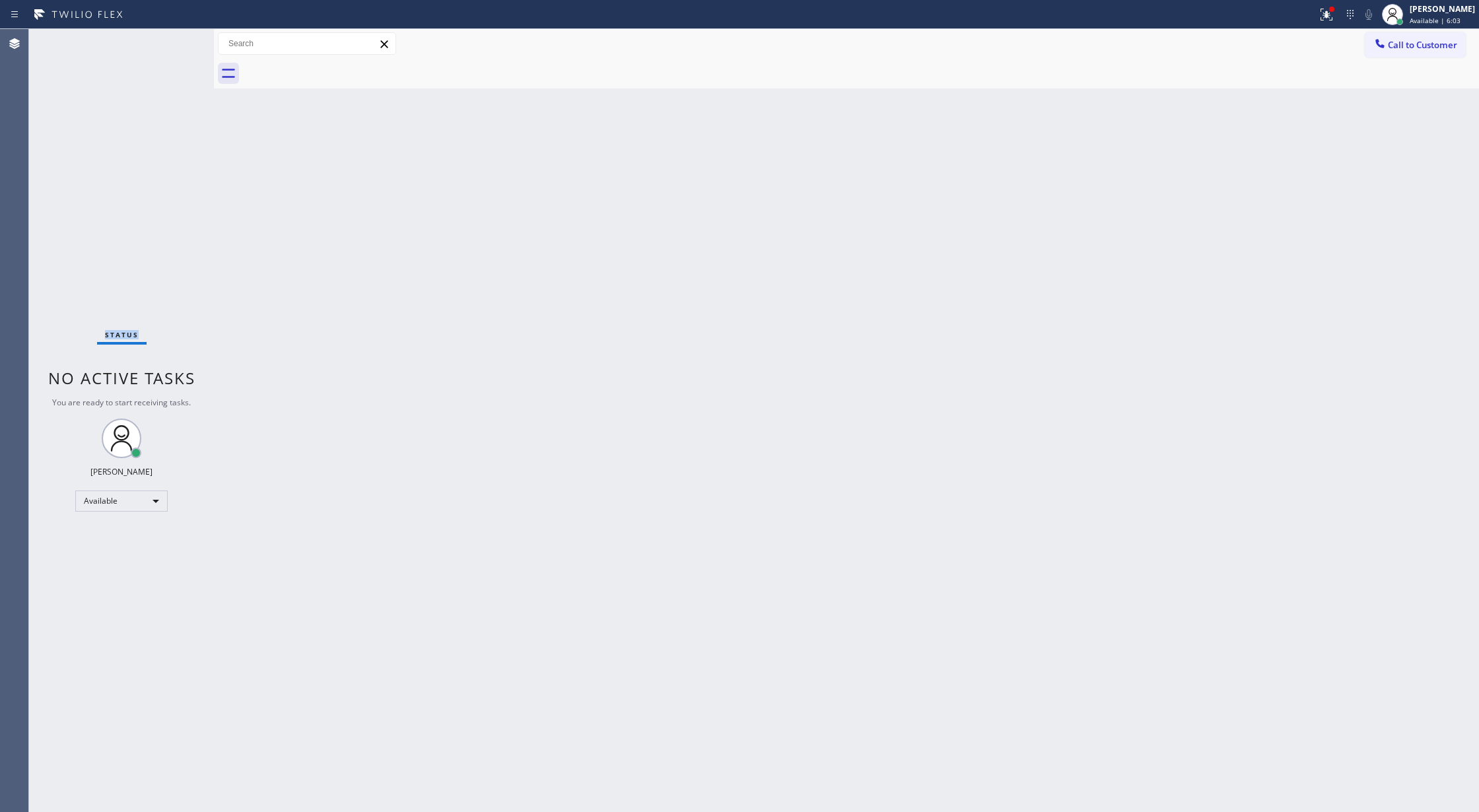
click at [175, 40] on div "Status No active tasks You are ready to start receiving tasks. [PERSON_NAME] Av…" at bounding box center [121, 420] width 185 height 783
click at [181, 39] on div "Status No active tasks You are ready to start receiving tasks. [PERSON_NAME] Av…" at bounding box center [121, 420] width 185 height 783
click at [177, 41] on div "Status No active tasks You are ready to start receiving tasks. [PERSON_NAME] Av…" at bounding box center [121, 420] width 185 height 783
click at [171, 43] on div "Status No active tasks You are ready to start receiving tasks. [PERSON_NAME] Av…" at bounding box center [121, 420] width 185 height 783
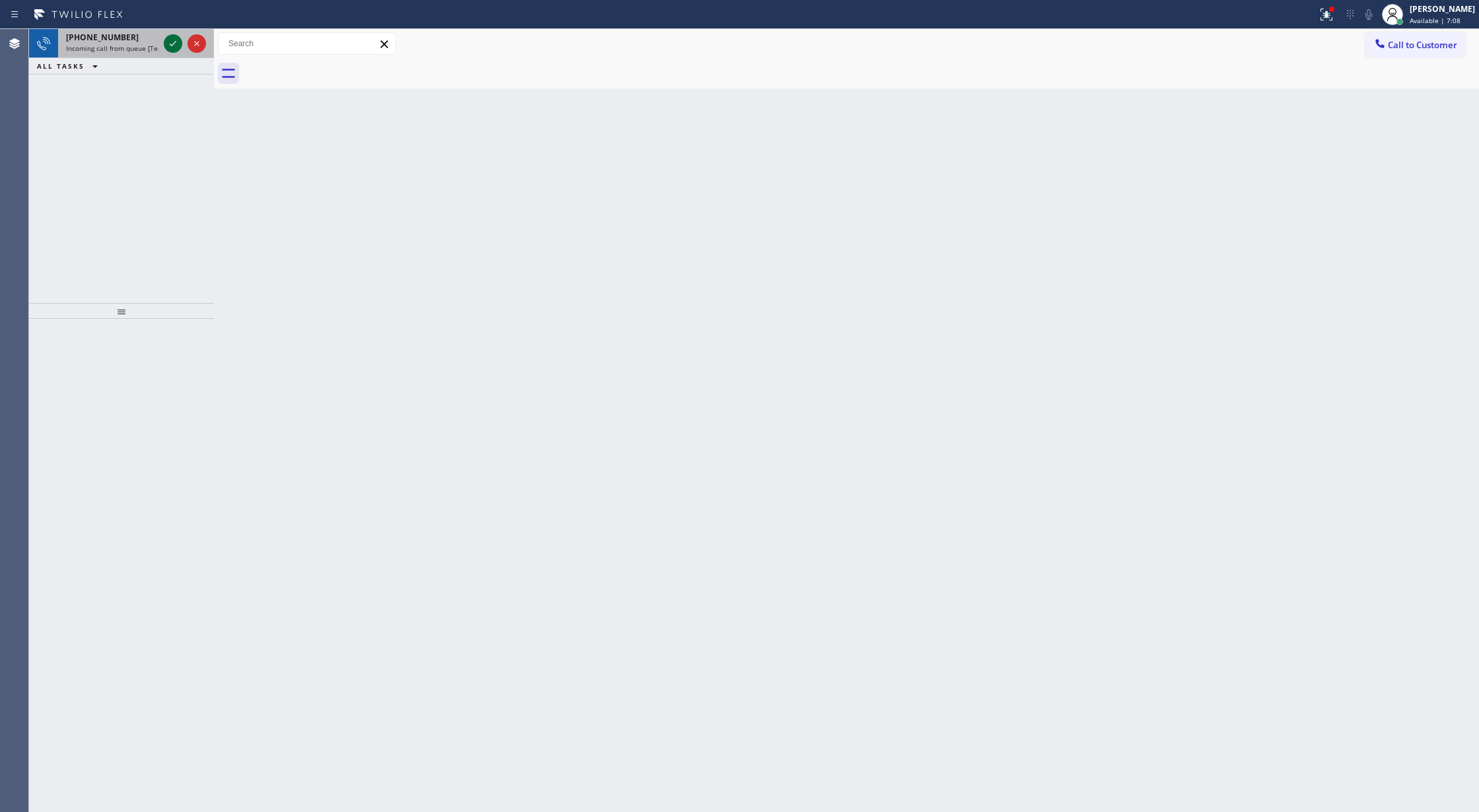
click at [171, 43] on icon at bounding box center [173, 44] width 16 height 16
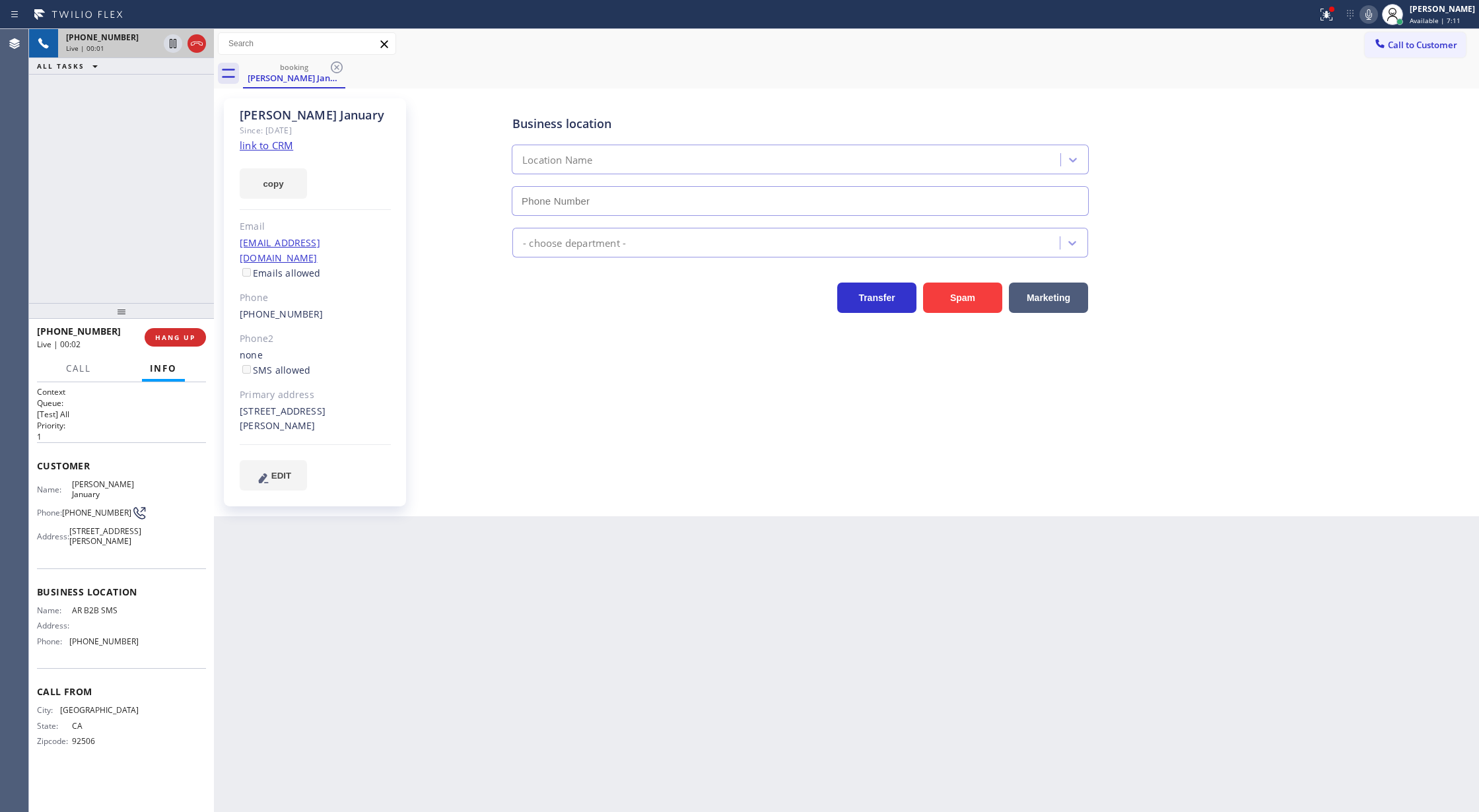
type input "[PHONE_NUMBER]"
click at [260, 146] on link "link to CRM" at bounding box center [266, 145] width 54 height 13
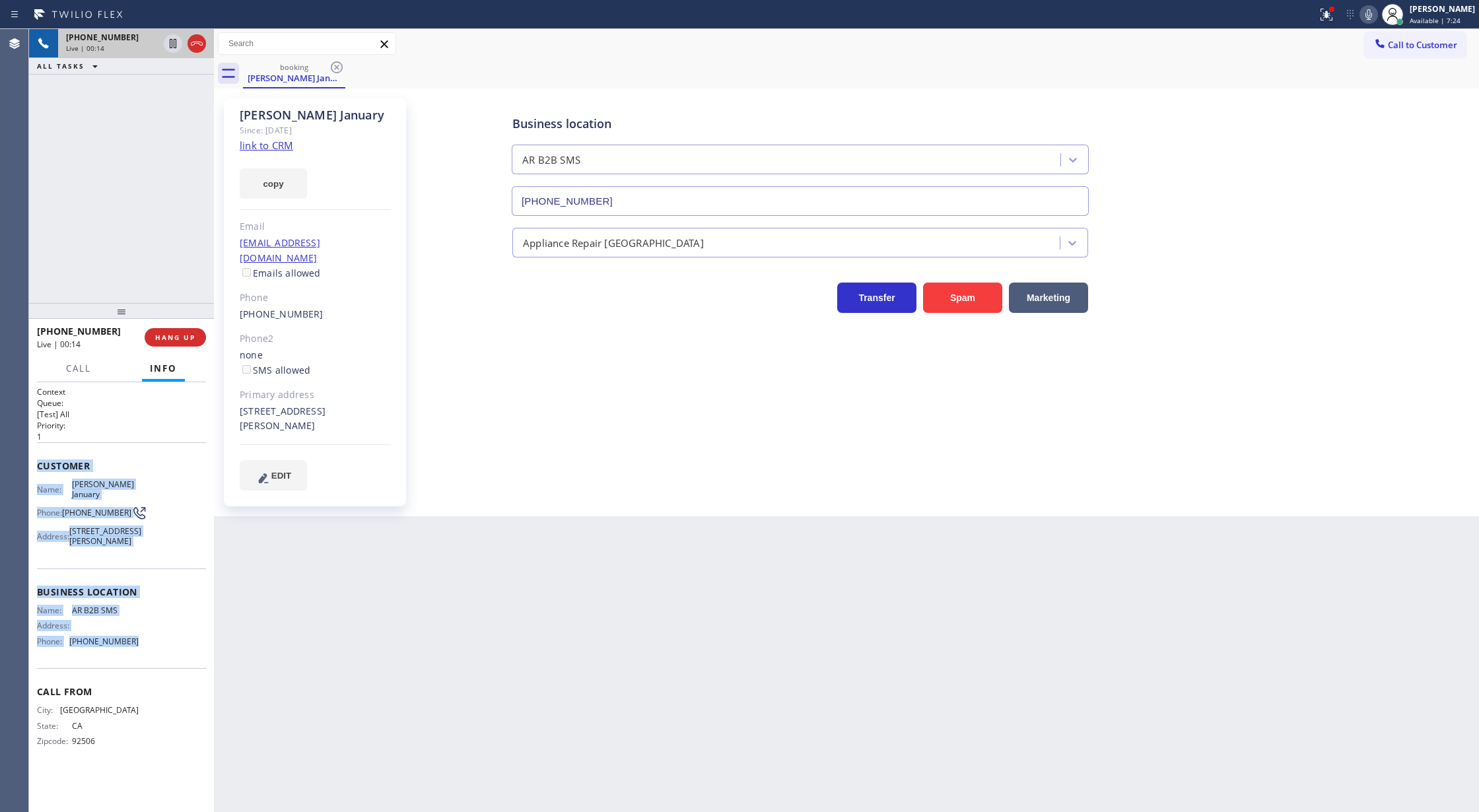
drag, startPoint x: 30, startPoint y: 464, endPoint x: 186, endPoint y: 641, distance: 235.9
click at [186, 641] on div "Context Queue: [Test] All Priority: 1 Customer Name: Mary January Phone: (951) …" at bounding box center [121, 597] width 185 height 430
click at [795, 517] on div "Back to Dashboard Change Sender ID Customers Technicians Select a contact Outbo…" at bounding box center [846, 420] width 1265 height 783
click at [1377, 6] on icon at bounding box center [1369, 14] width 16 height 16
click at [1375, 10] on icon at bounding box center [1369, 14] width 16 height 16
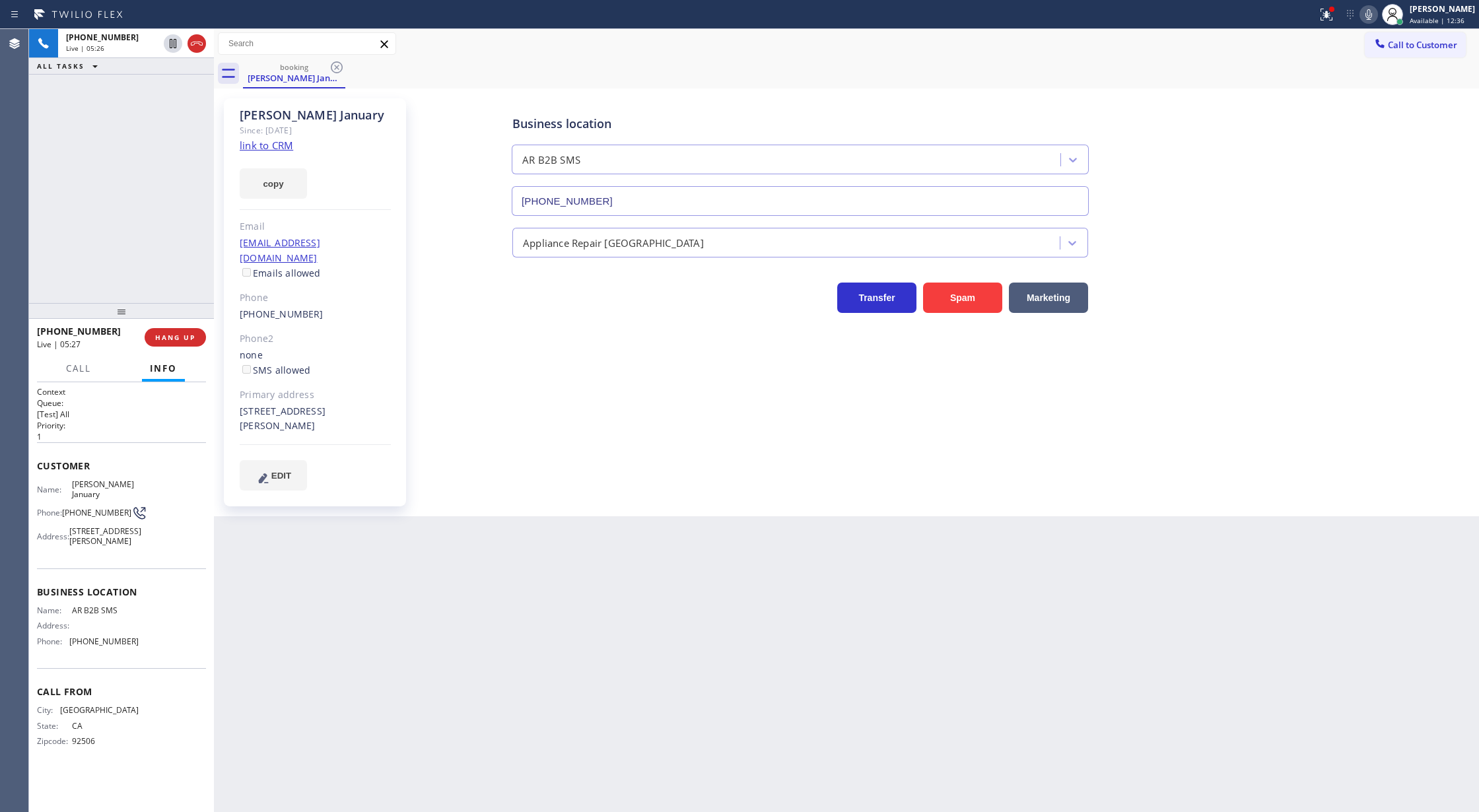
drag, startPoint x: 191, startPoint y: 43, endPoint x: 175, endPoint y: 9, distance: 37.6
click at [191, 43] on icon at bounding box center [197, 44] width 16 height 16
click at [169, 328] on div "+19519659222 Wrap up | 02:41 COMPLETE" at bounding box center [121, 337] width 169 height 34
click at [169, 336] on span "COMPLETE" at bounding box center [172, 337] width 46 height 10
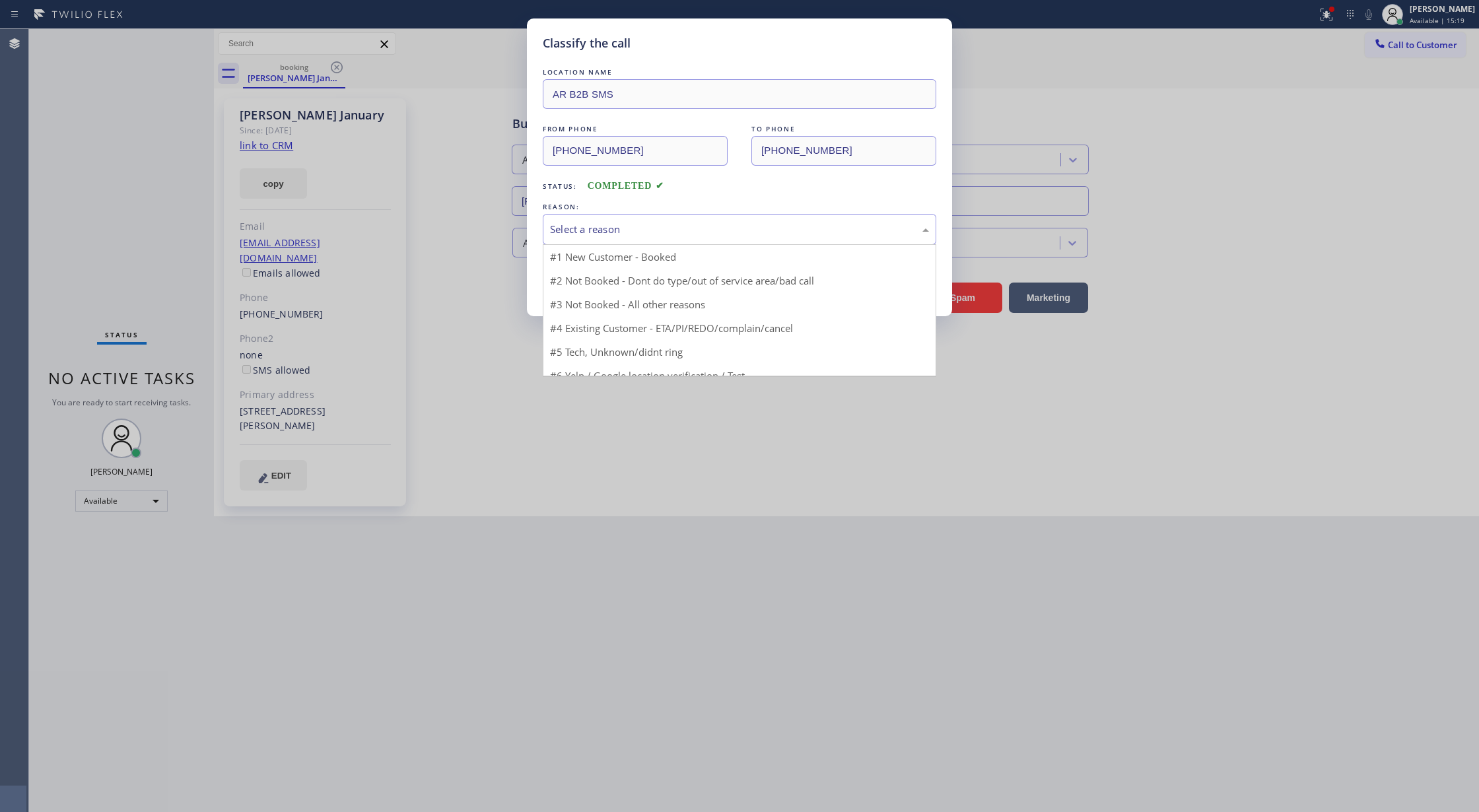
click at [613, 226] on div "Select a reason" at bounding box center [740, 229] width 379 height 15
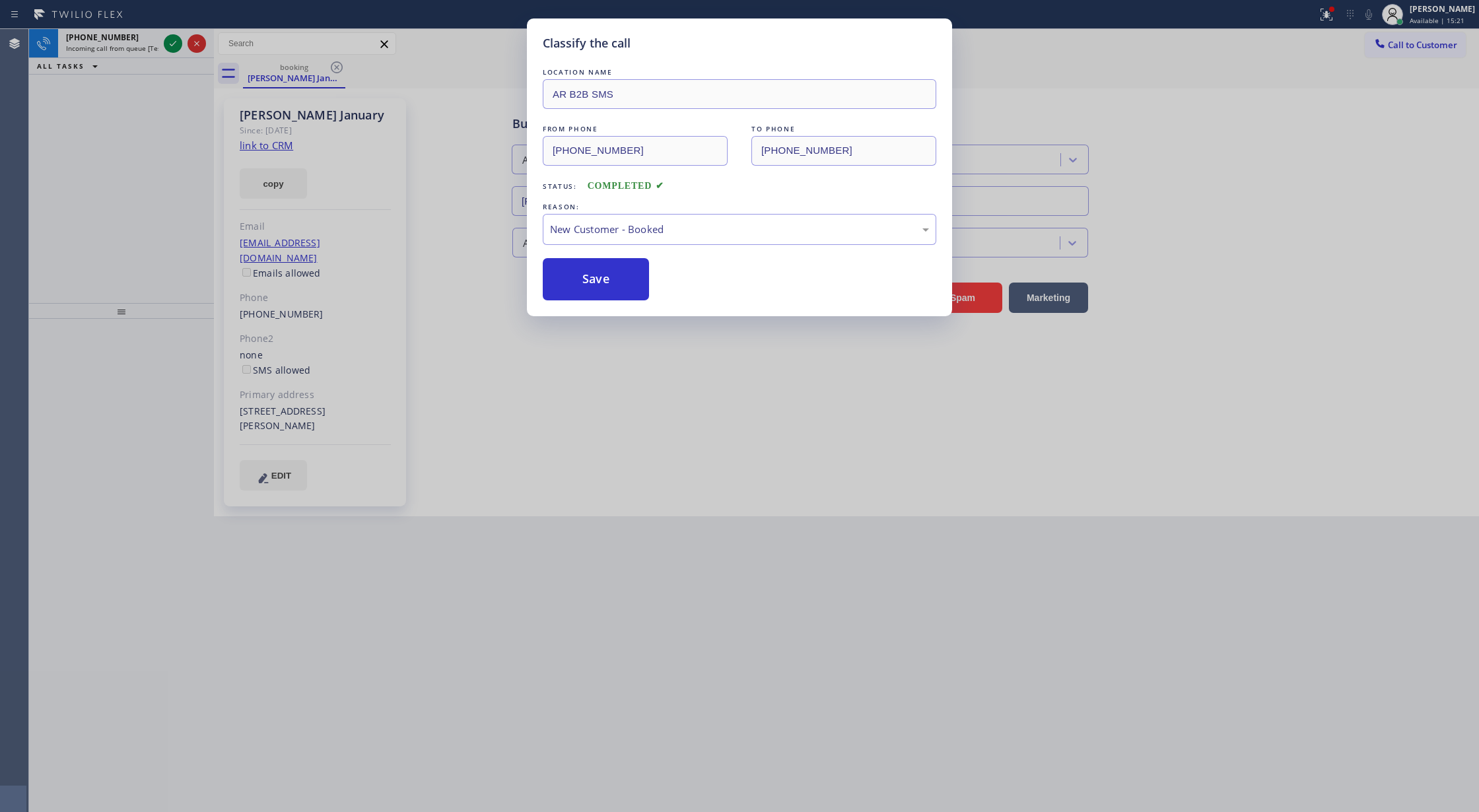
click at [595, 277] on button "Save" at bounding box center [596, 279] width 107 height 42
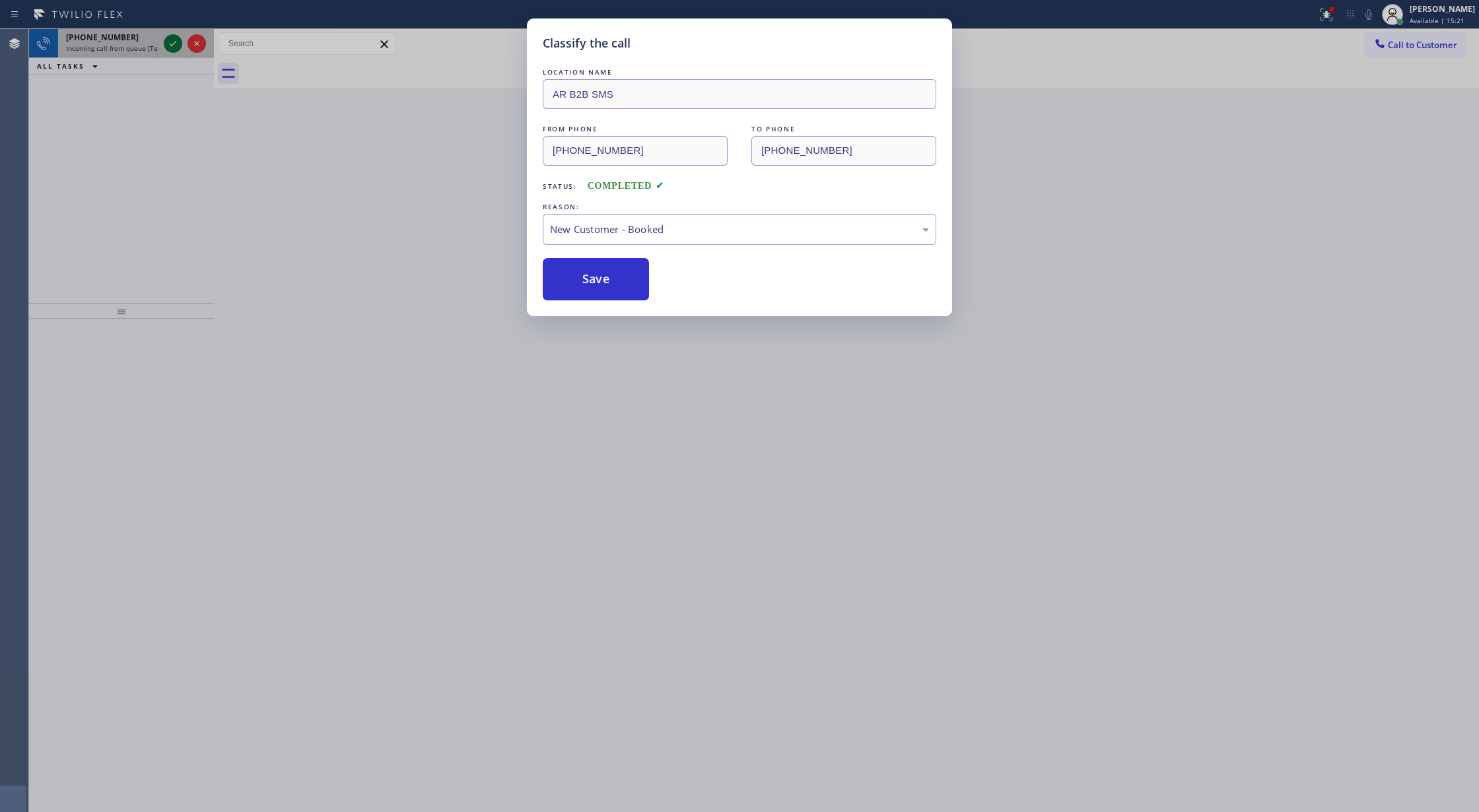
click at [175, 46] on icon at bounding box center [173, 44] width 16 height 16
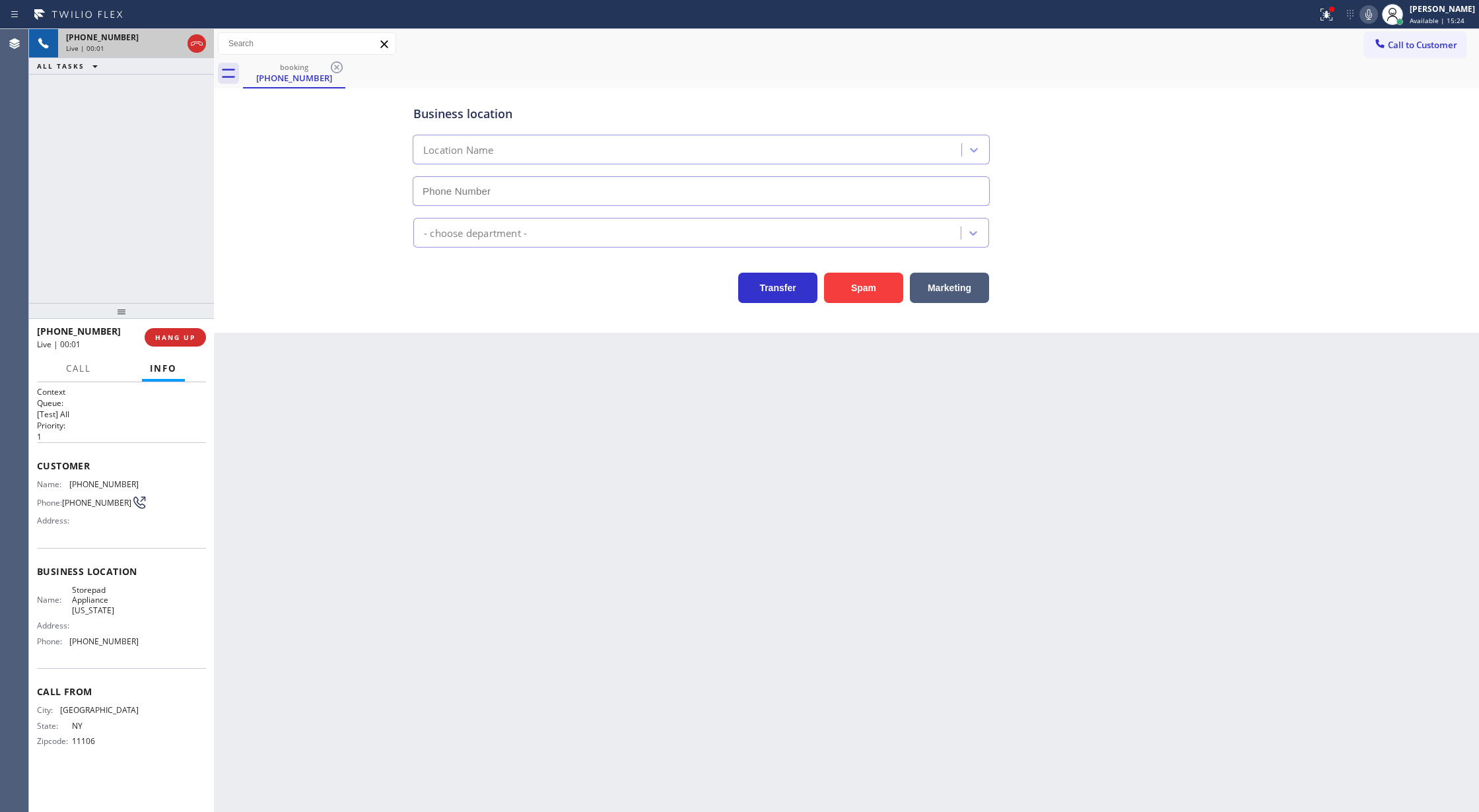
type input "(917) 979-8196"
click at [860, 279] on button "Spam" at bounding box center [864, 287] width 79 height 30
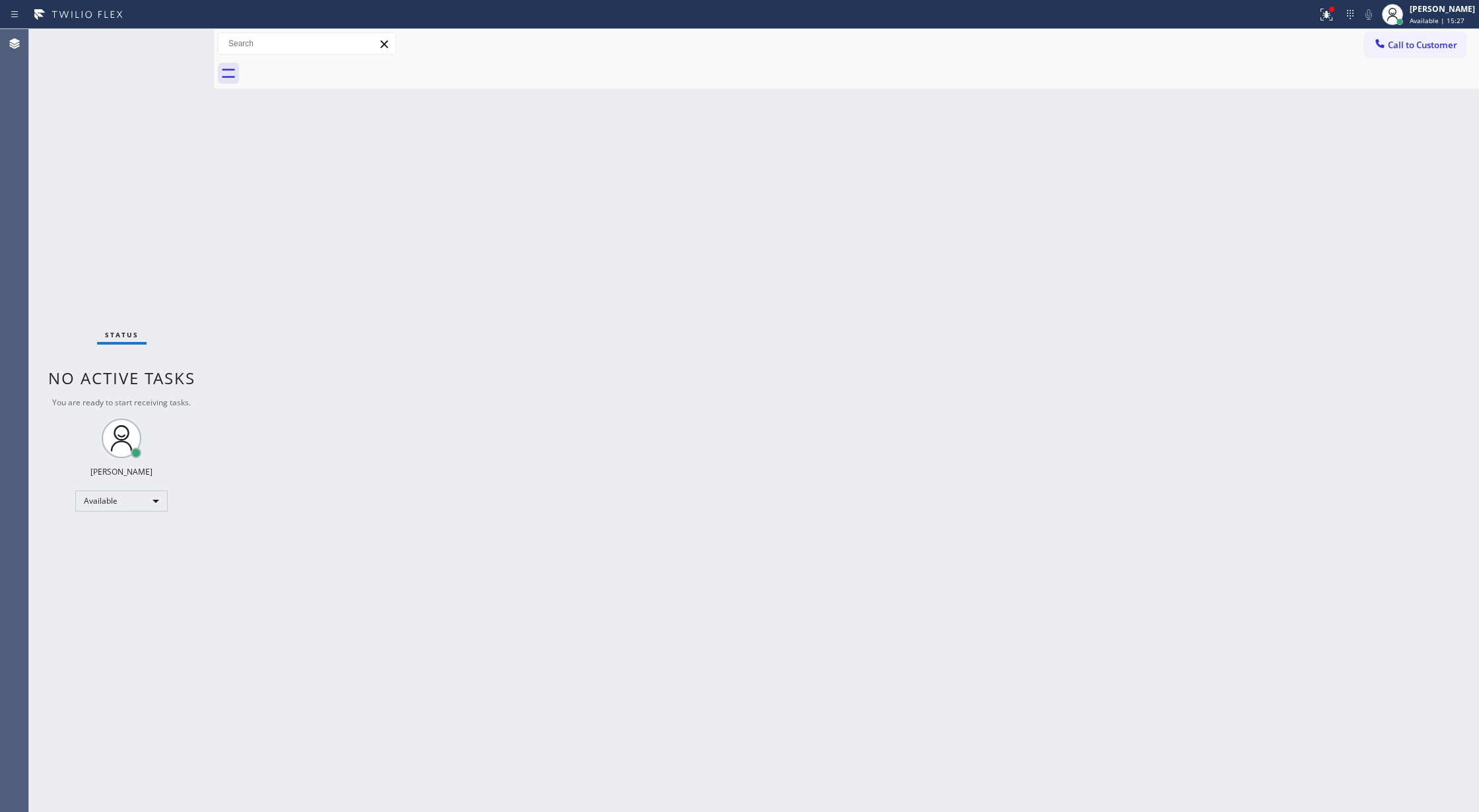
click at [167, 34] on div "Status No active tasks You are ready to start receiving tasks. [PERSON_NAME] Av…" at bounding box center [121, 420] width 185 height 783
click at [170, 43] on div "Status No active tasks You are ready to start receiving tasks. [PERSON_NAME] Av…" at bounding box center [121, 420] width 185 height 783
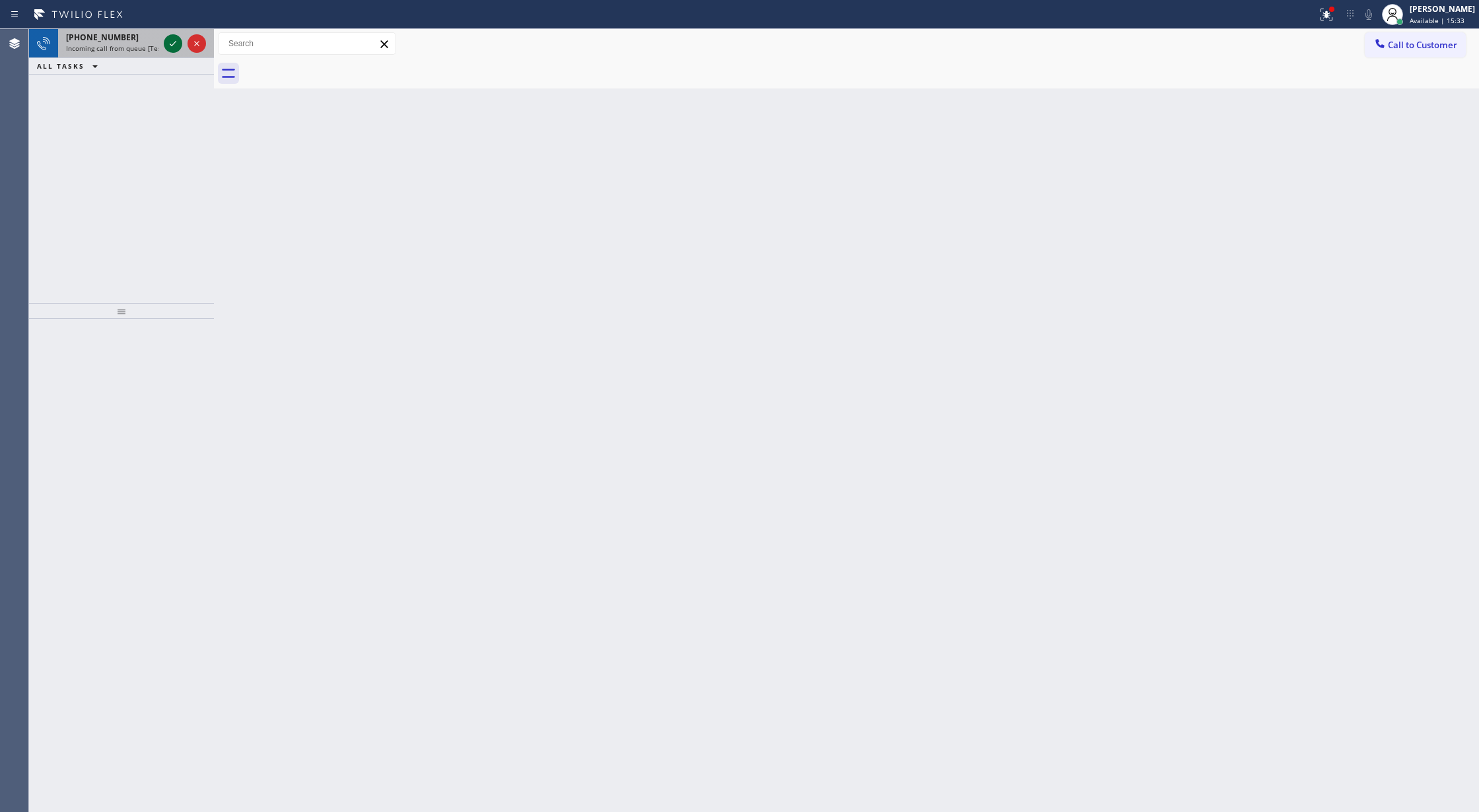
click at [170, 43] on icon at bounding box center [173, 43] width 6 height 6
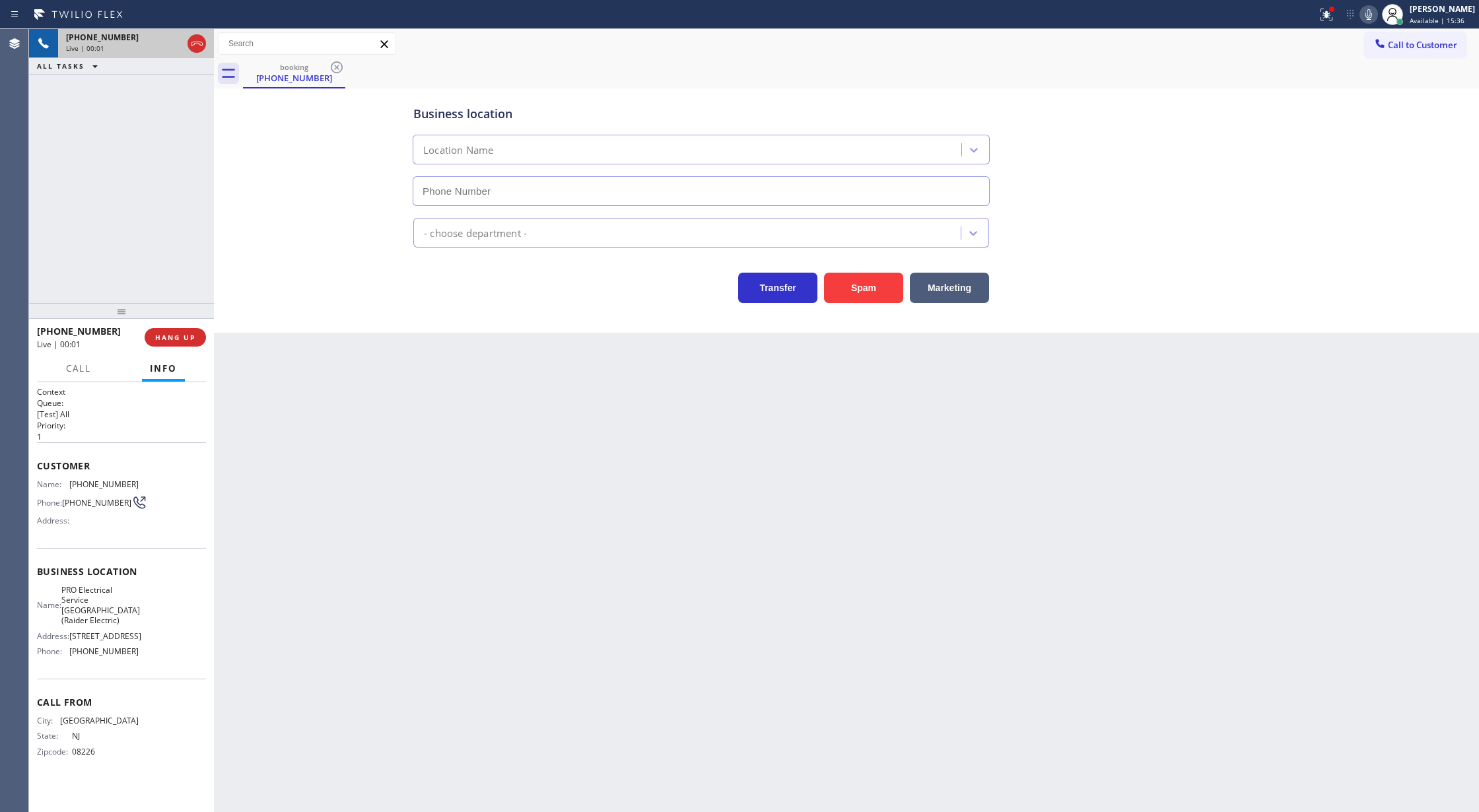
type input "(908) 520-2065"
click at [863, 277] on button "Spam" at bounding box center [864, 287] width 79 height 30
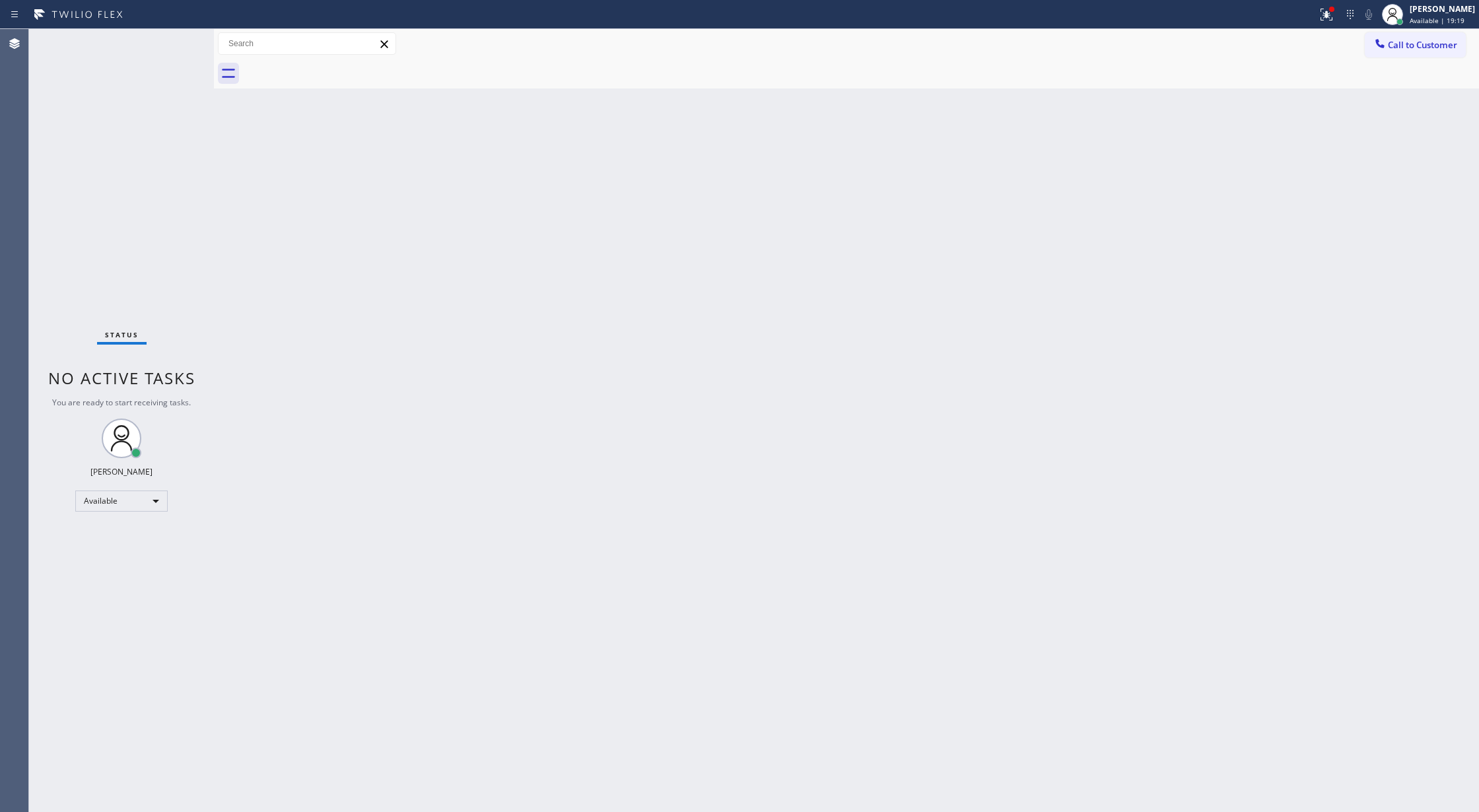
click at [859, 272] on div "Back to Dashboard Change Sender ID Customers Technicians Select a contact Outbo…" at bounding box center [846, 420] width 1265 height 783
click at [179, 43] on div "Status No active tasks You are ready to start receiving tasks. [PERSON_NAME] Av…" at bounding box center [121, 420] width 185 height 783
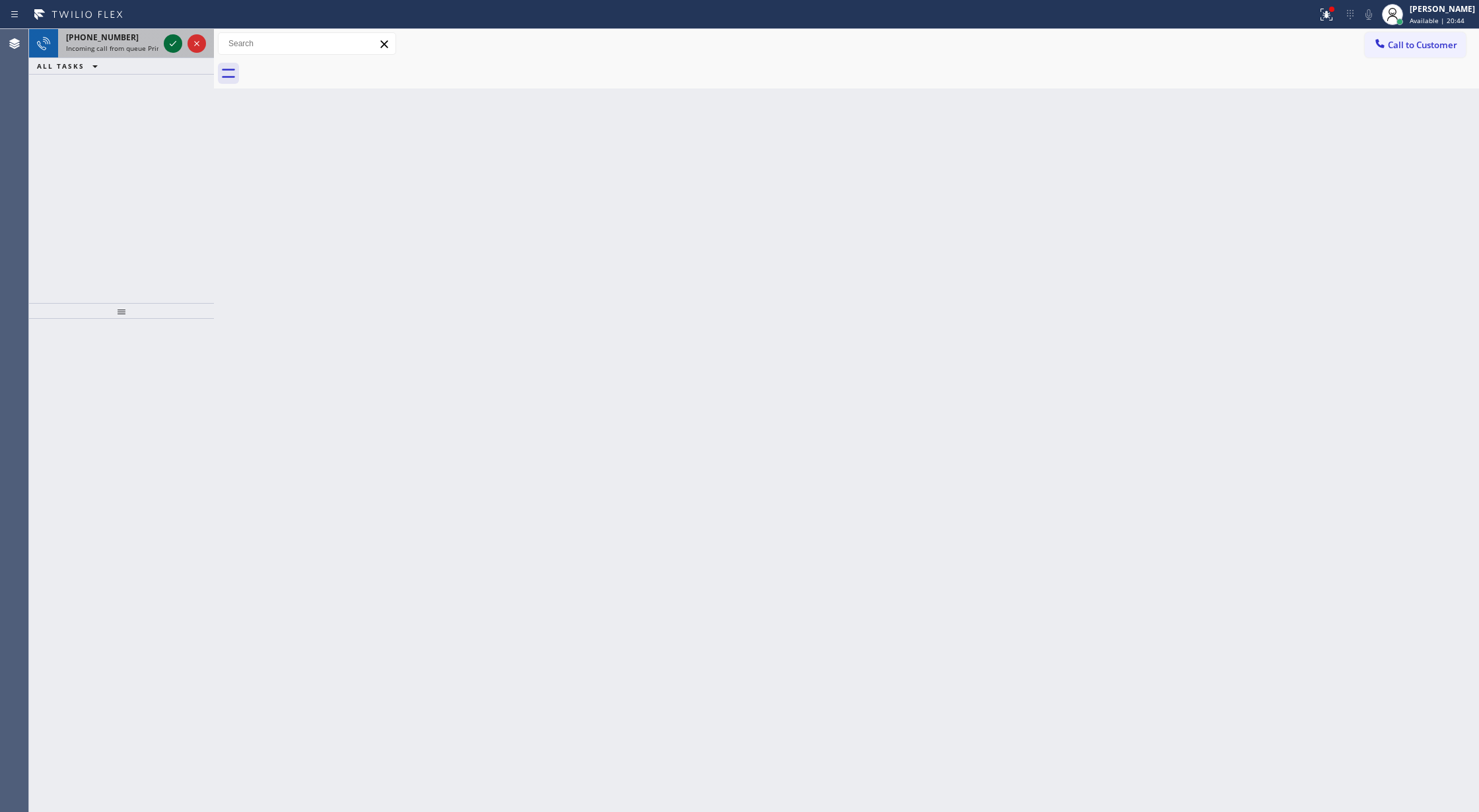
click at [167, 38] on icon at bounding box center [173, 44] width 16 height 16
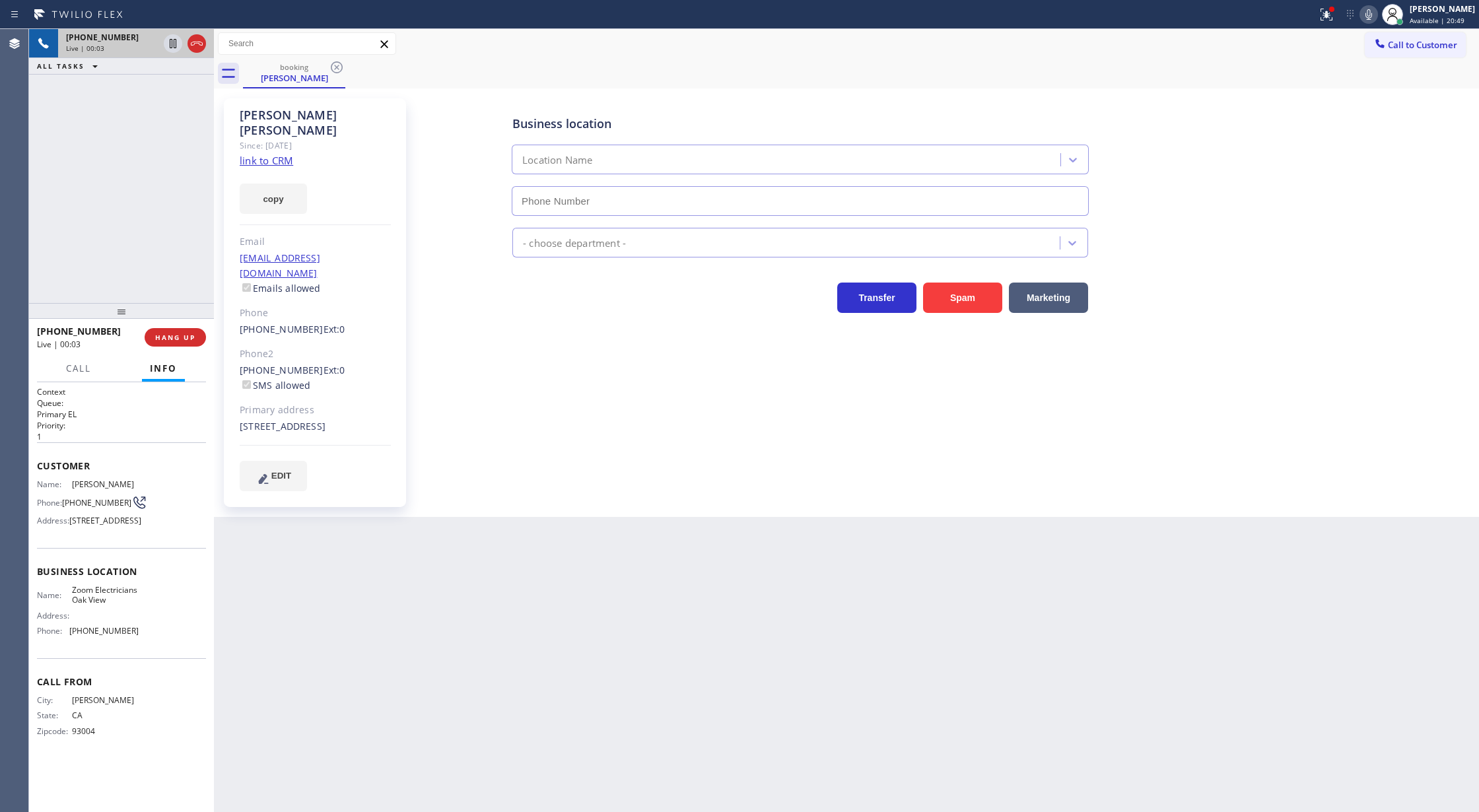
type input "[PHONE_NUMBER]"
click at [265, 154] on link "link to CRM" at bounding box center [266, 160] width 54 height 13
click at [173, 333] on span "COMPLETE" at bounding box center [172, 337] width 46 height 10
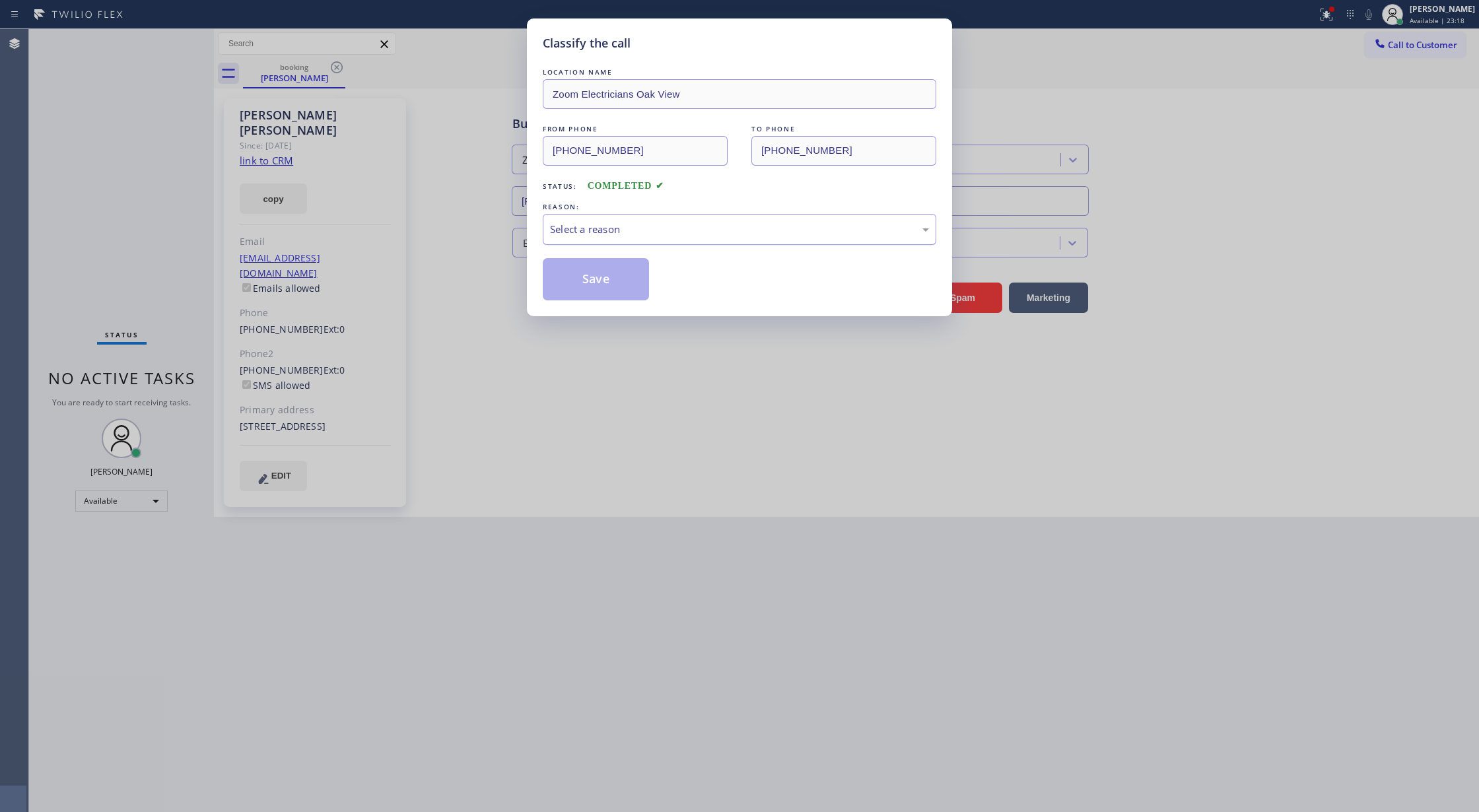
click at [579, 240] on div "Select a reason" at bounding box center [740, 229] width 393 height 31
click at [598, 281] on button "Save" at bounding box center [596, 279] width 107 height 42
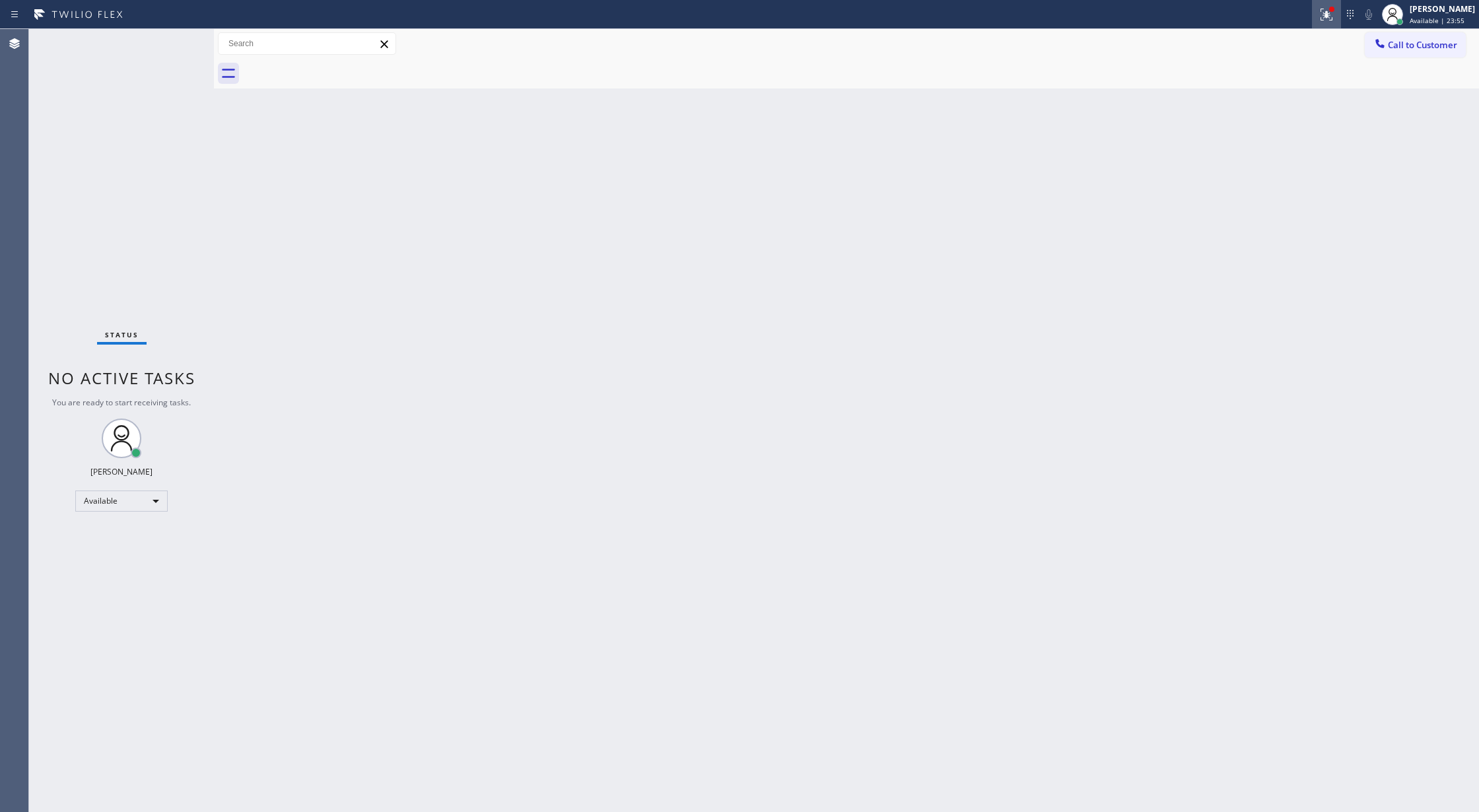
click at [1335, 19] on icon at bounding box center [1327, 14] width 16 height 16
click at [1295, 173] on button "Clear issues" at bounding box center [1264, 172] width 155 height 18
click at [179, 42] on div "Status No active tasks You are ready to start receiving tasks. [PERSON_NAME] Av…" at bounding box center [121, 420] width 185 height 783
click at [177, 39] on div "Status No active tasks You are ready to start receiving tasks. [PERSON_NAME] Av…" at bounding box center [121, 420] width 185 height 783
click at [183, 38] on div "Status No active tasks You are ready to start receiving tasks. [PERSON_NAME] Av…" at bounding box center [121, 420] width 185 height 783
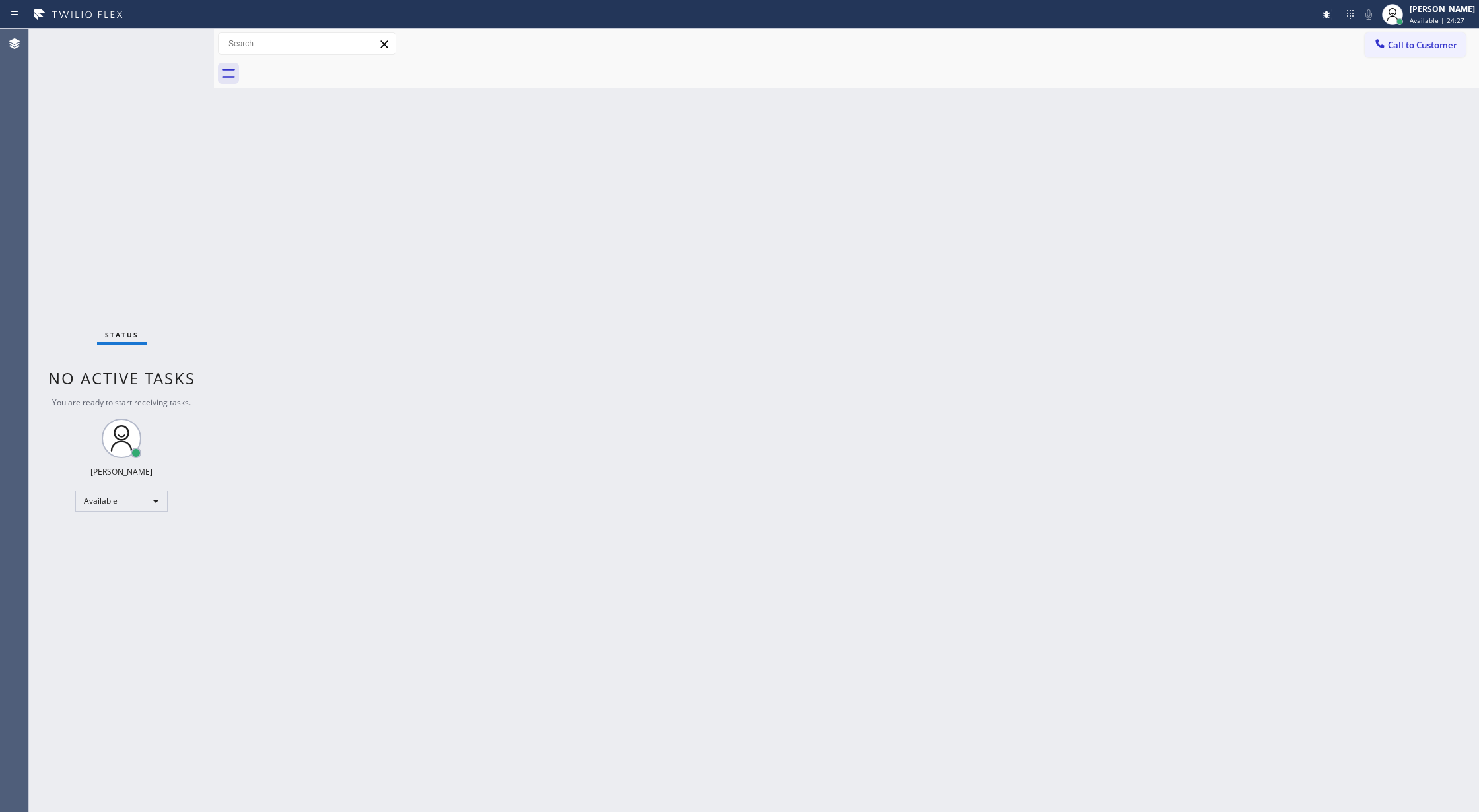
click at [183, 38] on div "Status No active tasks You are ready to start receiving tasks. [PERSON_NAME] Av…" at bounding box center [121, 420] width 185 height 783
click at [177, 38] on div "Status No active tasks You are ready to start receiving tasks. [PERSON_NAME] Av…" at bounding box center [121, 420] width 185 height 783
drag, startPoint x: 185, startPoint y: 32, endPoint x: 186, endPoint y: 61, distance: 29.0
click at [186, 61] on div "+17604095526 Incoming call from queue Primary EL ALL TASKS ALL TASKS ACTIVE TAS…" at bounding box center [121, 51] width 185 height 46
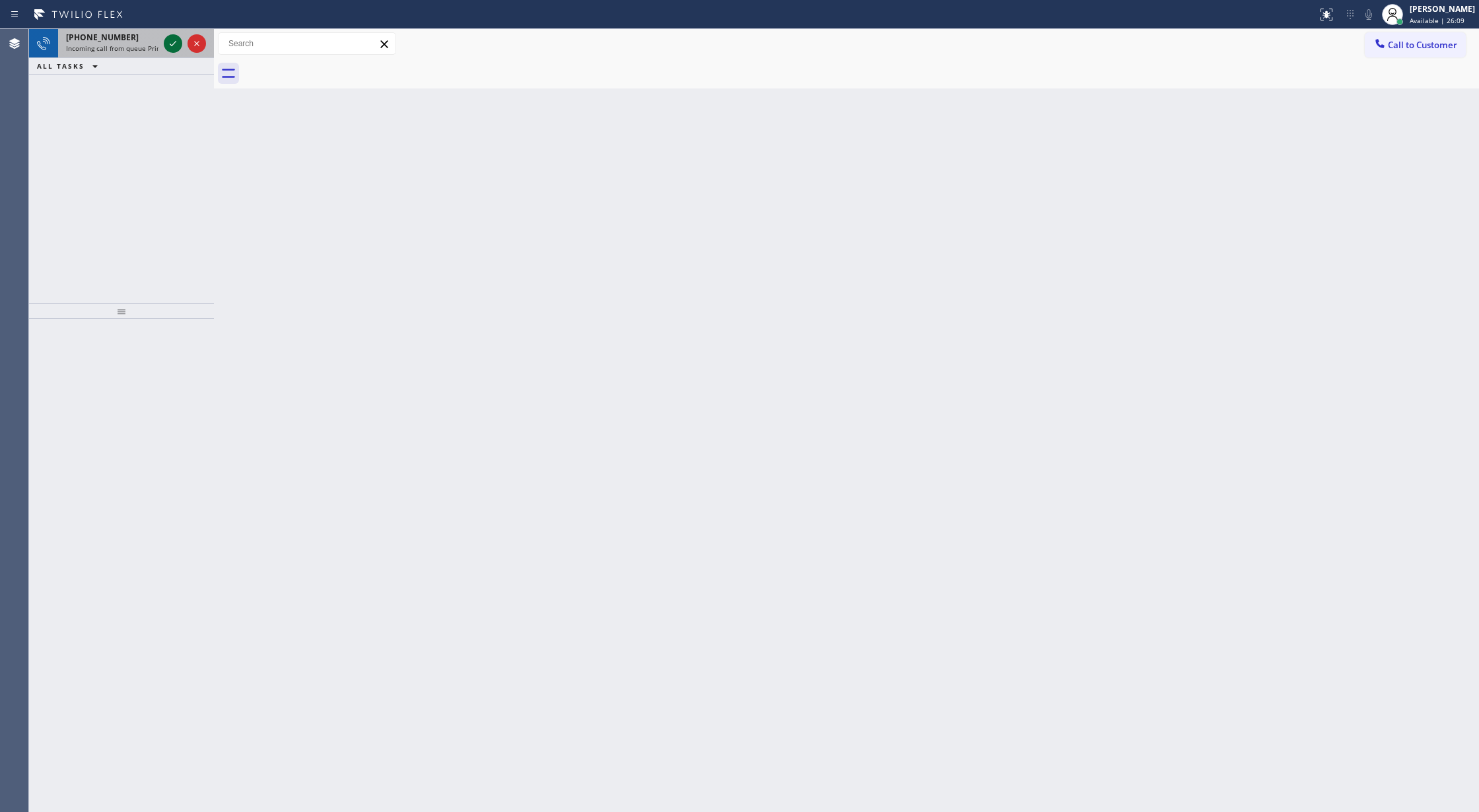
click at [167, 42] on icon at bounding box center [173, 44] width 16 height 16
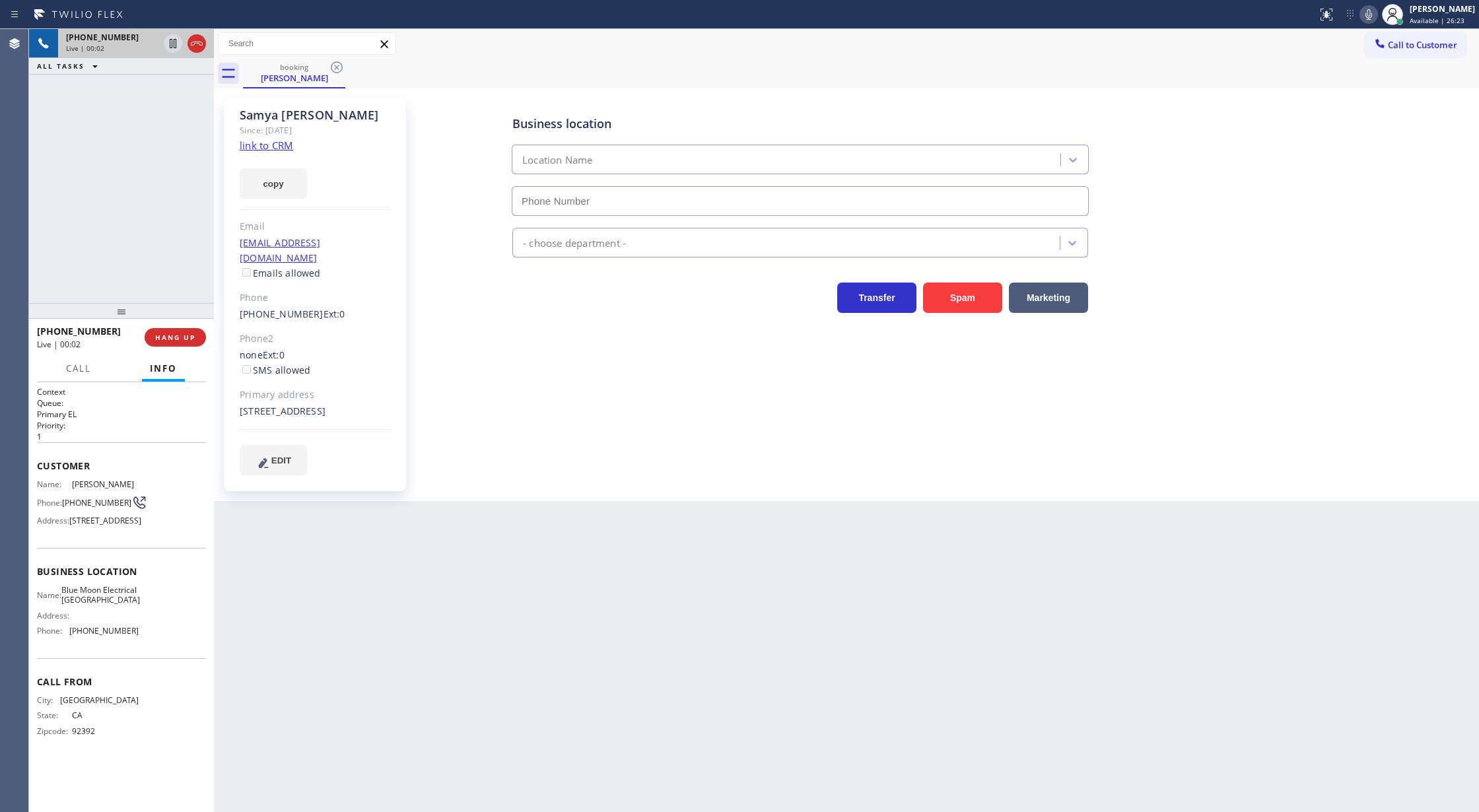
type input "[PHONE_NUMBER]"
drag, startPoint x: 171, startPoint y: 336, endPoint x: 172, endPoint y: 352, distance: 16.0
click at [171, 336] on span "HANG UP" at bounding box center [175, 337] width 40 height 10
click at [171, 339] on span "COMPLETE" at bounding box center [172, 337] width 46 height 10
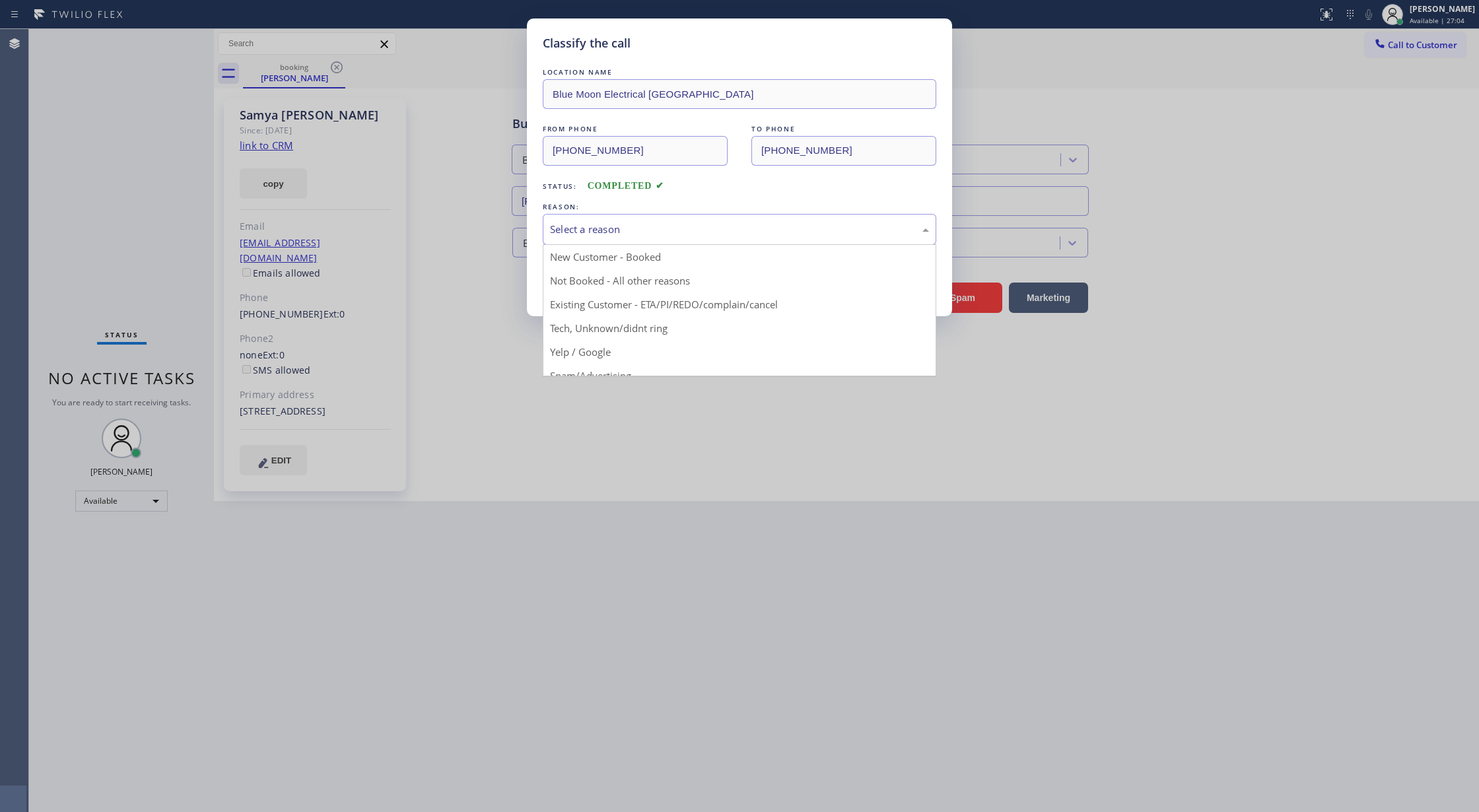
click at [630, 240] on div "Select a reason" at bounding box center [740, 229] width 393 height 31
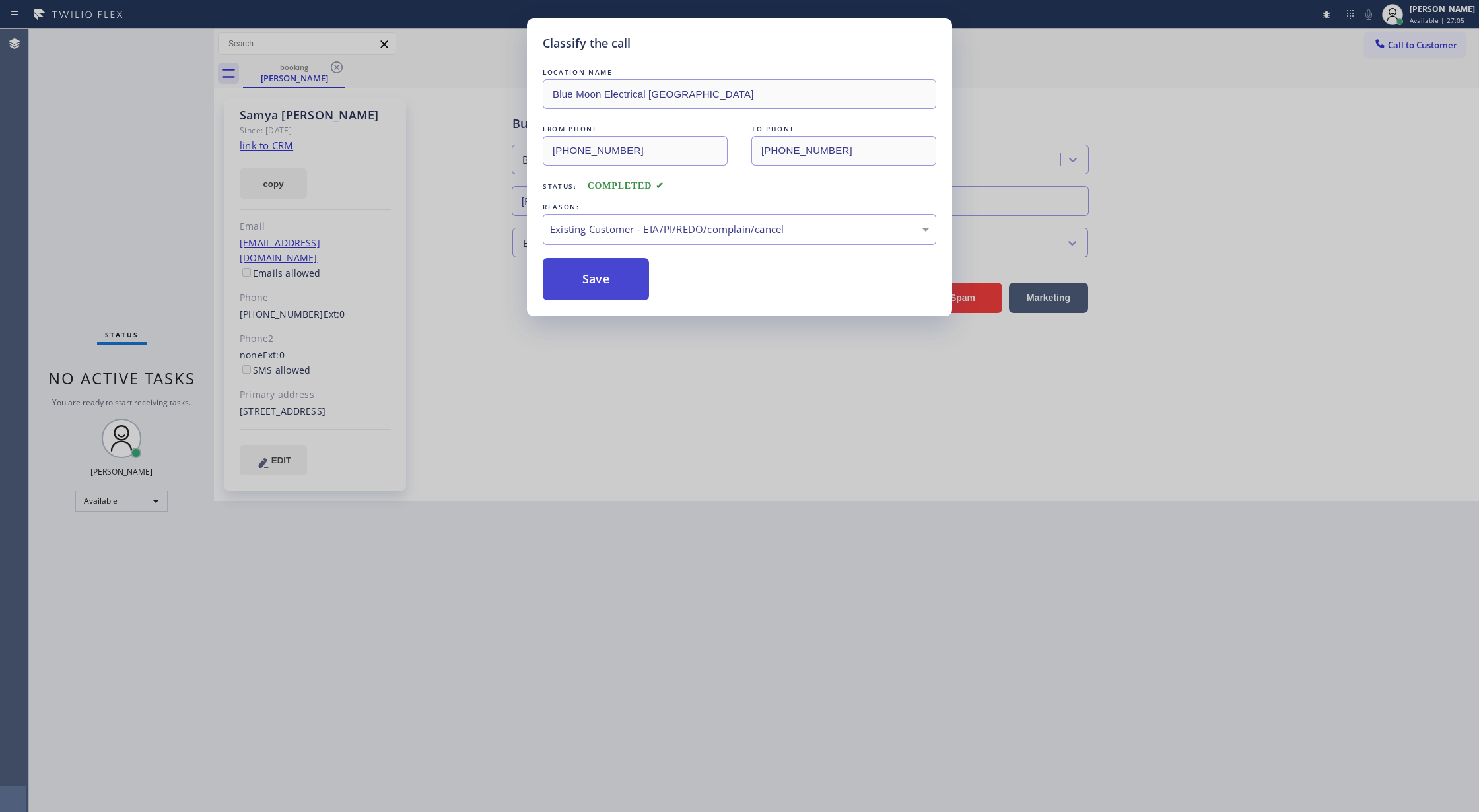
click at [593, 283] on button "Save" at bounding box center [596, 279] width 107 height 42
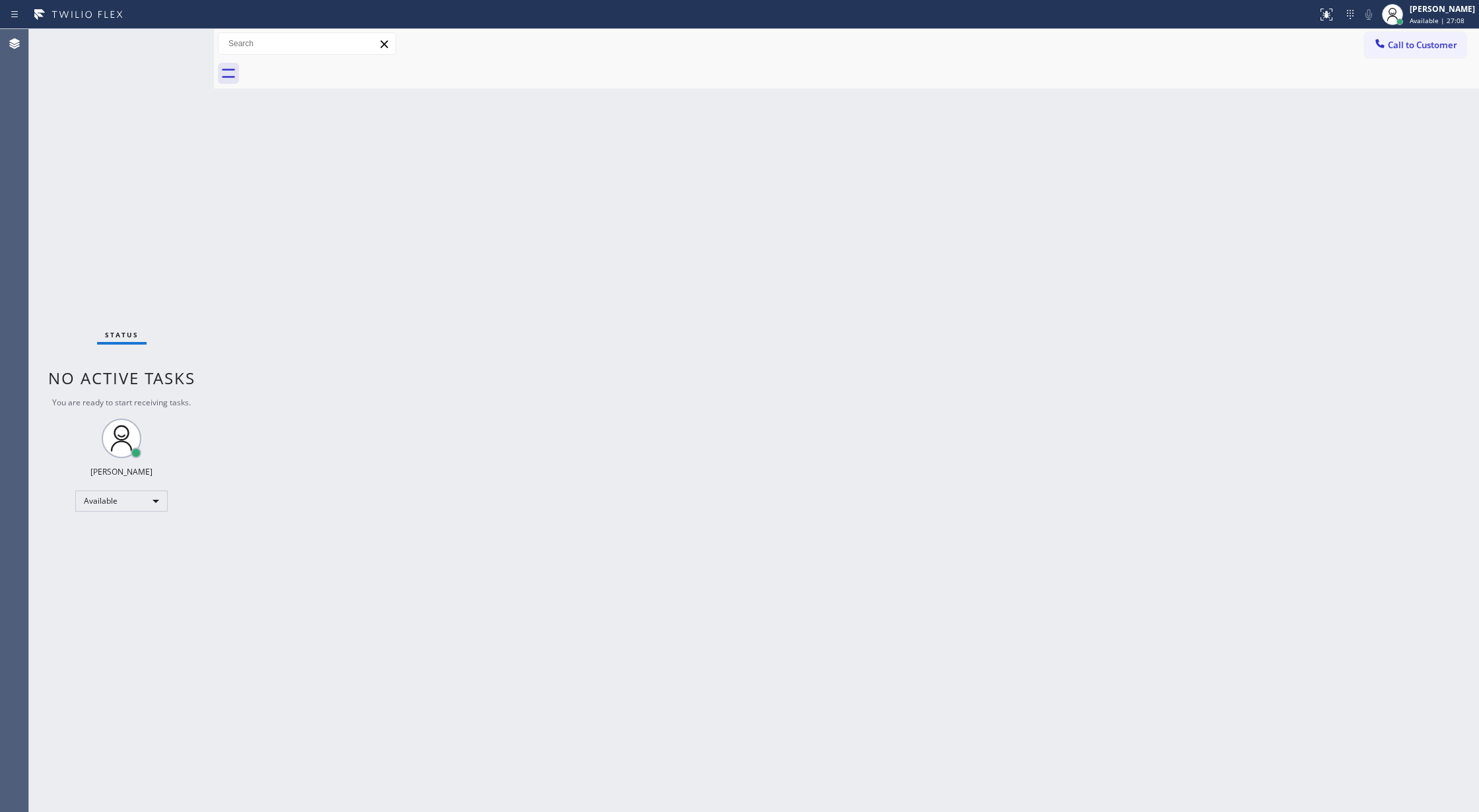
click at [175, 37] on div "Status No active tasks You are ready to start receiving tasks. [PERSON_NAME] Av…" at bounding box center [121, 420] width 185 height 783
click at [167, 39] on div "Status No active tasks You are ready to start receiving tasks. [PERSON_NAME] Av…" at bounding box center [121, 420] width 185 height 783
click at [179, 38] on div "Status No active tasks You are ready to start receiving tasks. [PERSON_NAME] Av…" at bounding box center [121, 420] width 185 height 783
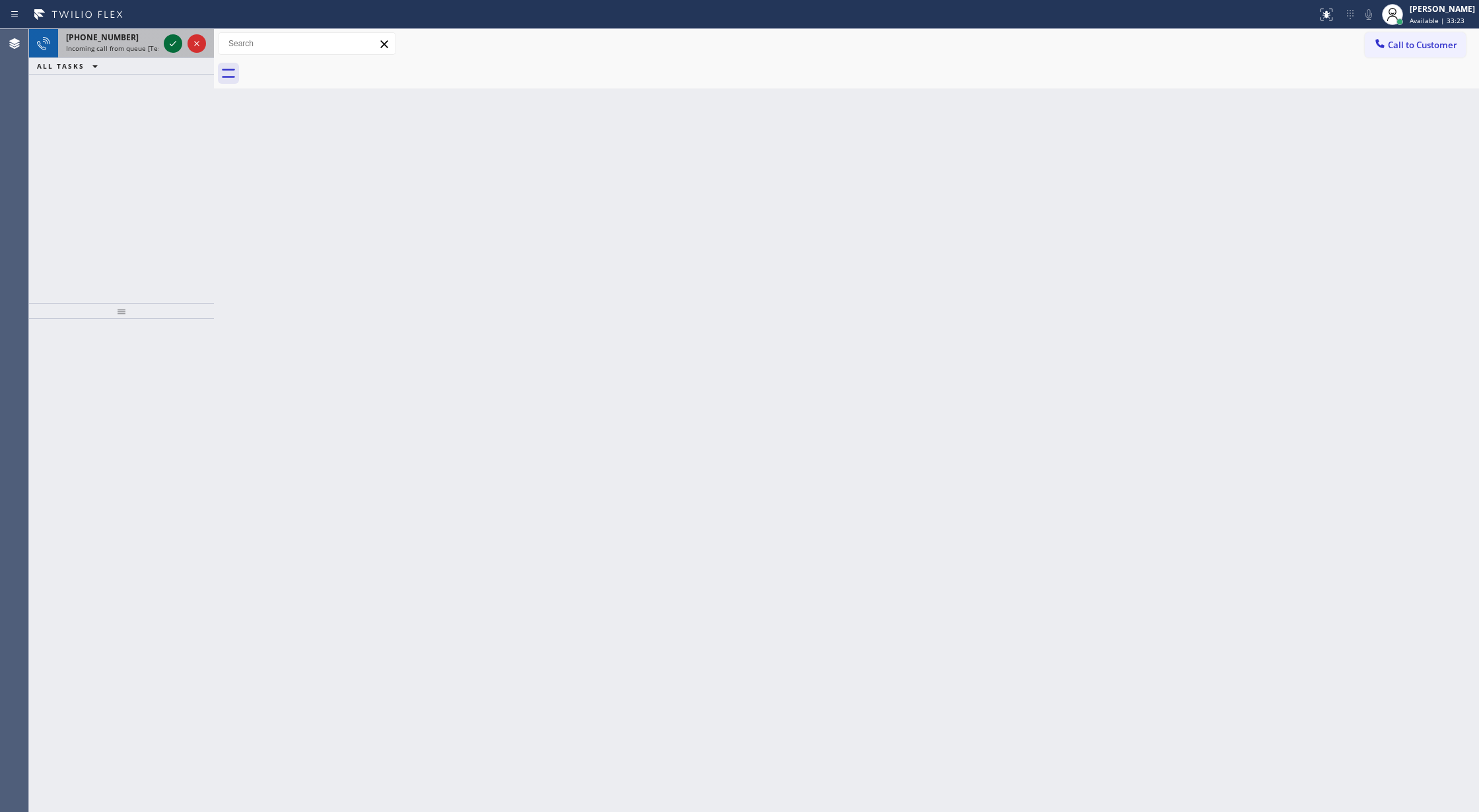
click at [178, 38] on icon at bounding box center [173, 44] width 16 height 16
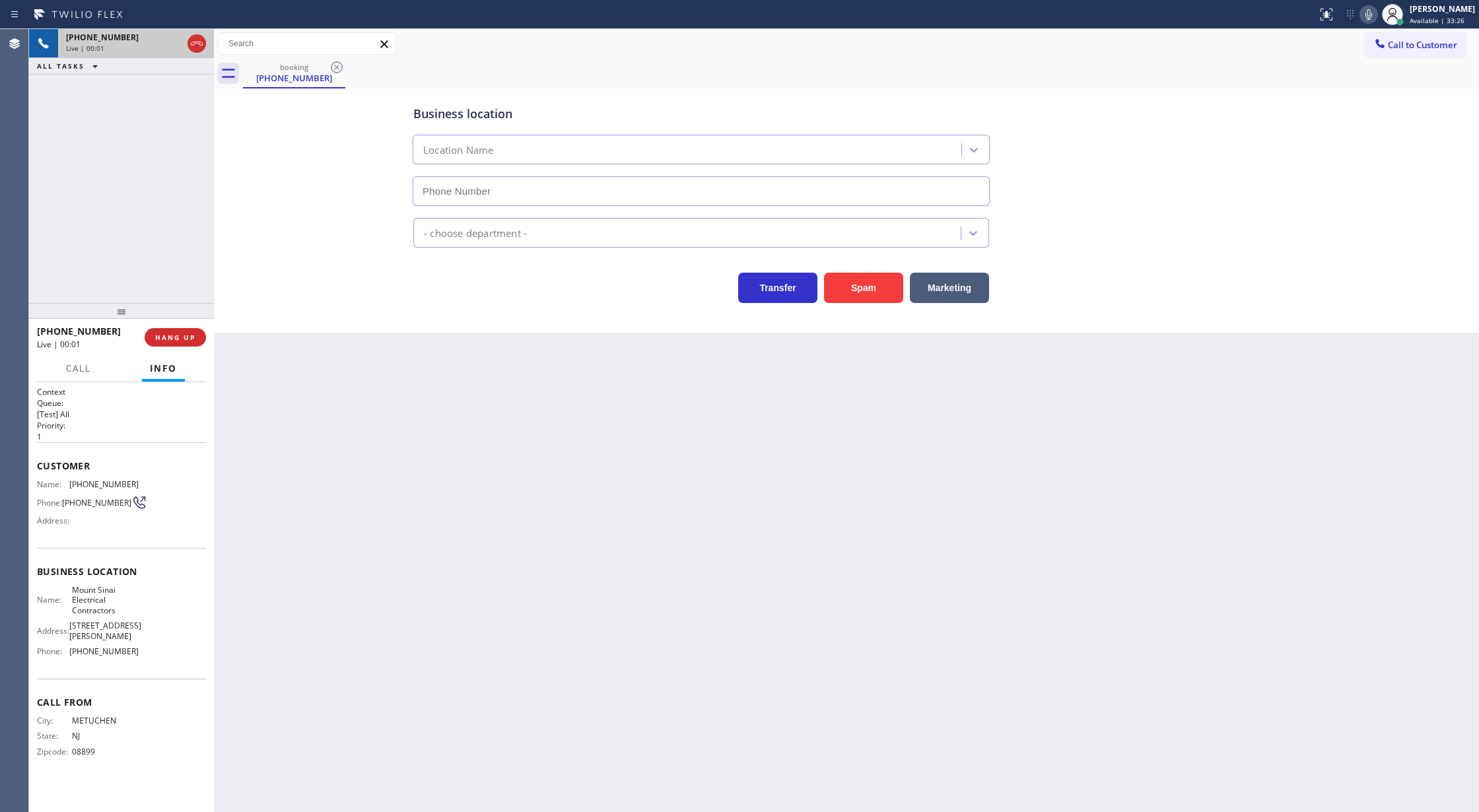
type input "[PHONE_NUMBER]"
click at [193, 45] on icon at bounding box center [196, 43] width 12 height 4
click at [154, 340] on span "COMPLETE" at bounding box center [172, 337] width 46 height 10
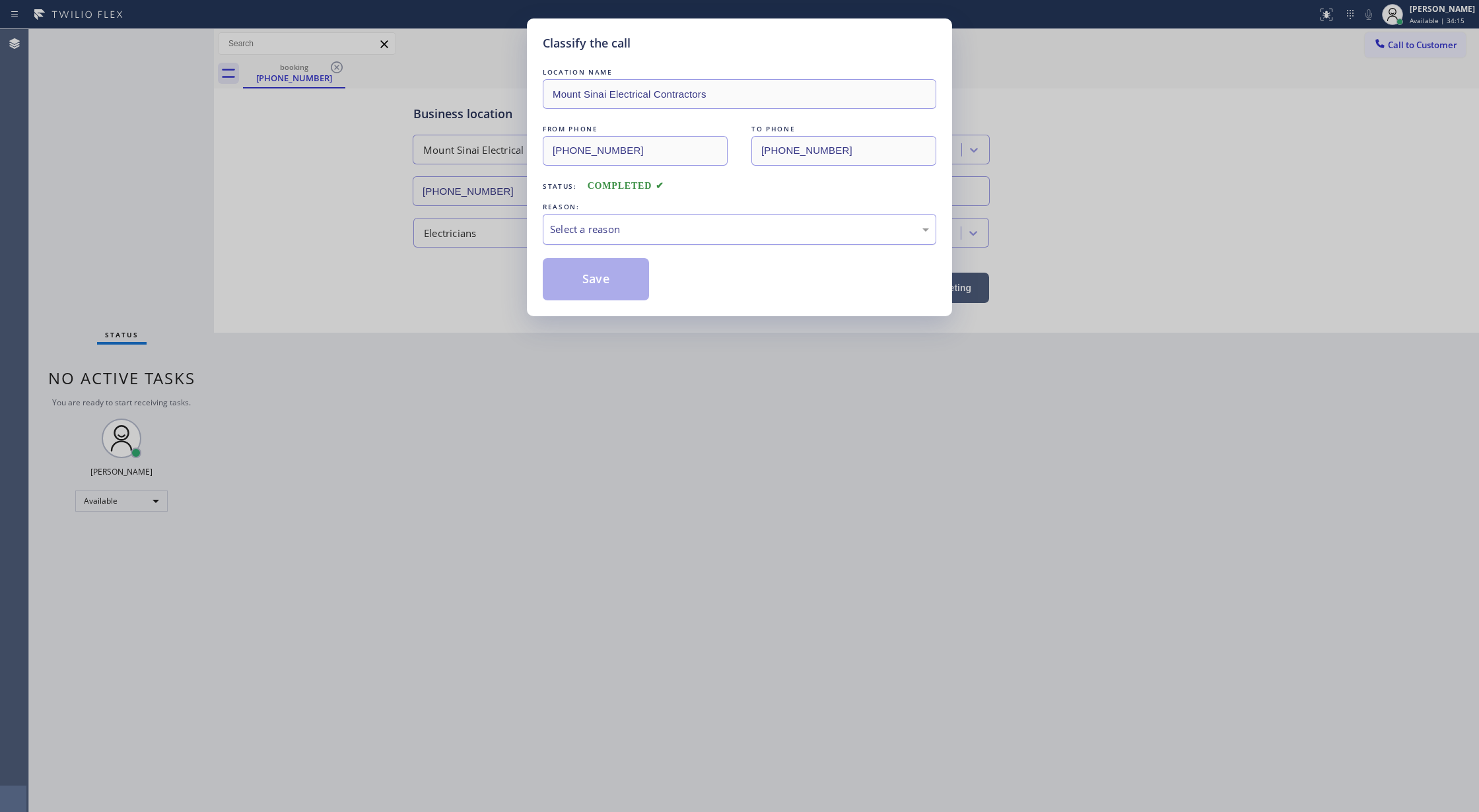
click at [586, 228] on div "Select a reason" at bounding box center [740, 229] width 379 height 15
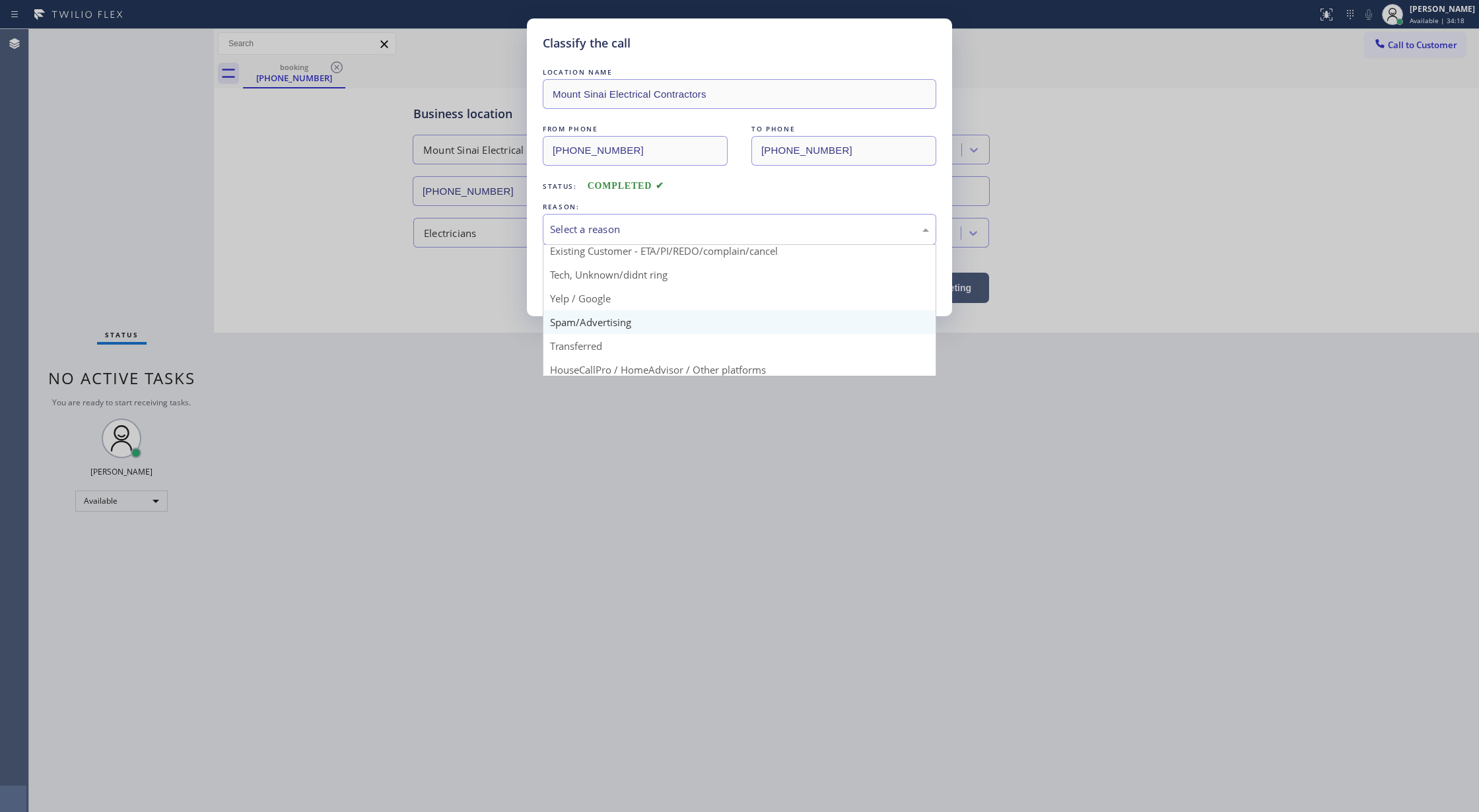
scroll to position [83, 0]
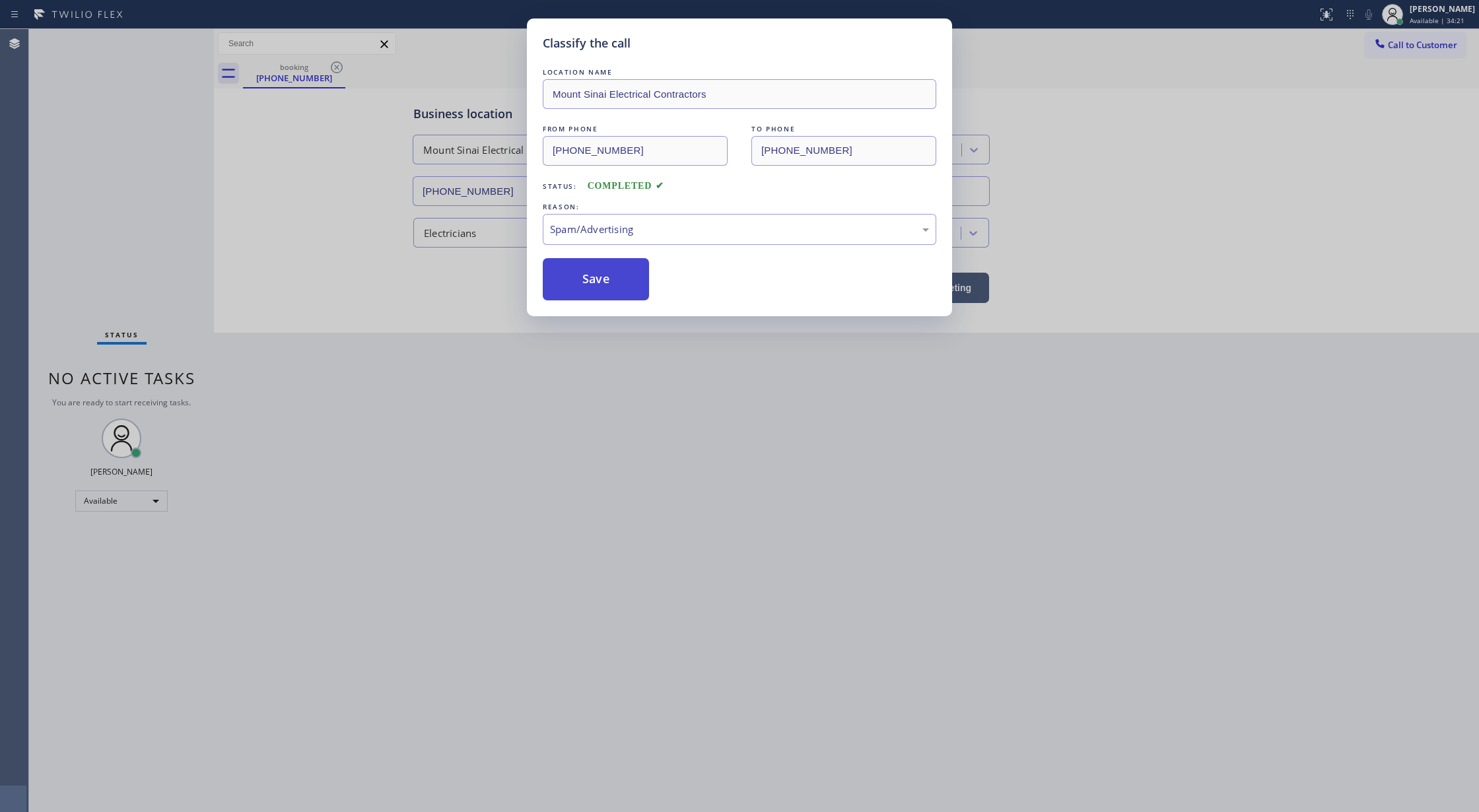
click at [587, 286] on button "Save" at bounding box center [596, 279] width 107 height 42
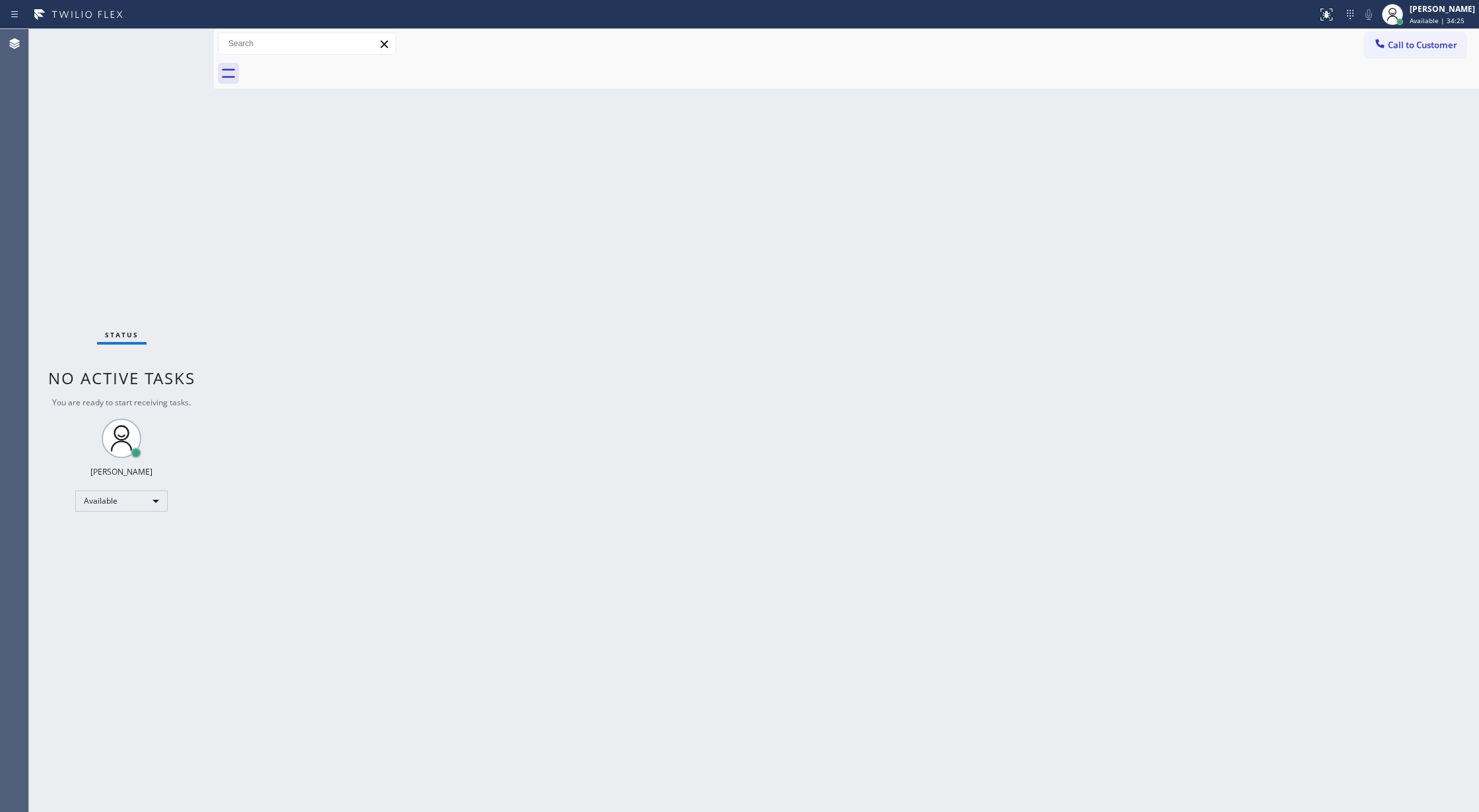
click at [165, 42] on div "Status No active tasks You are ready to start receiving tasks. [PERSON_NAME] Av…" at bounding box center [121, 420] width 185 height 783
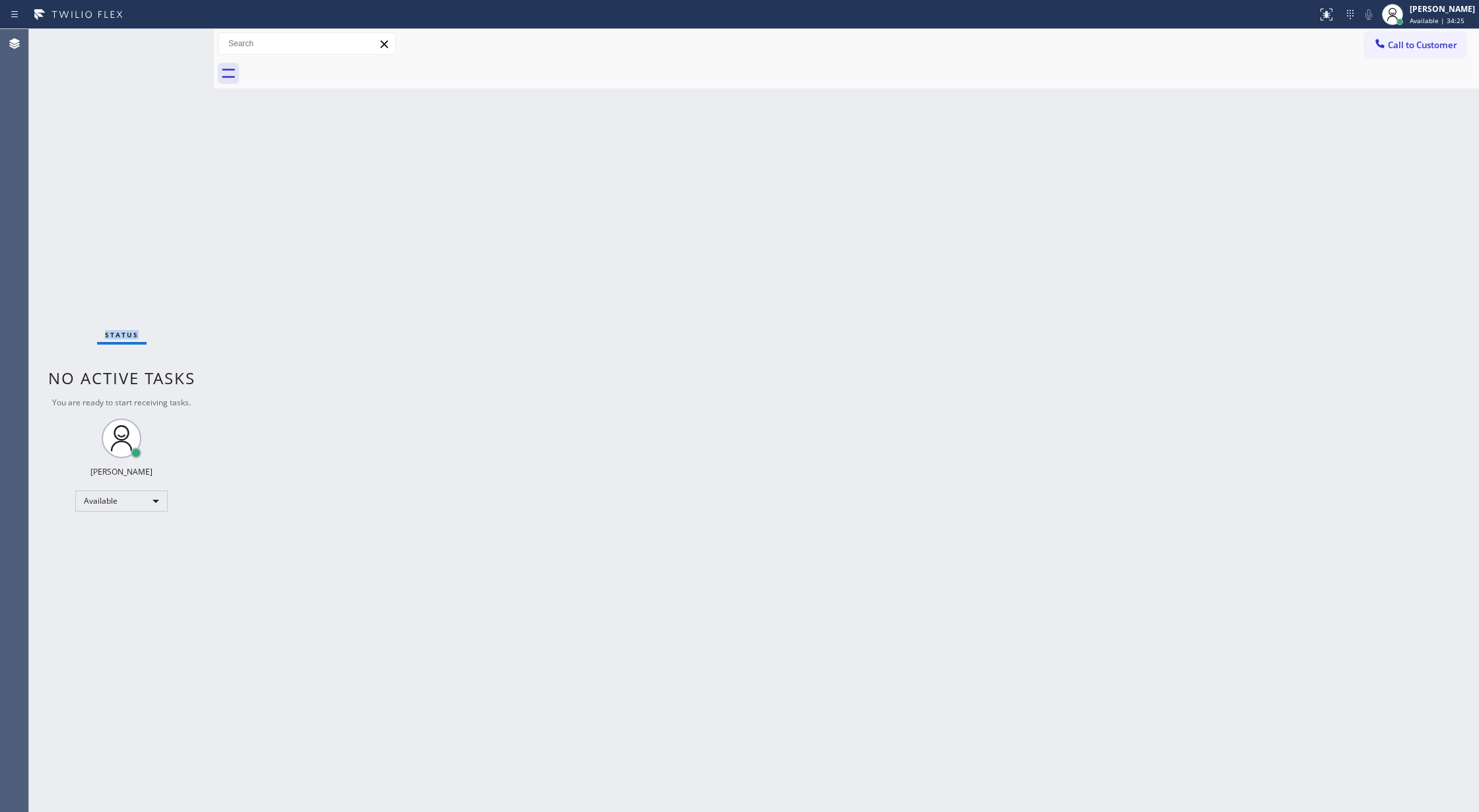
click at [165, 42] on div "Status No active tasks You are ready to start receiving tasks. [PERSON_NAME] Av…" at bounding box center [121, 420] width 185 height 783
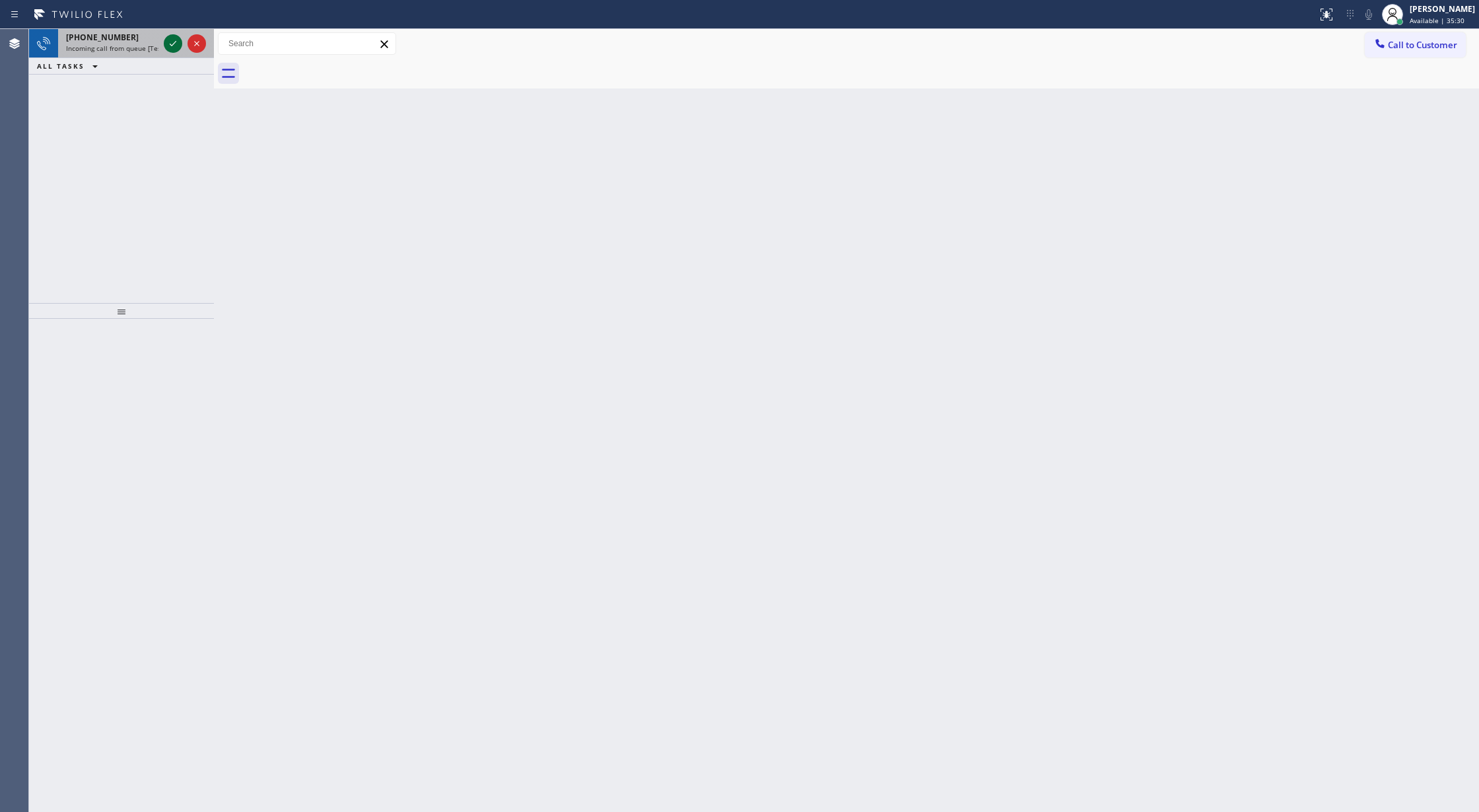
click at [170, 43] on icon at bounding box center [173, 43] width 6 height 6
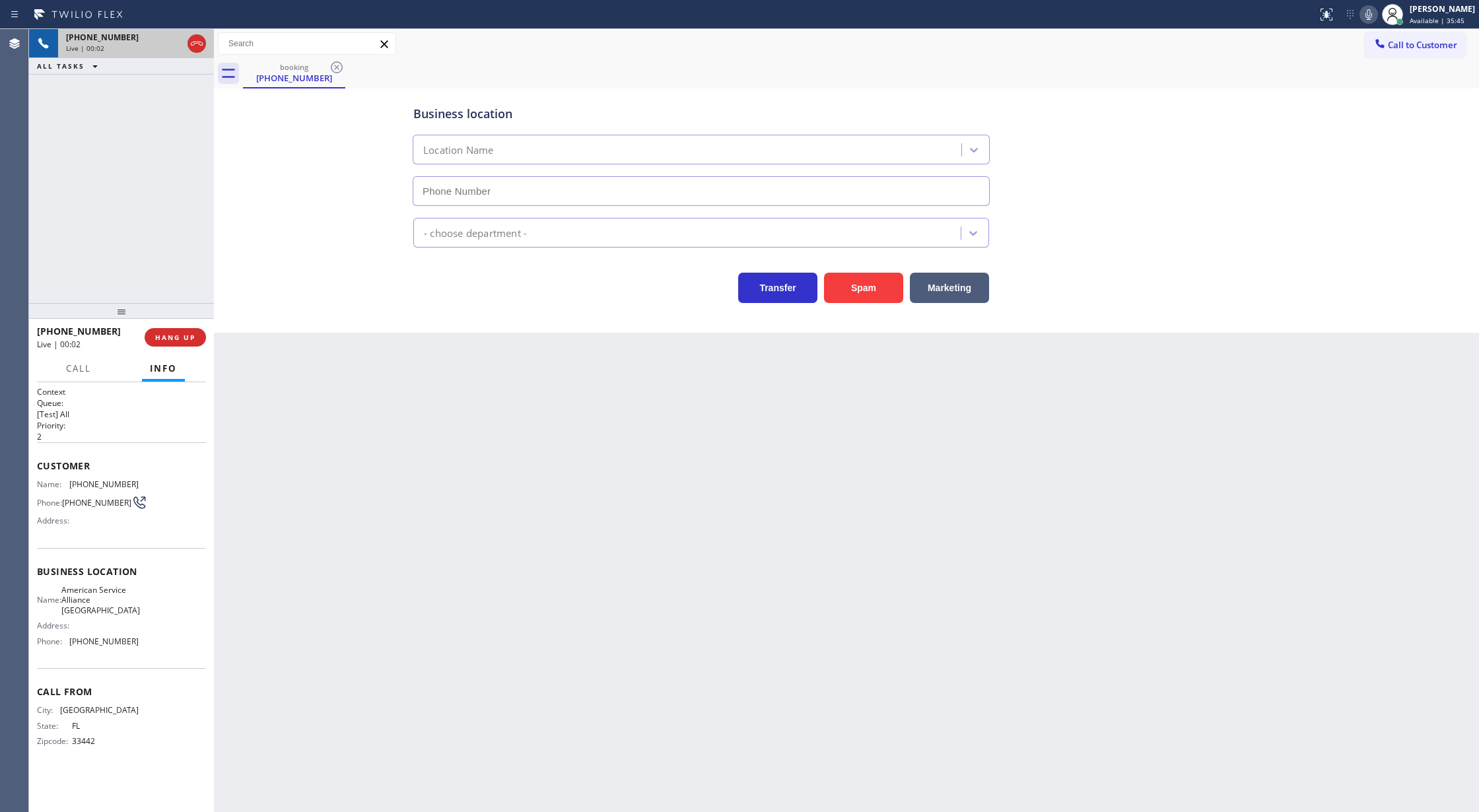
type input "[PHONE_NUMBER]"
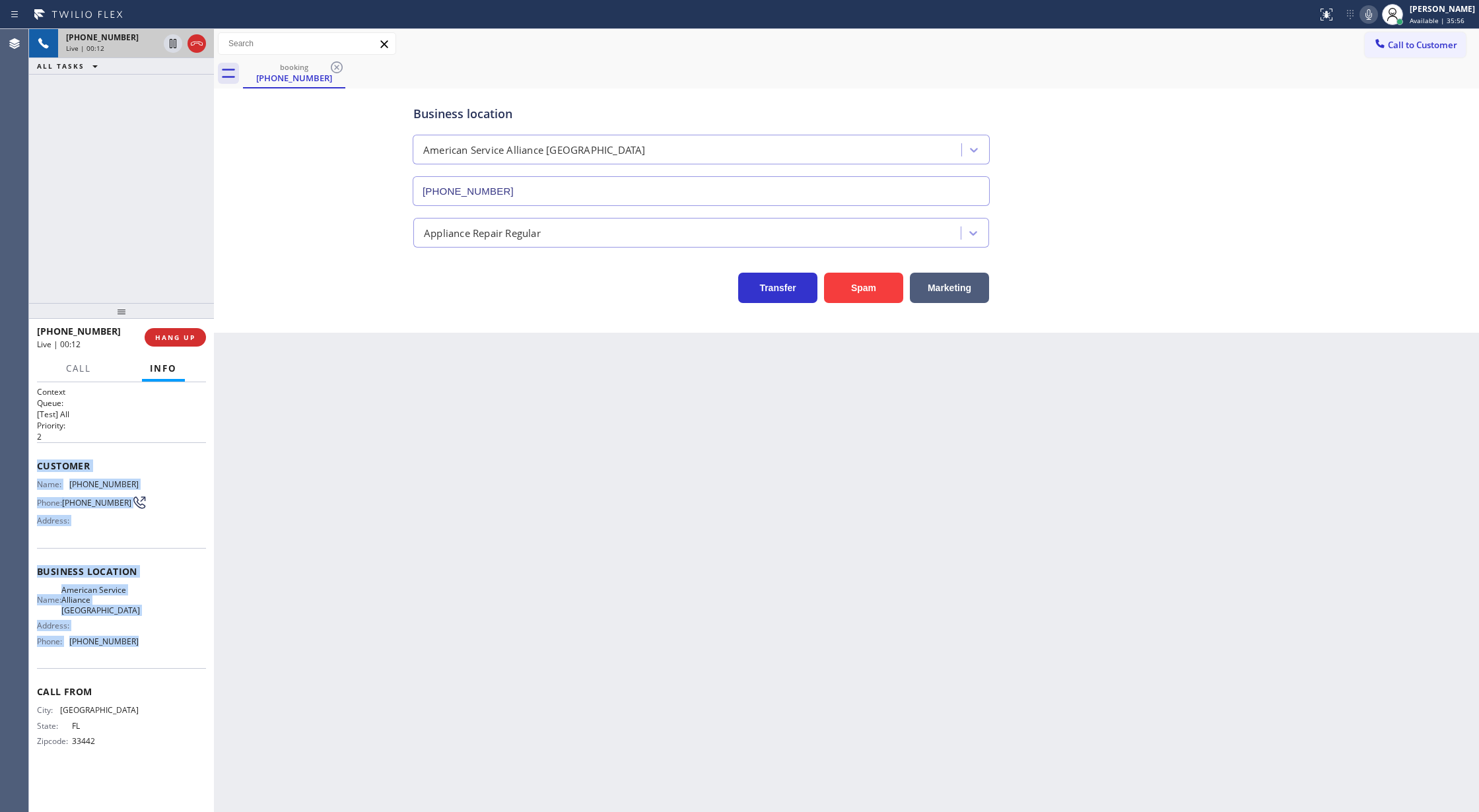
drag, startPoint x: 38, startPoint y: 470, endPoint x: 189, endPoint y: 644, distance: 230.4
click at [189, 644] on div "Context Queue: [Test] All Priority: 2 Customer Name: (954) 850-3849 Phone: (954…" at bounding box center [121, 577] width 169 height 382
click at [171, 332] on button "COMPLETE" at bounding box center [172, 337] width 66 height 18
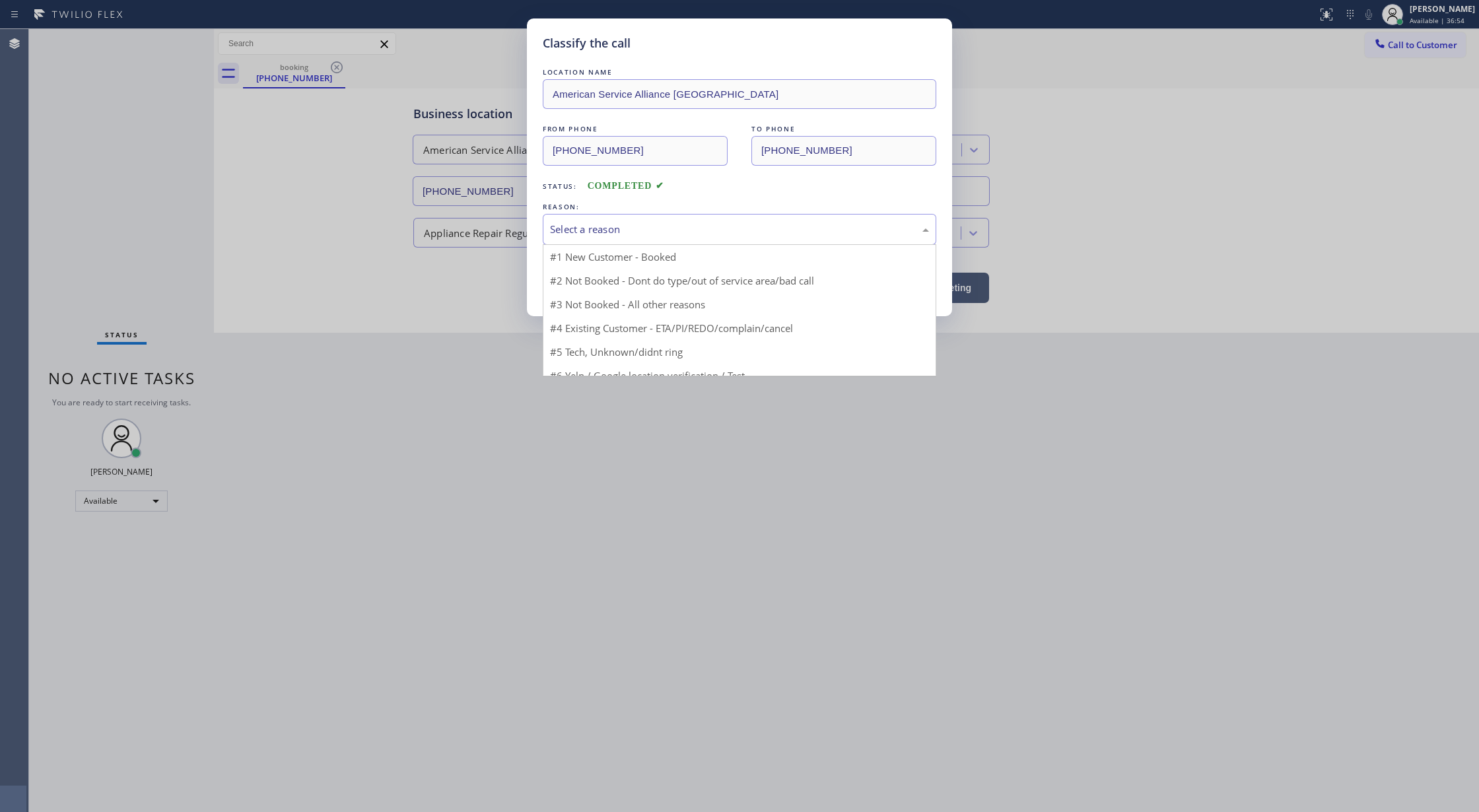
click at [643, 239] on div "Select a reason" at bounding box center [740, 229] width 393 height 31
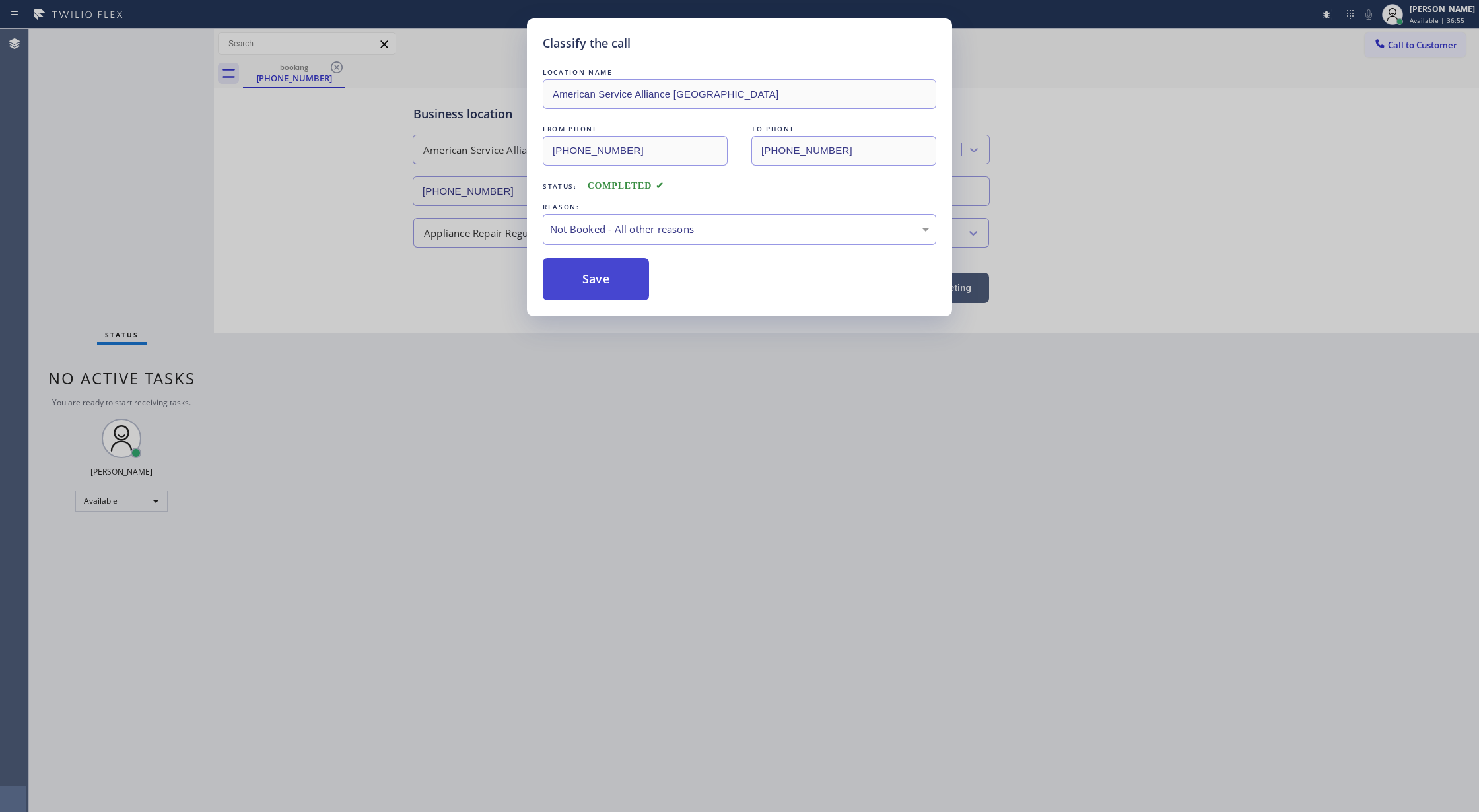
click at [574, 283] on button "Save" at bounding box center [596, 279] width 107 height 42
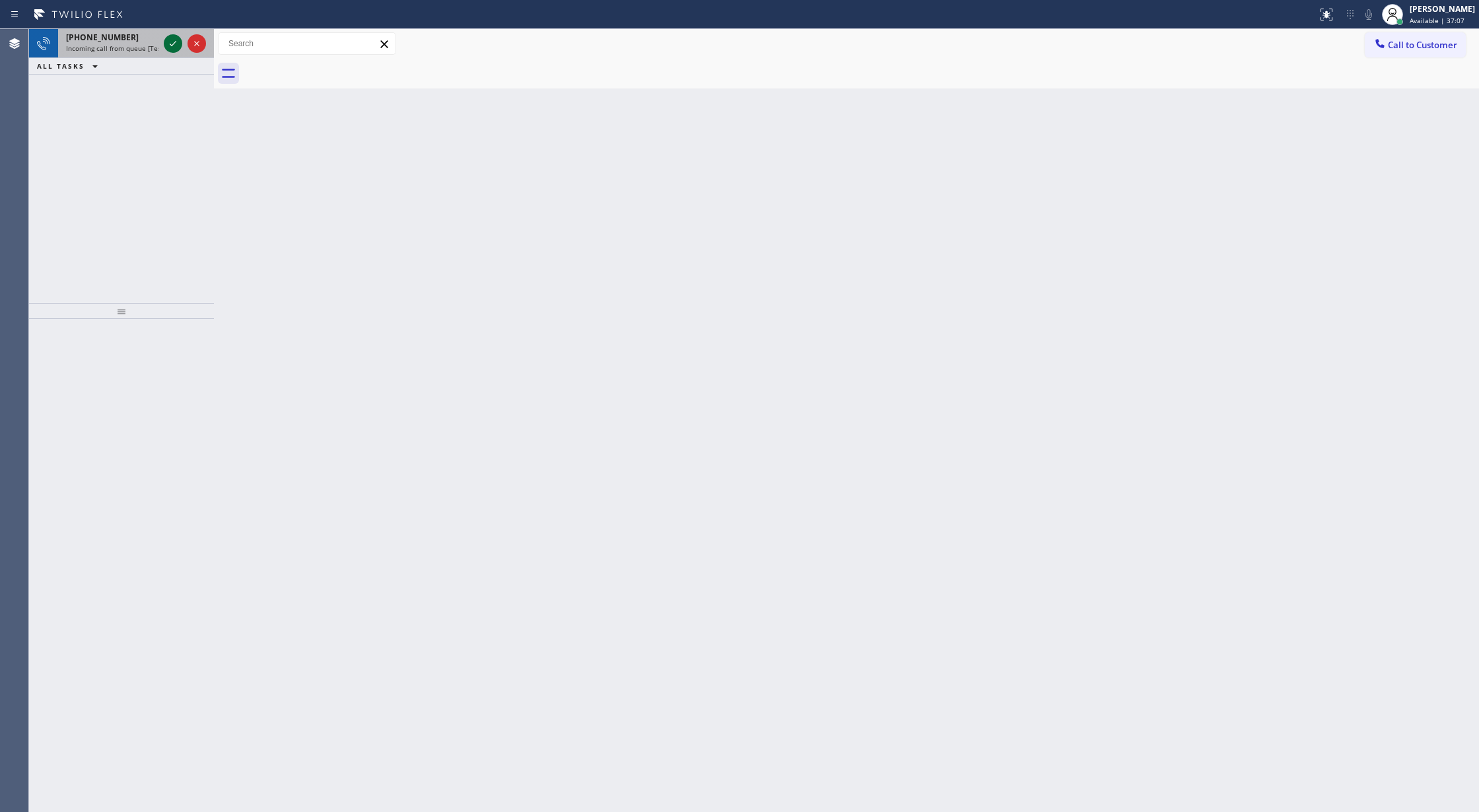
click at [175, 46] on icon at bounding box center [173, 44] width 16 height 16
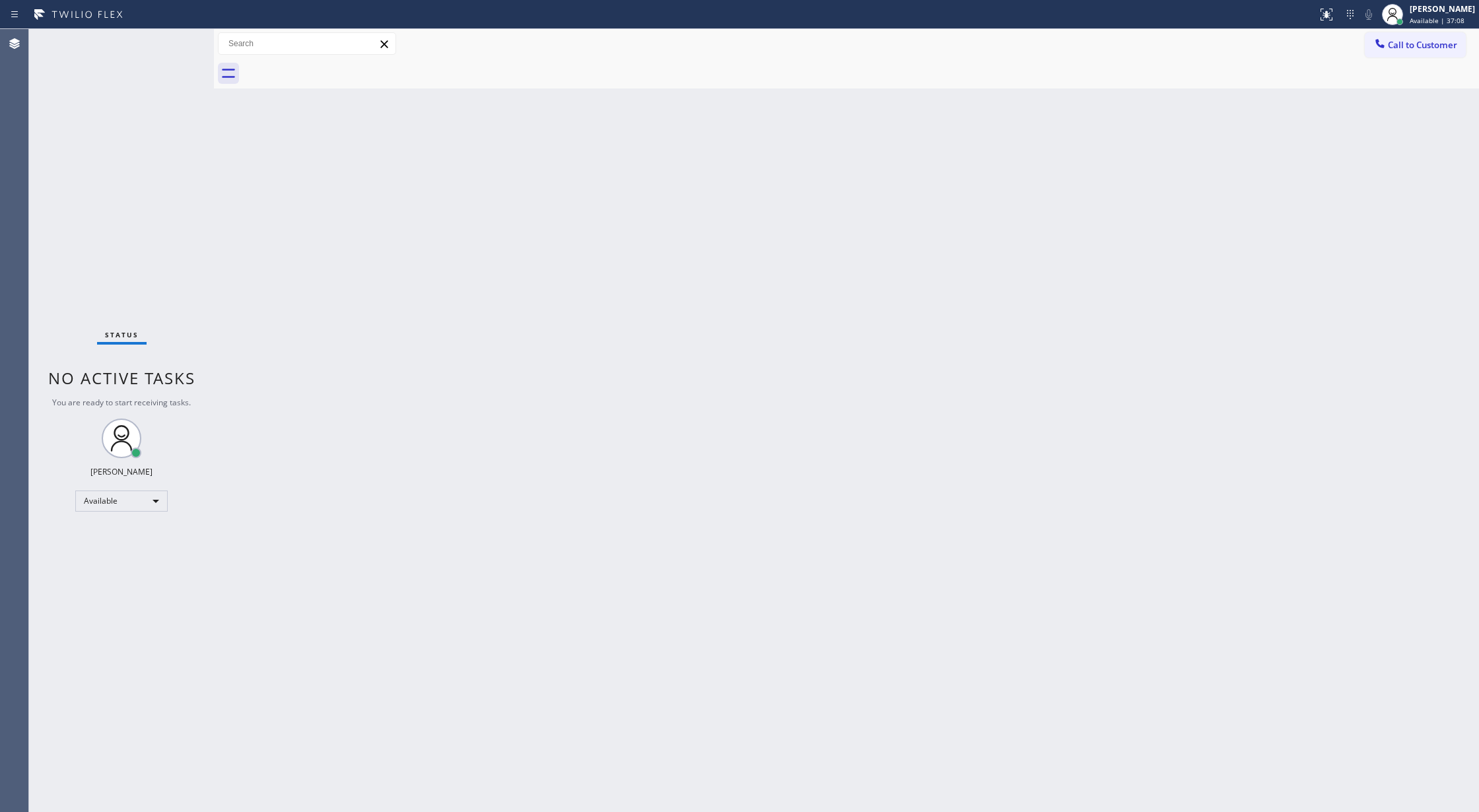
click at [175, 46] on div "Status No active tasks You are ready to start receiving tasks. [PERSON_NAME] Av…" at bounding box center [121, 420] width 185 height 783
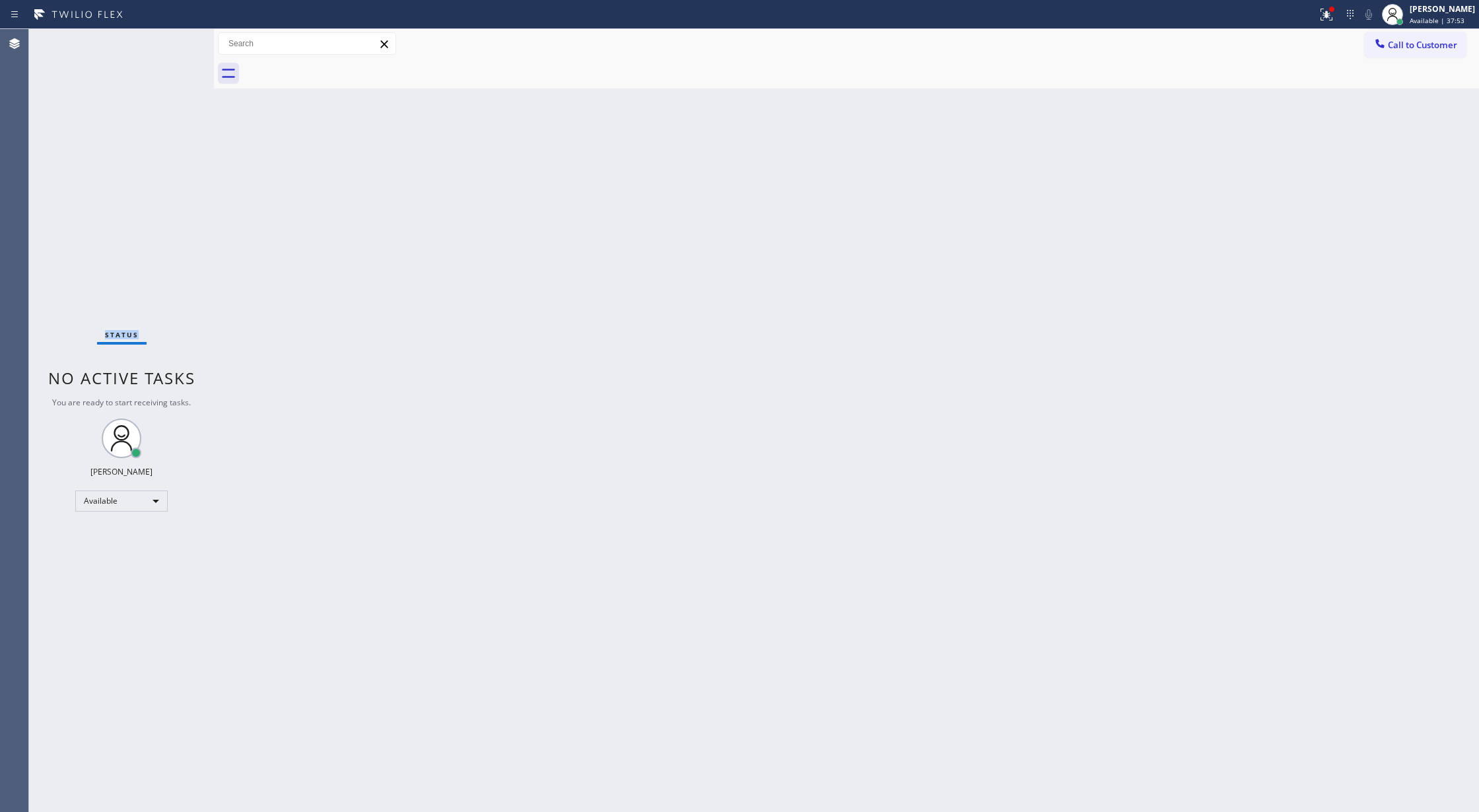
click at [172, 37] on div "Status No active tasks You are ready to start receiving tasks. [PERSON_NAME] Av…" at bounding box center [121, 420] width 185 height 783
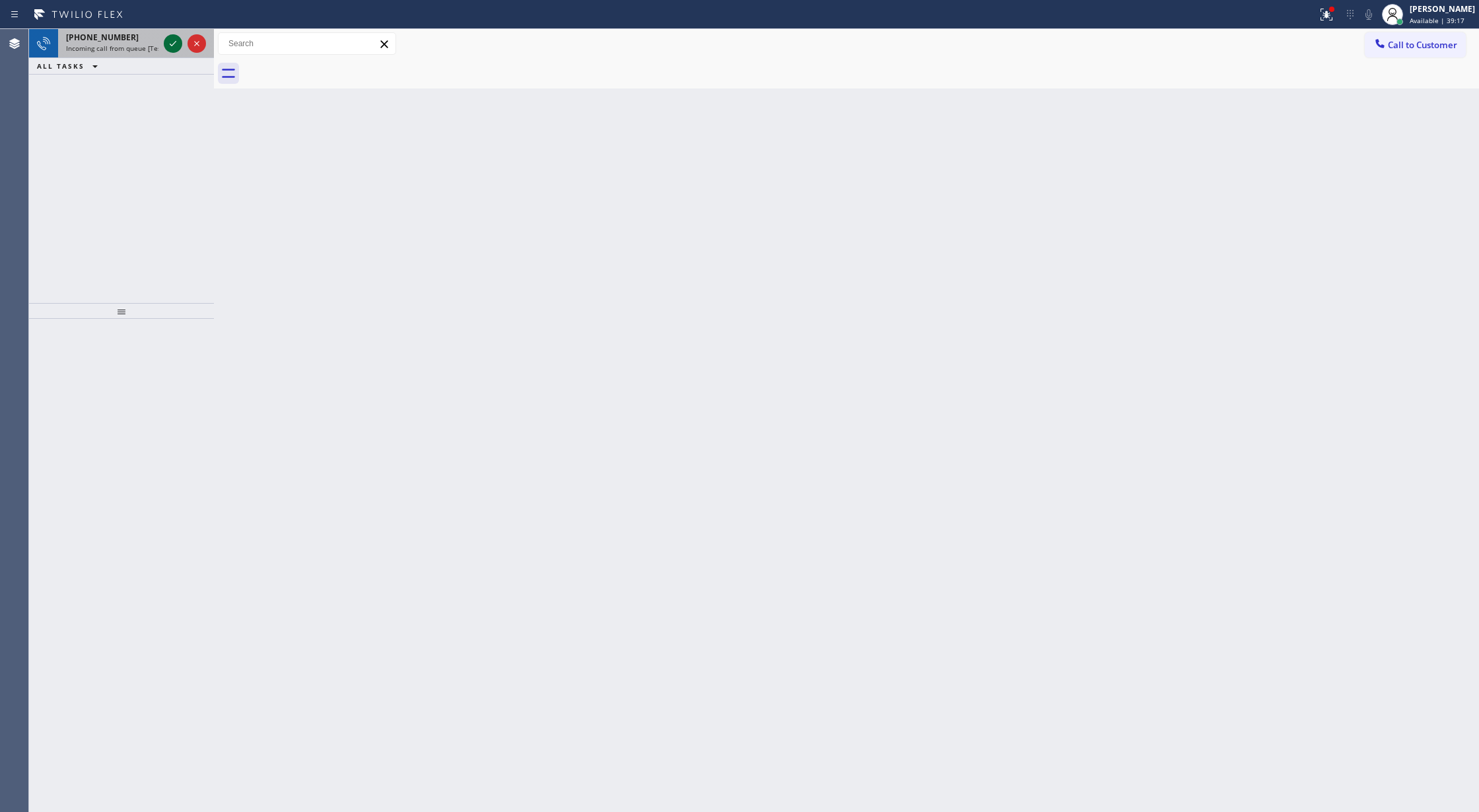
click at [169, 45] on icon at bounding box center [173, 44] width 16 height 16
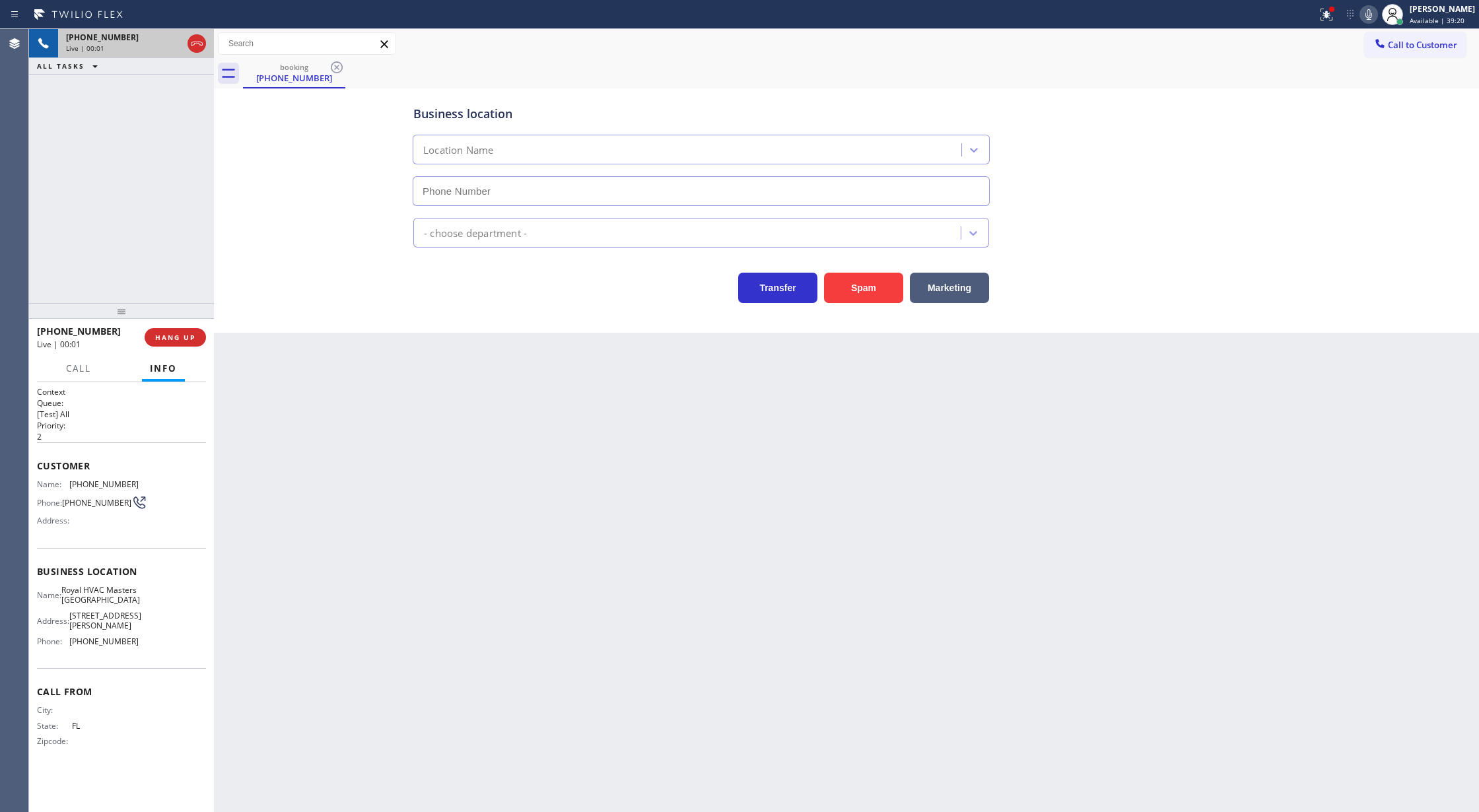
type input "[PHONE_NUMBER]"
click at [862, 291] on button "Spam" at bounding box center [864, 287] width 79 height 30
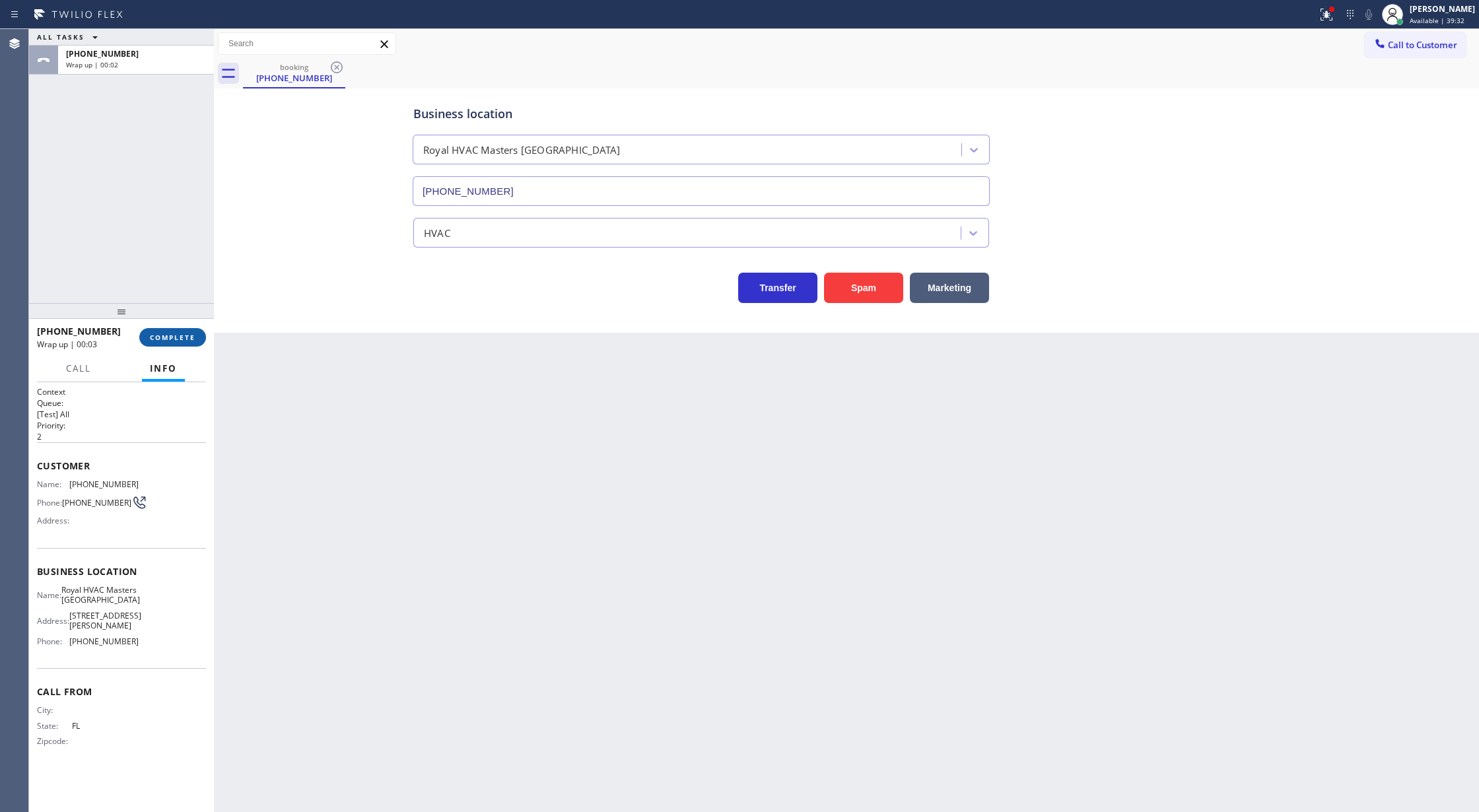
click at [159, 338] on span "COMPLETE" at bounding box center [172, 337] width 46 height 10
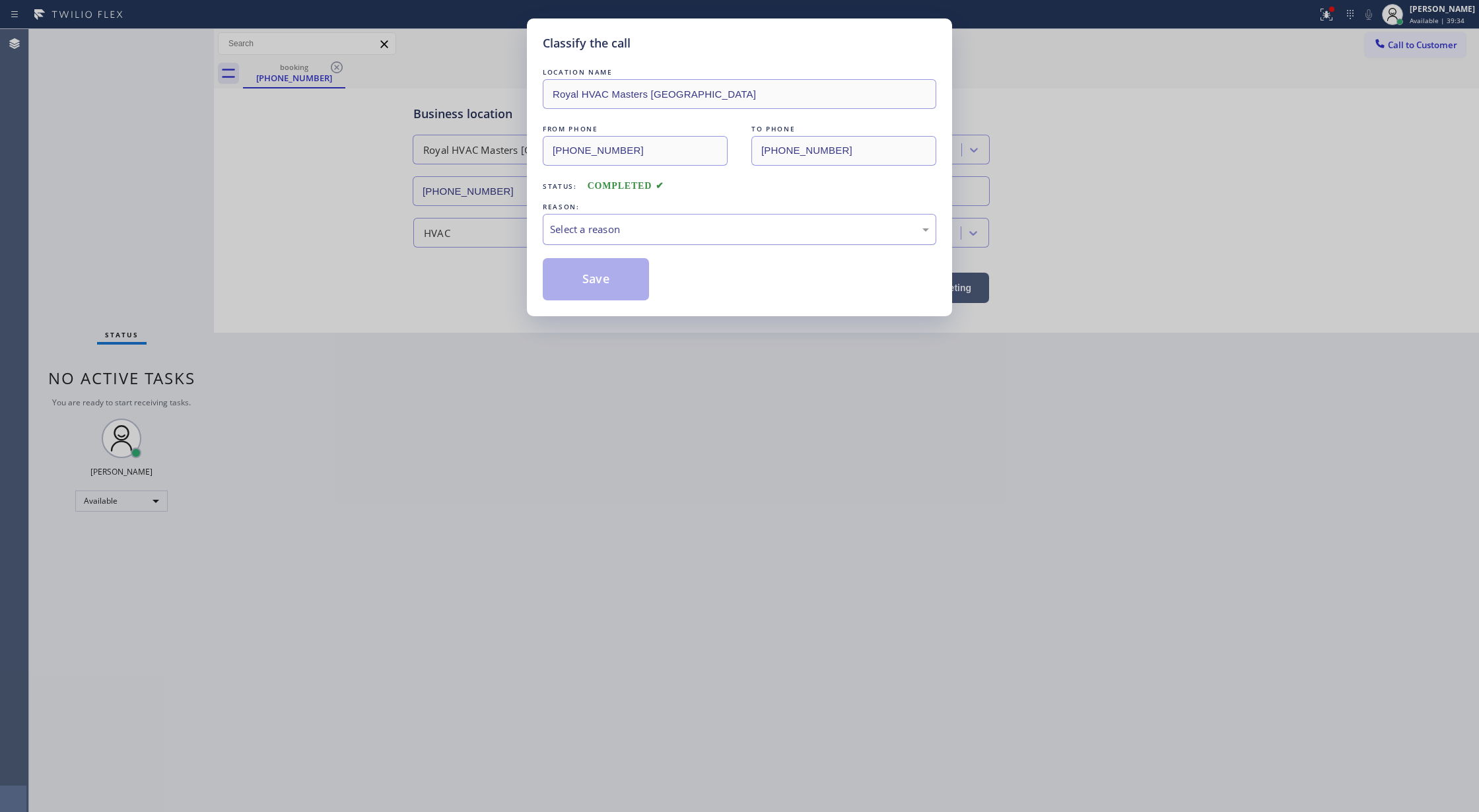
click at [566, 241] on div "Select a reason" at bounding box center [740, 229] width 393 height 31
click at [569, 281] on button "Save" at bounding box center [596, 279] width 107 height 42
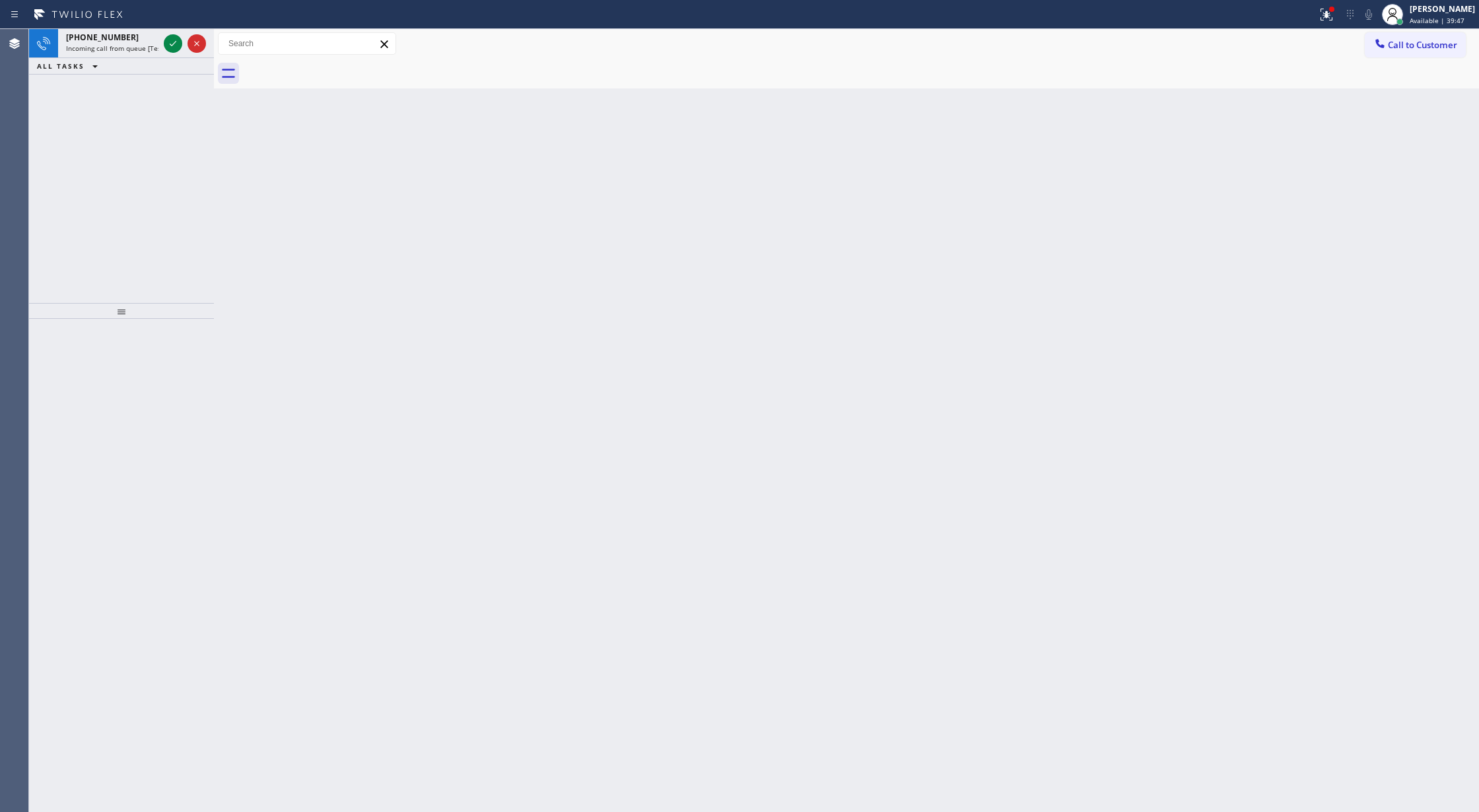
click at [347, 633] on div "Back to Dashboard Change Sender ID Customers Technicians Select a contact Outbo…" at bounding box center [846, 420] width 1265 height 783
click at [167, 46] on div "Status No active tasks You are ready to start receiving tasks. [PERSON_NAME] Av…" at bounding box center [121, 420] width 185 height 783
click at [169, 39] on div "Status No active tasks You are ready to start receiving tasks. [PERSON_NAME] Av…" at bounding box center [121, 420] width 185 height 783
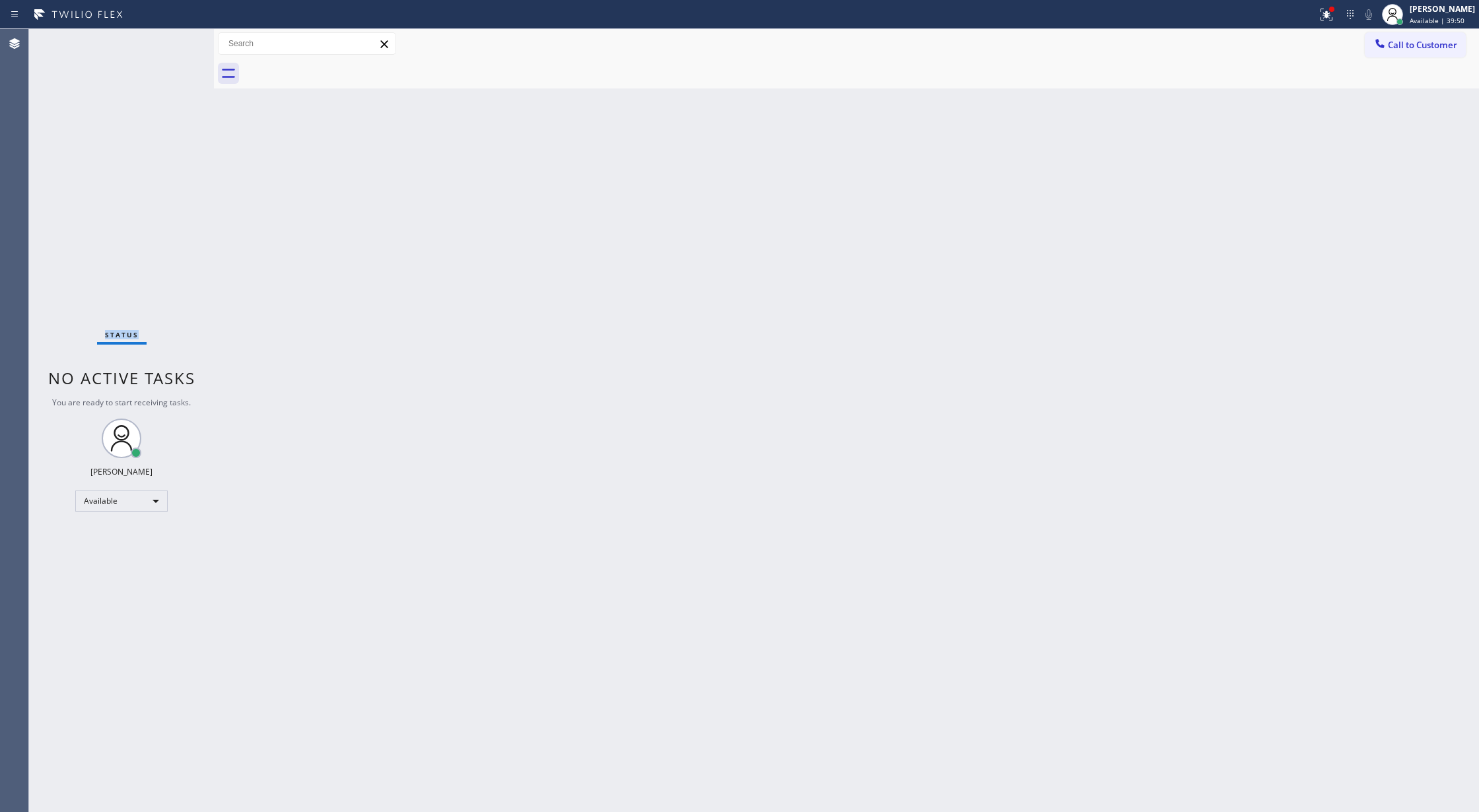
click at [169, 39] on div "Status No active tasks You are ready to start receiving tasks. [PERSON_NAME] Av…" at bounding box center [121, 420] width 185 height 783
click at [177, 42] on div "Status No active tasks You are ready to start receiving tasks. [PERSON_NAME] Av…" at bounding box center [121, 420] width 185 height 783
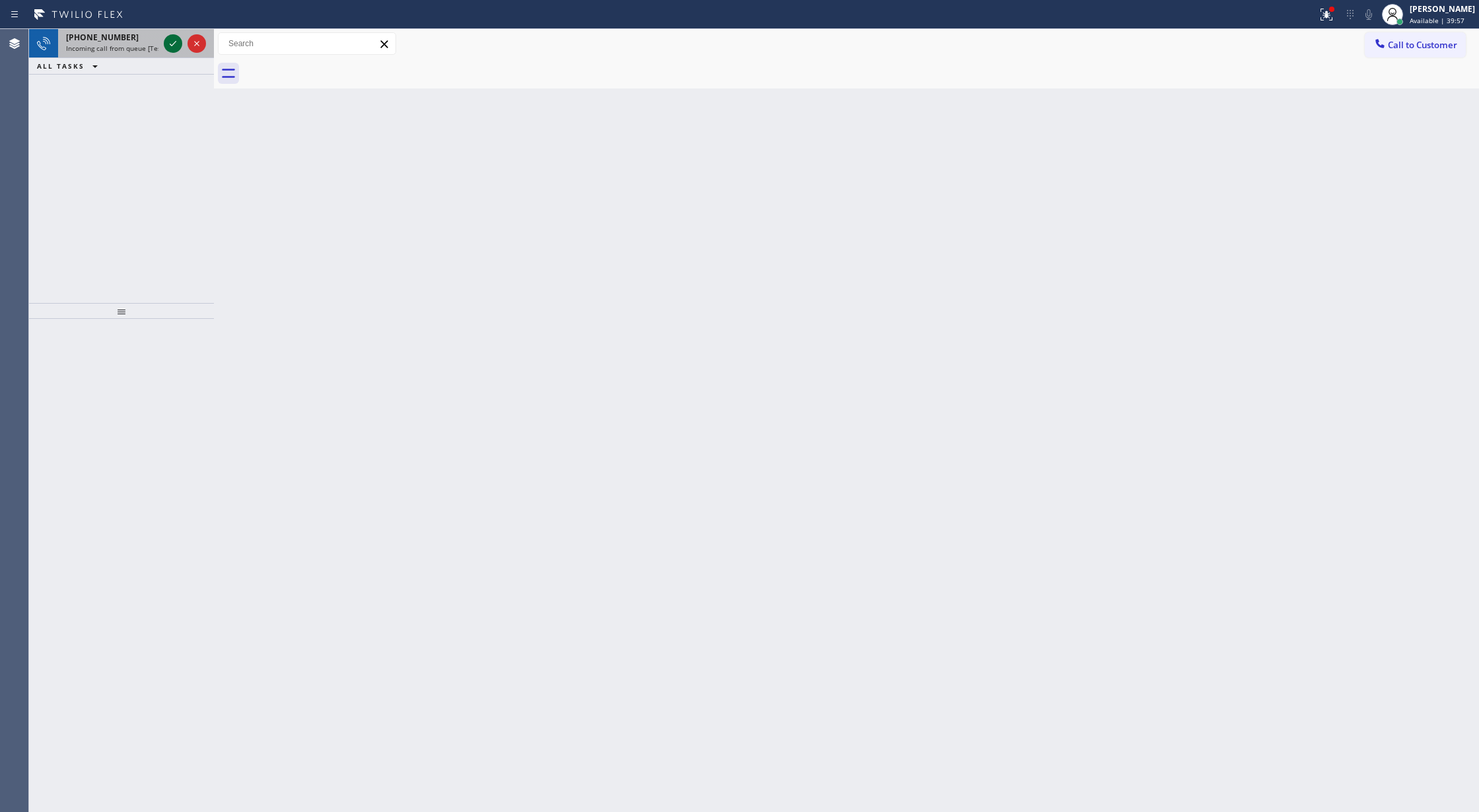
click at [177, 42] on icon at bounding box center [173, 44] width 16 height 16
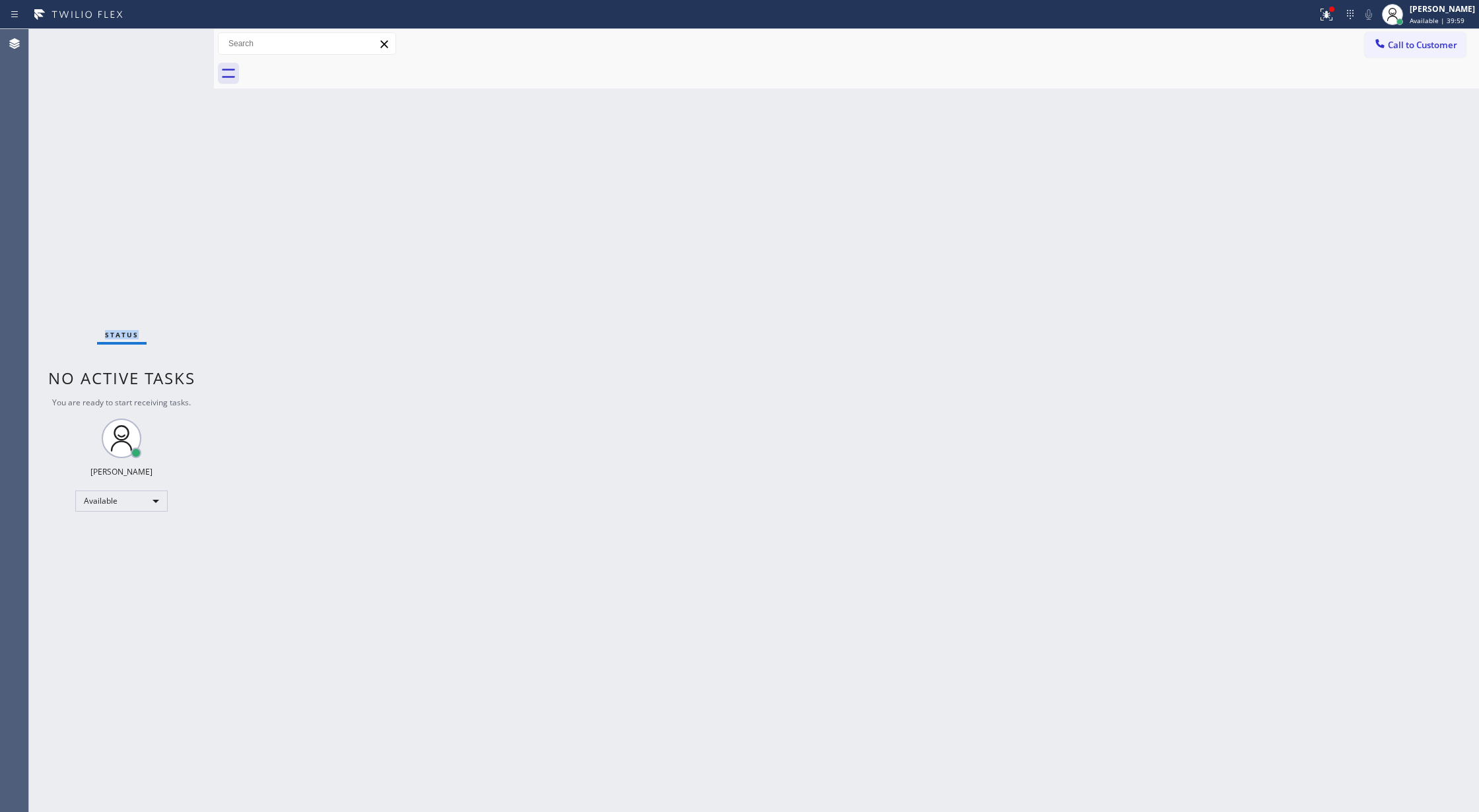
click at [177, 42] on div "Status No active tasks You are ready to start receiving tasks. [PERSON_NAME] Av…" at bounding box center [121, 420] width 185 height 783
click at [175, 43] on div "Status No active tasks You are ready to start receiving tasks. [PERSON_NAME] Av…" at bounding box center [121, 420] width 185 height 783
click at [175, 39] on div "Status No active tasks You are ready to start receiving tasks. [PERSON_NAME] Av…" at bounding box center [121, 420] width 185 height 783
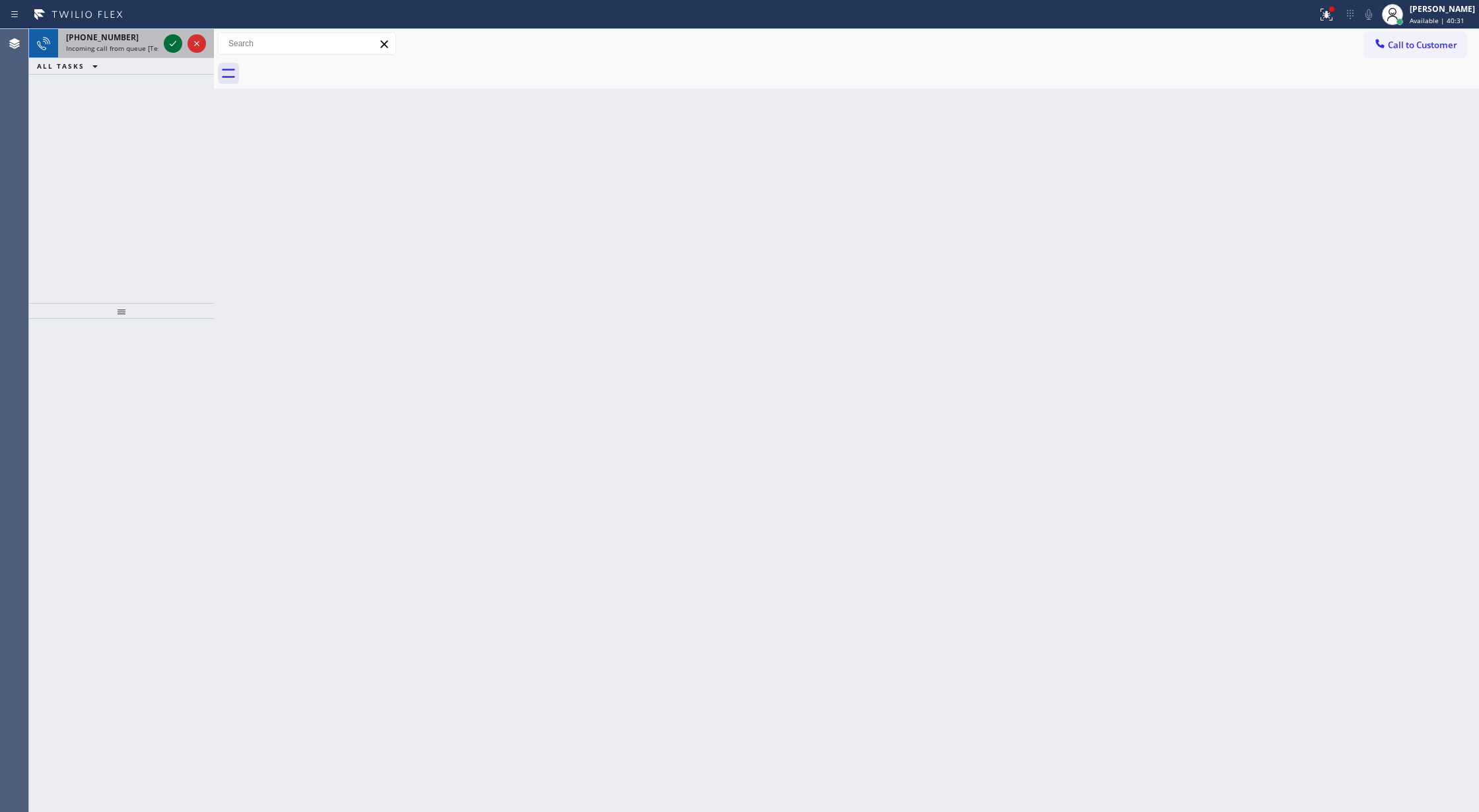
click at [167, 38] on icon at bounding box center [173, 44] width 16 height 16
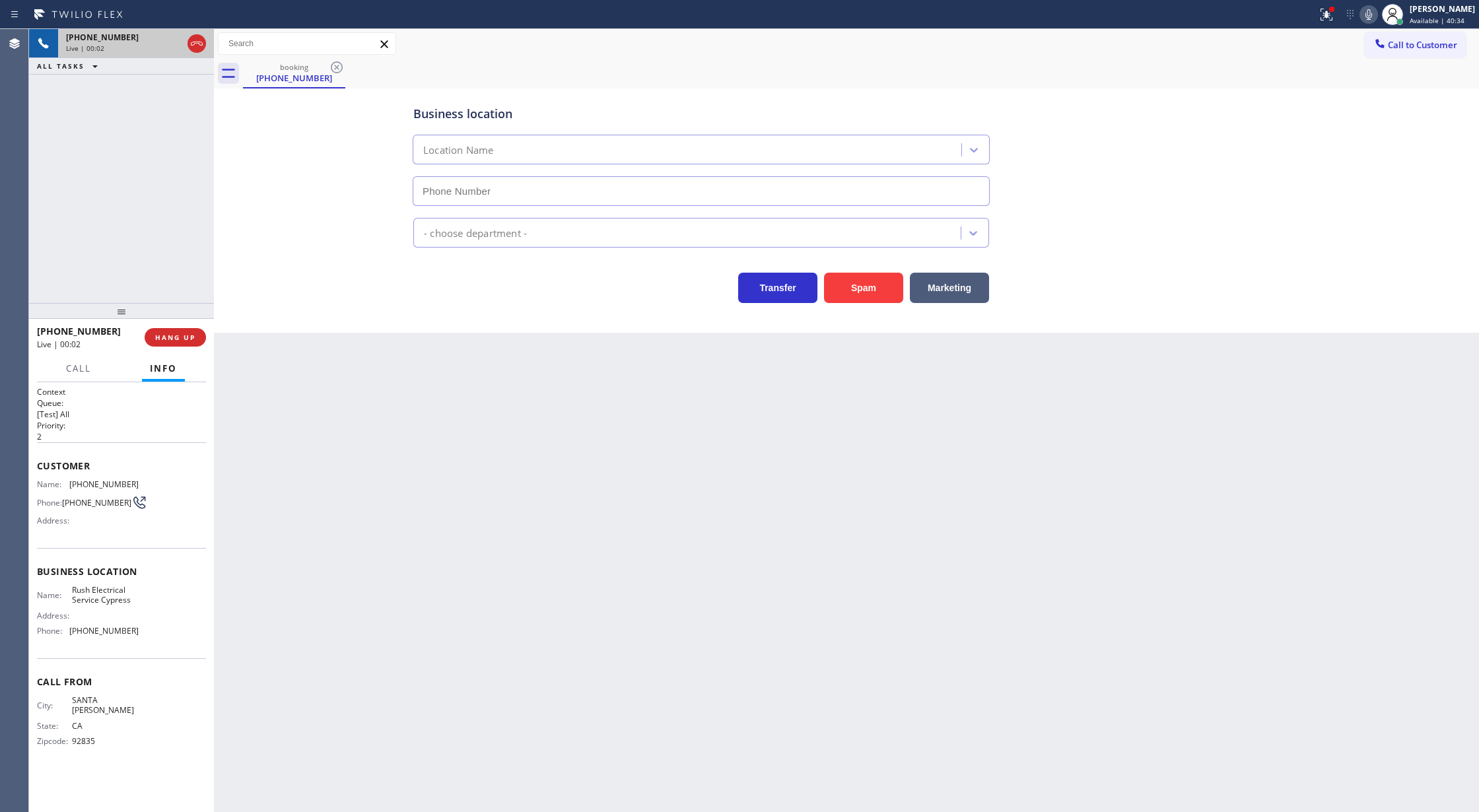
type input "(714) 410-6222"
click at [904, 283] on div "Marketing" at bounding box center [946, 284] width 86 height 37
click at [884, 295] on button "Spam" at bounding box center [864, 287] width 79 height 30
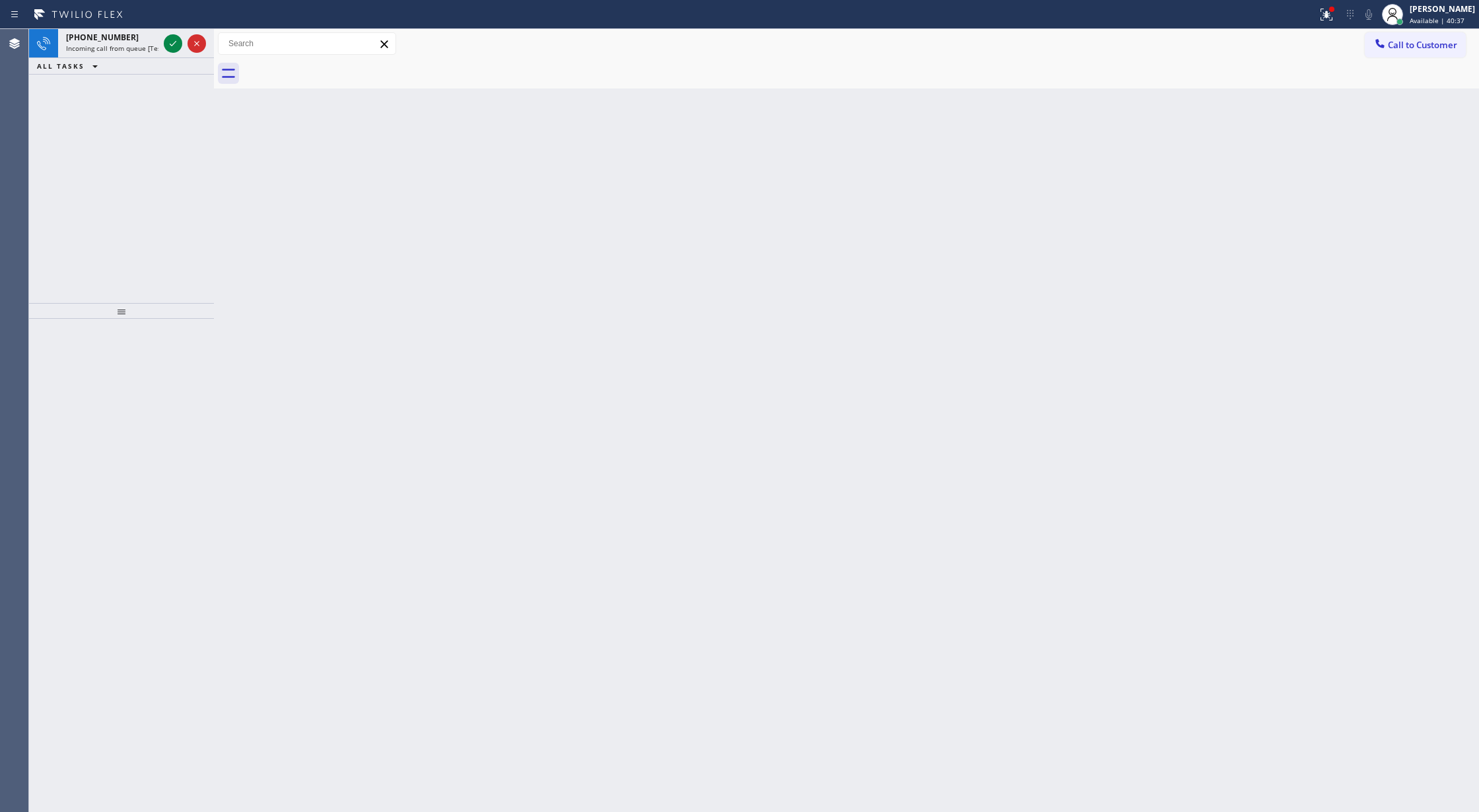
click at [181, 39] on div at bounding box center [172, 44] width 18 height 16
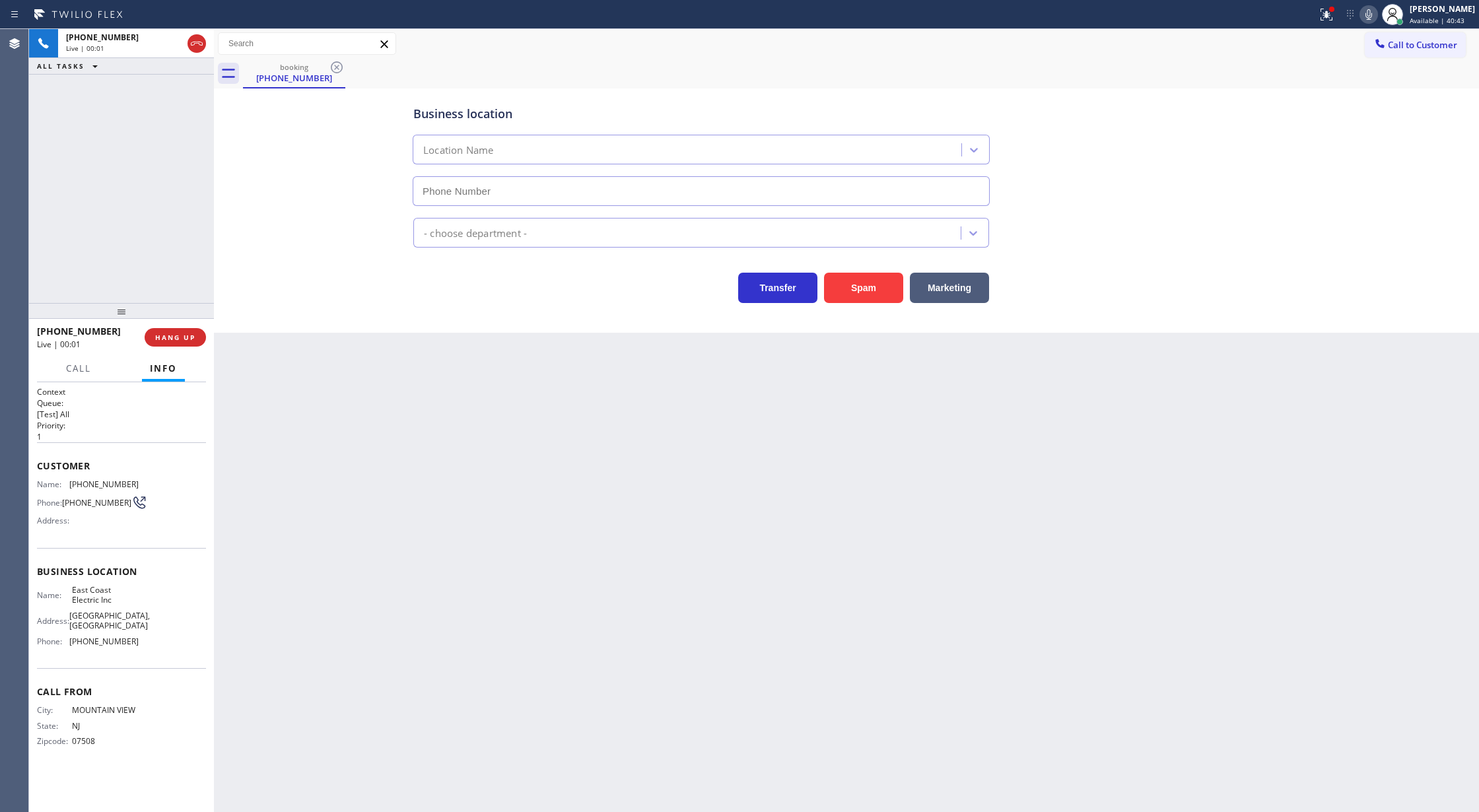
type input "[PHONE_NUMBER]"
drag, startPoint x: 199, startPoint y: 45, endPoint x: 202, endPoint y: 140, distance: 95.0
click at [199, 45] on icon at bounding box center [196, 43] width 12 height 4
click at [186, 336] on span "COMPLETE" at bounding box center [172, 337] width 46 height 10
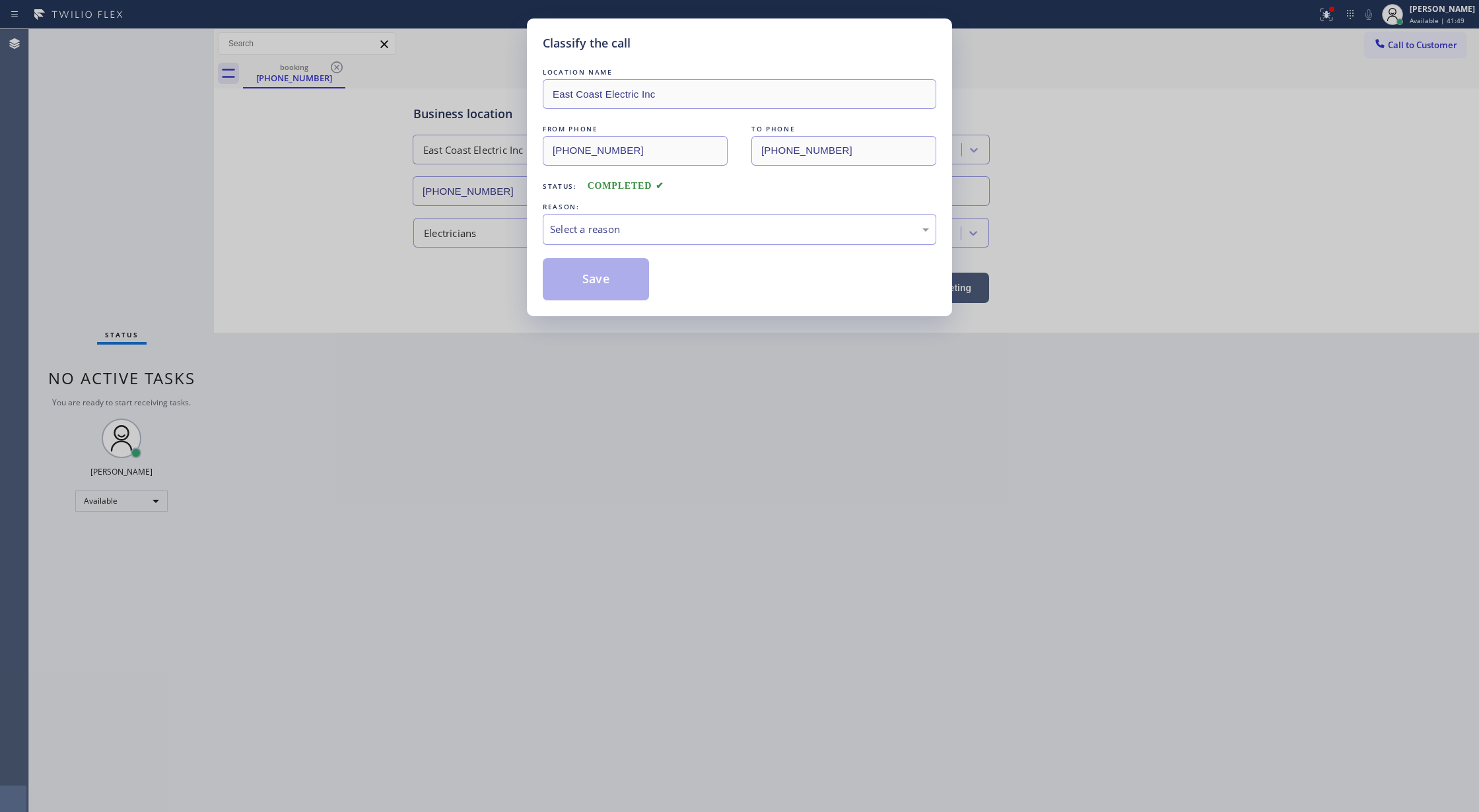
click at [637, 227] on div "Select a reason" at bounding box center [740, 229] width 379 height 15
click at [609, 280] on button "Save" at bounding box center [596, 279] width 107 height 42
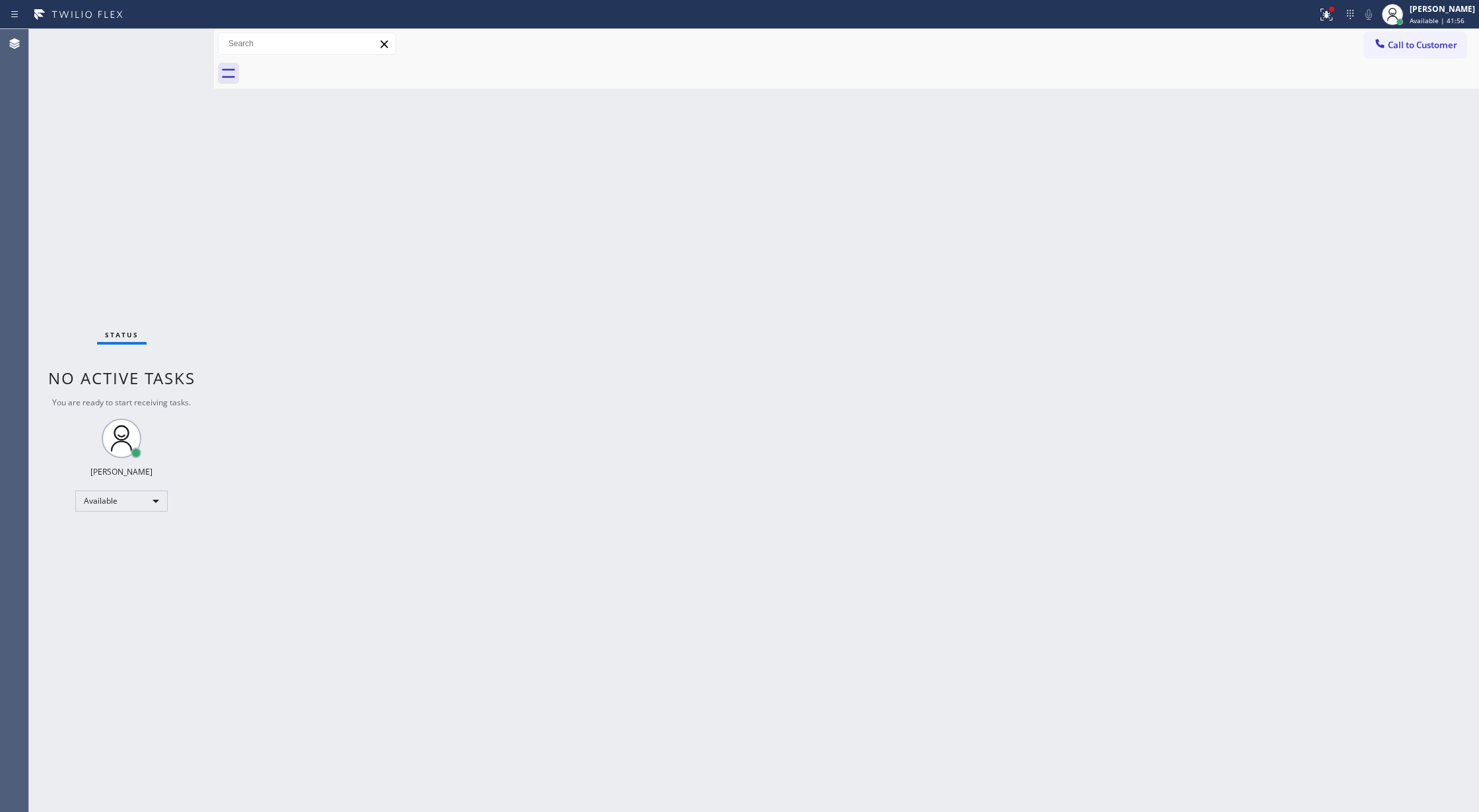
click at [181, 38] on div "Status No active tasks You are ready to start receiving tasks. [PERSON_NAME] Av…" at bounding box center [121, 420] width 185 height 783
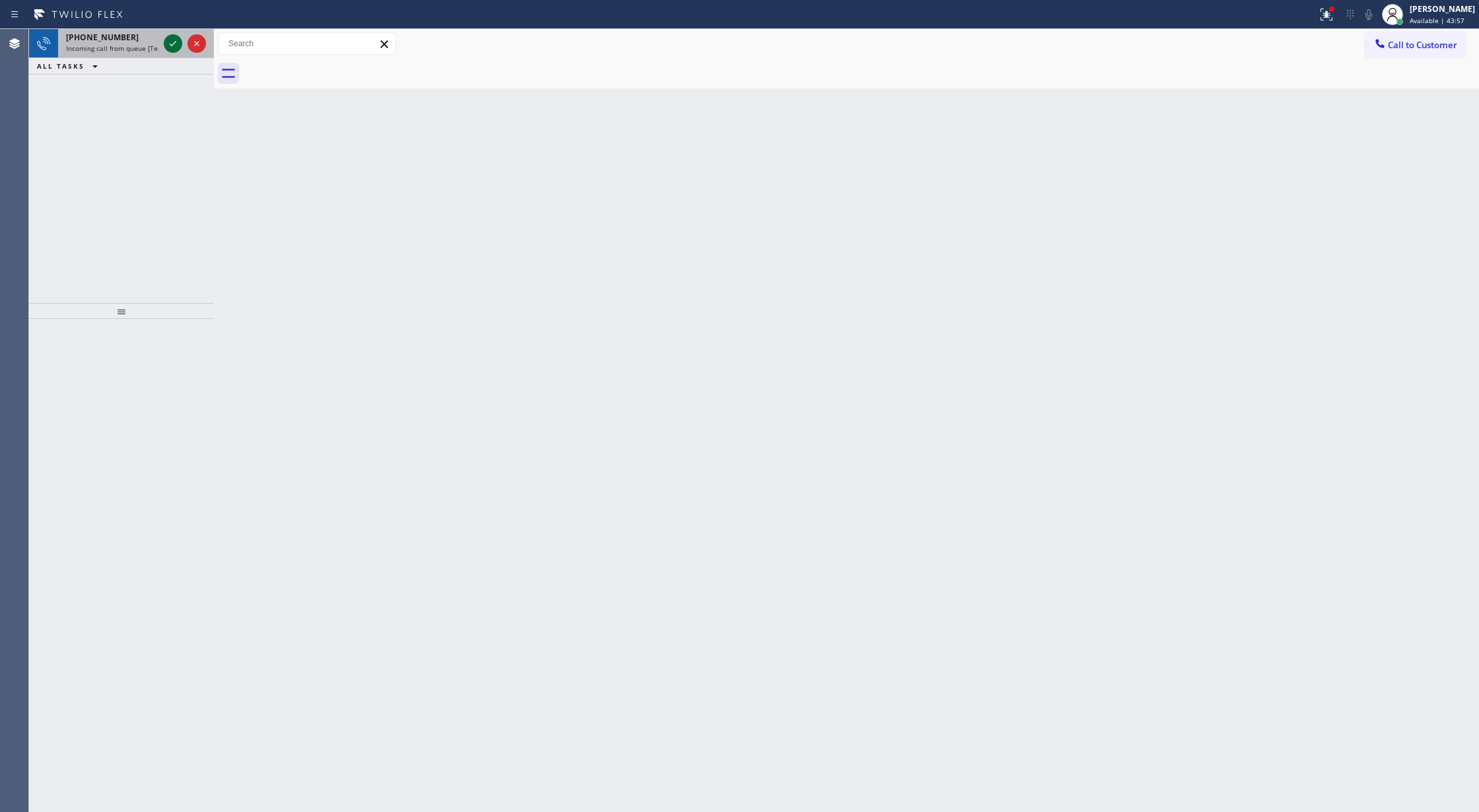
click at [175, 42] on icon at bounding box center [173, 44] width 16 height 16
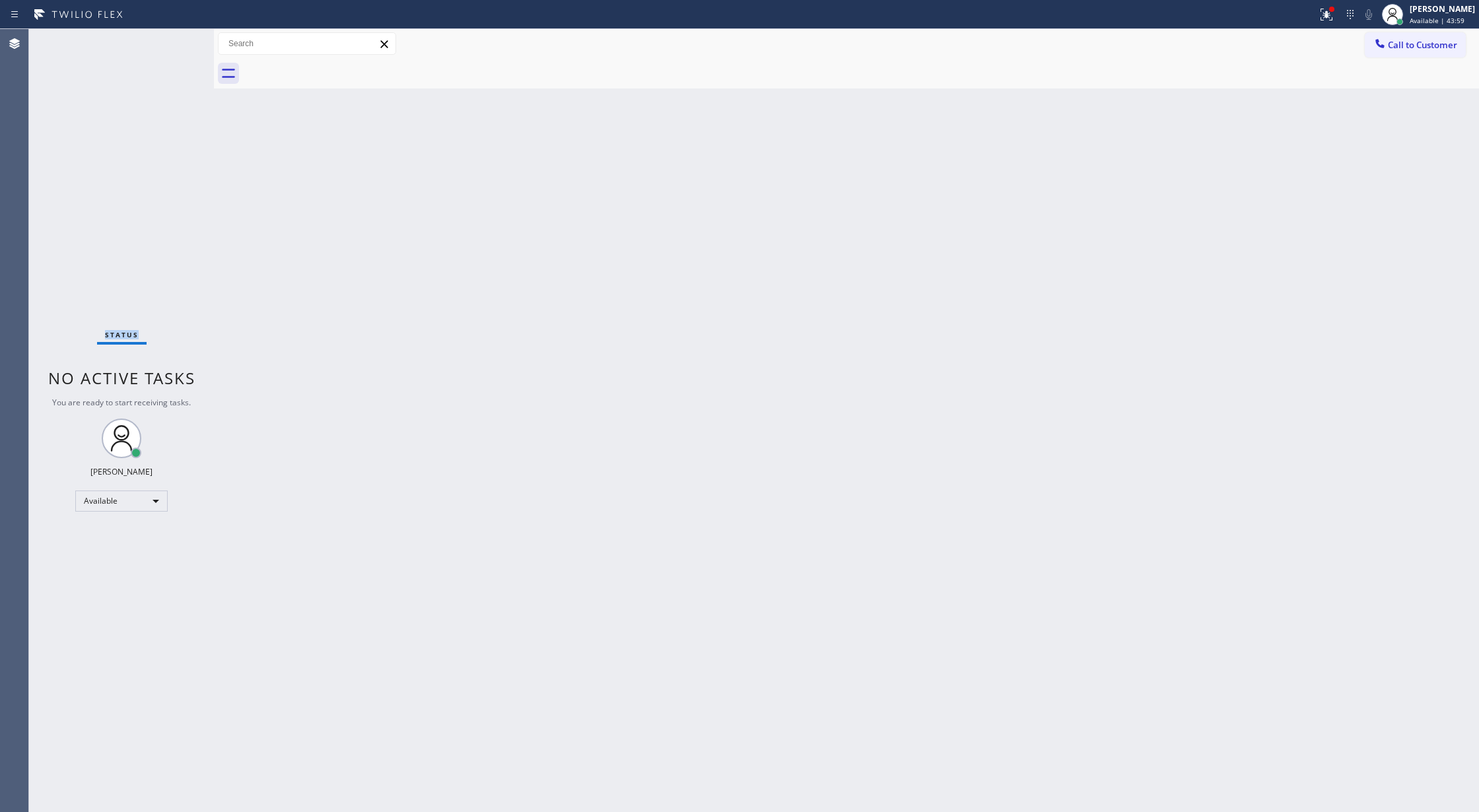
click at [175, 42] on div "Status No active tasks You are ready to start receiving tasks. [PERSON_NAME] Av…" at bounding box center [121, 420] width 185 height 783
click at [178, 40] on div "Status No active tasks You are ready to start receiving tasks. [PERSON_NAME] Av…" at bounding box center [121, 420] width 185 height 783
click at [178, 38] on div "Status No active tasks You are ready to start receiving tasks. [PERSON_NAME] Av…" at bounding box center [121, 420] width 185 height 783
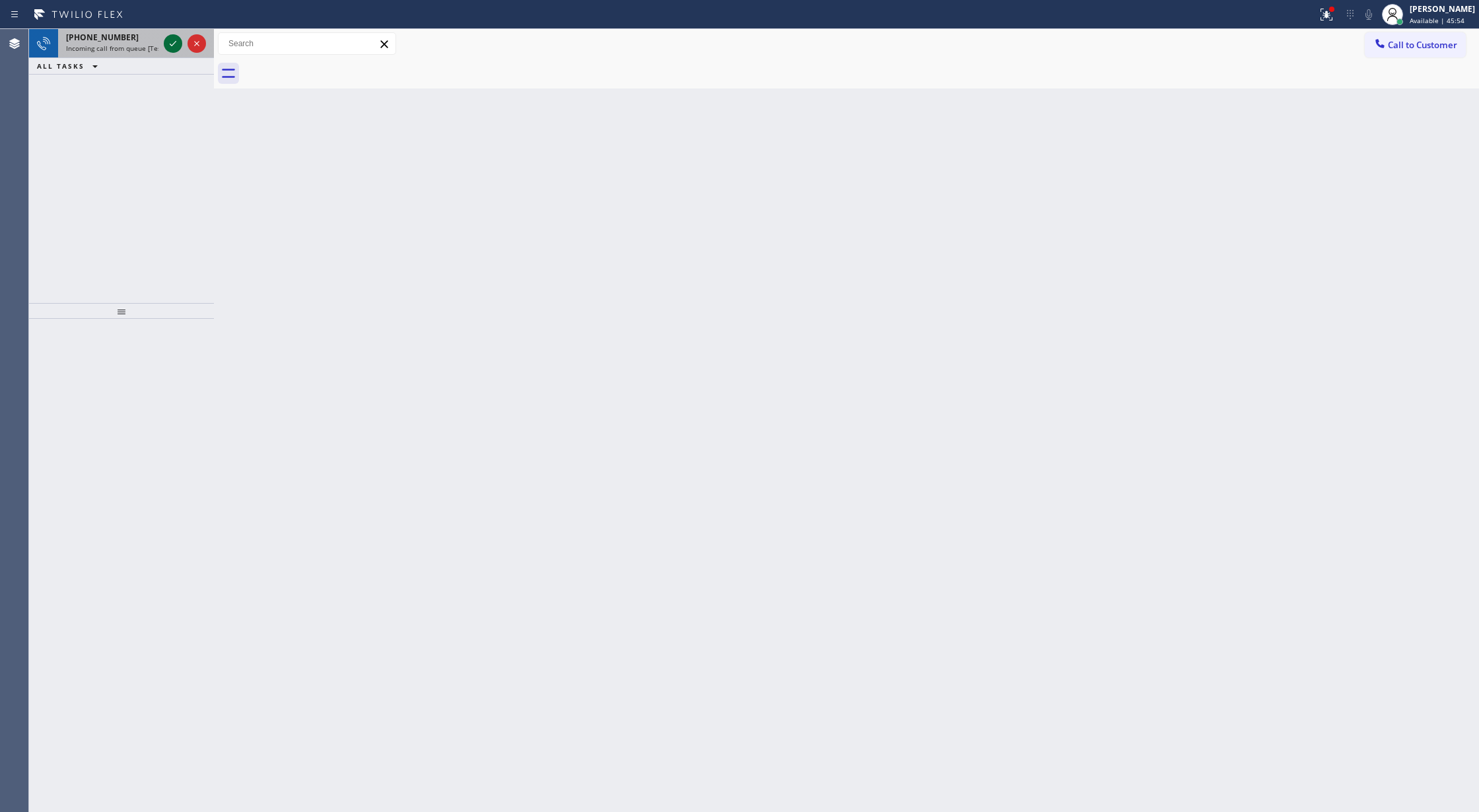
click at [178, 37] on icon at bounding box center [173, 44] width 16 height 16
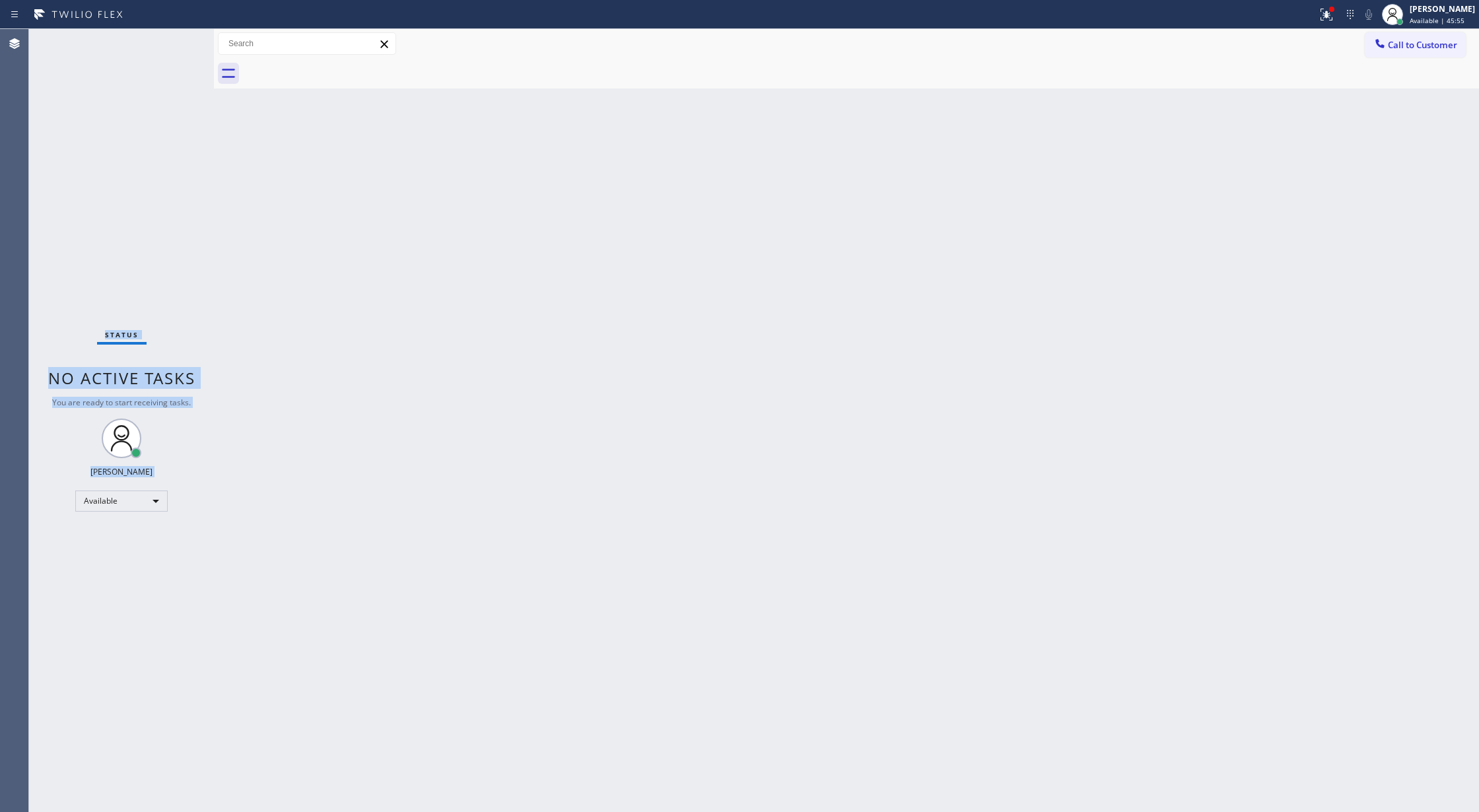
click at [169, 40] on div "Status No active tasks You are ready to start receiving tasks. [PERSON_NAME] Av…" at bounding box center [121, 420] width 185 height 783
click at [172, 42] on div "Status No active tasks You are ready to start receiving tasks. [PERSON_NAME] Av…" at bounding box center [121, 420] width 185 height 783
drag, startPoint x: 177, startPoint y: 154, endPoint x: 164, endPoint y: 74, distance: 81.0
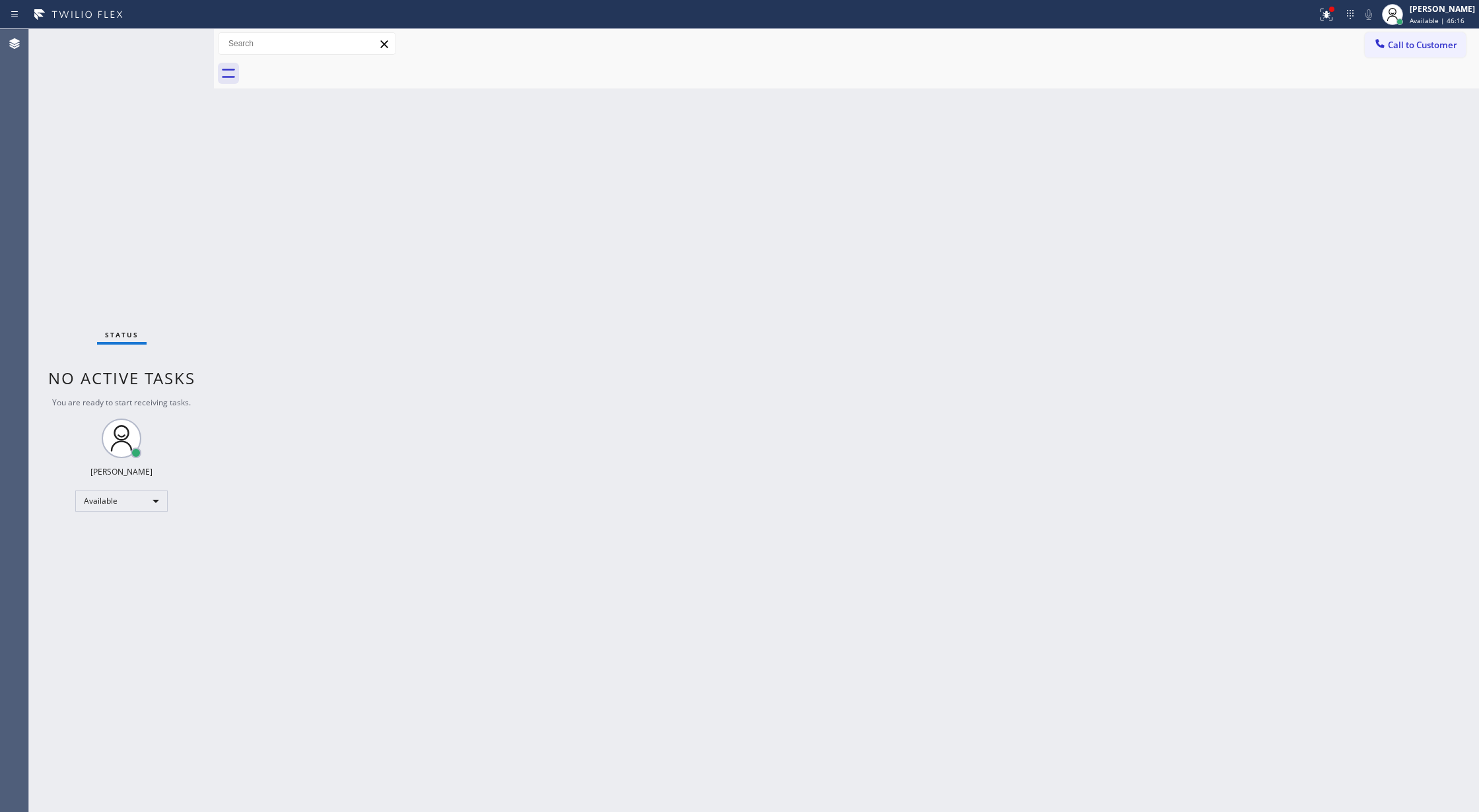
click at [179, 148] on div "Status No active tasks You are ready to start receiving tasks. [PERSON_NAME] Av…" at bounding box center [121, 420] width 185 height 783
click at [159, 35] on div "Status No active tasks You are ready to start receiving tasks. [PERSON_NAME] Av…" at bounding box center [121, 420] width 185 height 783
click at [175, 54] on div "Status No active tasks You are ready to start receiving tasks. [PERSON_NAME] Av…" at bounding box center [121, 420] width 185 height 783
click at [175, 47] on div "Status No active tasks You are ready to start receiving tasks. [PERSON_NAME] Av…" at bounding box center [121, 420] width 185 height 783
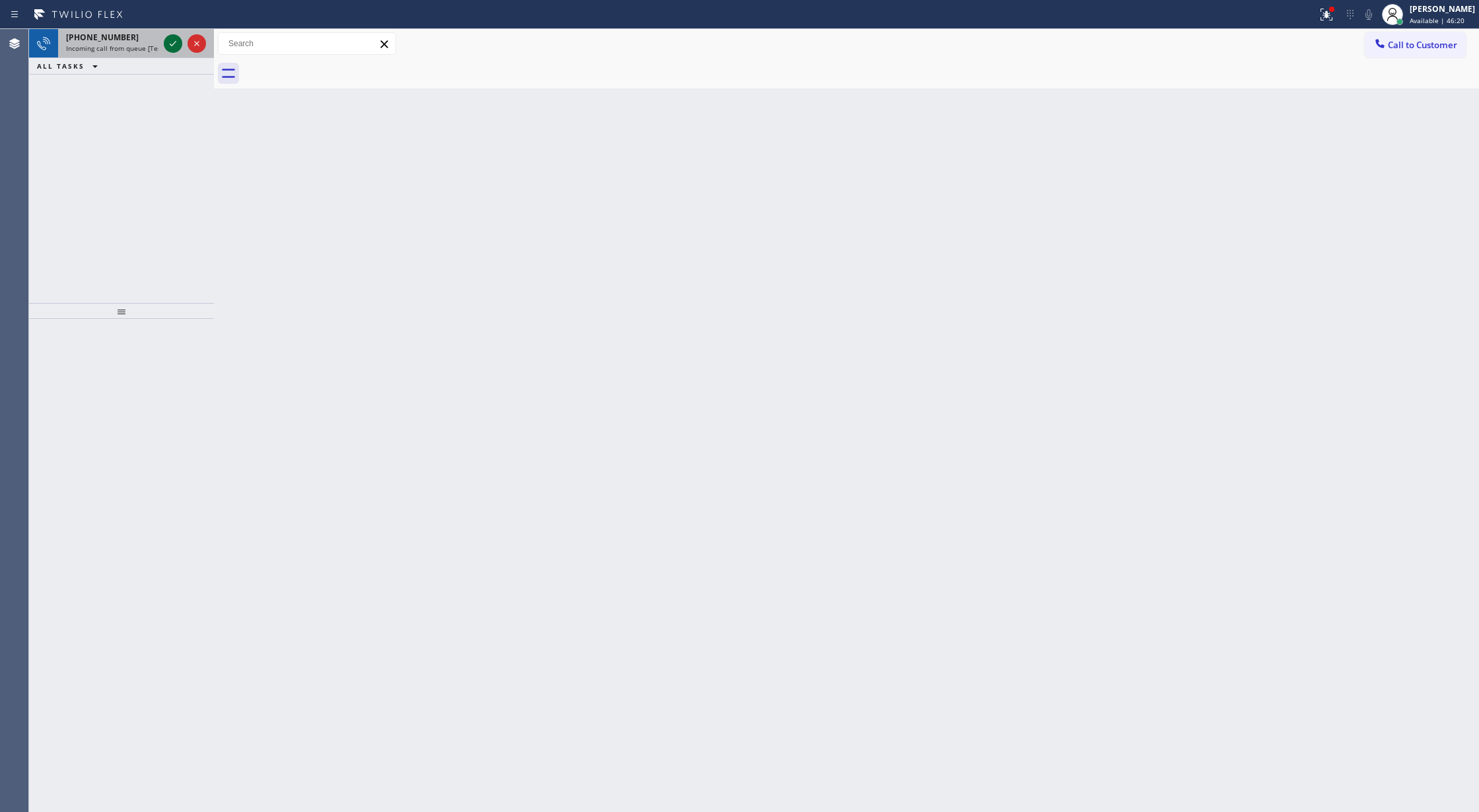
click at [175, 47] on icon at bounding box center [173, 44] width 16 height 16
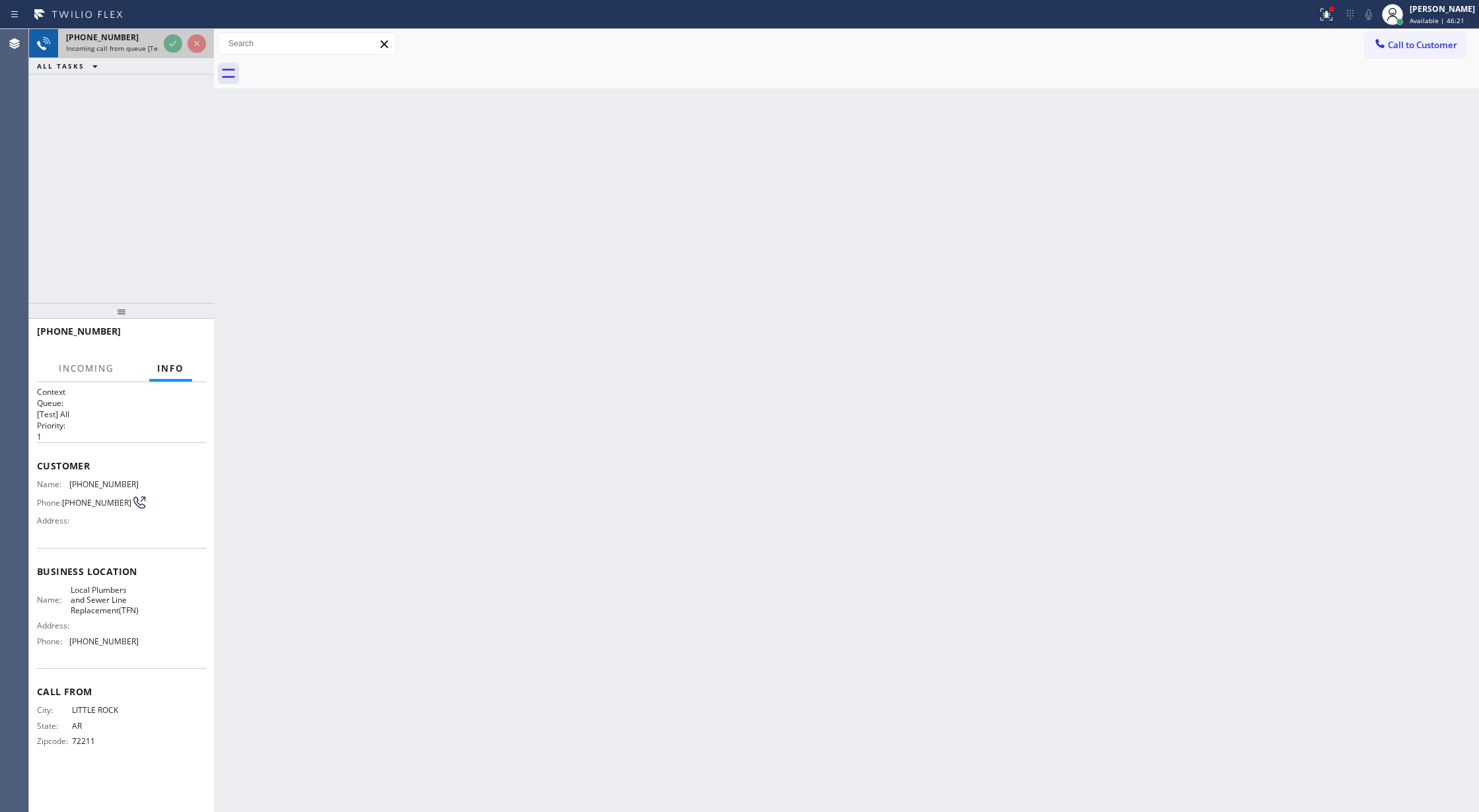
click at [167, 33] on div at bounding box center [184, 43] width 47 height 29
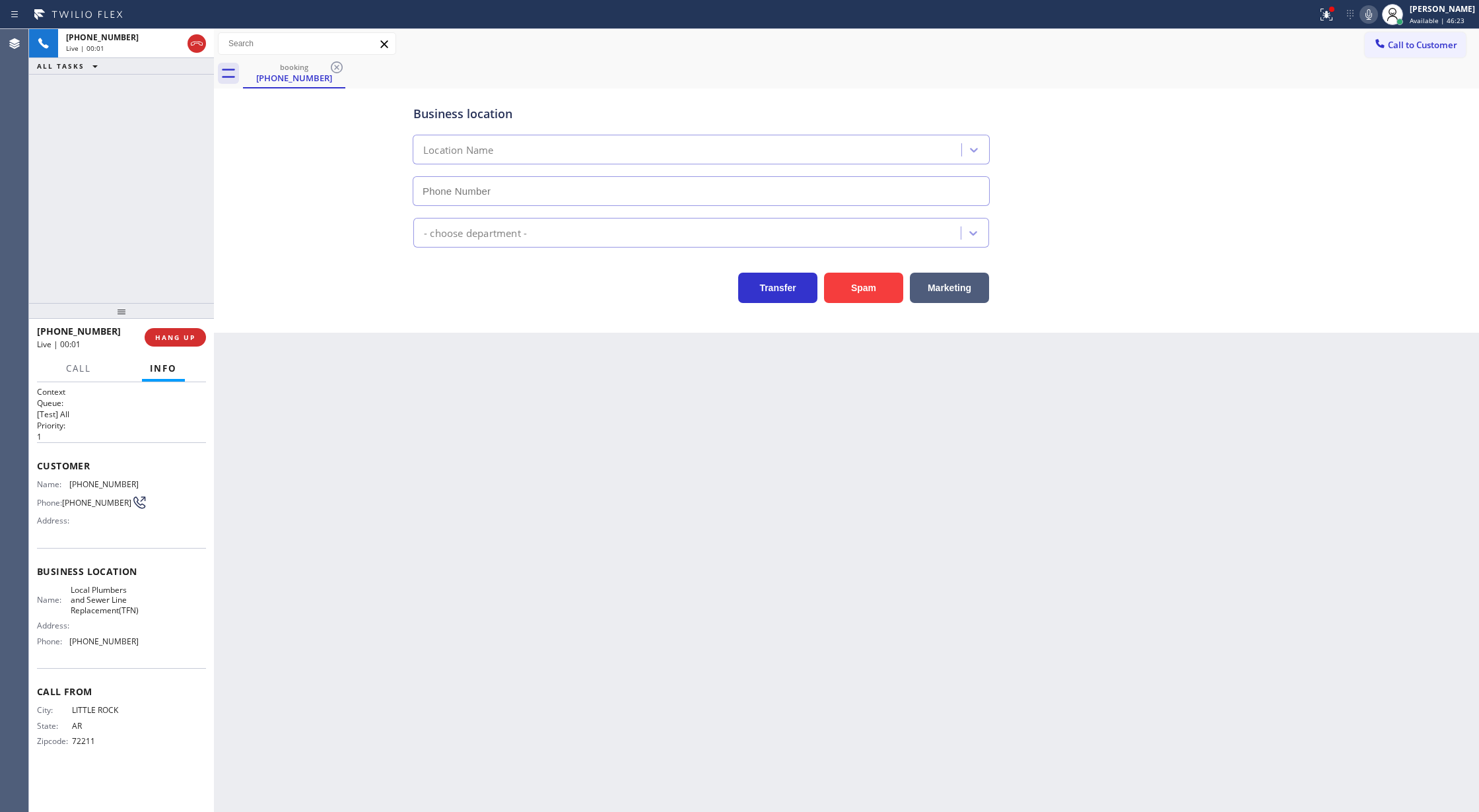
type input "(877) 647-1303"
click at [870, 285] on button "Spam" at bounding box center [864, 287] width 79 height 30
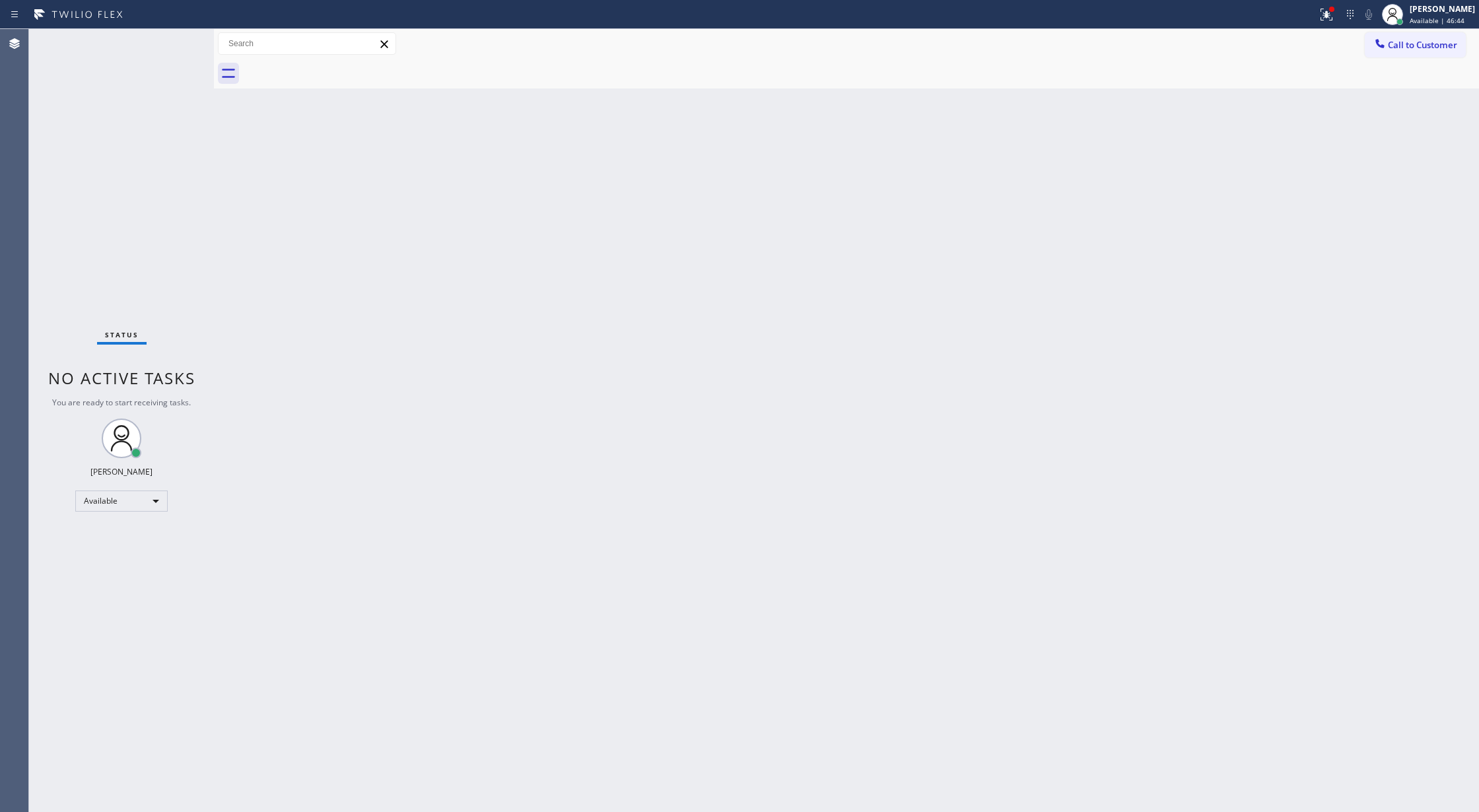
click at [163, 62] on div "Status No active tasks You are ready to start receiving tasks. [PERSON_NAME] Av…" at bounding box center [121, 420] width 185 height 783
click at [167, 53] on div "Status No active tasks You are ready to start receiving tasks. [PERSON_NAME] Av…" at bounding box center [121, 420] width 185 height 783
drag, startPoint x: 167, startPoint y: 53, endPoint x: 179, endPoint y: 39, distance: 18.4
click at [167, 51] on div "Status No active tasks You are ready to start receiving tasks. [PERSON_NAME] Av…" at bounding box center [121, 420] width 185 height 783
click at [179, 39] on div "Status No active tasks You are ready to start receiving tasks. [PERSON_NAME] Av…" at bounding box center [121, 420] width 185 height 783
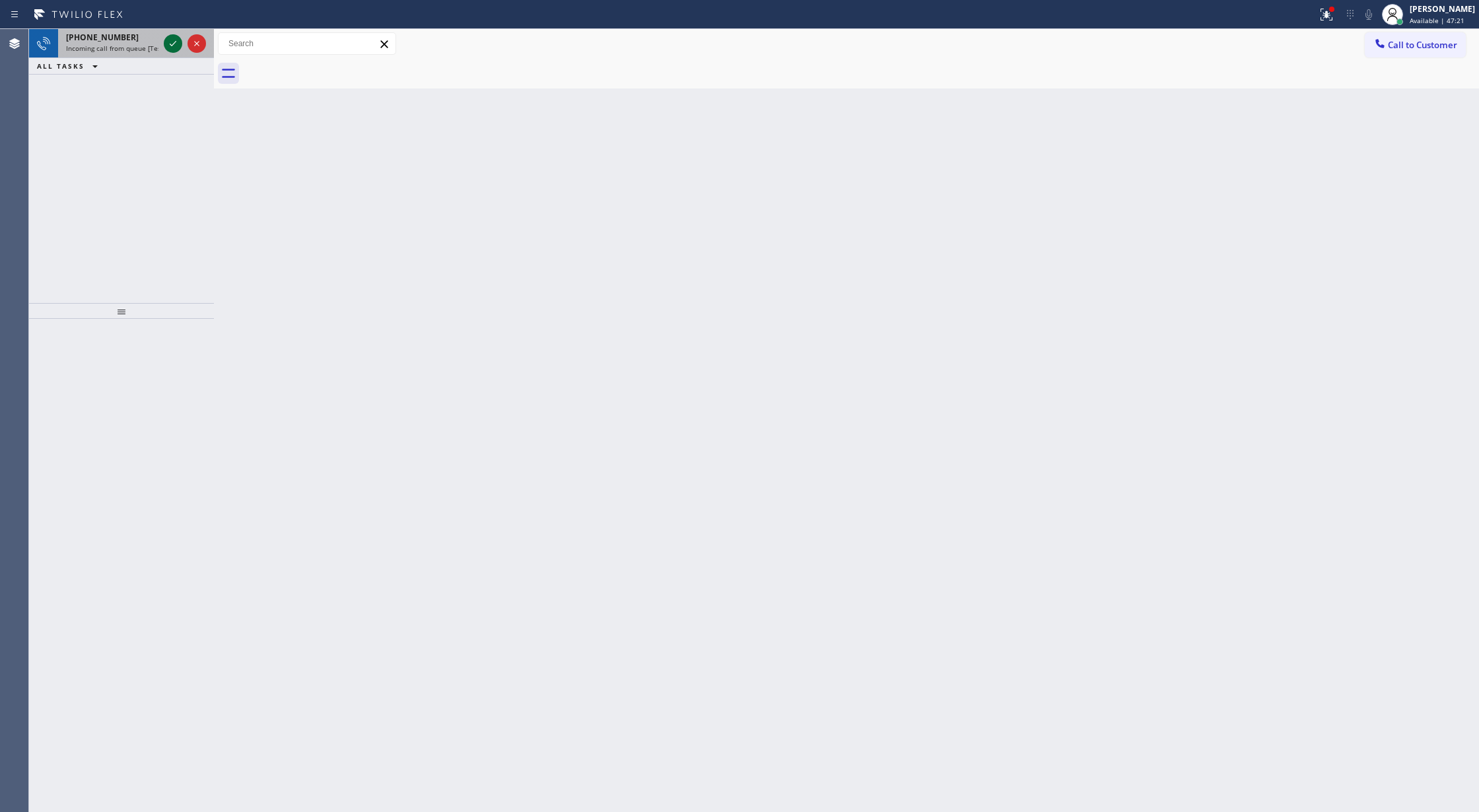
click at [175, 41] on icon at bounding box center [173, 44] width 16 height 16
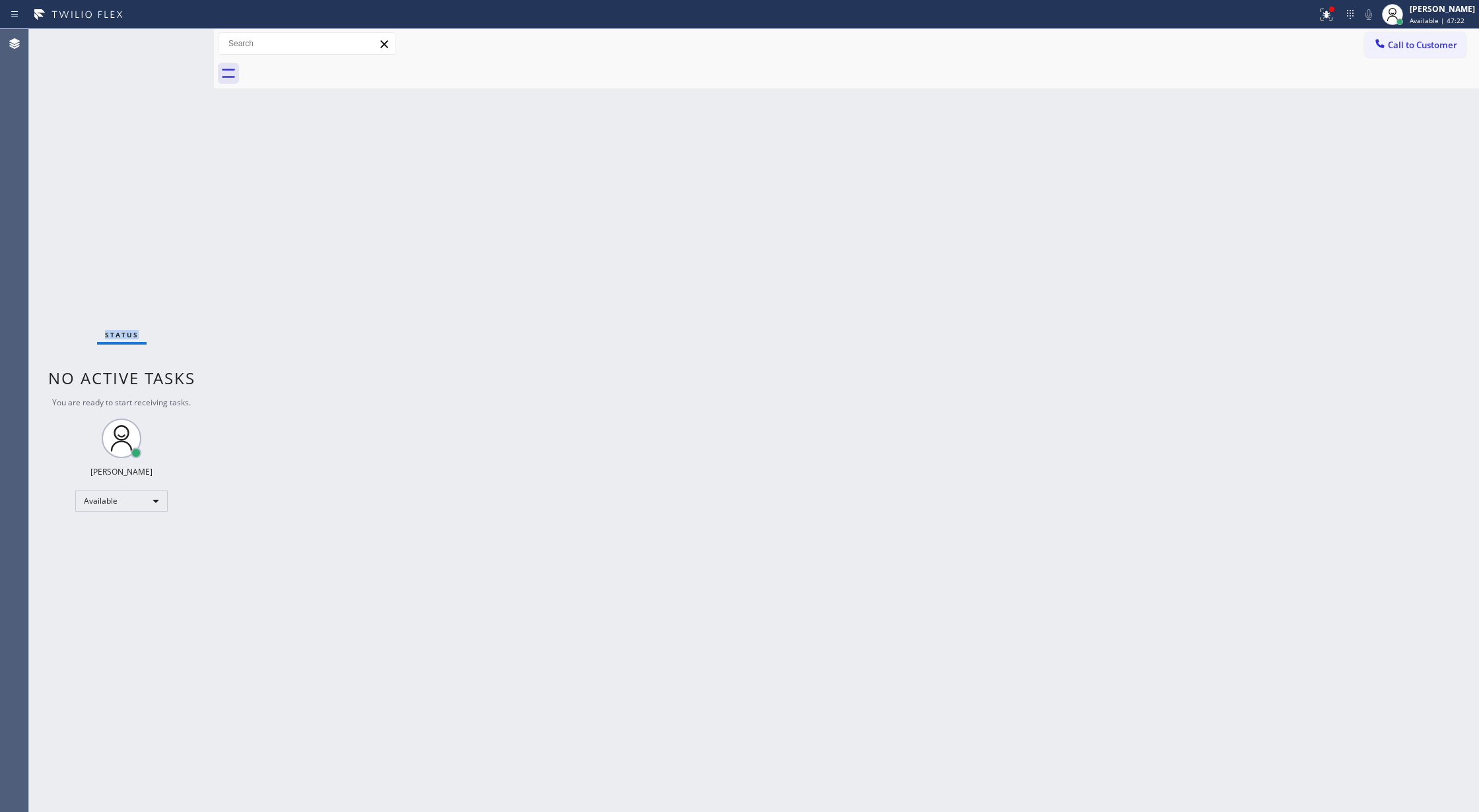
click at [175, 41] on div "Status No active tasks You are ready to start receiving tasks. [PERSON_NAME] Av…" at bounding box center [121, 420] width 185 height 783
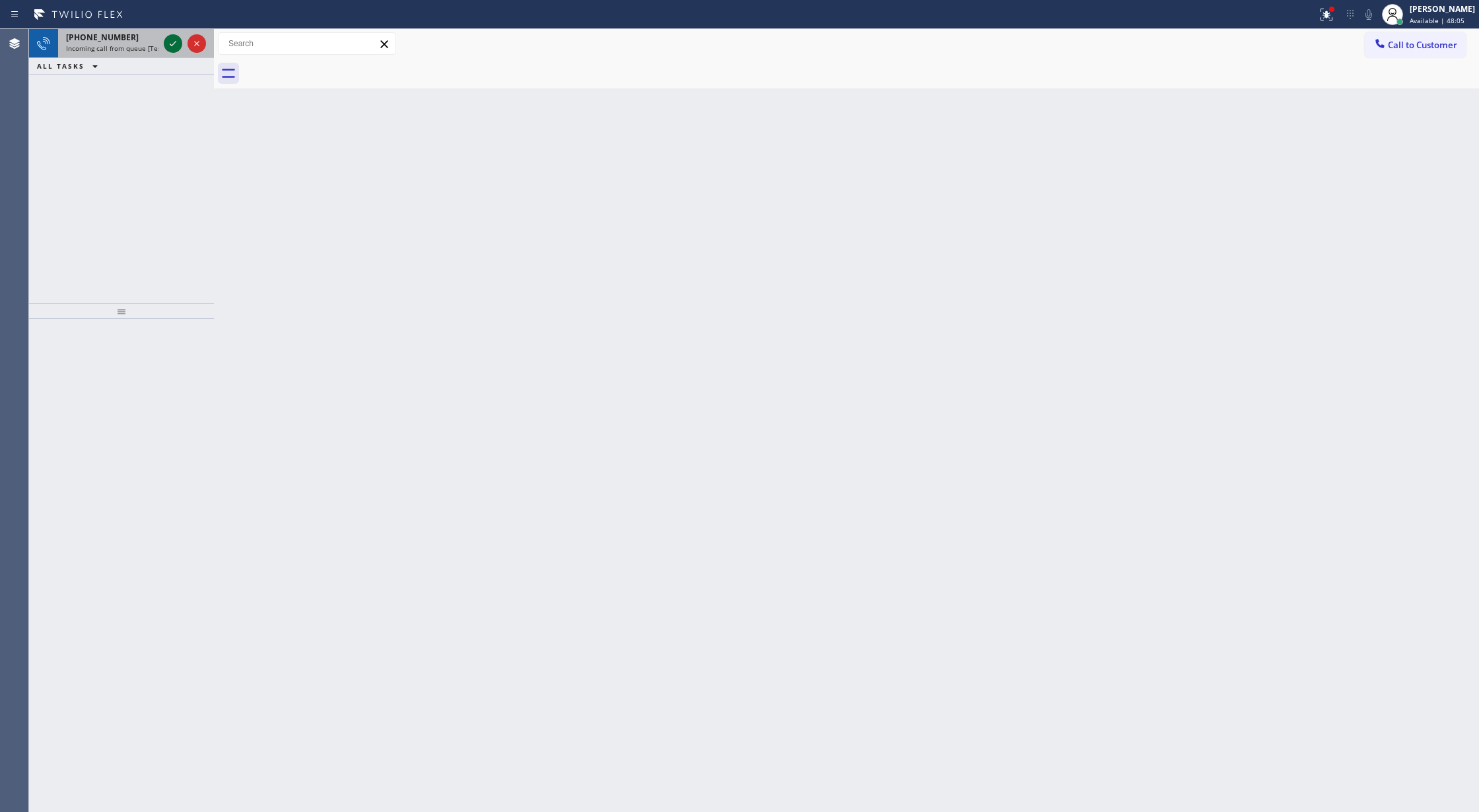
click at [175, 41] on icon at bounding box center [173, 44] width 16 height 16
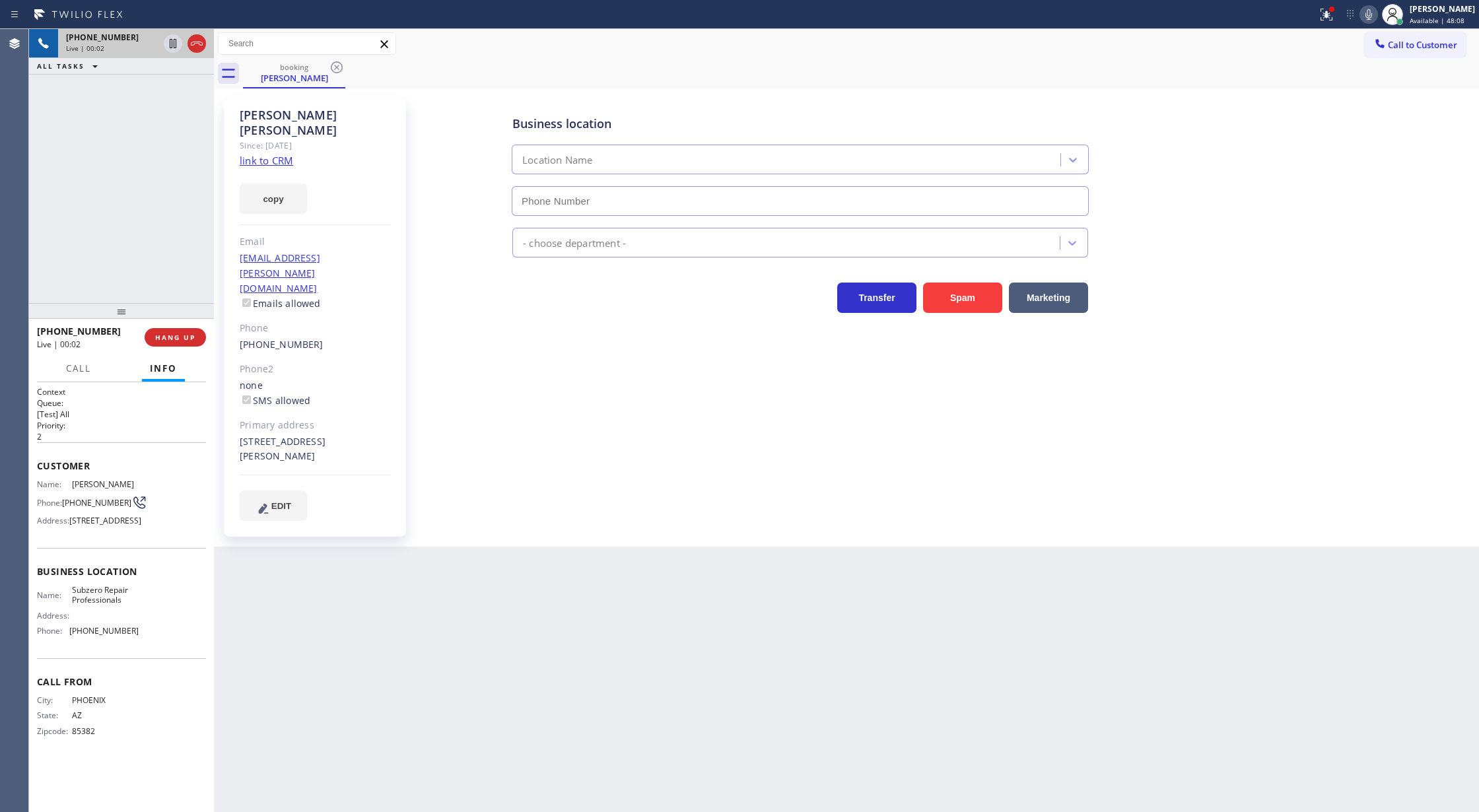
type input "[PHONE_NUMBER]"
click at [261, 154] on link "link to CRM" at bounding box center [266, 160] width 54 height 13
click at [185, 336] on span "HANG UP" at bounding box center [175, 337] width 40 height 10
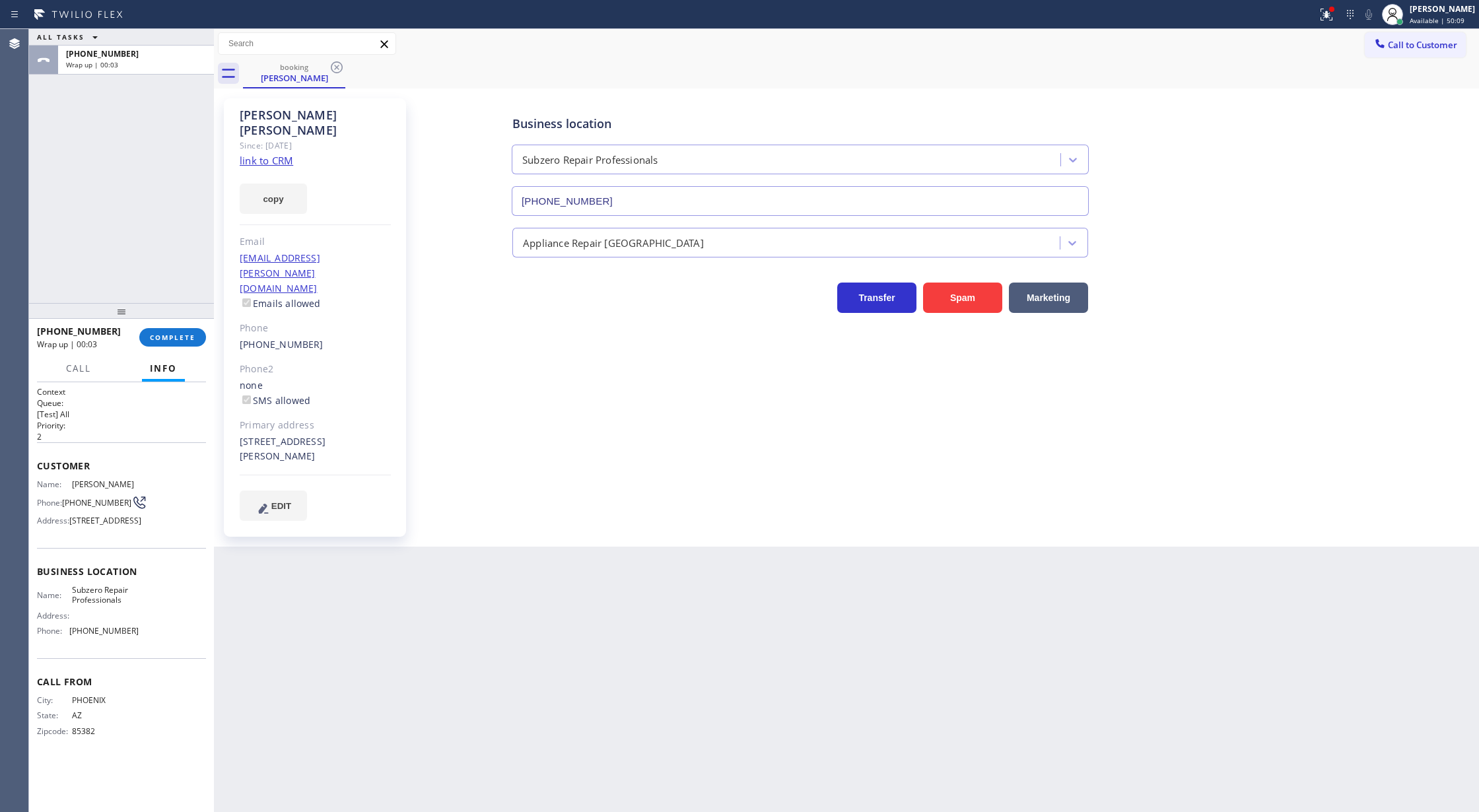
click at [292, 321] on div "Phone" at bounding box center [315, 328] width 151 height 15
click at [175, 334] on span "COMPLETE" at bounding box center [172, 337] width 46 height 10
click at [164, 355] on div "+16026904957 Wrap up | 00:09 COMPLETE Call Info Call ended +16026904957 Wrap up…" at bounding box center [121, 565] width 185 height 493
click at [165, 312] on div at bounding box center [121, 311] width 185 height 16
click at [159, 339] on span "COMPLETE" at bounding box center [172, 337] width 46 height 10
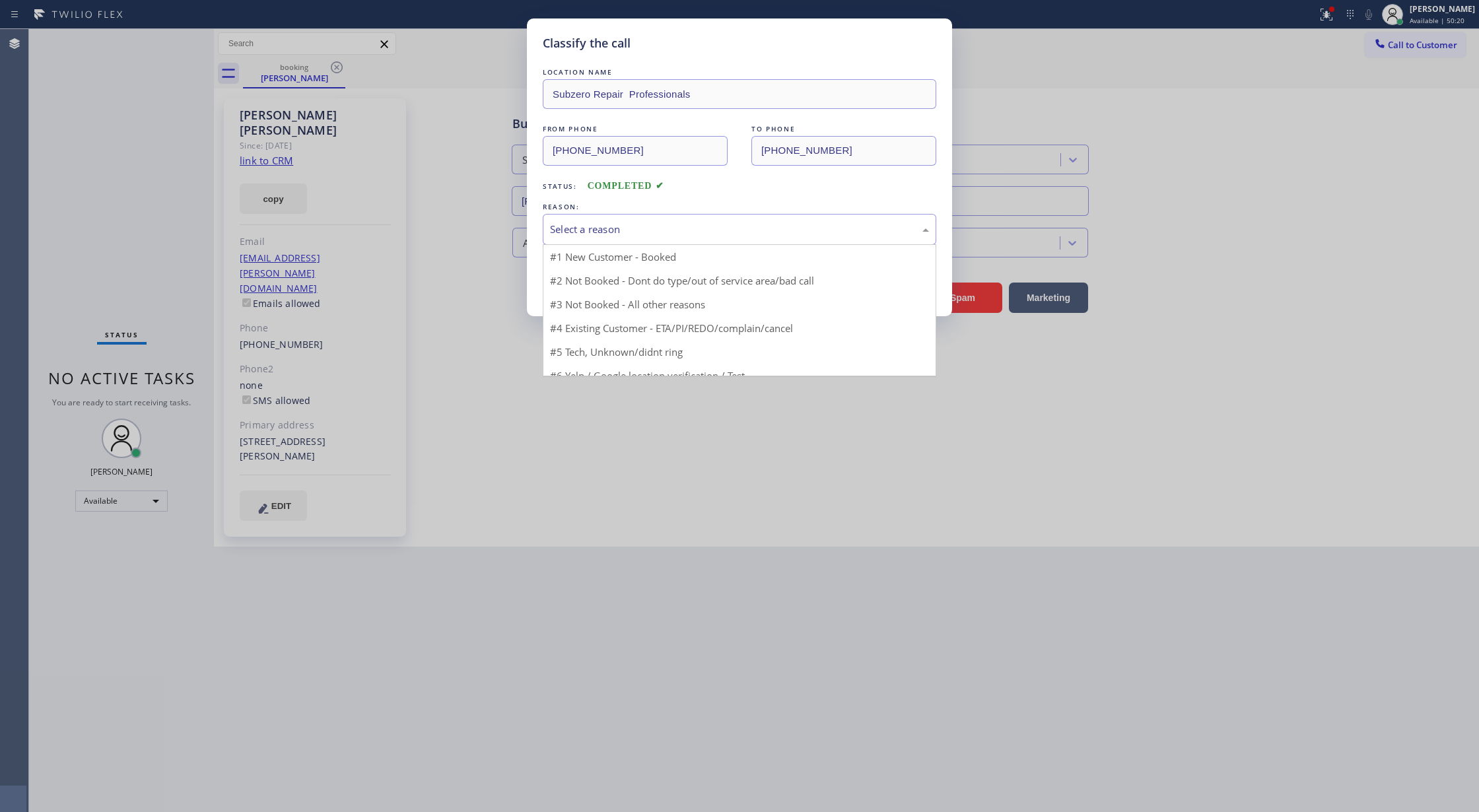
click at [552, 227] on div "Select a reason" at bounding box center [740, 229] width 379 height 15
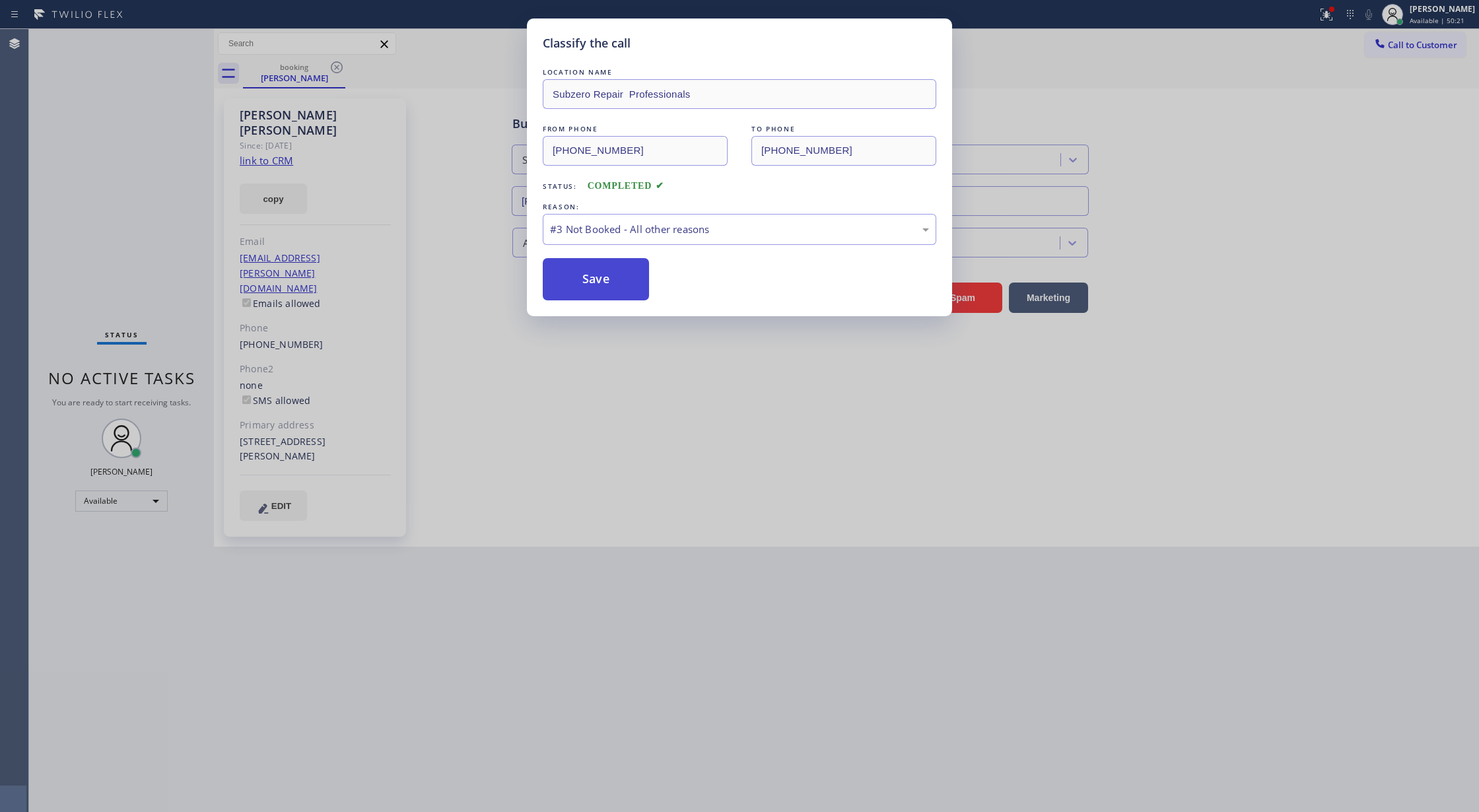
click at [590, 287] on button "Save" at bounding box center [596, 279] width 107 height 42
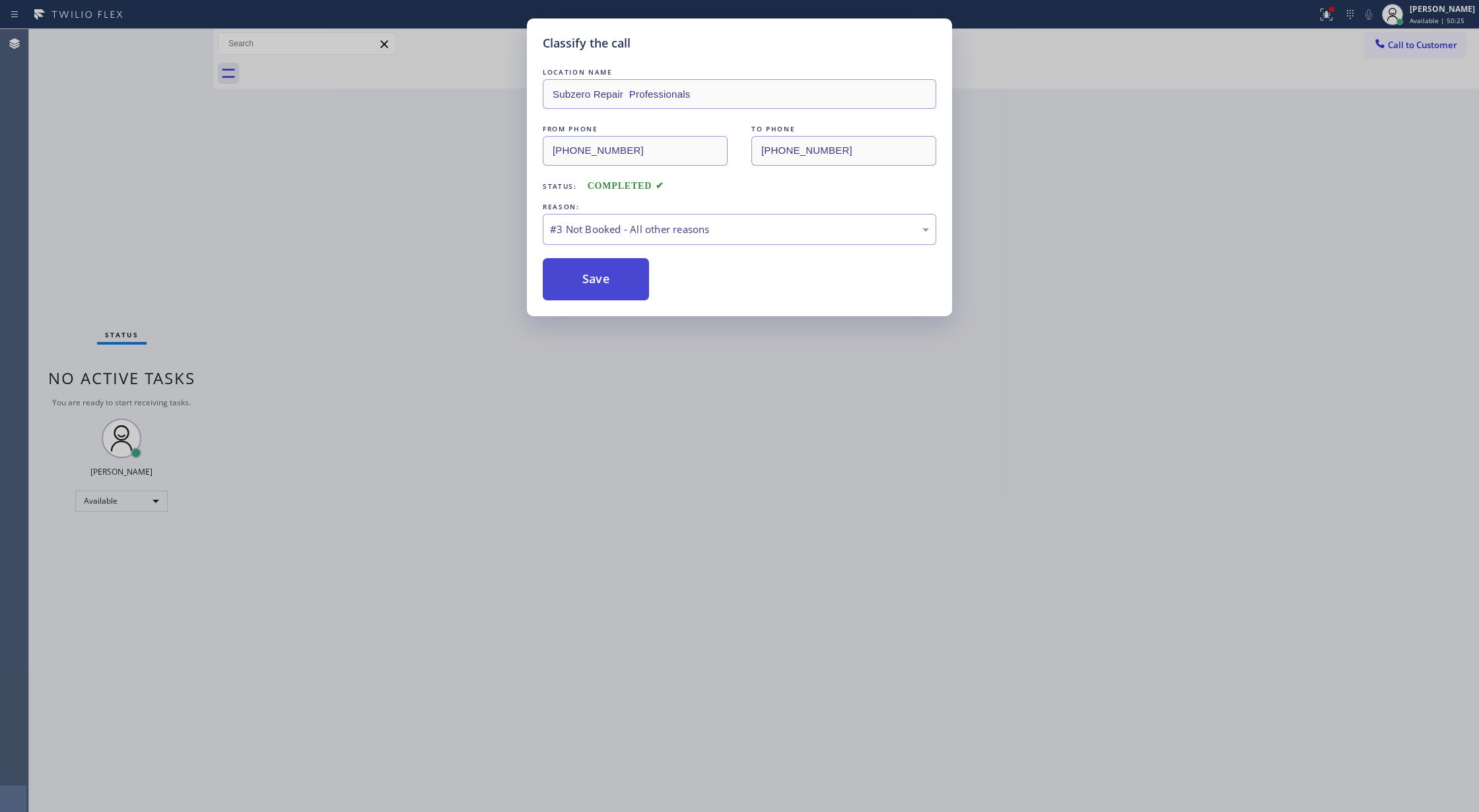
click at [596, 278] on button "Save" at bounding box center [596, 279] width 107 height 42
click at [566, 279] on button "Save" at bounding box center [596, 279] width 107 height 42
click at [568, 276] on button "Save" at bounding box center [596, 279] width 107 height 42
click at [568, 279] on button "Save" at bounding box center [596, 279] width 107 height 42
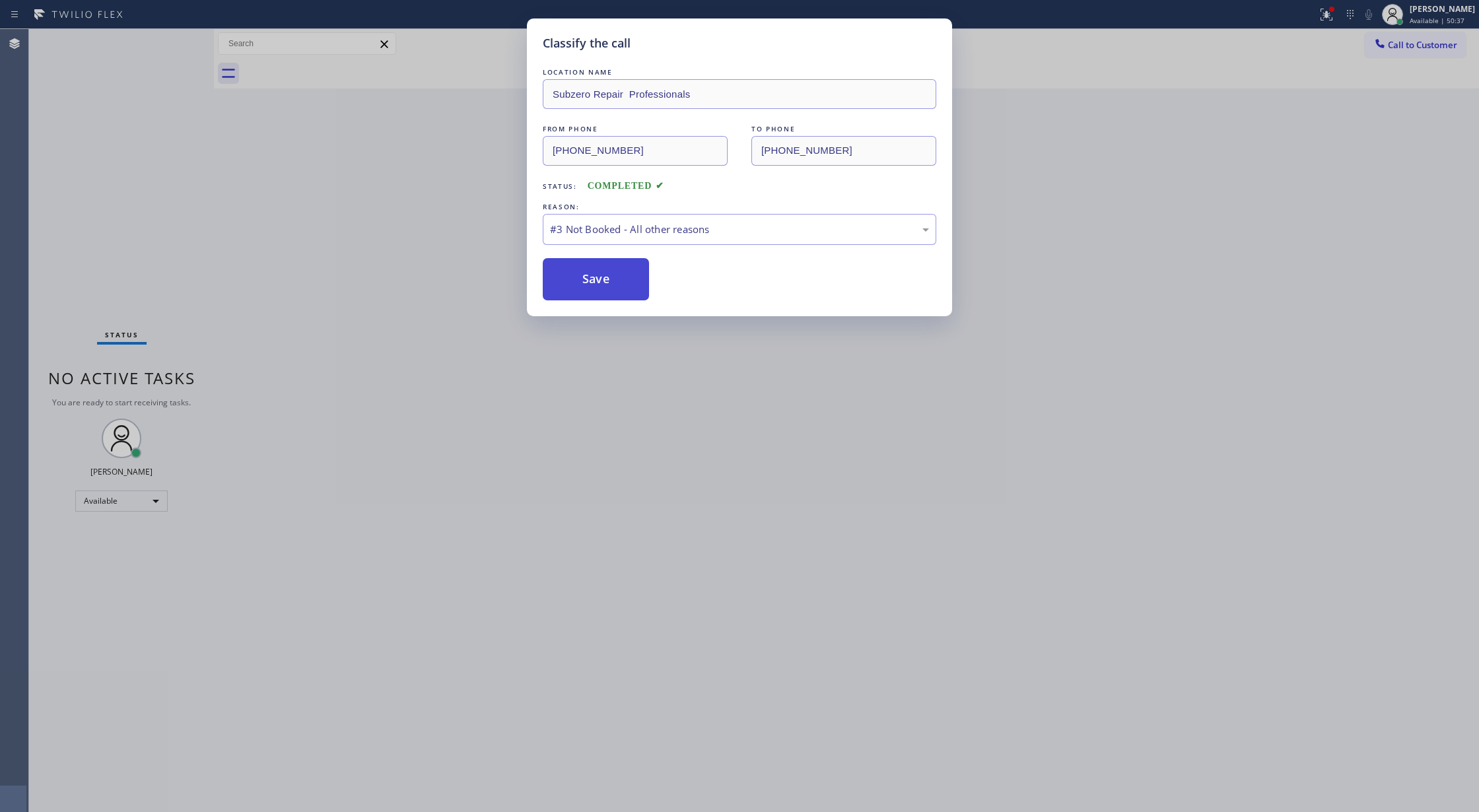
click at [568, 279] on button "Save" at bounding box center [596, 279] width 107 height 42
click at [183, 38] on div "Classify the call LOCATION NAME Subzero Repair Professionals FROM PHONE (602) 6…" at bounding box center [740, 406] width 1479 height 812
click at [574, 279] on button "Save" at bounding box center [596, 279] width 107 height 42
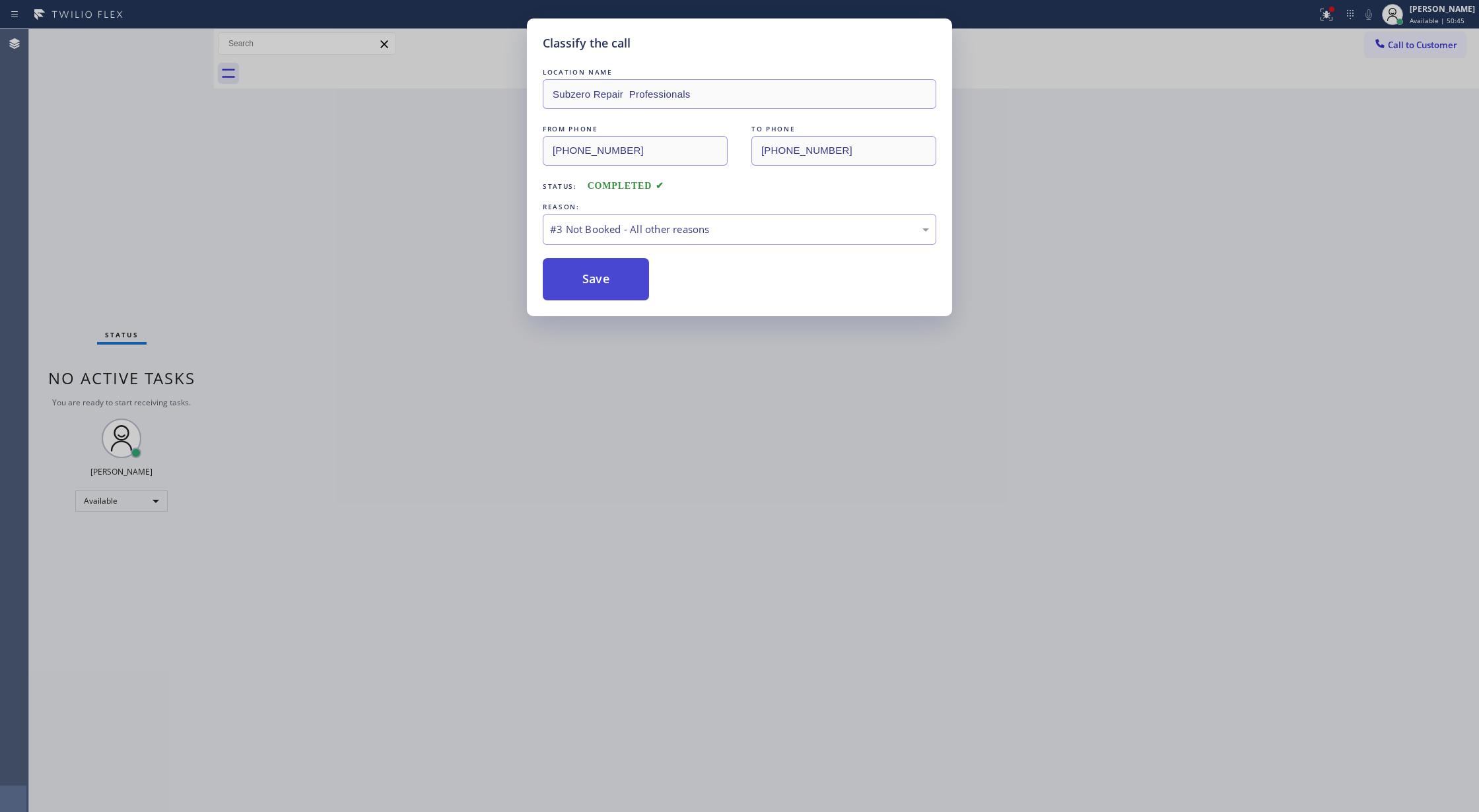
click at [574, 279] on button "Save" at bounding box center [596, 279] width 107 height 42
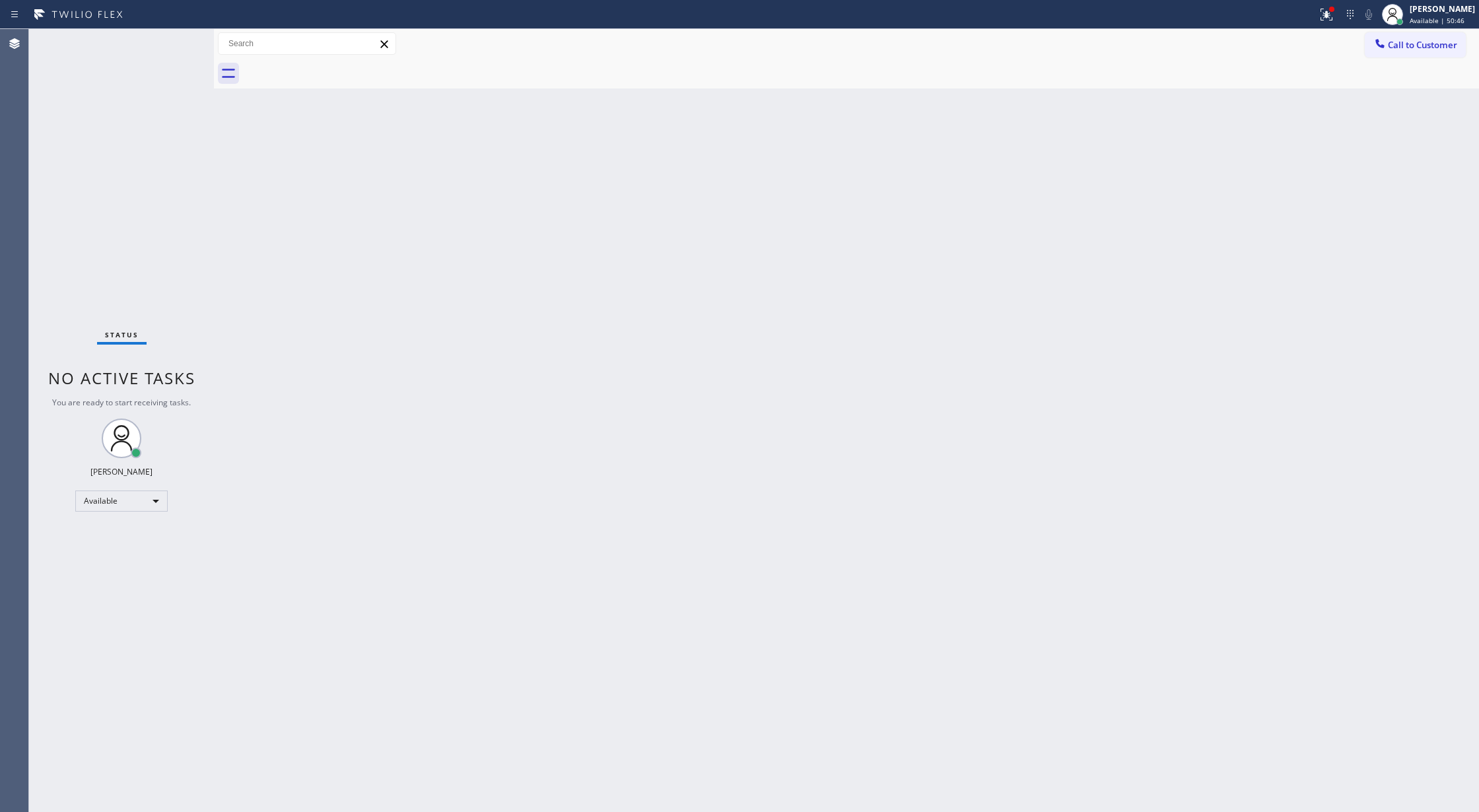
click at [574, 279] on div "Back to Dashboard Change Sender ID Customers Technicians Select a contact Outbo…" at bounding box center [846, 420] width 1265 height 783
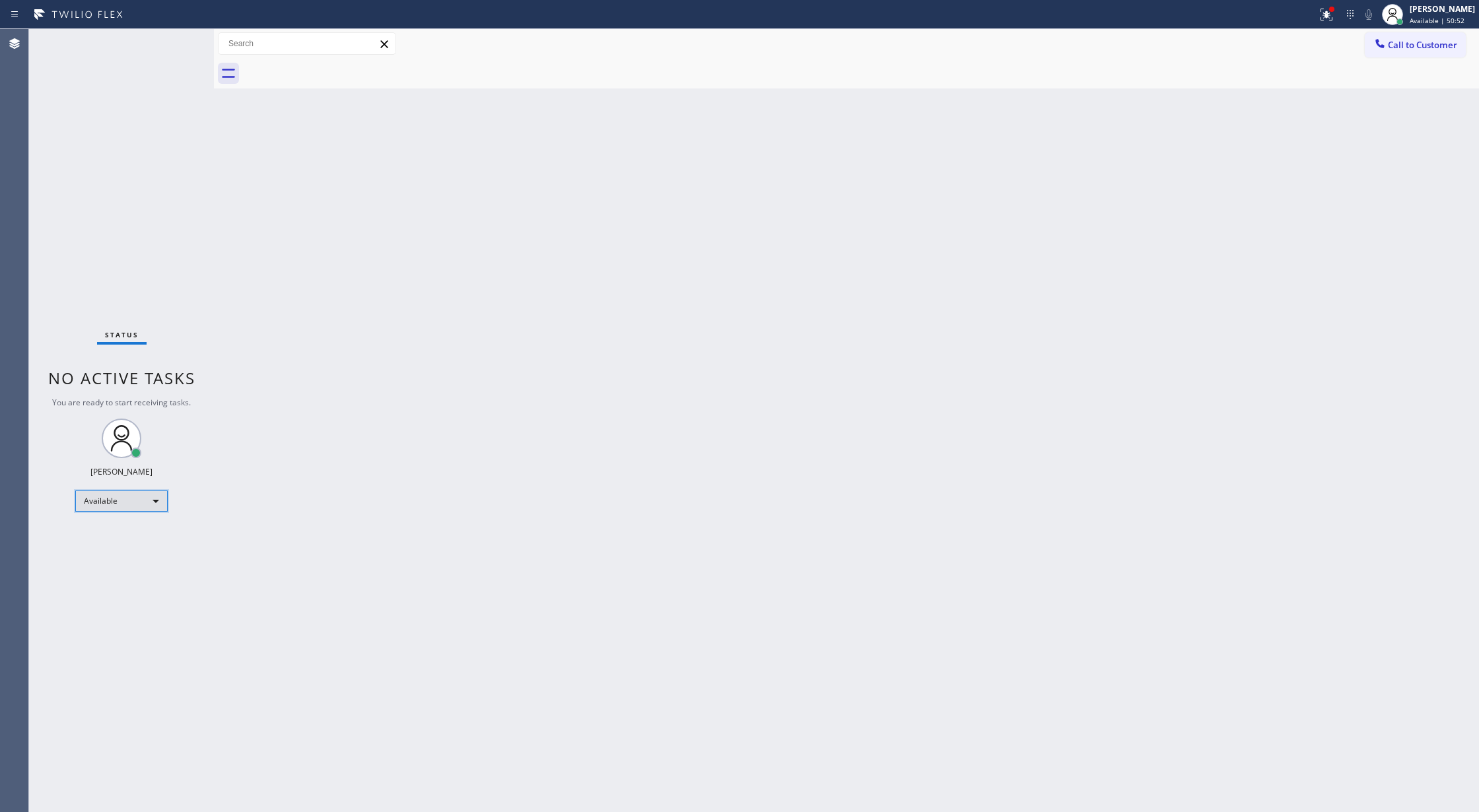
click at [147, 492] on div "Available" at bounding box center [121, 500] width 92 height 21
click at [144, 566] on li "Break" at bounding box center [120, 569] width 89 height 16
click at [110, 502] on div "Break" at bounding box center [121, 506] width 92 height 21
click at [131, 545] on li "Available" at bounding box center [120, 541] width 89 height 16
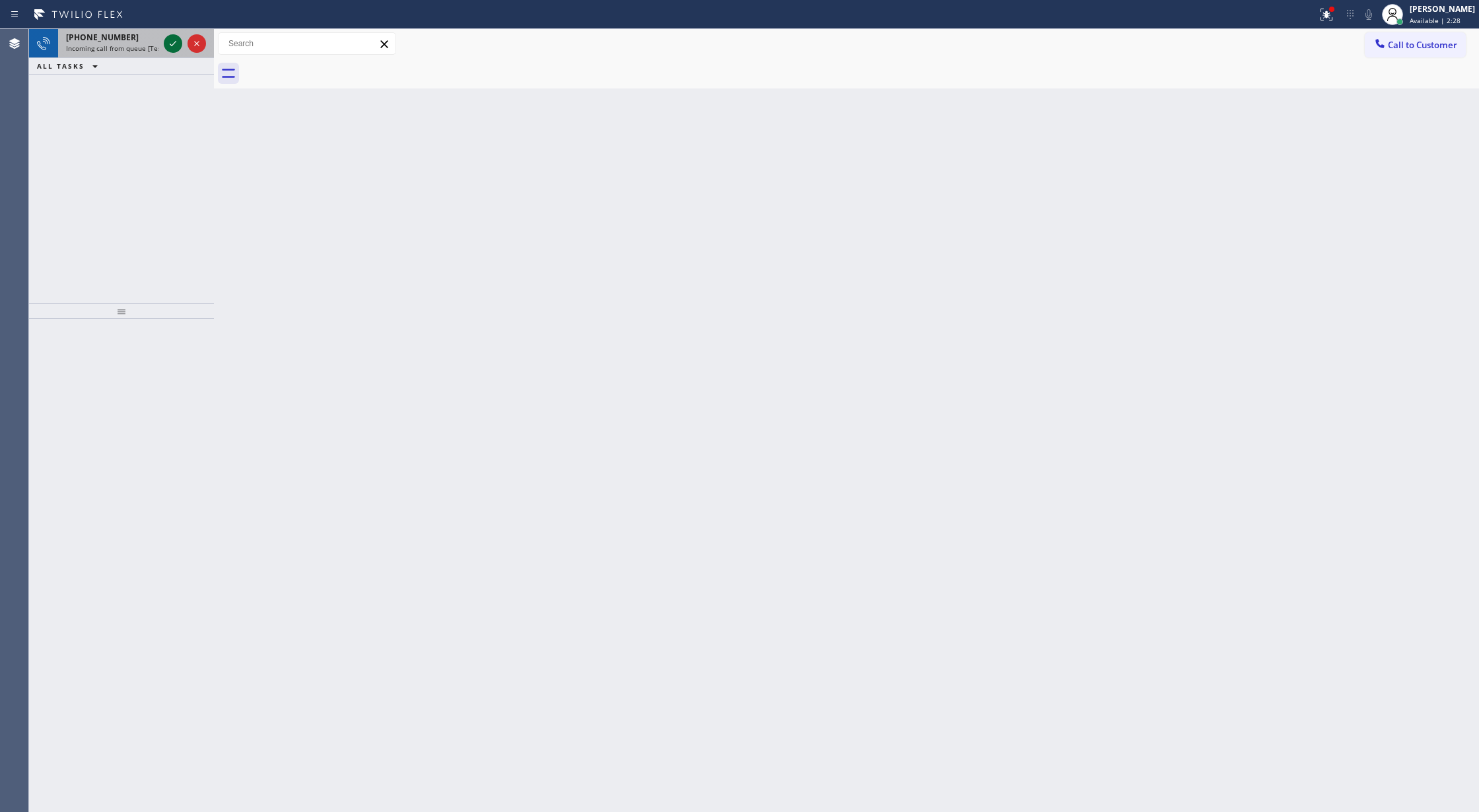
click at [167, 46] on icon at bounding box center [173, 44] width 16 height 16
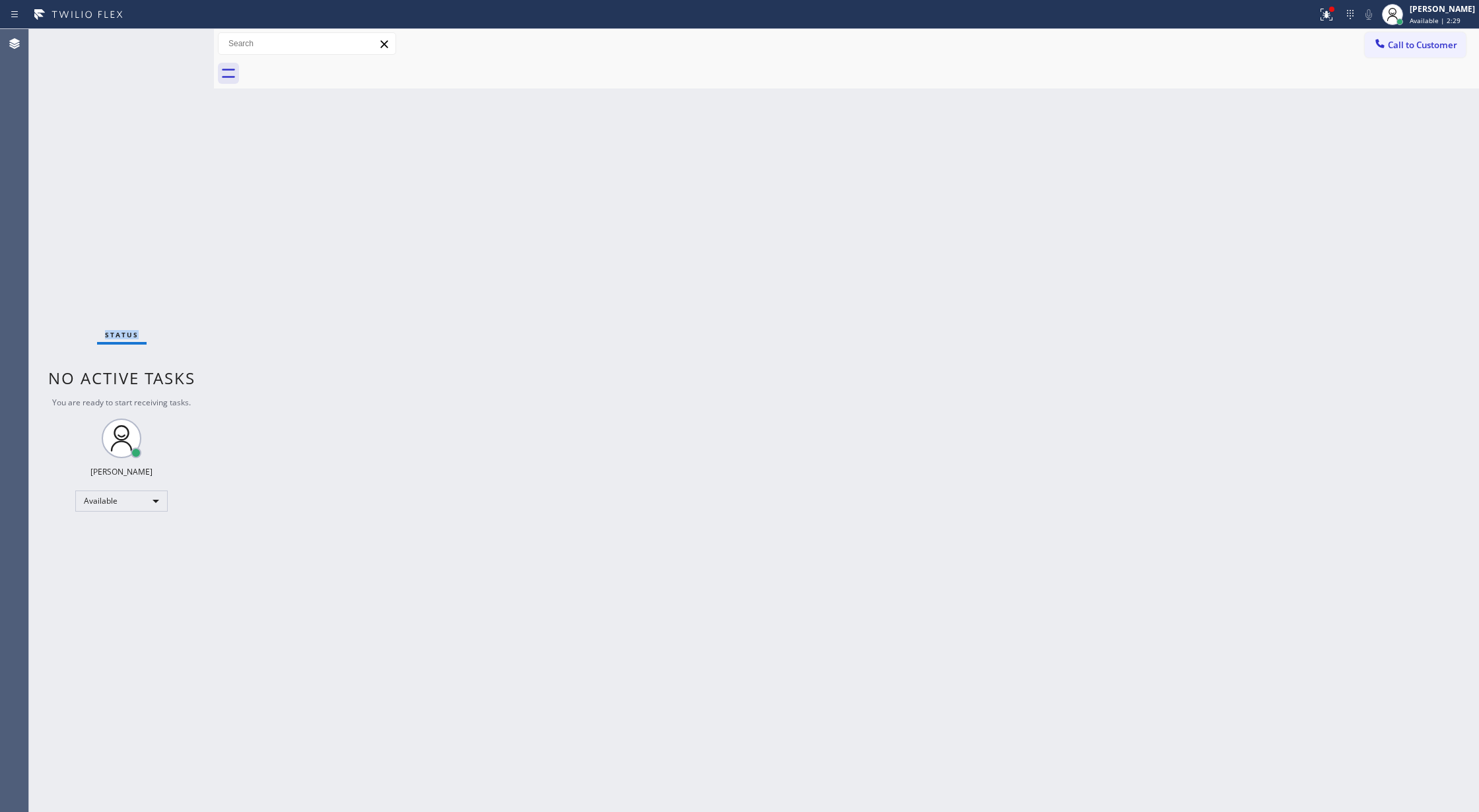
click at [167, 46] on div "Status No active tasks You are ready to start receiving tasks. [PERSON_NAME] Av…" at bounding box center [121, 420] width 185 height 783
click at [172, 40] on div "Status No active tasks You are ready to start receiving tasks. [PERSON_NAME] Av…" at bounding box center [121, 420] width 185 height 783
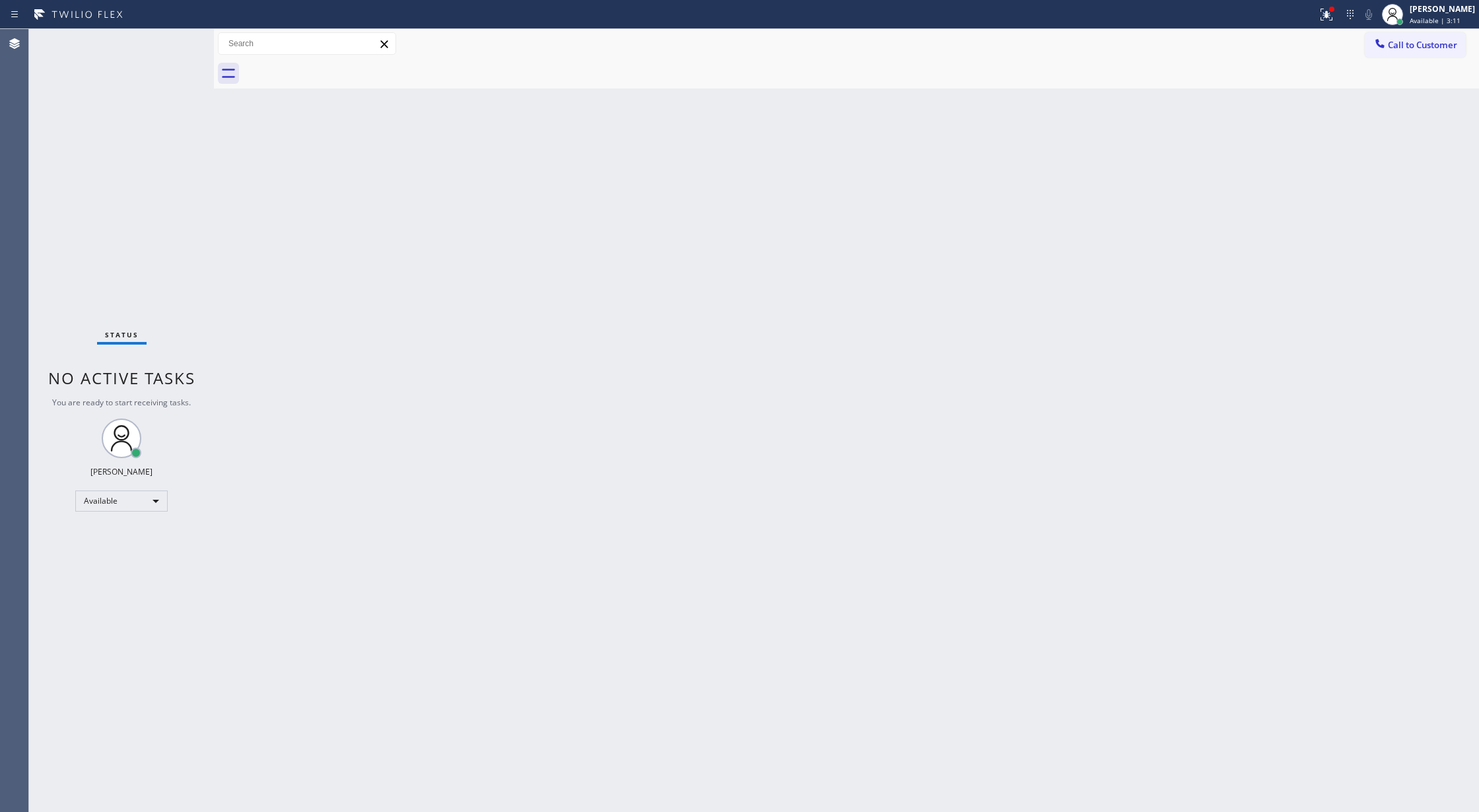
click at [180, 40] on div "Status No active tasks You are ready to start receiving tasks. [PERSON_NAME] Av…" at bounding box center [121, 420] width 185 height 783
click at [179, 38] on div "Status No active tasks You are ready to start receiving tasks. [PERSON_NAME] Av…" at bounding box center [121, 420] width 185 height 783
click at [175, 50] on div "Status No active tasks You are ready to start receiving tasks. [PERSON_NAME] Av…" at bounding box center [121, 420] width 185 height 783
click at [179, 42] on div "Status No active tasks You are ready to start receiving tasks. [PERSON_NAME] Av…" at bounding box center [121, 420] width 185 height 783
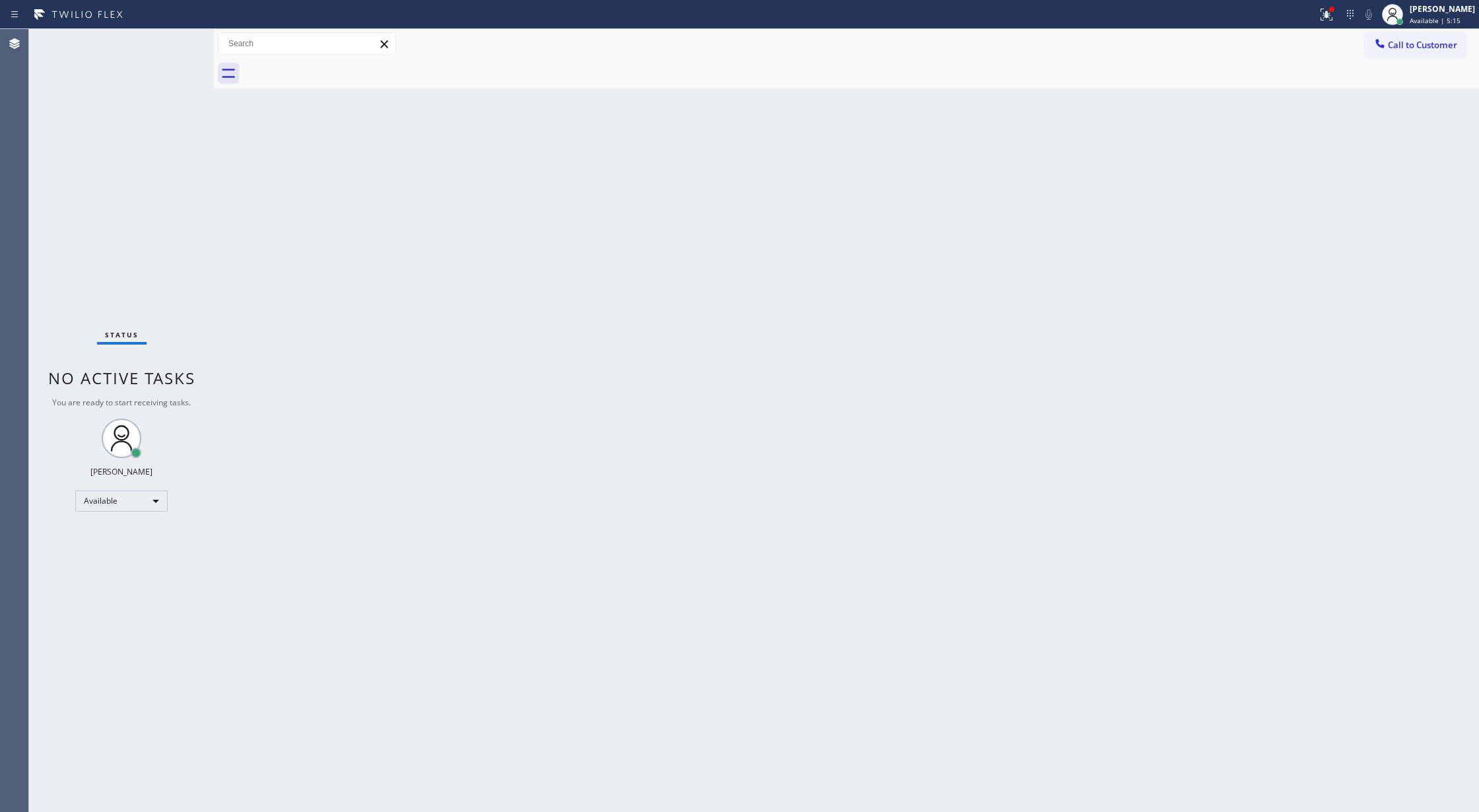
click at [187, 36] on div "Status No active tasks You are ready to start receiving tasks. [PERSON_NAME] Av…" at bounding box center [121, 420] width 185 height 783
click at [178, 43] on div "Status No active tasks You are ready to start receiving tasks. [PERSON_NAME] Av…" at bounding box center [121, 420] width 185 height 783
click at [179, 43] on div "Status No active tasks You are ready to start receiving tasks. [PERSON_NAME] Av…" at bounding box center [121, 420] width 185 height 783
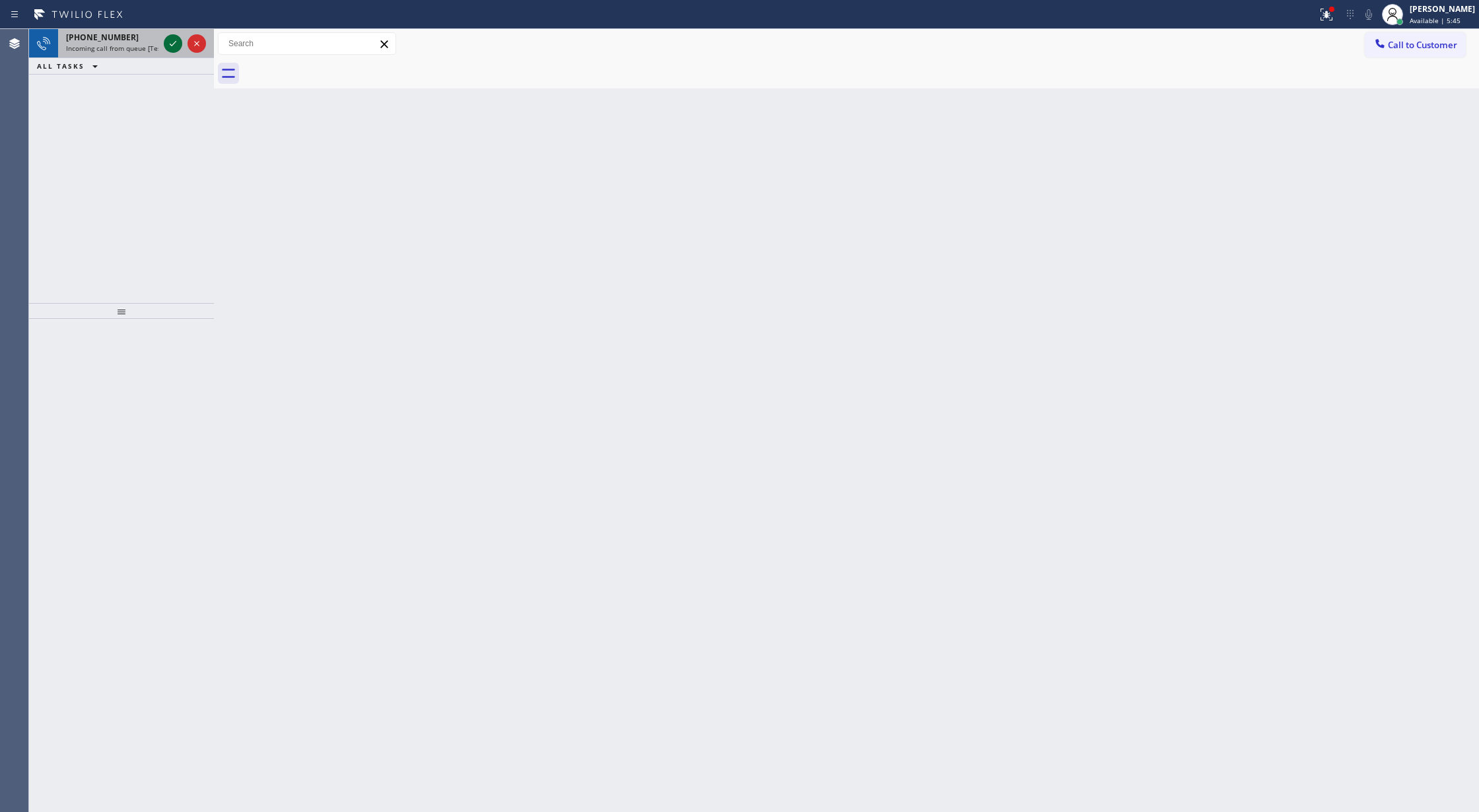
click at [179, 43] on icon at bounding box center [173, 44] width 16 height 16
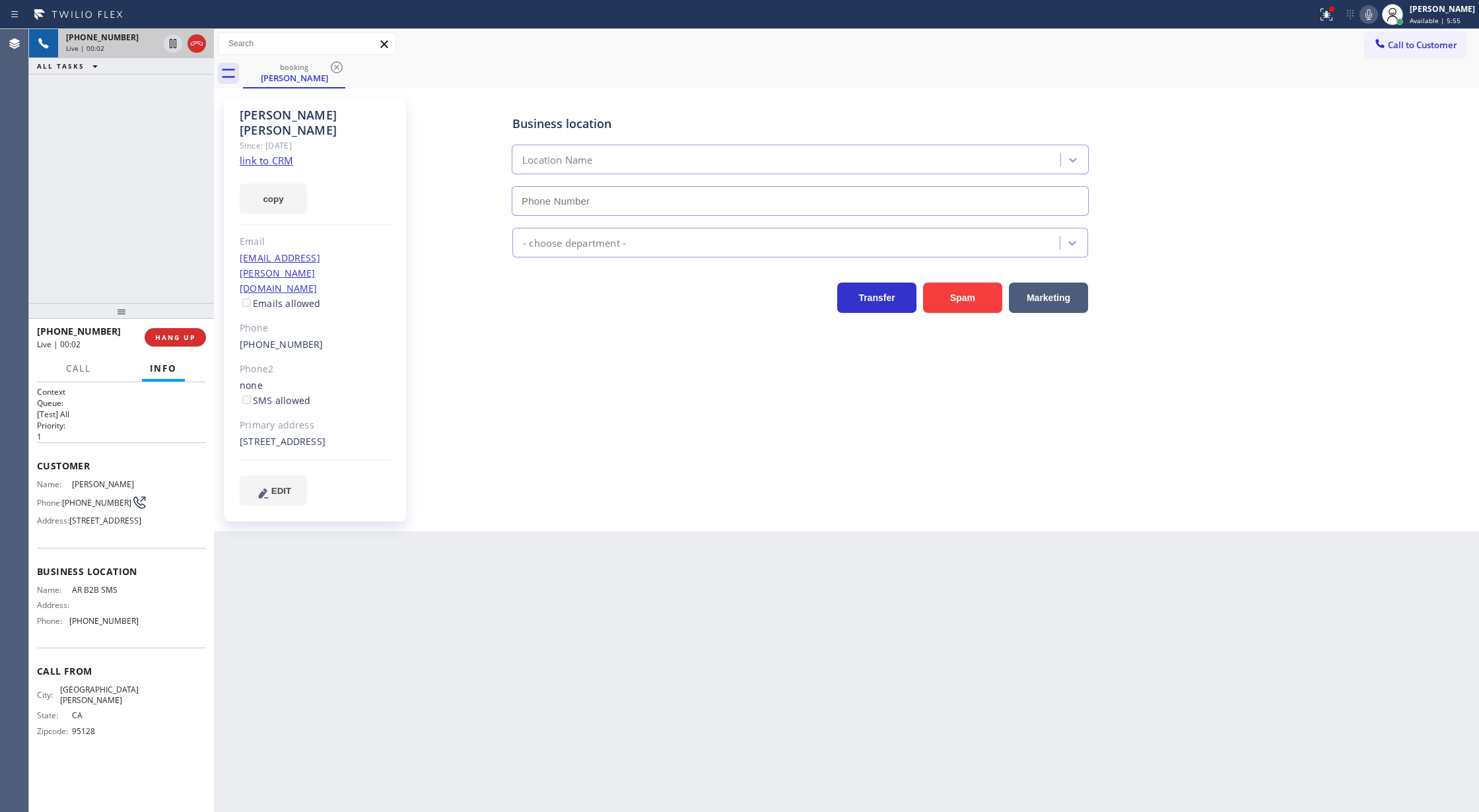
type input "[PHONE_NUMBER]"
click at [268, 154] on link "link to CRM" at bounding box center [266, 160] width 54 height 13
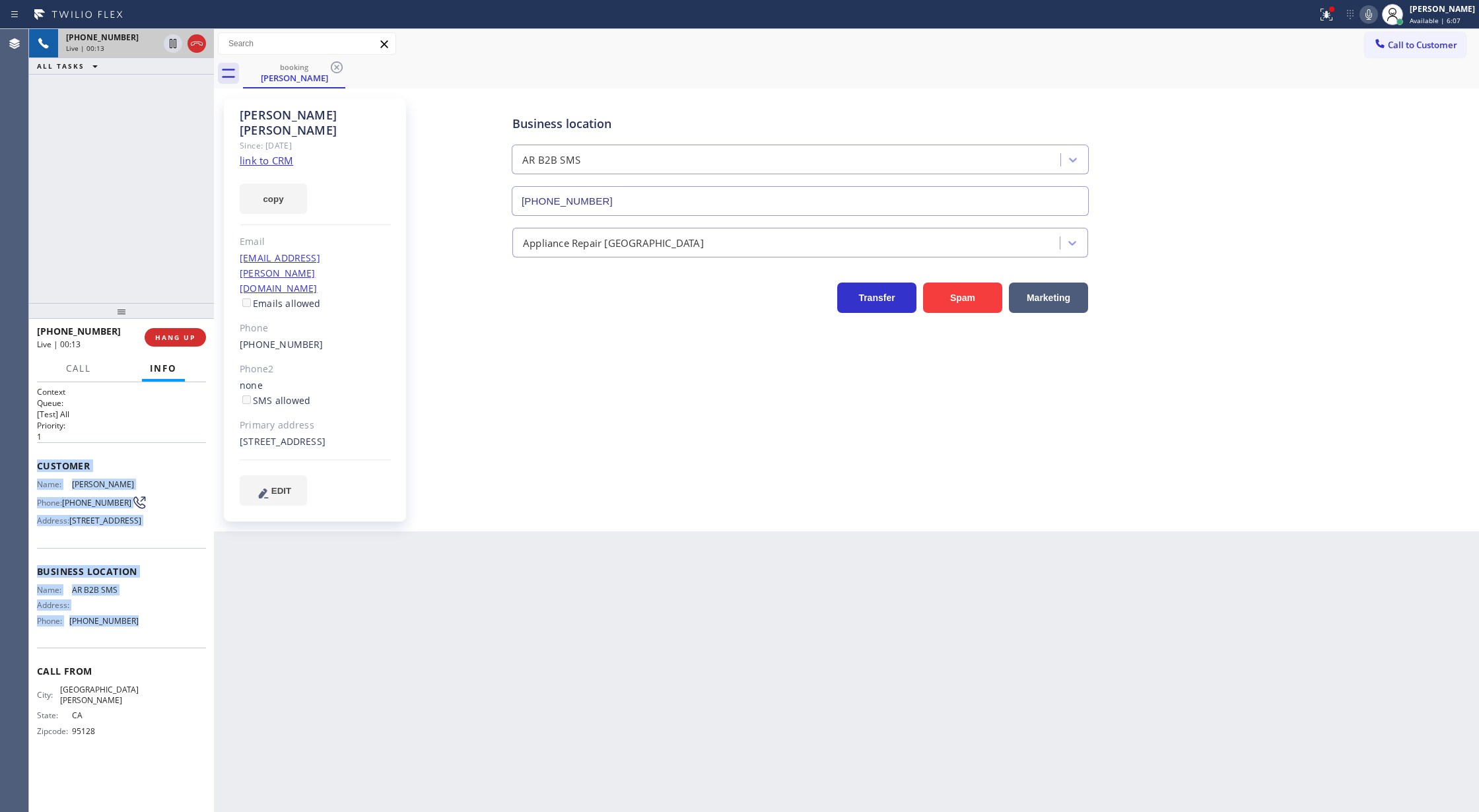
drag, startPoint x: 39, startPoint y: 466, endPoint x: 163, endPoint y: 650, distance: 221.9
click at [163, 650] on div "Context Queue: [Test] All Priority: 1 Customer Name: Jatin Gupta Phone: (408) 4…" at bounding box center [121, 572] width 169 height 372
drag, startPoint x: 1376, startPoint y: 16, endPoint x: 1289, endPoint y: 155, distance: 164.0
click at [1376, 16] on icon at bounding box center [1369, 14] width 16 height 16
click at [1375, 11] on icon at bounding box center [1369, 14] width 16 height 16
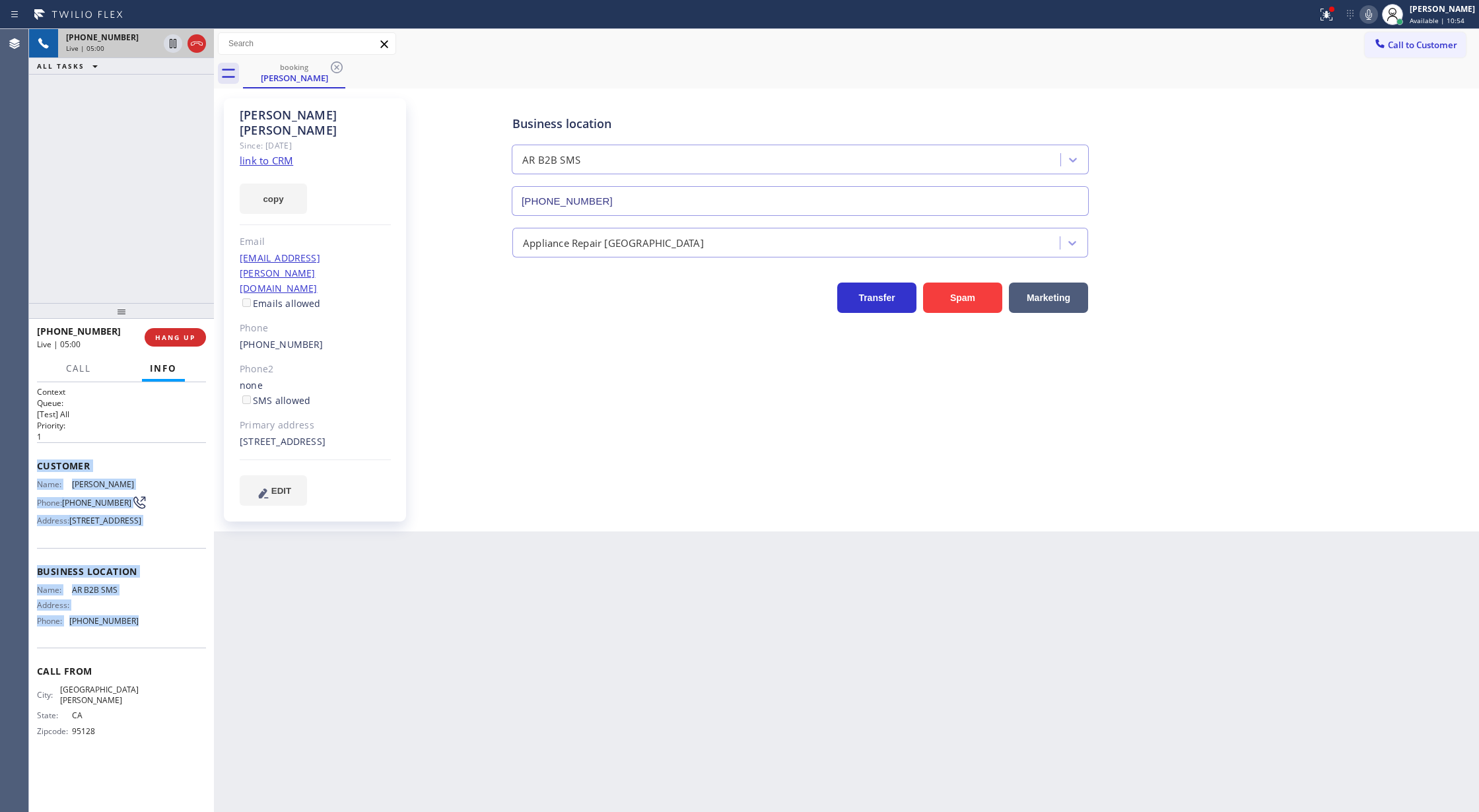
click at [1376, 12] on icon at bounding box center [1369, 14] width 16 height 16
click at [1377, 14] on icon at bounding box center [1369, 14] width 16 height 16
drag, startPoint x: 198, startPoint y: 45, endPoint x: 151, endPoint y: 2, distance: 63.7
click at [198, 45] on icon at bounding box center [197, 44] width 16 height 16
click at [159, 332] on span "COMPLETE" at bounding box center [172, 337] width 46 height 10
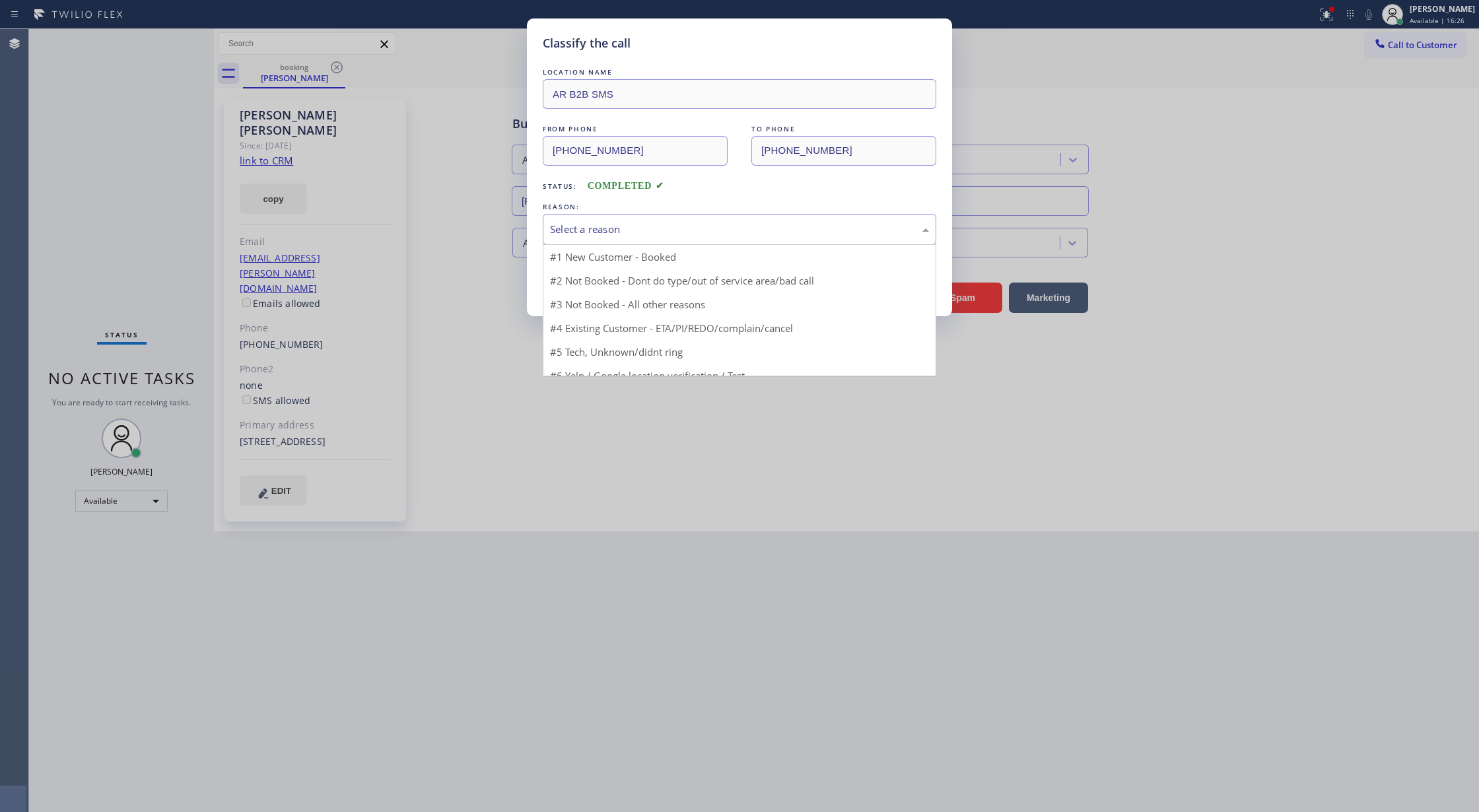
click at [611, 222] on div "Select a reason" at bounding box center [740, 229] width 379 height 15
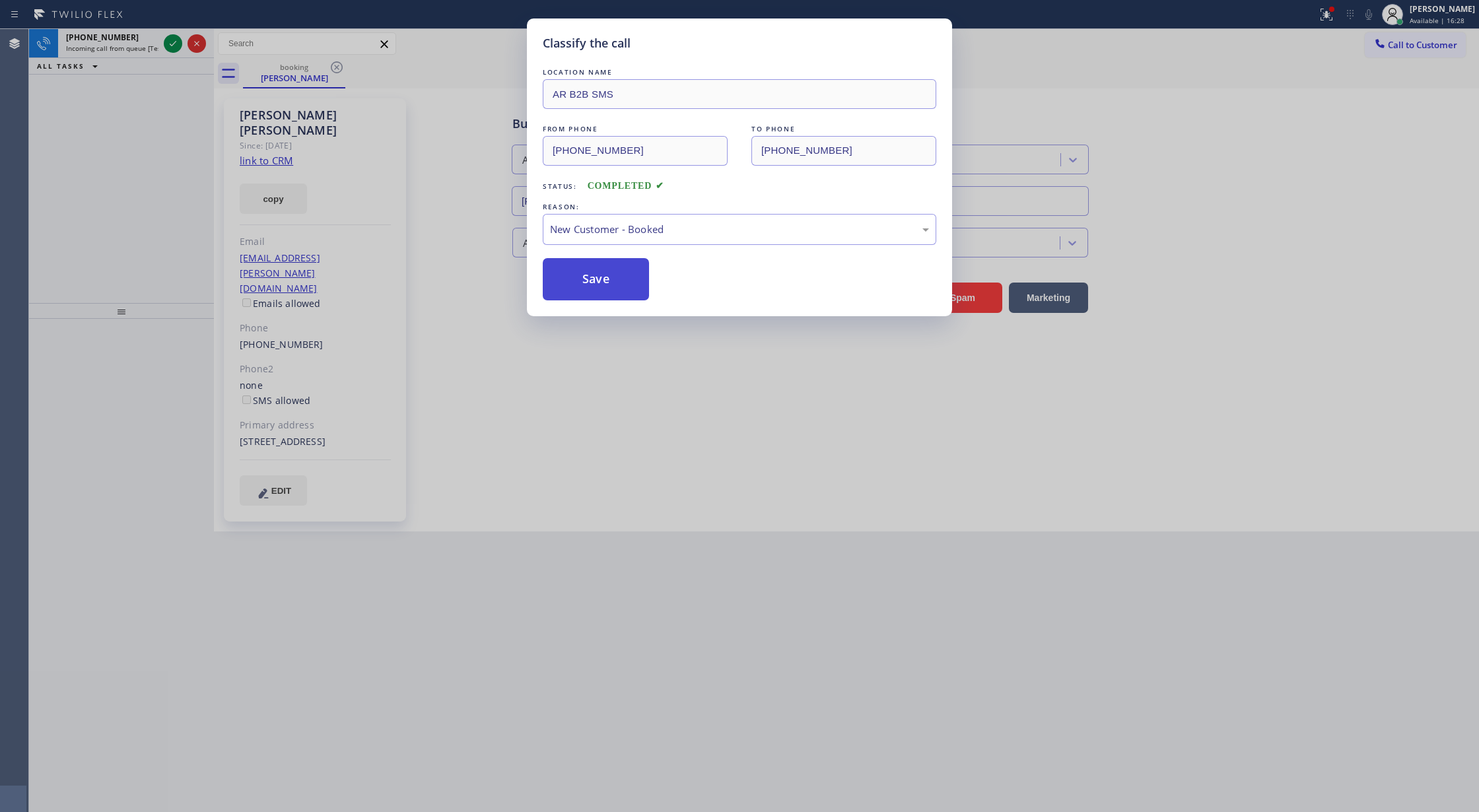
click at [601, 265] on button "Save" at bounding box center [596, 279] width 107 height 42
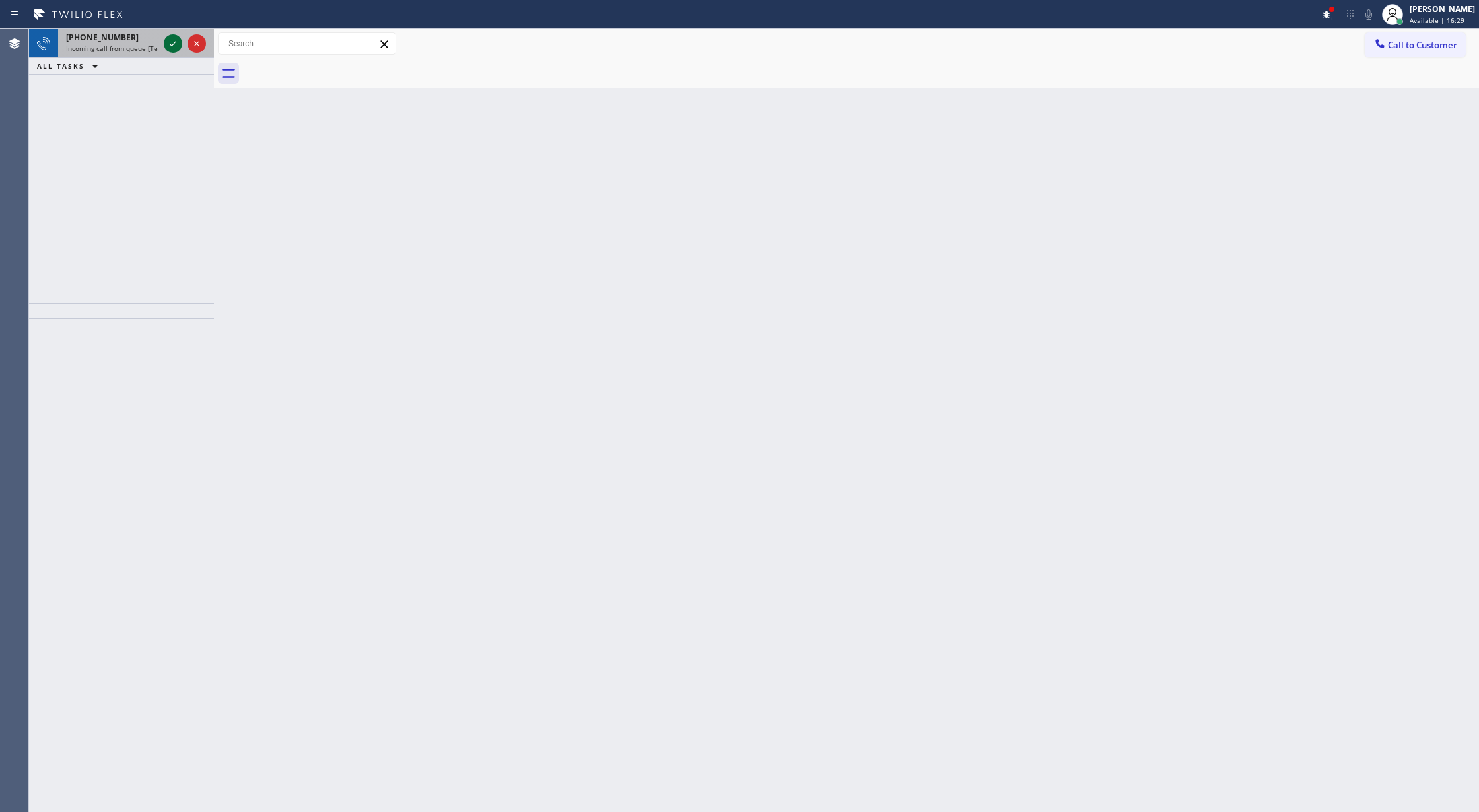
click at [169, 41] on icon at bounding box center [173, 44] width 16 height 16
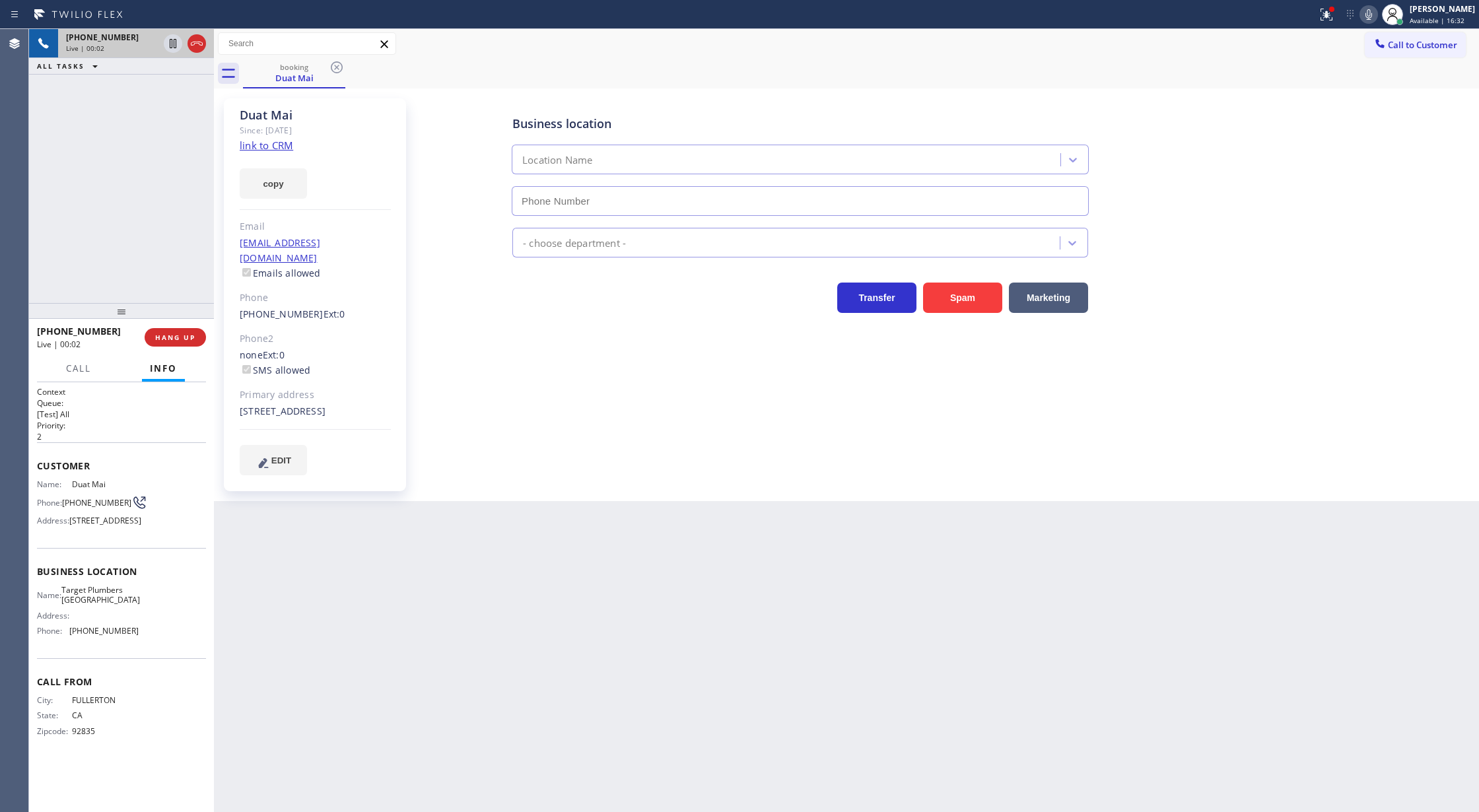
type input "[PHONE_NUMBER]"
click at [264, 147] on link "link to CRM" at bounding box center [266, 145] width 54 height 13
drag, startPoint x: 30, startPoint y: 466, endPoint x: 181, endPoint y: 650, distance: 238.0
click at [181, 650] on div "Context Queue: [Test] All Priority: 2 Customer Name: Duat Mai Phone: (714) 498-…" at bounding box center [121, 597] width 185 height 430
click at [159, 510] on div "Name: Duat Mai Phone: (714) 498-9286 Address: 15741 Poppy Way, Westminster, CA …" at bounding box center [121, 504] width 169 height 52
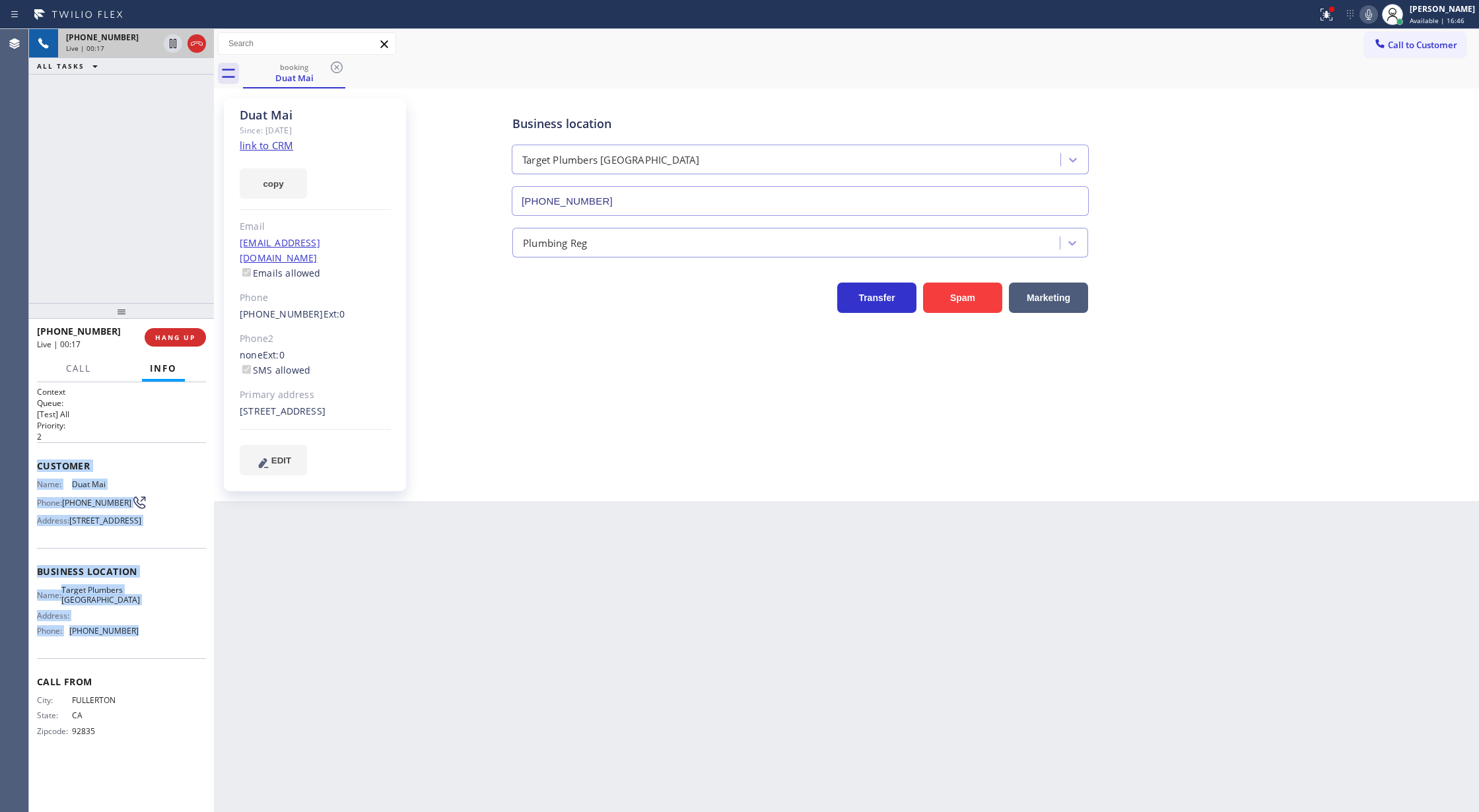
drag, startPoint x: 33, startPoint y: 465, endPoint x: 148, endPoint y: 672, distance: 236.8
click at [148, 672] on div "Context Queue: [Test] All Priority: 2 Customer Name: Duat Mai Phone: (714) 498-…" at bounding box center [121, 597] width 185 height 430
click at [1377, 11] on icon at bounding box center [1369, 14] width 16 height 16
click at [1372, 11] on icon at bounding box center [1369, 14] width 6 height 10
drag, startPoint x: 1380, startPoint y: 14, endPoint x: 1362, endPoint y: 27, distance: 22.2
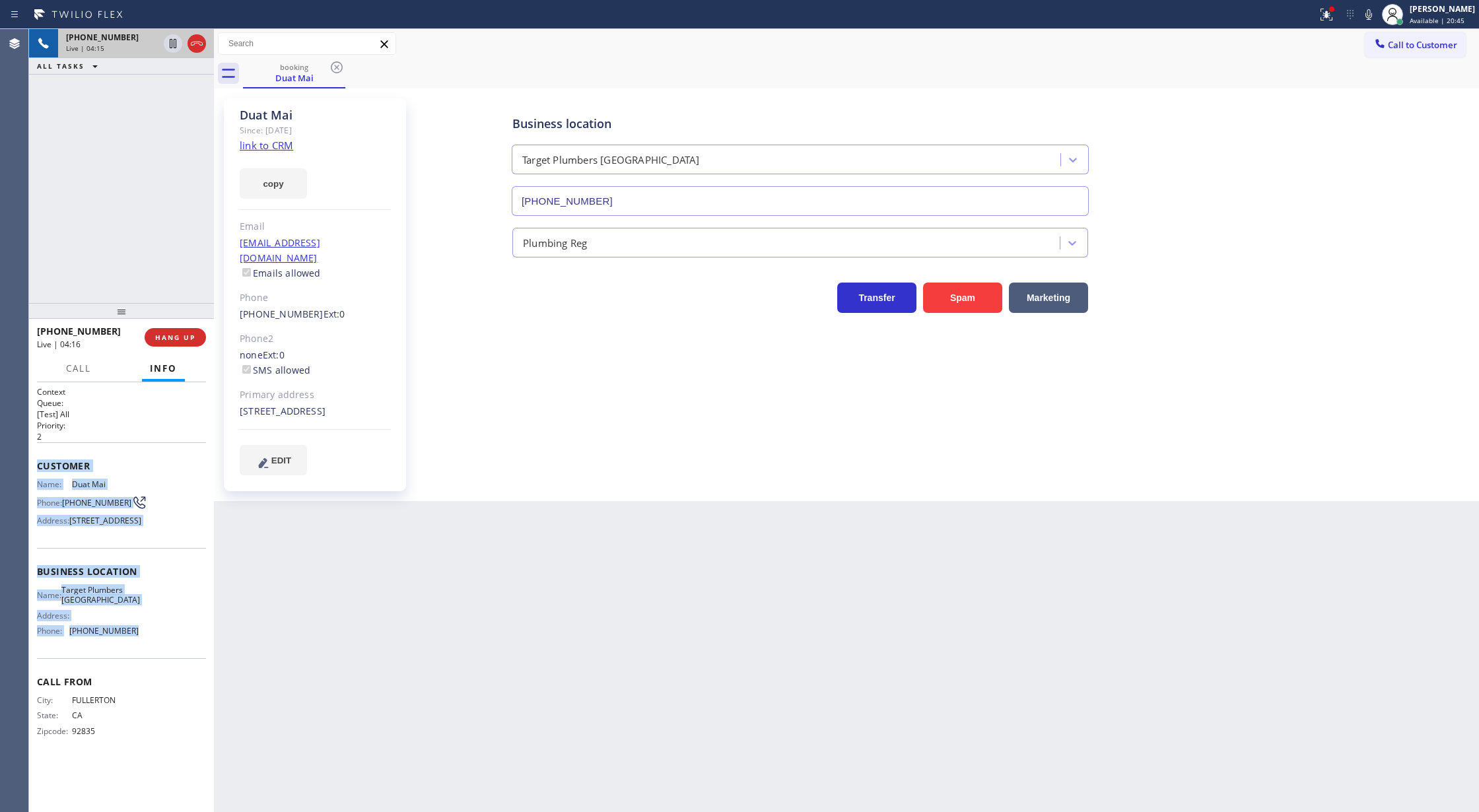
click at [1372, 14] on icon at bounding box center [1369, 14] width 6 height 10
click at [1376, 13] on icon at bounding box center [1369, 14] width 16 height 16
click at [198, 39] on icon at bounding box center [197, 44] width 16 height 16
click at [163, 340] on span "COMPLETE" at bounding box center [172, 337] width 46 height 10
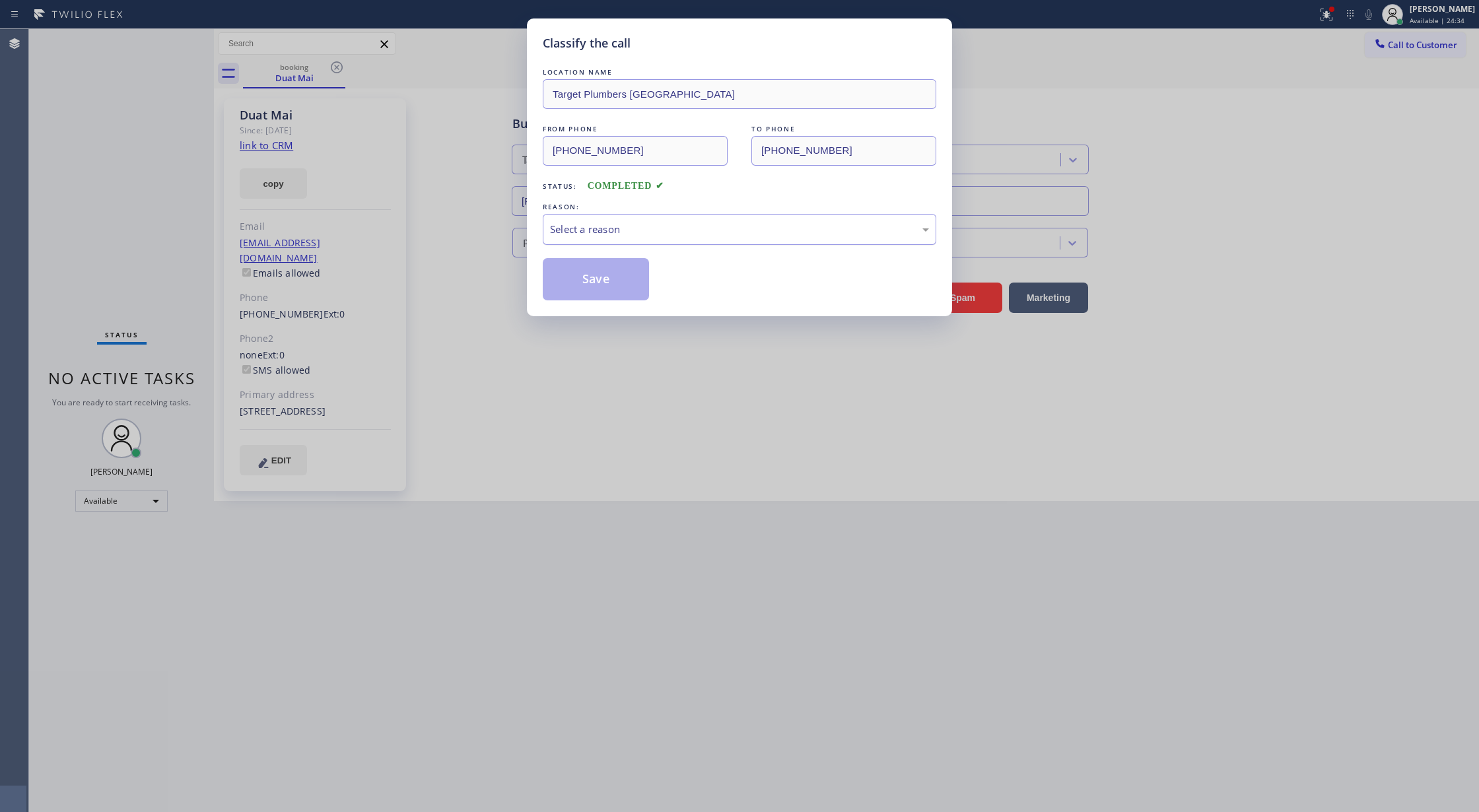
click at [625, 242] on div "Select a reason" at bounding box center [740, 229] width 393 height 31
click at [581, 278] on button "Save" at bounding box center [596, 279] width 107 height 42
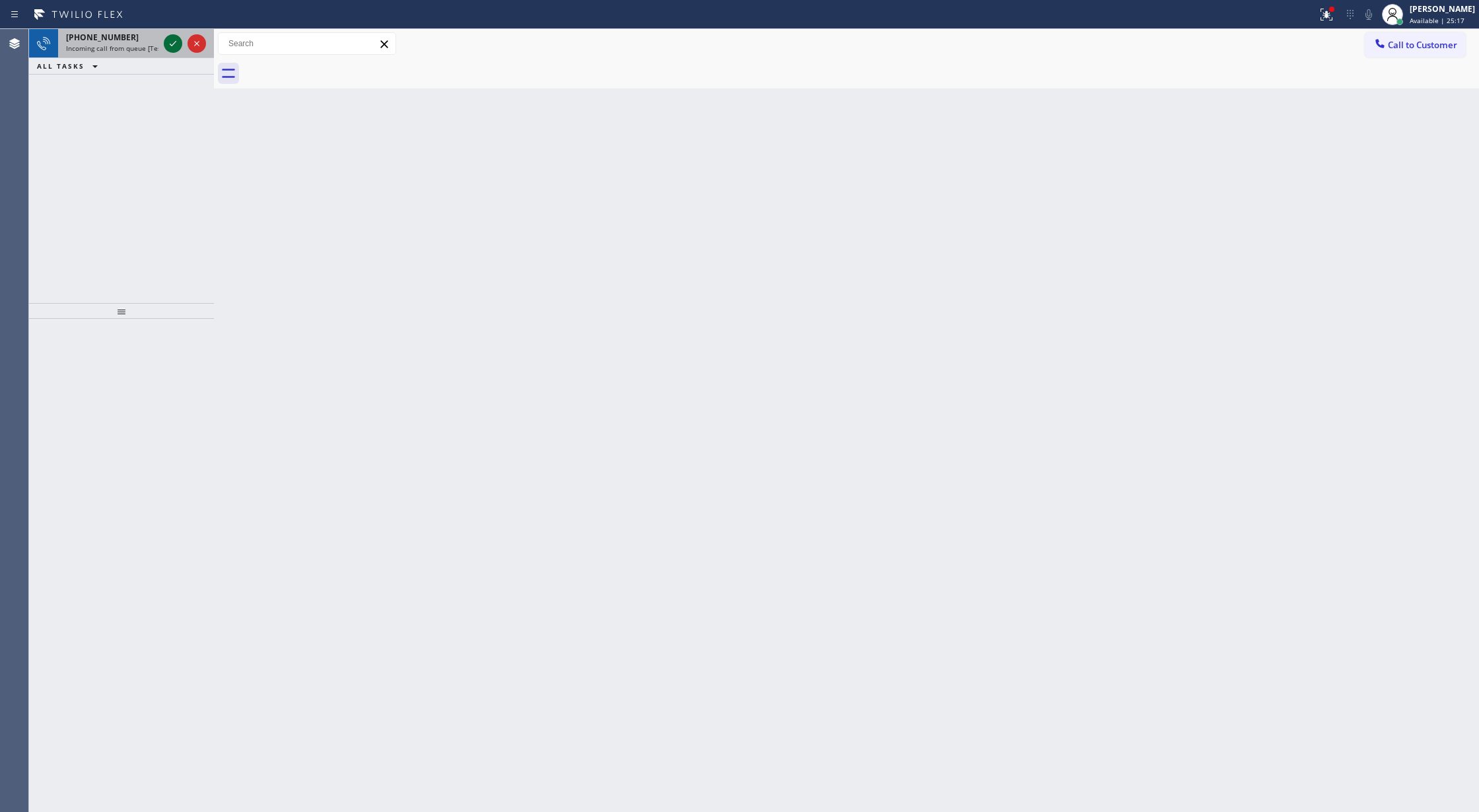
click at [167, 42] on icon at bounding box center [173, 44] width 16 height 16
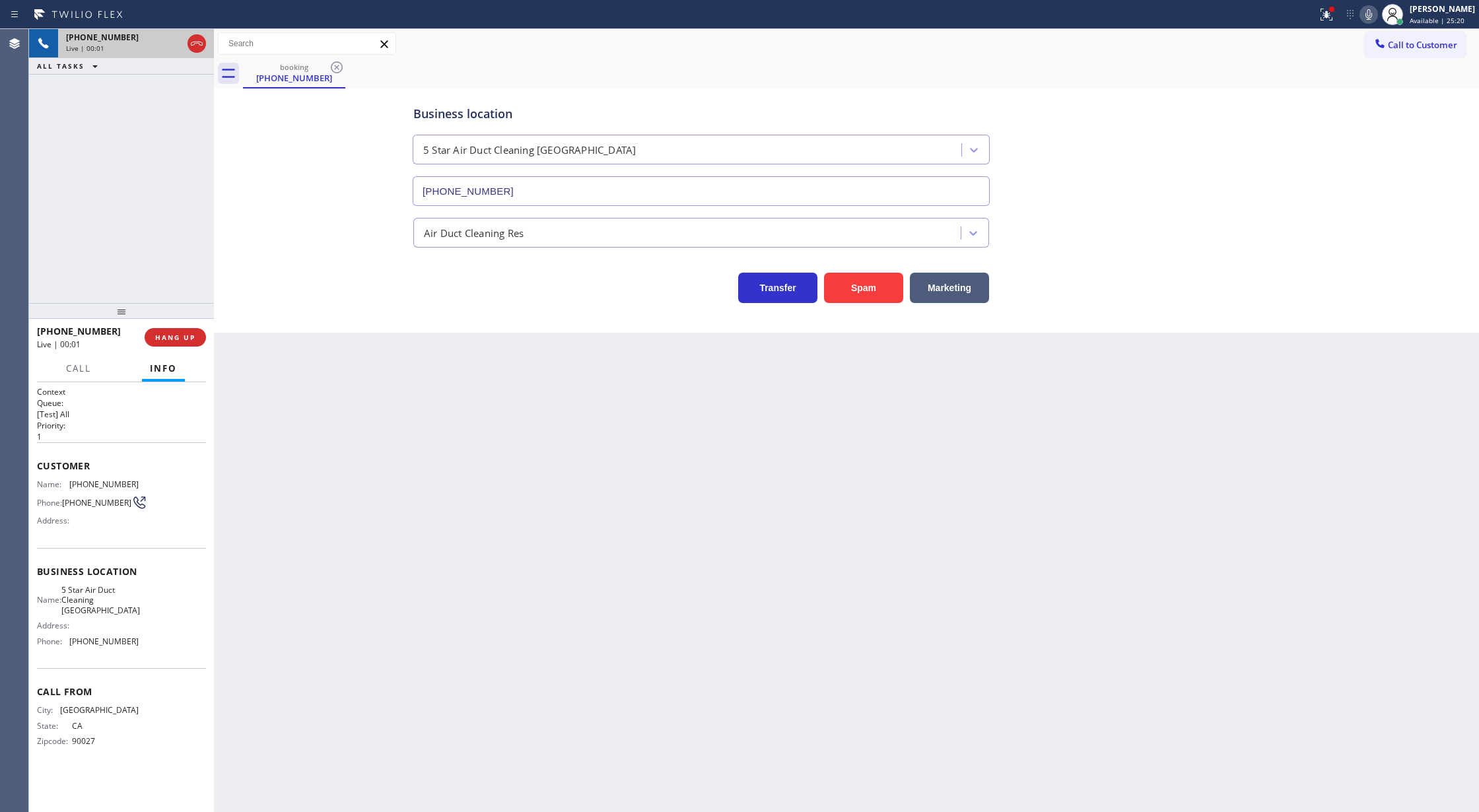
type input "(949) 534-0494"
click at [865, 299] on button "Spam" at bounding box center [864, 287] width 79 height 30
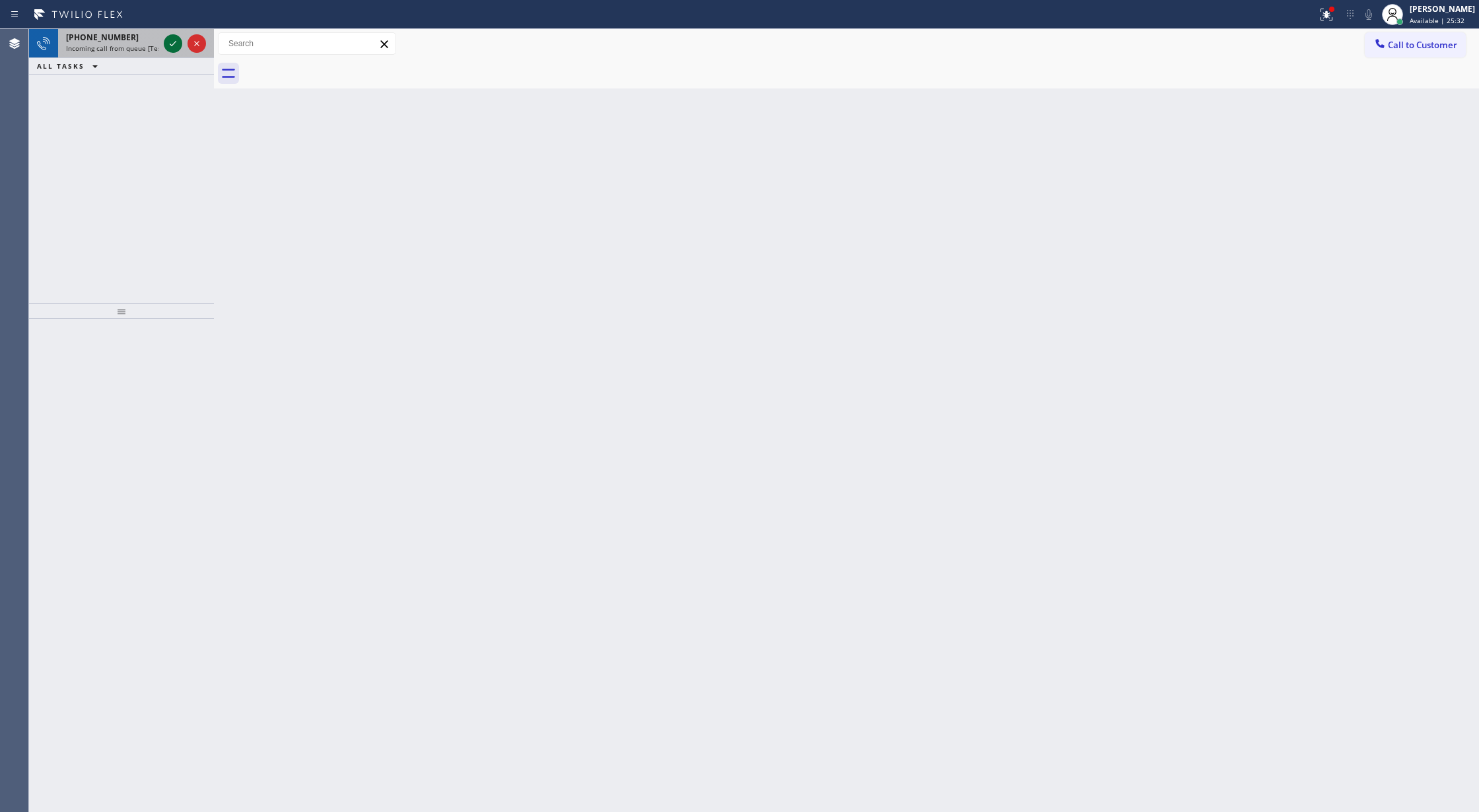
click at [175, 38] on icon at bounding box center [173, 44] width 16 height 16
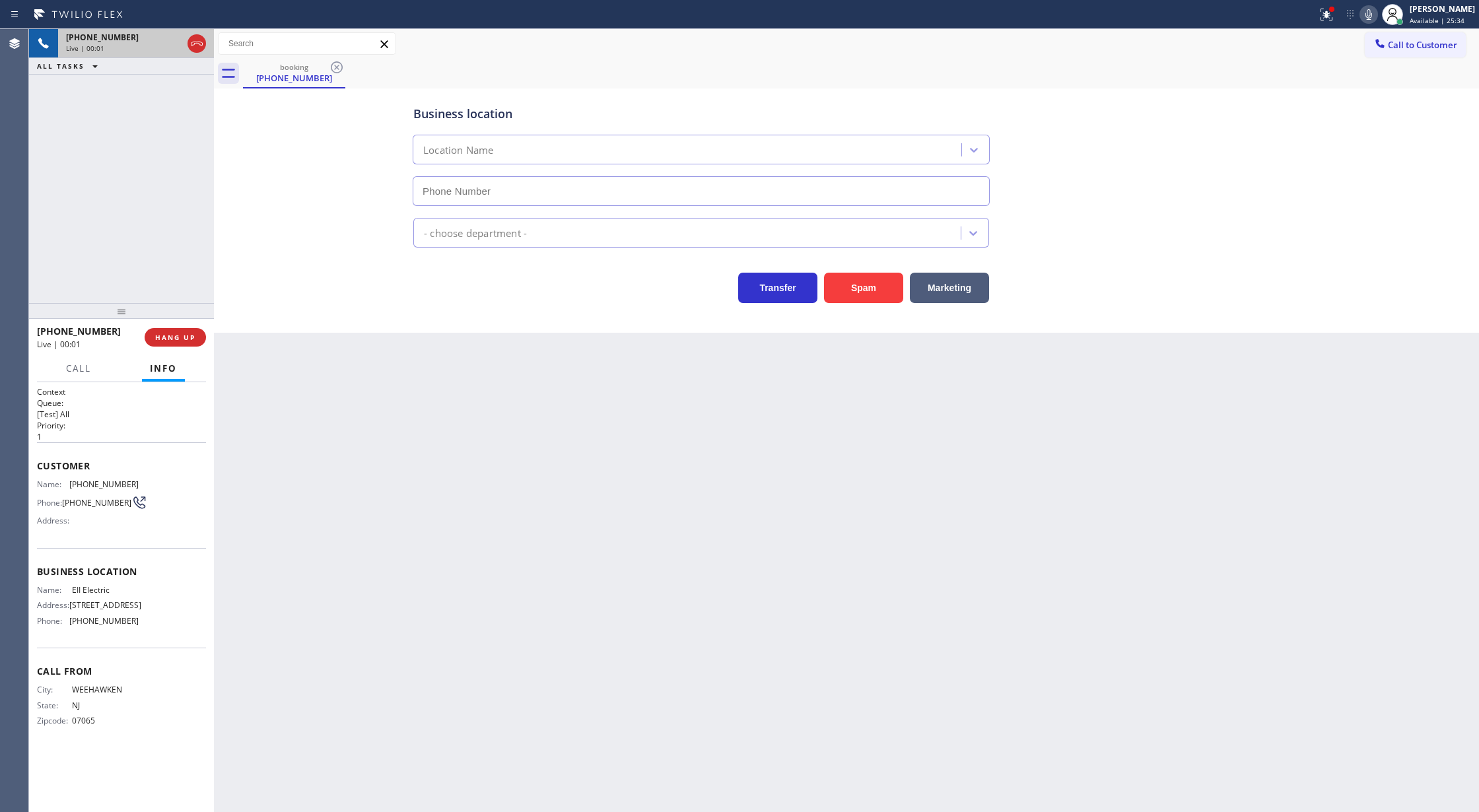
type input "[PHONE_NUMBER]"
click at [148, 336] on button "COMPLETE" at bounding box center [172, 337] width 66 height 18
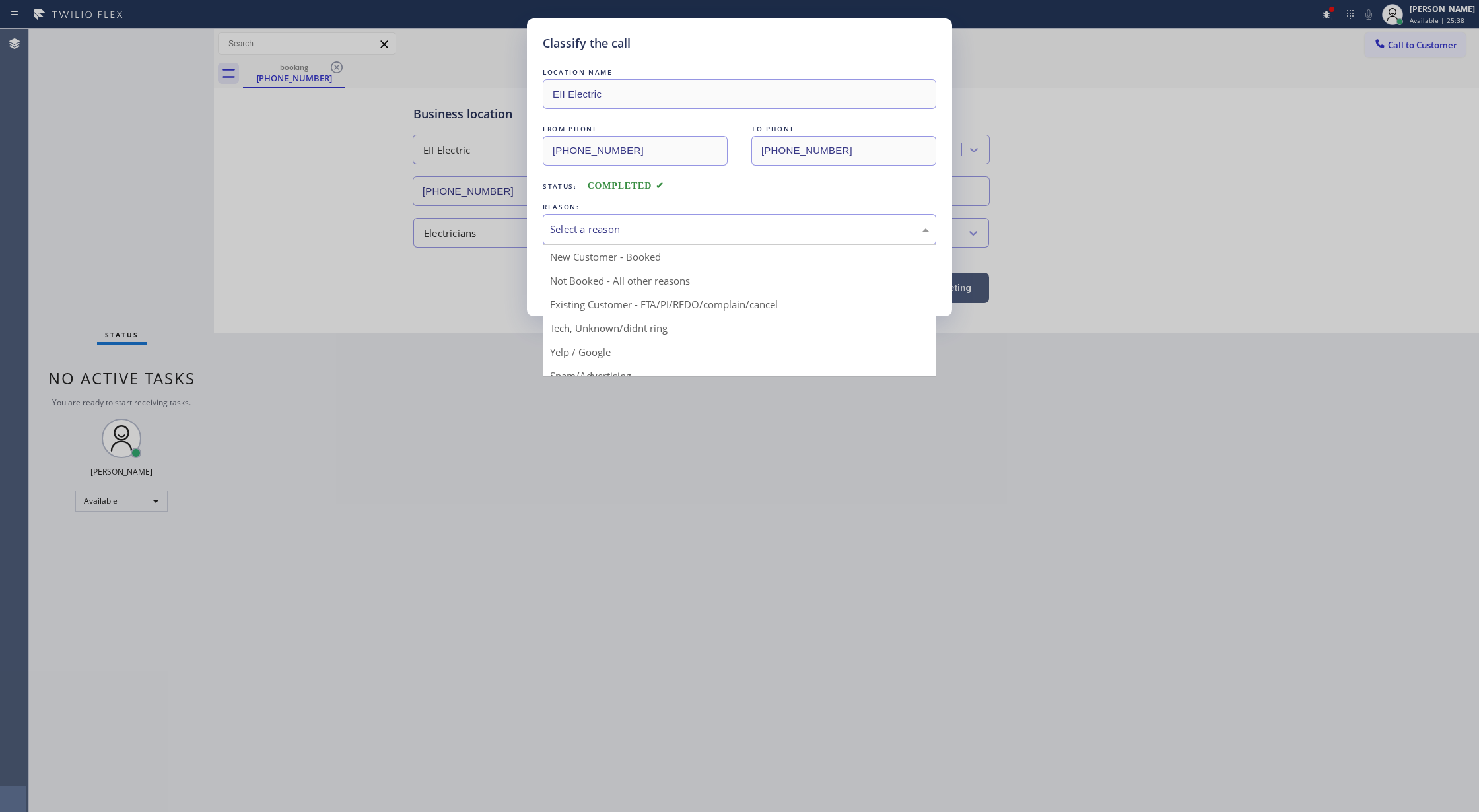
click at [697, 227] on div "Select a reason" at bounding box center [740, 229] width 379 height 15
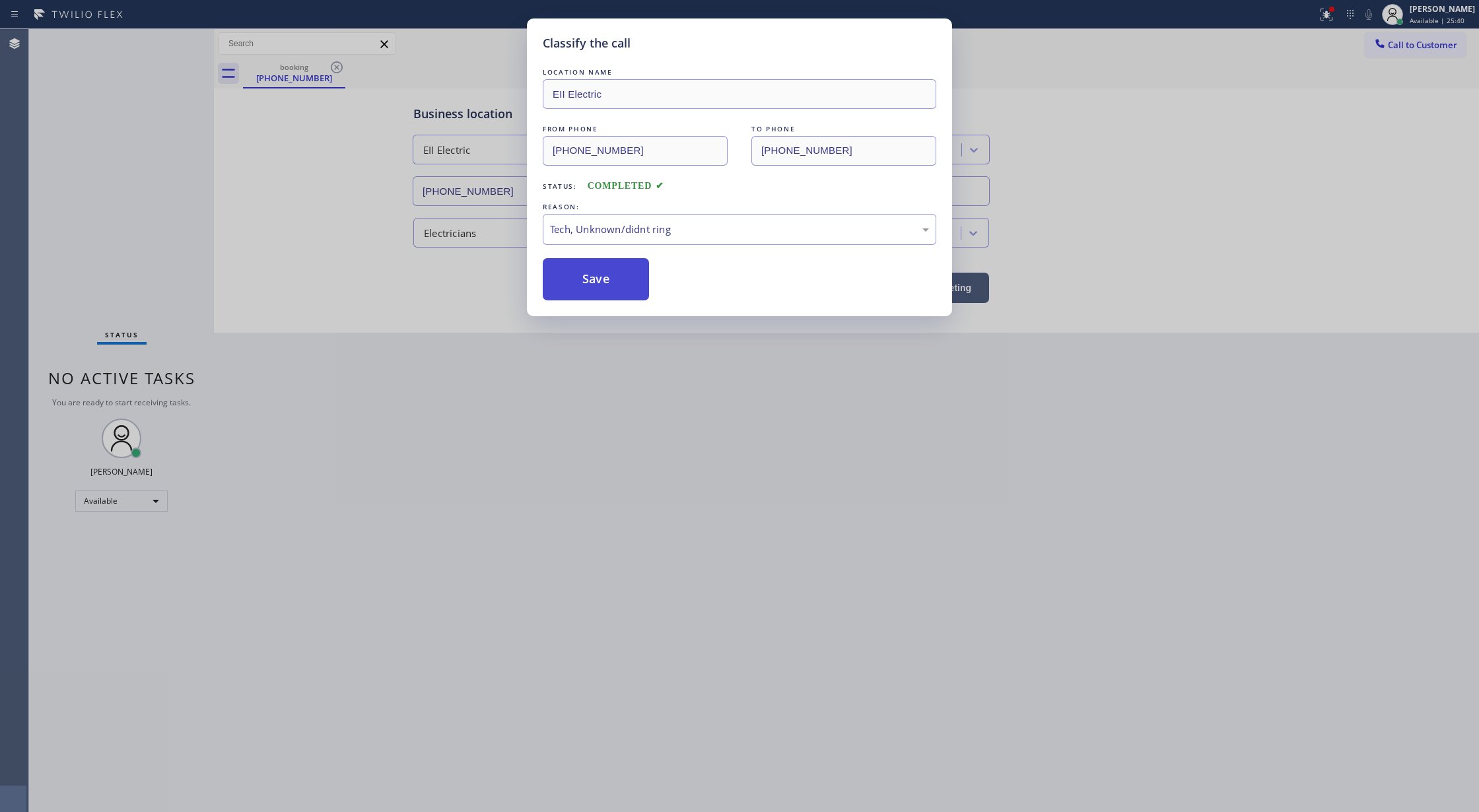
click at [598, 279] on button "Save" at bounding box center [596, 279] width 107 height 42
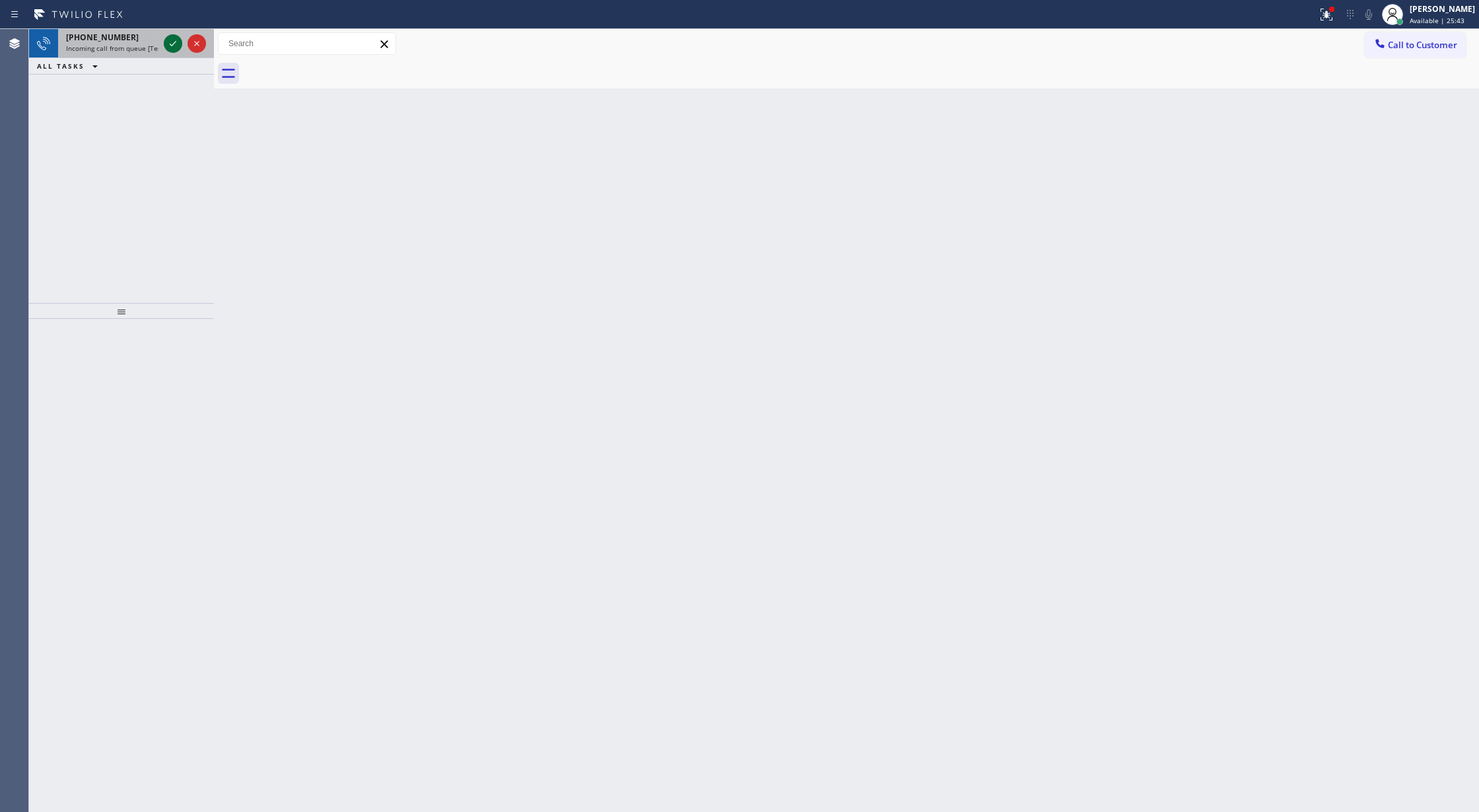
click at [177, 42] on icon at bounding box center [173, 44] width 16 height 16
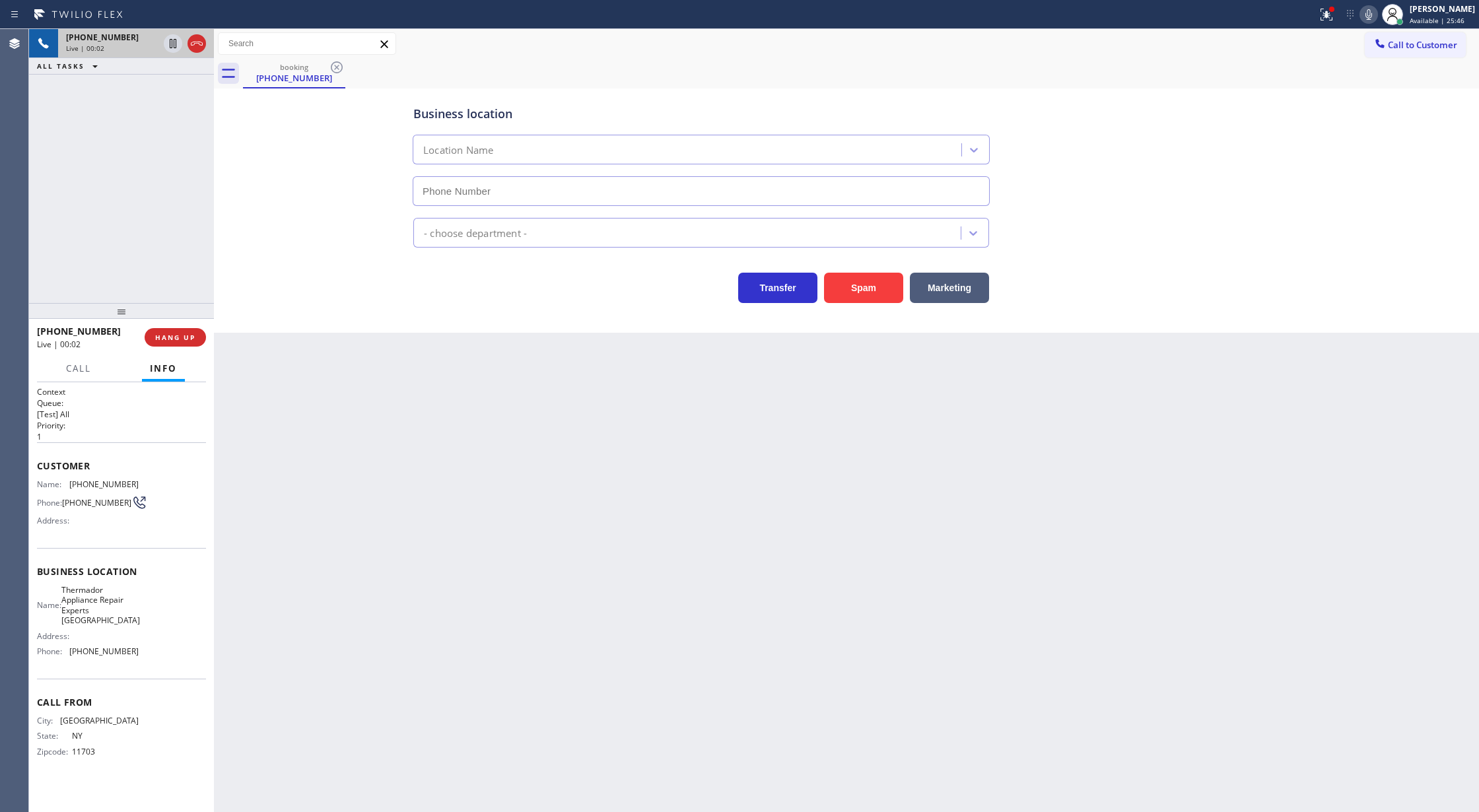
type input "(720) 741-7991"
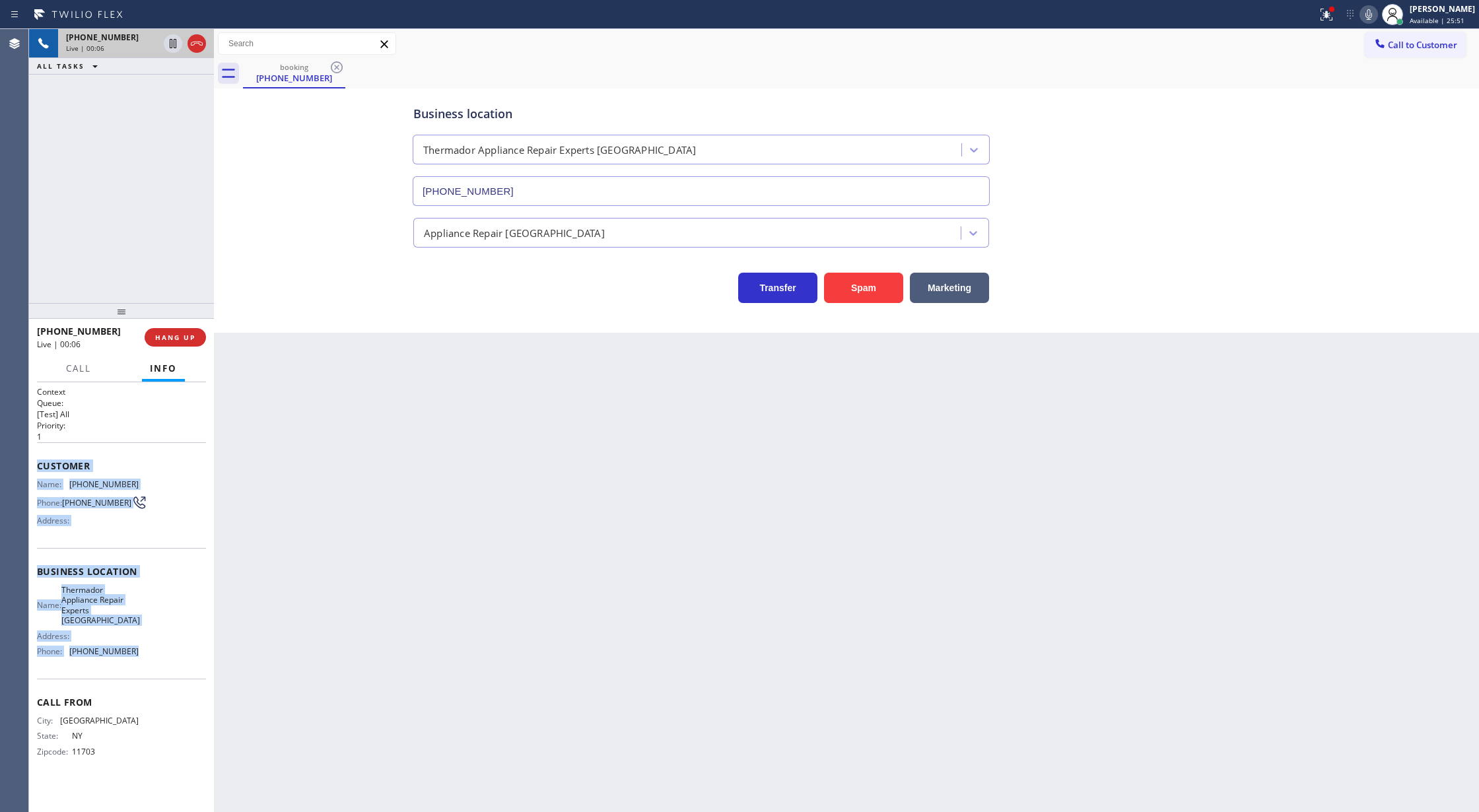
drag, startPoint x: 35, startPoint y: 465, endPoint x: 151, endPoint y: 645, distance: 214.1
click at [151, 645] on div "Context Queue: [Test] All Priority: 1 Customer Name: (631) 452-5116 Phone: (631…" at bounding box center [121, 597] width 185 height 430
click at [856, 297] on button "Spam" at bounding box center [864, 287] width 79 height 30
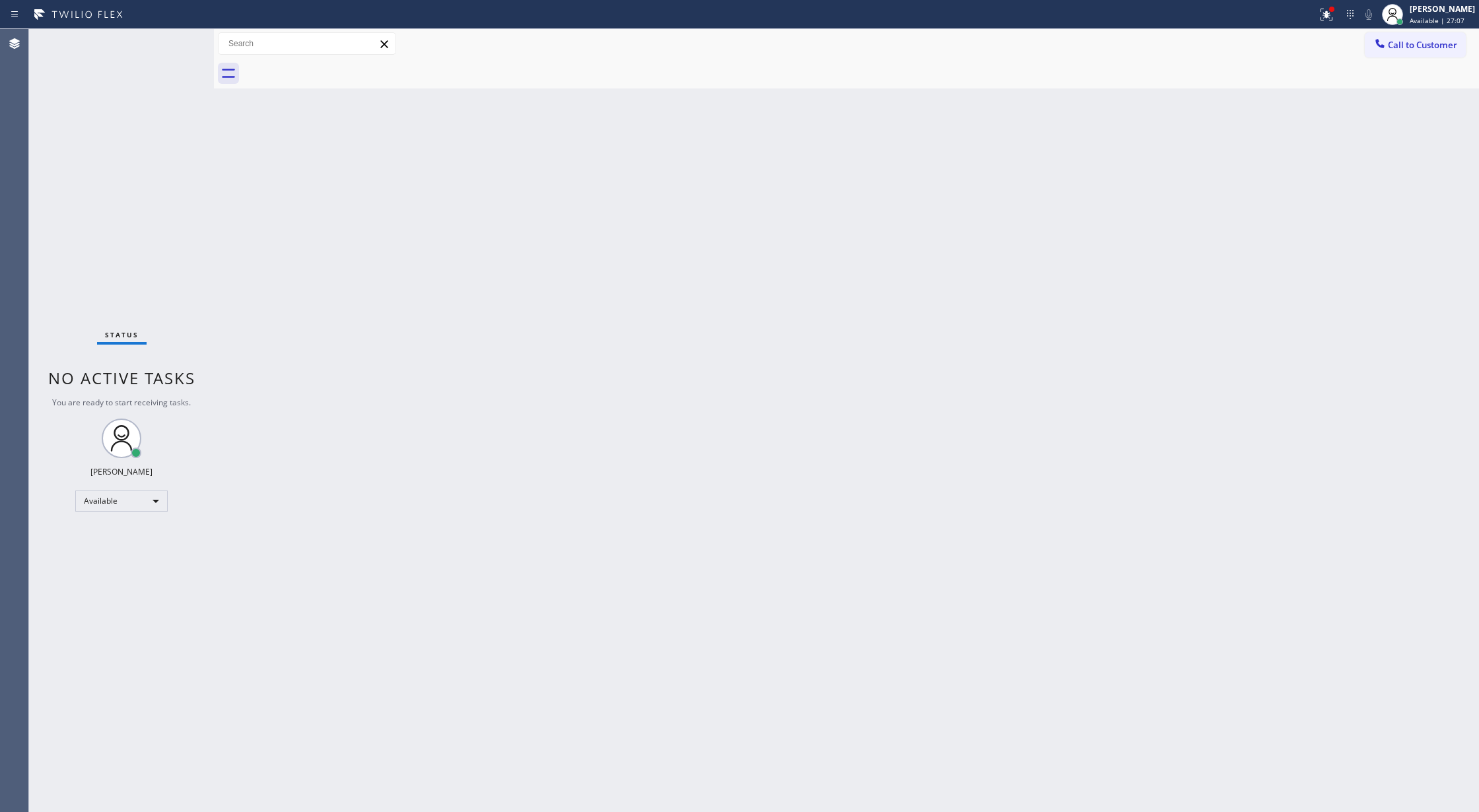
click at [181, 30] on div "Status No active tasks You are ready to start receiving tasks. [PERSON_NAME] Av…" at bounding box center [121, 420] width 185 height 783
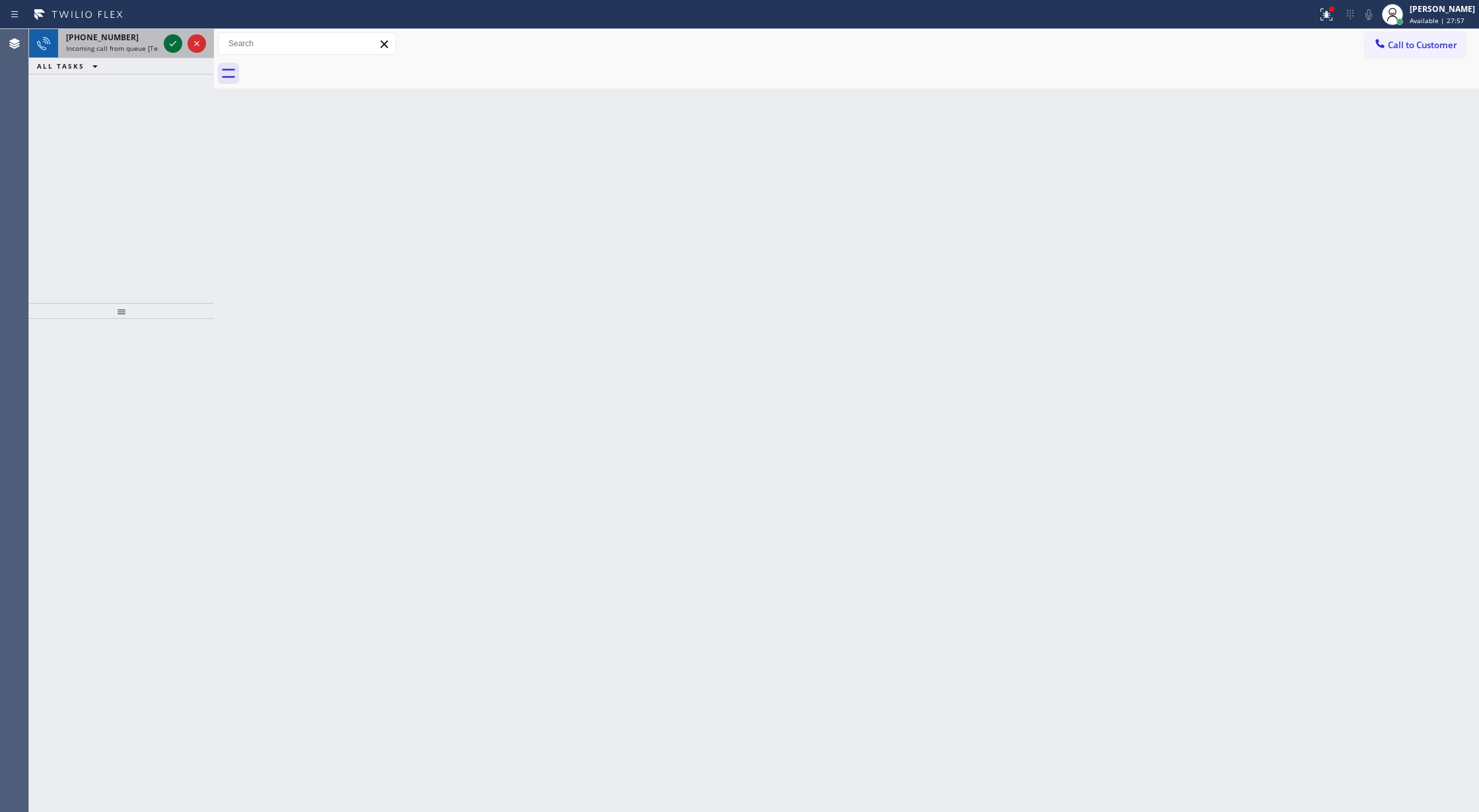
click at [175, 46] on icon at bounding box center [173, 44] width 16 height 16
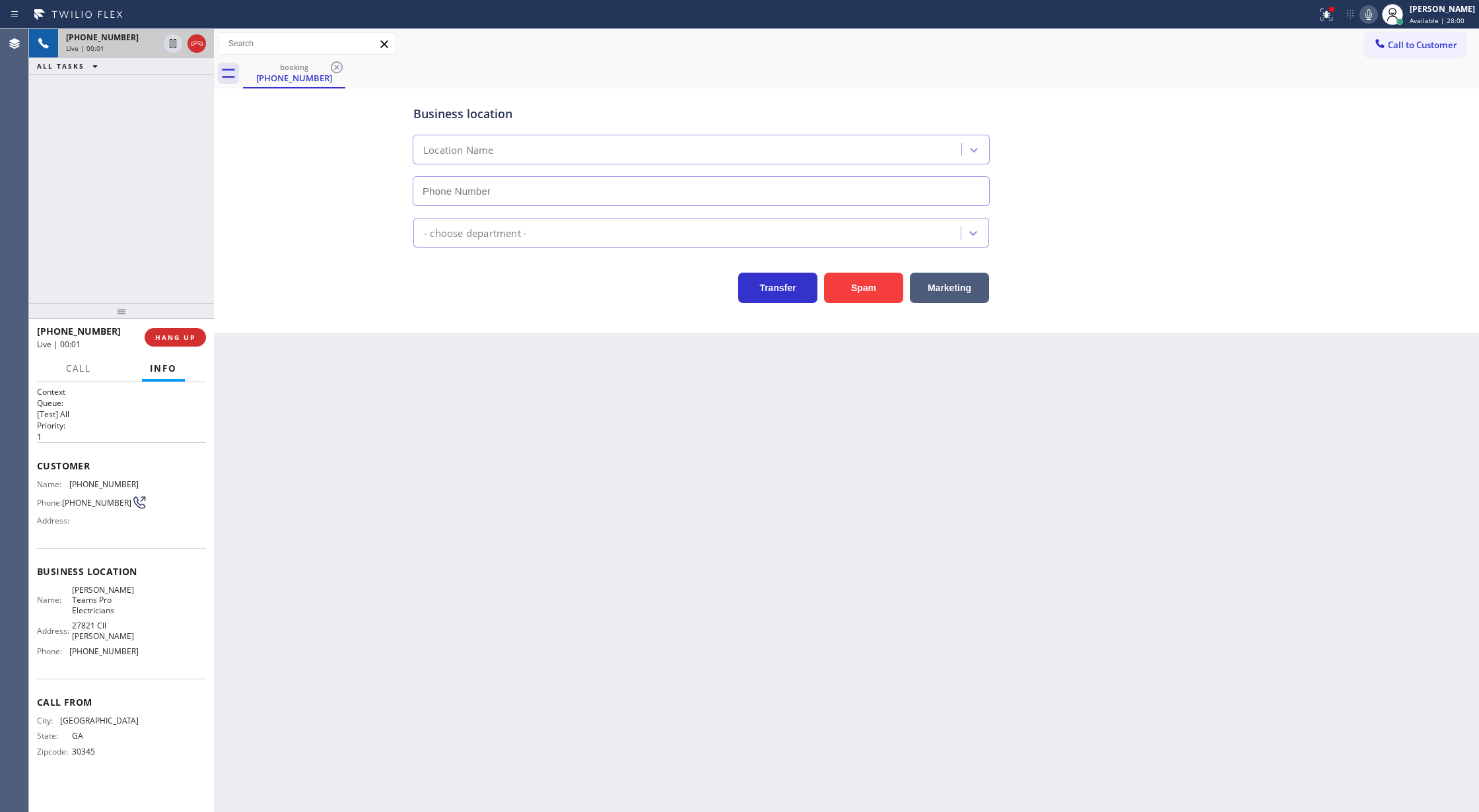
type input "[PHONE_NUMBER]"
click at [196, 40] on icon at bounding box center [197, 44] width 16 height 16
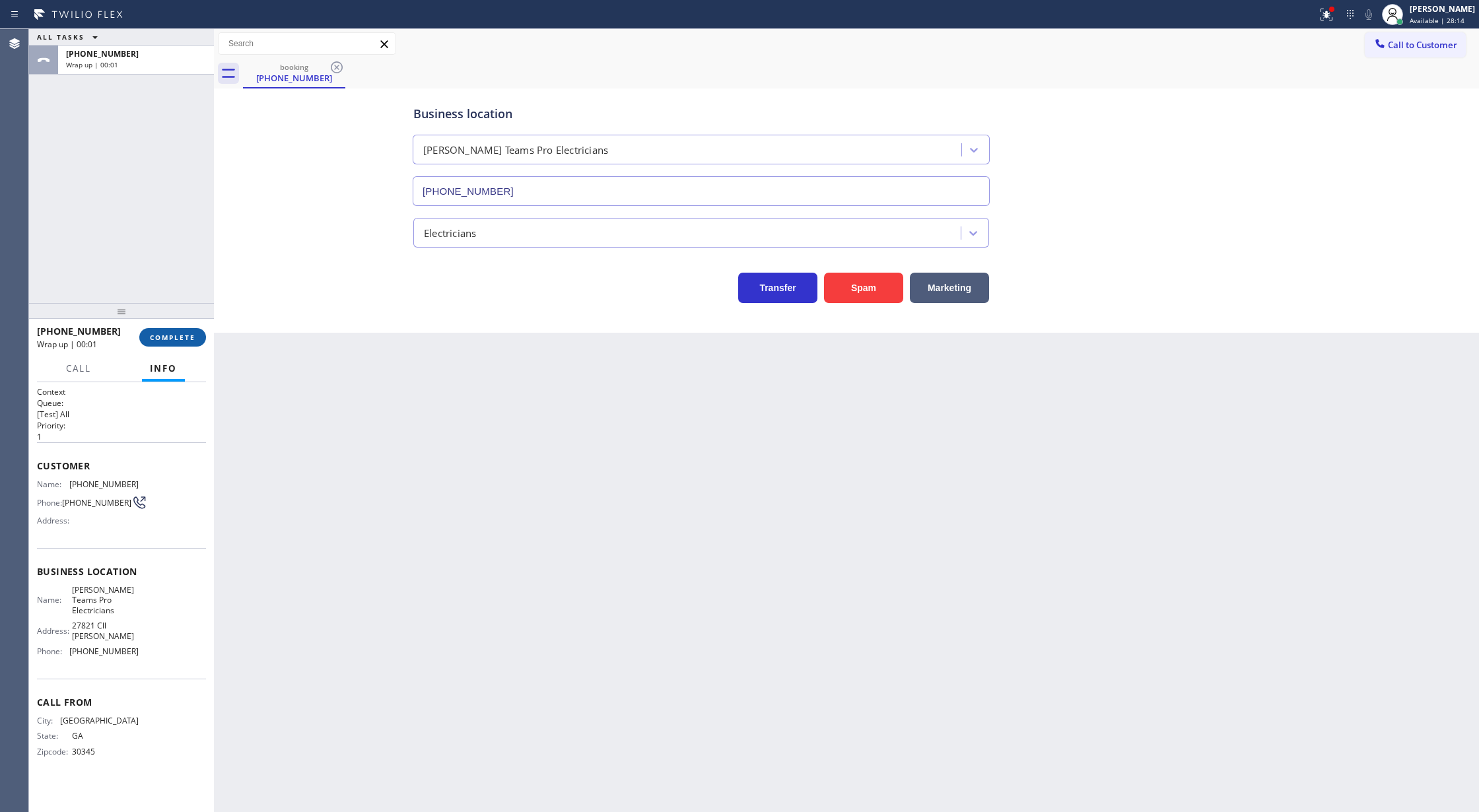
click at [177, 340] on span "COMPLETE" at bounding box center [172, 337] width 46 height 10
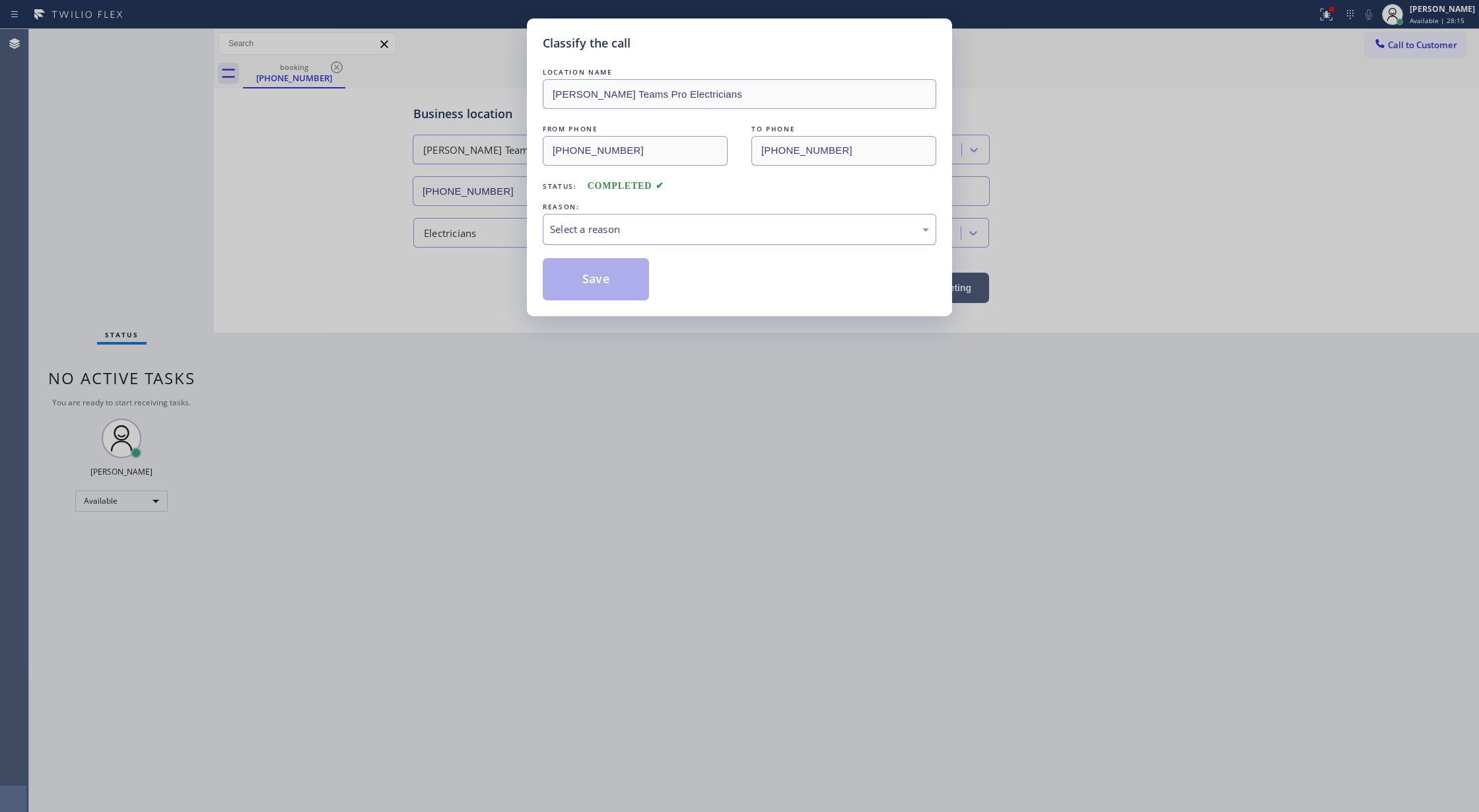
click at [594, 240] on div "Select a reason" at bounding box center [740, 229] width 393 height 31
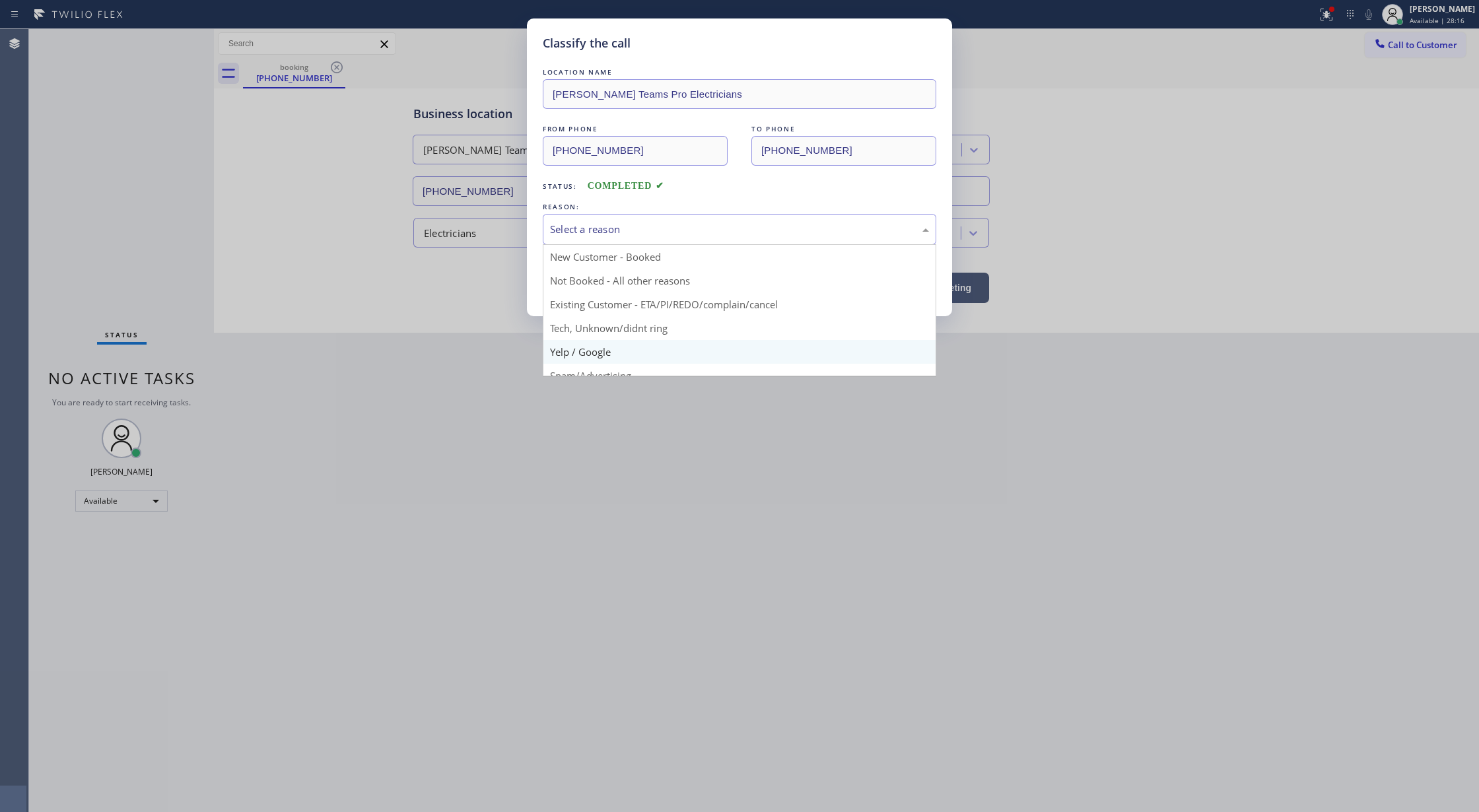
scroll to position [83, 0]
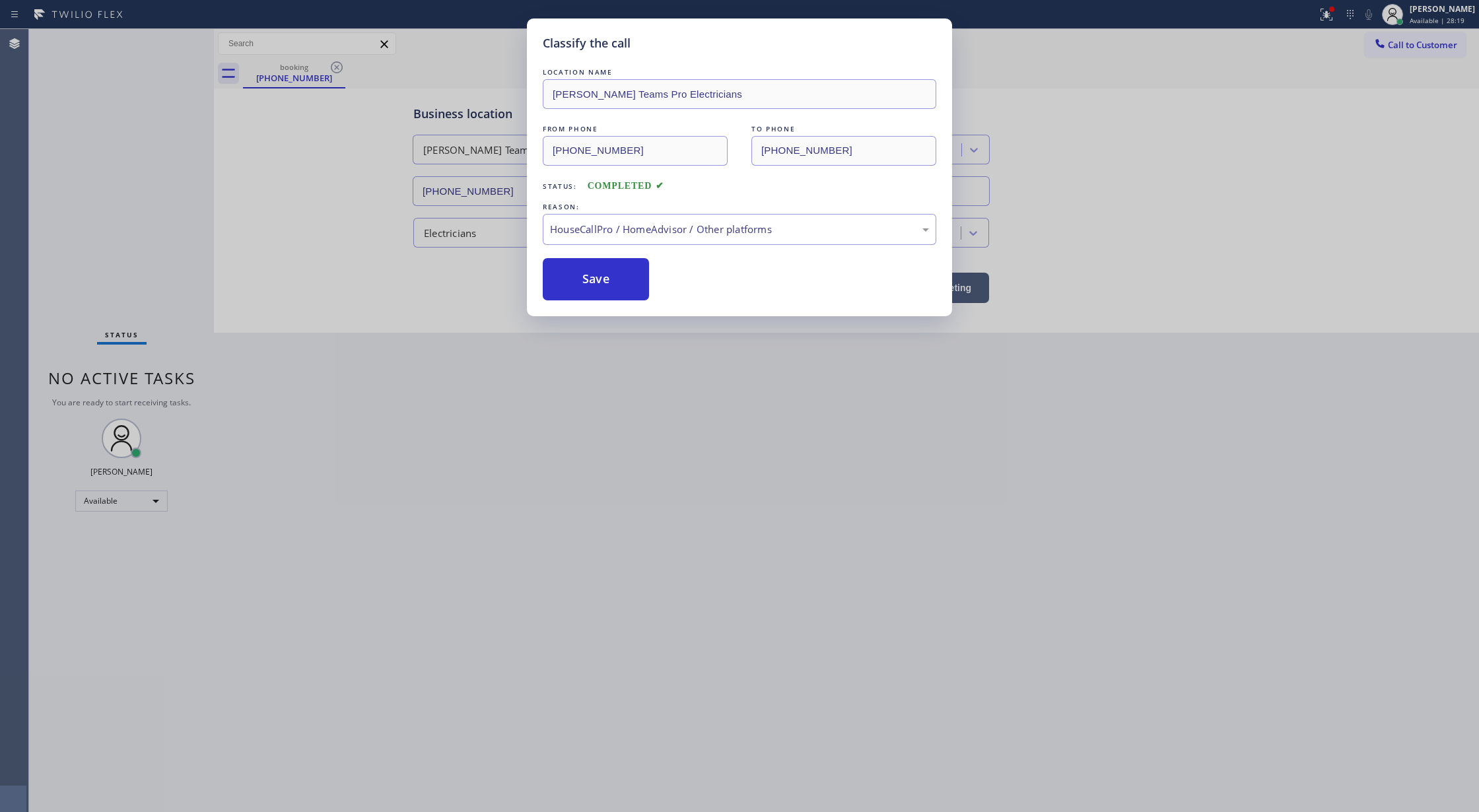
drag, startPoint x: 592, startPoint y: 278, endPoint x: 198, endPoint y: 45, distance: 457.7
click at [592, 277] on button "Save" at bounding box center [596, 279] width 107 height 42
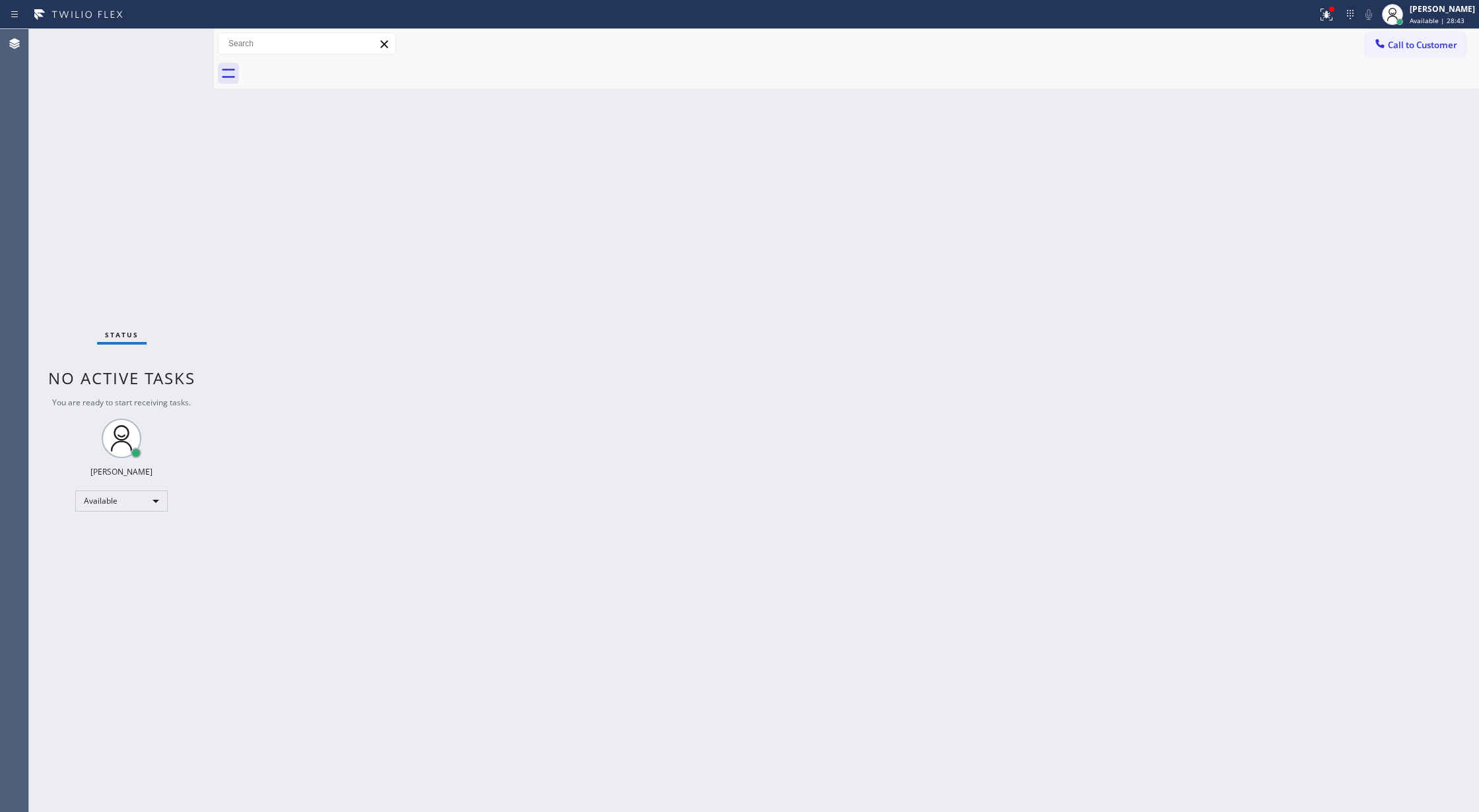
click at [167, 47] on div "Status No active tasks You are ready to start receiving tasks. [PERSON_NAME] Av…" at bounding box center [121, 420] width 185 height 783
click at [173, 40] on div "Status No active tasks You are ready to start receiving tasks. [PERSON_NAME] Av…" at bounding box center [121, 420] width 185 height 783
click at [180, 40] on div "Status No active tasks You are ready to start receiving tasks. [PERSON_NAME] Av…" at bounding box center [121, 420] width 185 height 783
click at [181, 38] on div "Status No active tasks You are ready to start receiving tasks. [PERSON_NAME] Av…" at bounding box center [121, 420] width 185 height 783
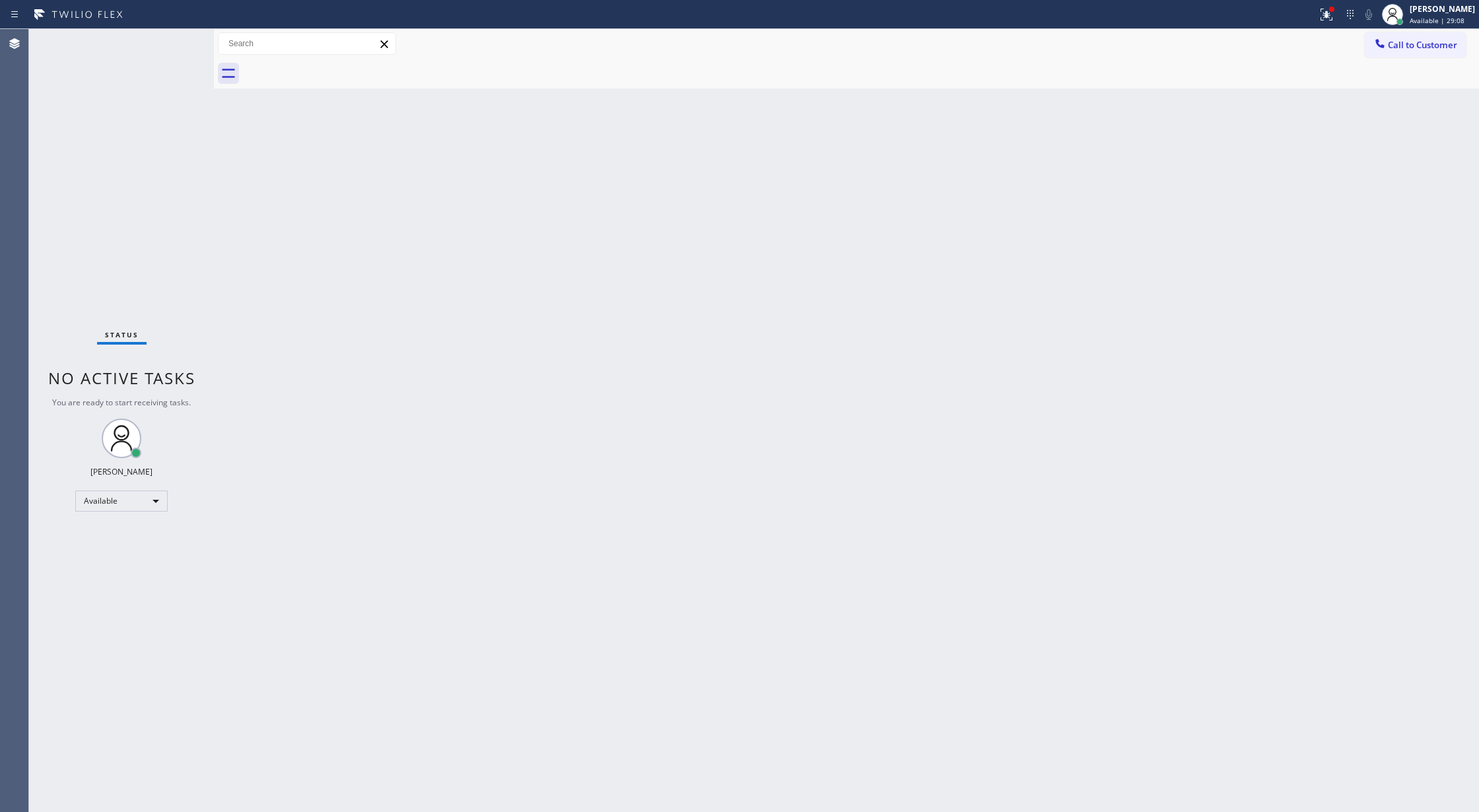
click at [179, 42] on div "Status No active tasks You are ready to start receiving tasks. [PERSON_NAME] Av…" at bounding box center [121, 420] width 185 height 783
click at [177, 38] on div "Status No active tasks You are ready to start receiving tasks. [PERSON_NAME] Av…" at bounding box center [121, 420] width 185 height 783
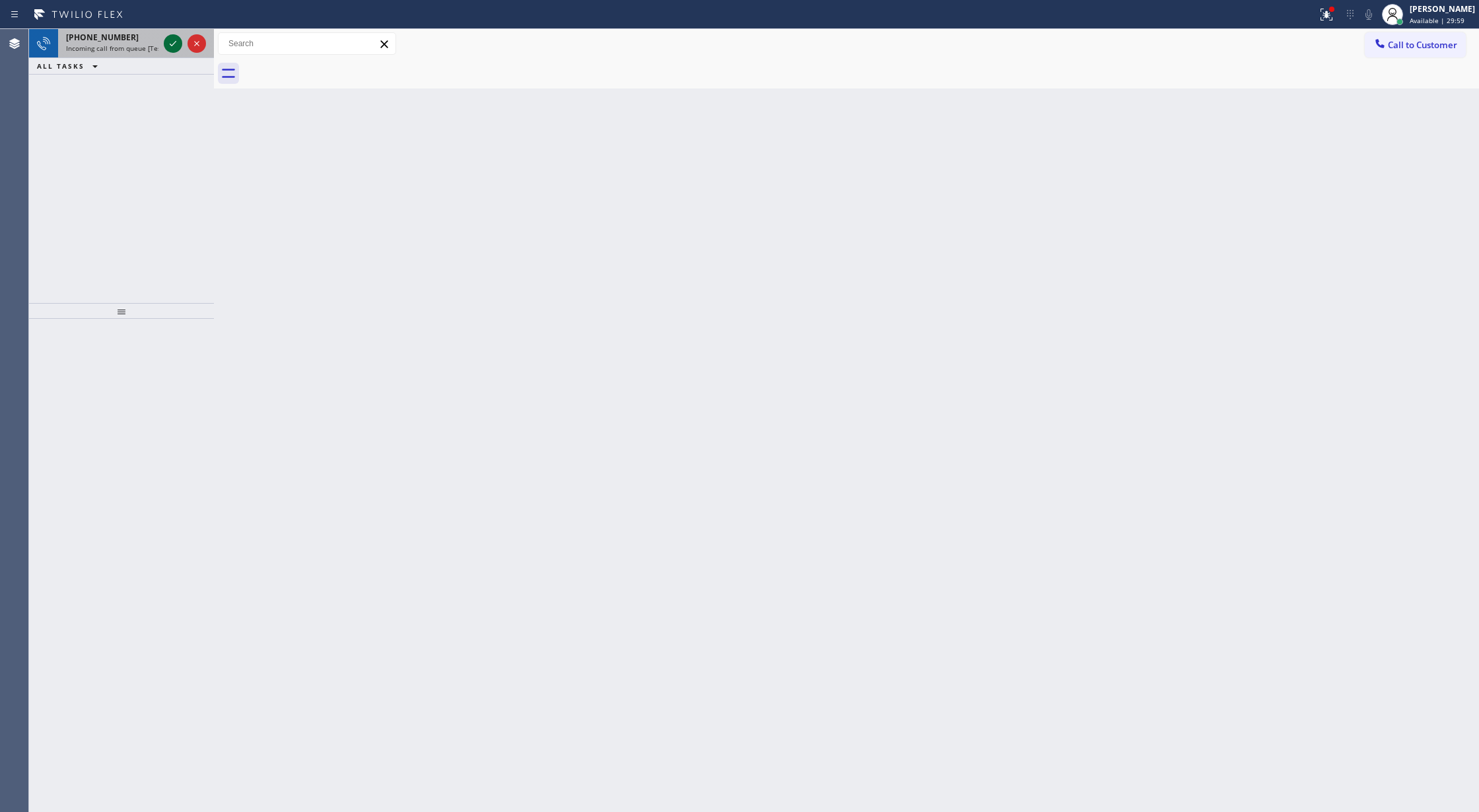
click at [167, 41] on icon at bounding box center [173, 44] width 16 height 16
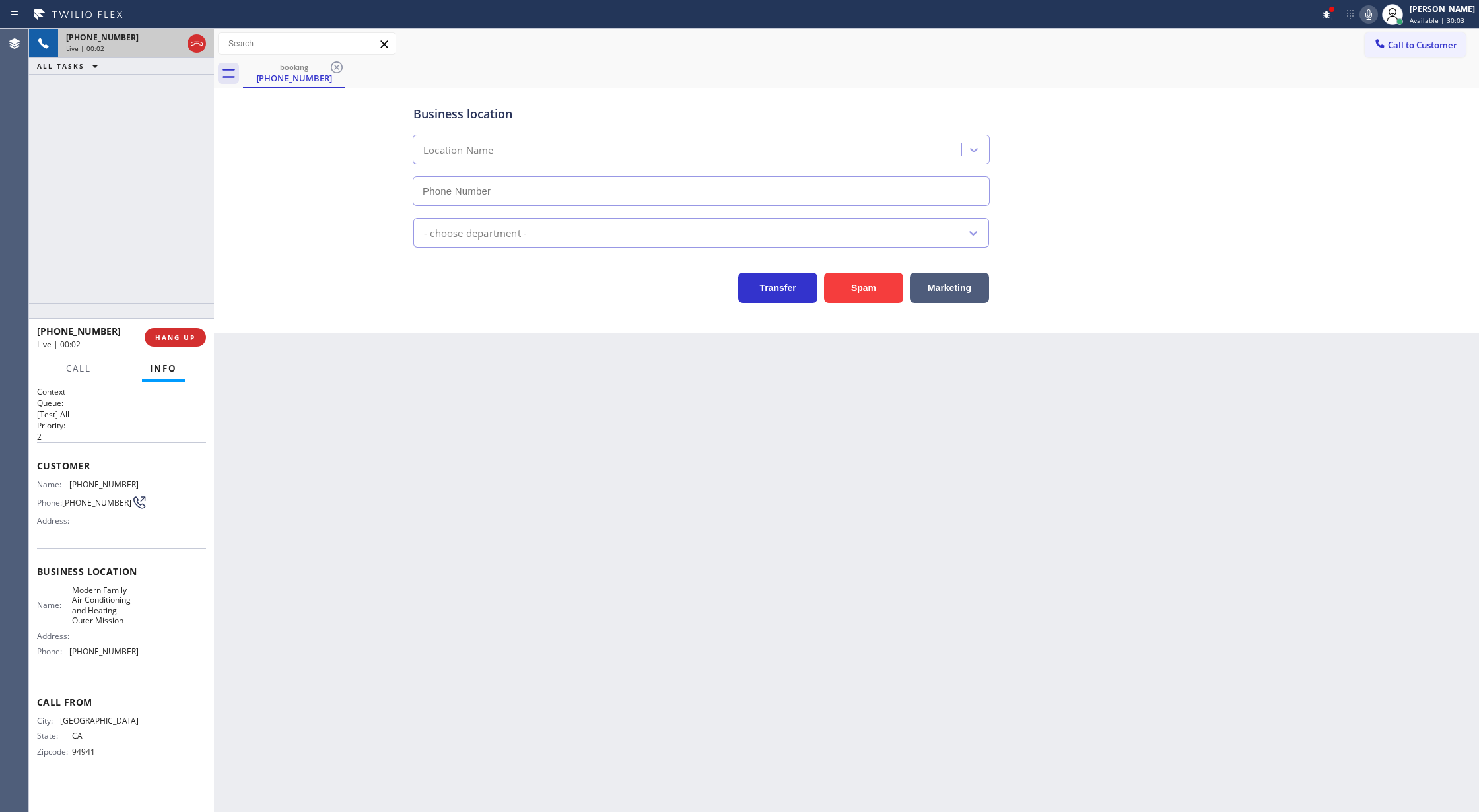
type input "(415) 842-1606"
click at [869, 291] on button "Spam" at bounding box center [864, 287] width 79 height 30
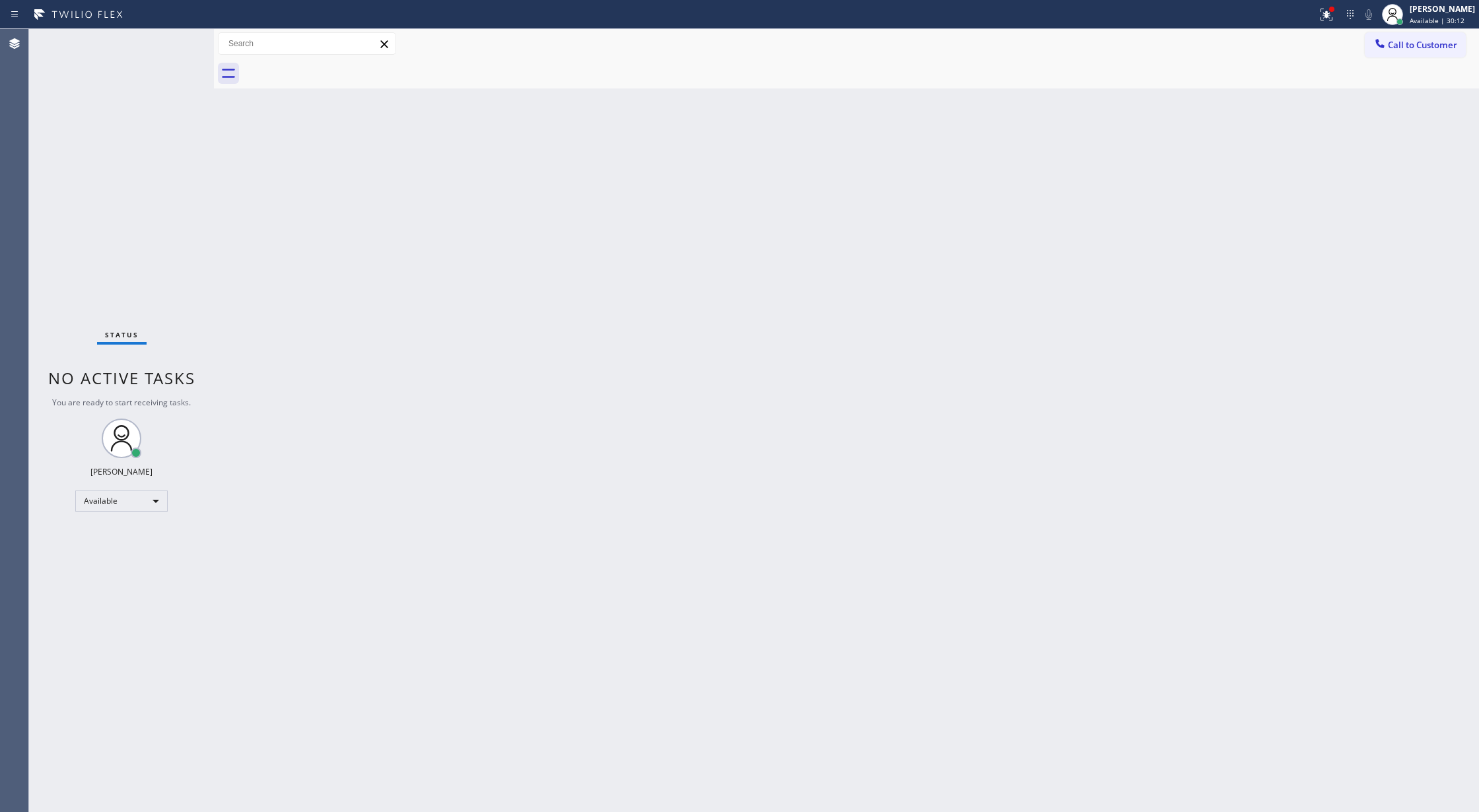
click at [175, 42] on div "Status No active tasks You are ready to start receiving tasks. [PERSON_NAME] Av…" at bounding box center [121, 420] width 185 height 783
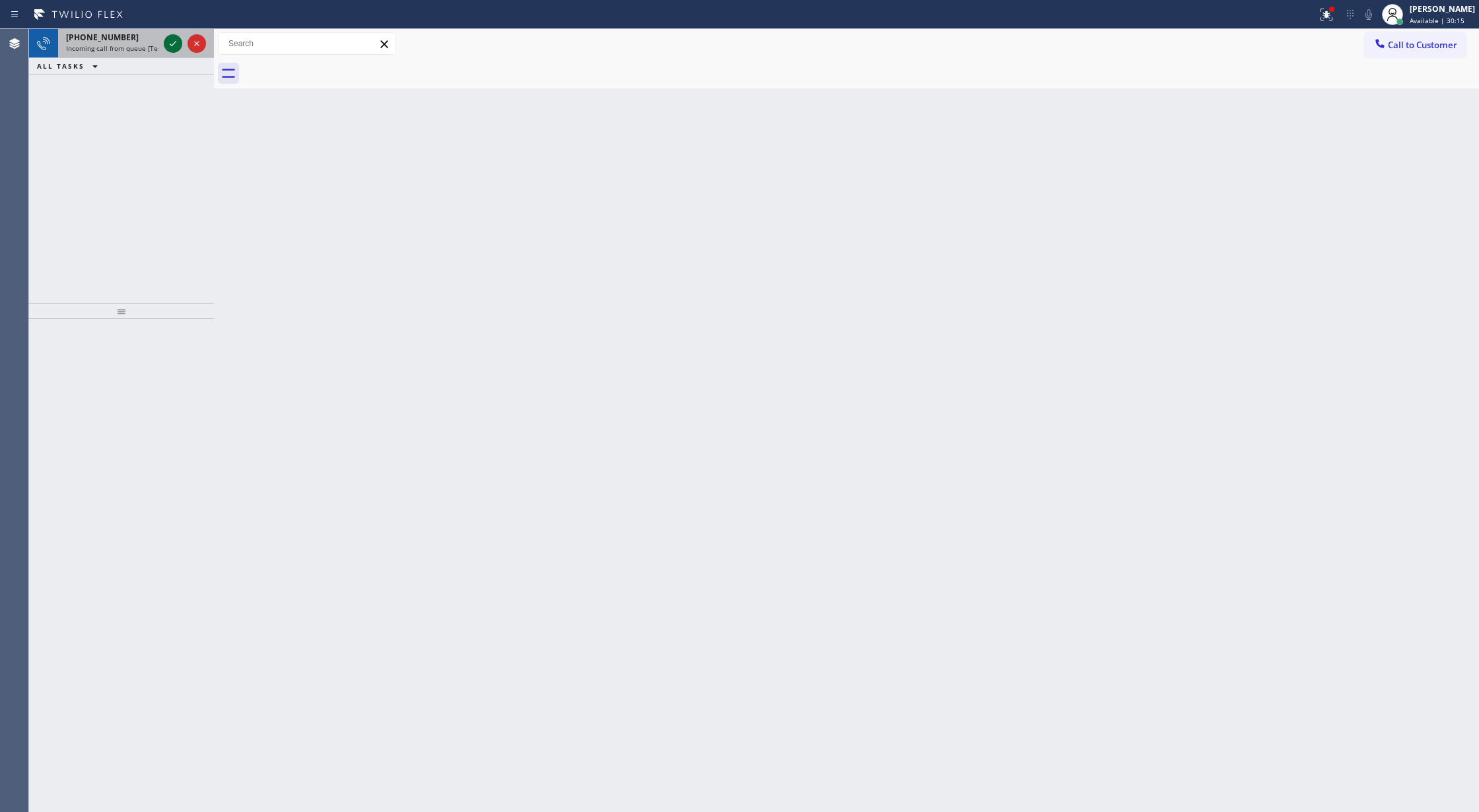
click at [175, 42] on icon at bounding box center [173, 44] width 16 height 16
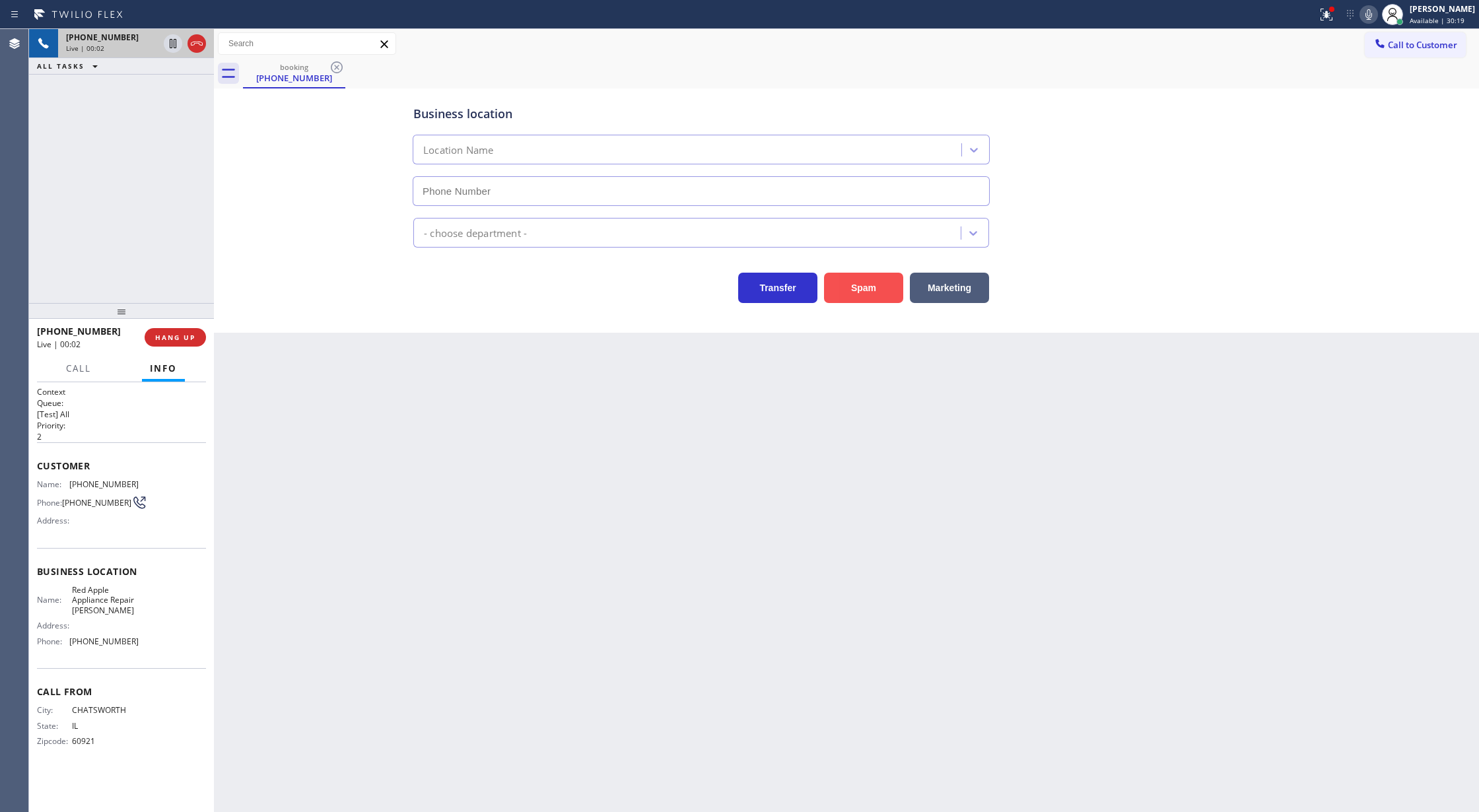
type input "(815) 335-9233"
click at [874, 285] on button "Spam" at bounding box center [864, 287] width 79 height 30
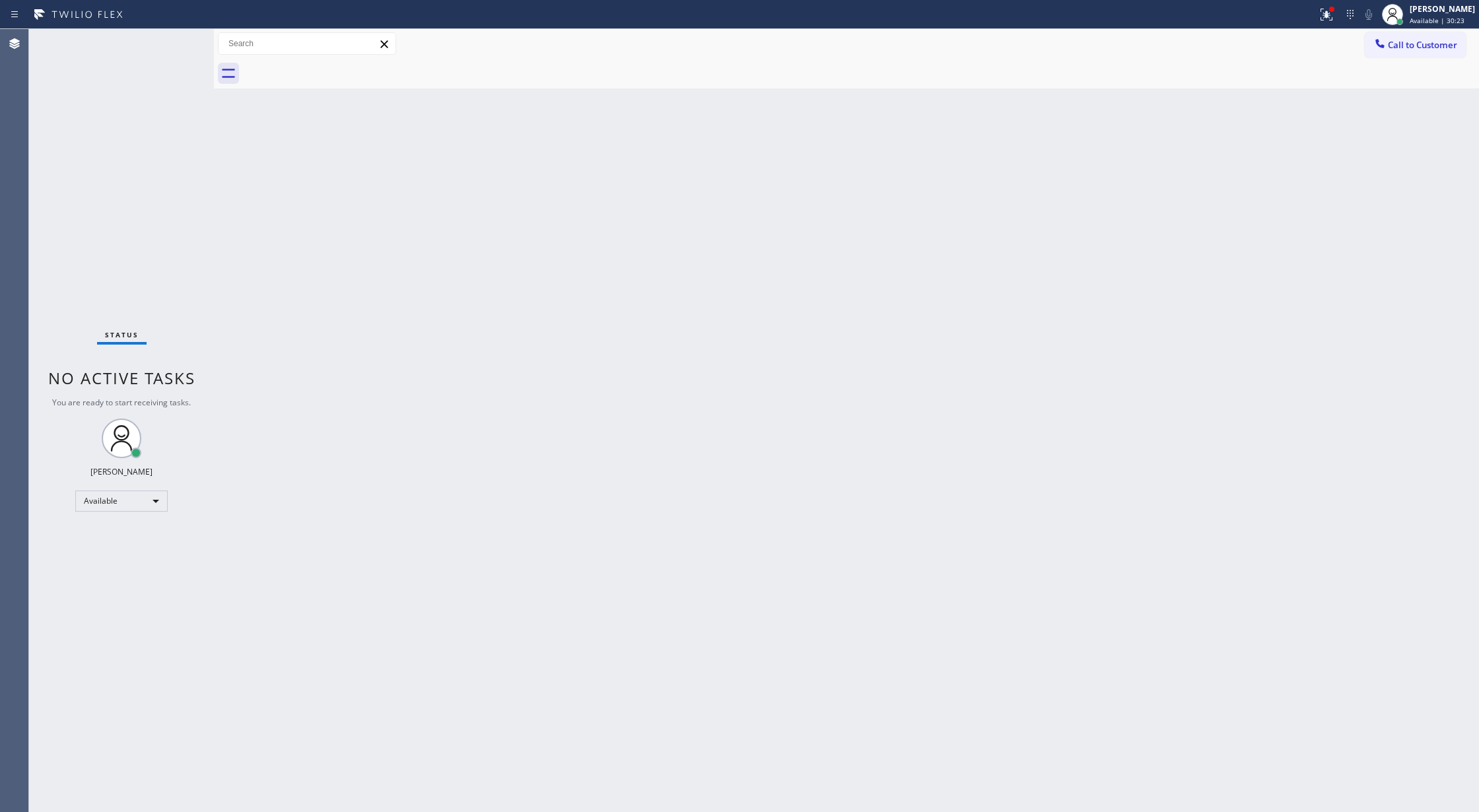
click at [175, 43] on div "Status No active tasks You are ready to start receiving tasks. [PERSON_NAME] Av…" at bounding box center [121, 420] width 185 height 783
click at [175, 41] on div "Status No active tasks You are ready to start receiving tasks. [PERSON_NAME] Av…" at bounding box center [121, 420] width 185 height 783
click at [177, 38] on div "Status No active tasks You are ready to start receiving tasks. [PERSON_NAME] Av…" at bounding box center [121, 420] width 185 height 783
click at [173, 50] on div "Status No active tasks You are ready to start receiving tasks. [PERSON_NAME] Av…" at bounding box center [121, 420] width 185 height 783
click at [173, 41] on div "Status No active tasks You are ready to start receiving tasks. [PERSON_NAME] Av…" at bounding box center [121, 420] width 185 height 783
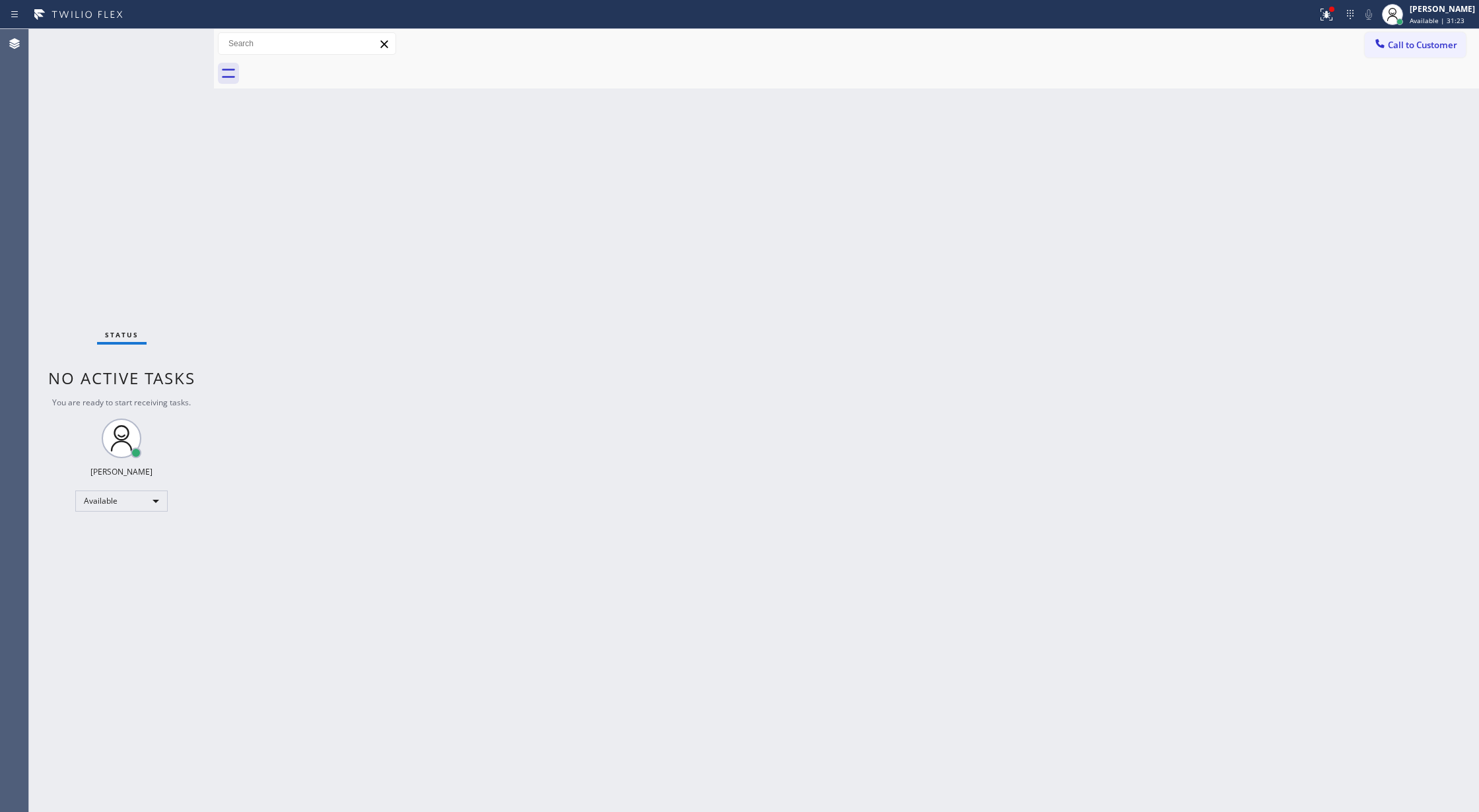
click at [167, 42] on div "Status No active tasks You are ready to start receiving tasks. [PERSON_NAME] Av…" at bounding box center [121, 420] width 185 height 783
click at [180, 42] on div "Status No active tasks You are ready to start receiving tasks. [PERSON_NAME] Av…" at bounding box center [121, 420] width 185 height 783
click at [178, 42] on div "Status No active tasks You are ready to start receiving tasks. [PERSON_NAME] Av…" at bounding box center [121, 420] width 185 height 783
click at [175, 41] on div "Status No active tasks You are ready to start receiving tasks. [PERSON_NAME] Av…" at bounding box center [121, 420] width 185 height 783
click at [183, 37] on div "Status No active tasks You are ready to start receiving tasks. [PERSON_NAME] Av…" at bounding box center [121, 420] width 185 height 783
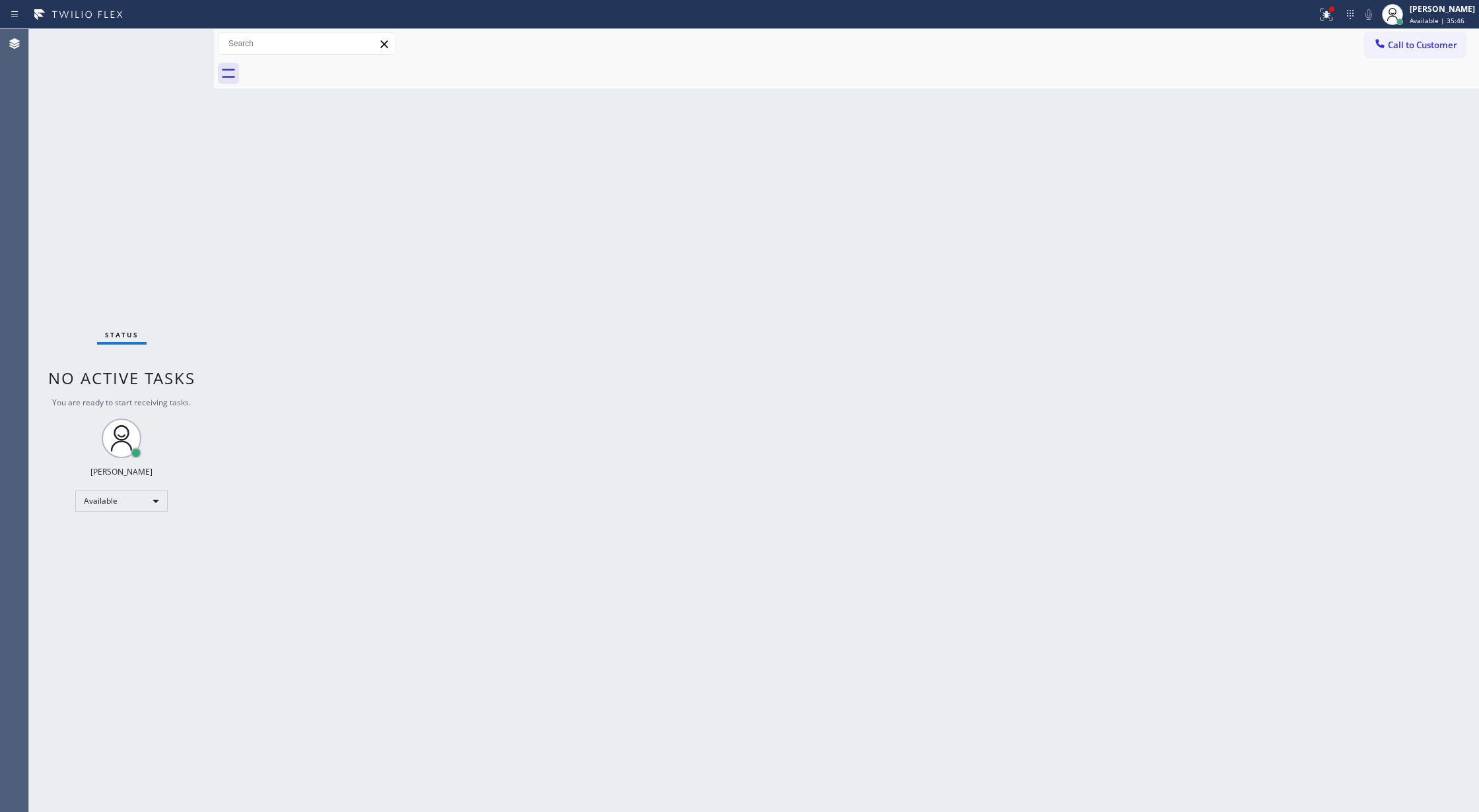
click at [171, 34] on div "Status No active tasks You are ready to start receiving tasks. [PERSON_NAME] Av…" at bounding box center [121, 420] width 185 height 783
click at [177, 36] on div "Status No active tasks You are ready to start receiving tasks. [PERSON_NAME] Av…" at bounding box center [121, 420] width 185 height 783
click at [170, 36] on div "Status No active tasks You are ready to start receiving tasks. [PERSON_NAME] Av…" at bounding box center [121, 420] width 185 height 783
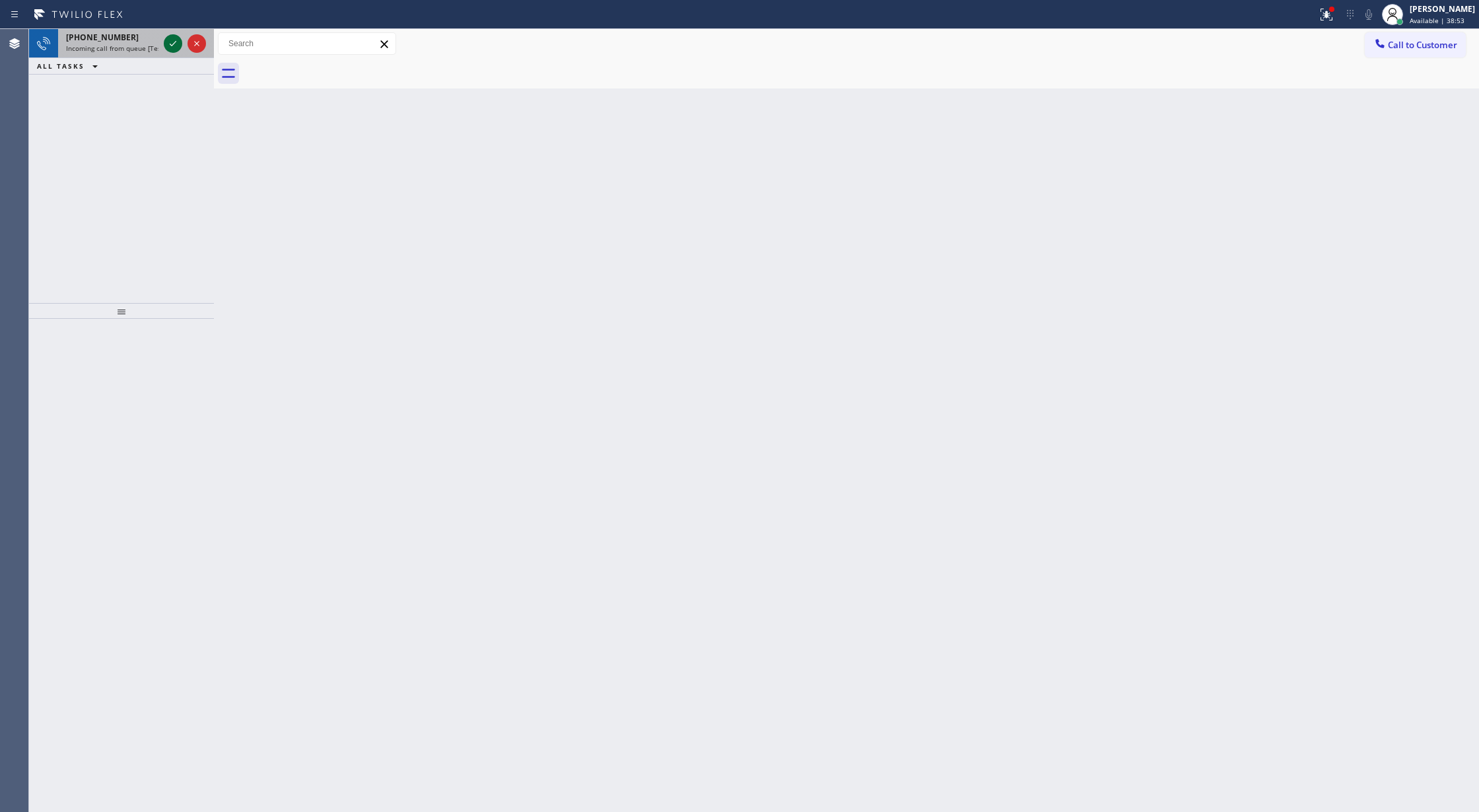
click at [173, 43] on icon at bounding box center [173, 43] width 6 height 6
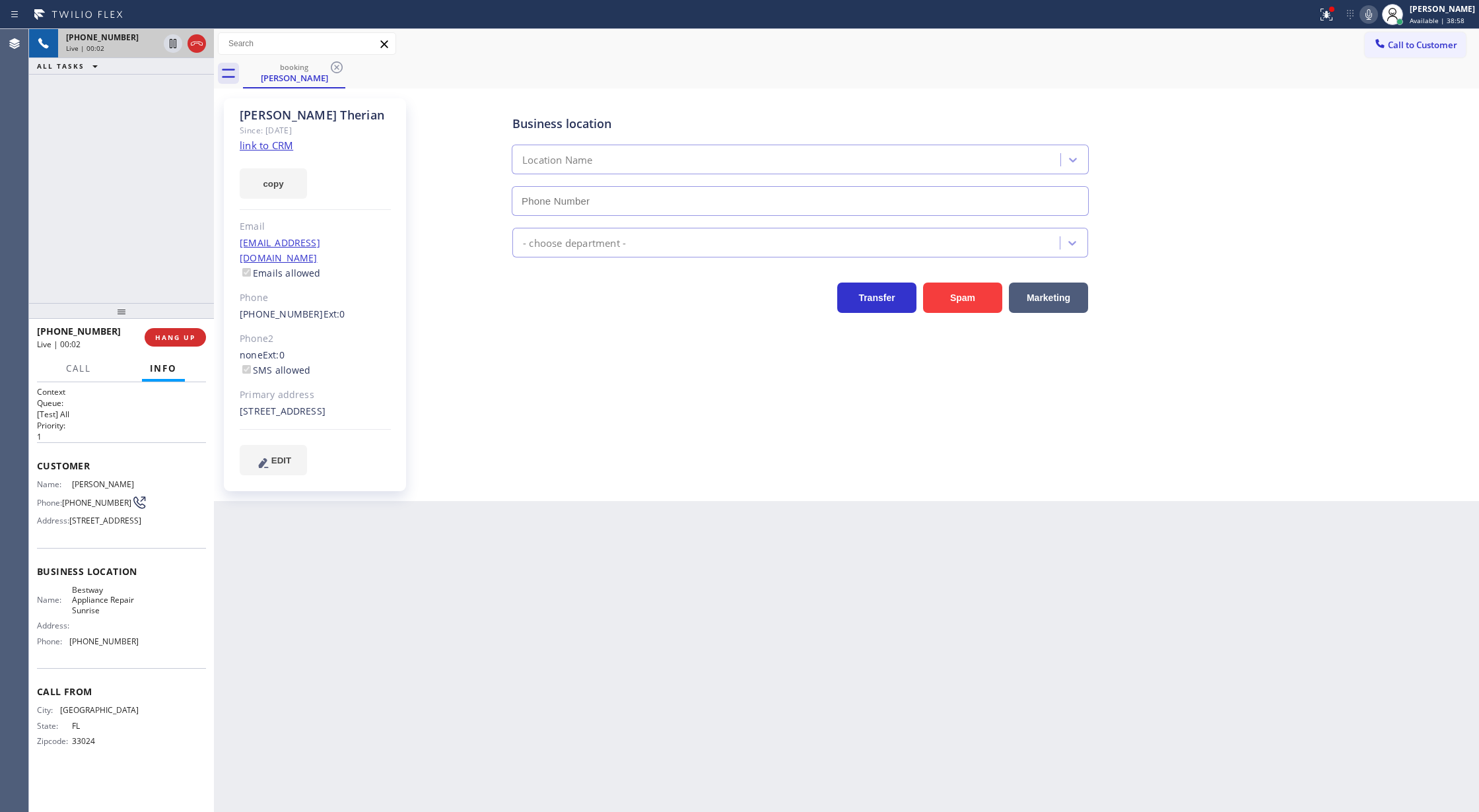
type input "[PHONE_NUMBER]"
click at [271, 148] on link "link to CRM" at bounding box center [266, 145] width 54 height 13
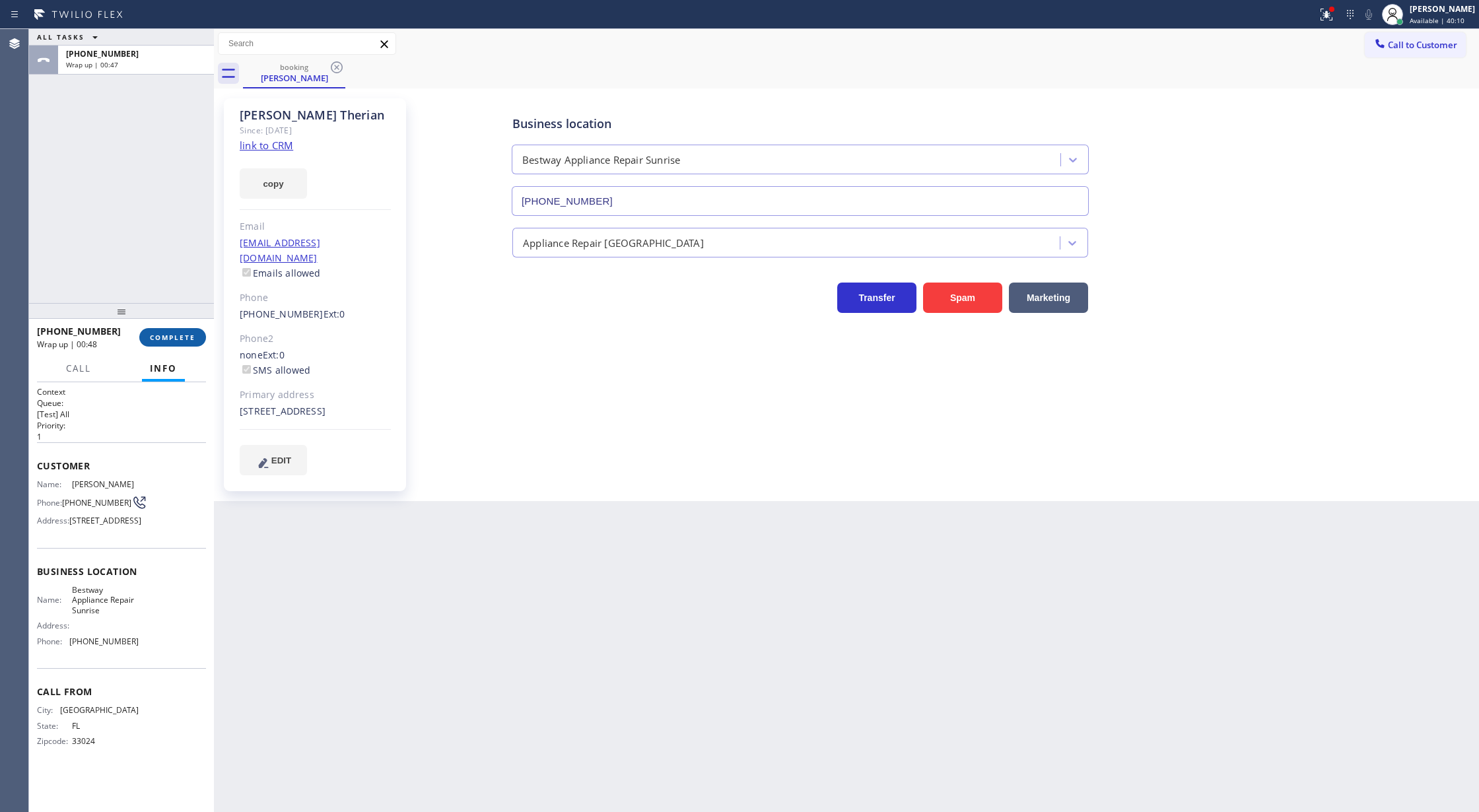
click at [159, 339] on span "COMPLETE" at bounding box center [172, 337] width 46 height 10
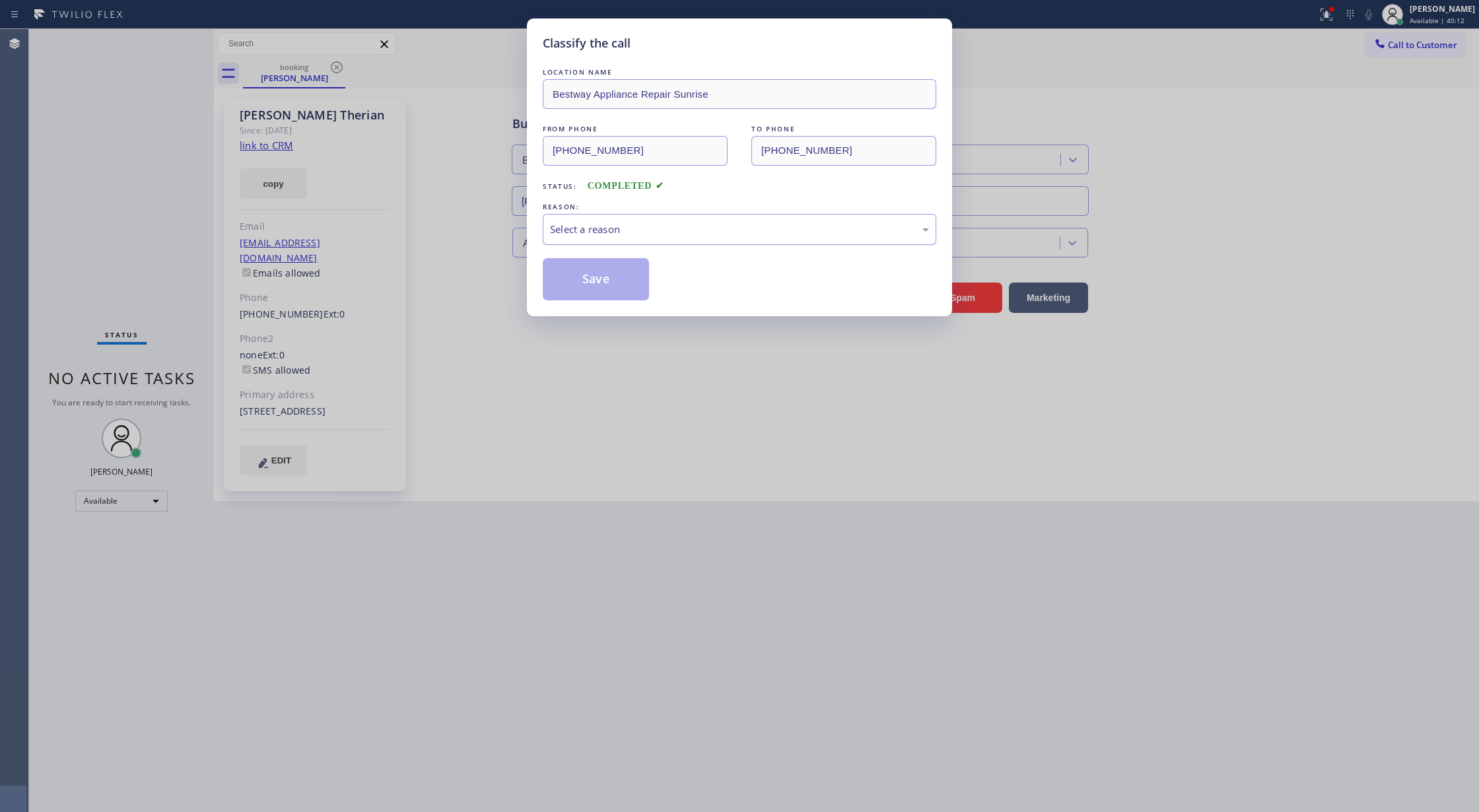
click at [630, 235] on div "Select a reason" at bounding box center [740, 229] width 379 height 15
click at [584, 270] on button "Save" at bounding box center [596, 279] width 107 height 42
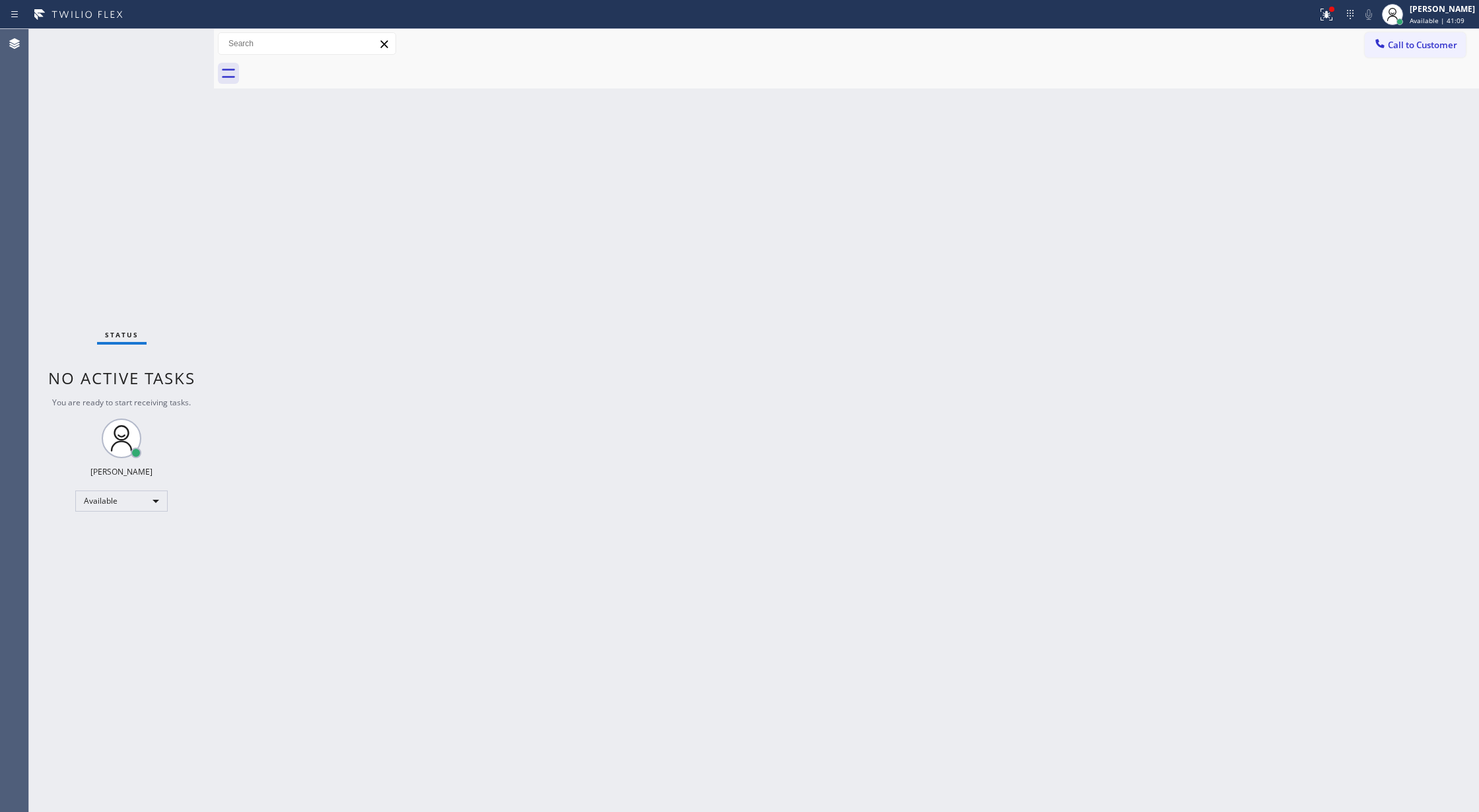
click at [175, 40] on div "Status No active tasks You are ready to start receiving tasks. [PERSON_NAME] Av…" at bounding box center [121, 420] width 185 height 783
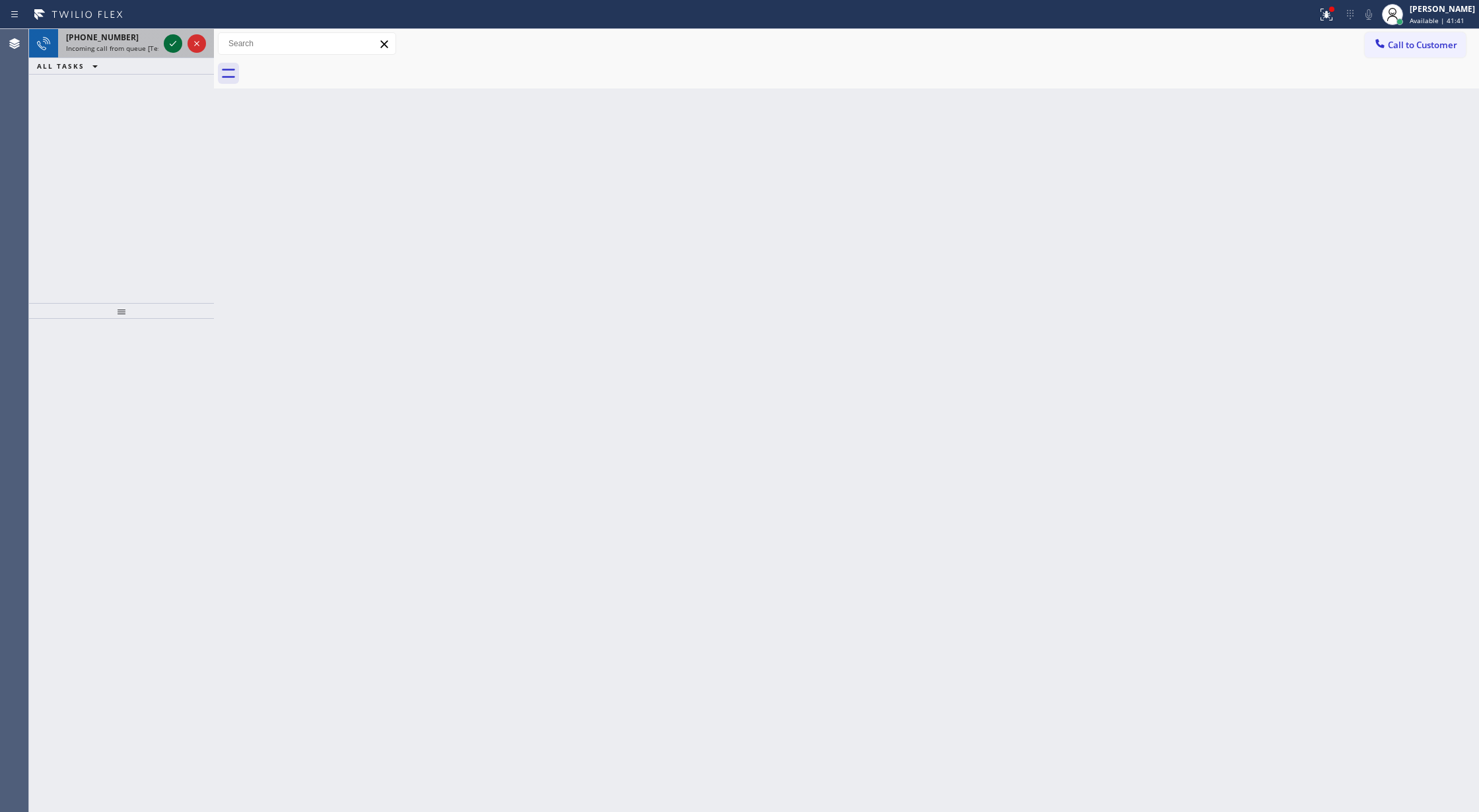
click at [171, 45] on icon at bounding box center [173, 44] width 16 height 16
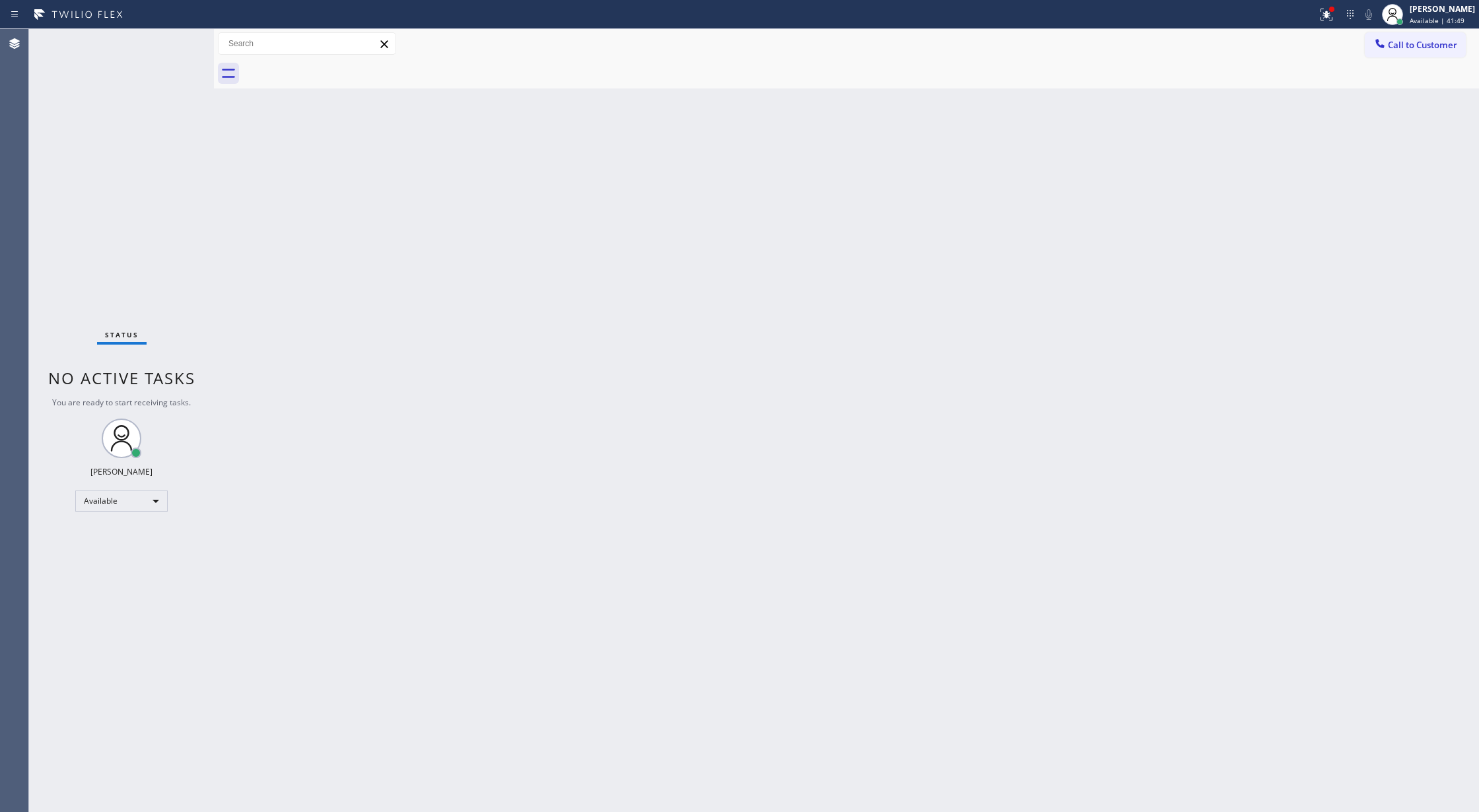
click at [175, 38] on div "Status No active tasks You are ready to start receiving tasks. [PERSON_NAME] Av…" at bounding box center [121, 420] width 185 height 783
click at [175, 47] on div "Status No active tasks You are ready to start receiving tasks. [PERSON_NAME] Av…" at bounding box center [121, 420] width 185 height 783
click at [177, 41] on div "Status No active tasks You are ready to start receiving tasks. [PERSON_NAME] Av…" at bounding box center [121, 420] width 185 height 783
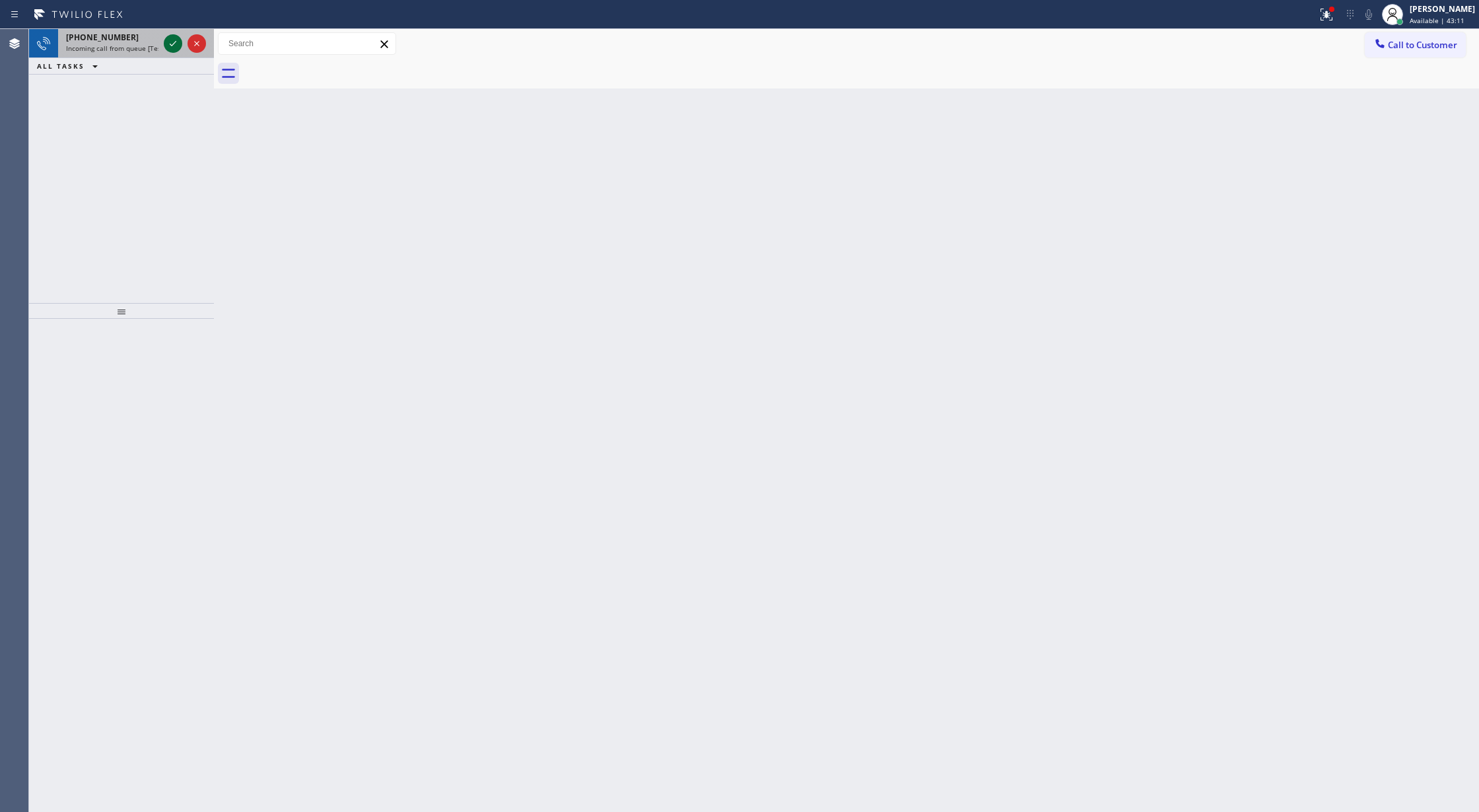
click at [177, 41] on icon at bounding box center [173, 44] width 16 height 16
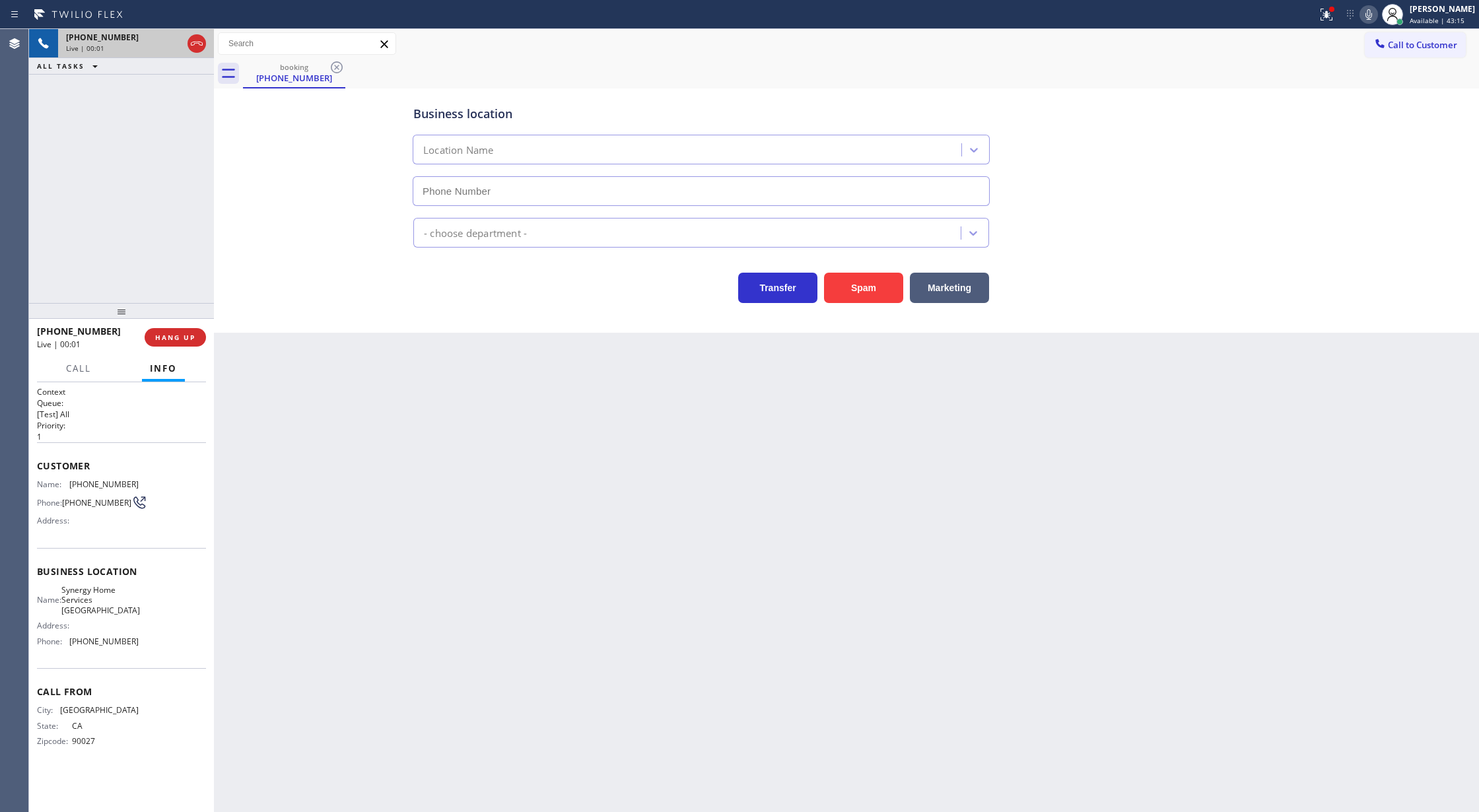
type input "(949) 799-3722"
click at [870, 291] on button "Spam" at bounding box center [864, 287] width 79 height 30
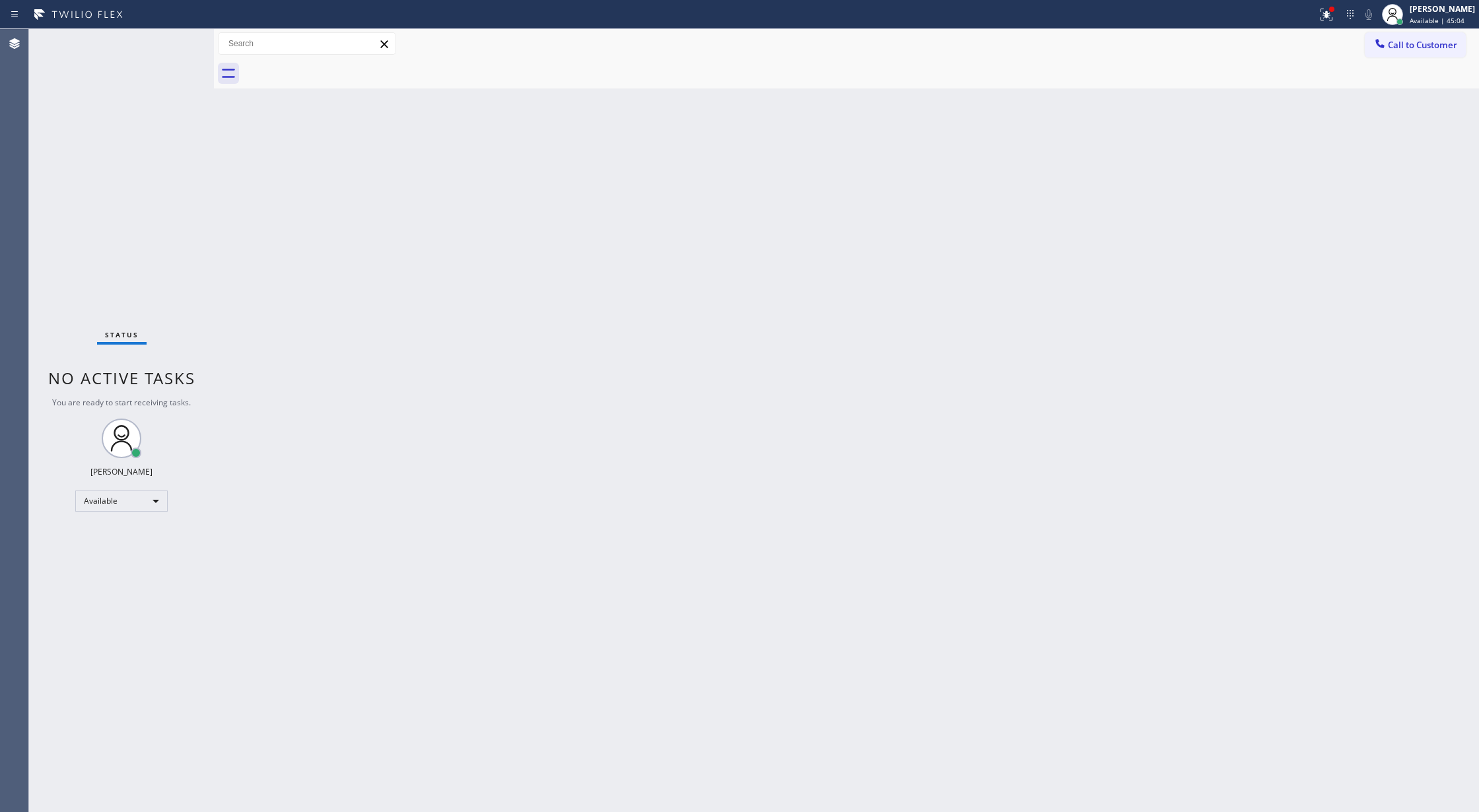
click at [183, 40] on div "Status No active tasks You are ready to start receiving tasks. [PERSON_NAME] Av…" at bounding box center [121, 420] width 185 height 783
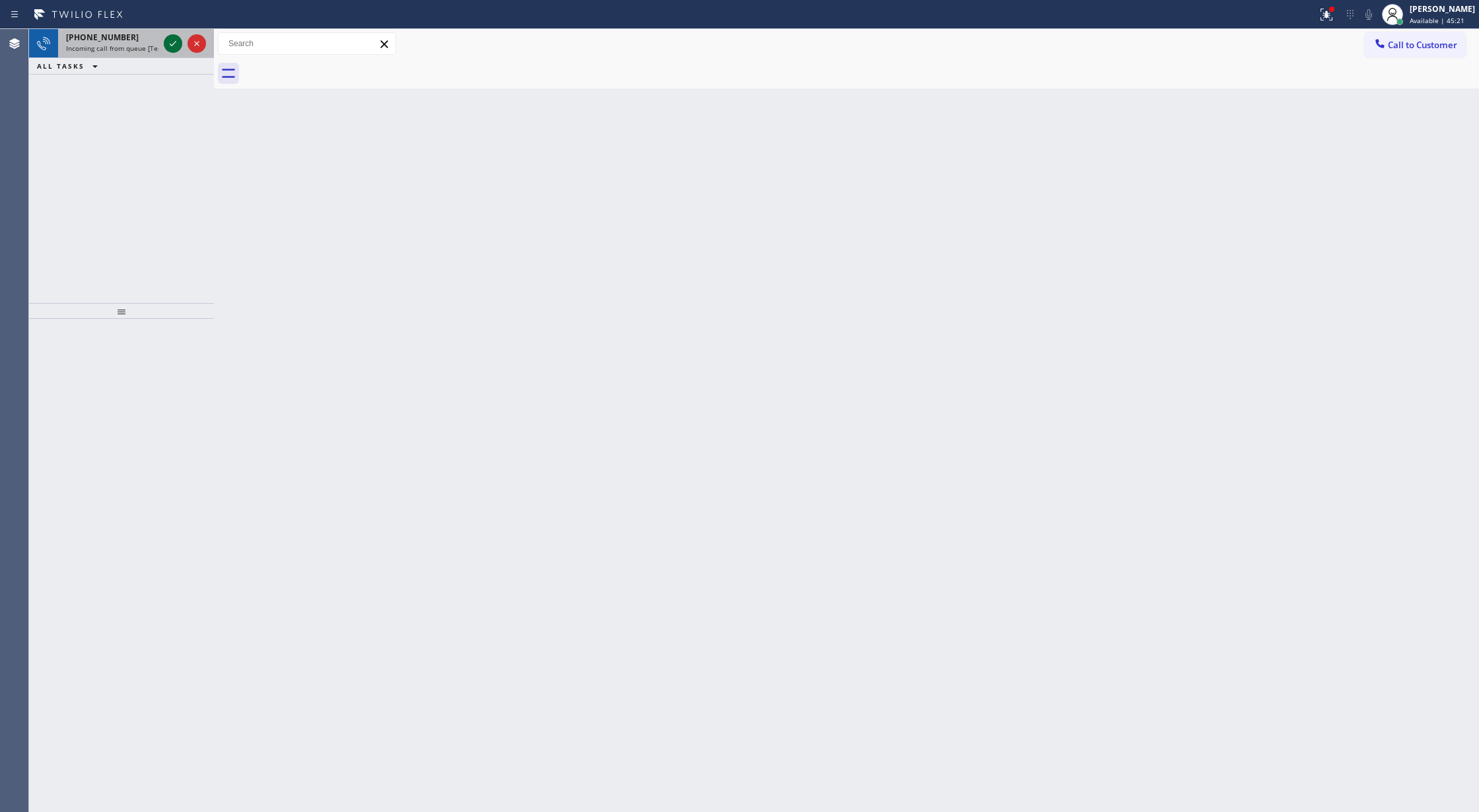
click at [171, 45] on icon at bounding box center [173, 44] width 16 height 16
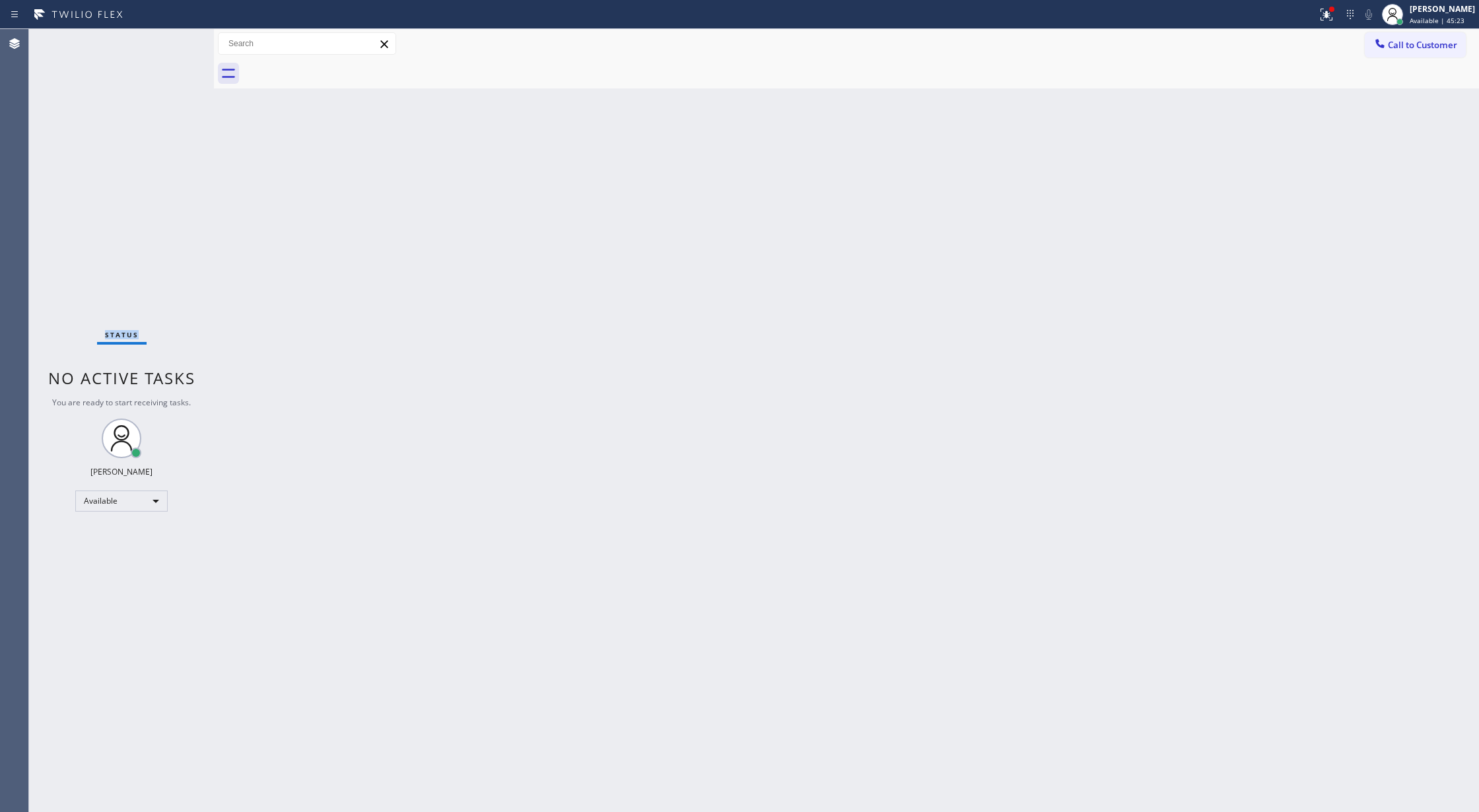
click at [171, 45] on div "Status No active tasks You are ready to start receiving tasks. [PERSON_NAME] Av…" at bounding box center [121, 420] width 185 height 783
click at [180, 42] on div "Status No active tasks You are ready to start receiving tasks. [PERSON_NAME] Av…" at bounding box center [121, 420] width 185 height 783
click at [624, 811] on div "Back to Dashboard Change Sender ID Customers Technicians Select a contact Outbo…" at bounding box center [846, 420] width 1265 height 783
click at [1326, 11] on div at bounding box center [1327, 14] width 29 height 16
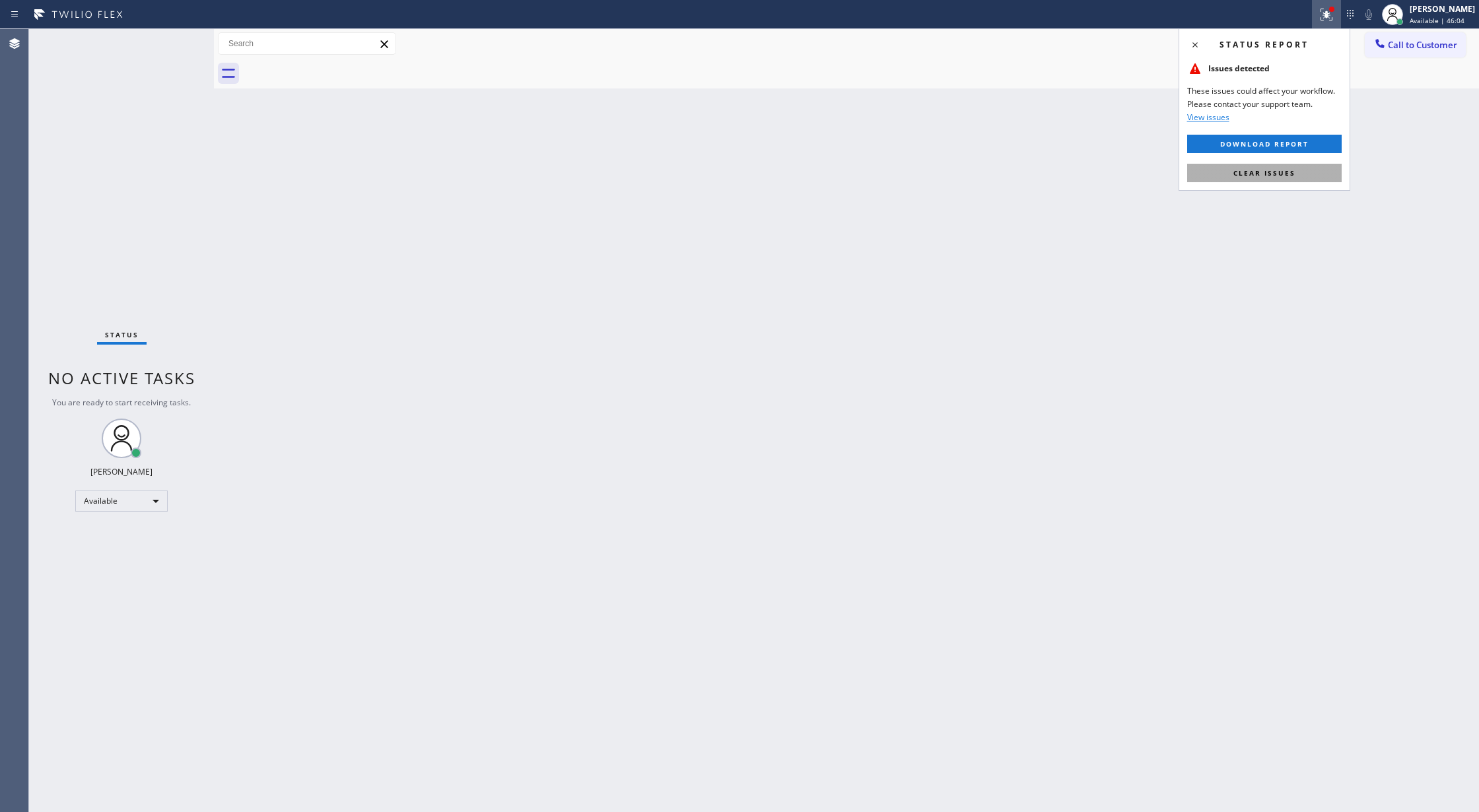
click at [1253, 181] on button "Clear issues" at bounding box center [1264, 172] width 155 height 18
click at [179, 37] on div "Status No active tasks You are ready to start receiving tasks. [PERSON_NAME] Av…" at bounding box center [121, 420] width 185 height 783
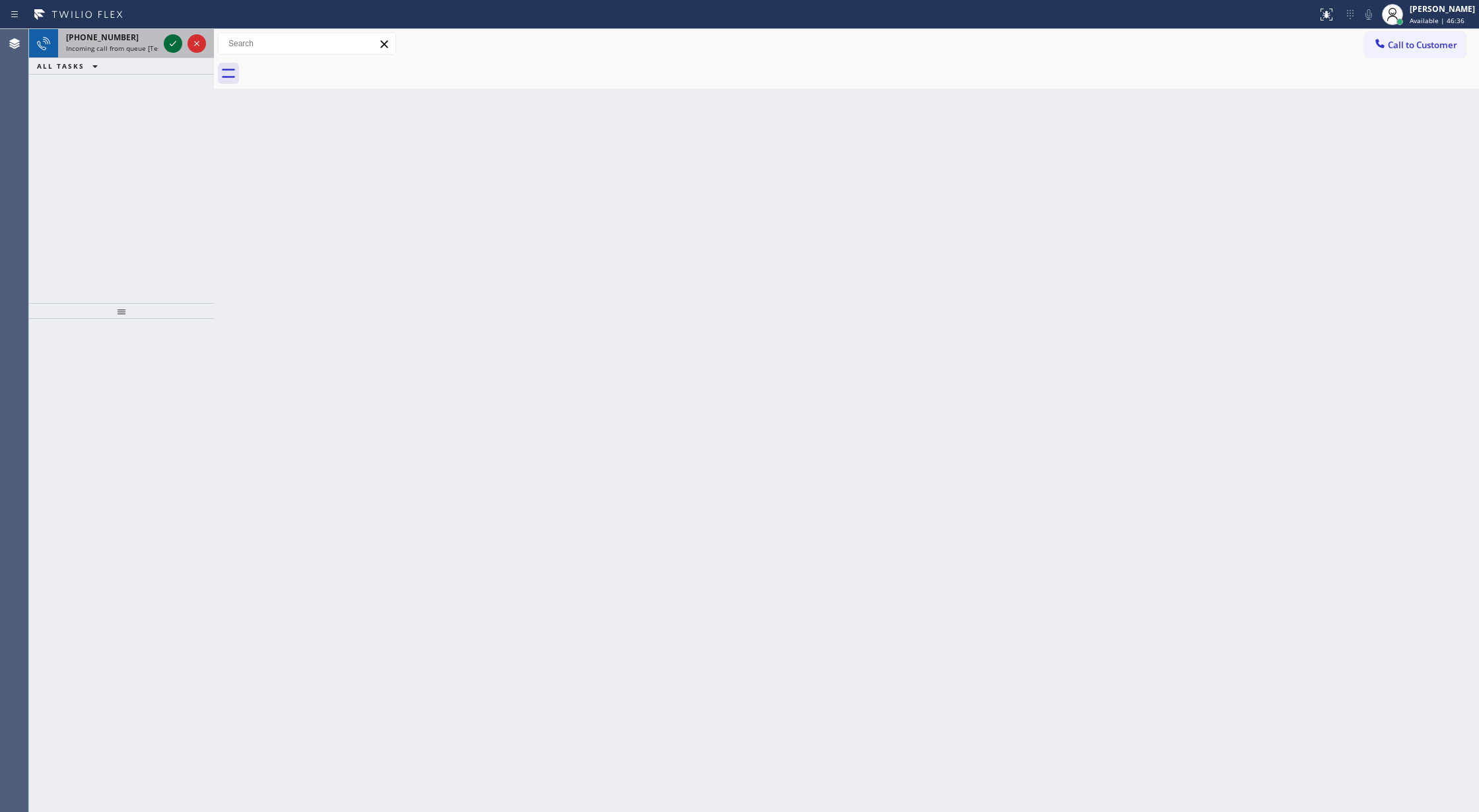
click at [173, 42] on icon at bounding box center [173, 44] width 16 height 16
click at [173, 43] on icon at bounding box center [173, 44] width 16 height 16
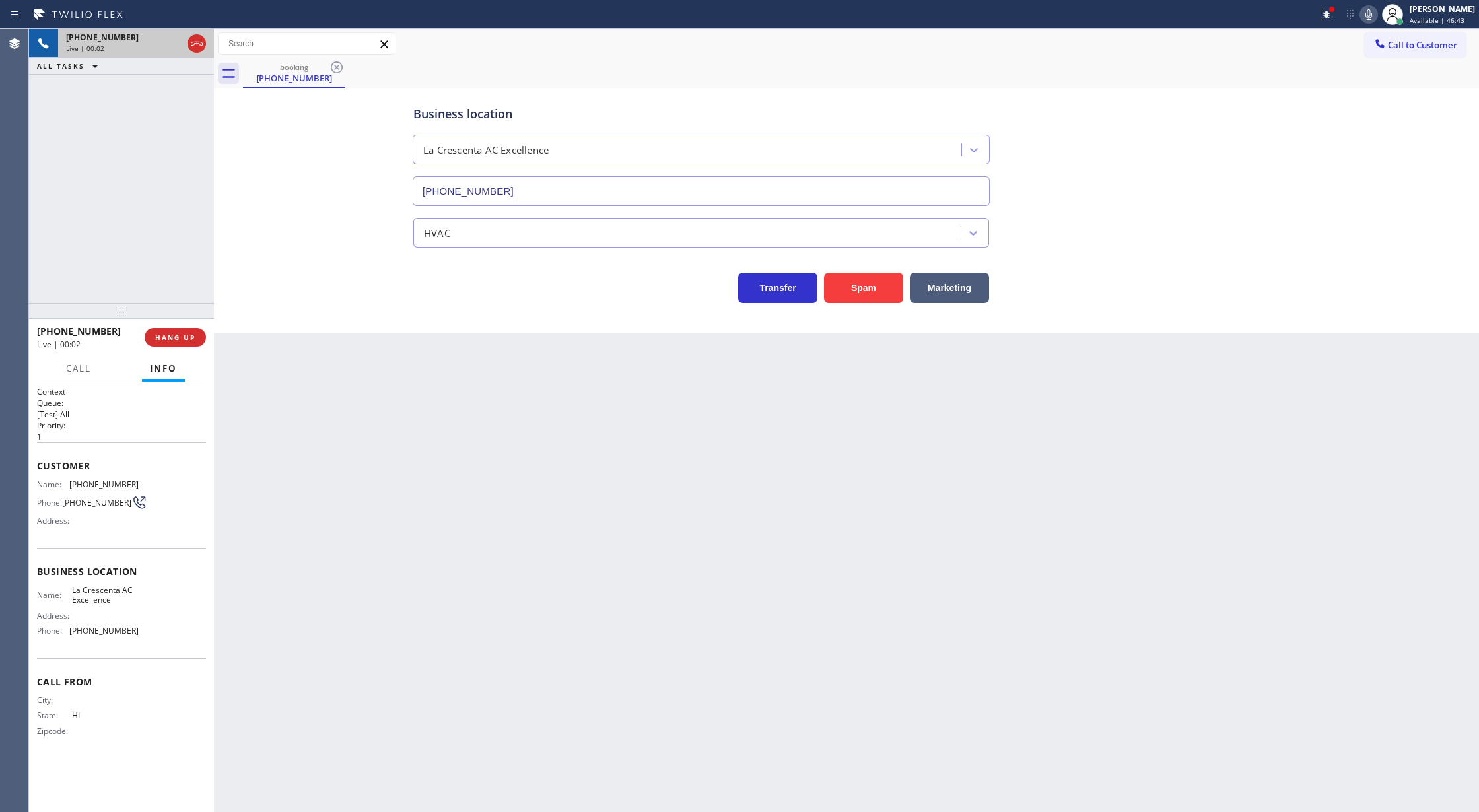
type input "(818) 798-3325"
click at [857, 278] on button "Spam" at bounding box center [864, 287] width 79 height 30
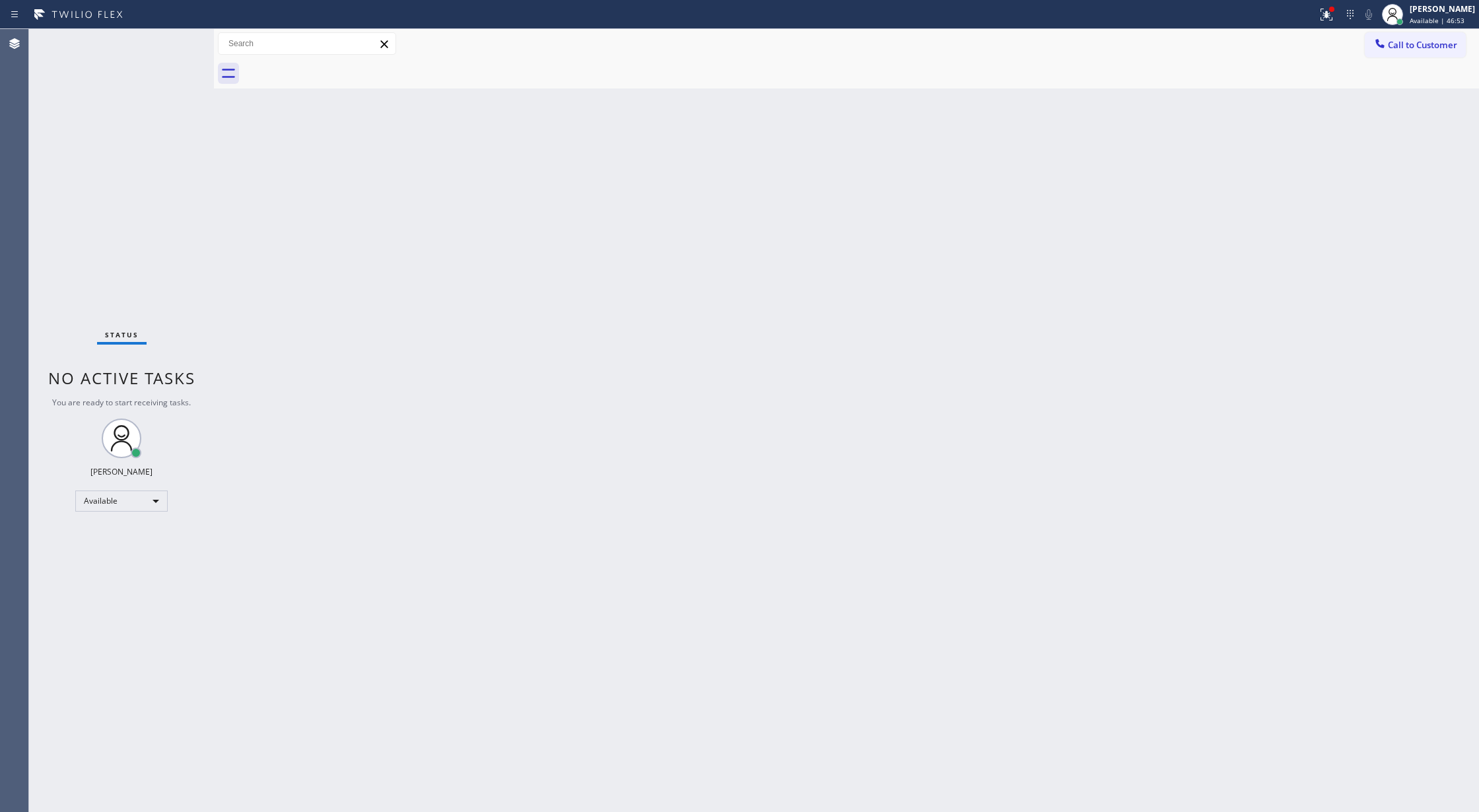
click at [175, 43] on div "Status No active tasks You are ready to start receiving tasks. [PERSON_NAME] Av…" at bounding box center [121, 420] width 185 height 783
click at [175, 39] on div "Status No active tasks You are ready to start receiving tasks. [PERSON_NAME] Av…" at bounding box center [121, 420] width 185 height 783
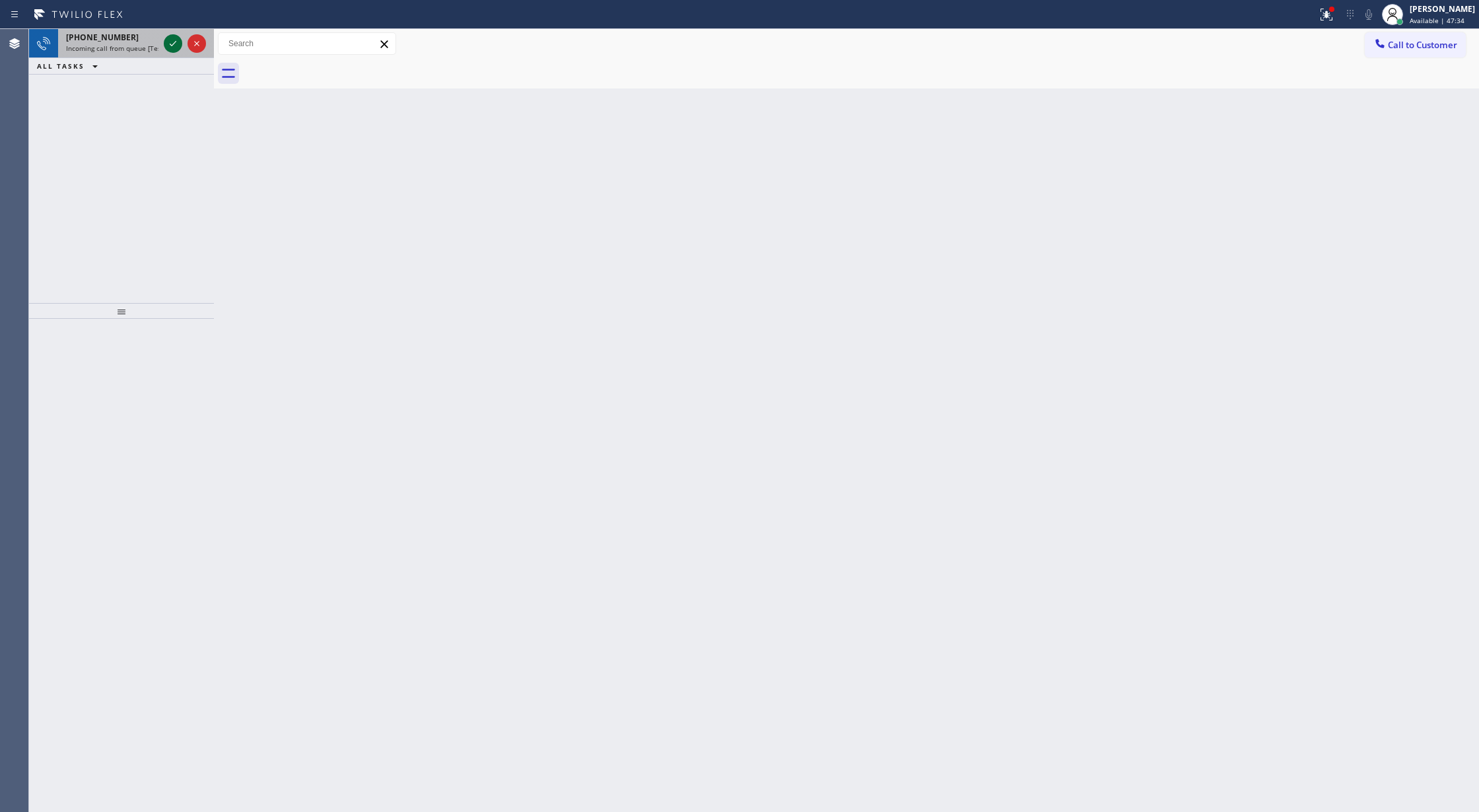
click at [175, 39] on icon at bounding box center [173, 44] width 16 height 16
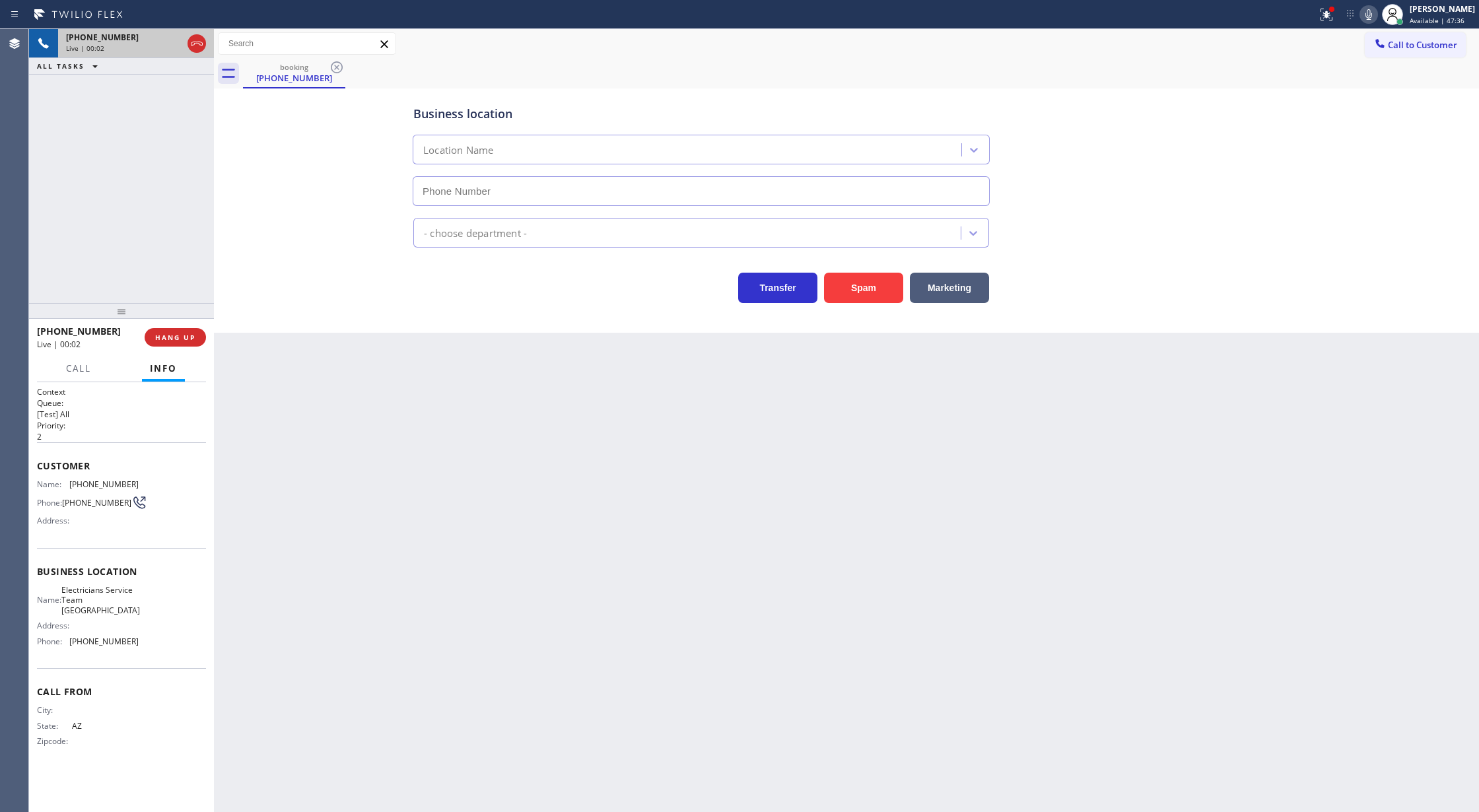
type input "(949) 894-4844"
click at [863, 287] on button "Spam" at bounding box center [864, 287] width 79 height 30
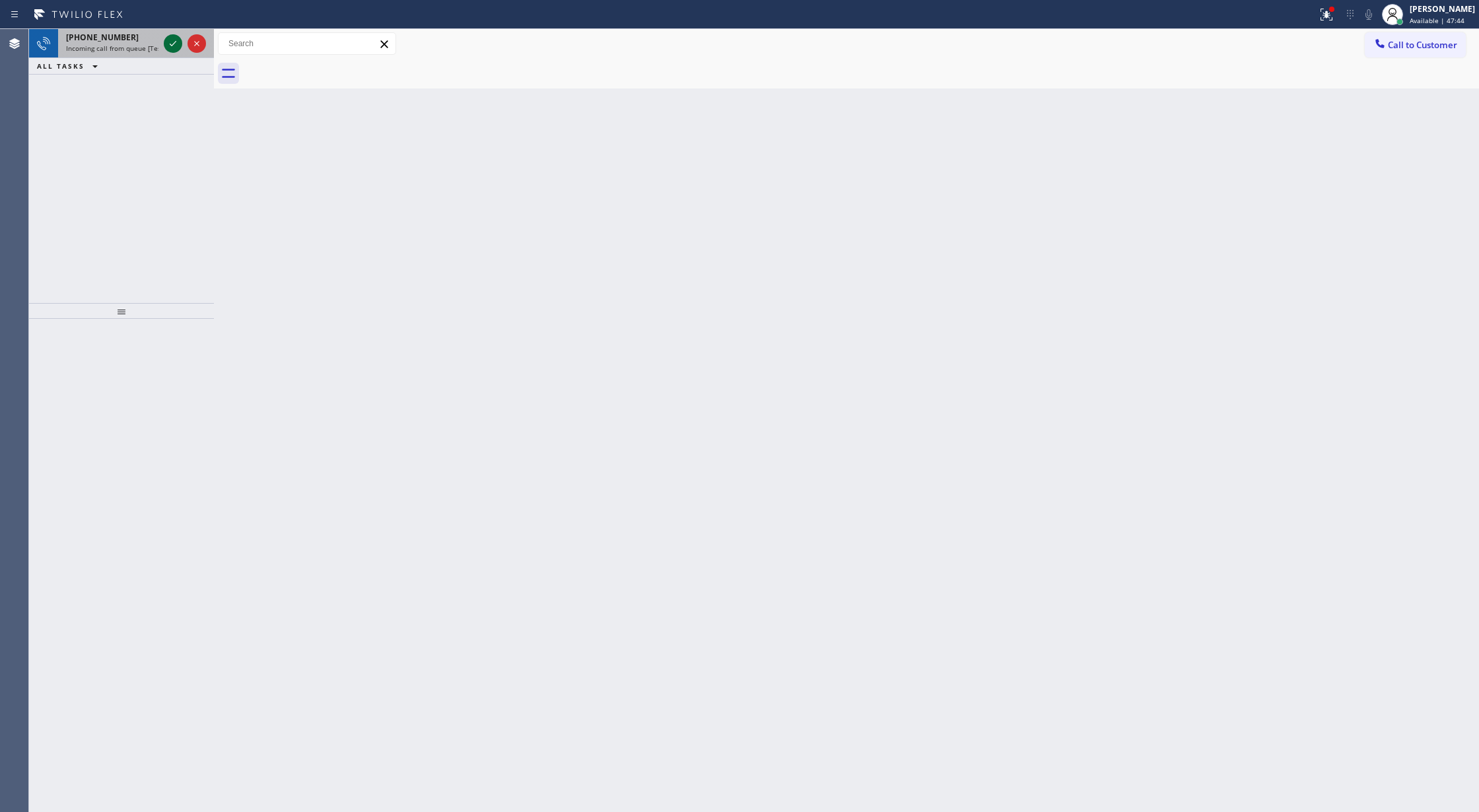
click at [171, 38] on icon at bounding box center [173, 44] width 16 height 16
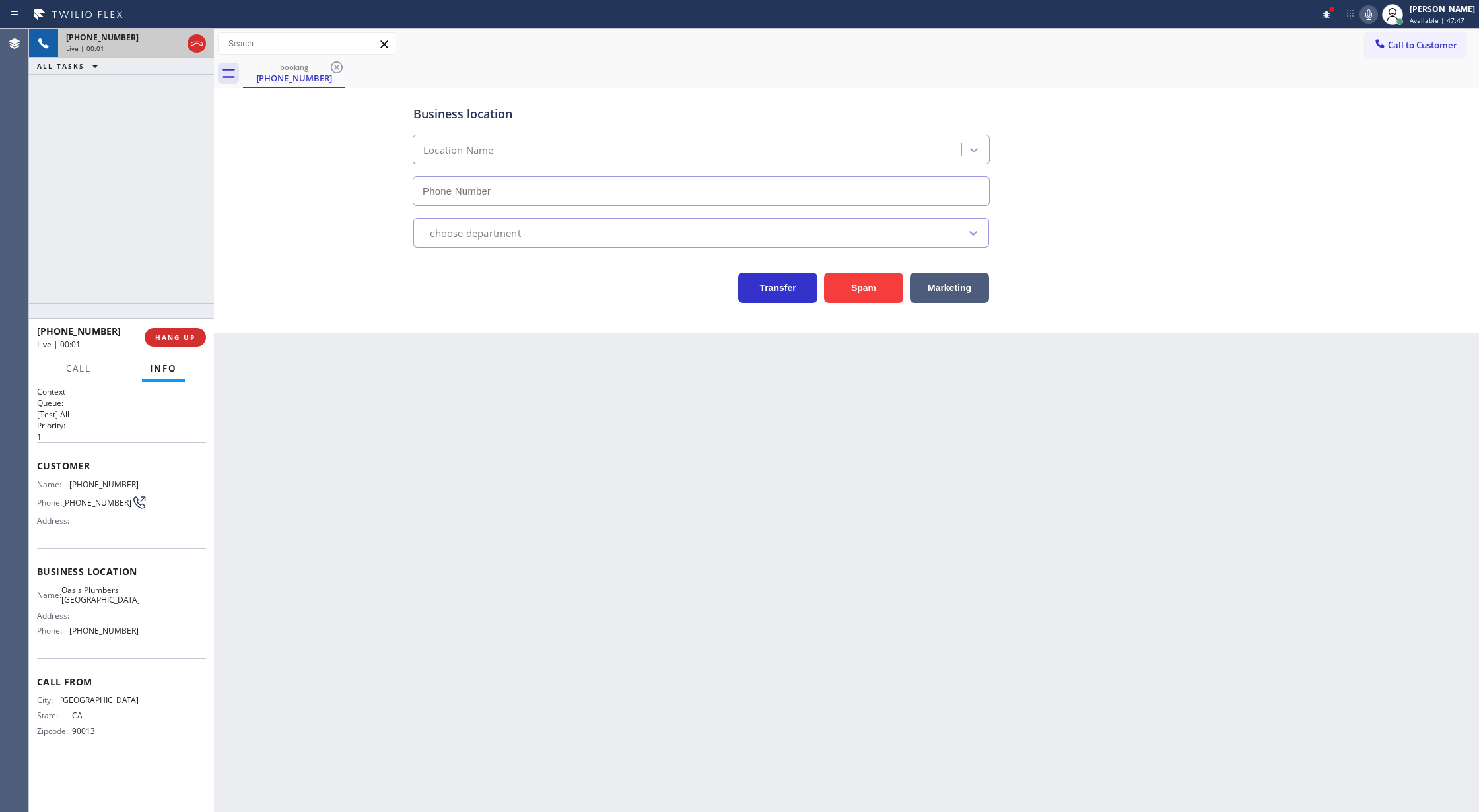
type input "(714) 706-3926"
click at [857, 286] on button "Spam" at bounding box center [864, 287] width 79 height 30
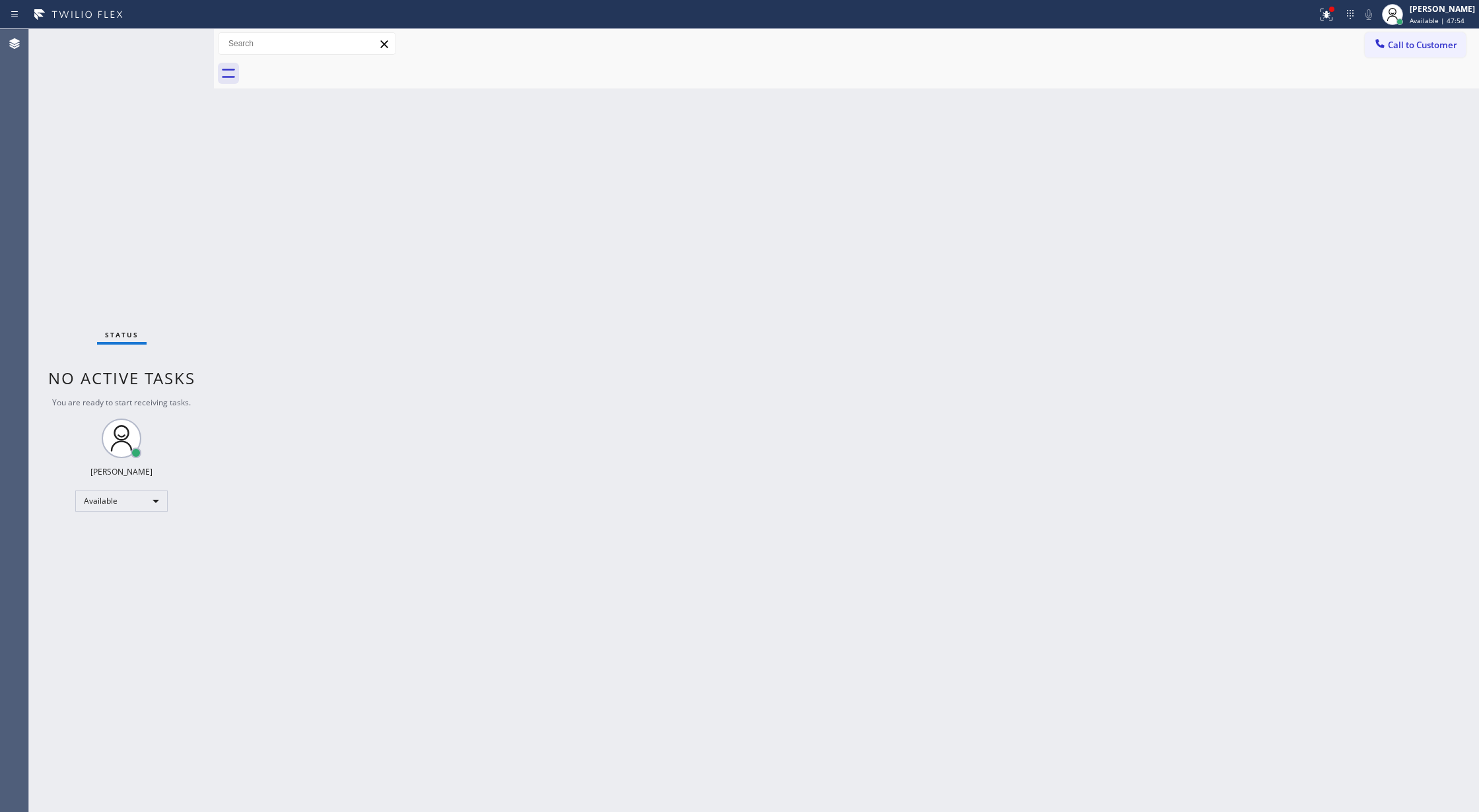
click at [167, 37] on div "Status No active tasks You are ready to start receiving tasks. [PERSON_NAME] Av…" at bounding box center [121, 420] width 185 height 783
click at [170, 45] on div "Status No active tasks You are ready to start receiving tasks. [PERSON_NAME] Av…" at bounding box center [121, 420] width 185 height 783
click at [178, 33] on div "Status No active tasks You are ready to start receiving tasks. [PERSON_NAME] Av…" at bounding box center [121, 420] width 185 height 783
click at [175, 42] on div "Status No active tasks You are ready to start receiving tasks. [PERSON_NAME] Av…" at bounding box center [121, 420] width 185 height 783
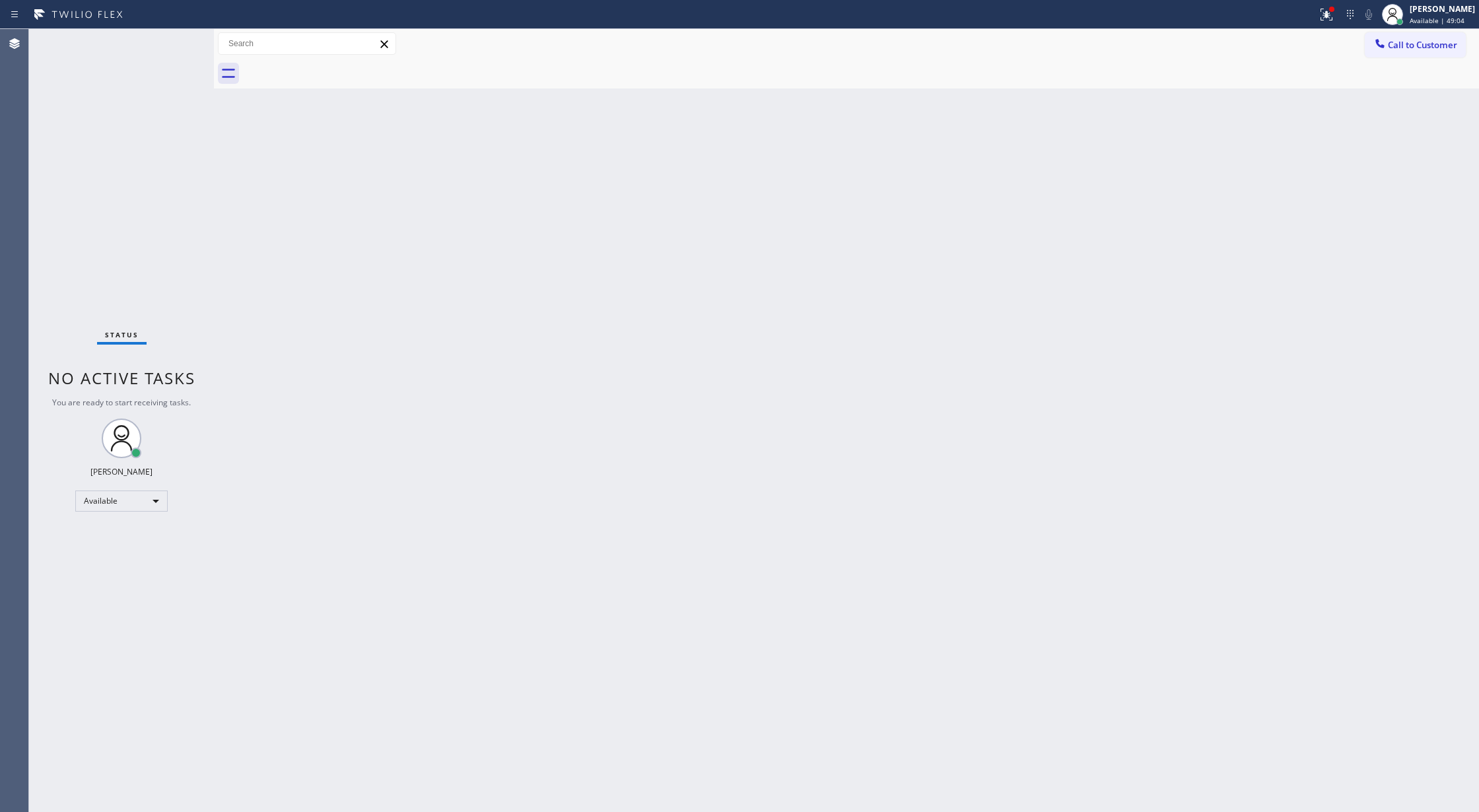
click at [159, 29] on div "Status No active tasks You are ready to start receiving tasks. [PERSON_NAME] Av…" at bounding box center [121, 420] width 185 height 783
click at [172, 30] on div "Status No active tasks You are ready to start receiving tasks. [PERSON_NAME] Av…" at bounding box center [121, 420] width 185 height 783
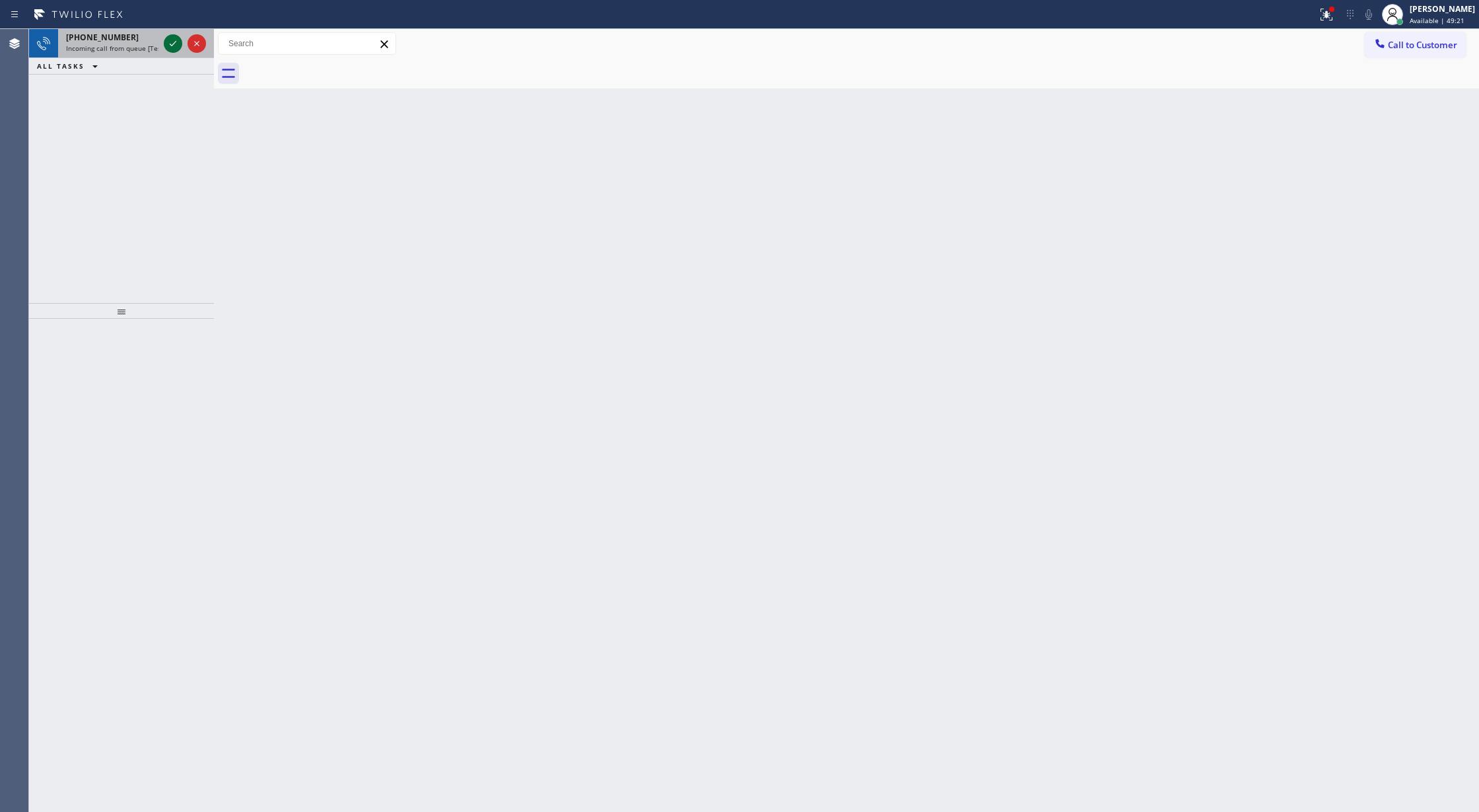
click at [175, 48] on icon at bounding box center [173, 44] width 16 height 16
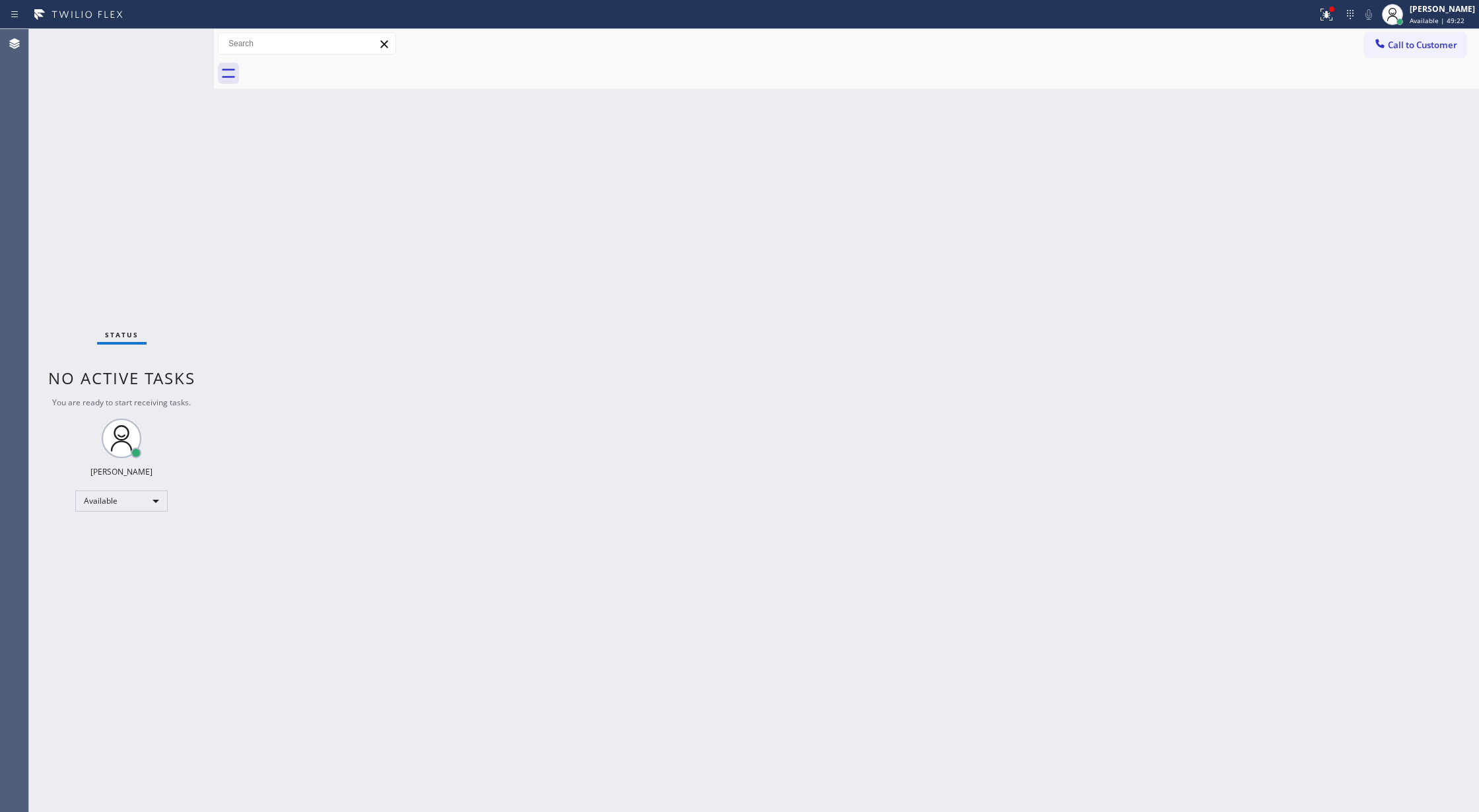
click at [167, 38] on div "Status No active tasks You are ready to start receiving tasks. [PERSON_NAME] Av…" at bounding box center [121, 420] width 185 height 783
click at [169, 47] on div "Status No active tasks You are ready to start receiving tasks. [PERSON_NAME] Av…" at bounding box center [121, 420] width 185 height 783
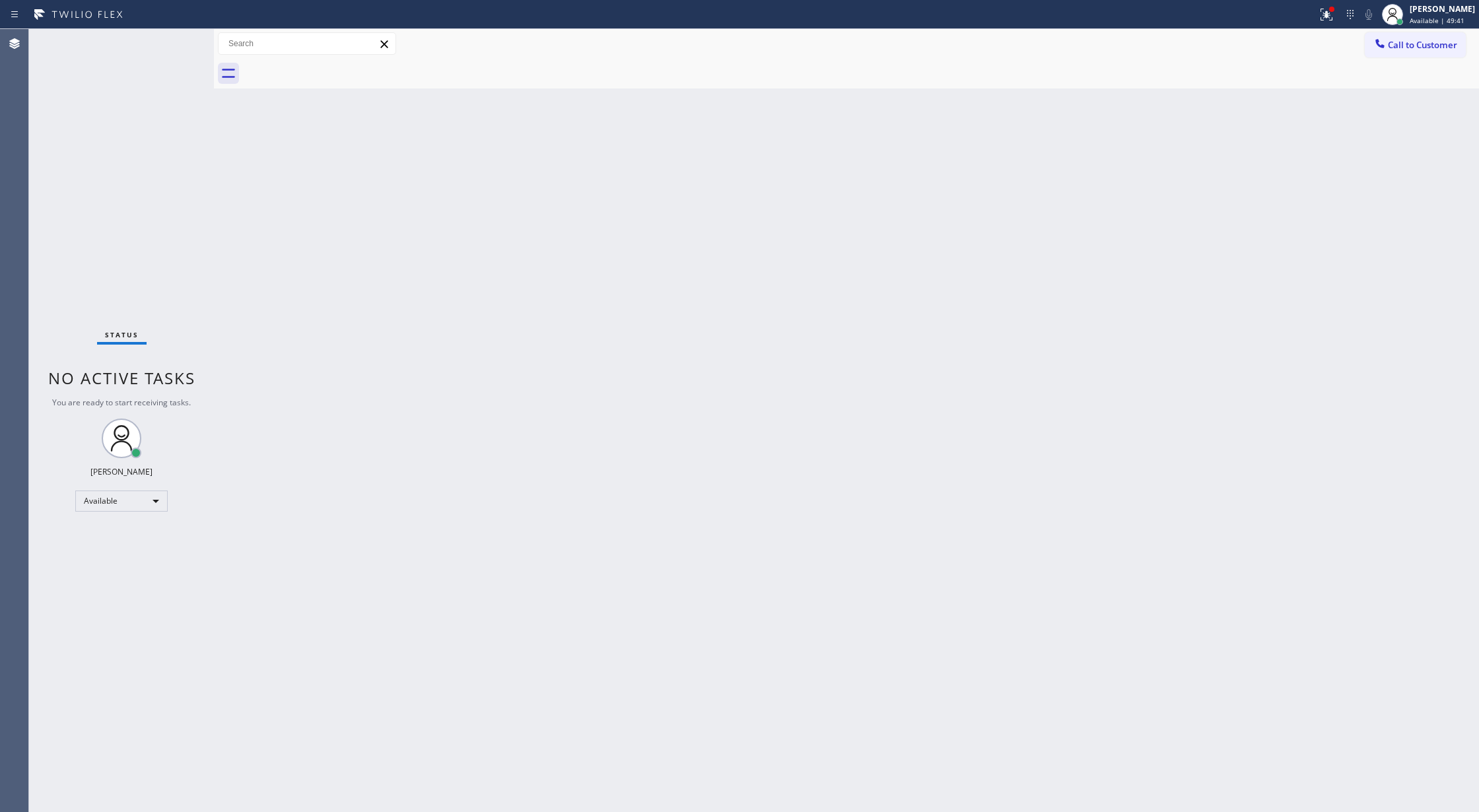
click at [169, 43] on div "Status No active tasks You are ready to start receiving tasks. [PERSON_NAME] Av…" at bounding box center [121, 420] width 185 height 783
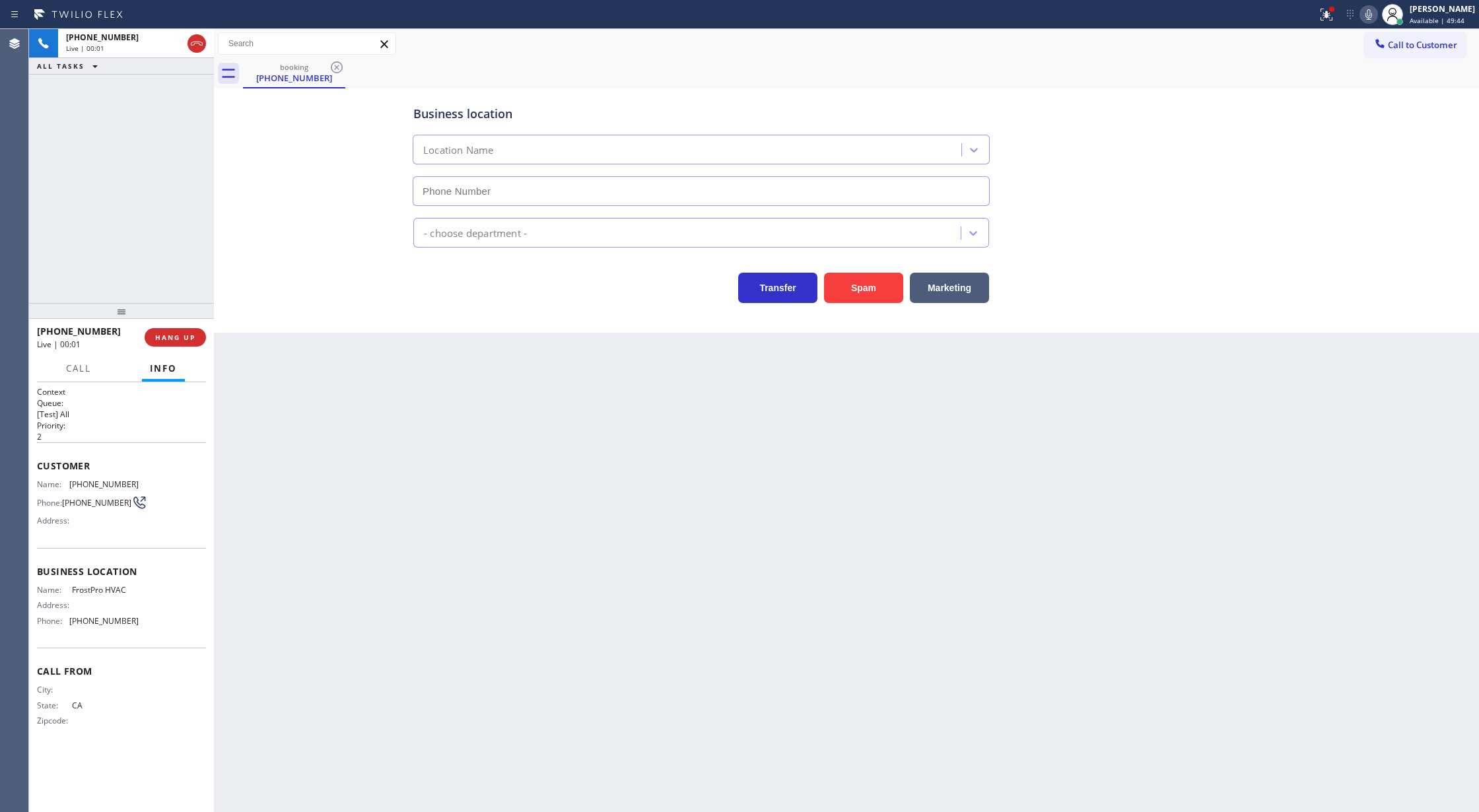
type input "(858) 758-7847"
click at [859, 287] on button "Spam" at bounding box center [864, 287] width 79 height 30
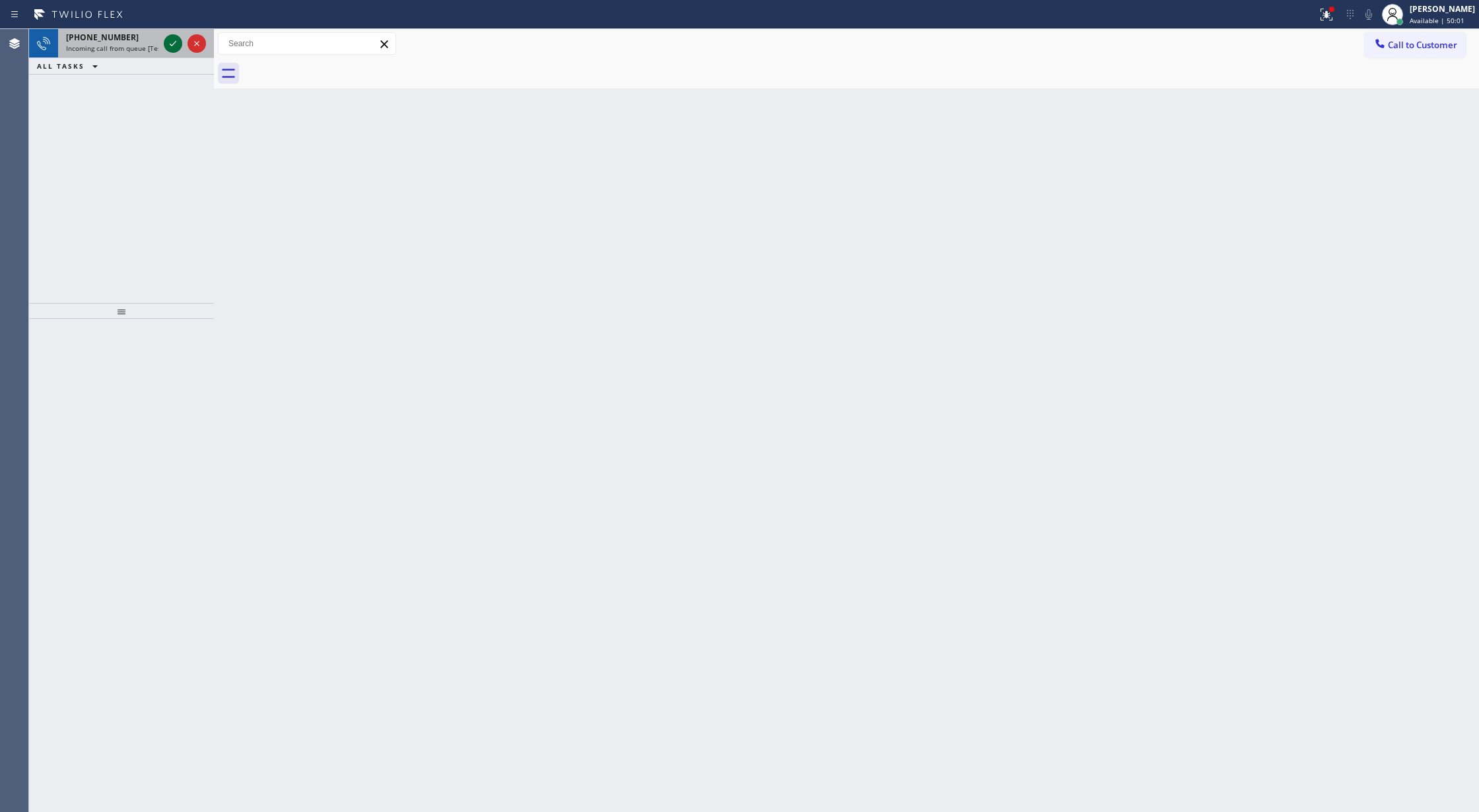
click at [170, 45] on icon at bounding box center [173, 44] width 16 height 16
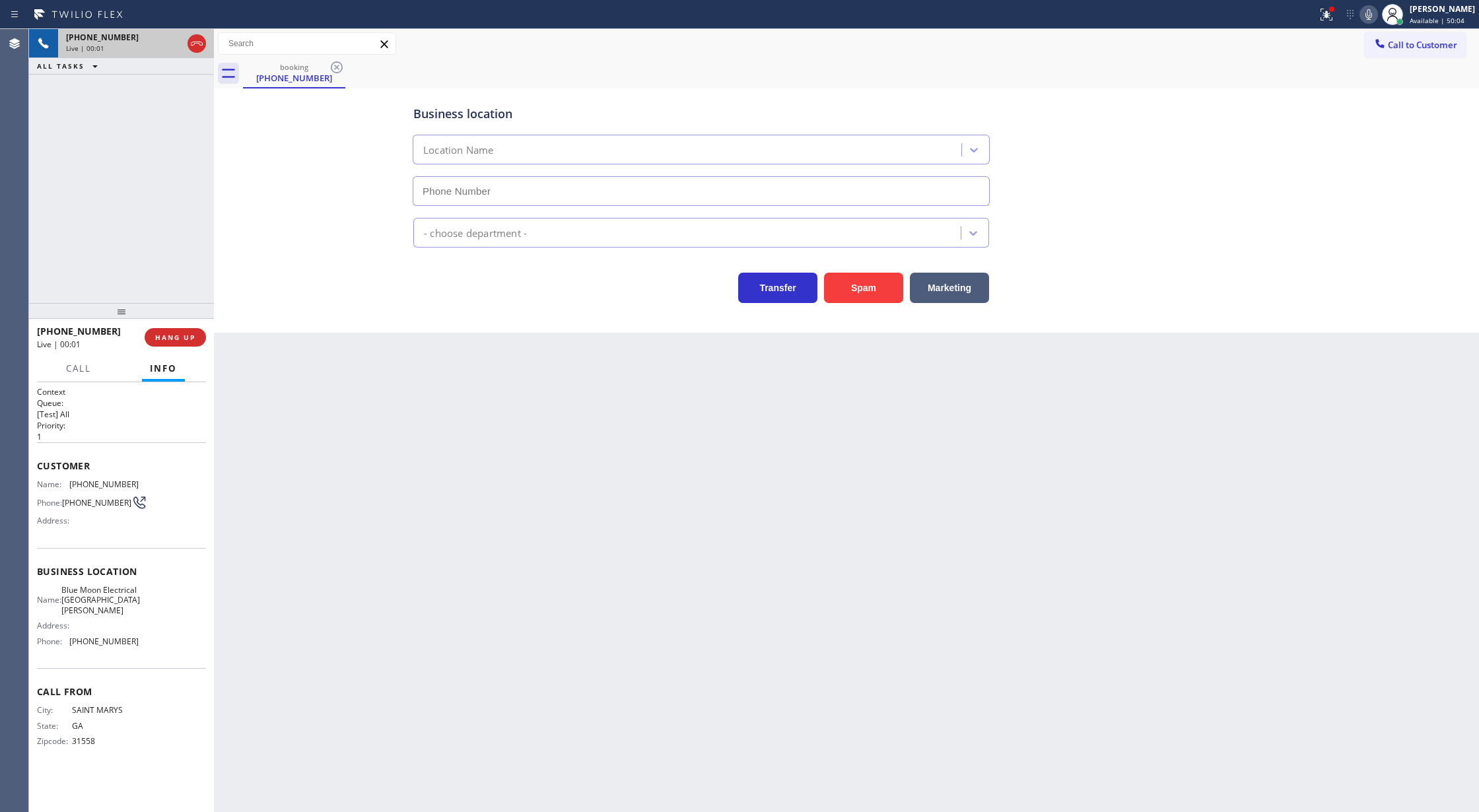
type input "[PHONE_NUMBER]"
drag, startPoint x: 191, startPoint y: 48, endPoint x: 248, endPoint y: 179, distance: 142.9
click at [191, 48] on icon at bounding box center [197, 44] width 16 height 16
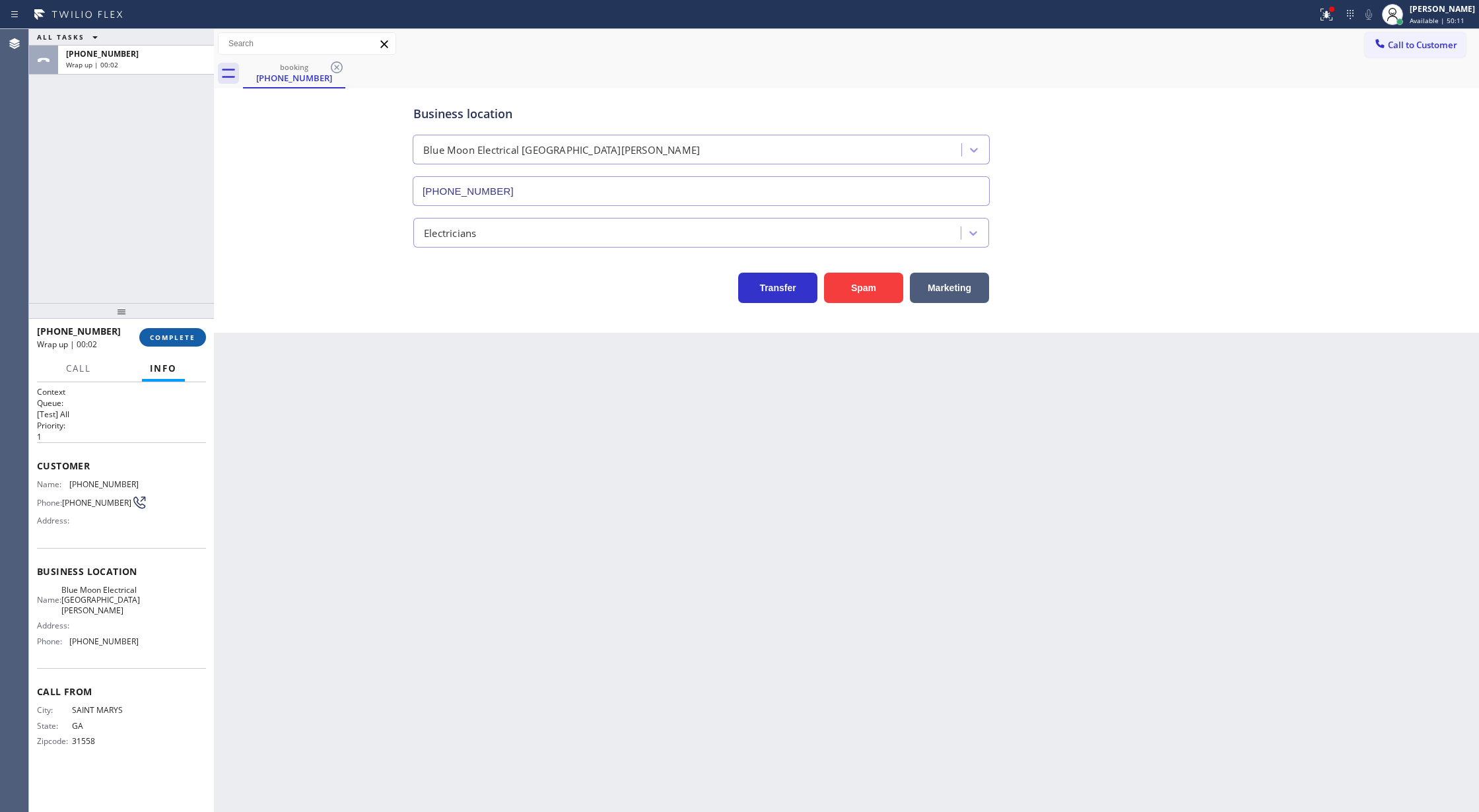
click at [163, 341] on span "COMPLETE" at bounding box center [172, 337] width 46 height 10
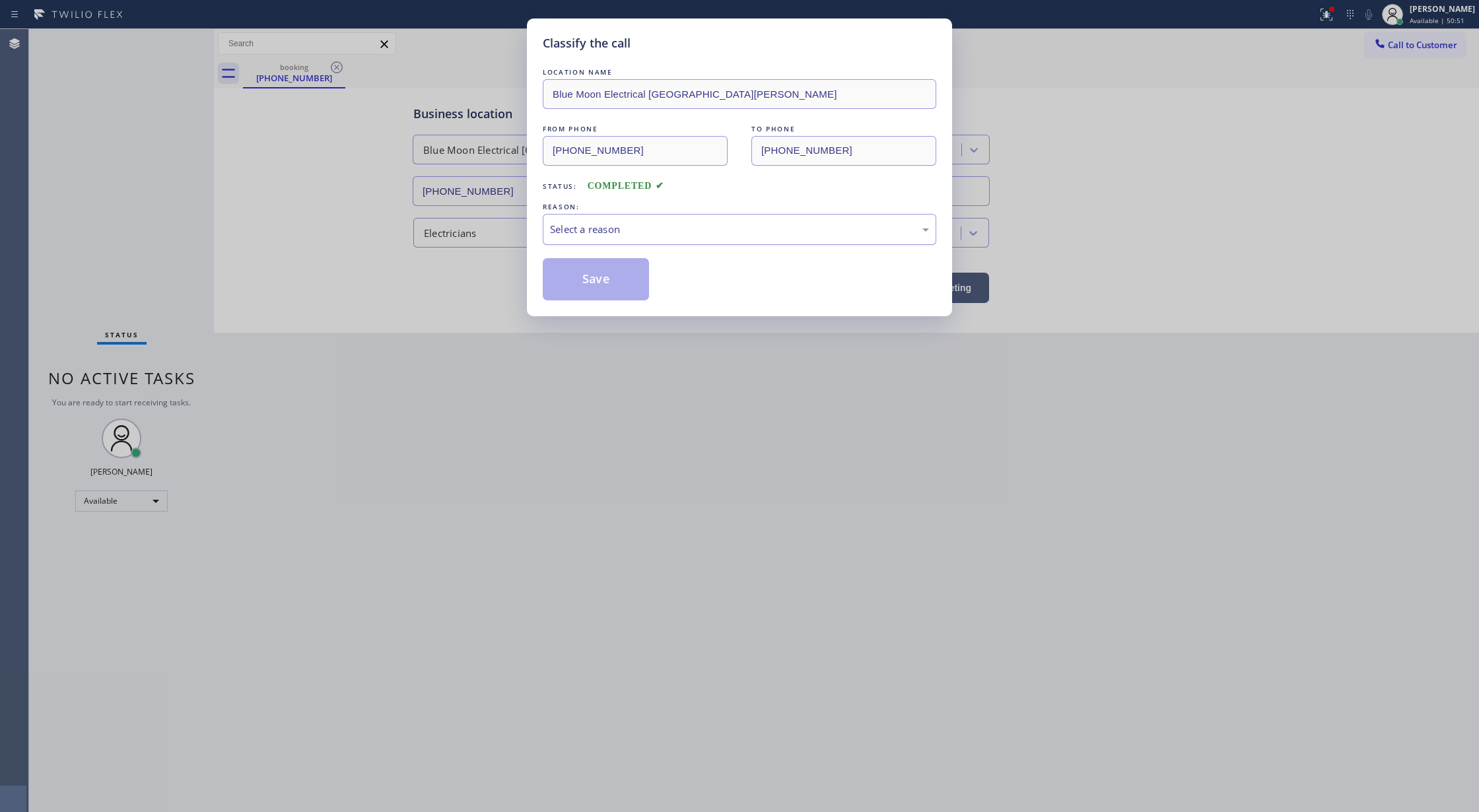
click at [627, 224] on div "Select a reason" at bounding box center [740, 229] width 379 height 15
click at [585, 279] on button "Save" at bounding box center [596, 279] width 107 height 42
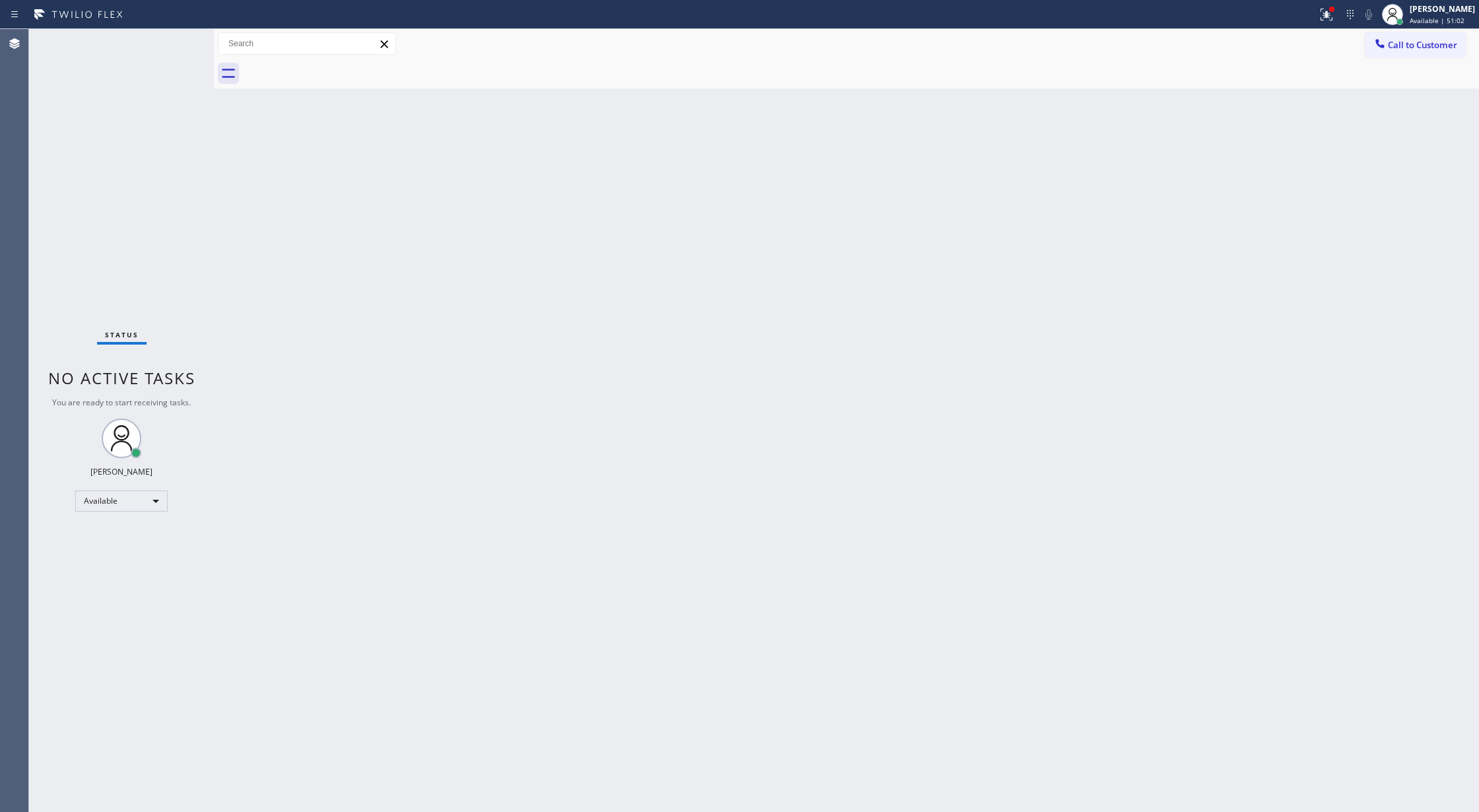
click at [183, 50] on div "Status No active tasks You are ready to start receiving tasks. [PERSON_NAME] Av…" at bounding box center [121, 420] width 185 height 783
click at [172, 43] on div "Status No active tasks You are ready to start receiving tasks. [PERSON_NAME] Av…" at bounding box center [121, 420] width 185 height 783
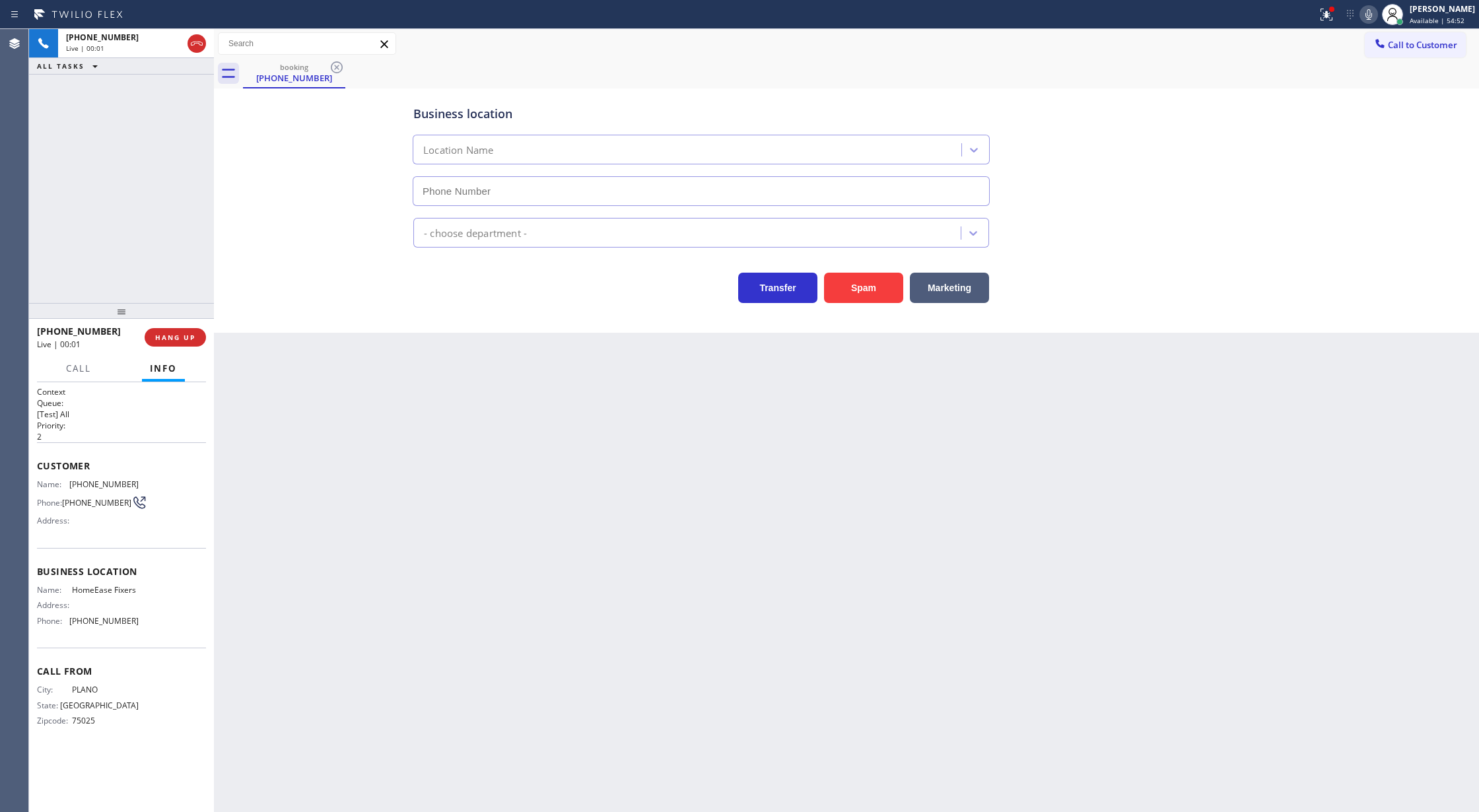
type input "(214) 206-3497"
click at [861, 291] on button "Spam" at bounding box center [864, 287] width 79 height 30
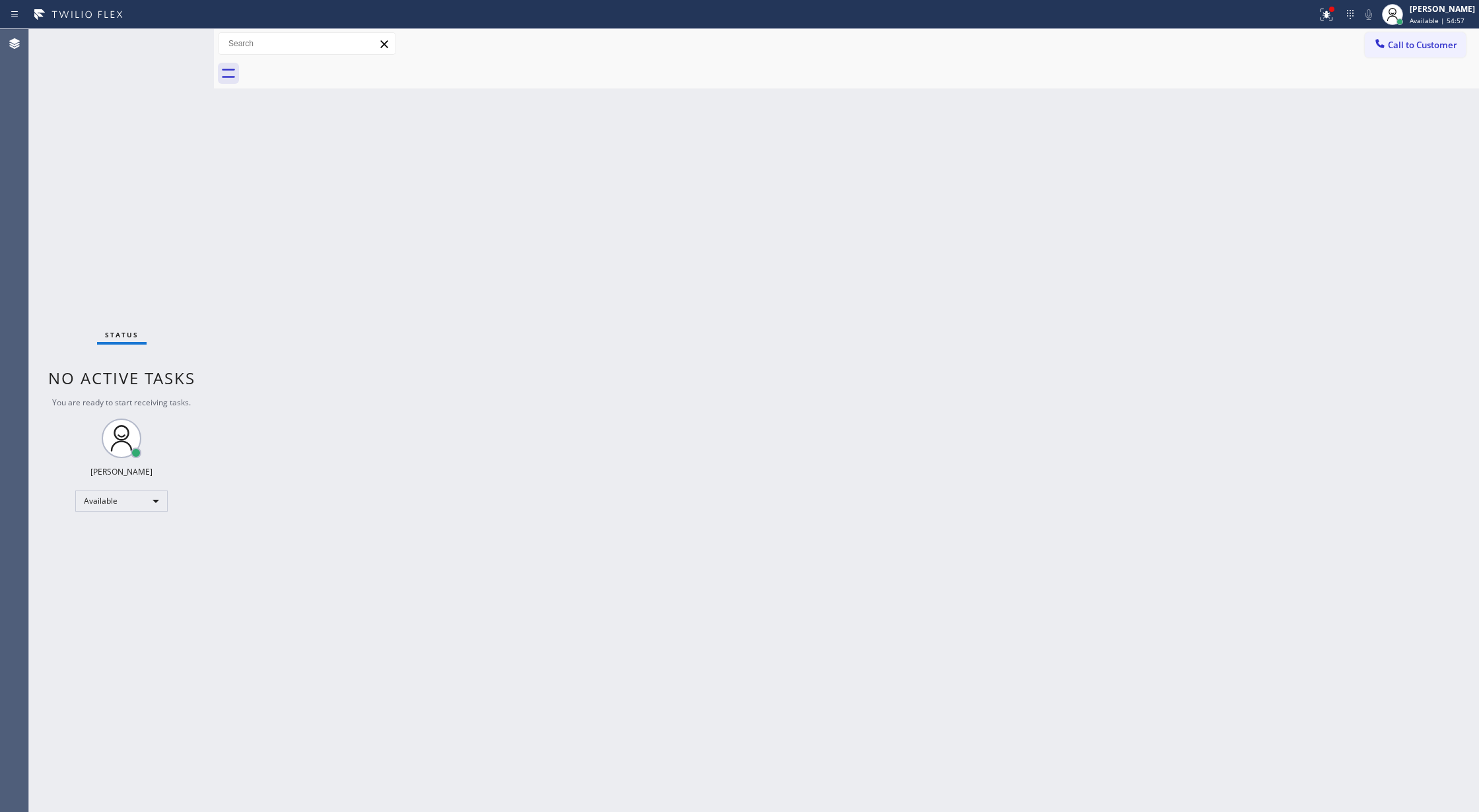
click at [170, 69] on div "Status No active tasks You are ready to start receiving tasks. [PERSON_NAME] Av…" at bounding box center [121, 420] width 185 height 783
click at [170, 59] on div "Status No active tasks You are ready to start receiving tasks. [PERSON_NAME] Av…" at bounding box center [121, 420] width 185 height 783
drag, startPoint x: 170, startPoint y: 55, endPoint x: 175, endPoint y: 38, distance: 17.7
click at [170, 50] on div "Status No active tasks You are ready to start receiving tasks. [PERSON_NAME] Av…" at bounding box center [121, 420] width 185 height 783
click at [175, 38] on div "Status No active tasks You are ready to start receiving tasks. [PERSON_NAME] Av…" at bounding box center [121, 420] width 185 height 783
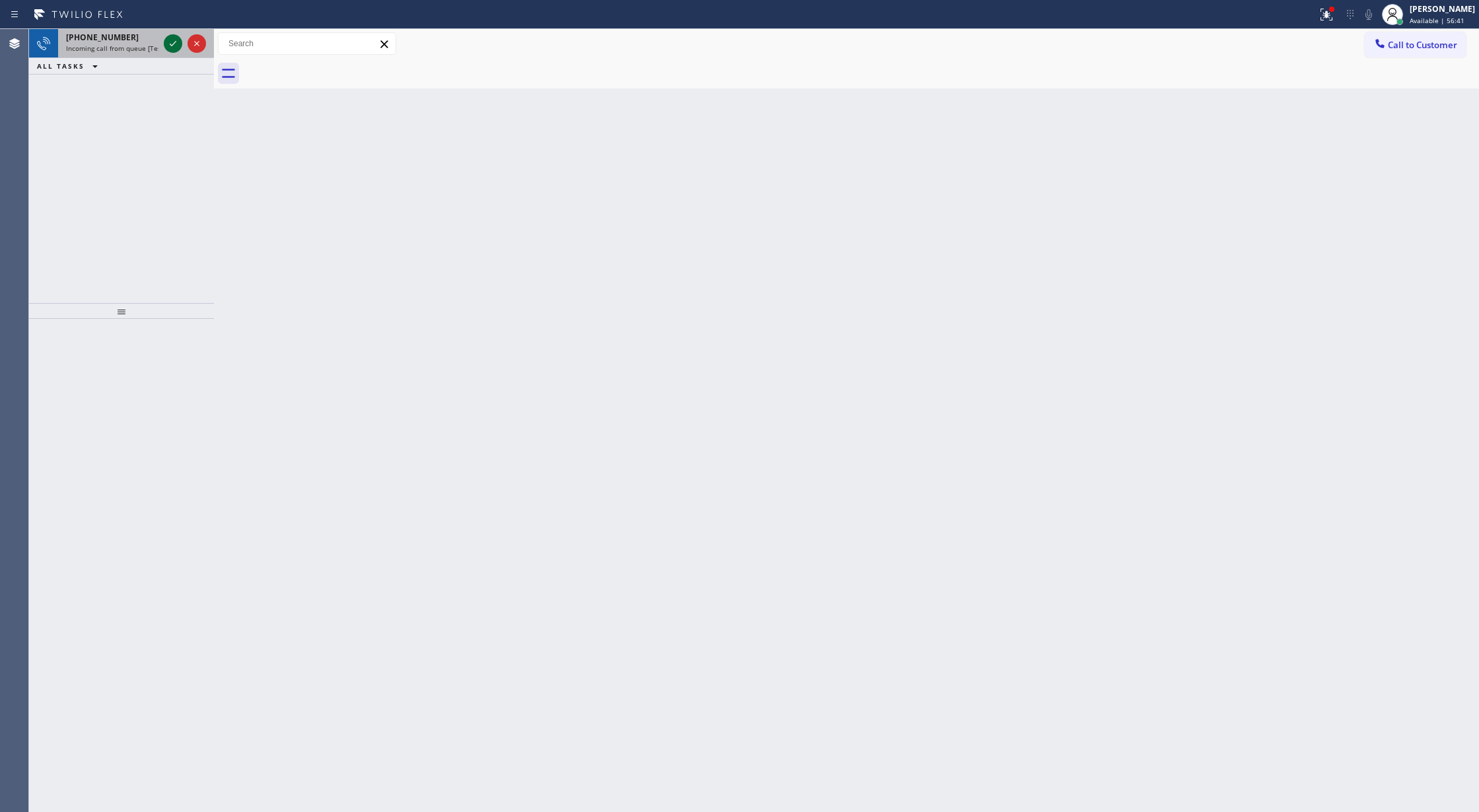
click at [173, 41] on icon at bounding box center [173, 44] width 16 height 16
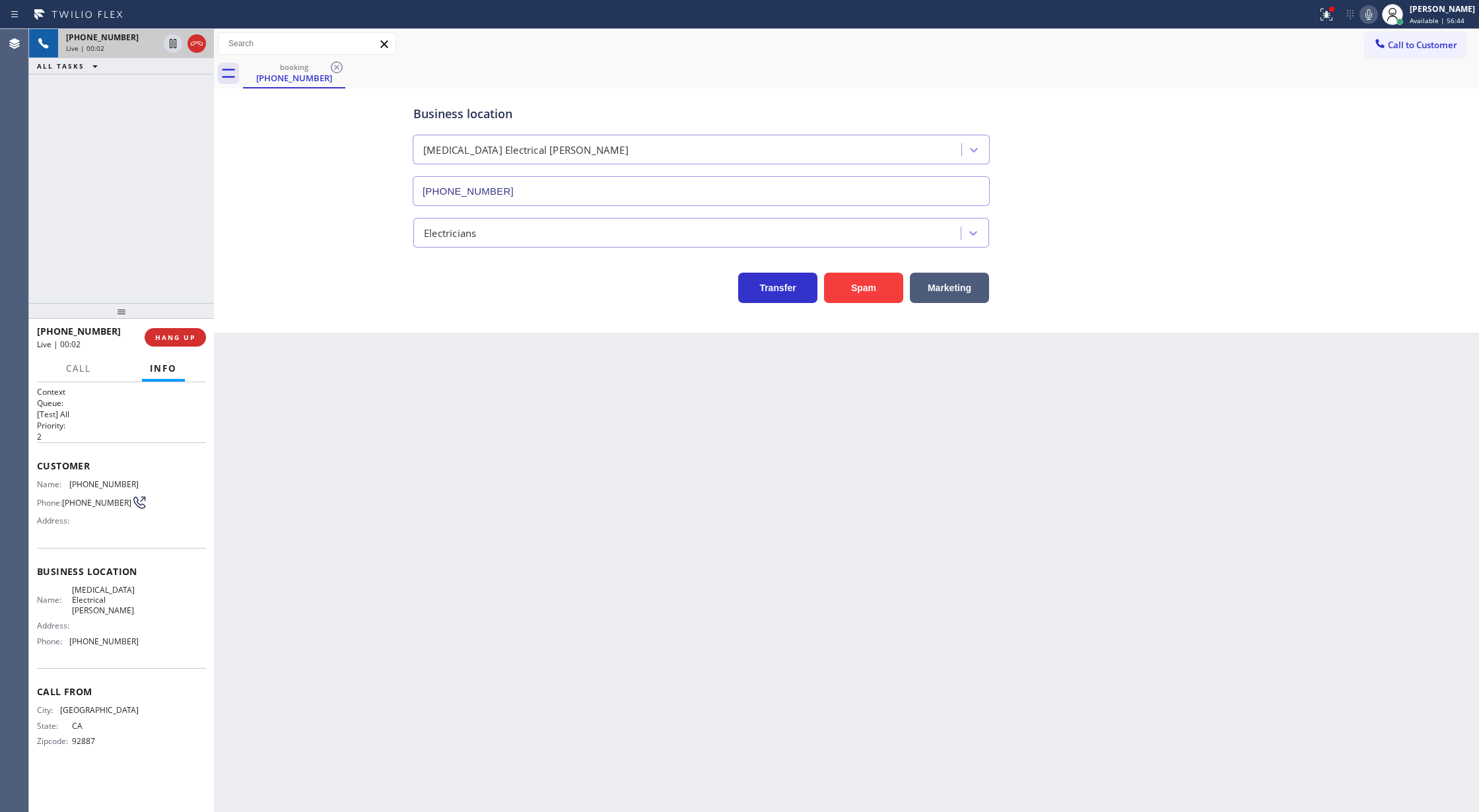
type input "(714) 463-1803"
click at [855, 289] on button "Spam" at bounding box center [864, 287] width 79 height 30
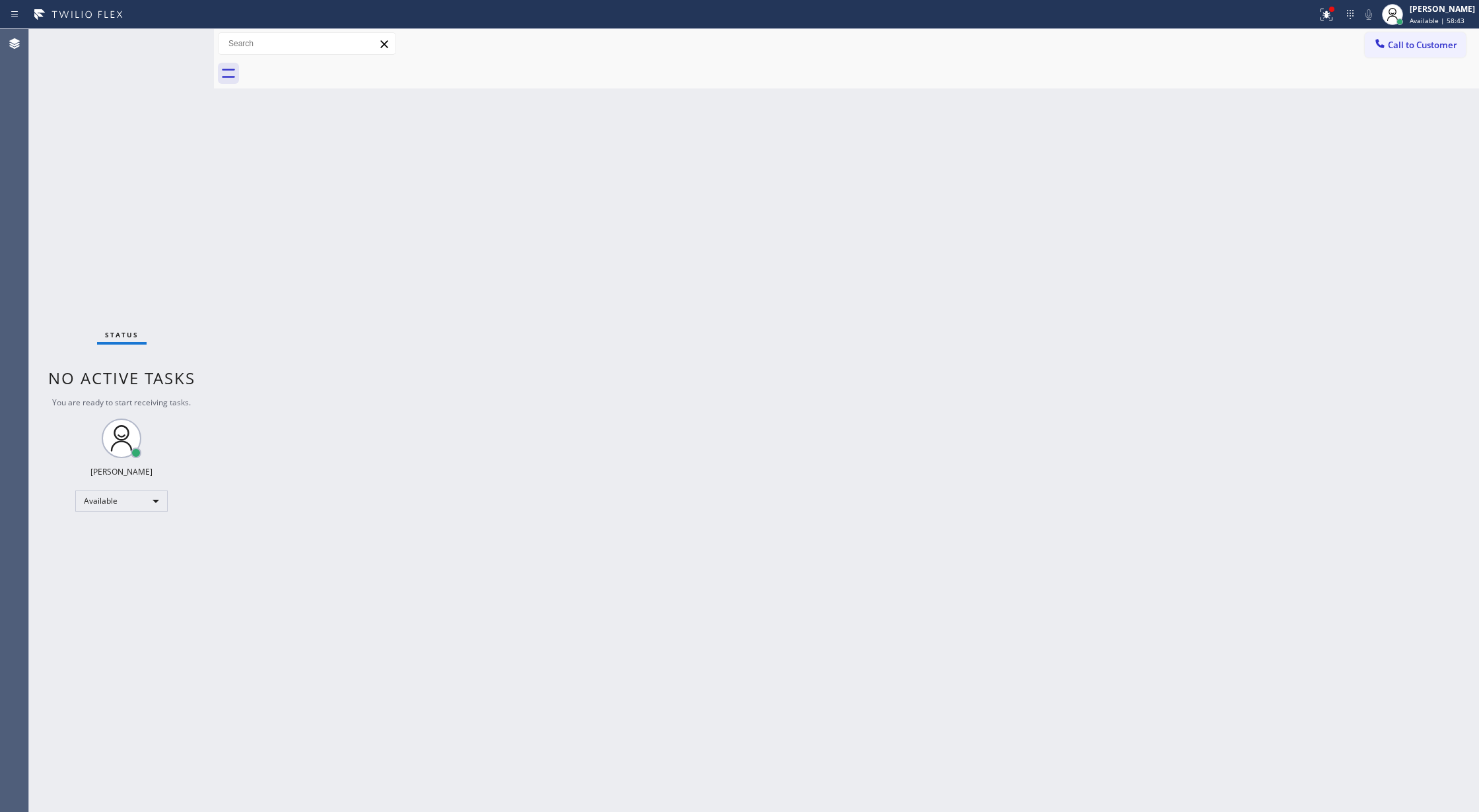
click at [181, 47] on div "Status No active tasks You are ready to start receiving tasks. [PERSON_NAME] Av…" at bounding box center [121, 420] width 185 height 783
click at [175, 42] on div "Status No active tasks You are ready to start receiving tasks. [PERSON_NAME] Av…" at bounding box center [121, 420] width 185 height 783
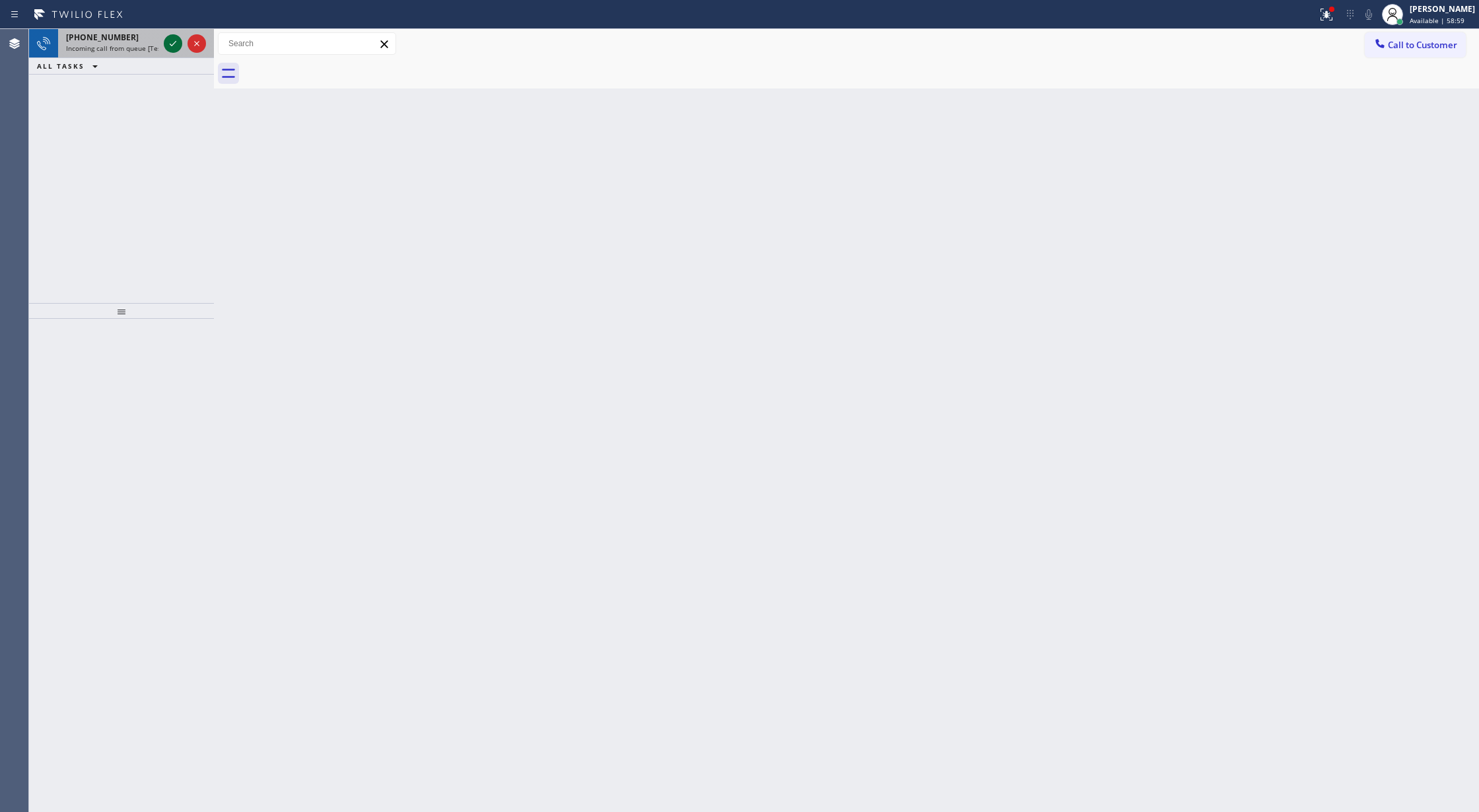
click at [175, 42] on icon at bounding box center [173, 44] width 16 height 16
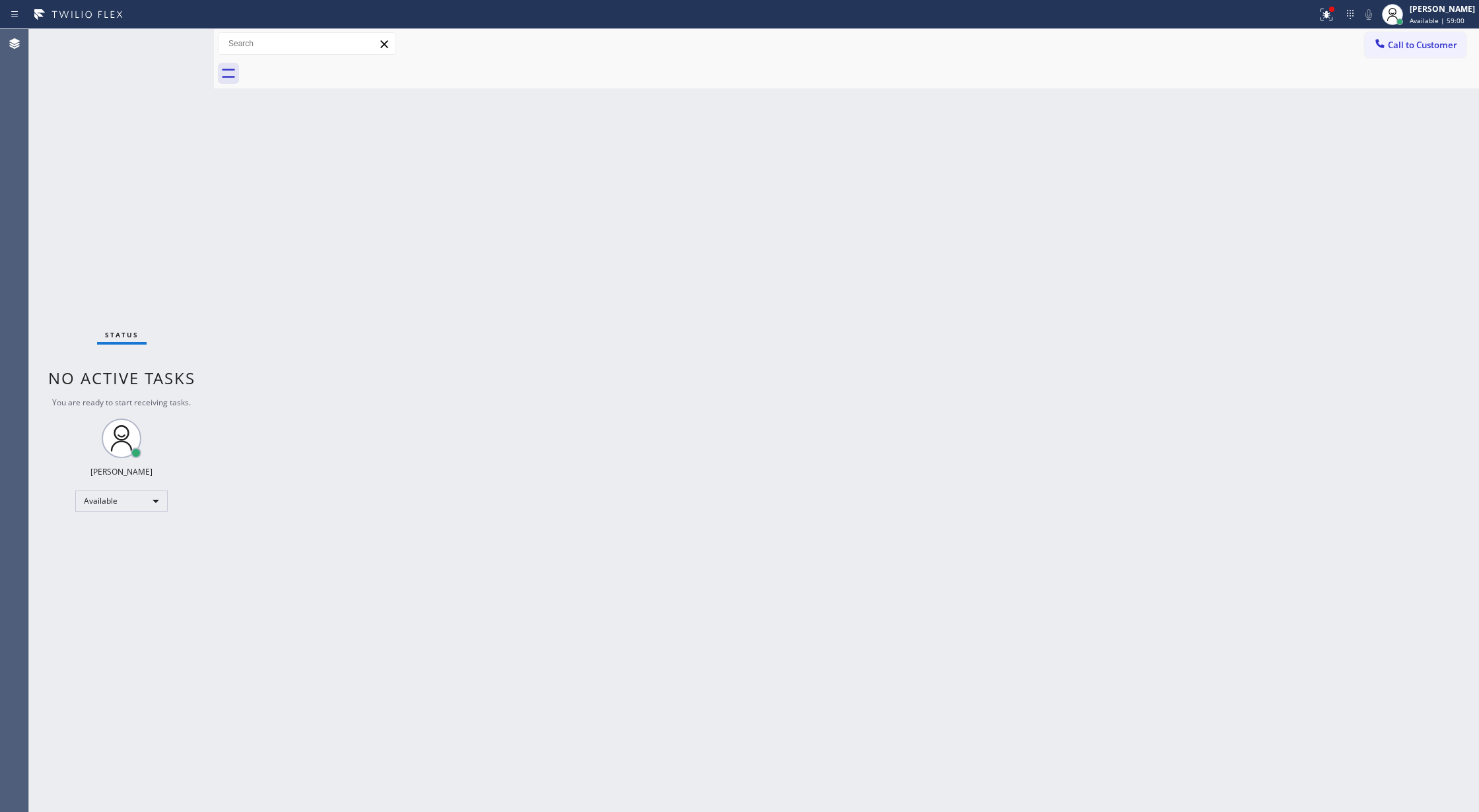
click at [175, 42] on div "Status No active tasks You are ready to start receiving tasks. [PERSON_NAME] Av…" at bounding box center [121, 420] width 185 height 783
click at [175, 43] on div "Status No active tasks You are ready to start receiving tasks. [PERSON_NAME] Av…" at bounding box center [121, 420] width 185 height 783
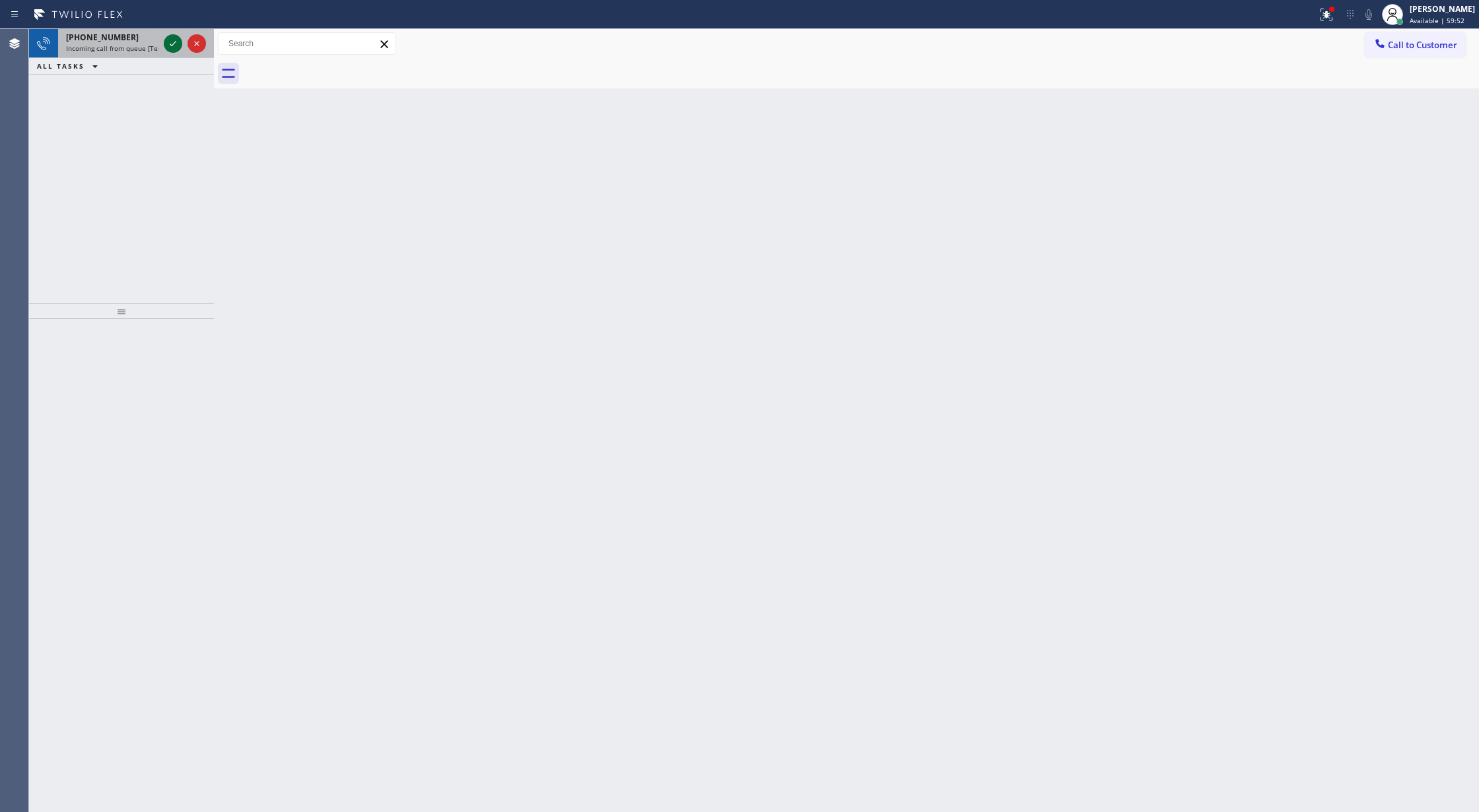
click at [175, 43] on icon at bounding box center [173, 44] width 16 height 16
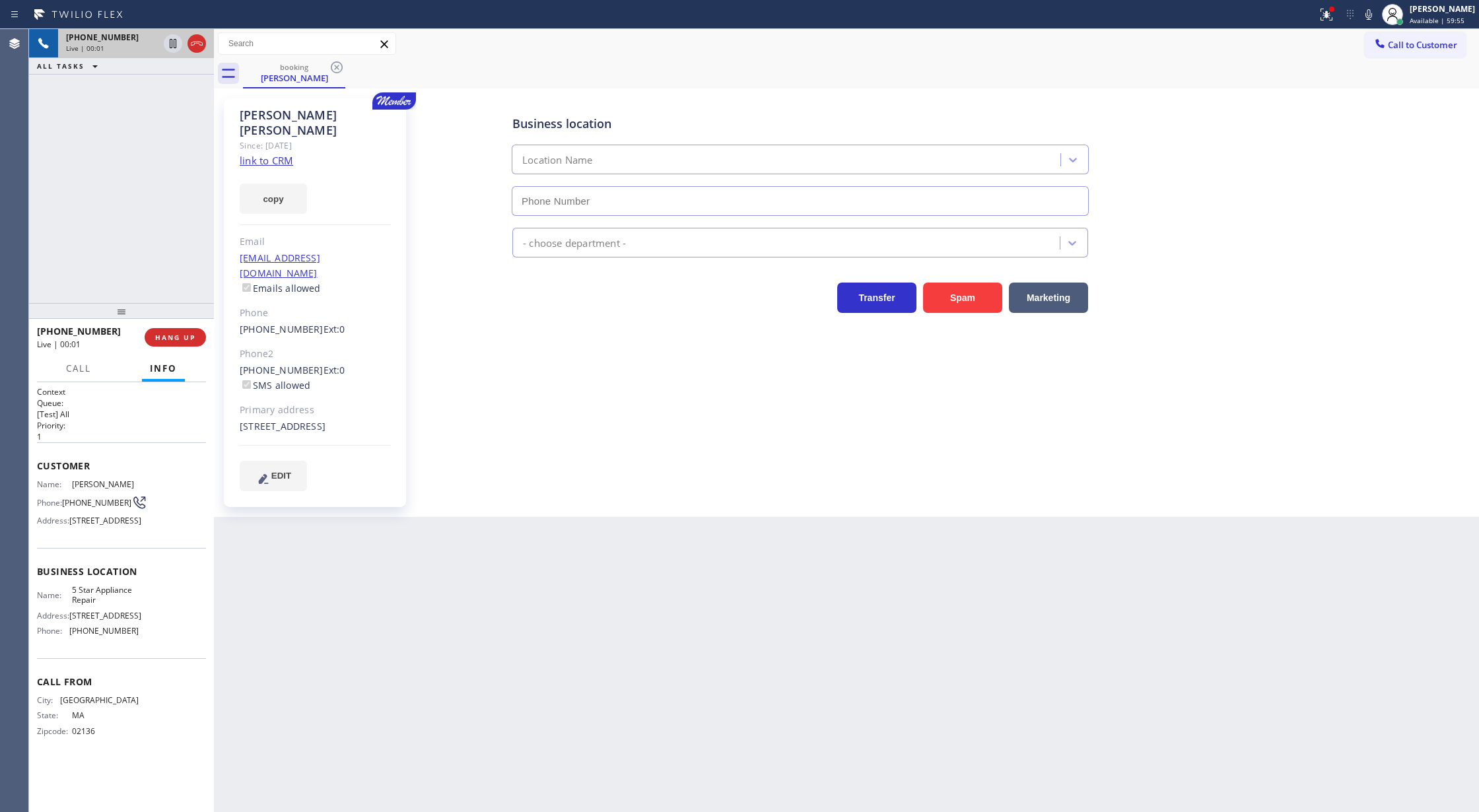
type input "[PHONE_NUMBER]"
click at [262, 154] on link "link to CRM" at bounding box center [266, 160] width 54 height 13
click at [194, 37] on icon at bounding box center [197, 44] width 16 height 16
click at [183, 336] on span "COMPLETE" at bounding box center [172, 337] width 46 height 10
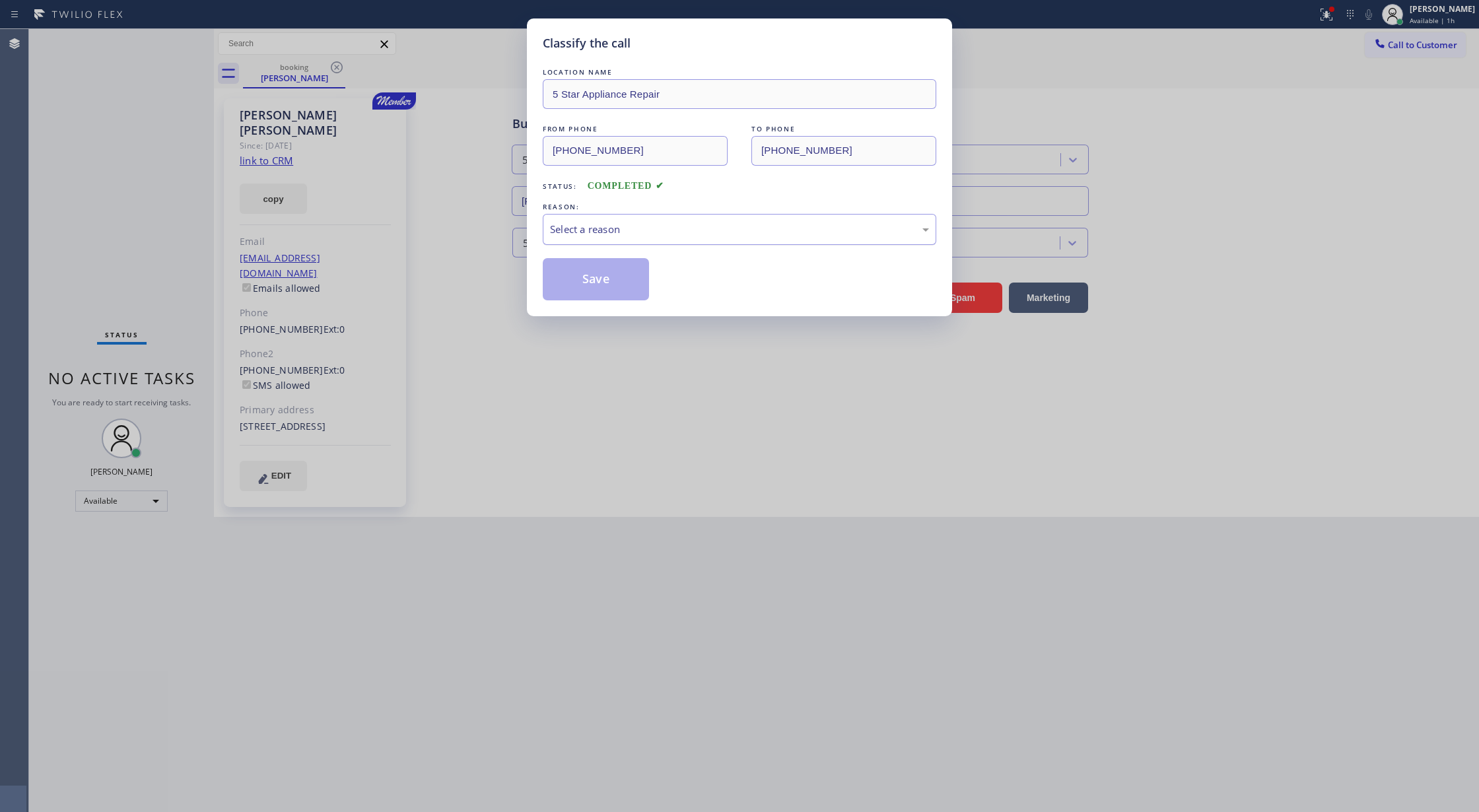
click at [670, 233] on div "Select a reason" at bounding box center [740, 229] width 379 height 15
click at [598, 283] on button "Save" at bounding box center [596, 279] width 107 height 42
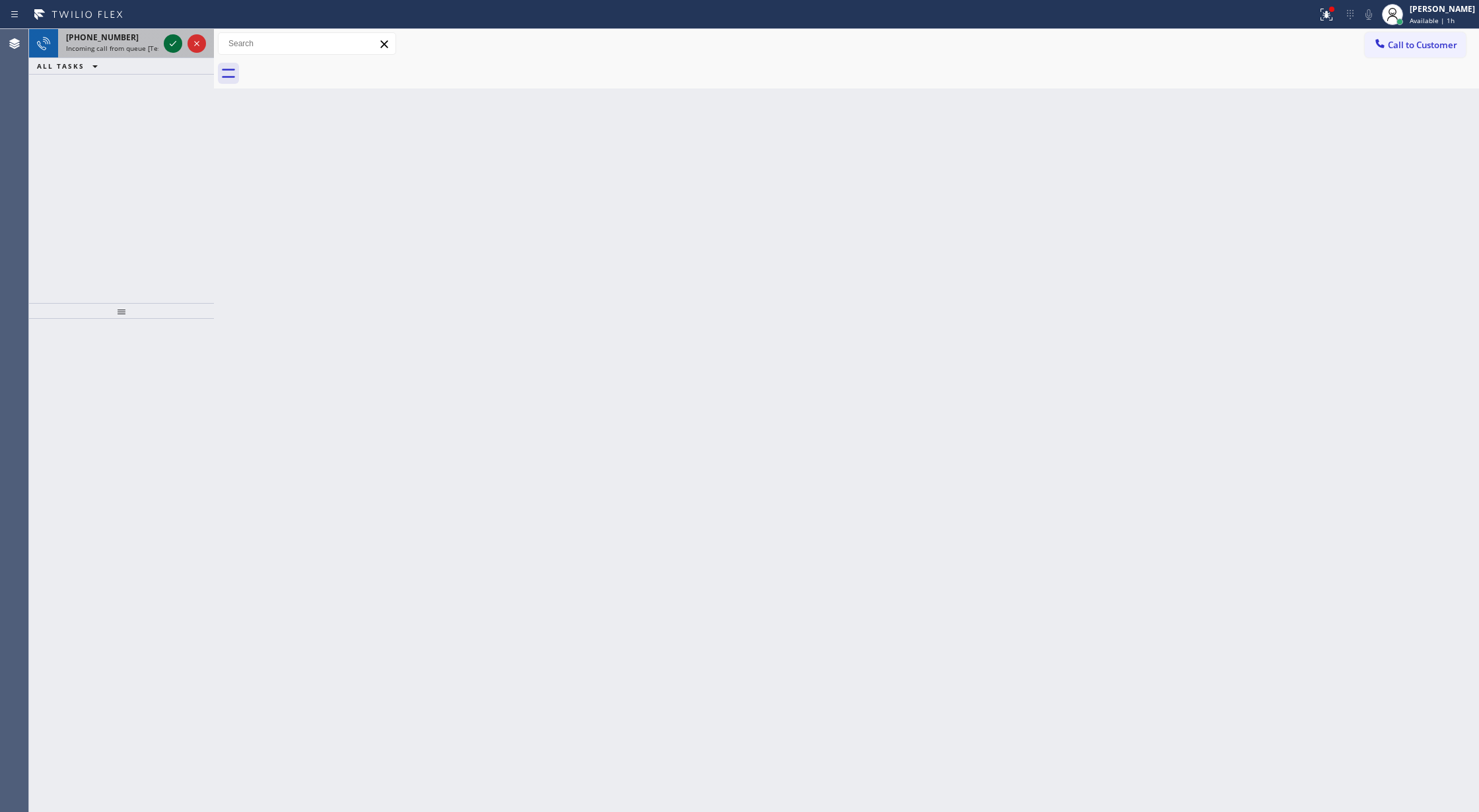
click at [173, 42] on icon at bounding box center [173, 44] width 16 height 16
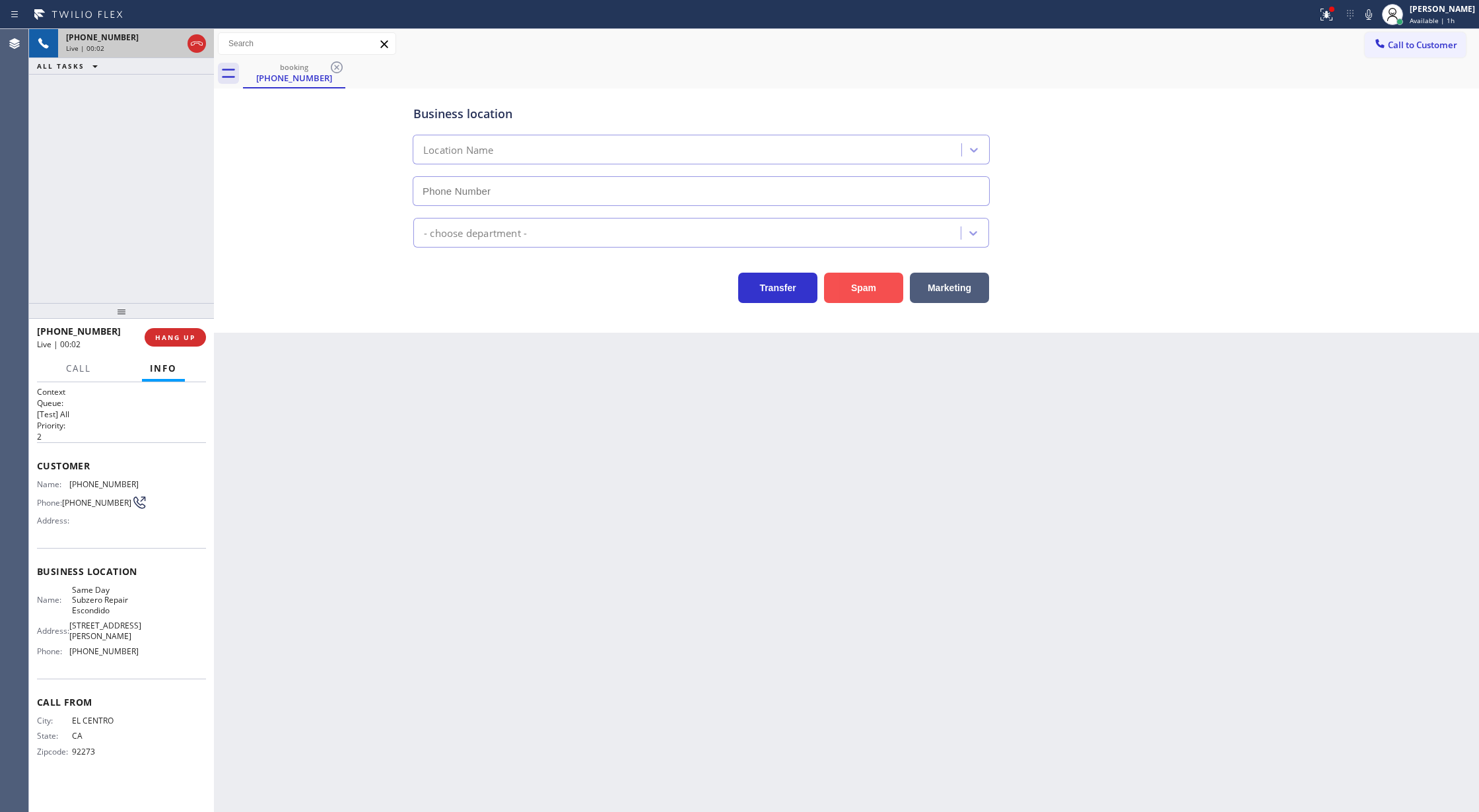
type input "[PHONE_NUMBER]"
click at [857, 287] on button "Spam" at bounding box center [864, 287] width 79 height 30
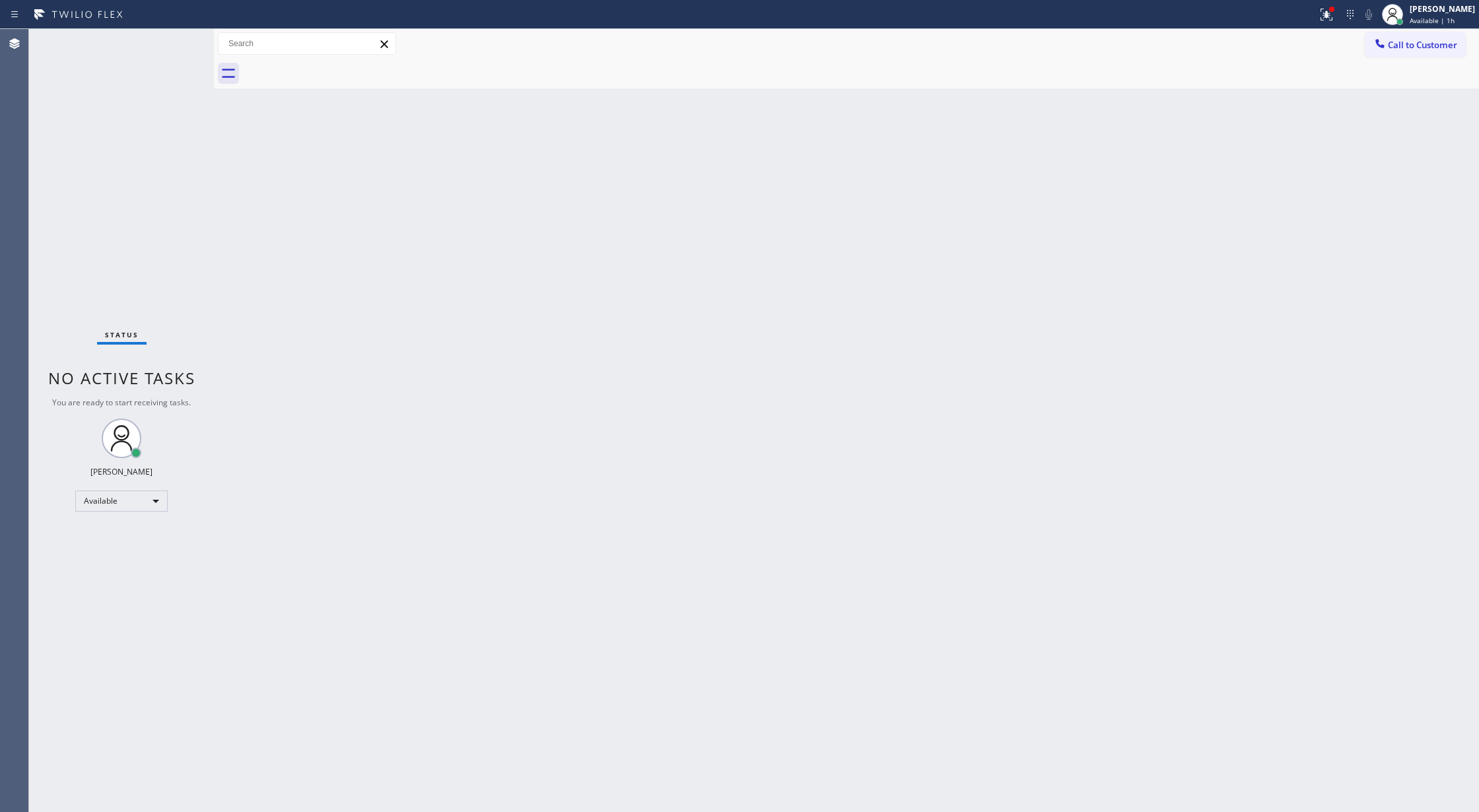
click at [175, 32] on div "Status No active tasks You are ready to start receiving tasks. [PERSON_NAME] Av…" at bounding box center [121, 420] width 185 height 783
click at [175, 37] on div "Status No active tasks You are ready to start receiving tasks. [PERSON_NAME] Av…" at bounding box center [121, 420] width 185 height 783
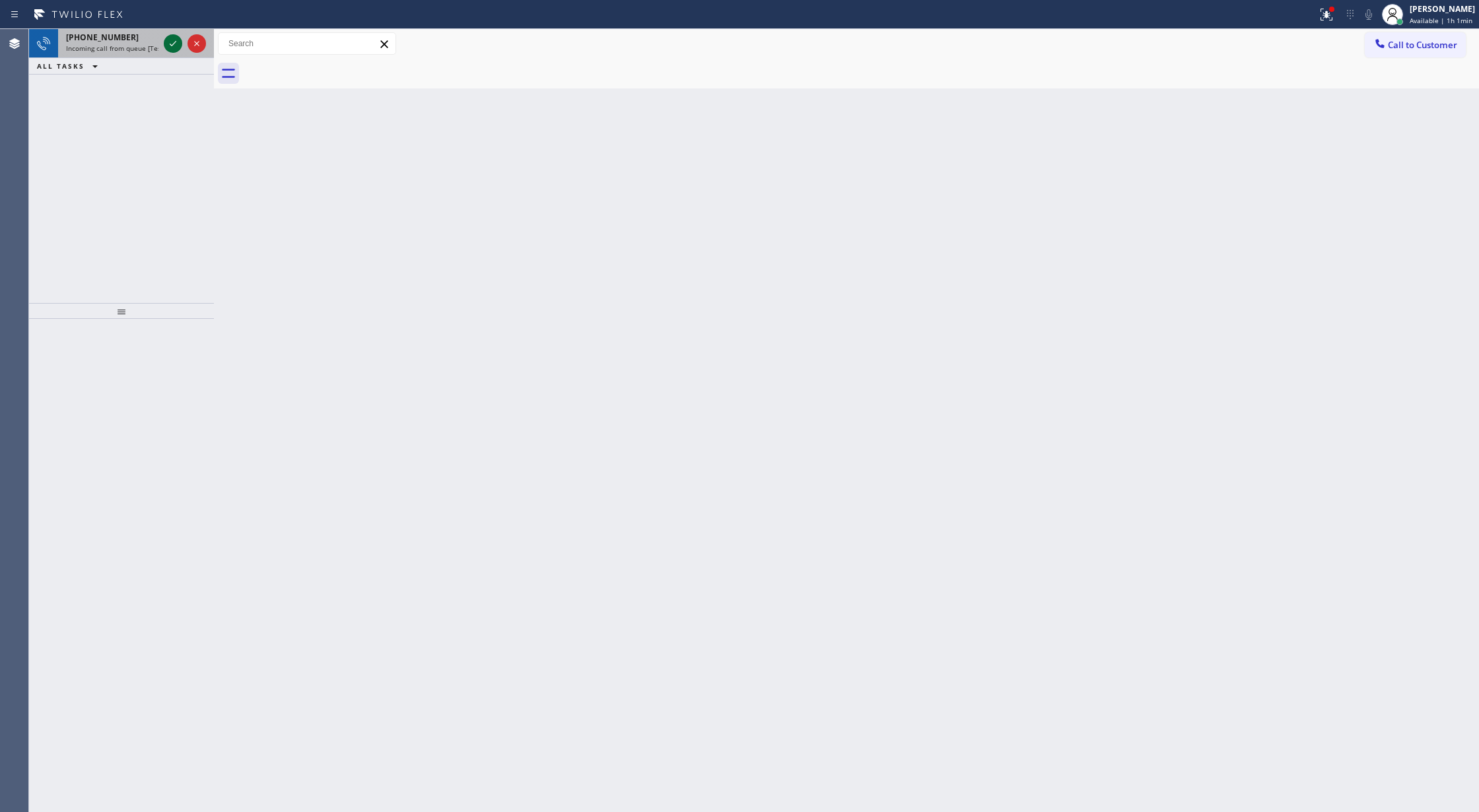
drag, startPoint x: 175, startPoint y: 37, endPoint x: 171, endPoint y: 43, distance: 7.2
click at [175, 37] on icon at bounding box center [173, 44] width 16 height 16
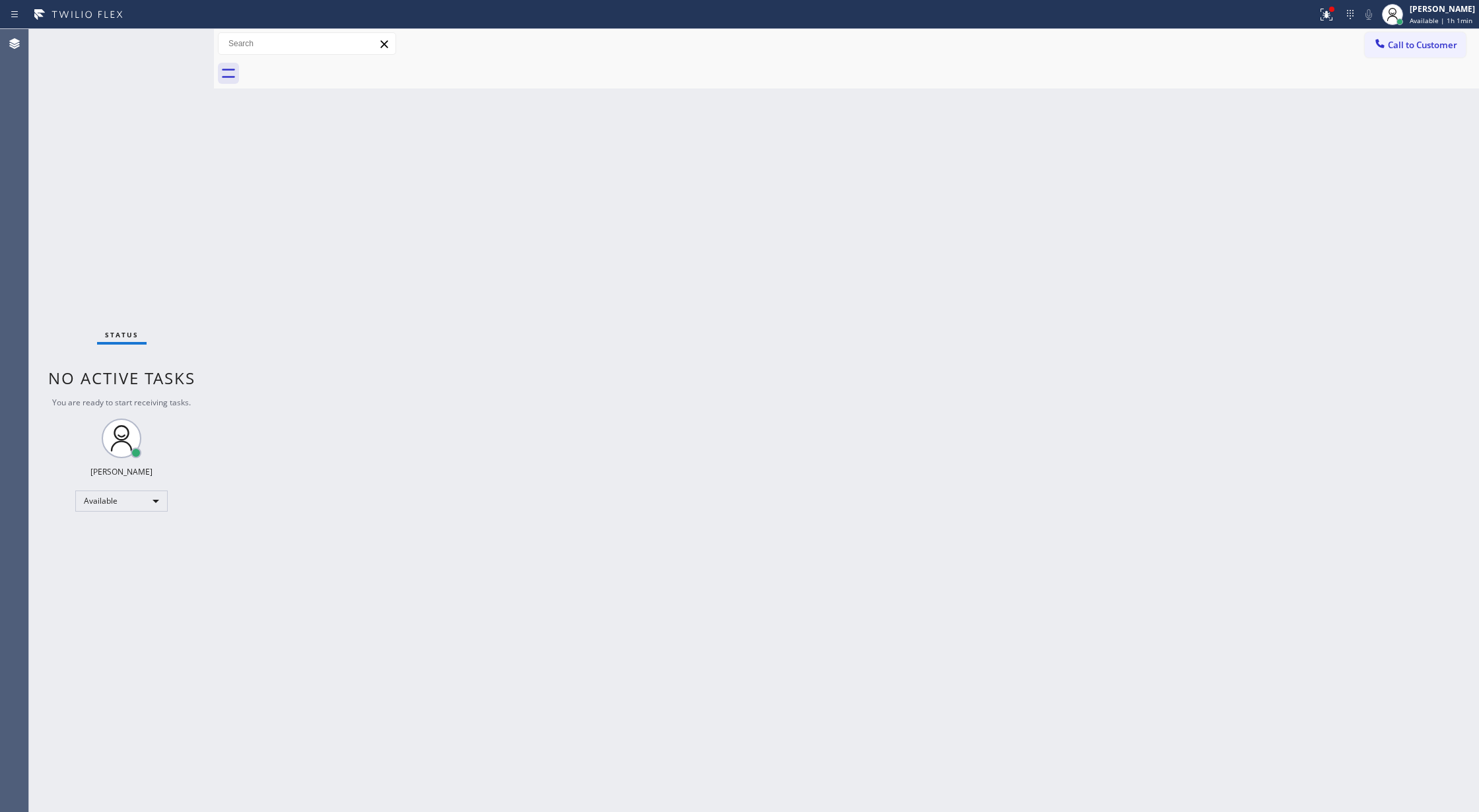
click at [177, 38] on div "Status No active tasks You are ready to start receiving tasks. [PERSON_NAME] Av…" at bounding box center [121, 420] width 185 height 783
click at [175, 46] on div "Status No active tasks You are ready to start receiving tasks. [PERSON_NAME] Av…" at bounding box center [121, 420] width 185 height 783
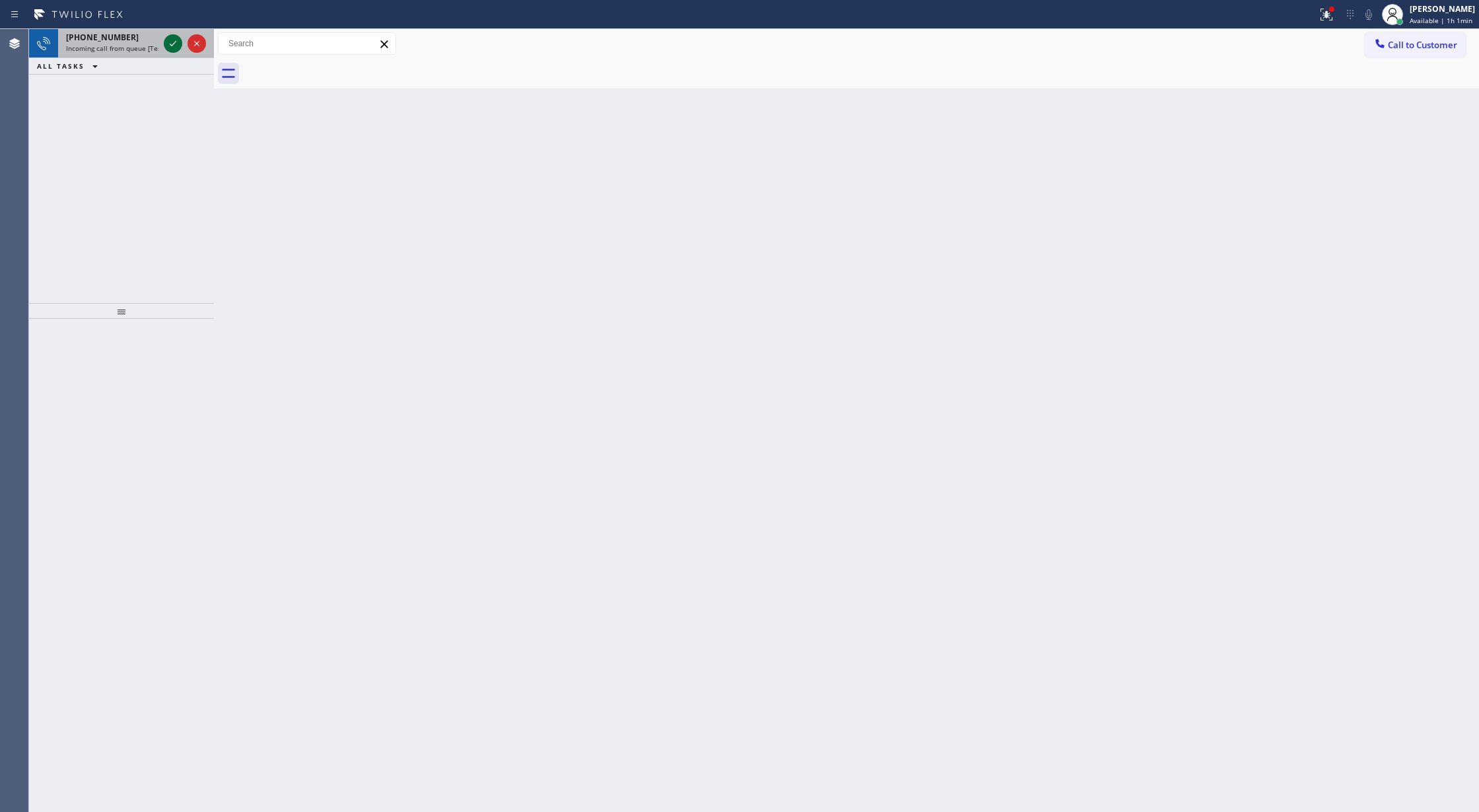
click at [171, 43] on icon at bounding box center [173, 44] width 16 height 16
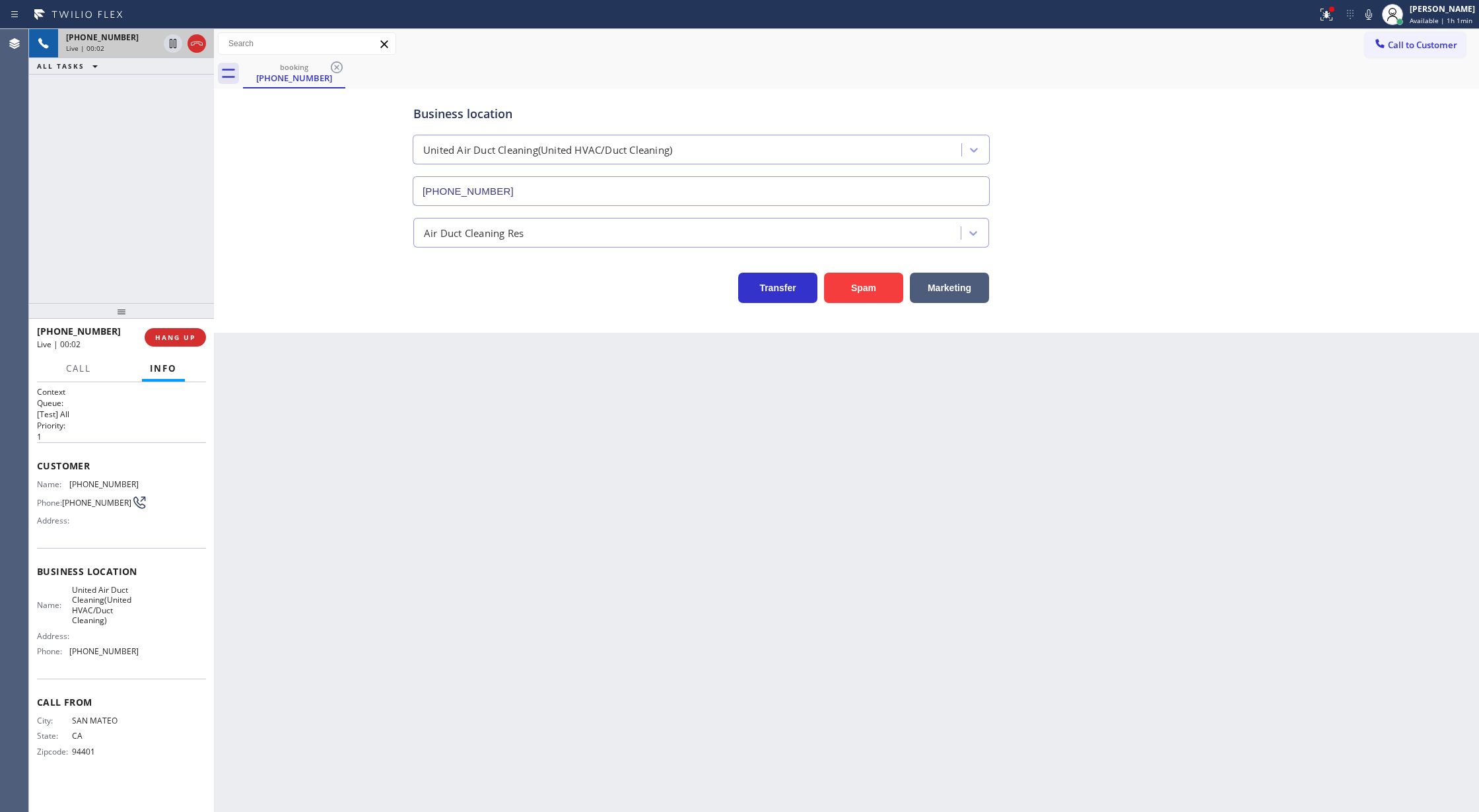
type input "[PHONE_NUMBER]"
click at [861, 283] on button "Spam" at bounding box center [864, 287] width 79 height 30
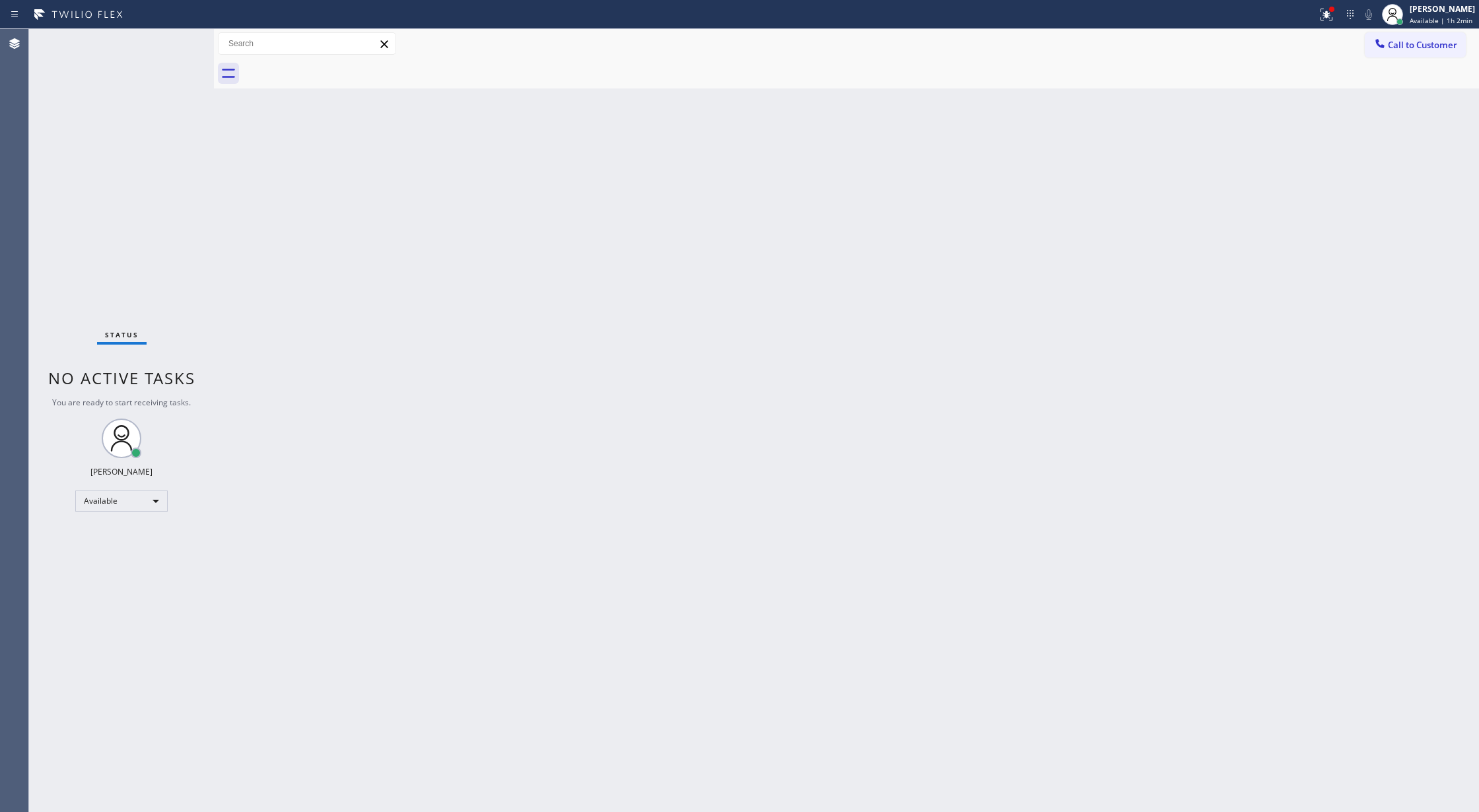
click at [183, 41] on div "Status No active tasks You are ready to start receiving tasks. [PERSON_NAME] Av…" at bounding box center [121, 420] width 185 height 783
click at [175, 38] on div "Status No active tasks You are ready to start receiving tasks. [PERSON_NAME] Av…" at bounding box center [121, 420] width 185 height 783
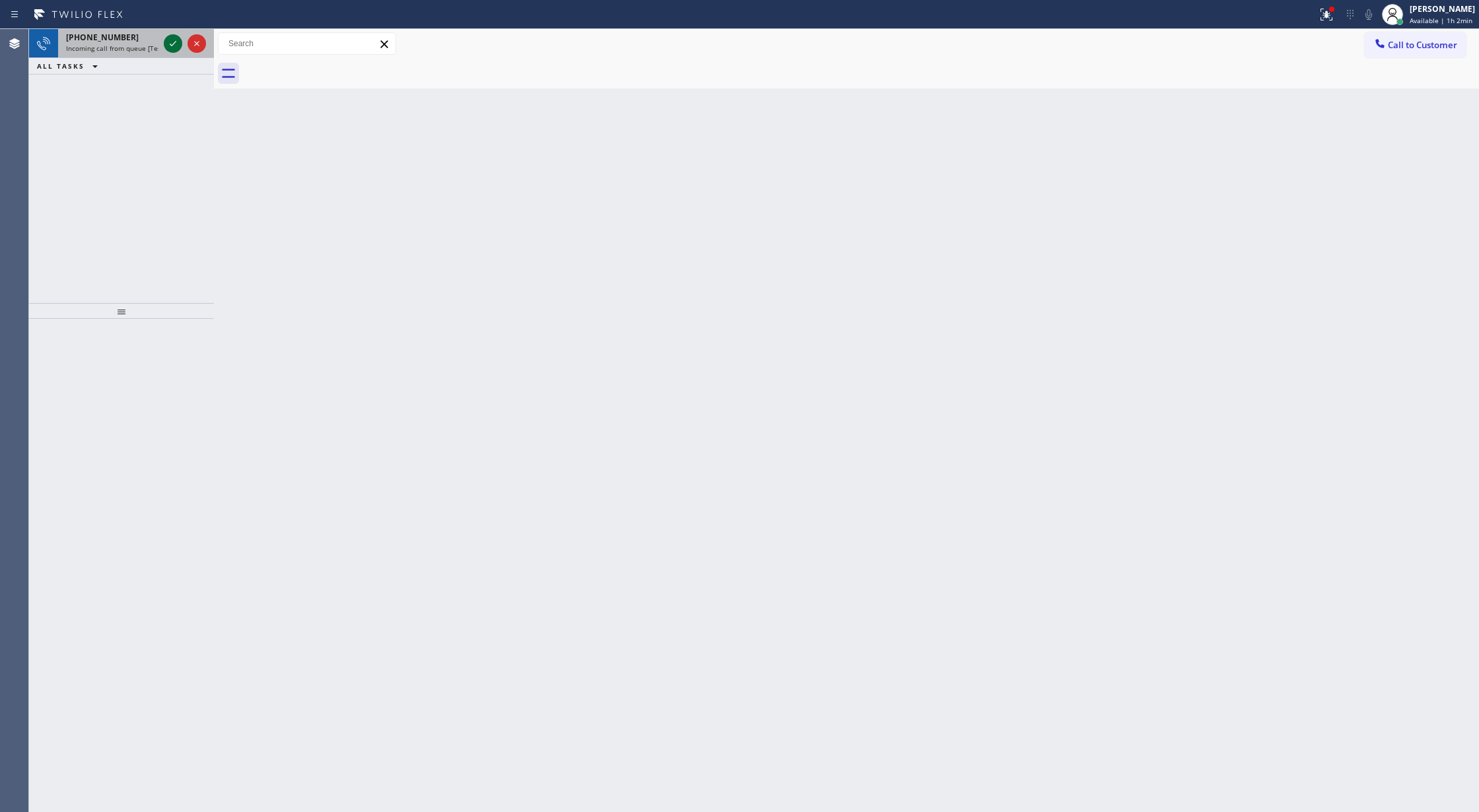
click at [175, 41] on icon at bounding box center [173, 44] width 16 height 16
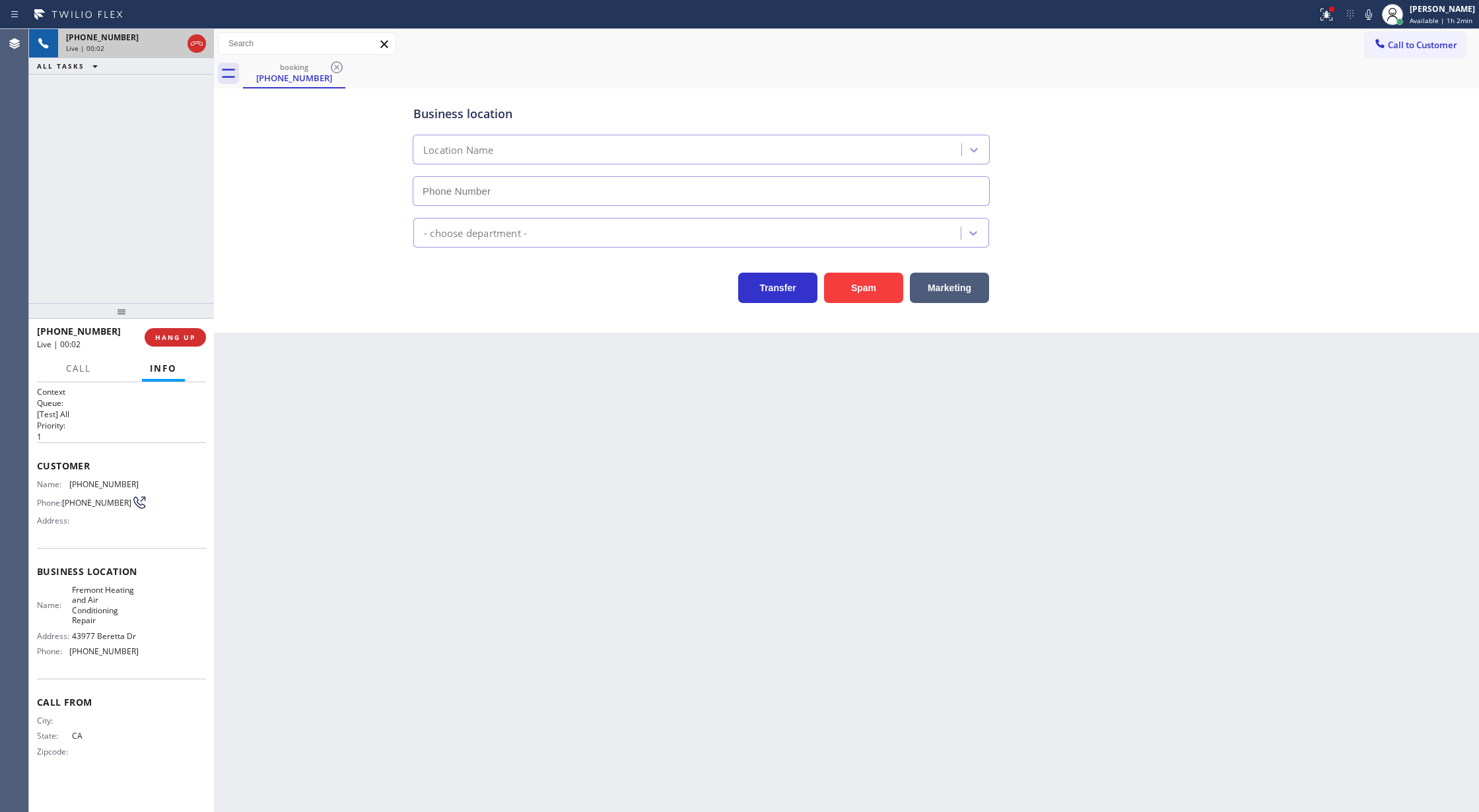
type input "[PHONE_NUMBER]"
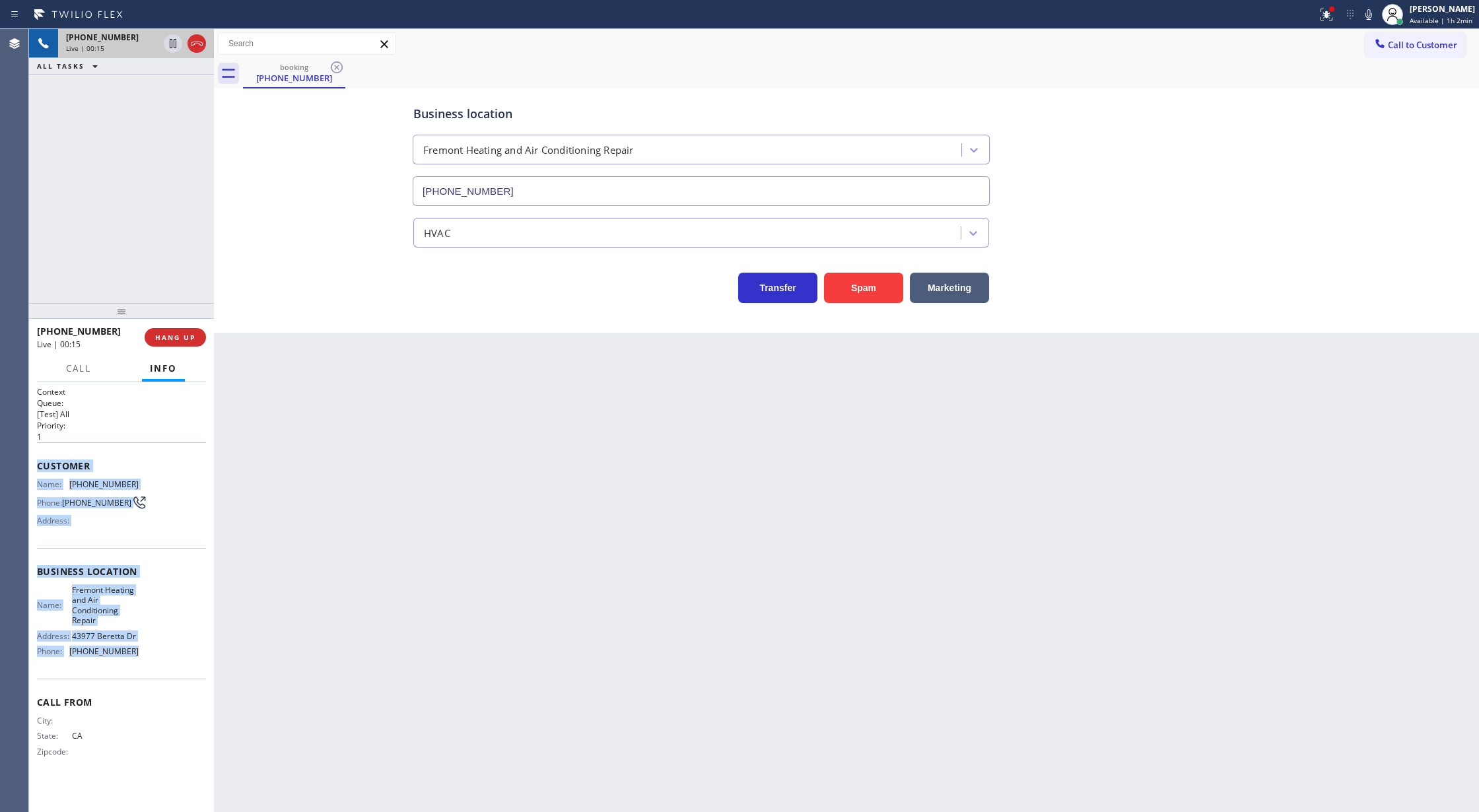
copy div "Customer Name: [PHONE_NUMBER] Phone: [PHONE_NUMBER] Address: Business location …"
drag, startPoint x: 34, startPoint y: 468, endPoint x: 161, endPoint y: 657, distance: 227.7
click at [161, 657] on div "Context Queue: [Test] All Priority: 1 Customer Name: [PHONE_NUMBER] Phone: [PHO…" at bounding box center [121, 597] width 185 height 430
click at [1377, 11] on icon at bounding box center [1369, 14] width 16 height 16
click at [1372, 14] on icon at bounding box center [1369, 14] width 6 height 10
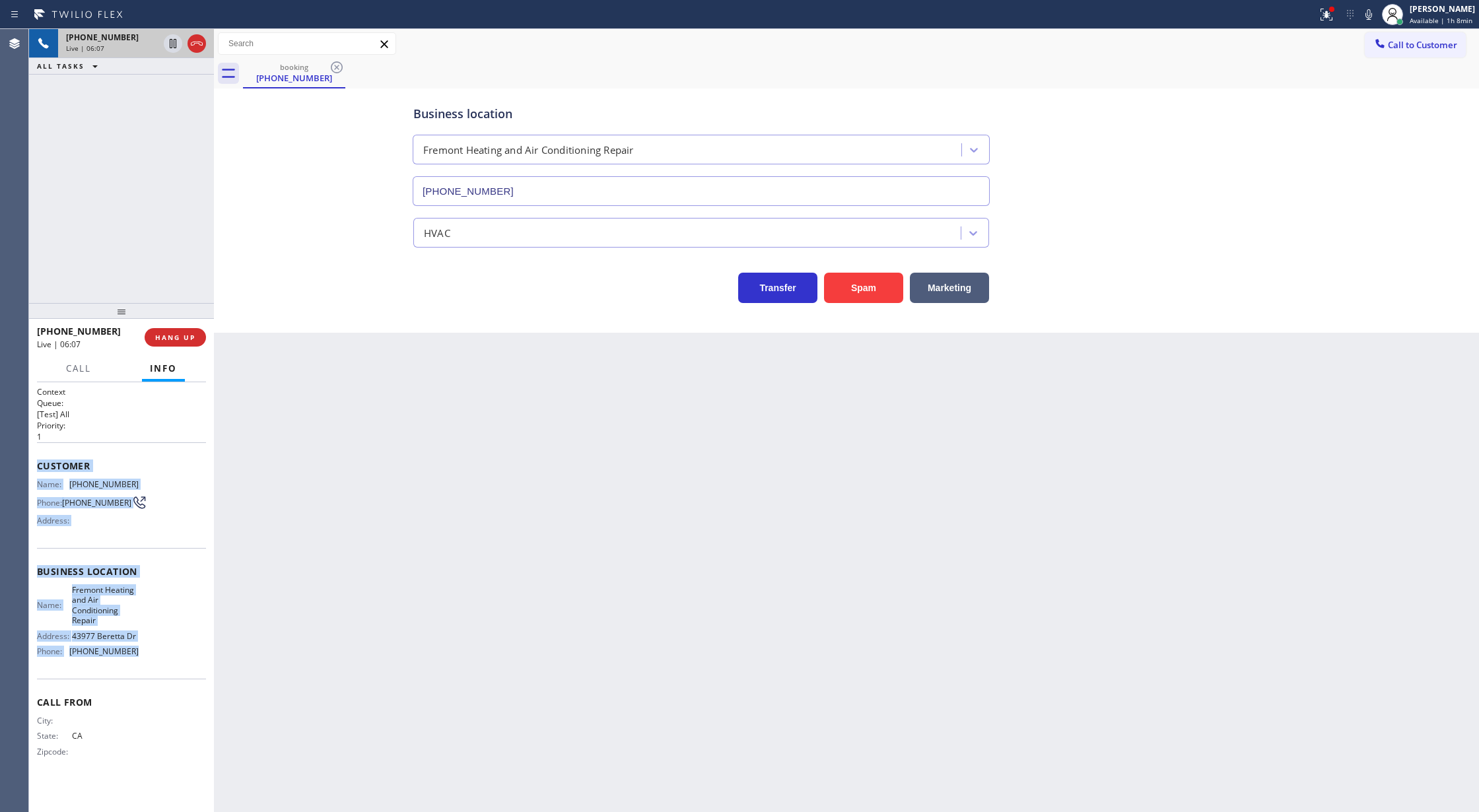
drag, startPoint x: 1375, startPoint y: 14, endPoint x: 1360, endPoint y: 46, distance: 35.3
click at [1375, 14] on icon at bounding box center [1369, 14] width 16 height 16
click at [1372, 13] on icon at bounding box center [1369, 14] width 6 height 10
drag, startPoint x: 1377, startPoint y: 17, endPoint x: 1296, endPoint y: 180, distance: 182.0
click at [1377, 17] on icon at bounding box center [1369, 14] width 16 height 16
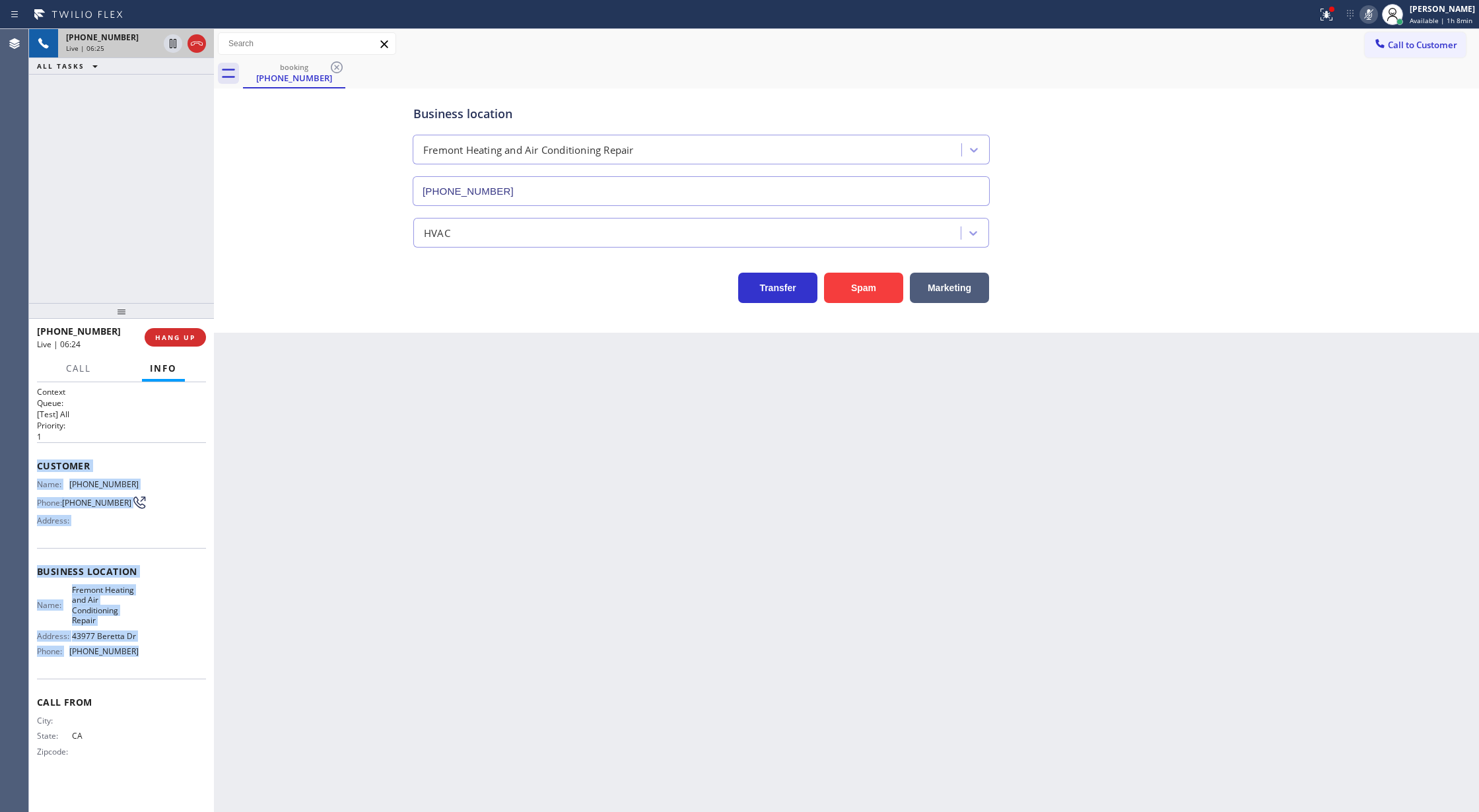
click at [1376, 16] on icon at bounding box center [1369, 14] width 16 height 16
click at [171, 82] on icon at bounding box center [173, 89] width 16 height 16
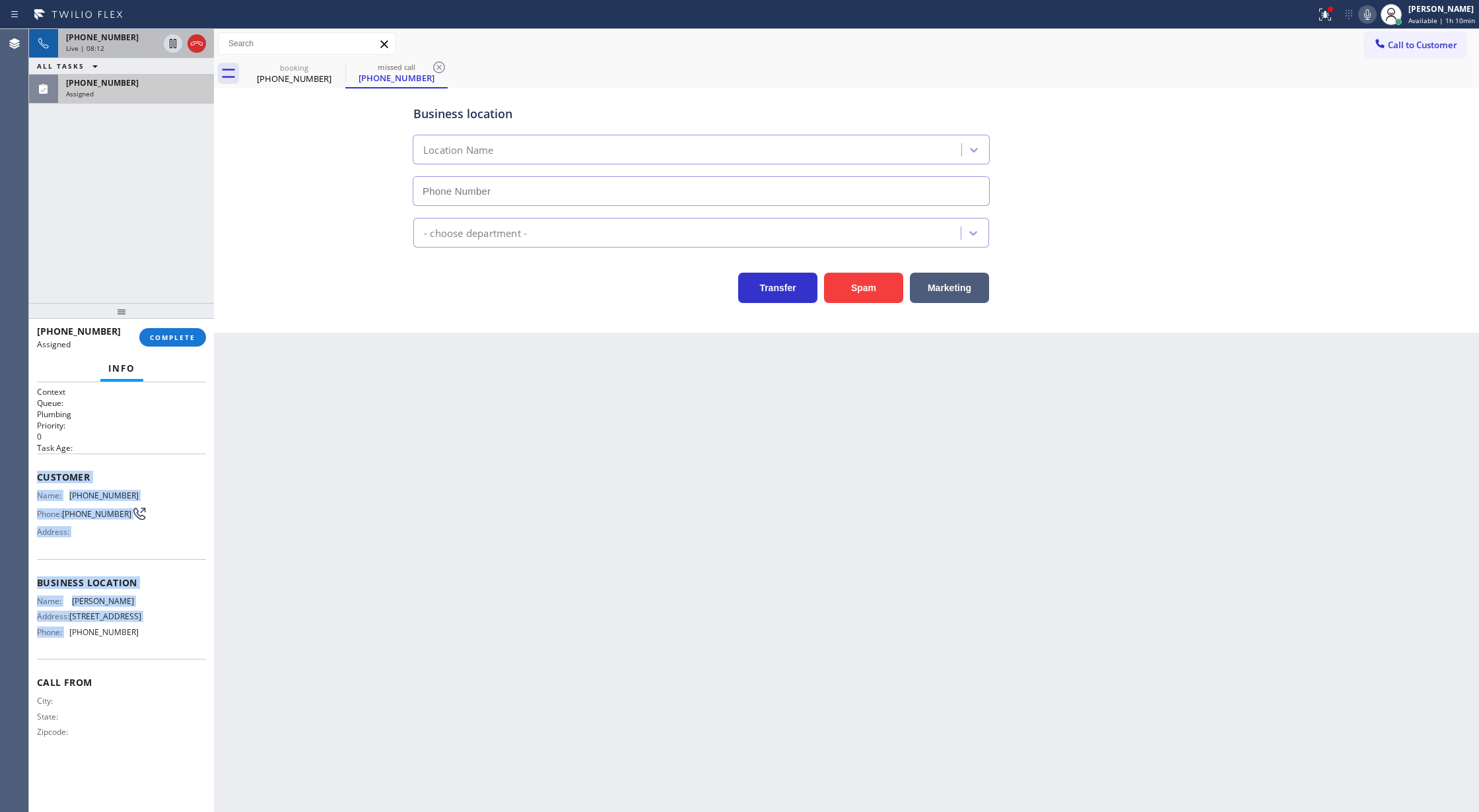
type input "[PHONE_NUMBER]"
click at [161, 336] on span "COMPLETE" at bounding box center [172, 337] width 46 height 10
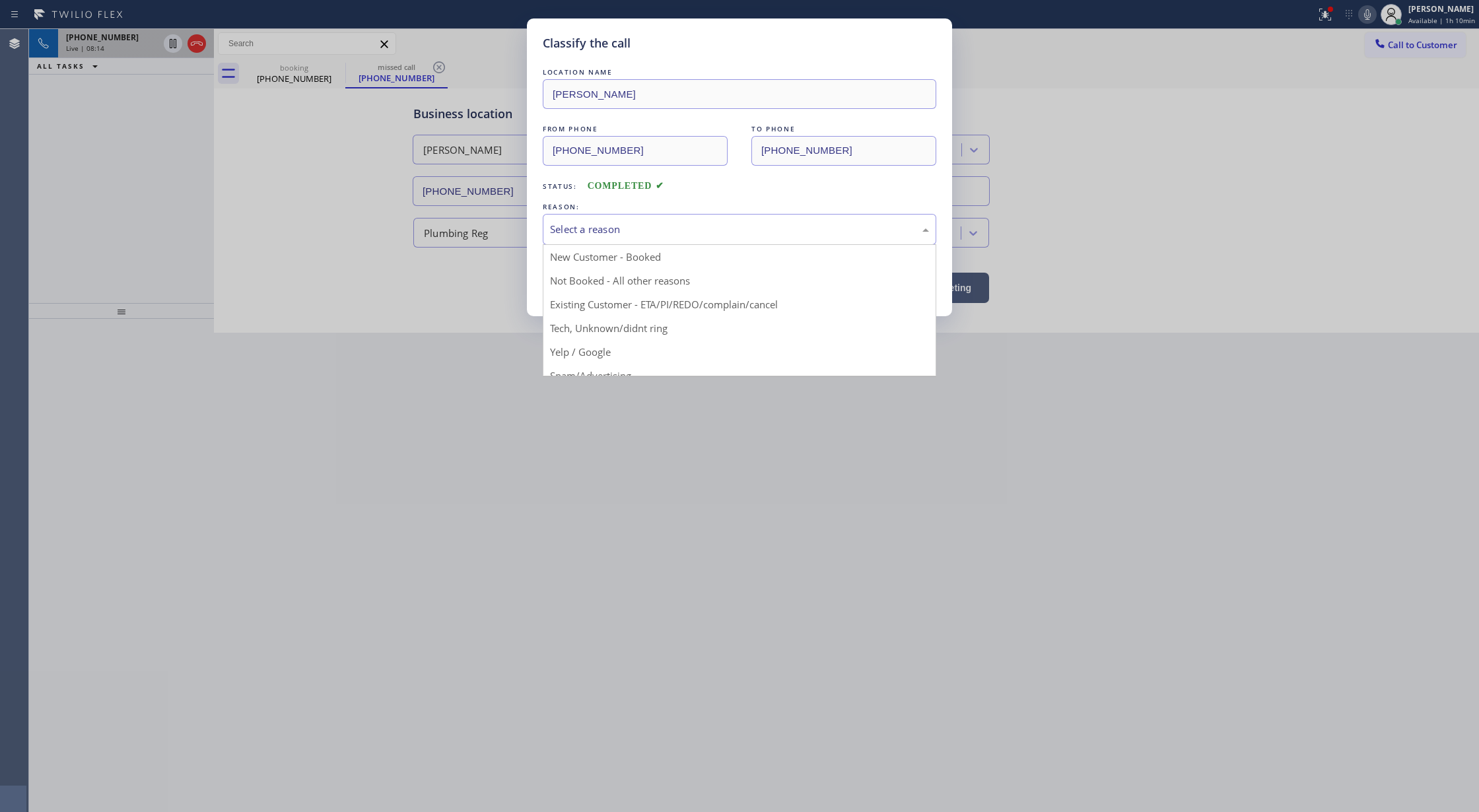
click at [588, 223] on div "Select a reason" at bounding box center [740, 229] width 379 height 15
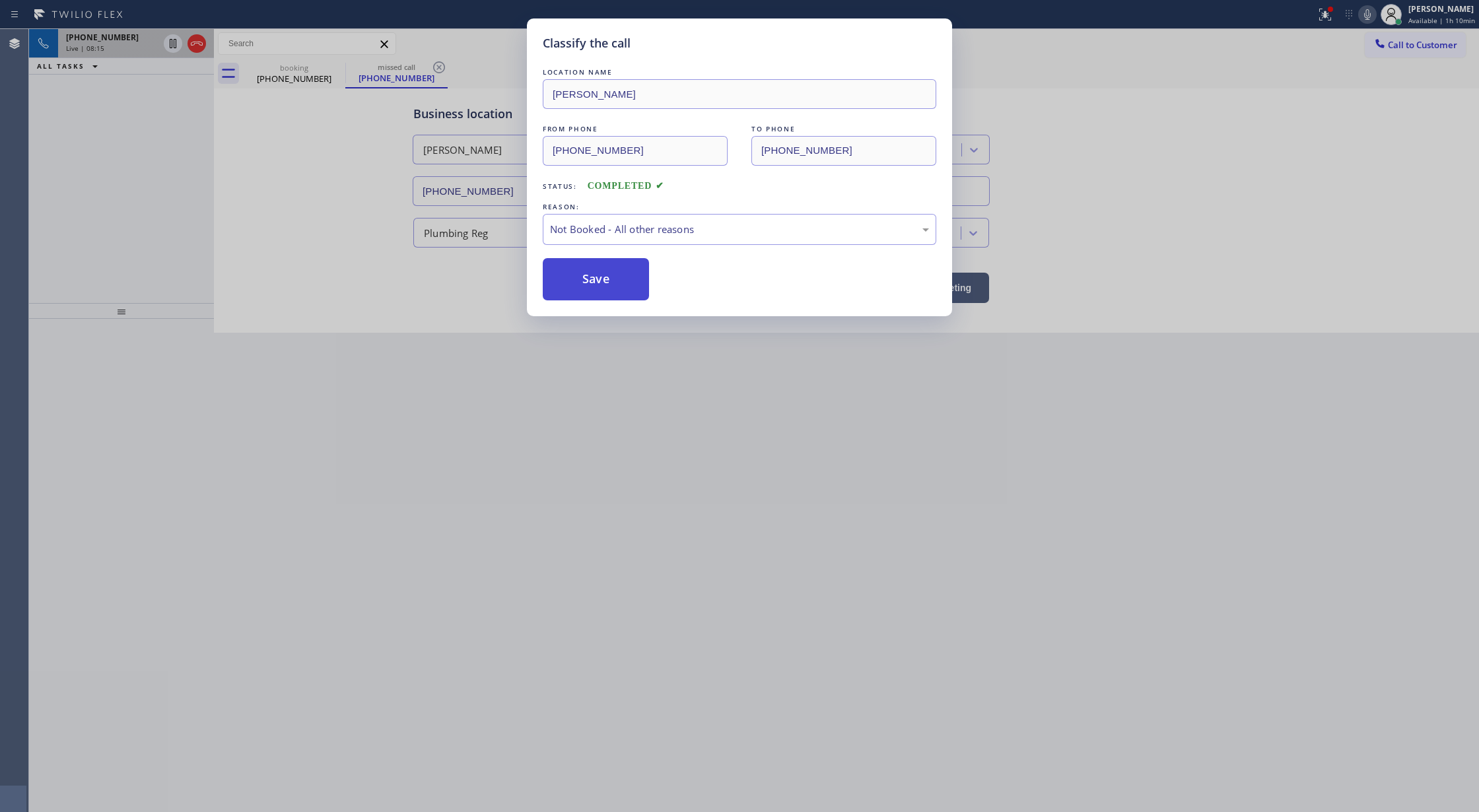
click at [580, 278] on button "Save" at bounding box center [596, 279] width 107 height 42
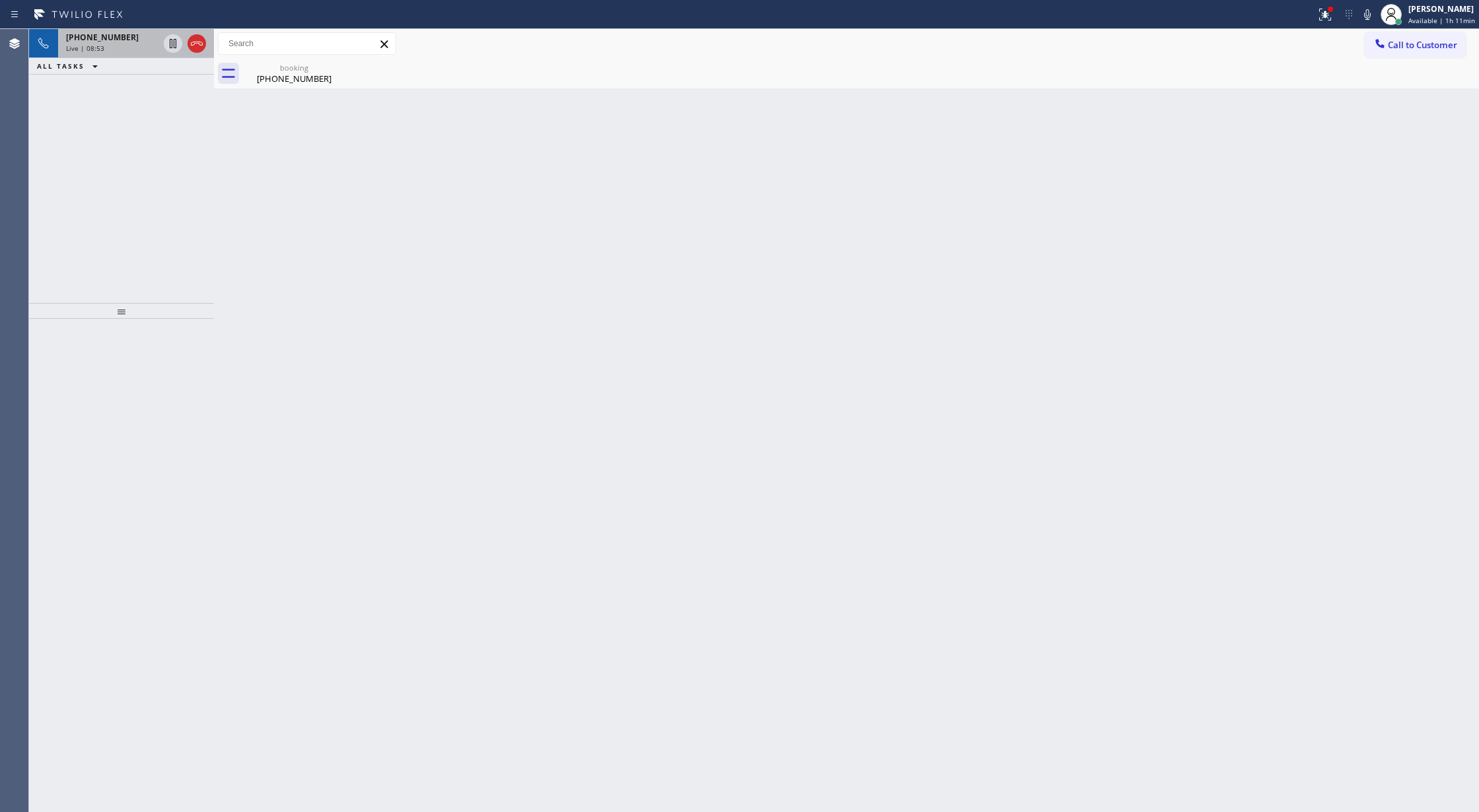
drag, startPoint x: 1371, startPoint y: 16, endPoint x: 1336, endPoint y: 120, distance: 109.7
click at [1371, 16] on icon at bounding box center [1368, 14] width 6 height 10
click at [1369, 13] on icon at bounding box center [1368, 14] width 6 height 10
click at [165, 61] on div "Wrap up | 01:37" at bounding box center [135, 65] width 140 height 10
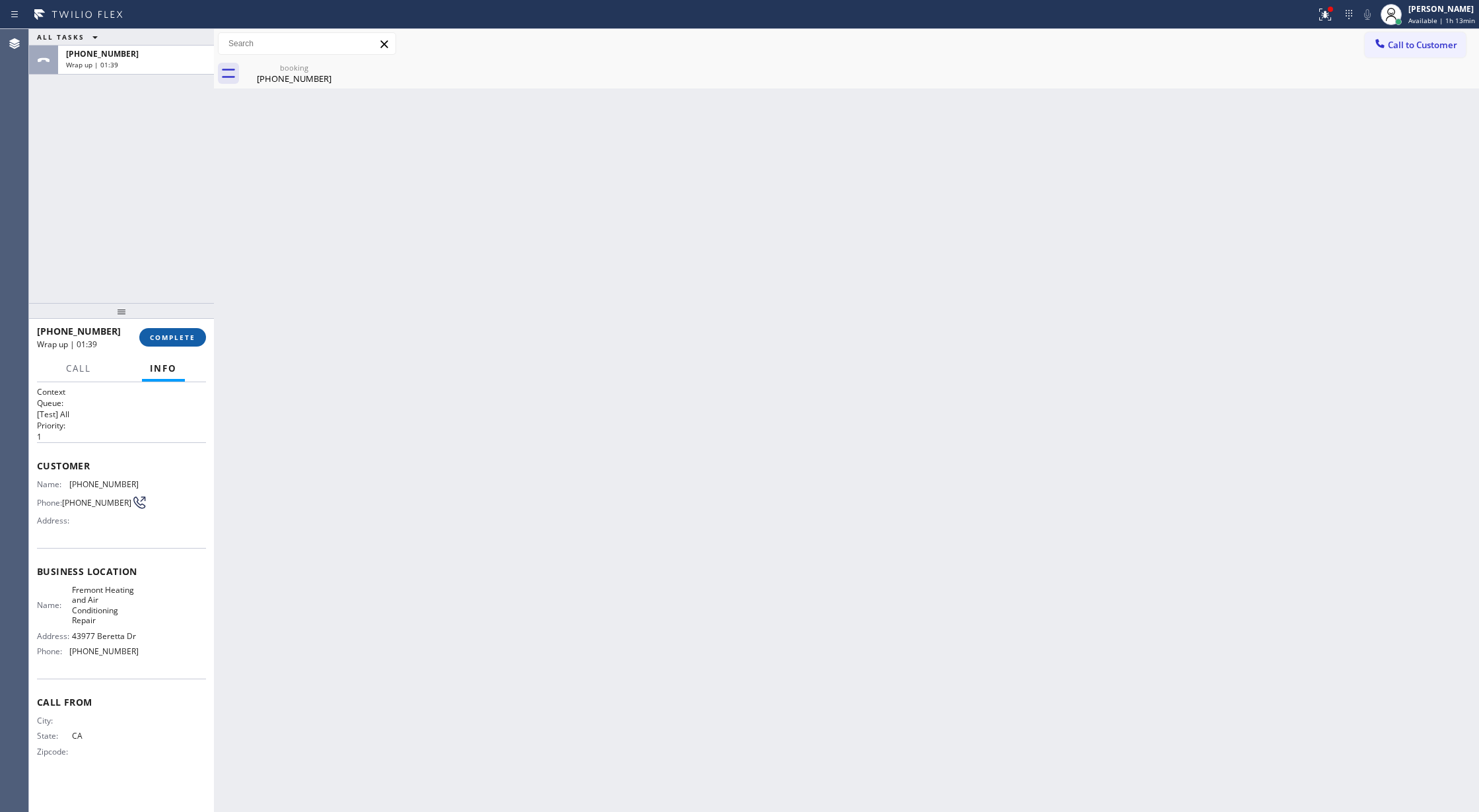
click at [181, 336] on span "COMPLETE" at bounding box center [172, 337] width 46 height 10
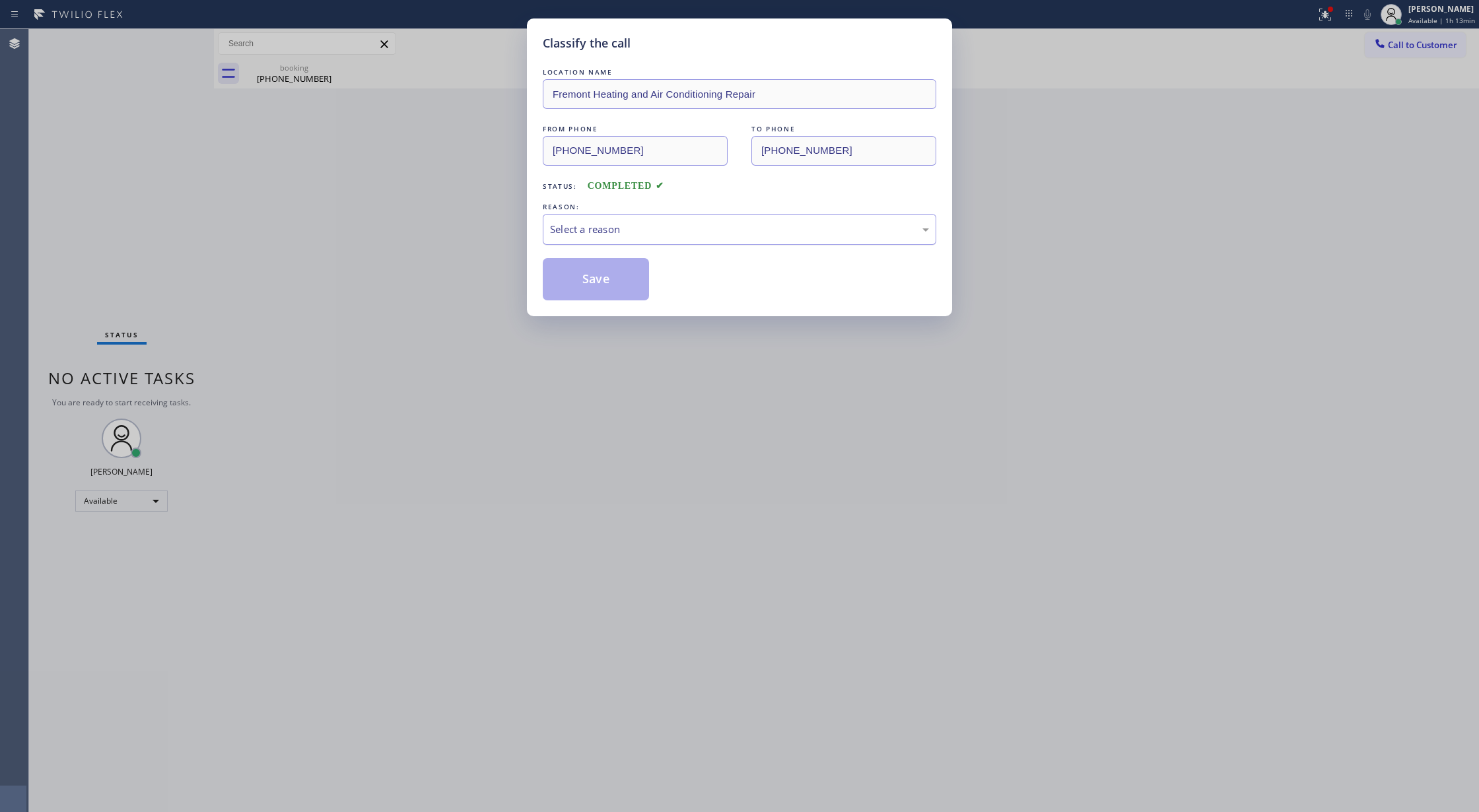
click at [639, 243] on div "Select a reason" at bounding box center [740, 229] width 393 height 31
click at [602, 286] on button "Save" at bounding box center [596, 279] width 107 height 42
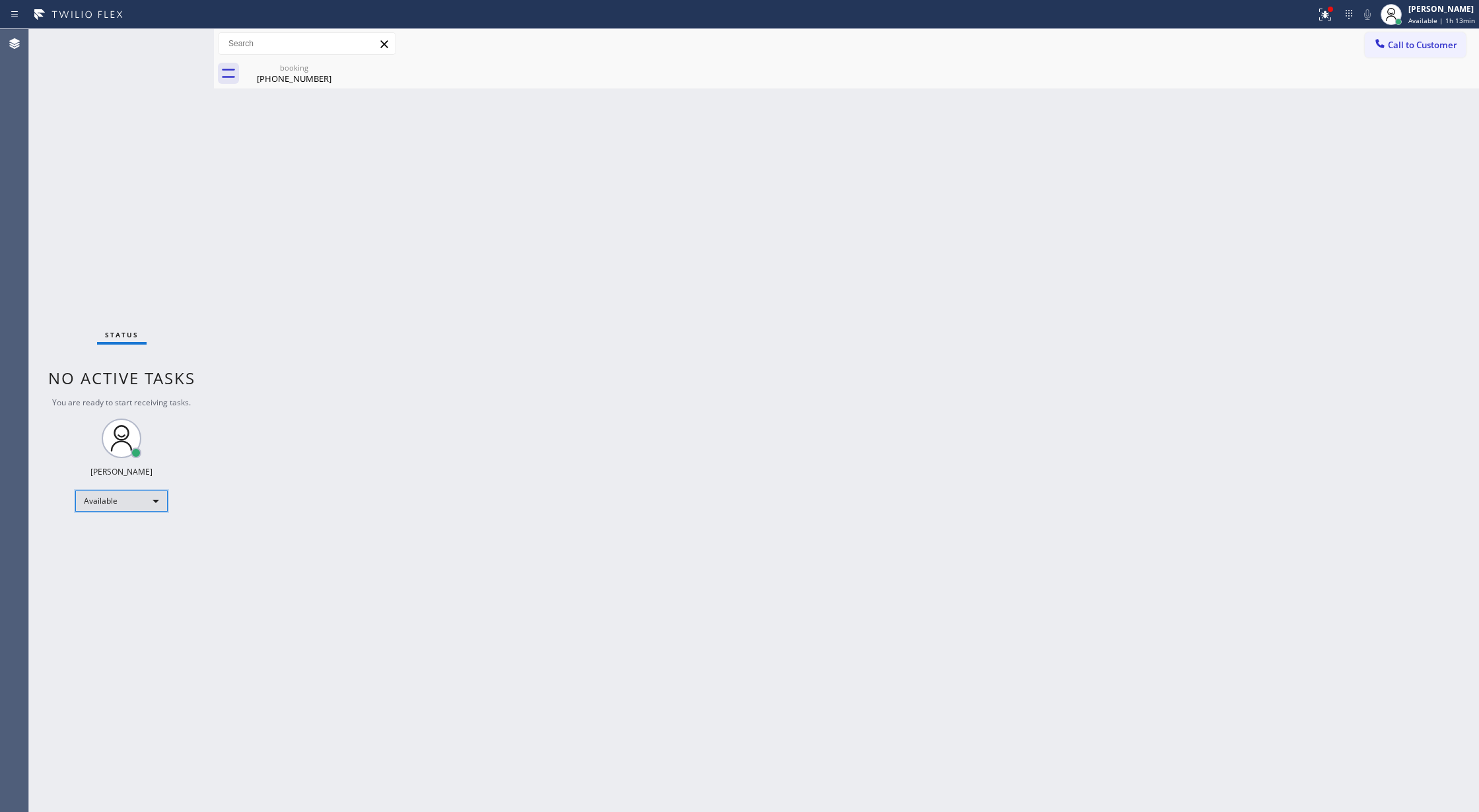
click at [151, 494] on div "Available" at bounding box center [121, 500] width 92 height 21
click at [111, 565] on li "Break" at bounding box center [120, 569] width 89 height 16
click at [1232, 540] on div "Back to Dashboard Change Sender ID Customers Technicians Select a contact Outbo…" at bounding box center [846, 420] width 1265 height 783
click at [175, 40] on div "Status No active tasks Change activity state to start receiving tasks. [PERSON_…" at bounding box center [121, 420] width 185 height 783
